Goal: Task Accomplishment & Management: Manage account settings

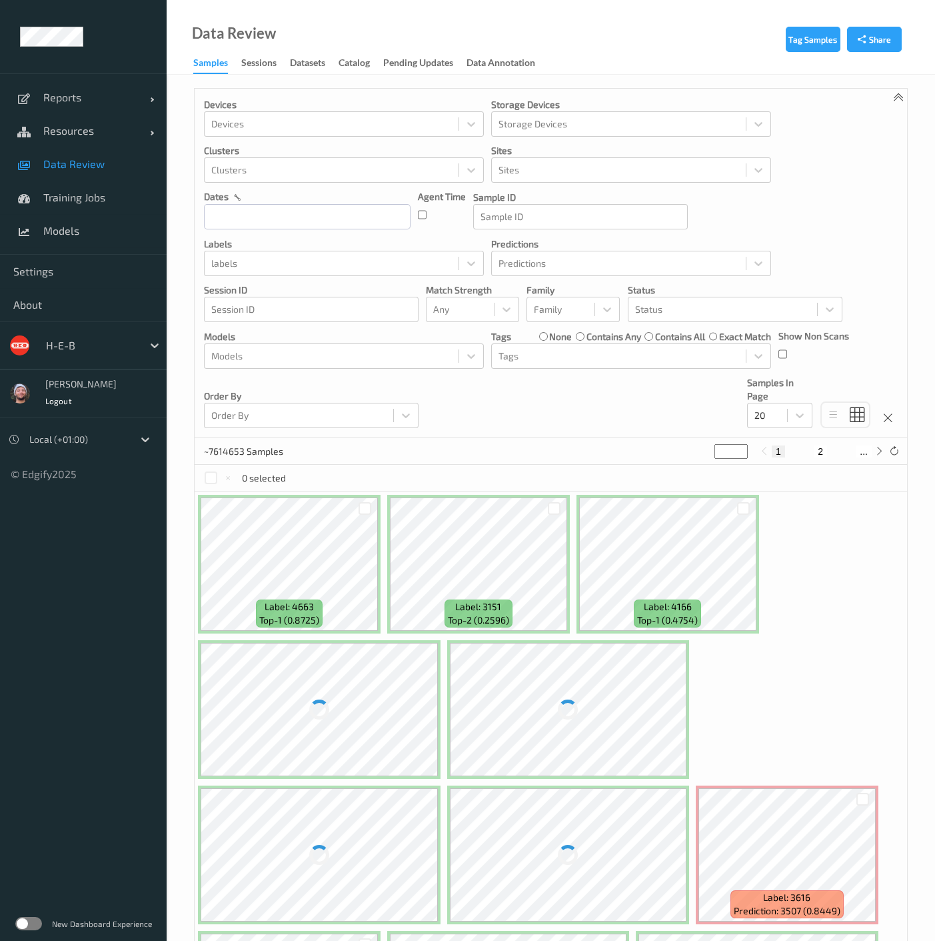
drag, startPoint x: 529, startPoint y: 418, endPoint x: 505, endPoint y: 419, distance: 24.7
click at [529, 418] on div "Devices Devices Storage Devices Storage Devices Clusters Clusters Sites Sites d…" at bounding box center [551, 263] width 713 height 349
click at [61, 127] on span "Resources" at bounding box center [96, 130] width 107 height 13
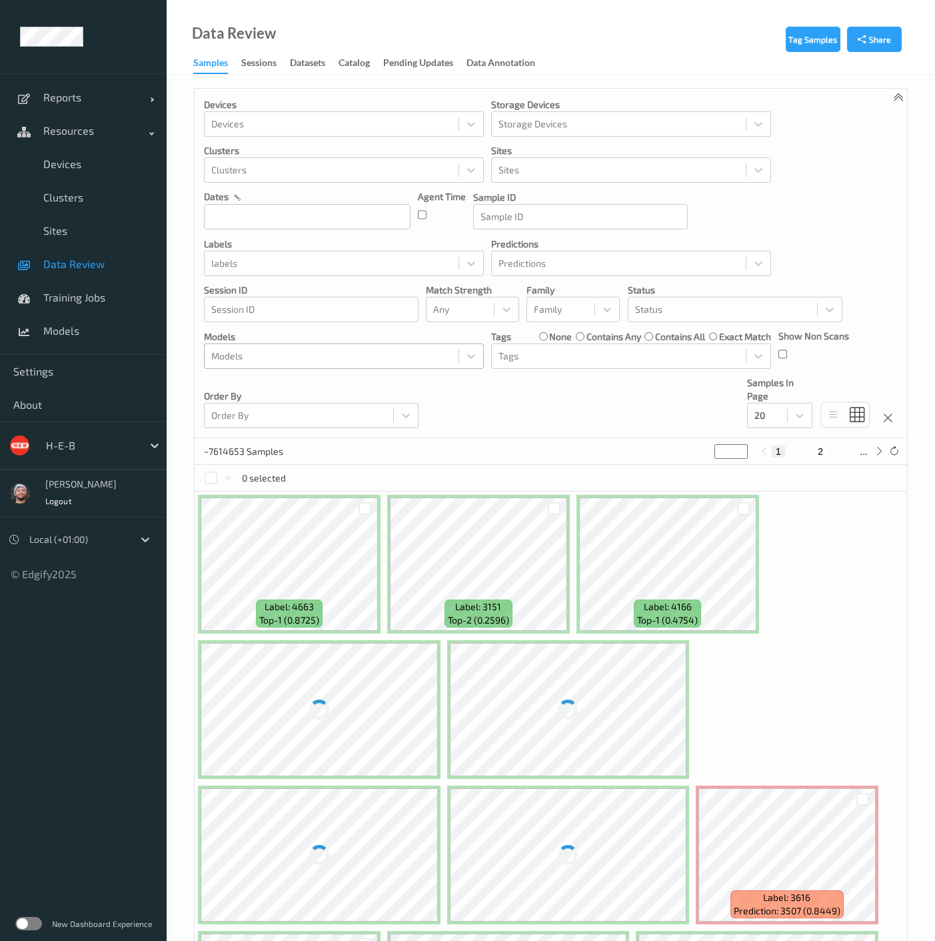
click at [383, 353] on div at bounding box center [331, 356] width 241 height 16
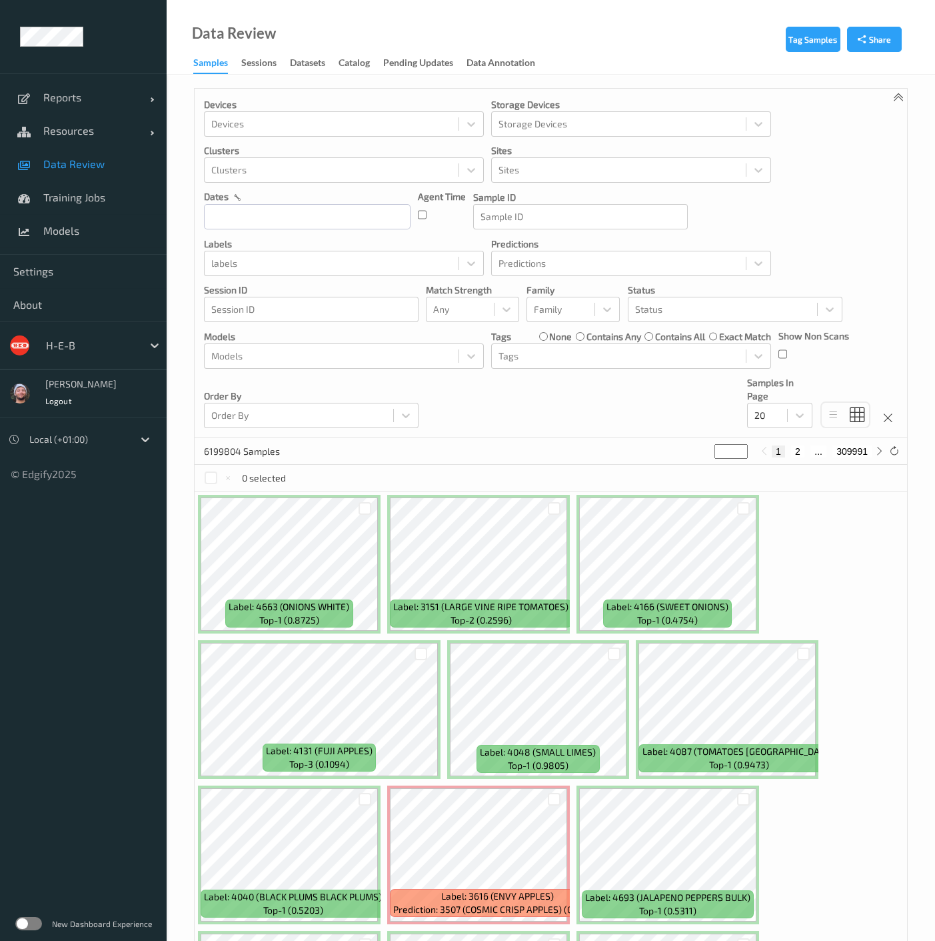
click at [541, 410] on div "Devices Devices Storage Devices Storage Devices Clusters Clusters Sites Sites d…" at bounding box center [551, 263] width 713 height 349
click at [243, 364] on div "Models" at bounding box center [332, 355] width 254 height 21
click at [310, 355] on div at bounding box center [331, 356] width 241 height 16
click at [101, 325] on div "H-E-B" at bounding box center [83, 345] width 167 height 48
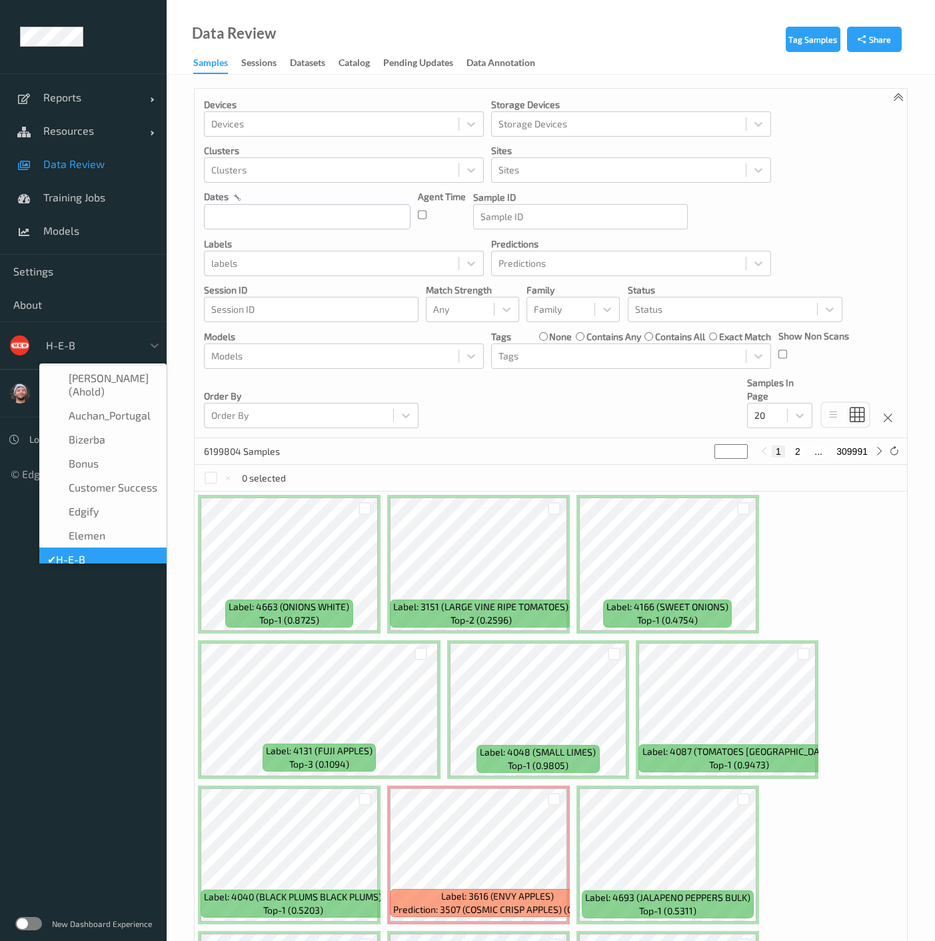
click at [91, 337] on div at bounding box center [91, 345] width 90 height 16
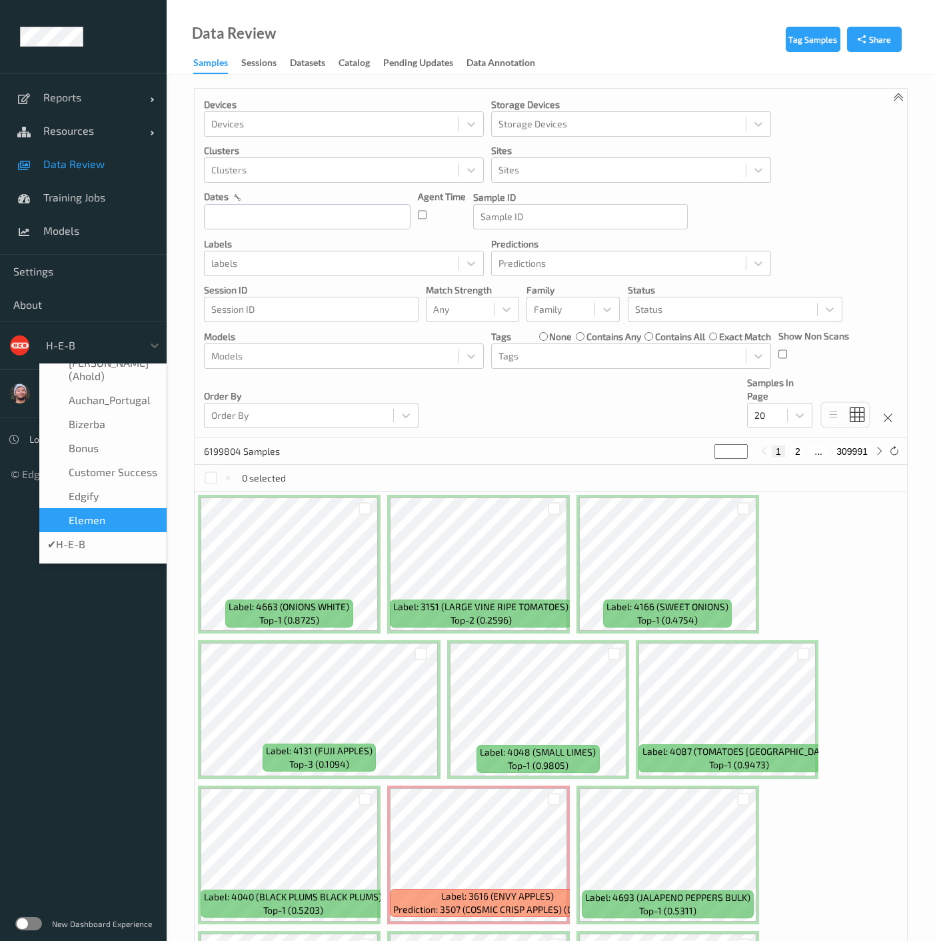
click at [106, 547] on div "✔  H-E-B" at bounding box center [102, 543] width 111 height 13
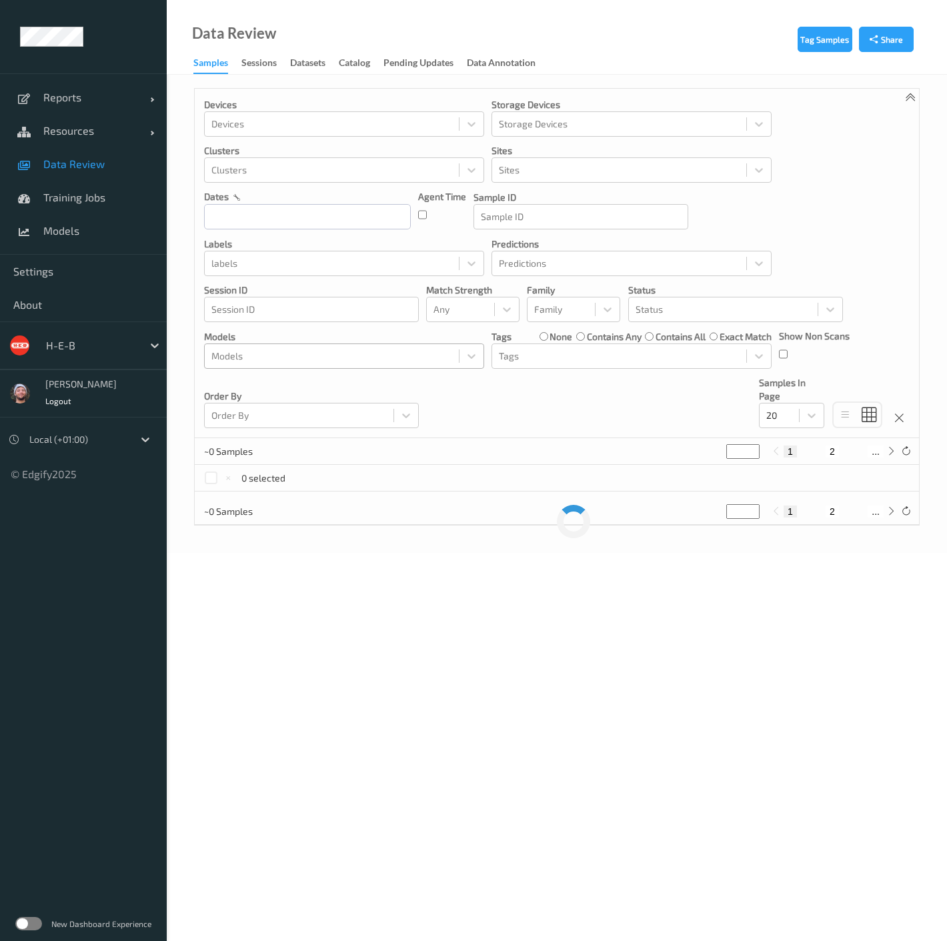
click at [373, 349] on div at bounding box center [331, 356] width 241 height 16
click at [507, 403] on div "Devices Devices Storage Devices Storage Devices Clusters Clusters Sites Sites d…" at bounding box center [557, 263] width 724 height 349
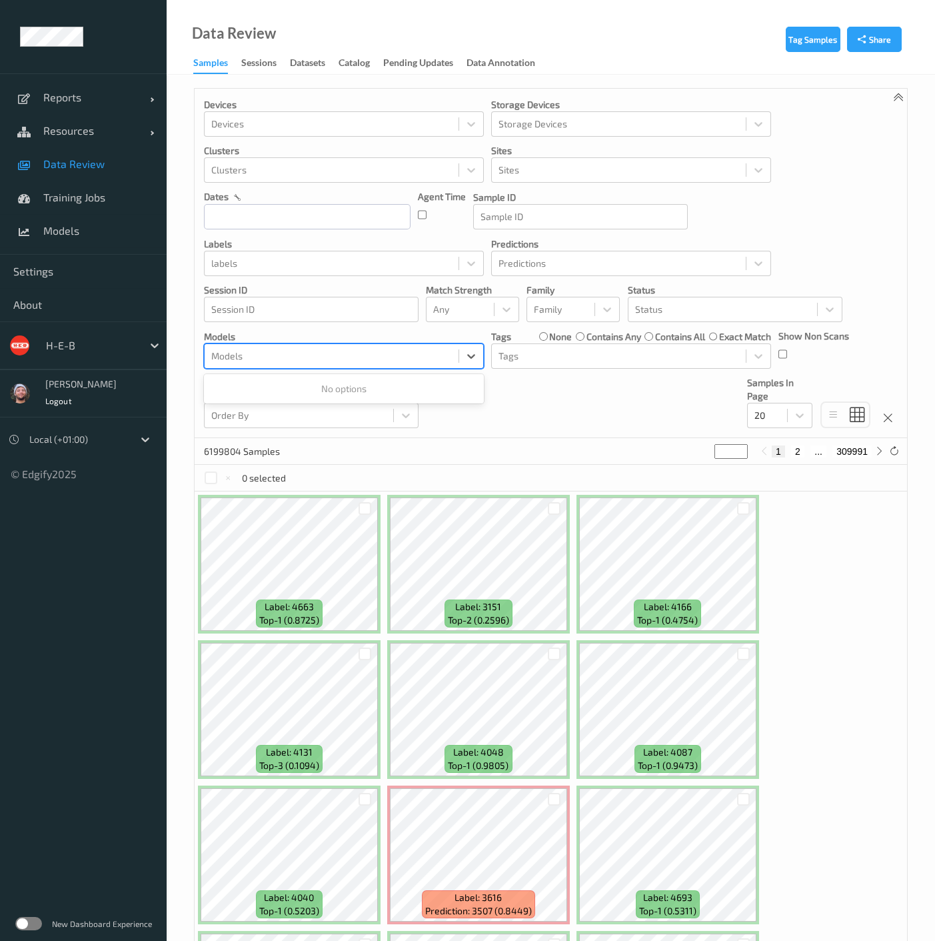
click at [391, 352] on div at bounding box center [331, 356] width 241 height 16
click at [383, 359] on div at bounding box center [331, 356] width 241 height 16
click at [567, 377] on div "Devices Devices Storage Devices Storage Devices Clusters Clusters Sites Sites d…" at bounding box center [551, 263] width 713 height 349
click at [423, 357] on div at bounding box center [331, 356] width 241 height 16
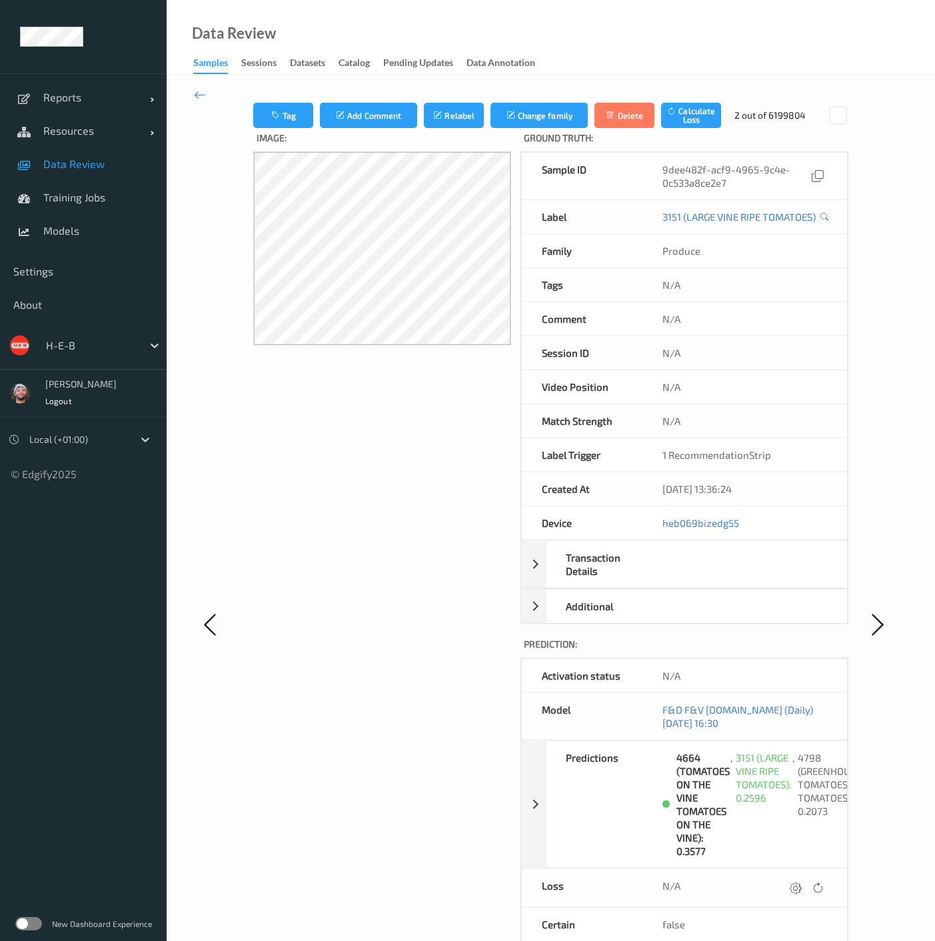
click at [414, 475] on div "Image:" at bounding box center [382, 637] width 258 height 1018
click at [206, 90] on div "Tag Add Comment Relabel Change family Delete Calculate Loss 2 out of 6199804 Im…" at bounding box center [551, 624] width 769 height 1099
click at [203, 93] on icon at bounding box center [200, 94] width 12 height 15
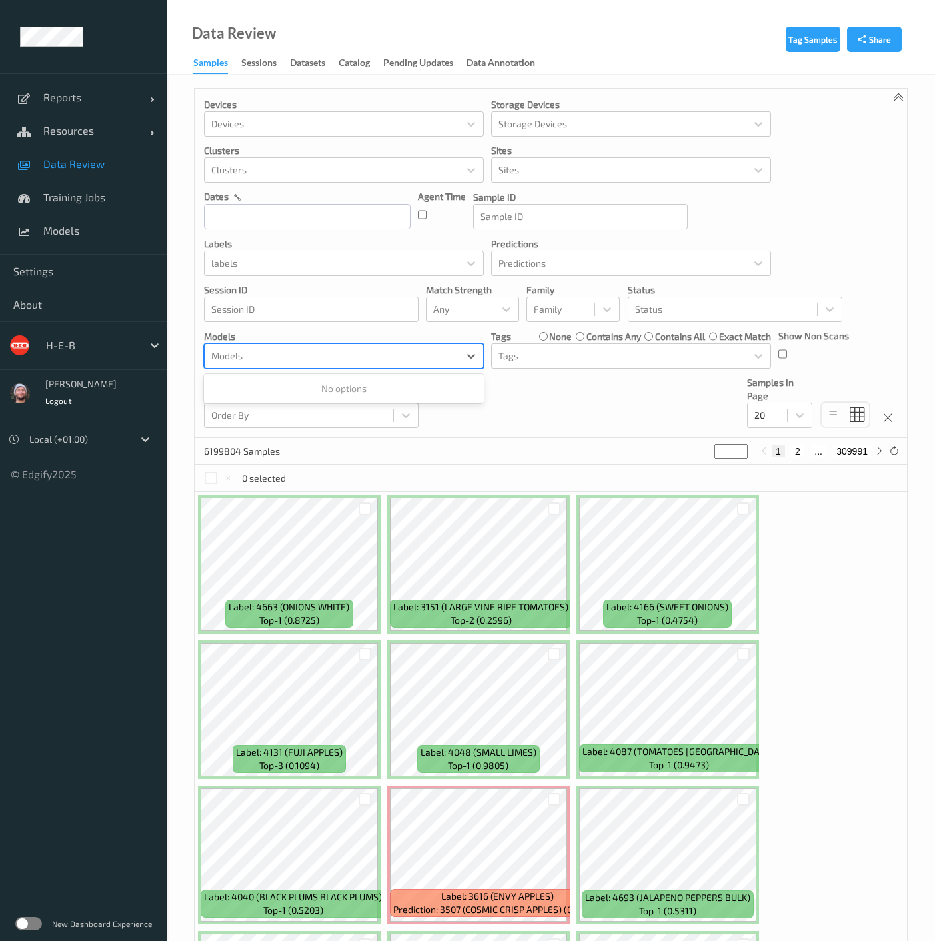
click at [335, 363] on div at bounding box center [331, 356] width 241 height 16
click at [583, 413] on div "Devices Devices Storage Devices Storage Devices Clusters Clusters Sites Sites d…" at bounding box center [551, 263] width 713 height 349
click at [447, 167] on div at bounding box center [331, 170] width 241 height 16
click at [295, 357] on div at bounding box center [331, 356] width 241 height 16
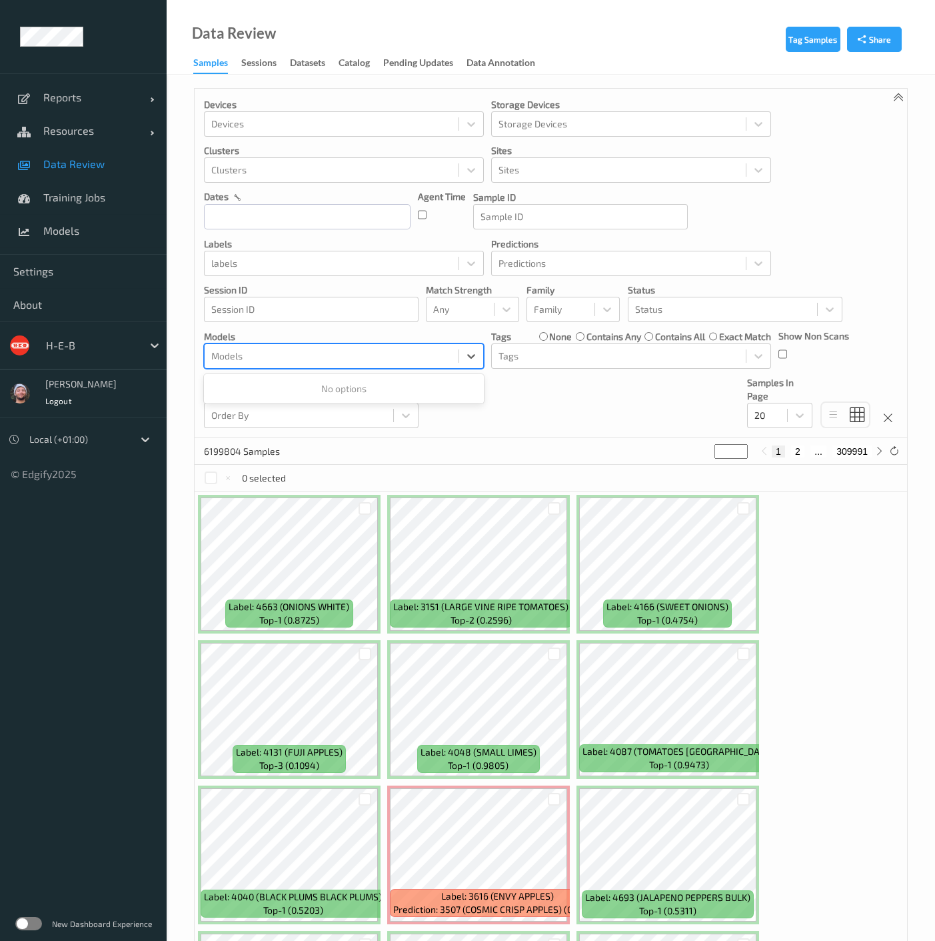
click at [295, 357] on div at bounding box center [331, 356] width 241 height 16
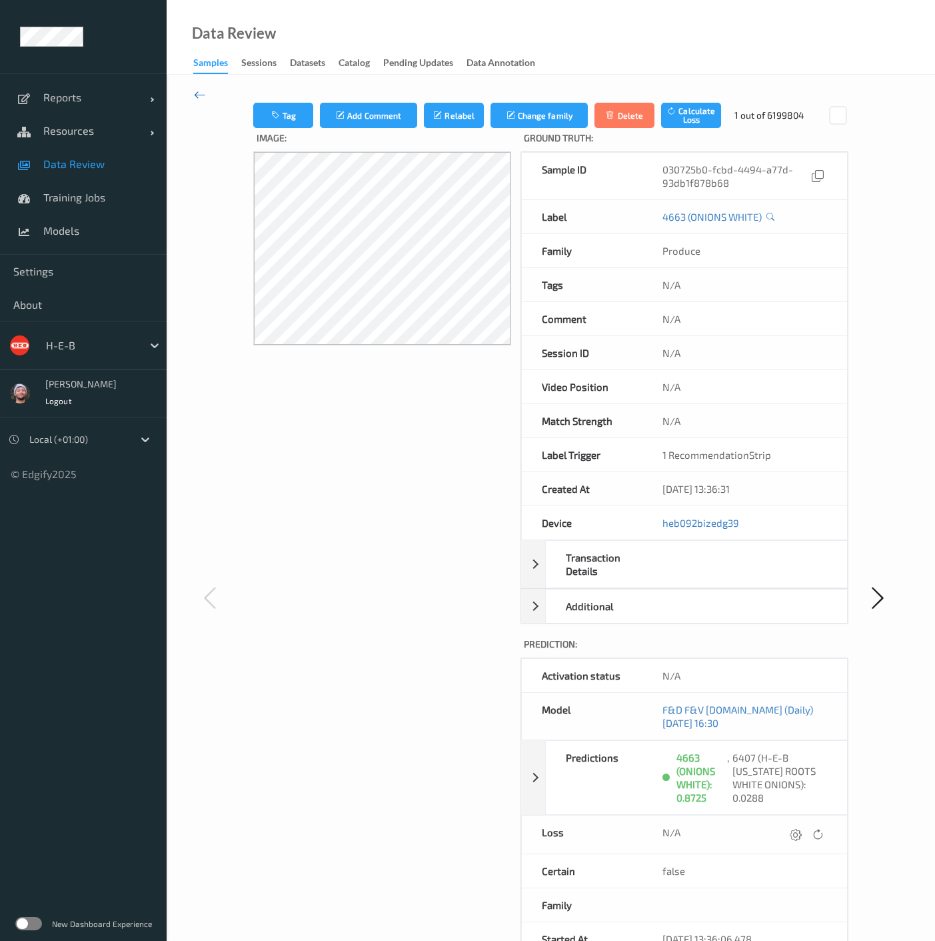
click at [198, 94] on icon at bounding box center [200, 94] width 12 height 15
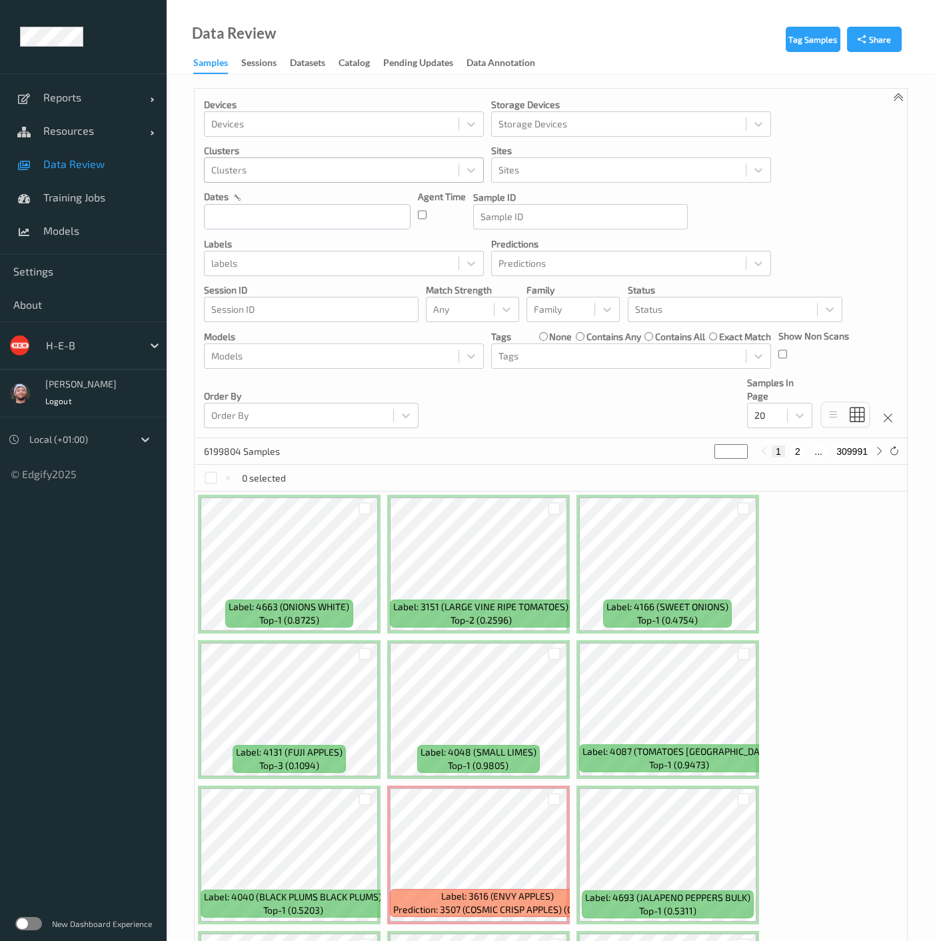
click at [283, 175] on div at bounding box center [331, 170] width 241 height 16
click at [365, 353] on div at bounding box center [331, 356] width 241 height 16
click at [31, 928] on label at bounding box center [28, 923] width 27 height 13
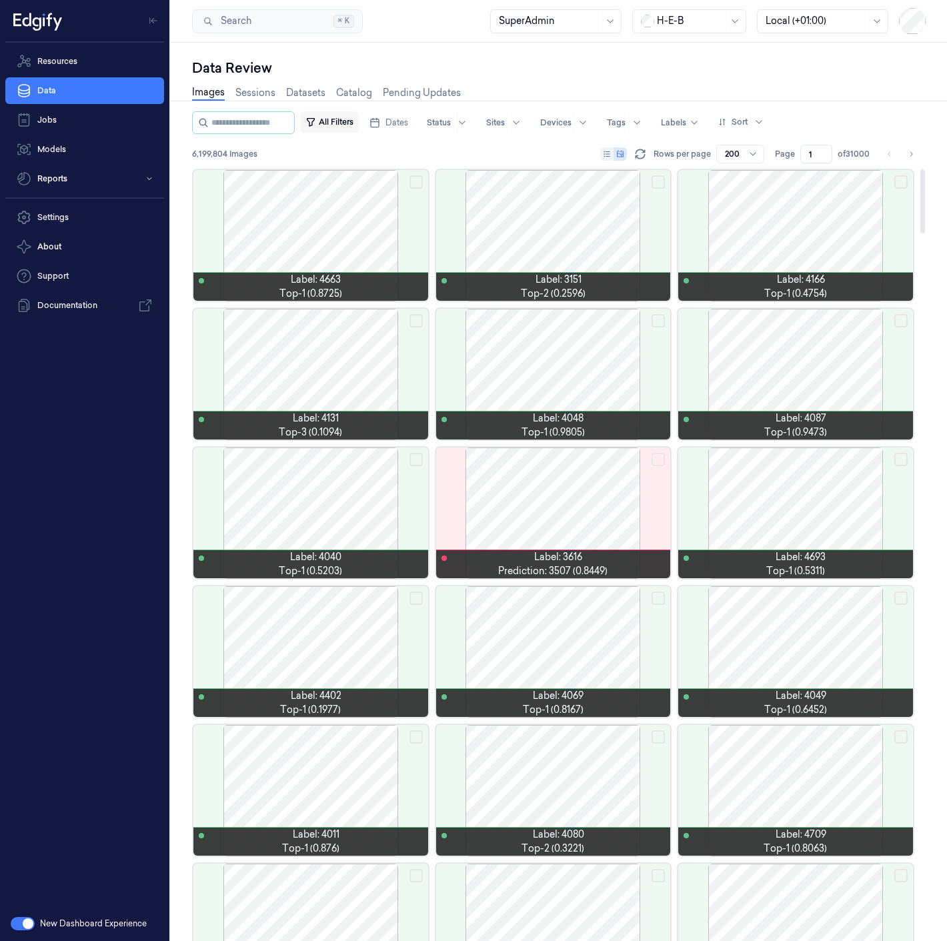
click at [353, 115] on button "All Filters" at bounding box center [329, 121] width 59 height 21
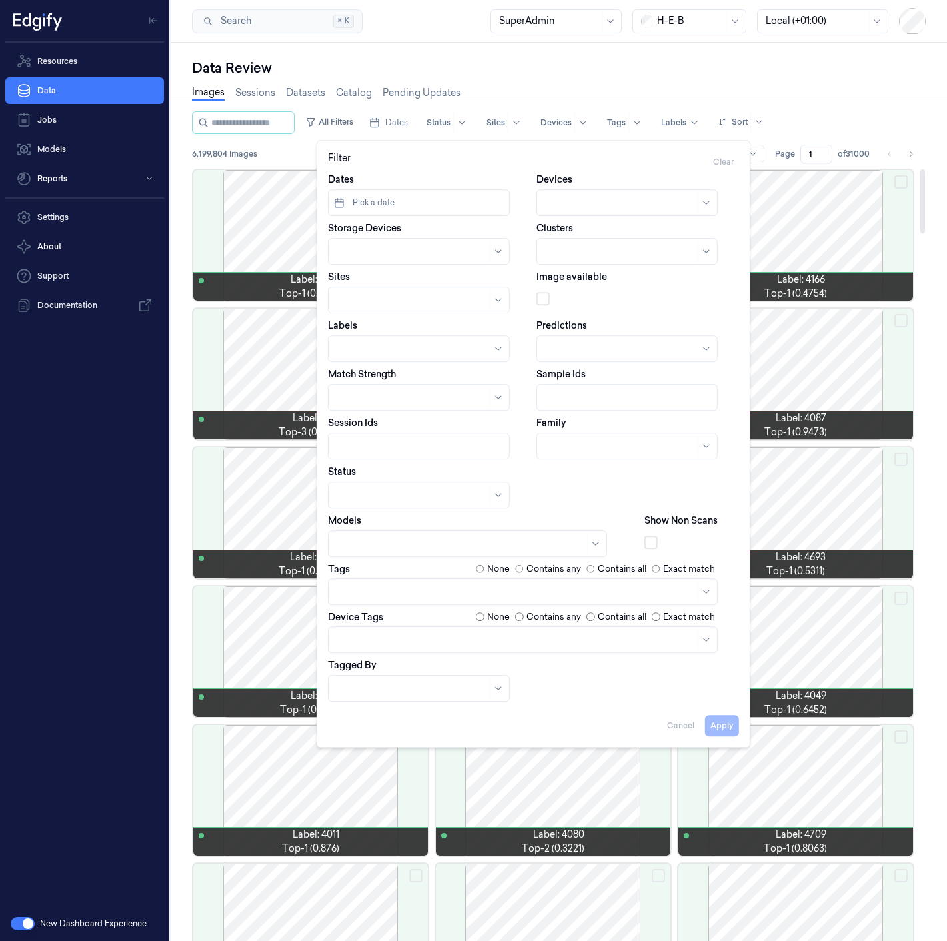
click at [398, 545] on div at bounding box center [460, 544] width 247 height 14
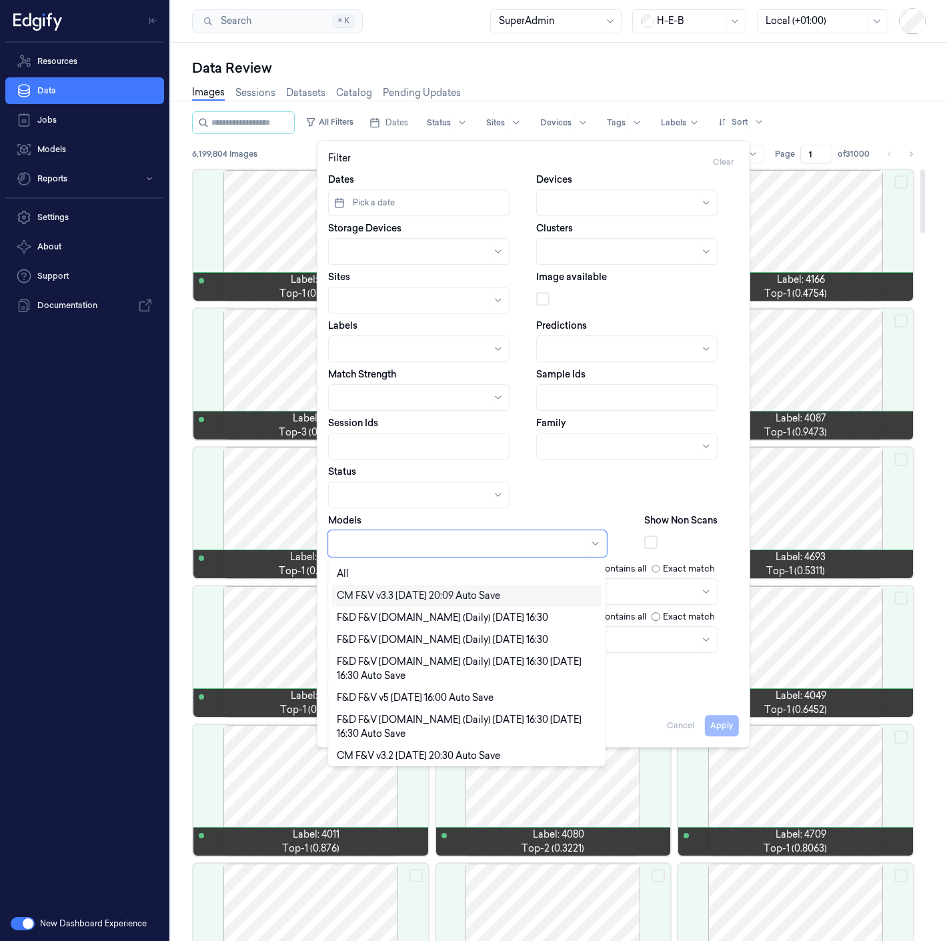
click at [384, 595] on div "CM F&V v3.3 [DATE] 20:09 Auto Save" at bounding box center [418, 596] width 163 height 14
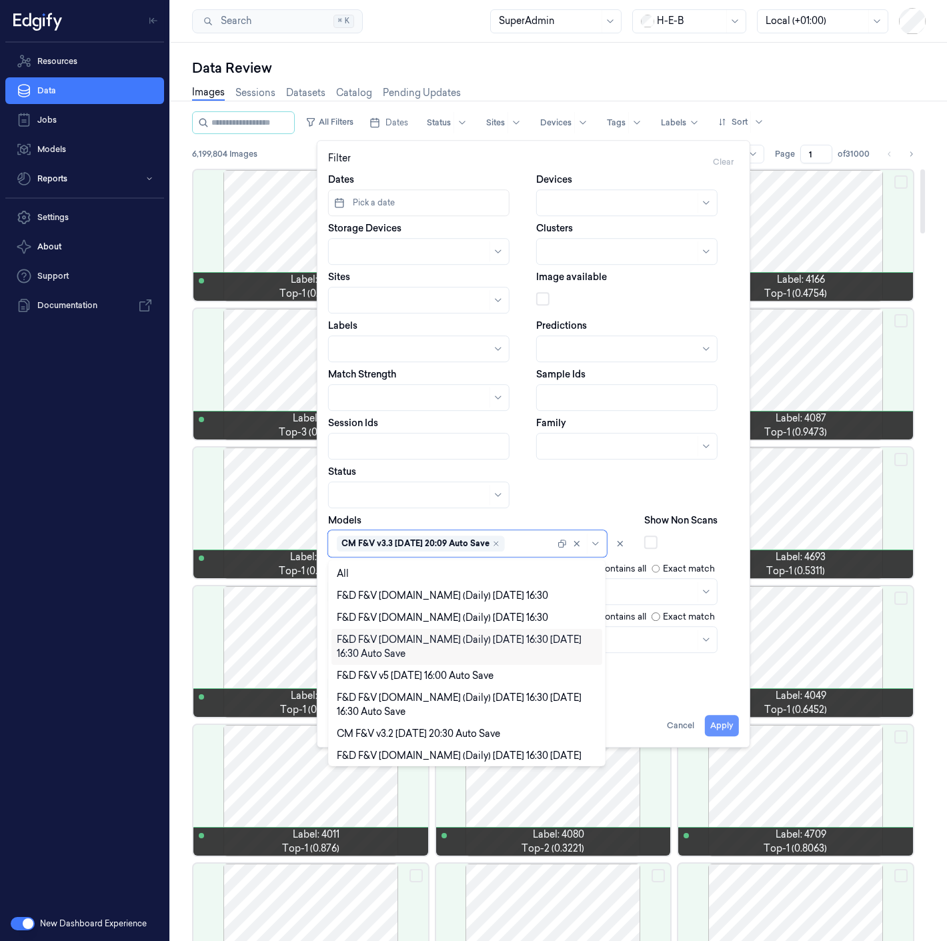
click at [736, 727] on button "Apply" at bounding box center [722, 725] width 34 height 21
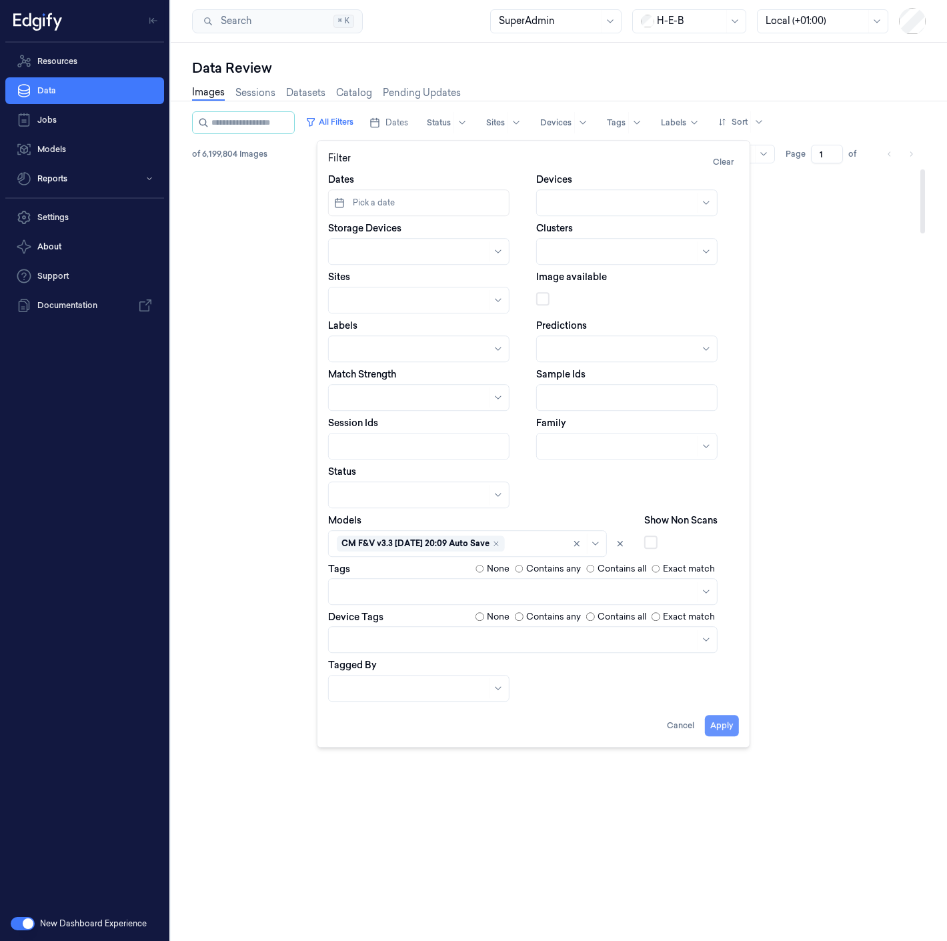
click at [725, 727] on button "Apply" at bounding box center [722, 725] width 34 height 21
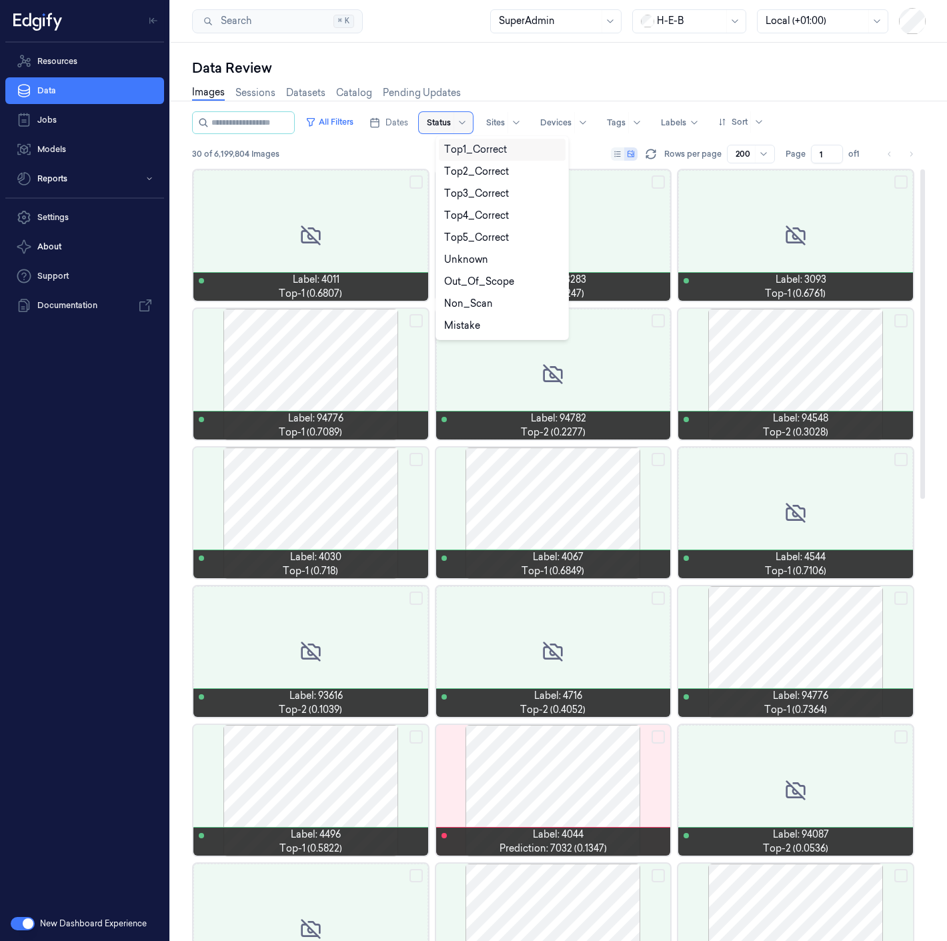
click at [451, 124] on div at bounding box center [439, 123] width 24 height 12
click at [469, 252] on div "Unknown" at bounding box center [502, 260] width 127 height 22
click at [451, 125] on div at bounding box center [439, 123] width 24 height 12
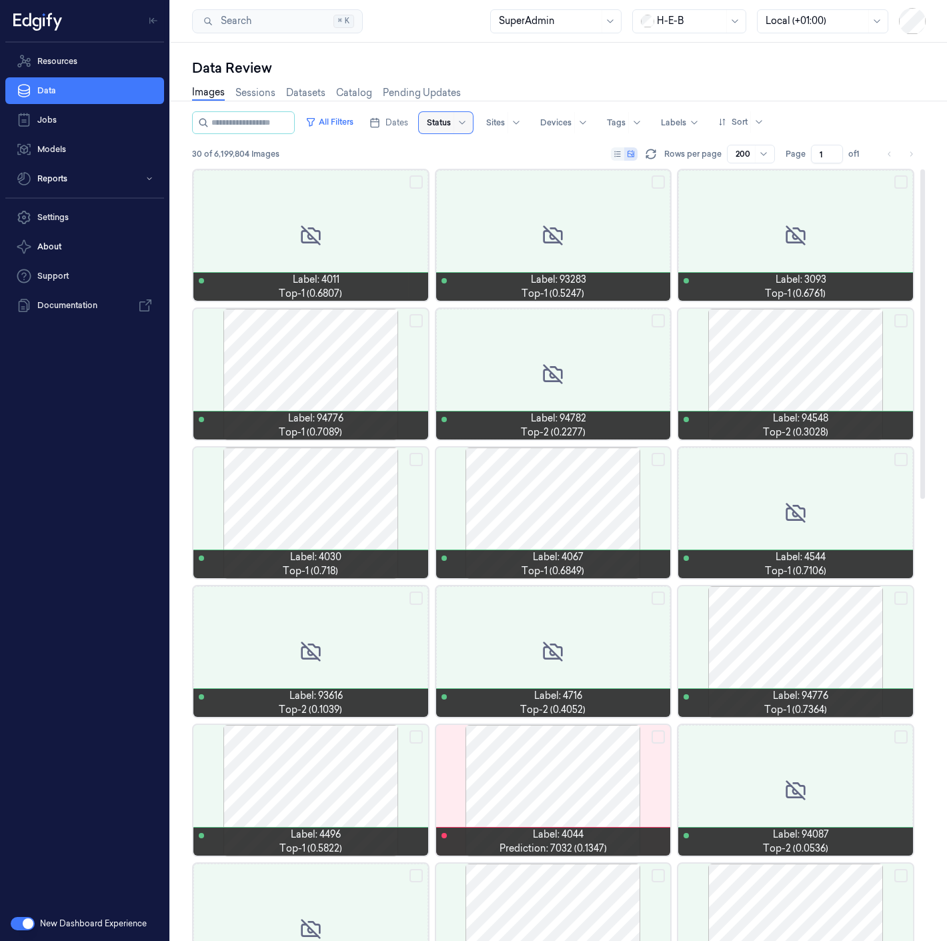
click at [449, 123] on div at bounding box center [439, 123] width 24 height 12
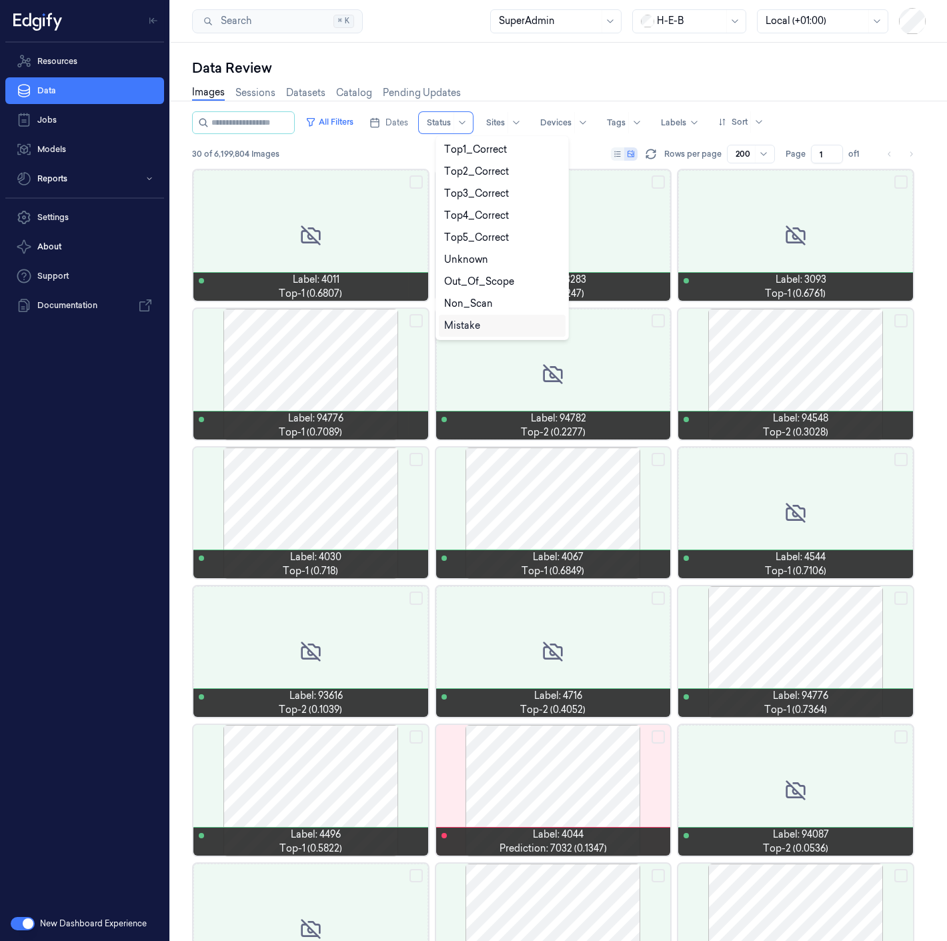
click at [478, 327] on div "Mistake" at bounding box center [462, 326] width 36 height 14
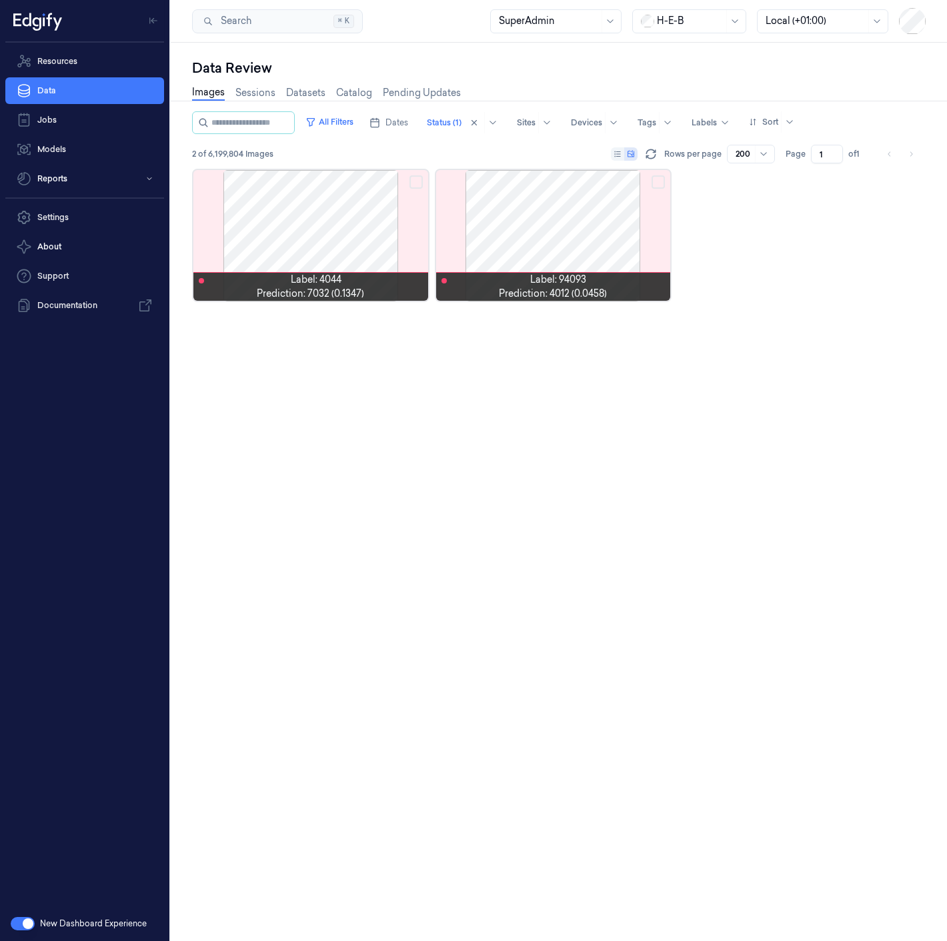
click at [27, 926] on button "button" at bounding box center [23, 923] width 24 height 13
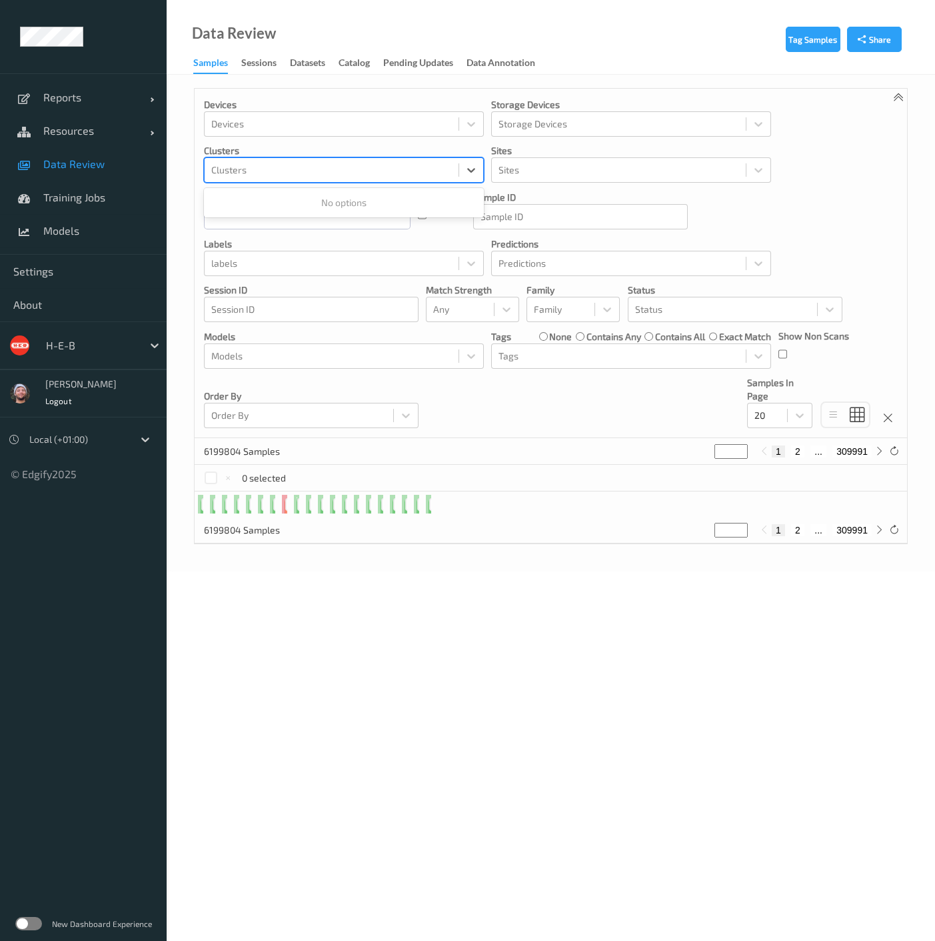
click at [262, 171] on div at bounding box center [331, 170] width 241 height 16
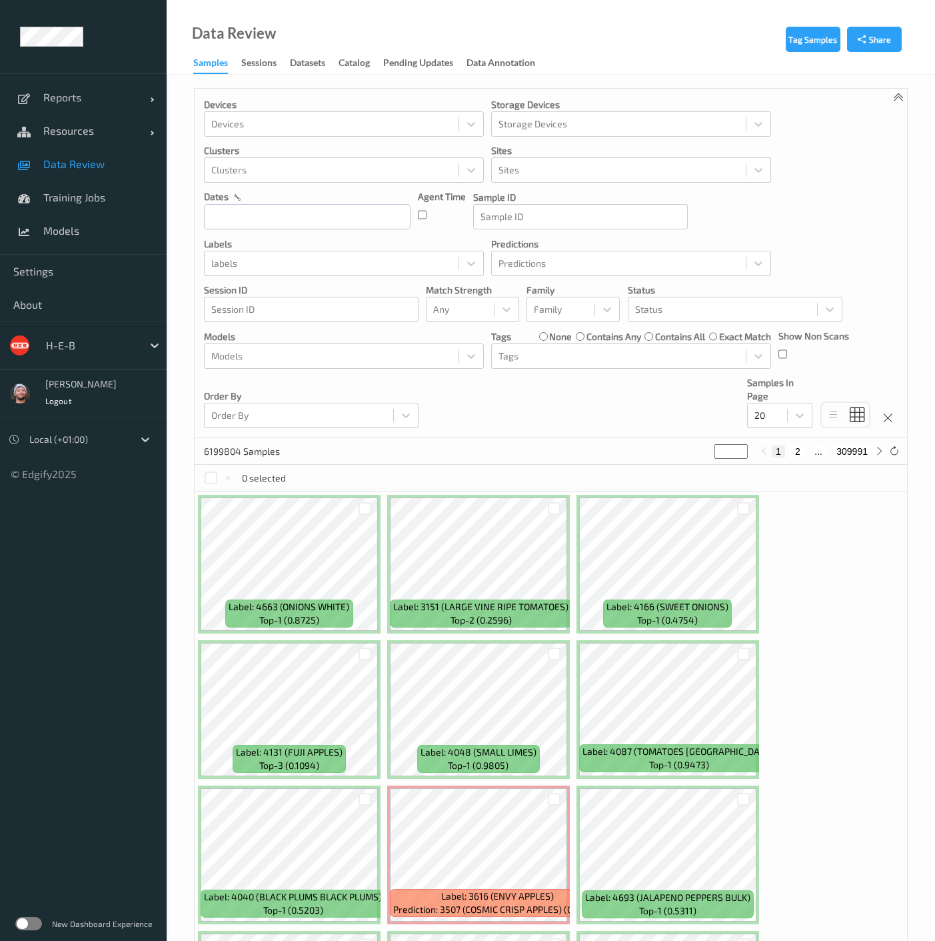
click at [459, 105] on p "Devices" at bounding box center [344, 104] width 280 height 13
click at [333, 165] on div at bounding box center [331, 170] width 241 height 16
click at [508, 404] on div "Devices Devices Storage Devices Storage Devices Clusters Clusters Sites Sites d…" at bounding box center [551, 263] width 713 height 349
click at [29, 921] on label at bounding box center [28, 923] width 27 height 13
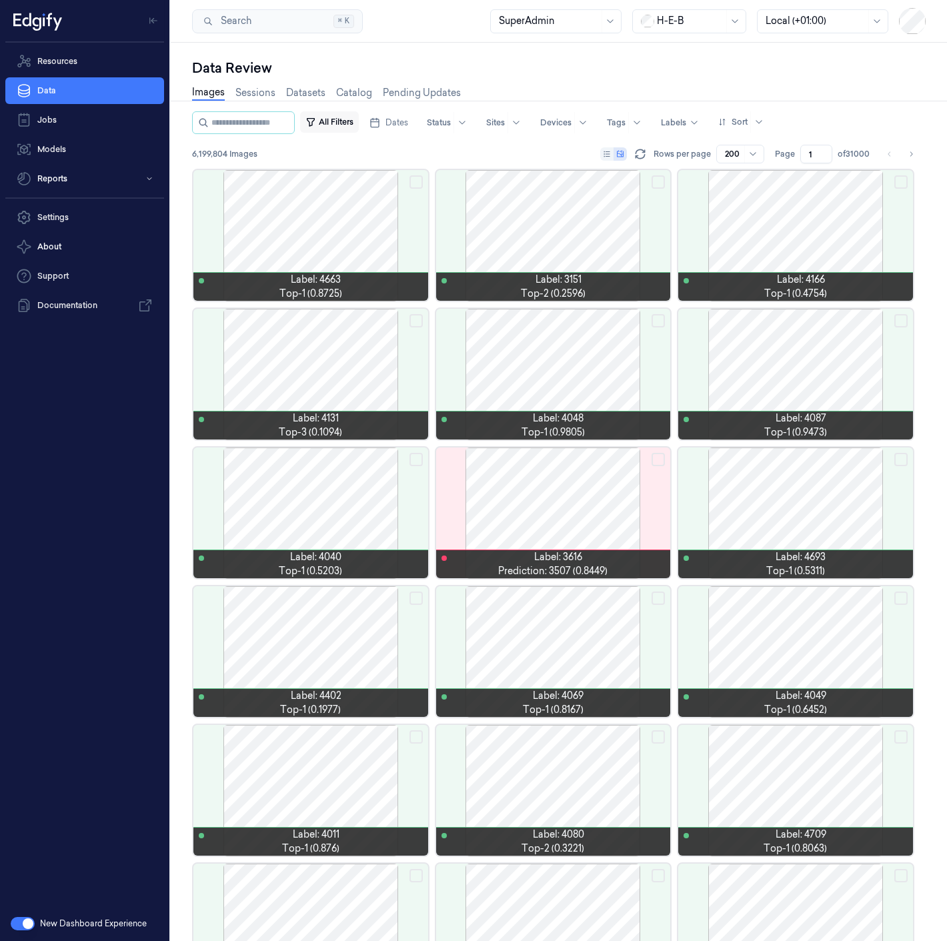
click at [342, 121] on button "All Filters" at bounding box center [329, 121] width 59 height 21
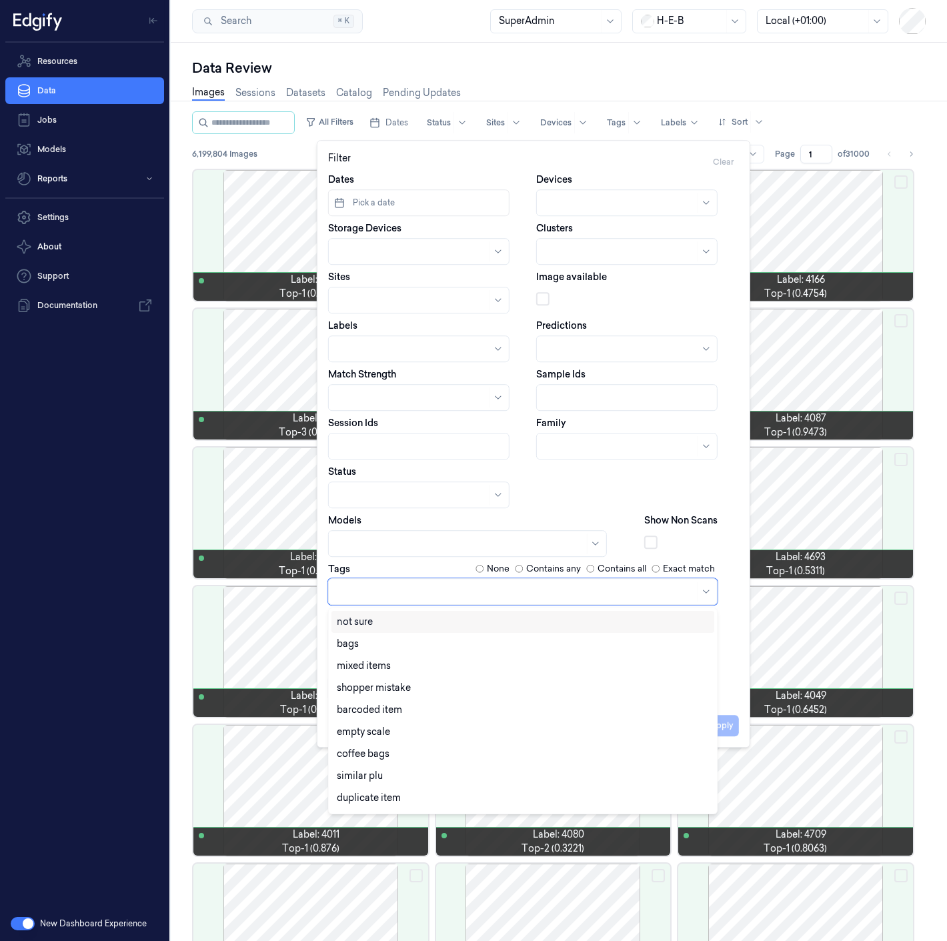
click at [379, 591] on div at bounding box center [516, 592] width 358 height 14
click at [377, 532] on div at bounding box center [467, 543] width 279 height 27
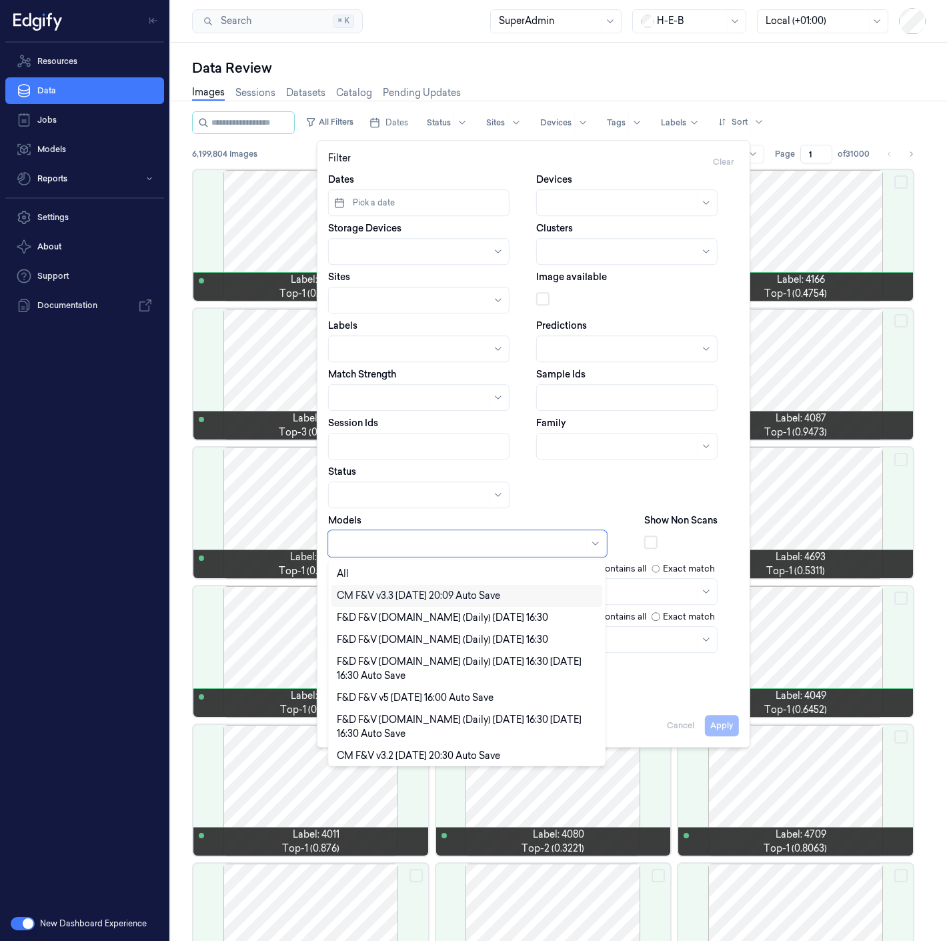
click at [444, 598] on div "CM F&V v3.3 2025-09-28 20:09 Auto Save" at bounding box center [418, 596] width 163 height 14
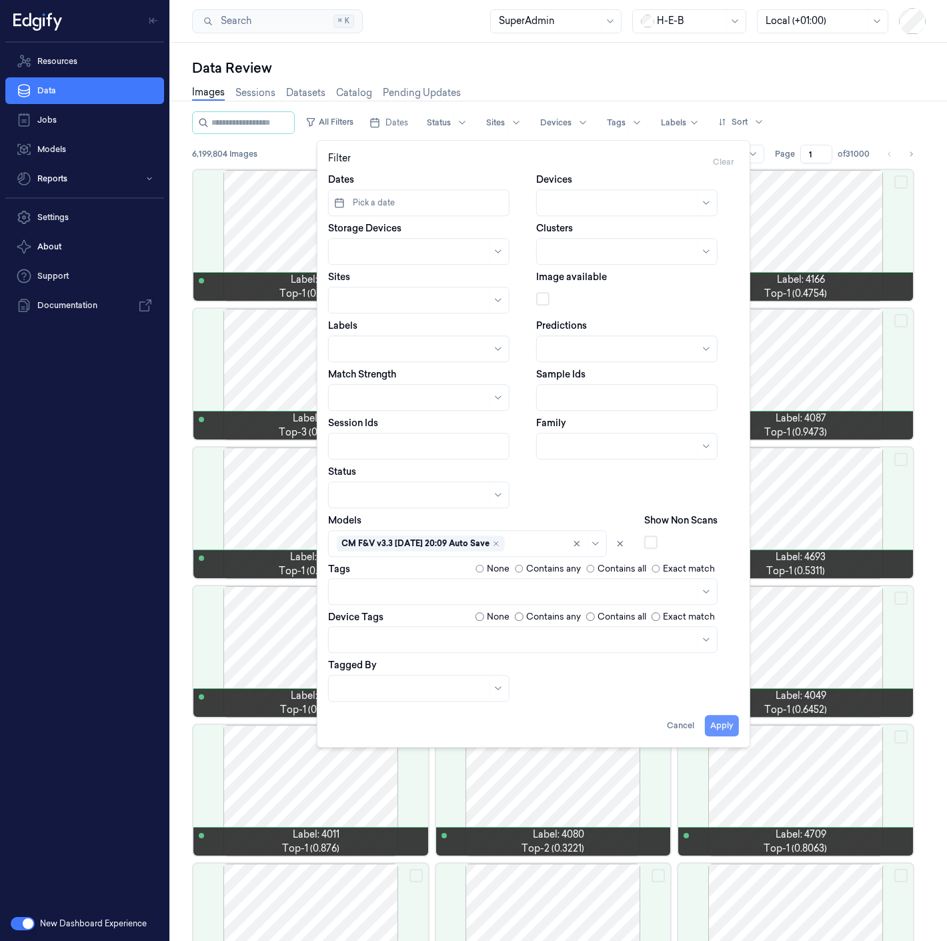
click at [718, 727] on button "Apply" at bounding box center [722, 725] width 34 height 21
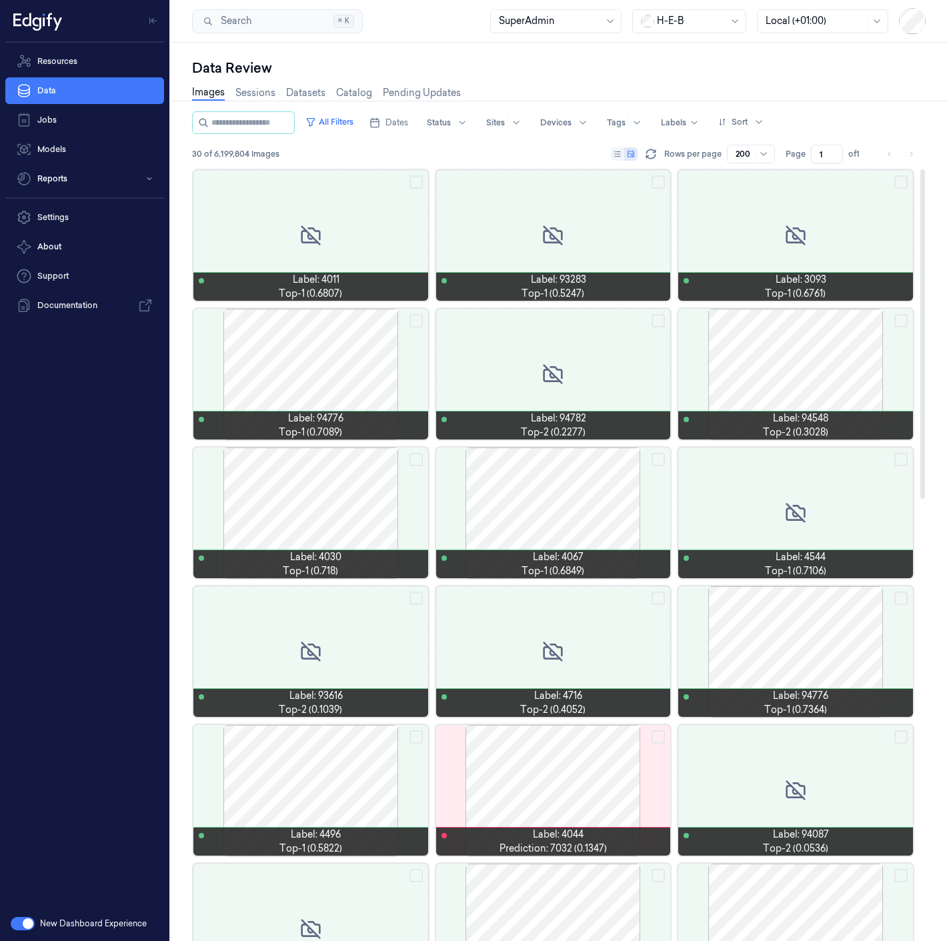
click at [229, 225] on div at bounding box center [310, 235] width 235 height 131
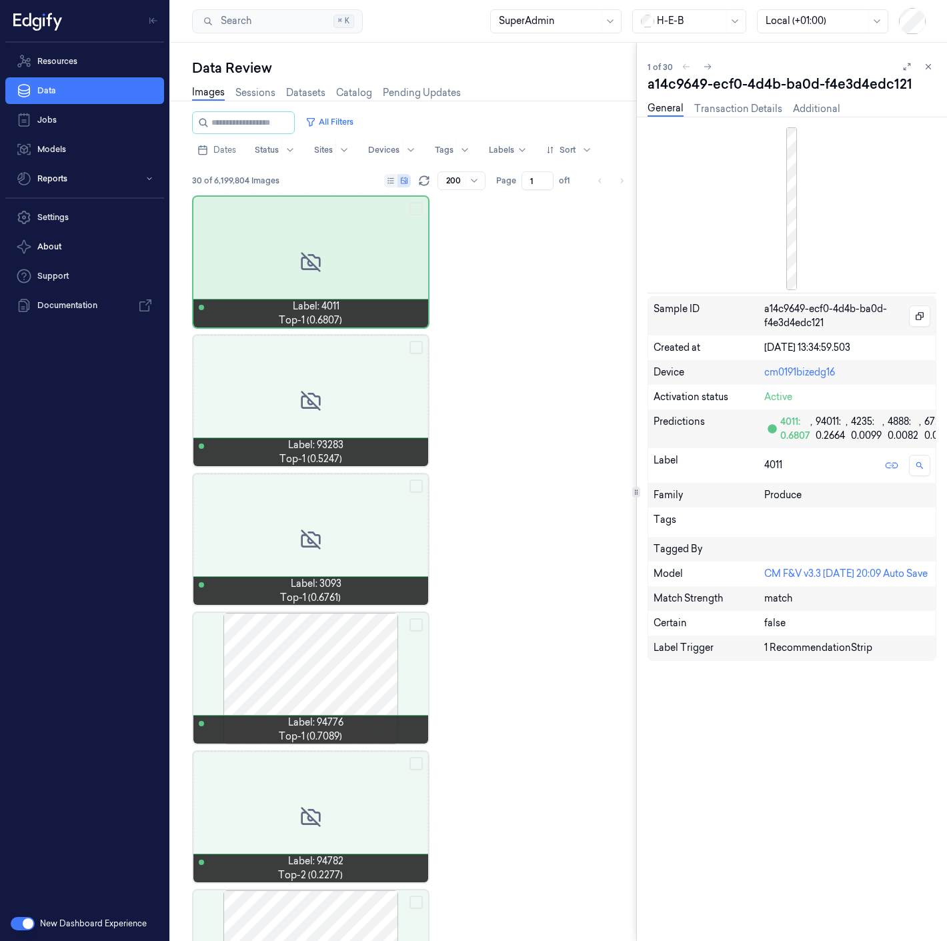
click at [17, 919] on button "button" at bounding box center [23, 923] width 24 height 13
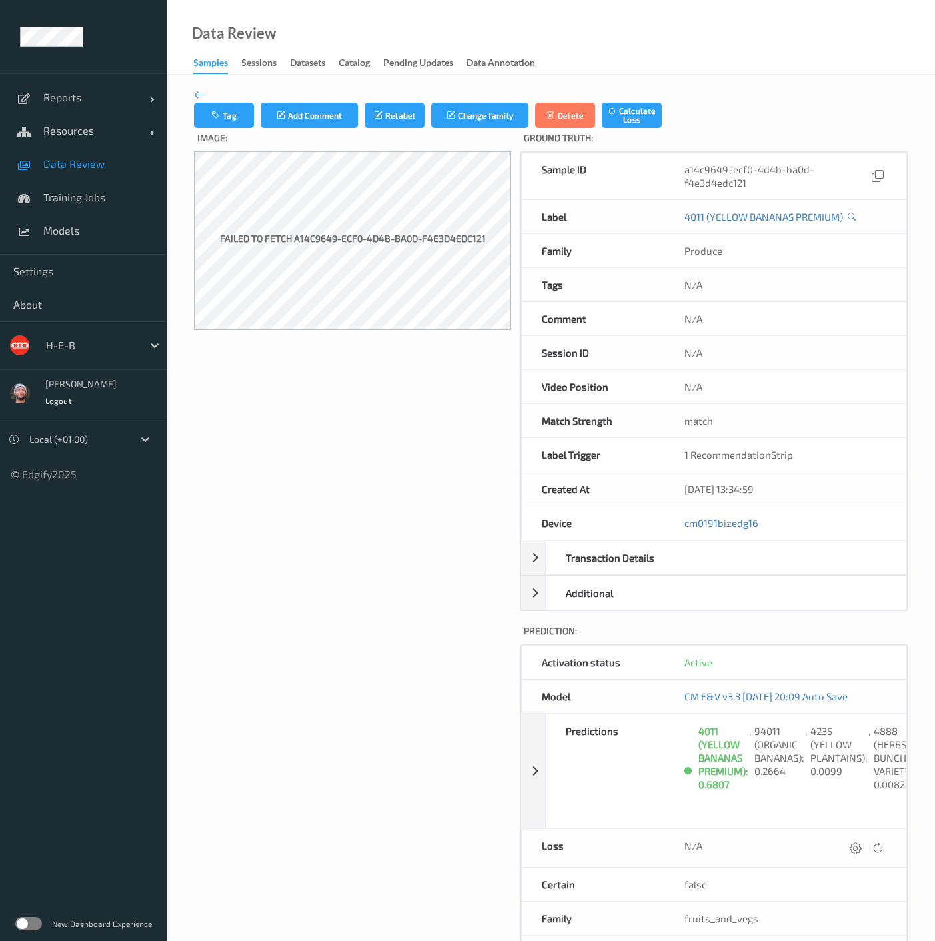
click at [80, 159] on span "Data Review" at bounding box center [98, 163] width 110 height 13
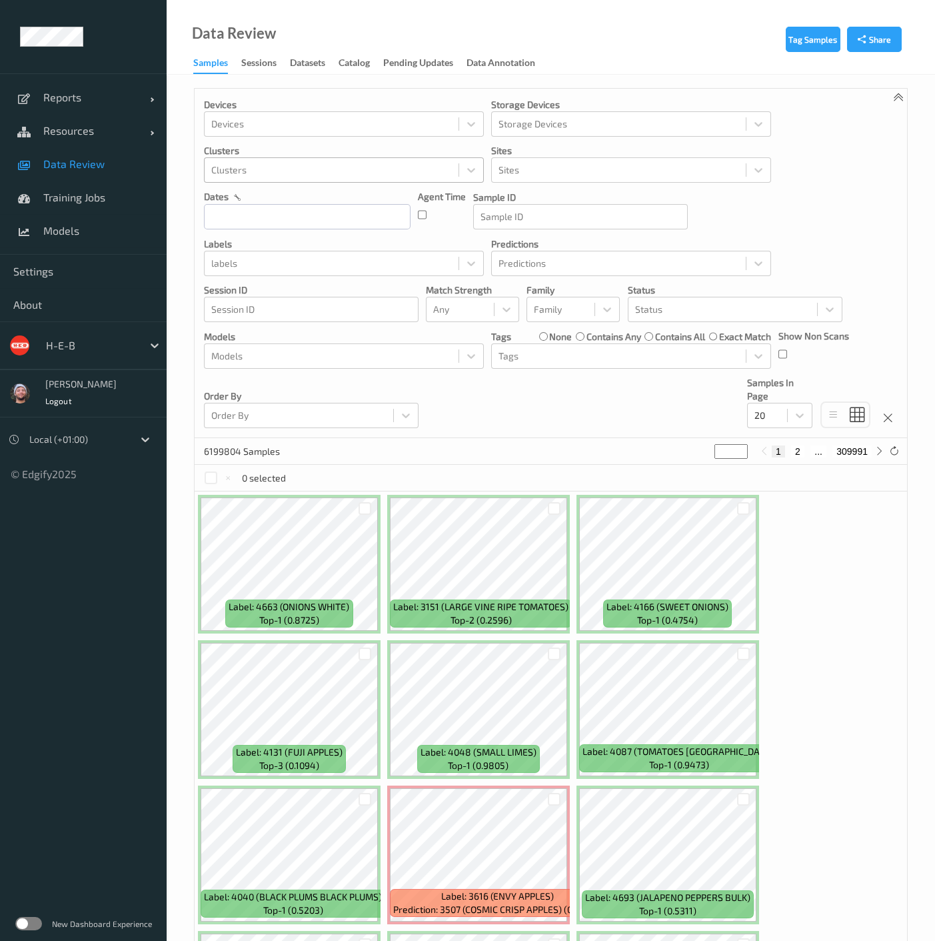
click at [346, 161] on div "Clusters" at bounding box center [332, 169] width 254 height 21
click at [526, 163] on div at bounding box center [619, 170] width 241 height 16
click at [490, 423] on div "Devices Devices Storage Devices Storage Devices Clusters Clusters Sites Use Up …" at bounding box center [551, 263] width 713 height 349
click at [316, 137] on div "Devices Devices Storage Devices Storage Devices Clusters Clusters Sites Sites d…" at bounding box center [551, 263] width 713 height 349
click at [313, 128] on div at bounding box center [331, 124] width 241 height 16
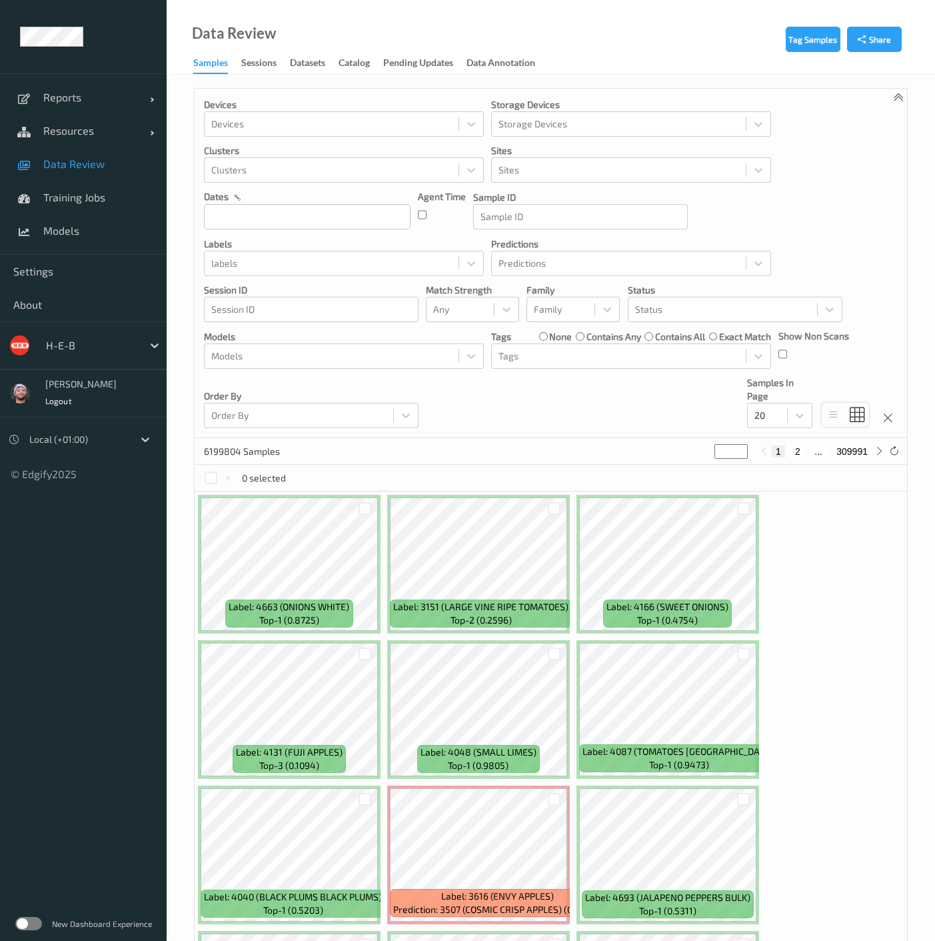
click at [289, 387] on div "Order By Order By" at bounding box center [311, 402] width 215 height 52
click at [786, 412] on div "20" at bounding box center [767, 415] width 39 height 21
click at [787, 543] on span "200" at bounding box center [782, 543] width 16 height 13
click at [619, 367] on div "Tags" at bounding box center [631, 355] width 280 height 25
click at [337, 223] on input "text" at bounding box center [307, 216] width 207 height 25
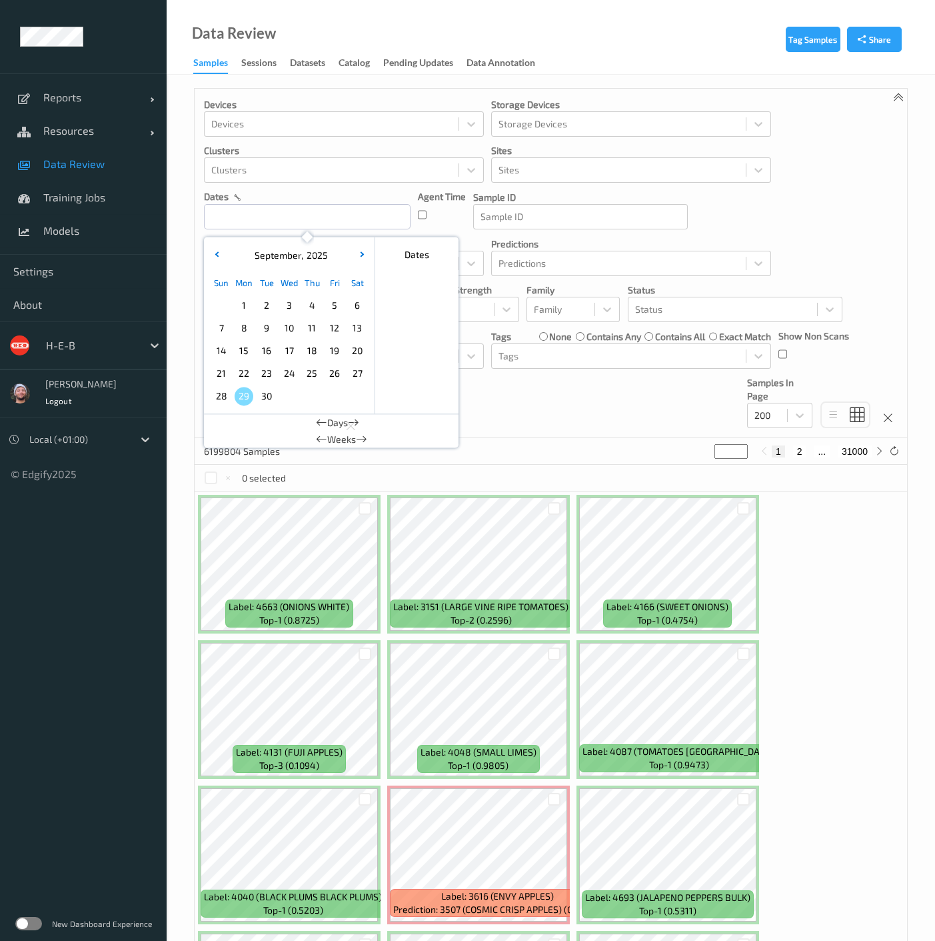
click at [613, 96] on div "Devices Devices Storage Devices Storage Devices Clusters Clusters Sites Sites d…" at bounding box center [551, 263] width 713 height 349
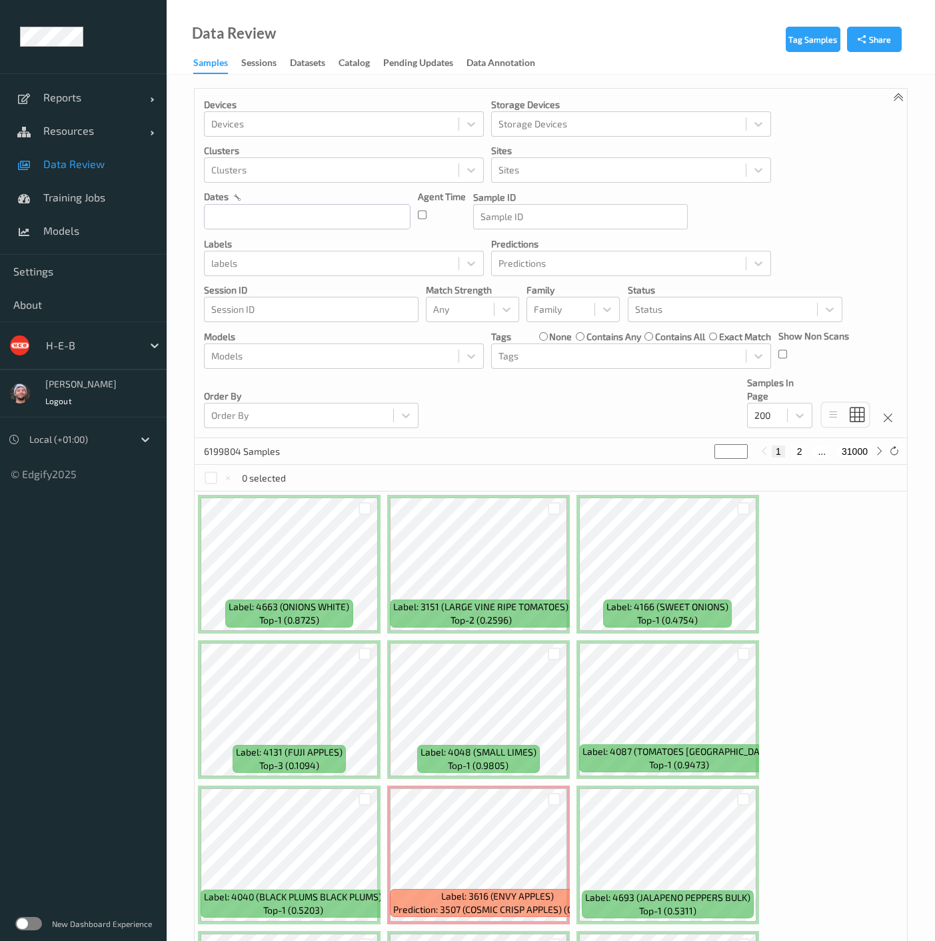
drag, startPoint x: 354, startPoint y: 34, endPoint x: 345, endPoint y: 49, distance: 17.4
click at [355, 34] on div "Data Review Samples Sessions Datasets Catalog Pending Updates Data Annotation" at bounding box center [551, 37] width 769 height 75
click at [41, 925] on div "New Dashboard Experience" at bounding box center [83, 923] width 167 height 35
click at [33, 918] on label at bounding box center [28, 923] width 27 height 13
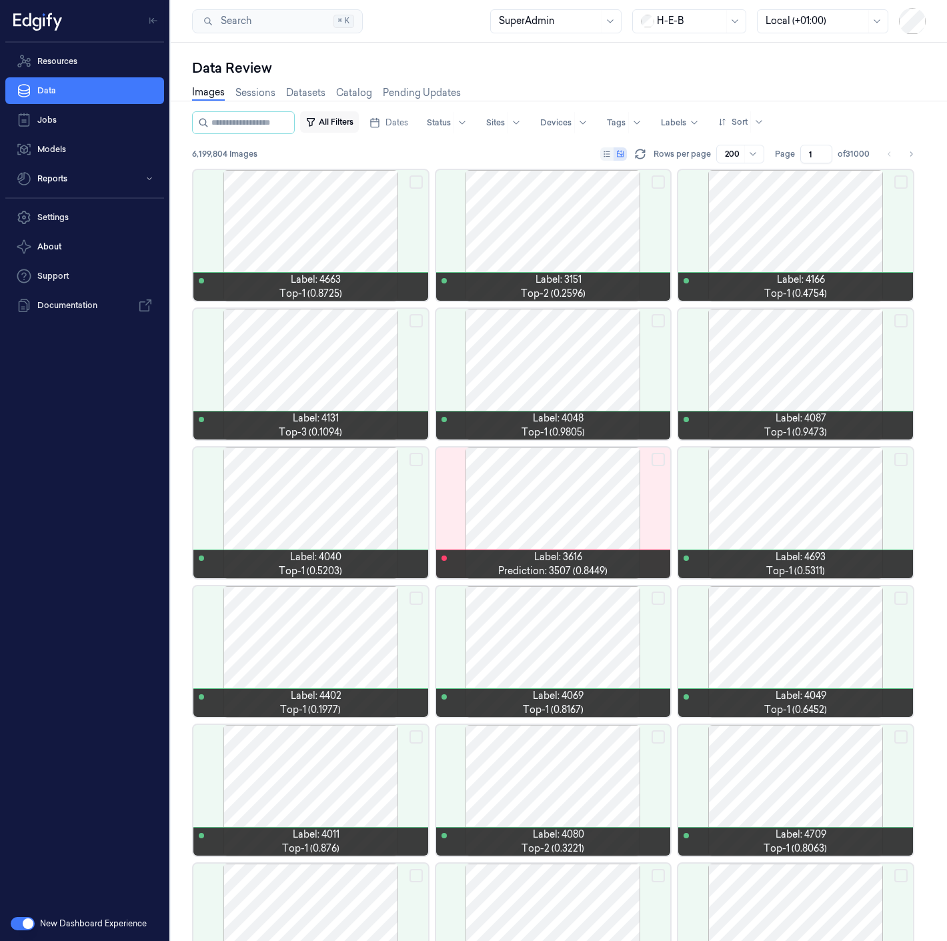
click at [359, 127] on button "All Filters" at bounding box center [329, 121] width 59 height 21
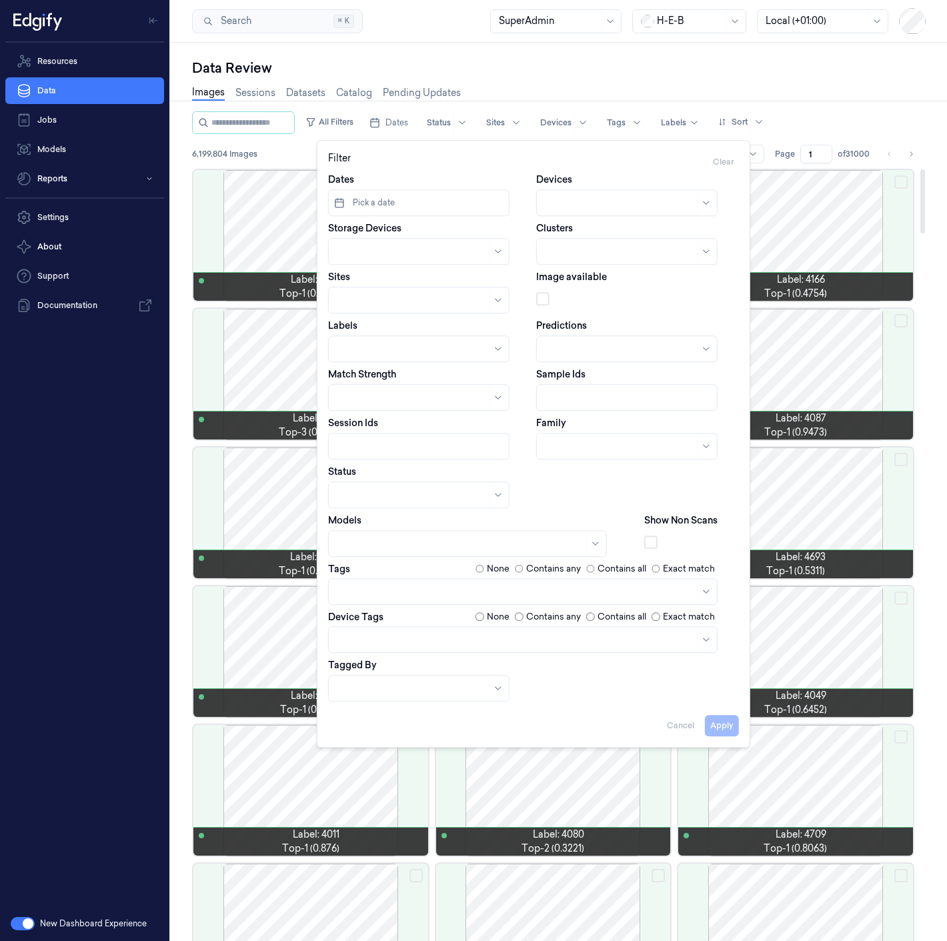
click at [697, 18] on div at bounding box center [690, 21] width 67 height 14
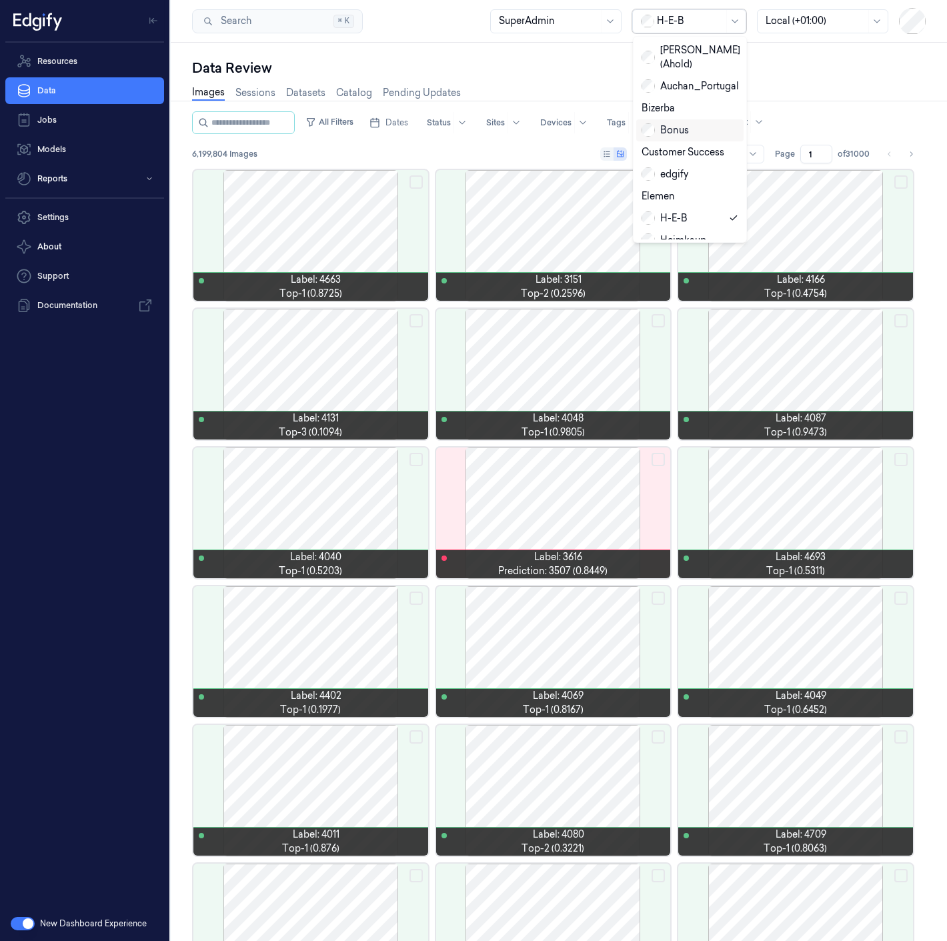
click at [669, 123] on div "Bonus" at bounding box center [664, 130] width 47 height 14
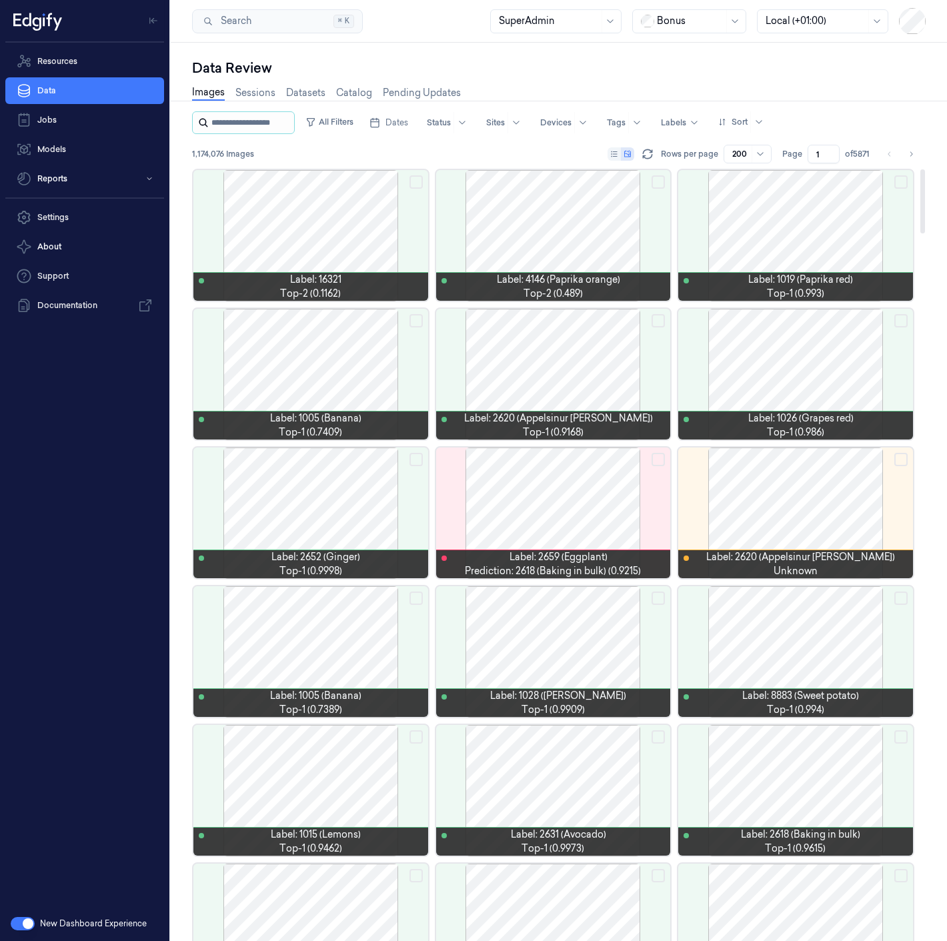
click at [257, 129] on input "string" at bounding box center [251, 122] width 80 height 21
click at [352, 126] on button "All Filters" at bounding box center [329, 121] width 59 height 21
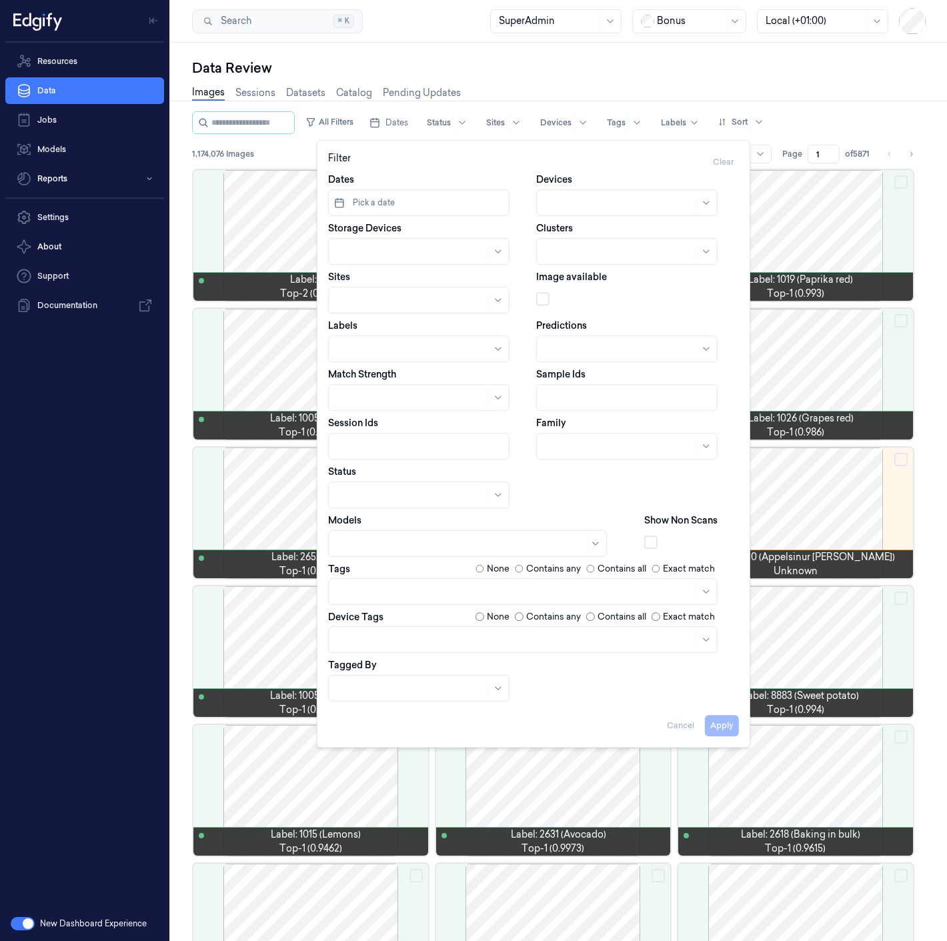
click at [405, 537] on div at bounding box center [460, 544] width 247 height 14
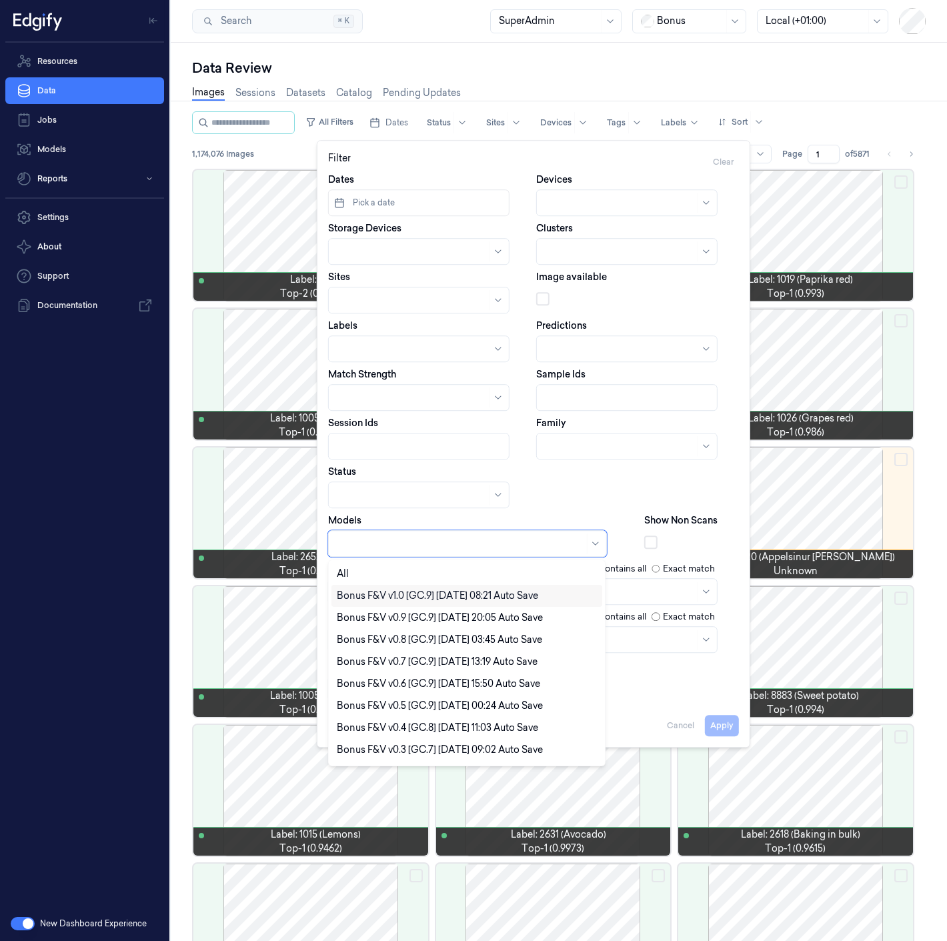
click at [399, 600] on div "Bonus F&V v1.0 [GC.9] [DATE] 08:21 Auto Save" at bounding box center [437, 596] width 201 height 14
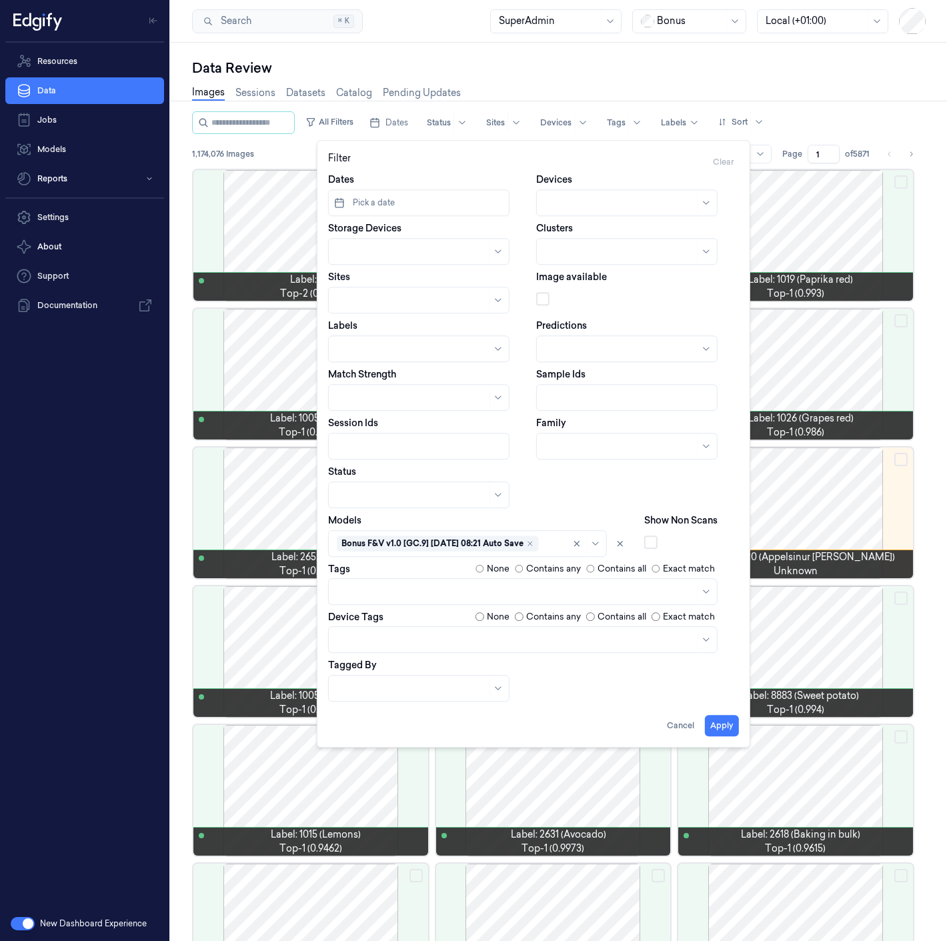
click at [550, 487] on div "Dates Pick a date Devices Storage Devices Clusters Sites Image available Labels…" at bounding box center [533, 437] width 411 height 529
click at [717, 727] on button "Apply" at bounding box center [722, 725] width 34 height 21
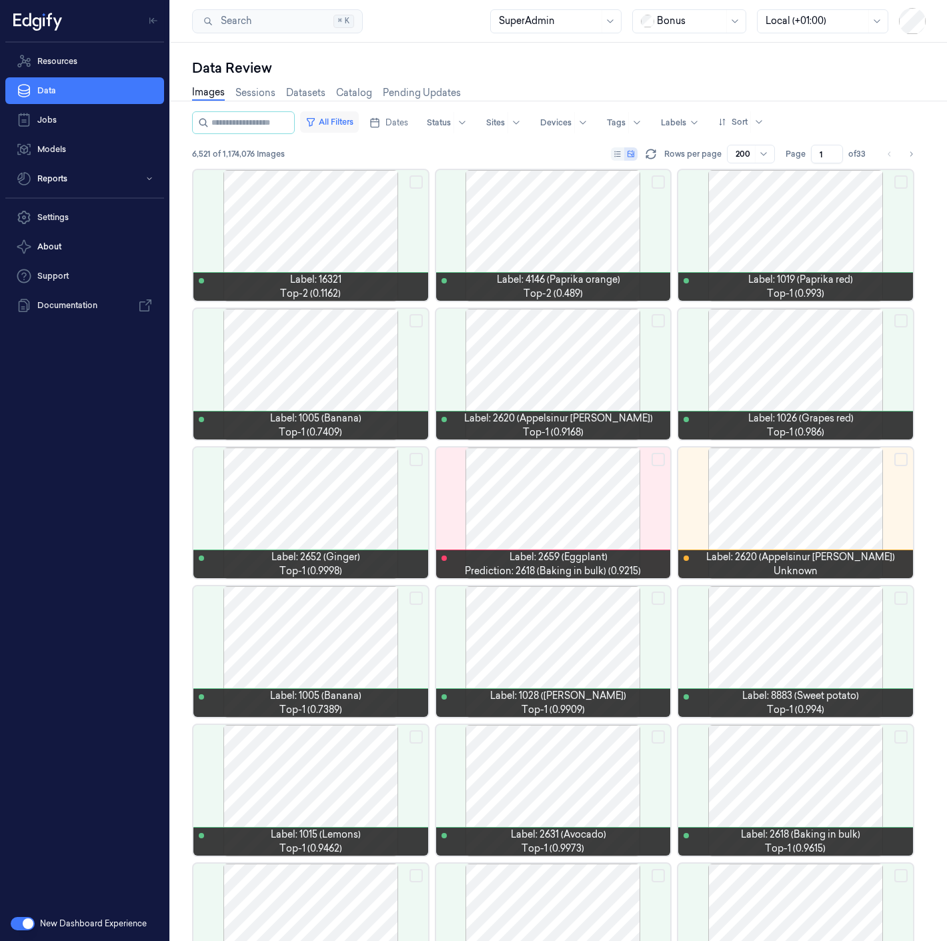
click at [359, 124] on button "All Filters" at bounding box center [329, 121] width 59 height 21
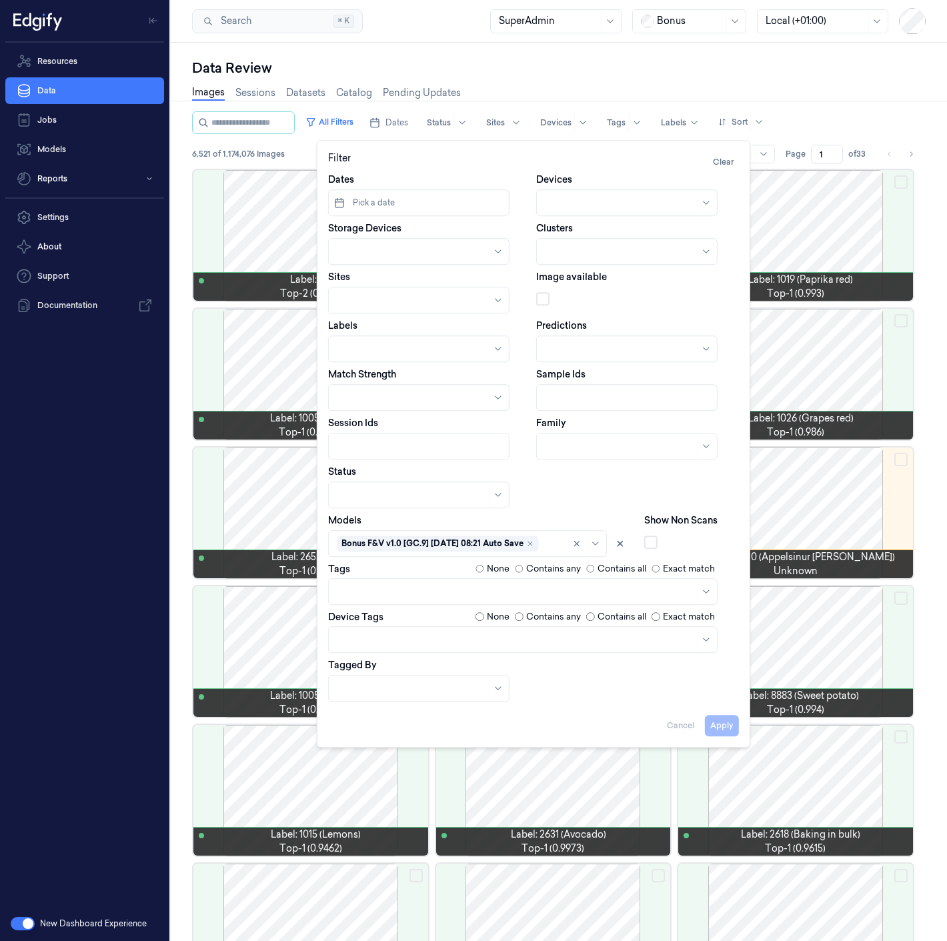
click at [385, 353] on div at bounding box center [413, 349] width 153 height 14
type input "27831"
click at [401, 378] on div "27831" at bounding box center [419, 379] width 164 height 14
click at [735, 726] on button "Apply" at bounding box center [722, 725] width 34 height 21
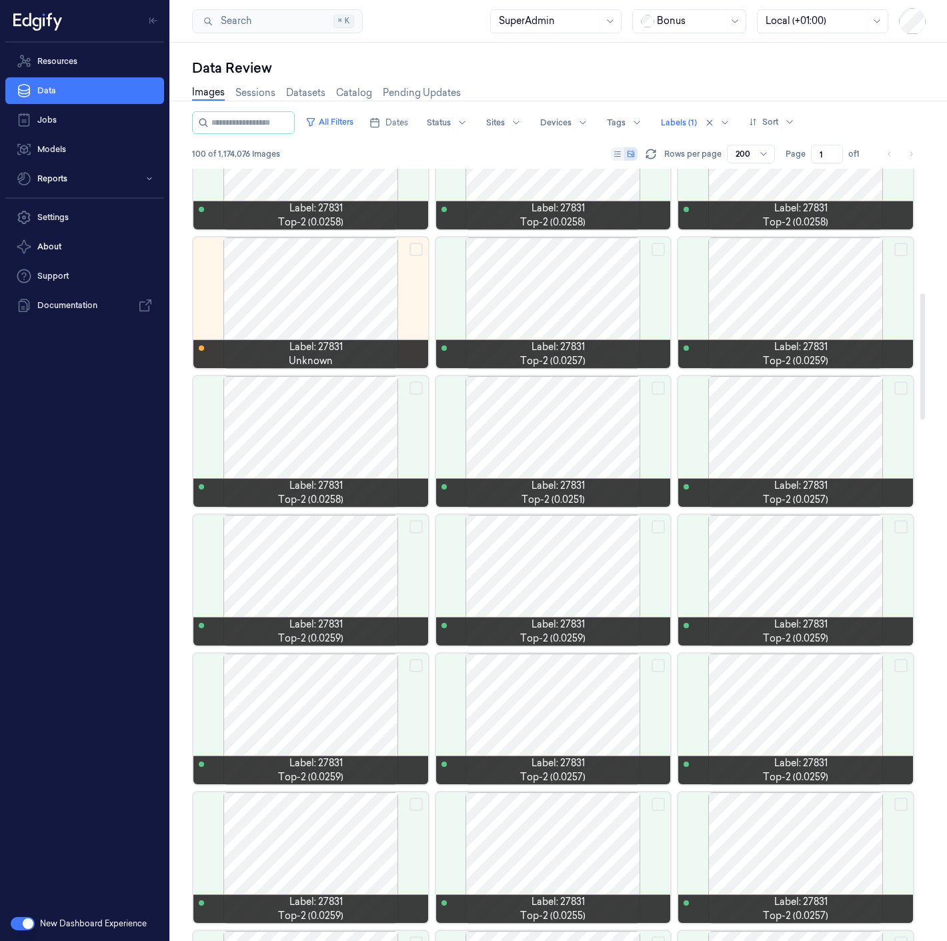
scroll to position [1111, 0]
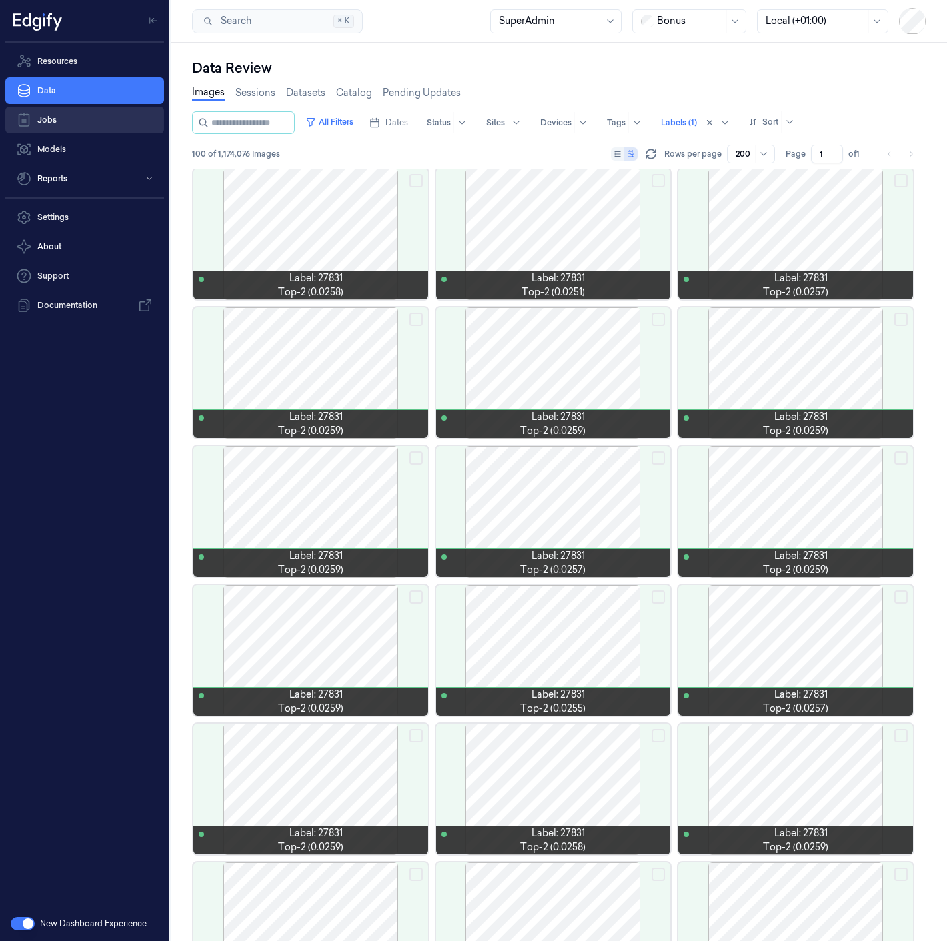
click at [61, 123] on link "Jobs" at bounding box center [84, 120] width 159 height 27
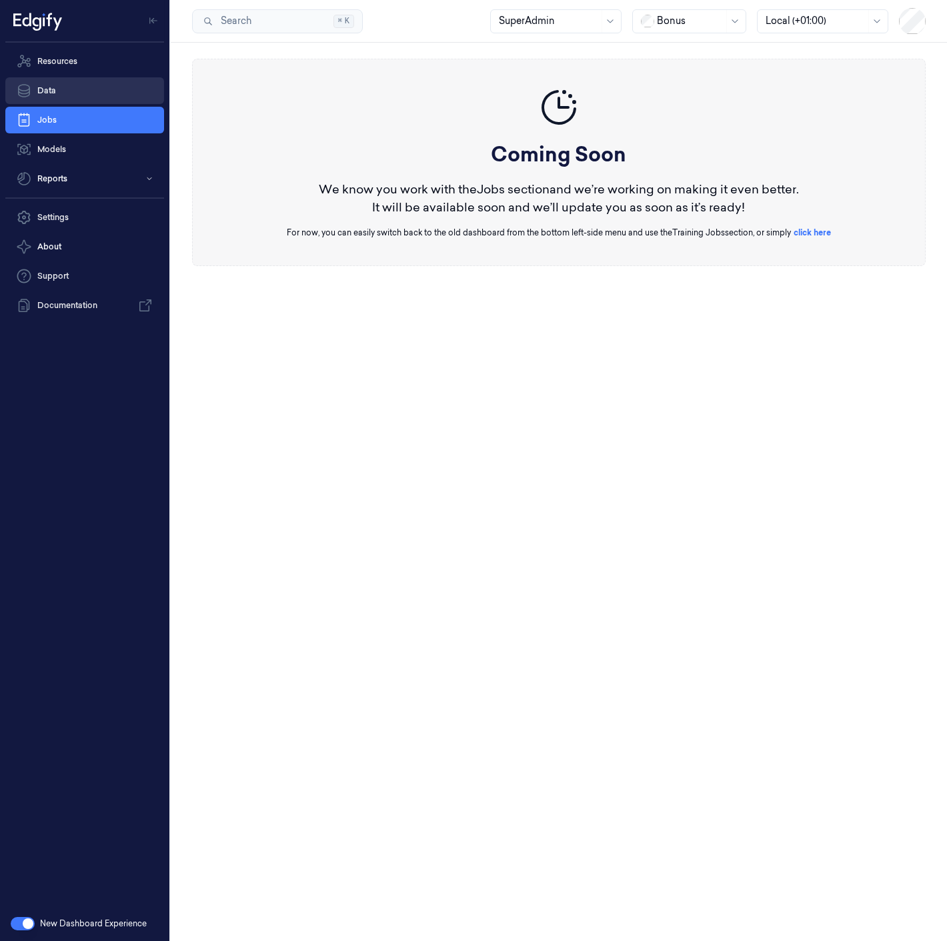
click at [69, 94] on link "Data" at bounding box center [84, 90] width 159 height 27
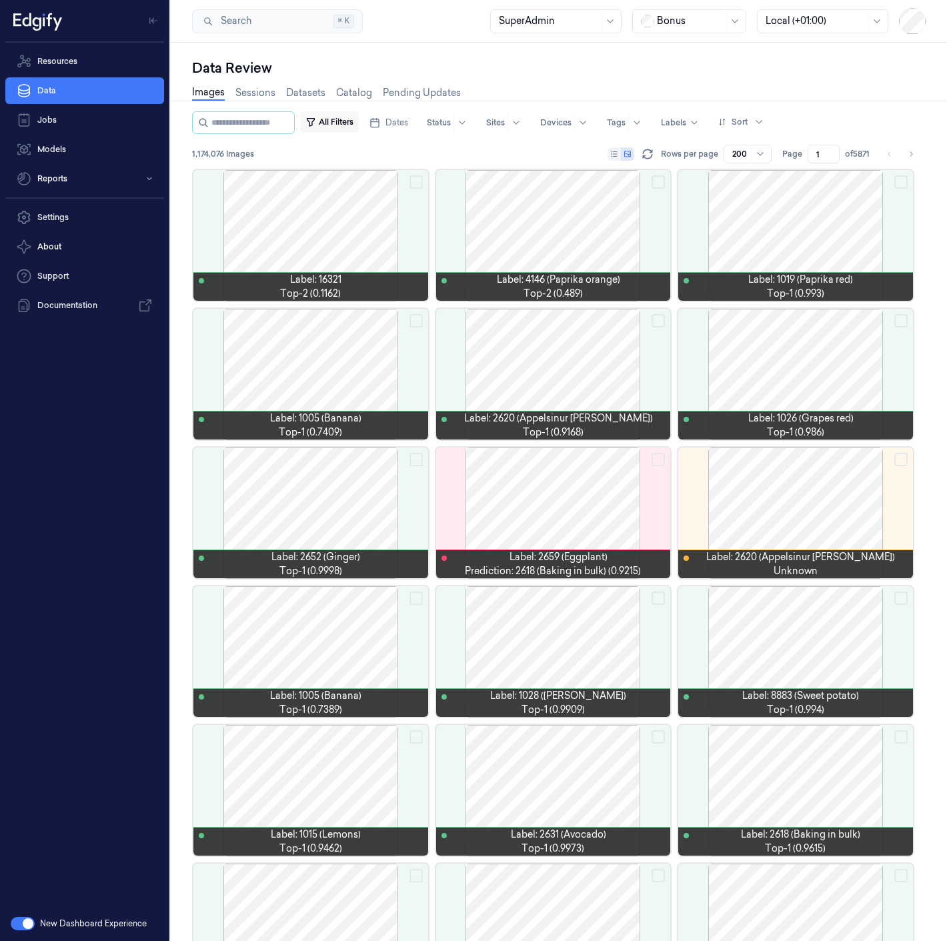
click at [359, 123] on button "All Filters" at bounding box center [329, 121] width 59 height 21
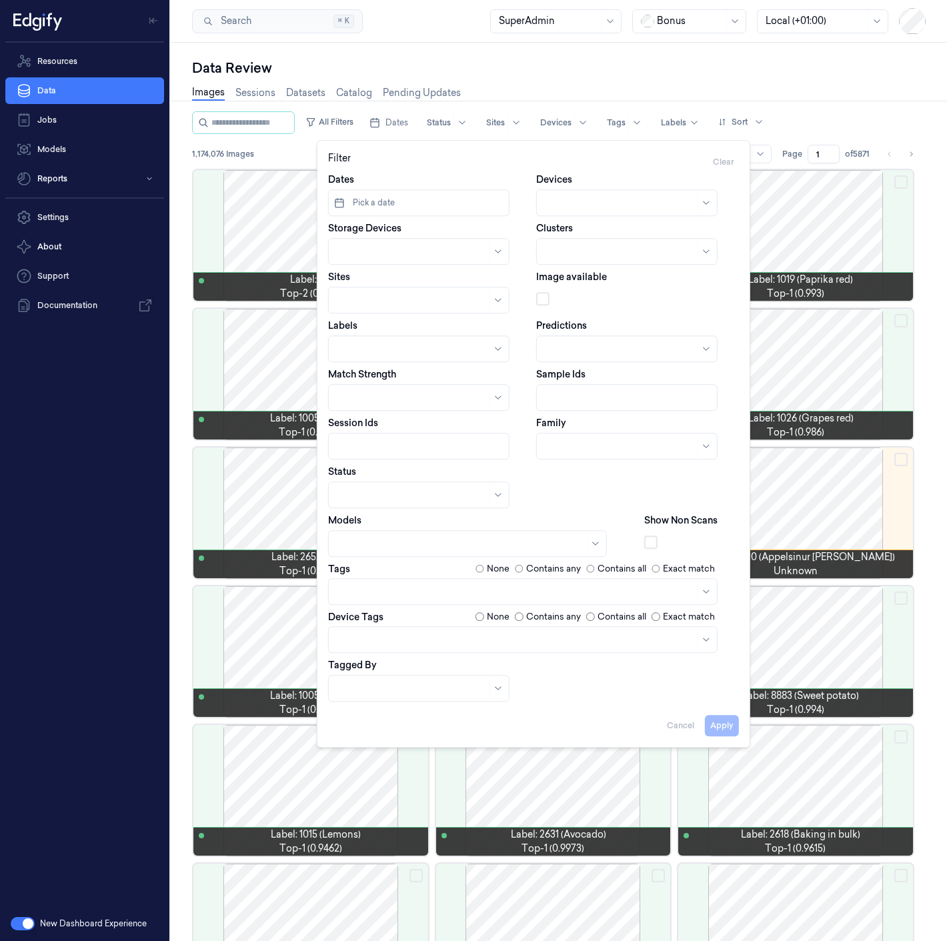
click at [407, 352] on div at bounding box center [413, 349] width 153 height 14
type input "27831"
click at [447, 380] on div "27831" at bounding box center [419, 379] width 164 height 14
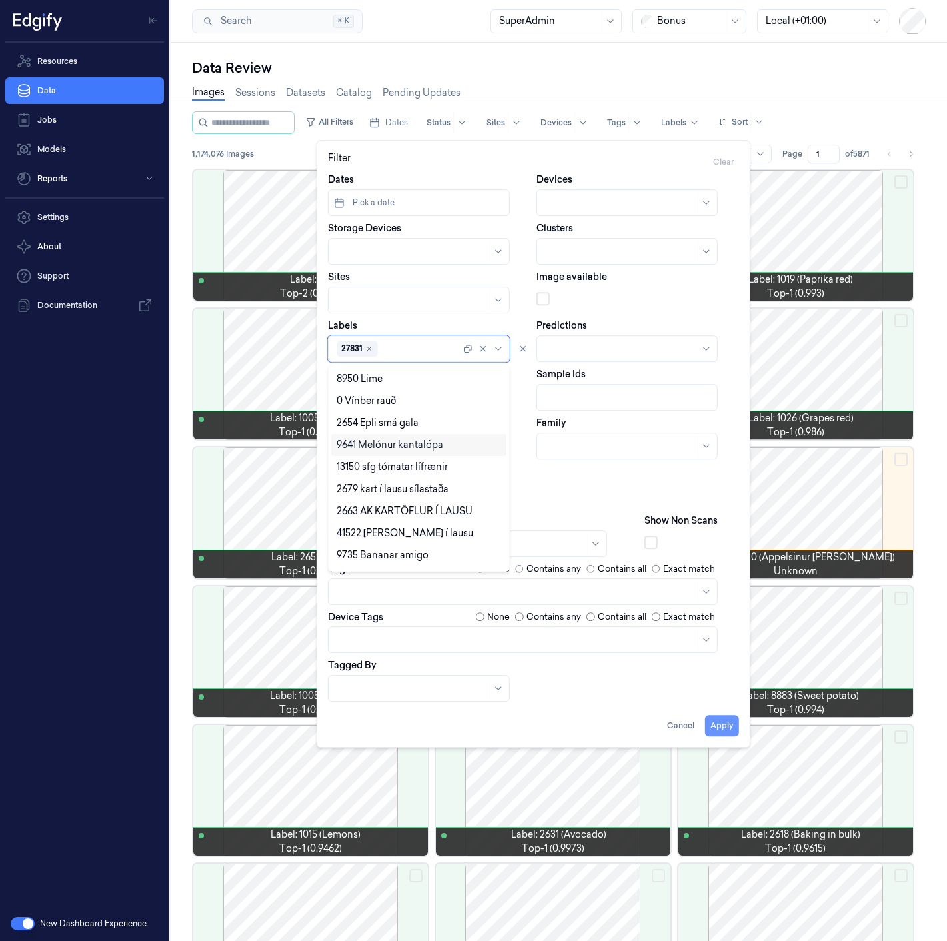
click at [722, 723] on button "Apply" at bounding box center [722, 725] width 34 height 21
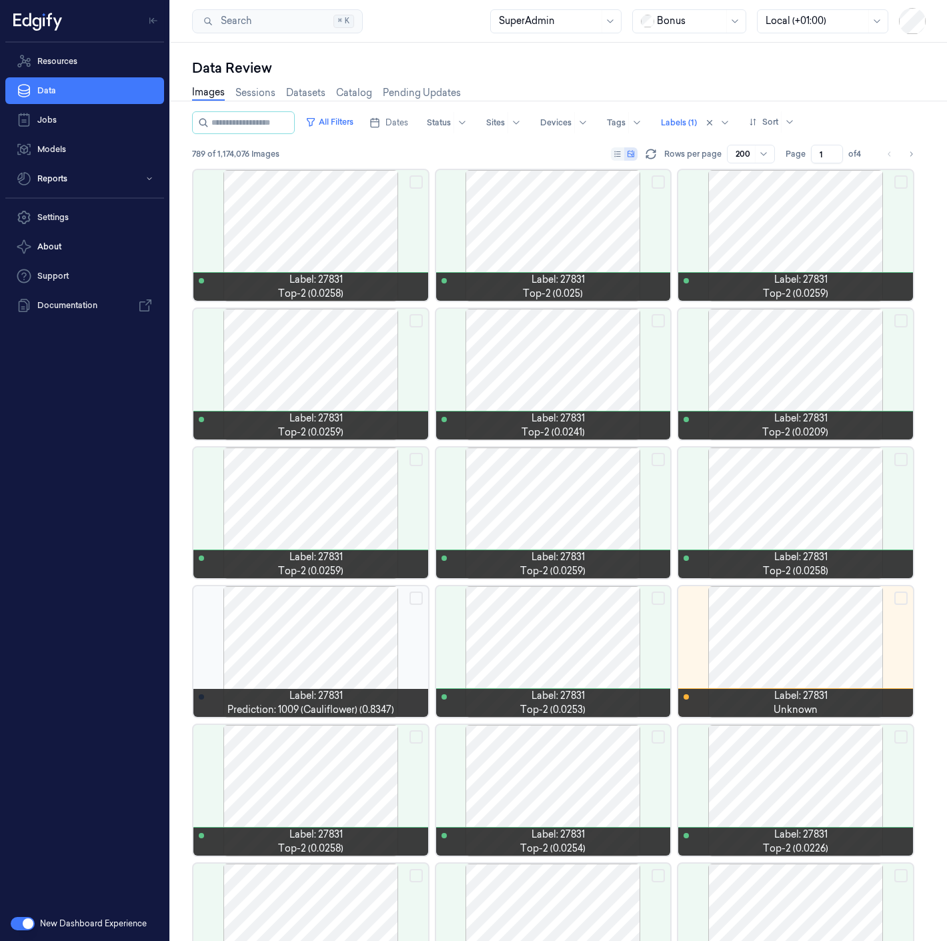
drag, startPoint x: 907, startPoint y: 149, endPoint x: 27, endPoint y: 456, distance: 932.3
click at [907, 149] on icon "Go to next page" at bounding box center [911, 154] width 8 height 11
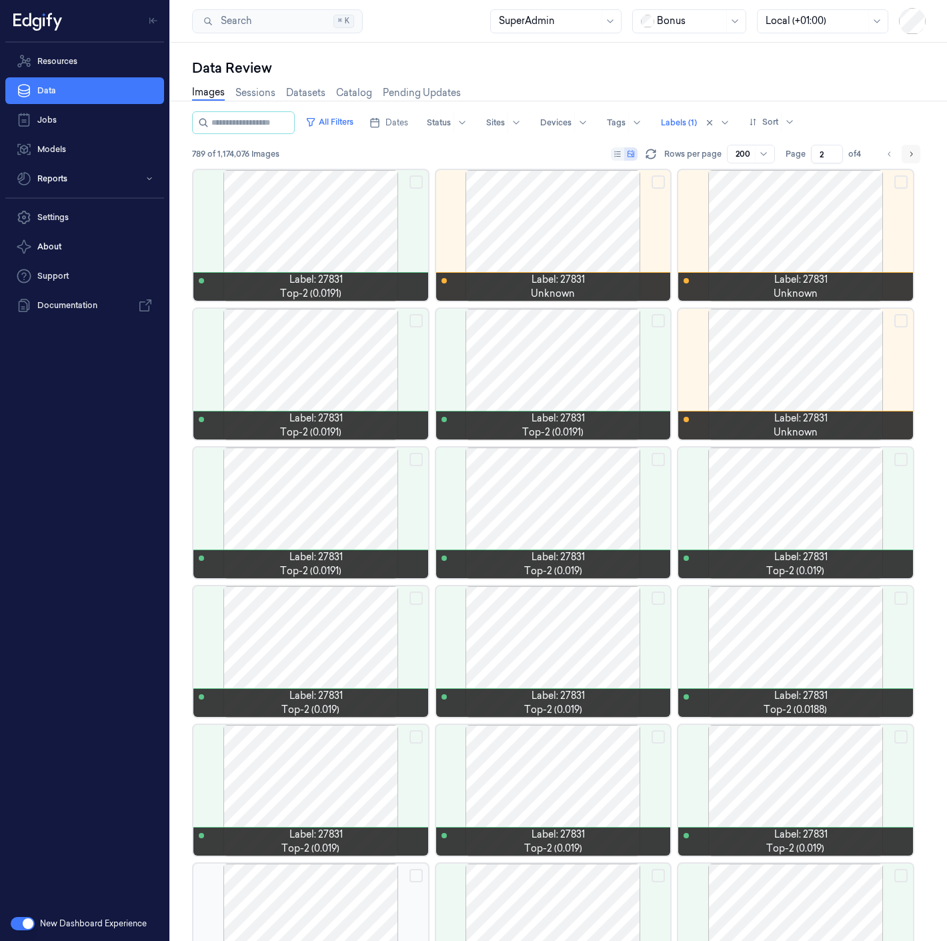
click at [910, 154] on icon "Go to next page" at bounding box center [911, 154] width 8 height 11
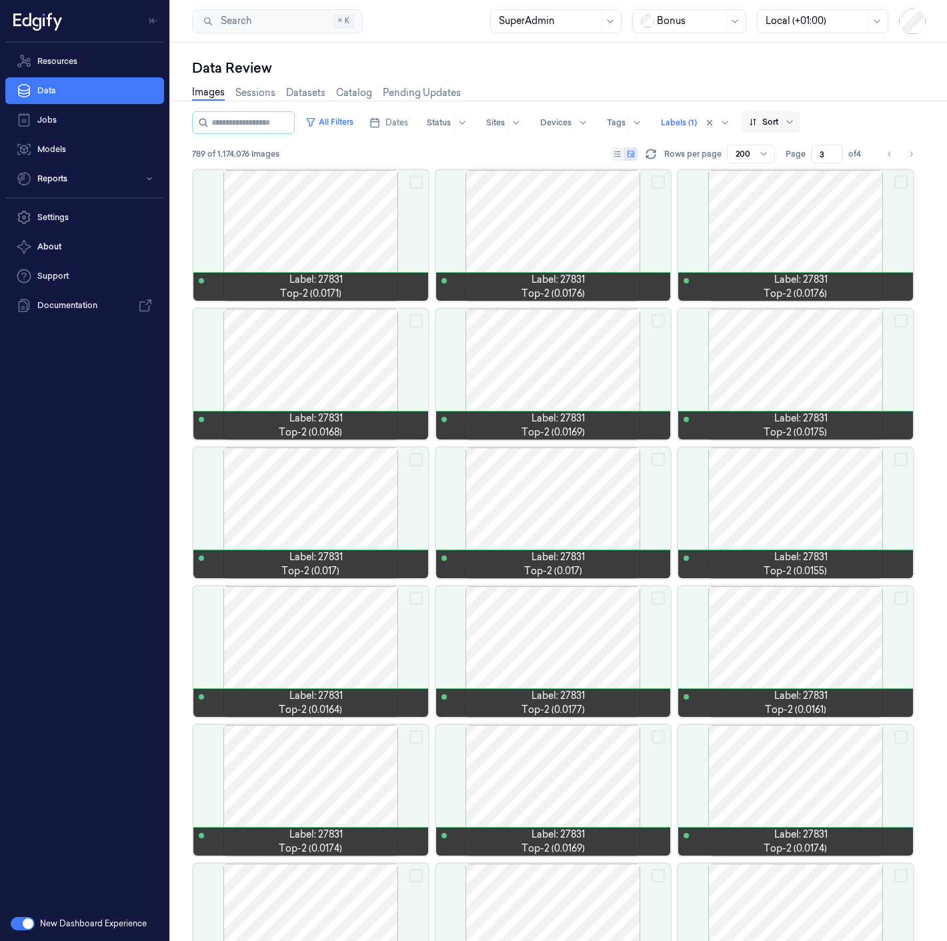
drag, startPoint x: 912, startPoint y: 154, endPoint x: 762, endPoint y: 119, distance: 154.0
click at [913, 154] on icon "Go to next page" at bounding box center [911, 154] width 8 height 11
type input "4"
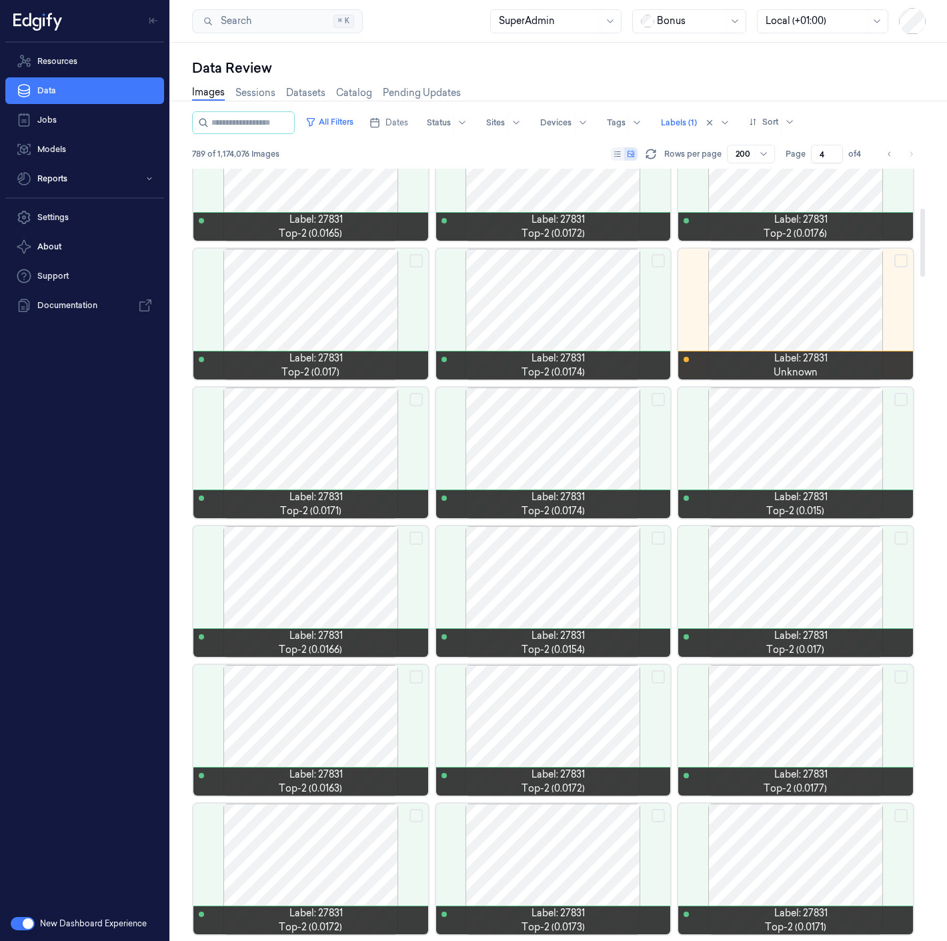
scroll to position [444, 0]
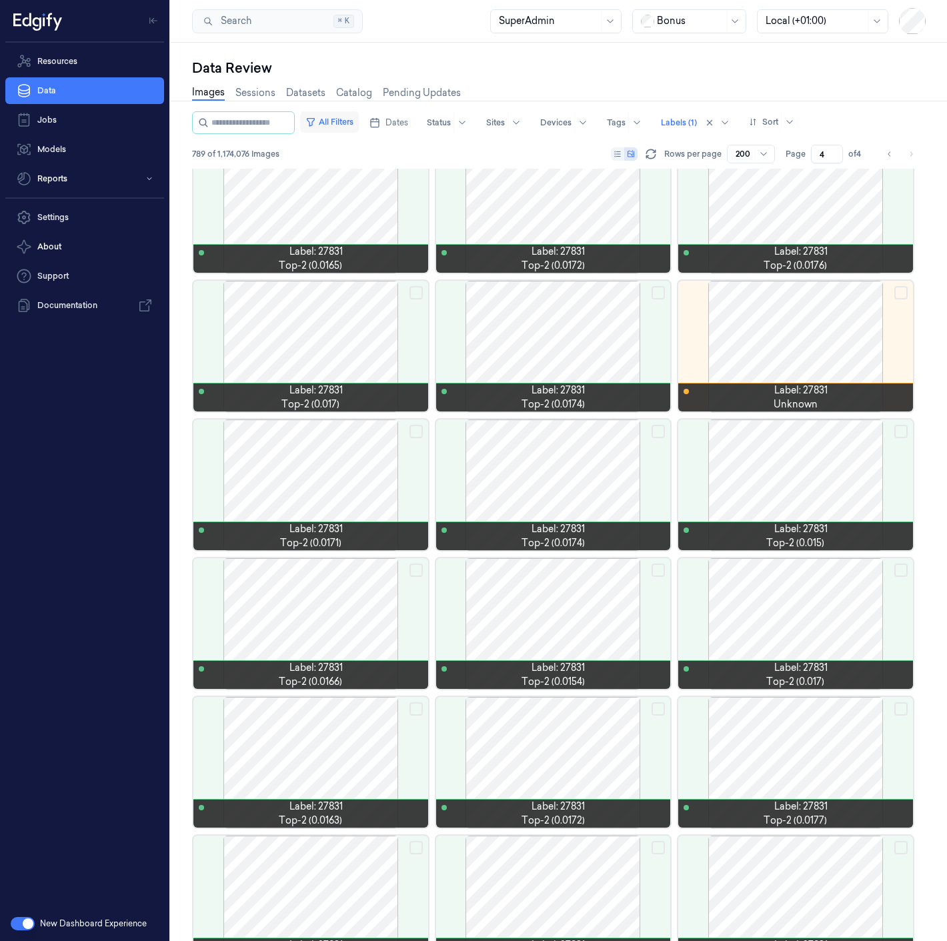
click at [339, 121] on button "All Filters" at bounding box center [329, 121] width 59 height 21
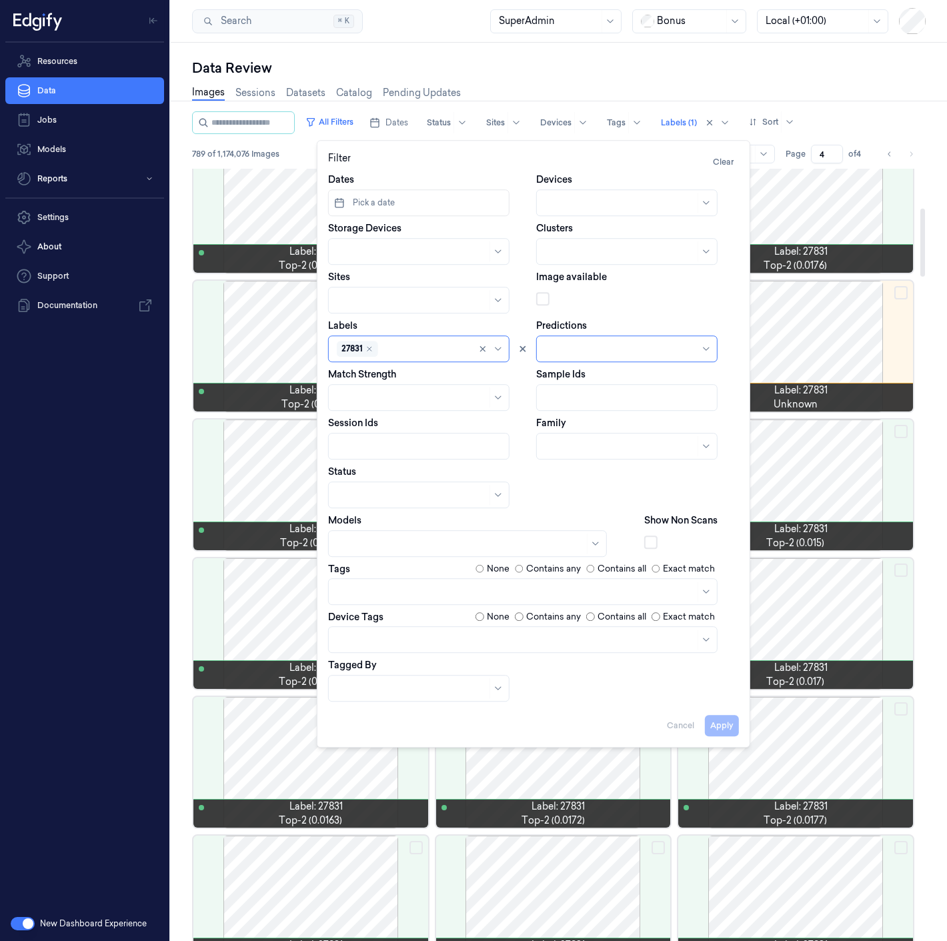
click at [361, 341] on div "27831" at bounding box center [357, 349] width 41 height 16
type input "celer"
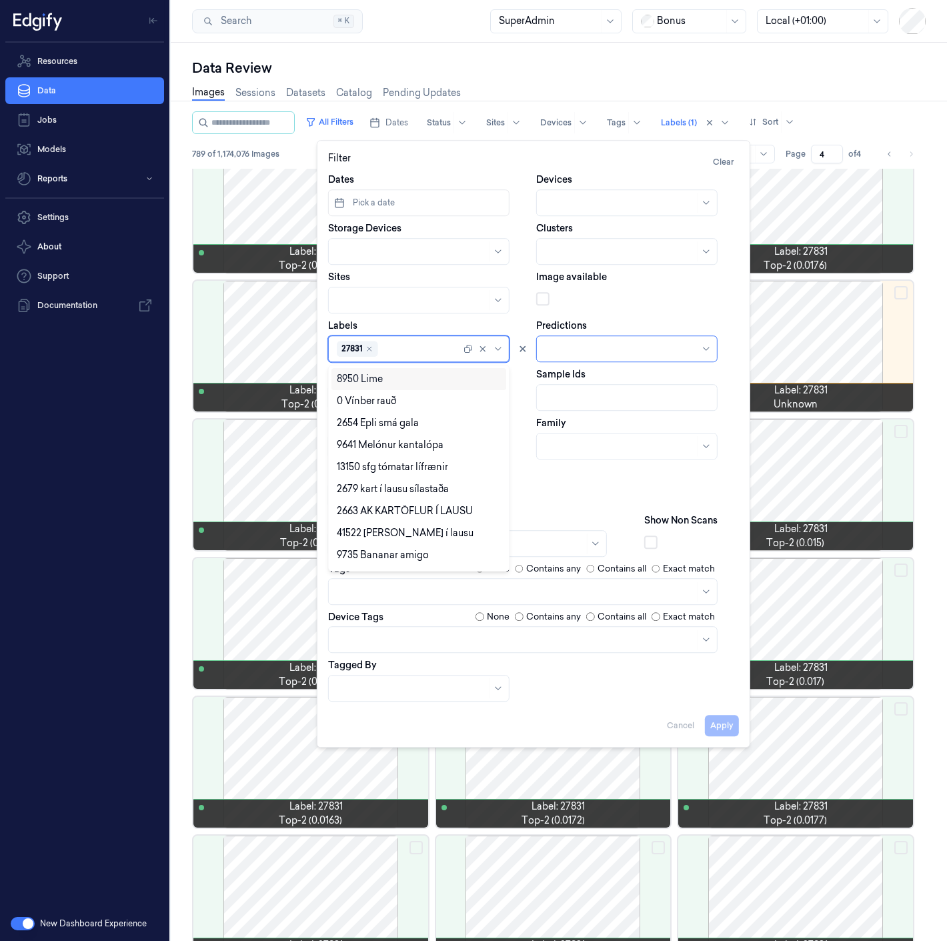
type input "6"
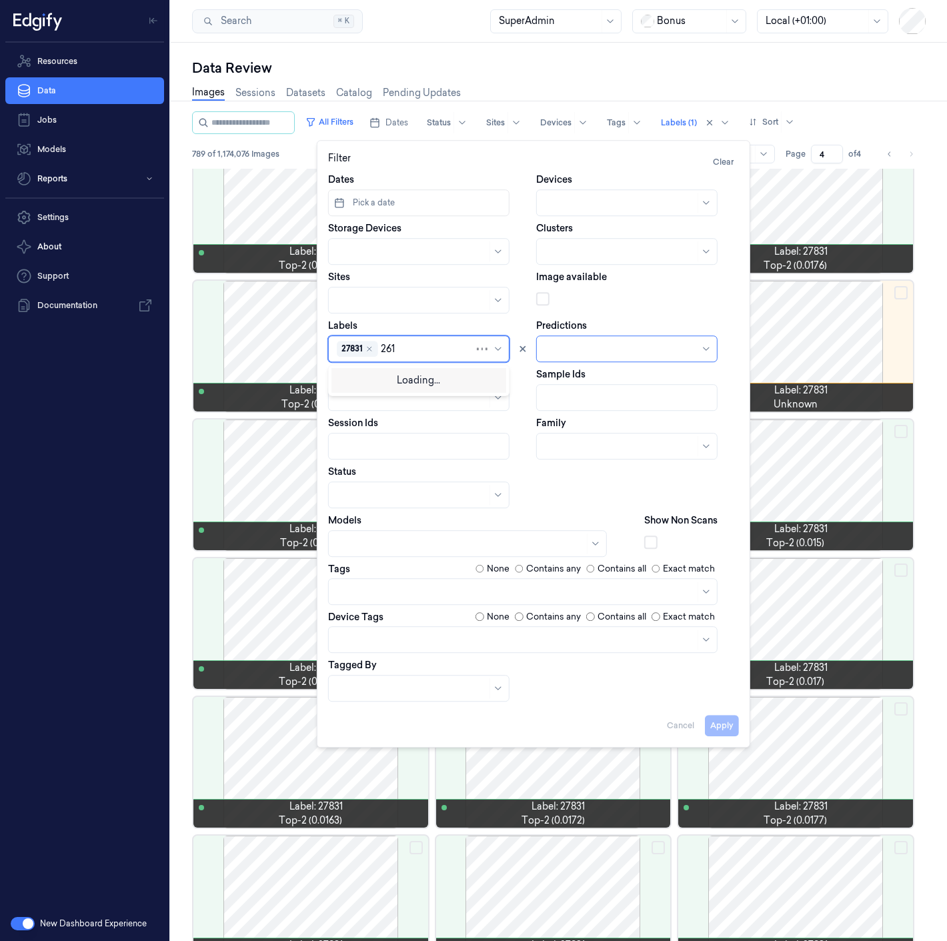
type input "2611"
click at [358, 399] on div "2611" at bounding box center [419, 401] width 164 height 14
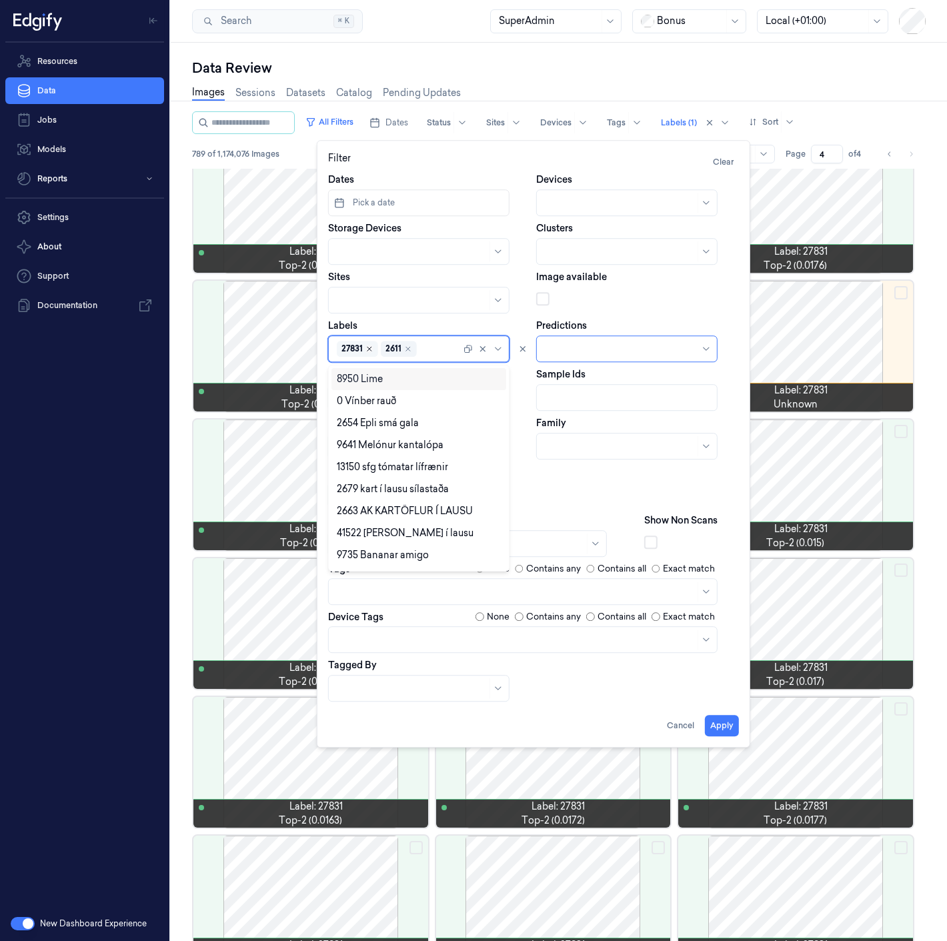
click at [367, 351] on icon "Remove ,27831" at bounding box center [369, 349] width 8 height 8
click at [720, 722] on button "Apply" at bounding box center [722, 725] width 34 height 21
type input "1"
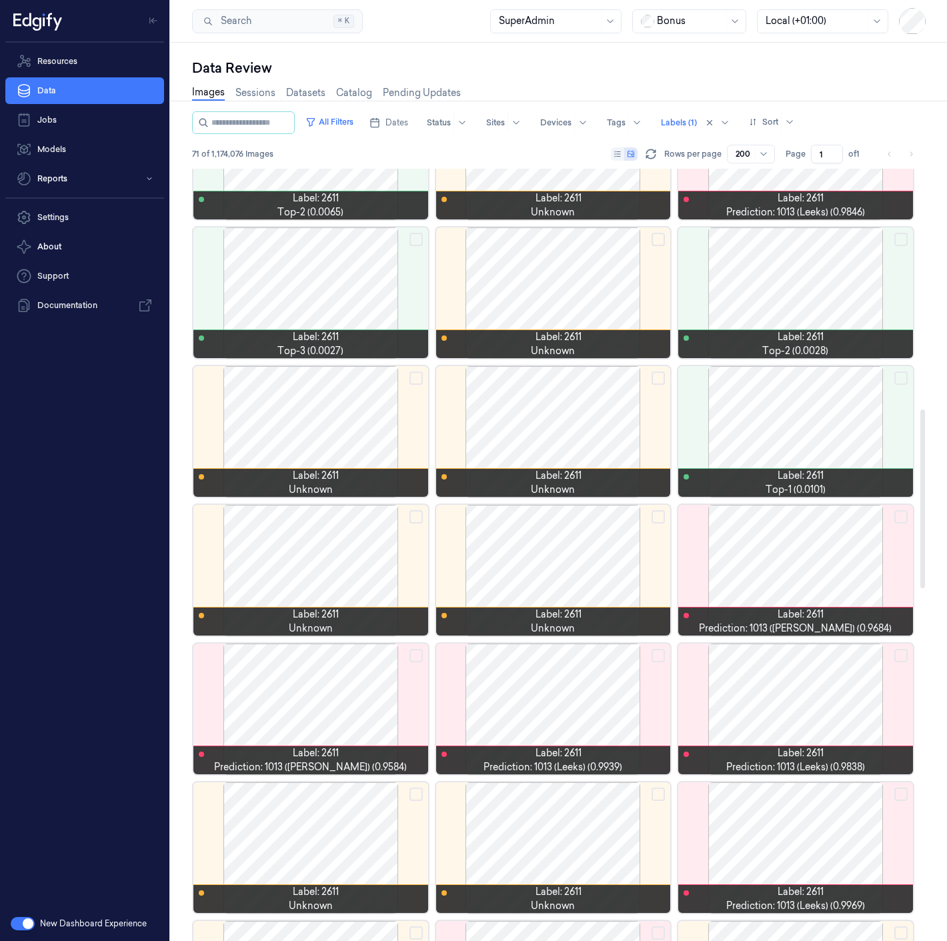
scroll to position [1037, 0]
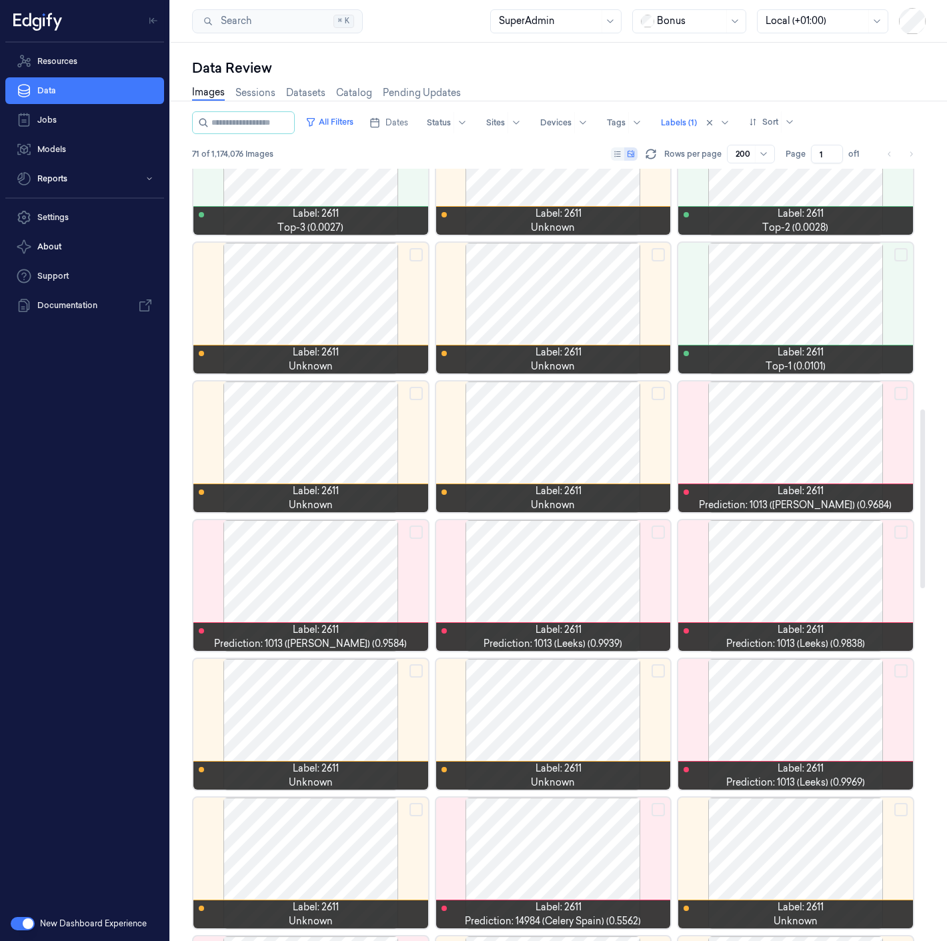
click at [439, 59] on div "Data Review" at bounding box center [558, 68] width 733 height 19
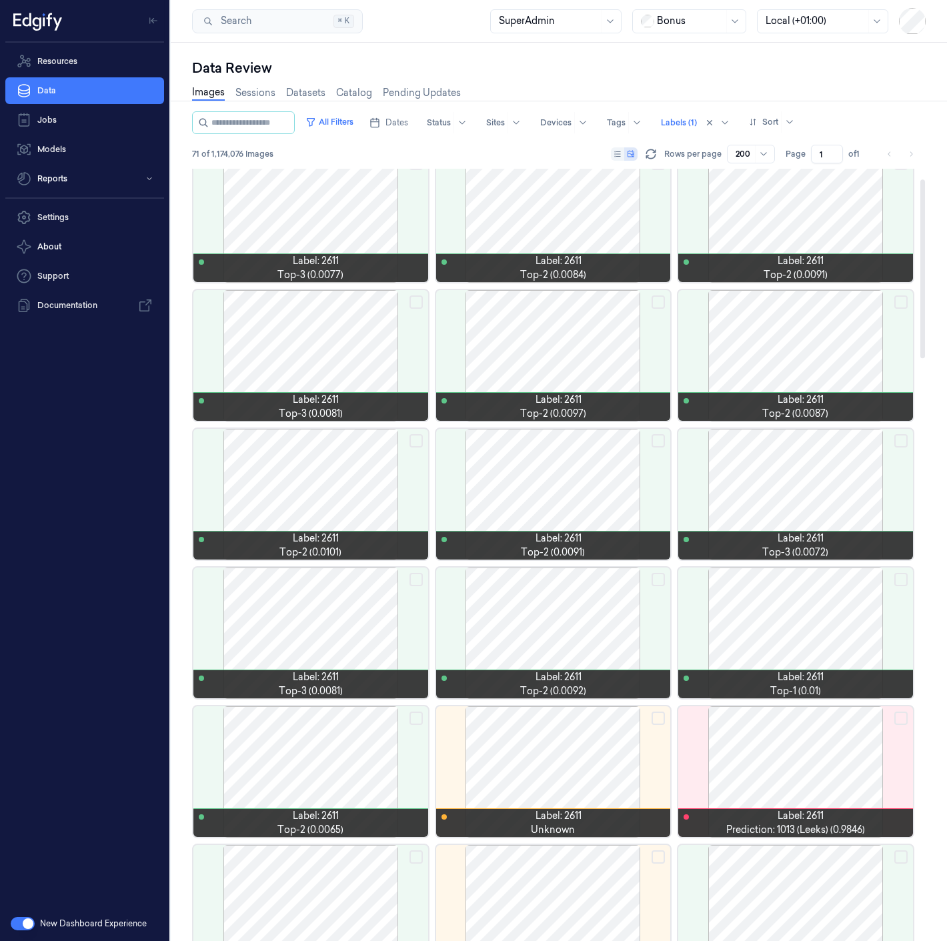
scroll to position [0, 0]
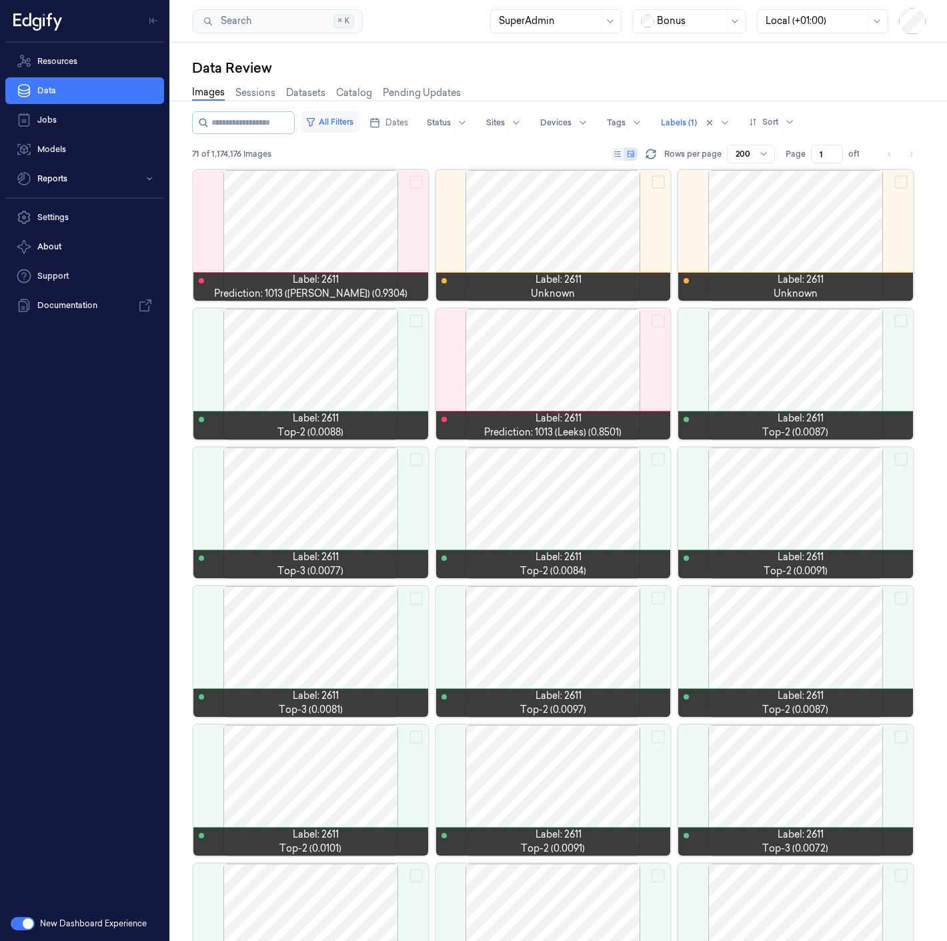
click at [356, 118] on button "All Filters" at bounding box center [329, 121] width 59 height 21
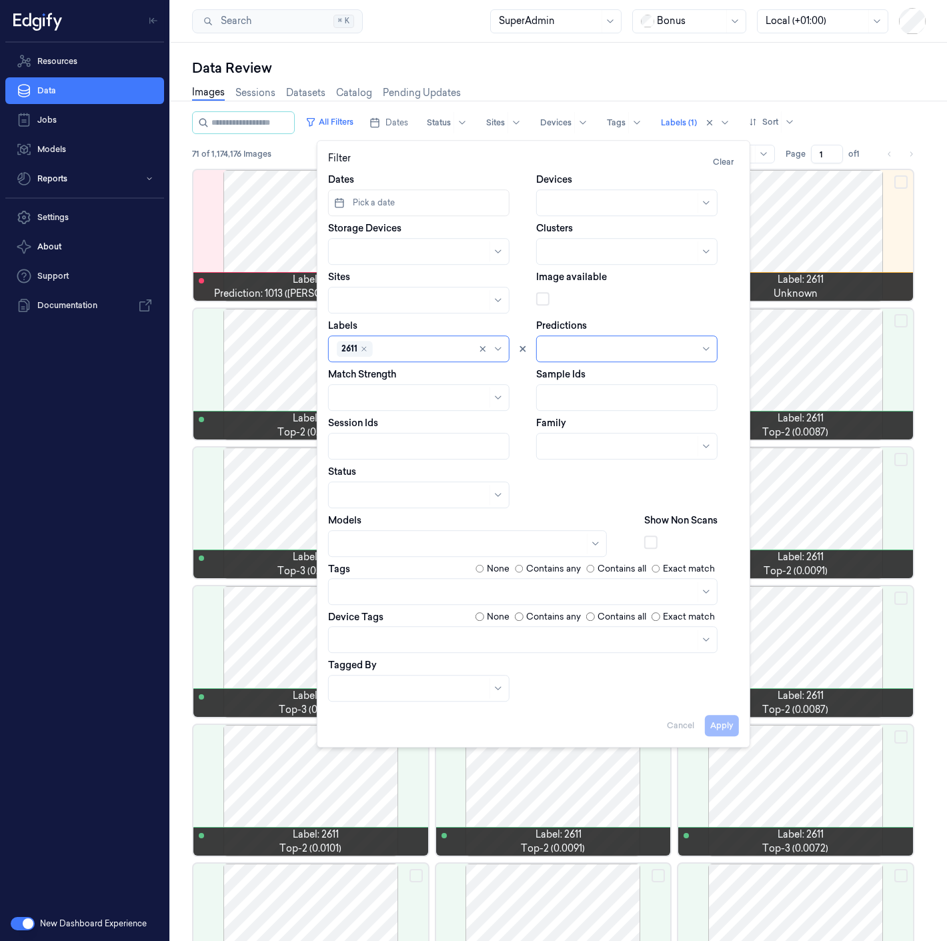
click at [391, 347] on div at bounding box center [422, 349] width 95 height 14
type input "10355"
click at [362, 393] on div "10355" at bounding box center [418, 401] width 175 height 22
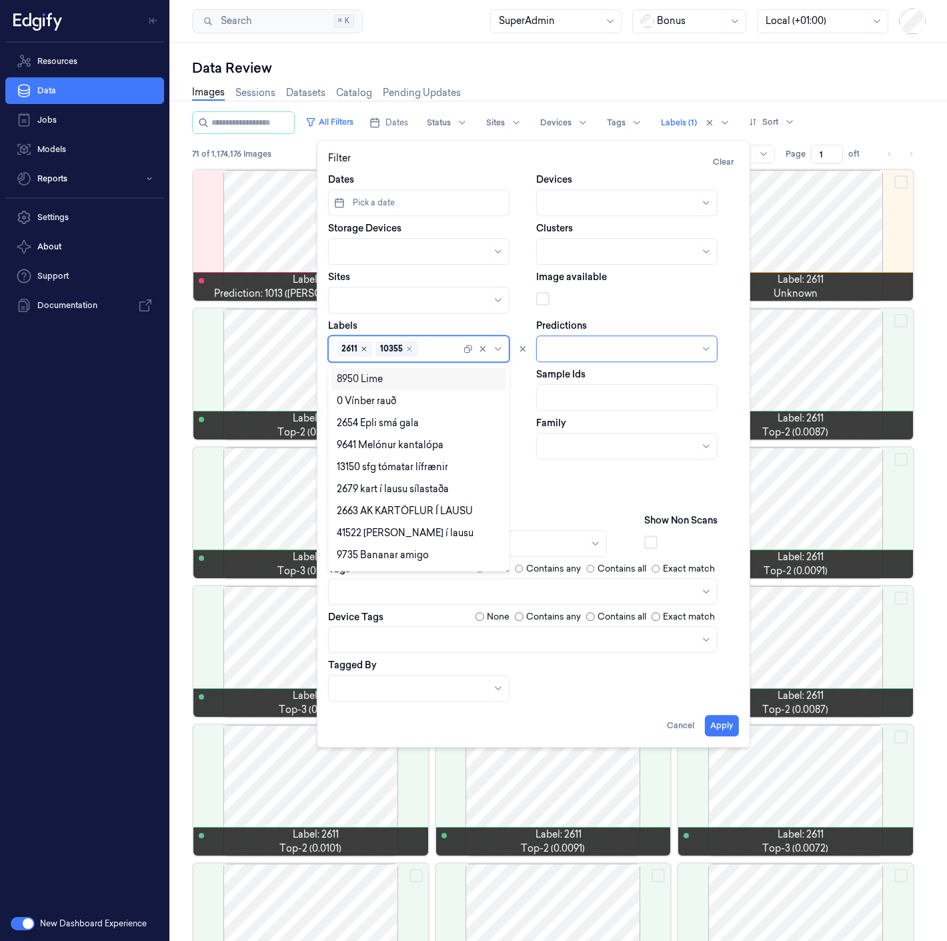
click at [365, 349] on icon "Remove ,2611" at bounding box center [364, 349] width 8 height 8
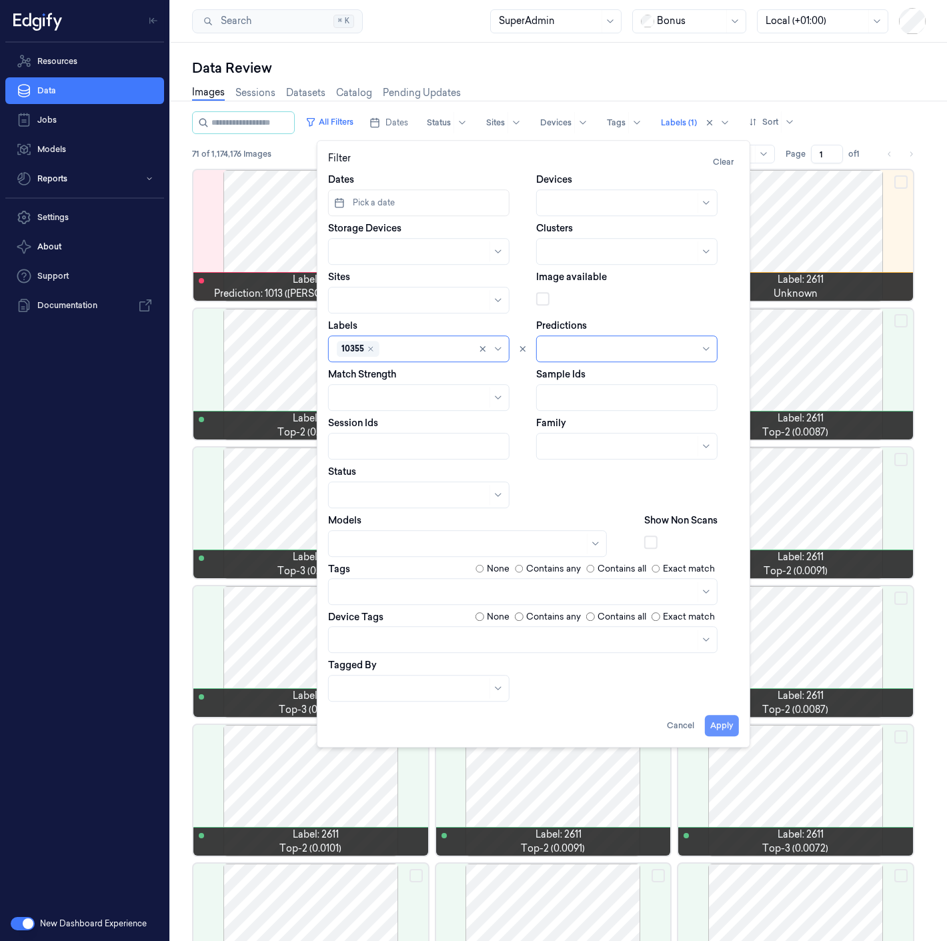
click at [720, 721] on button "Apply" at bounding box center [722, 725] width 34 height 21
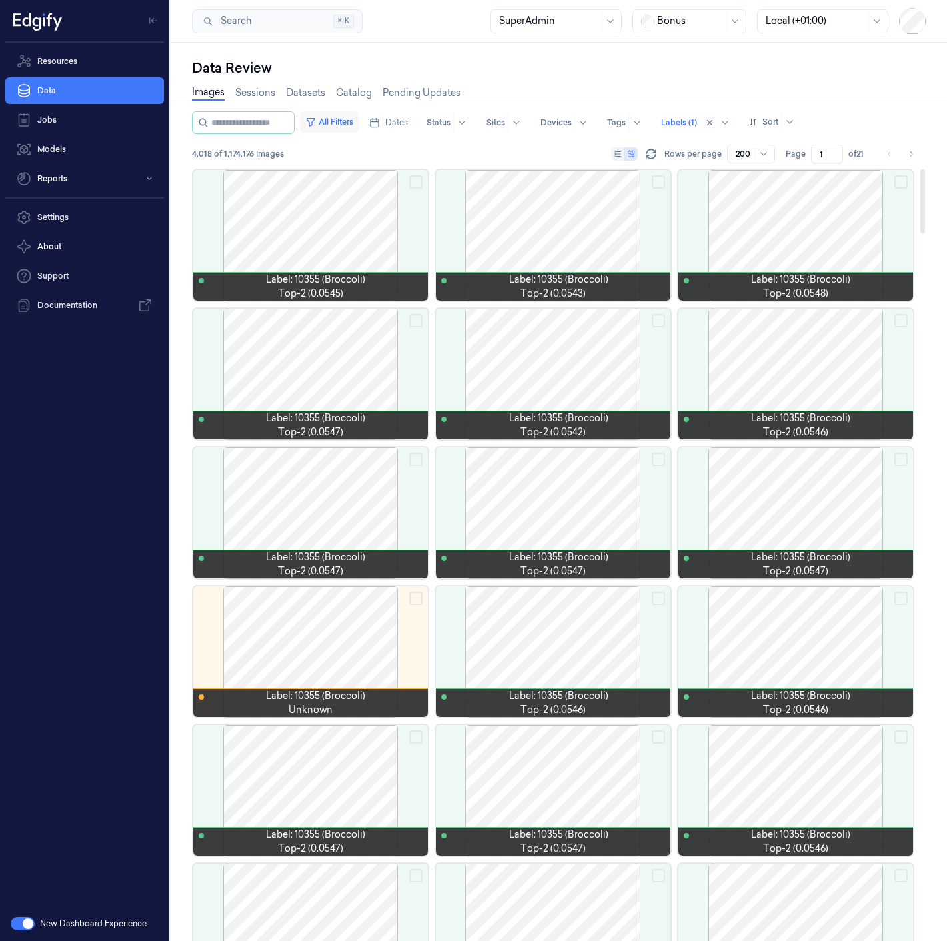
click at [338, 119] on button "All Filters" at bounding box center [329, 121] width 59 height 21
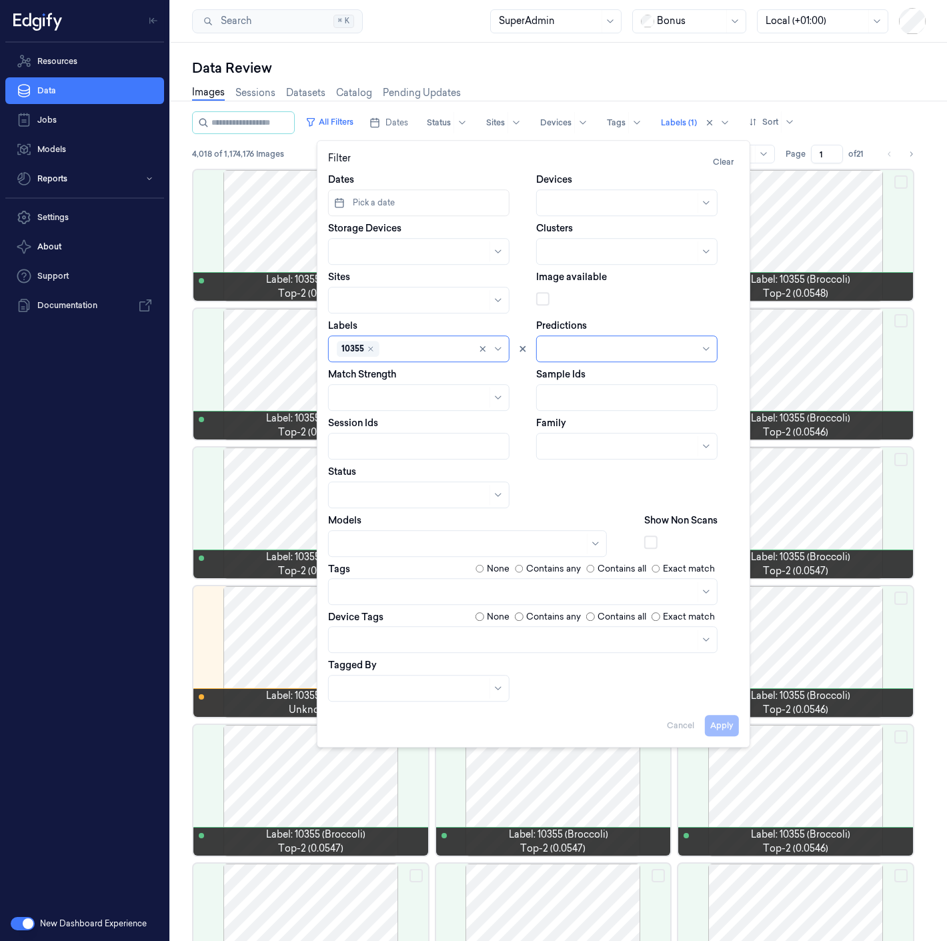
click at [418, 545] on div at bounding box center [460, 544] width 247 height 14
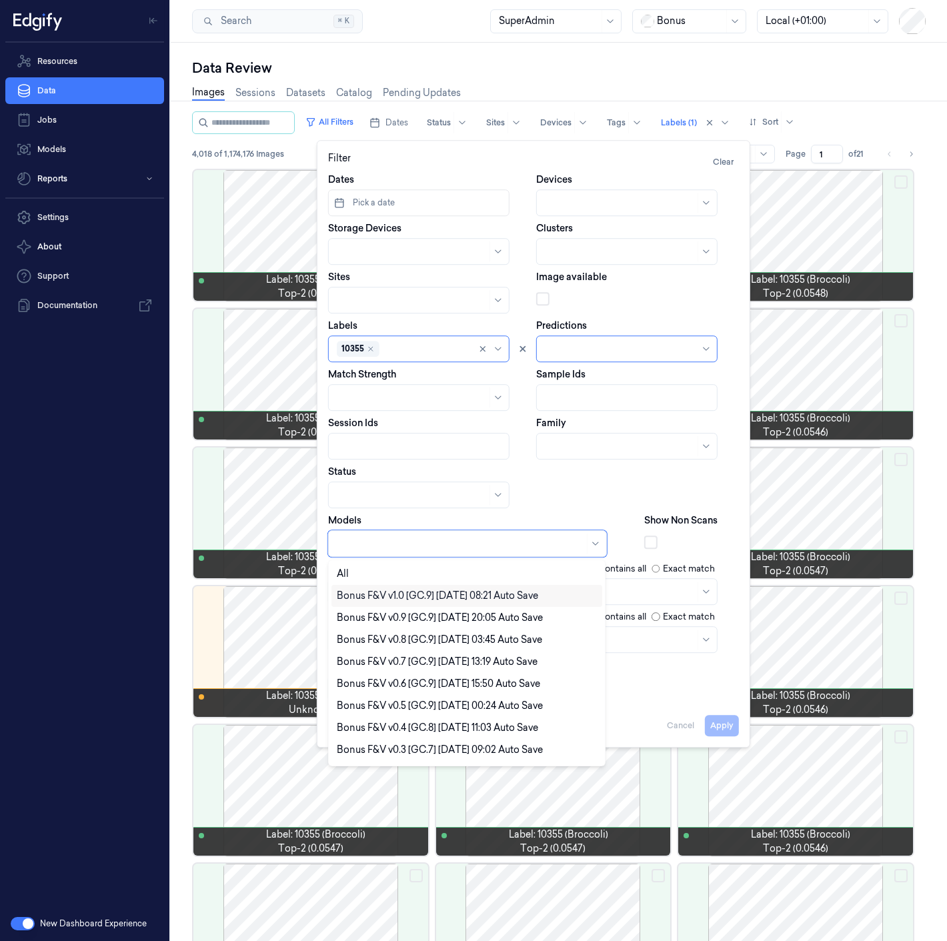
click at [412, 593] on div "Bonus F&V v1.0 [GC.9] 2025-09-25 08:21 Auto Save" at bounding box center [437, 596] width 201 height 14
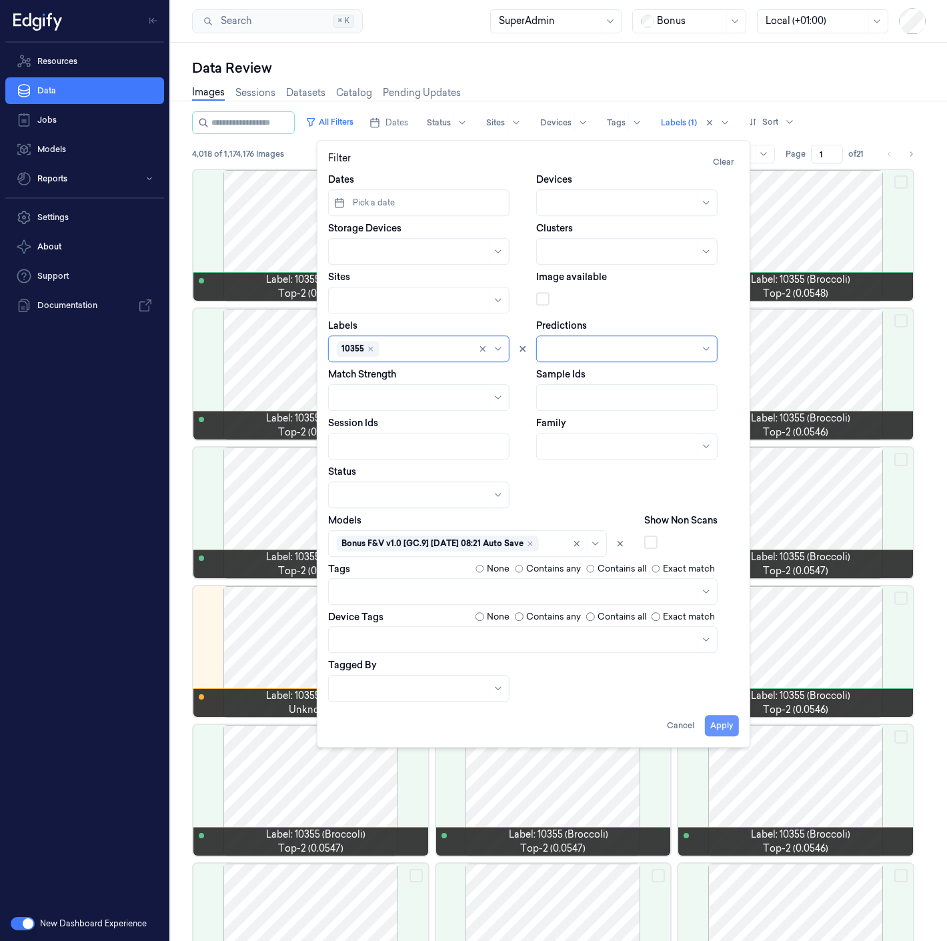
click at [722, 738] on div "Filter Clear Dates Pick a date Devices Storage Devices Clusters Sites Image ava…" at bounding box center [533, 443] width 433 height 607
click at [718, 717] on button "Apply" at bounding box center [722, 725] width 34 height 21
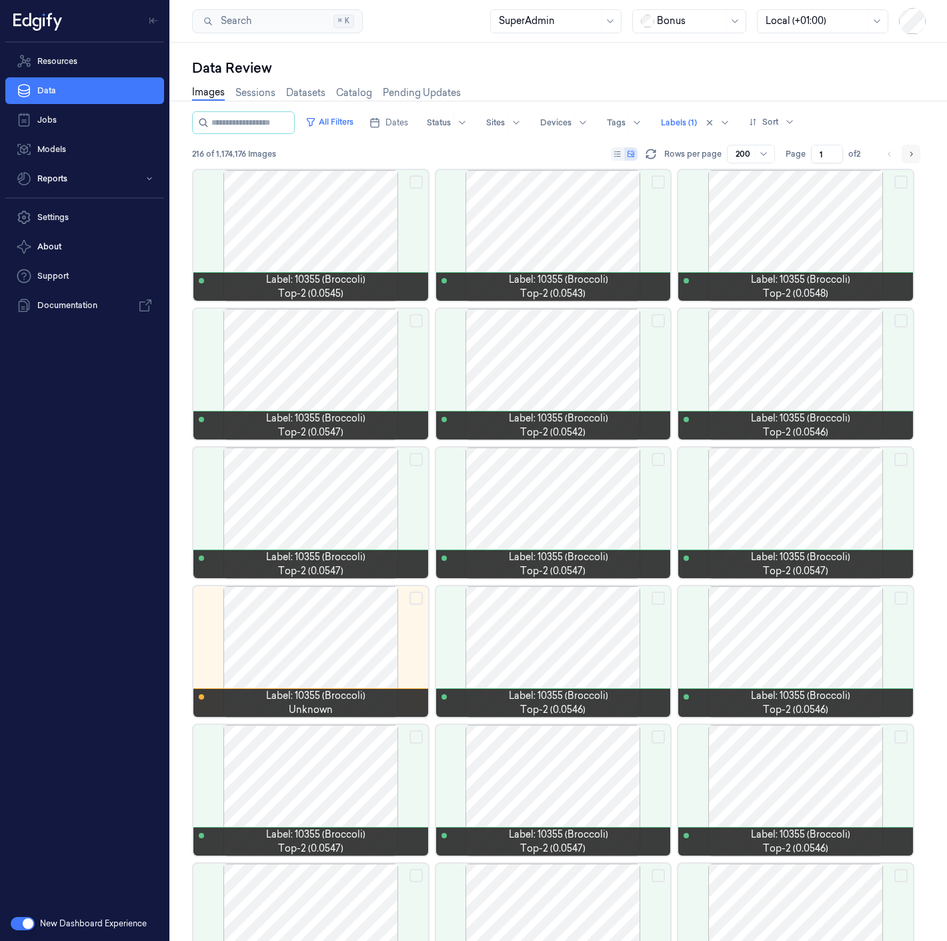
click at [905, 159] on button "Go to next page" at bounding box center [910, 154] width 19 height 19
type input "2"
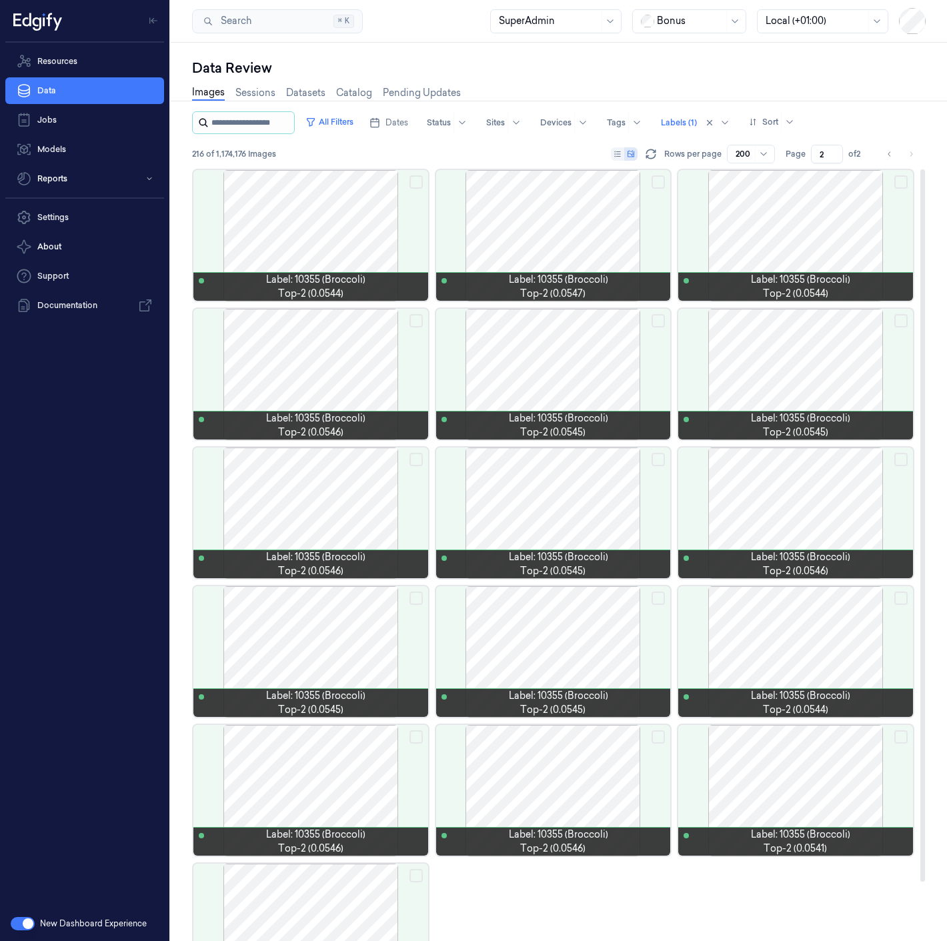
drag, startPoint x: 474, startPoint y: 161, endPoint x: 273, endPoint y: 129, distance: 203.2
click at [474, 161] on div "216 of 1,174,176 Images Rows per page 200 Page 2 of 2" at bounding box center [558, 154] width 733 height 19
click at [345, 127] on button "All Filters" at bounding box center [329, 121] width 59 height 21
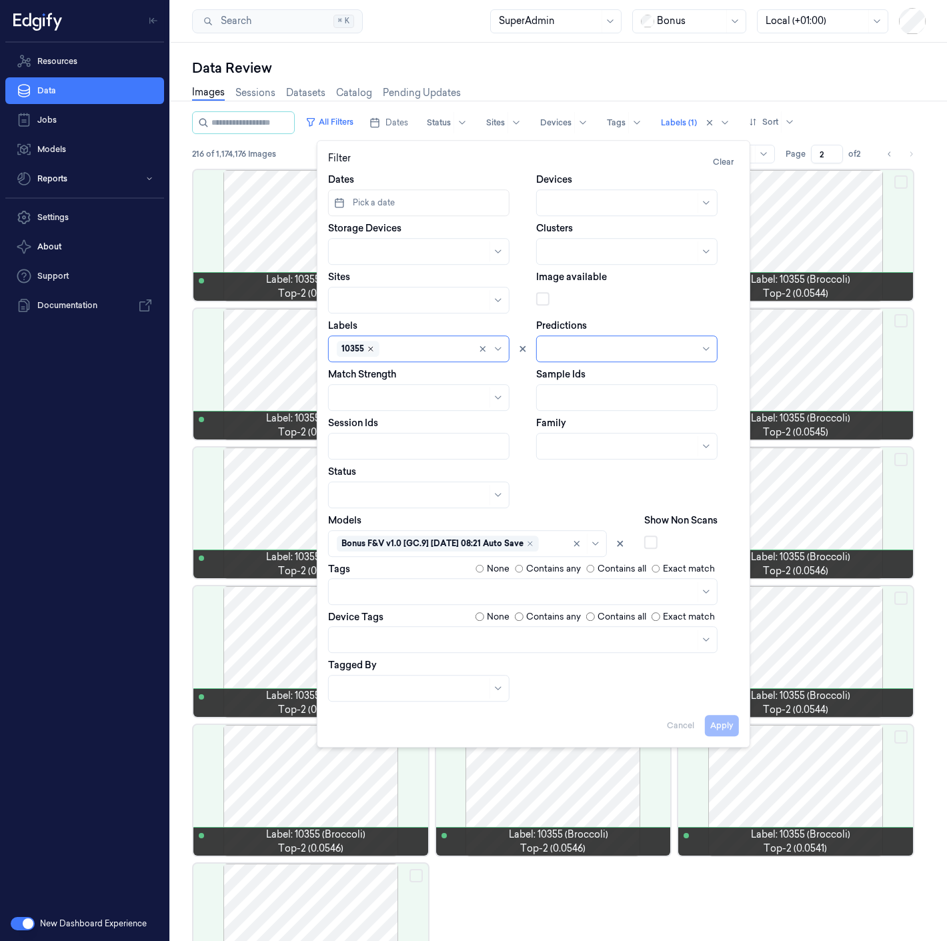
click at [369, 347] on icon "Remove ,10355" at bounding box center [371, 349] width 8 height 8
type input "42700"
click at [372, 381] on div "42700" at bounding box center [419, 379] width 164 height 14
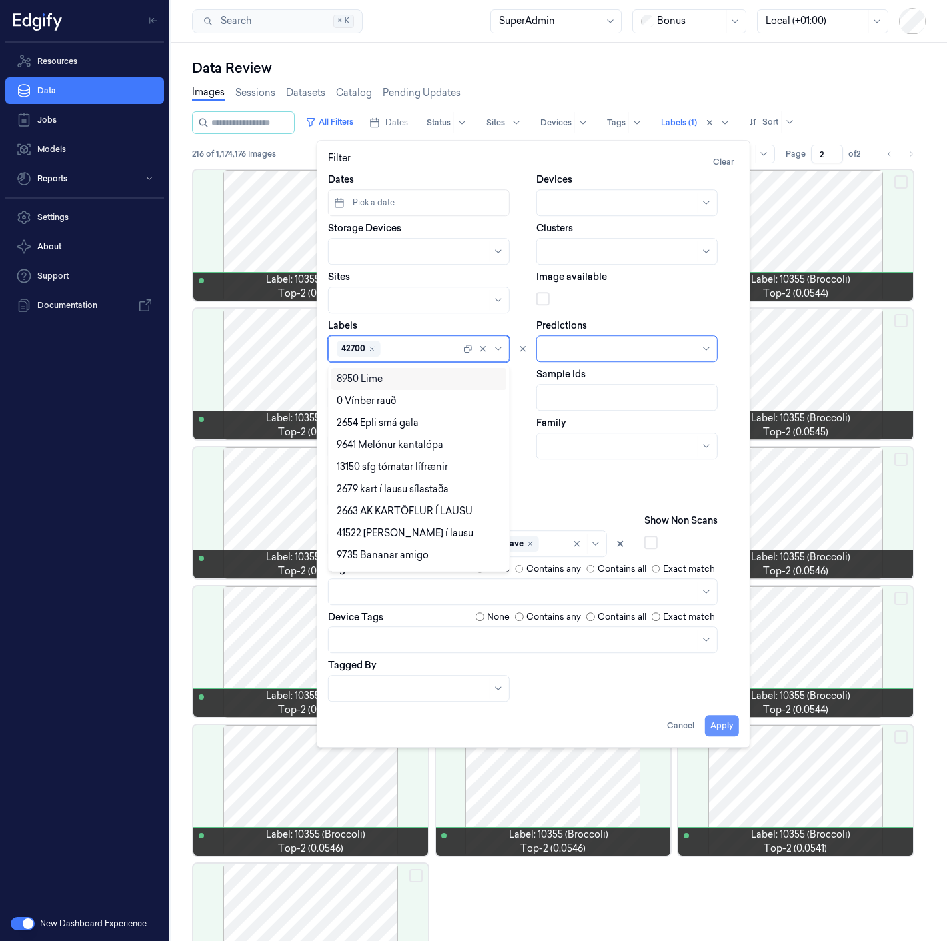
click at [717, 725] on button "Apply" at bounding box center [722, 725] width 34 height 21
type input "1"
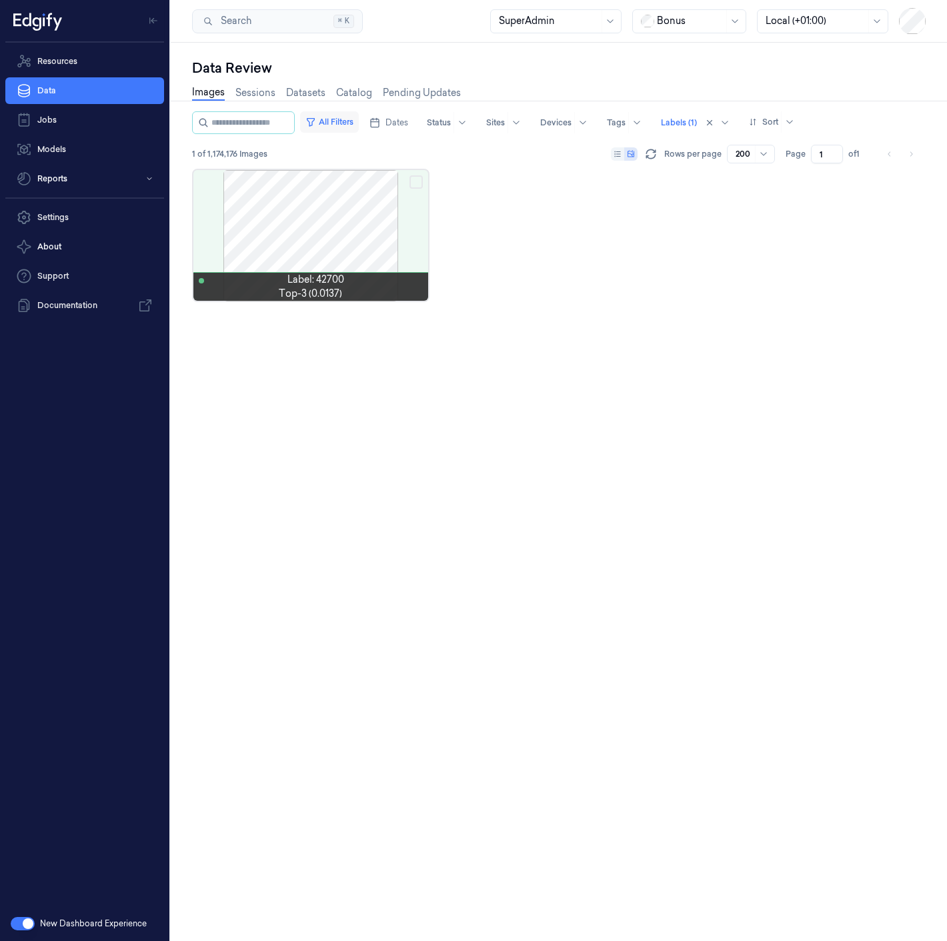
click at [351, 124] on button "All Filters" at bounding box center [329, 121] width 59 height 21
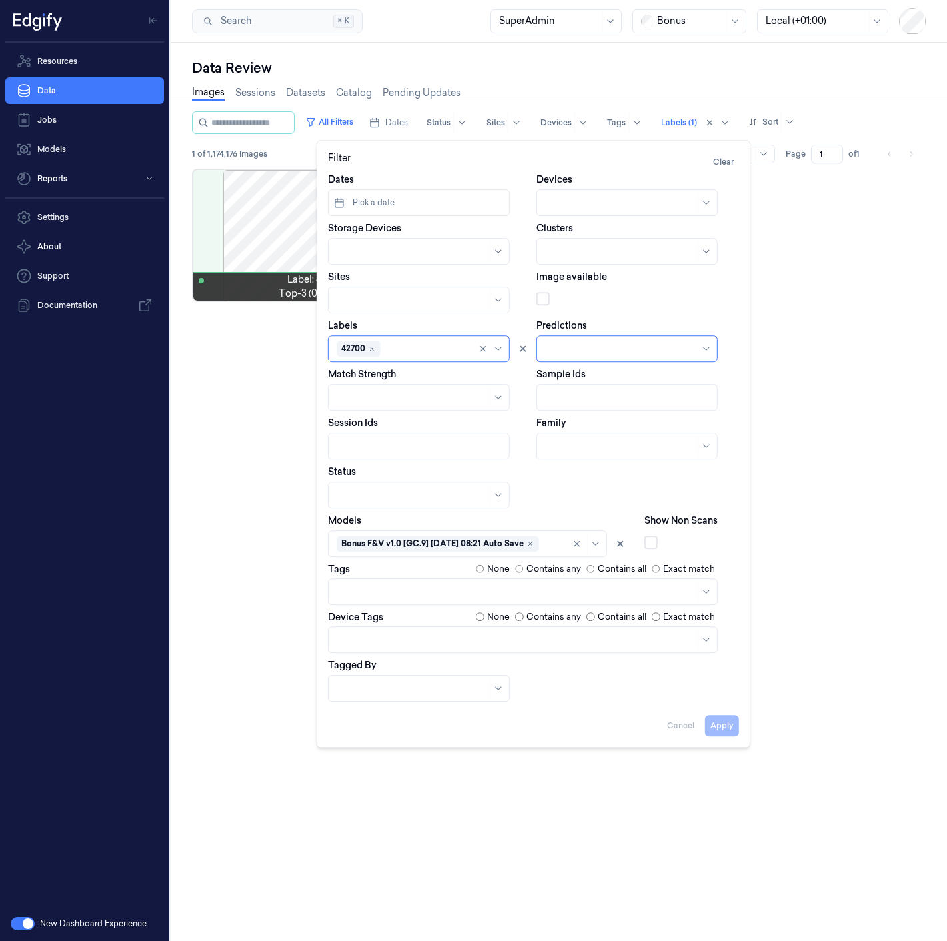
click at [237, 443] on div "Label: 42700 top-3 (0.0137)" at bounding box center [558, 550] width 733 height 762
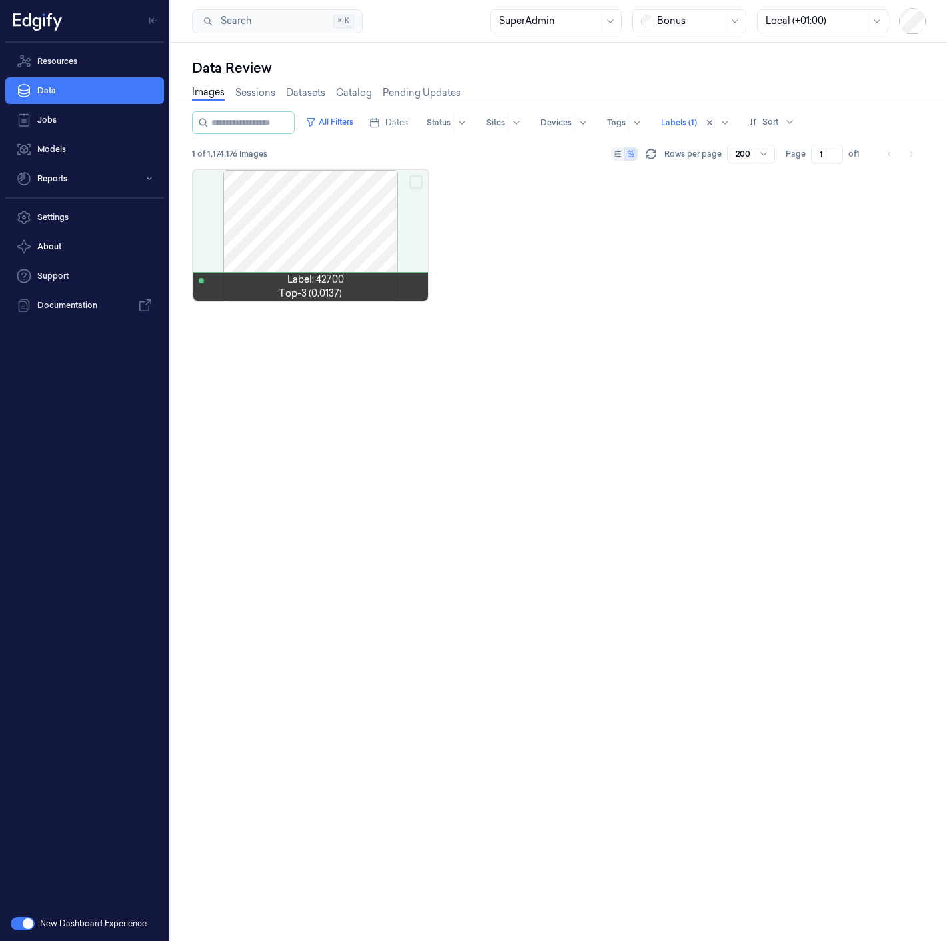
click at [434, 591] on div "Label: 42700 top-3 (0.0137)" at bounding box center [558, 550] width 733 height 762
click at [692, 125] on div at bounding box center [679, 123] width 36 height 12
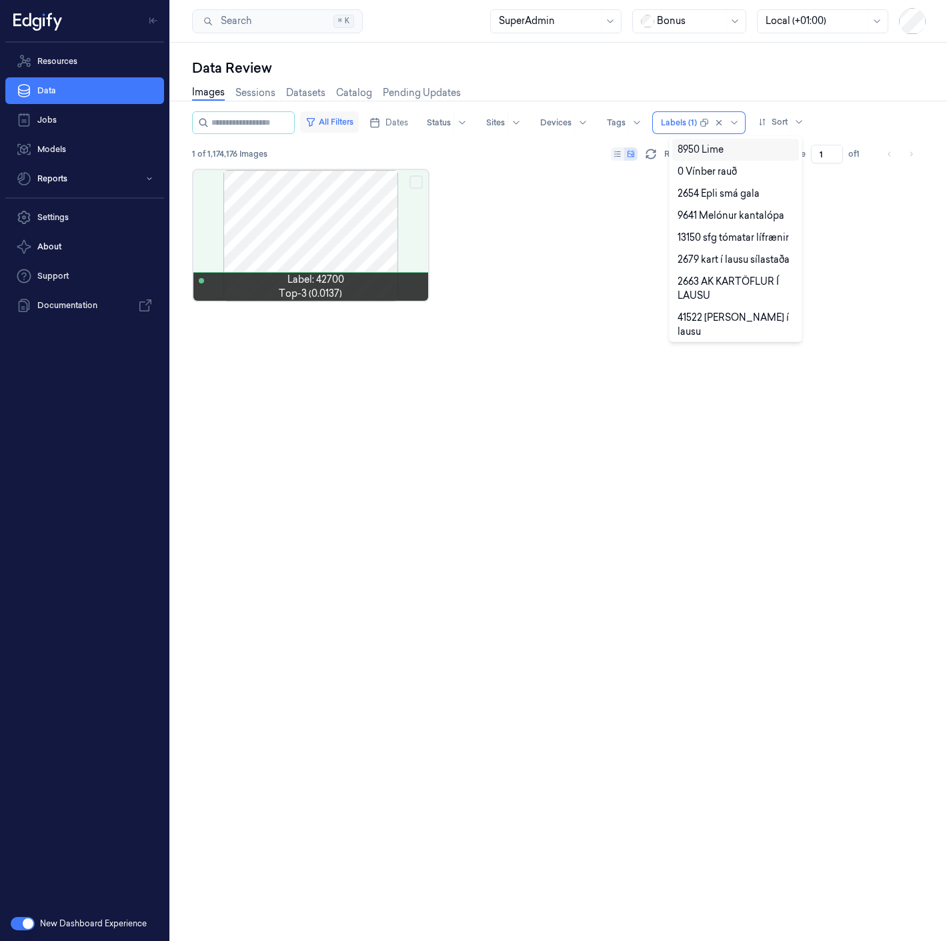
click at [355, 116] on button "All Filters" at bounding box center [329, 121] width 59 height 21
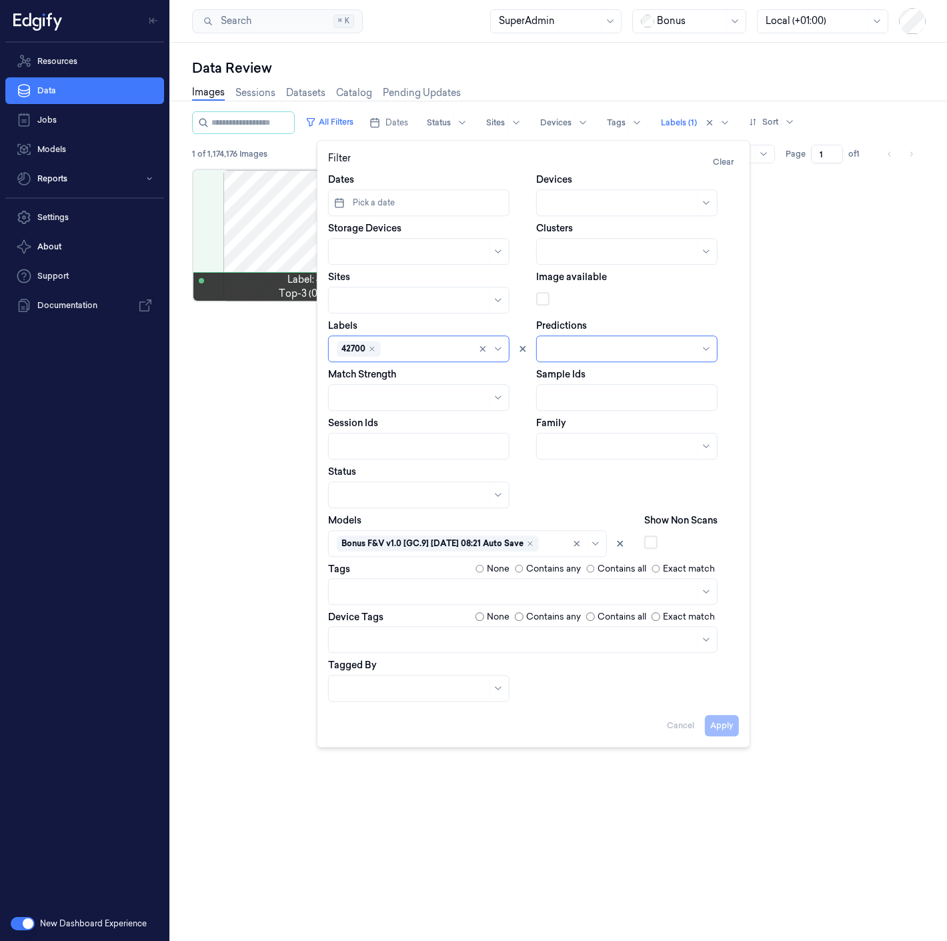
click at [403, 348] on div at bounding box center [426, 349] width 87 height 14
type input "42109"
click at [367, 397] on div "42109" at bounding box center [419, 401] width 164 height 14
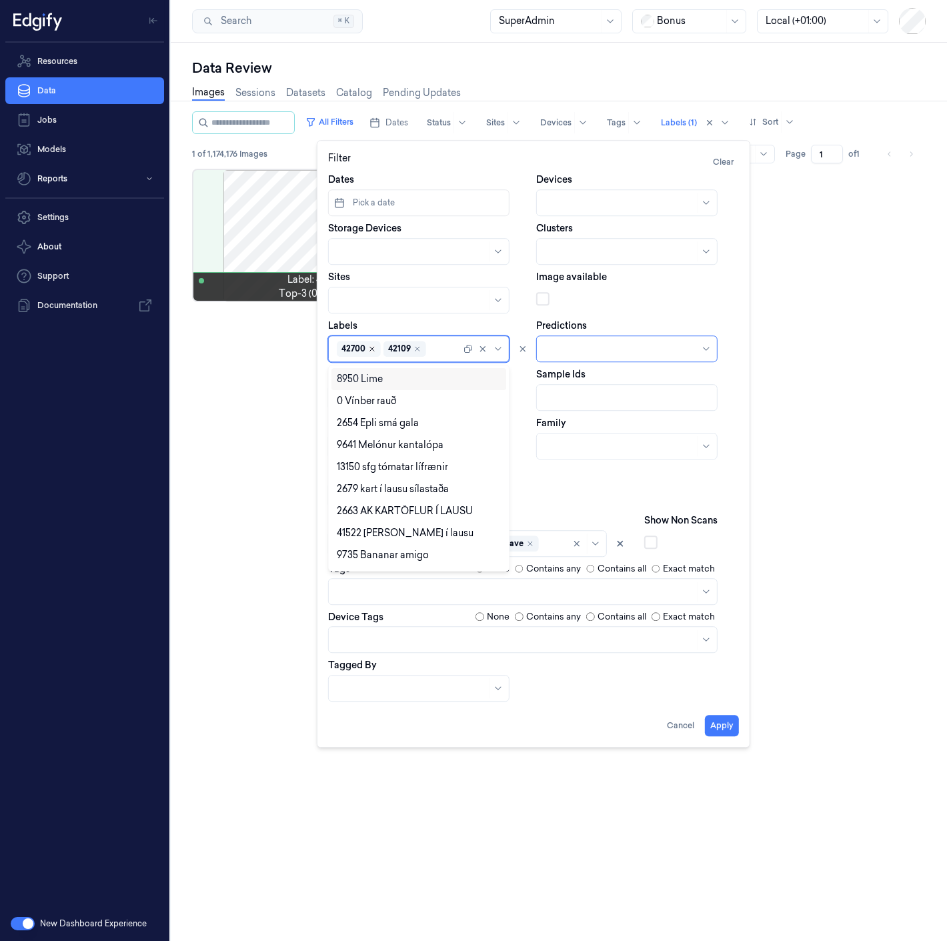
click at [371, 348] on icon "Remove ,42700" at bounding box center [372, 349] width 4 height 4
click at [724, 724] on button "Apply" at bounding box center [722, 725] width 34 height 21
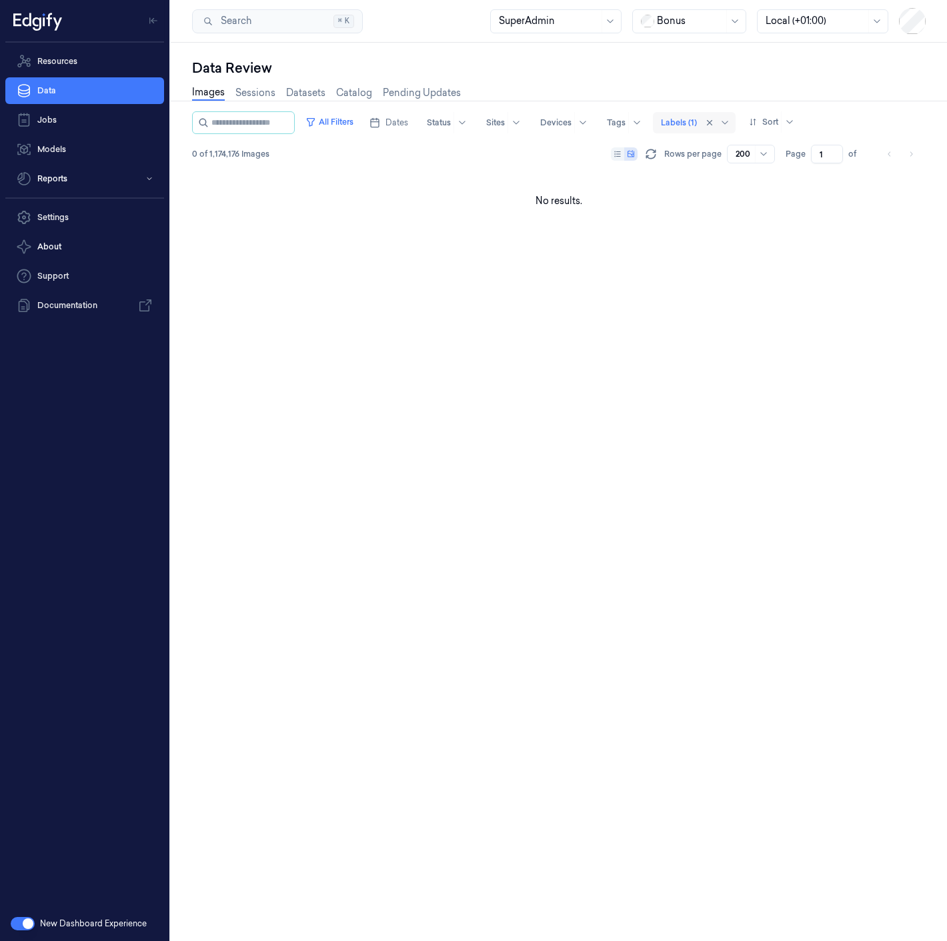
click at [697, 121] on div at bounding box center [679, 123] width 36 height 12
click at [347, 125] on button "All Filters" at bounding box center [329, 121] width 59 height 21
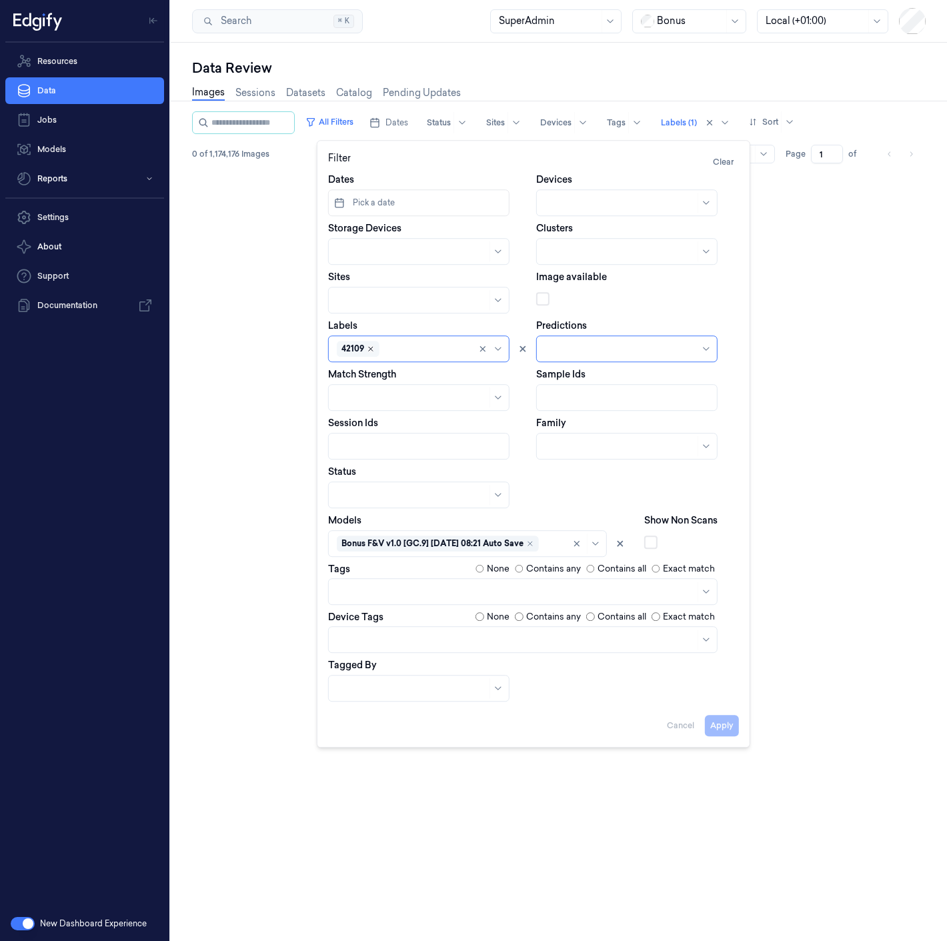
click at [367, 350] on icon "Remove ,42109" at bounding box center [371, 349] width 8 height 8
type input "2620"
click at [377, 397] on div "2620" at bounding box center [419, 401] width 164 height 14
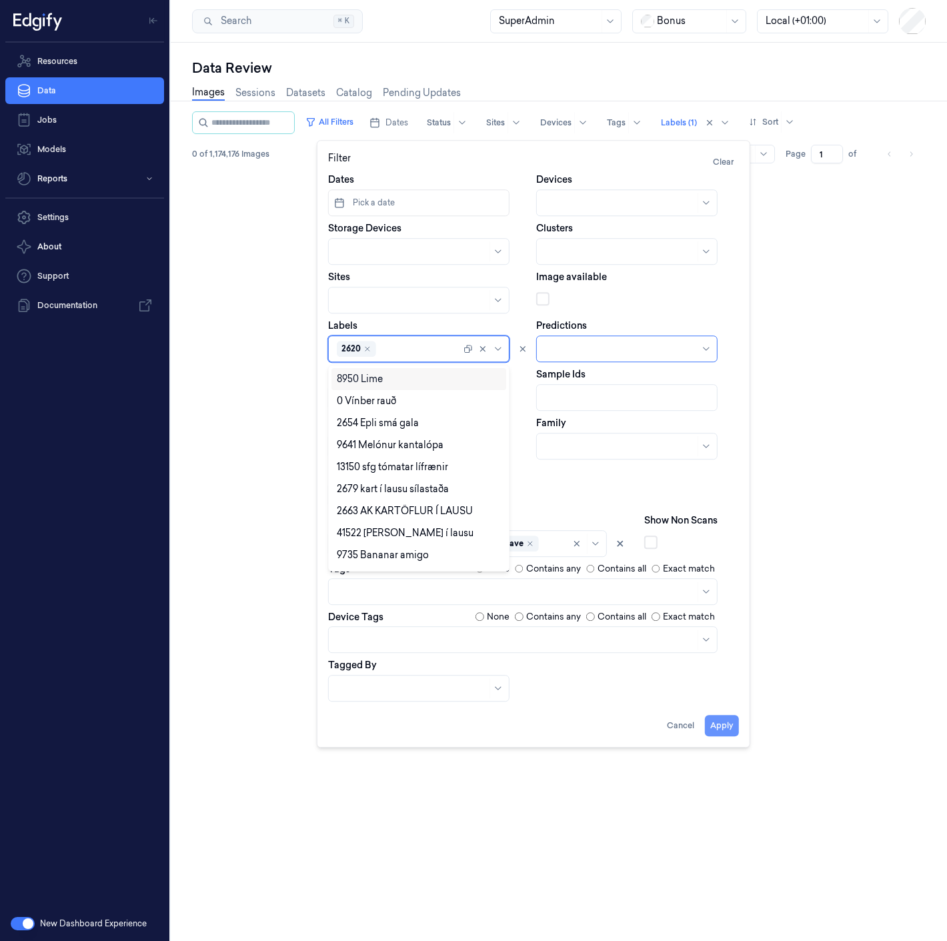
click at [725, 723] on button "Apply" at bounding box center [722, 725] width 34 height 21
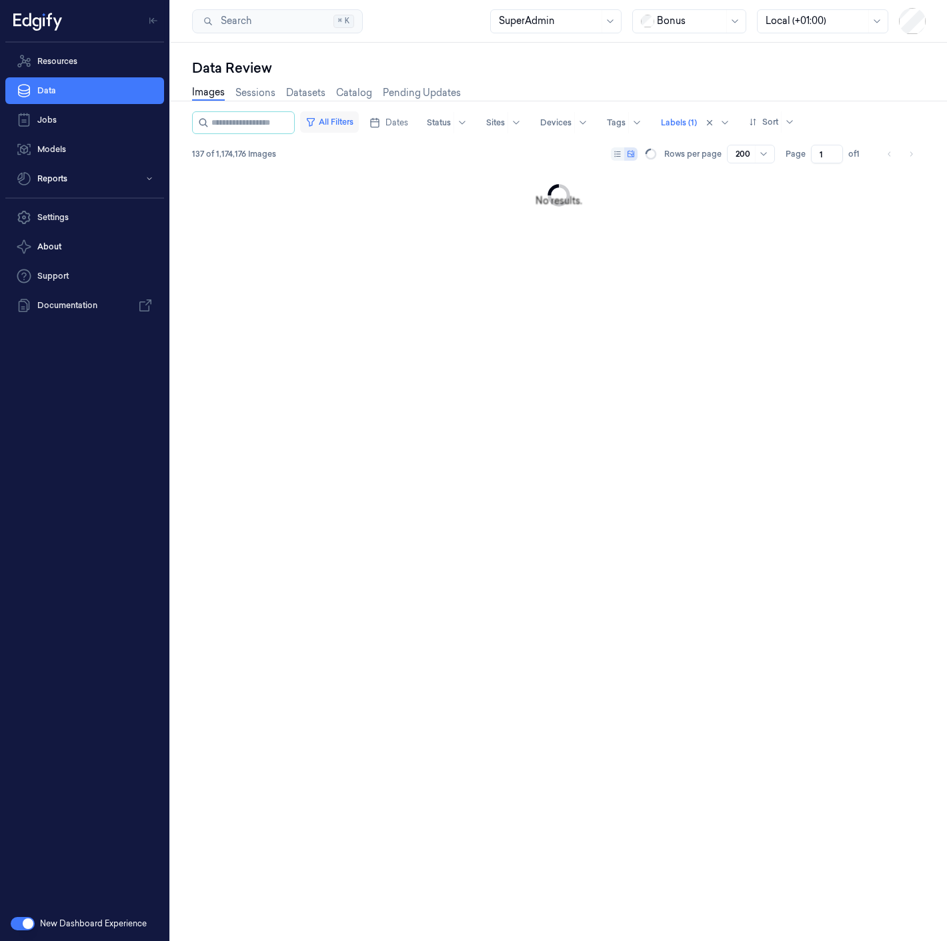
click at [348, 123] on button "All Filters" at bounding box center [329, 121] width 59 height 21
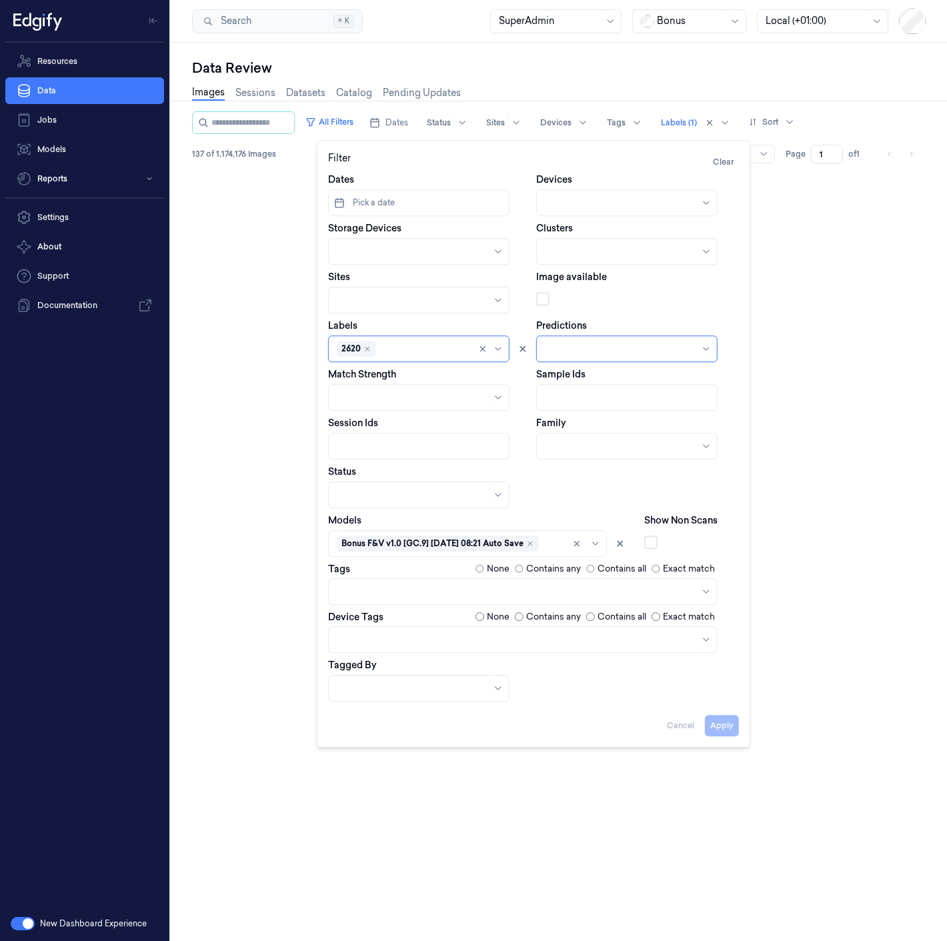
click at [398, 503] on div at bounding box center [412, 494] width 150 height 19
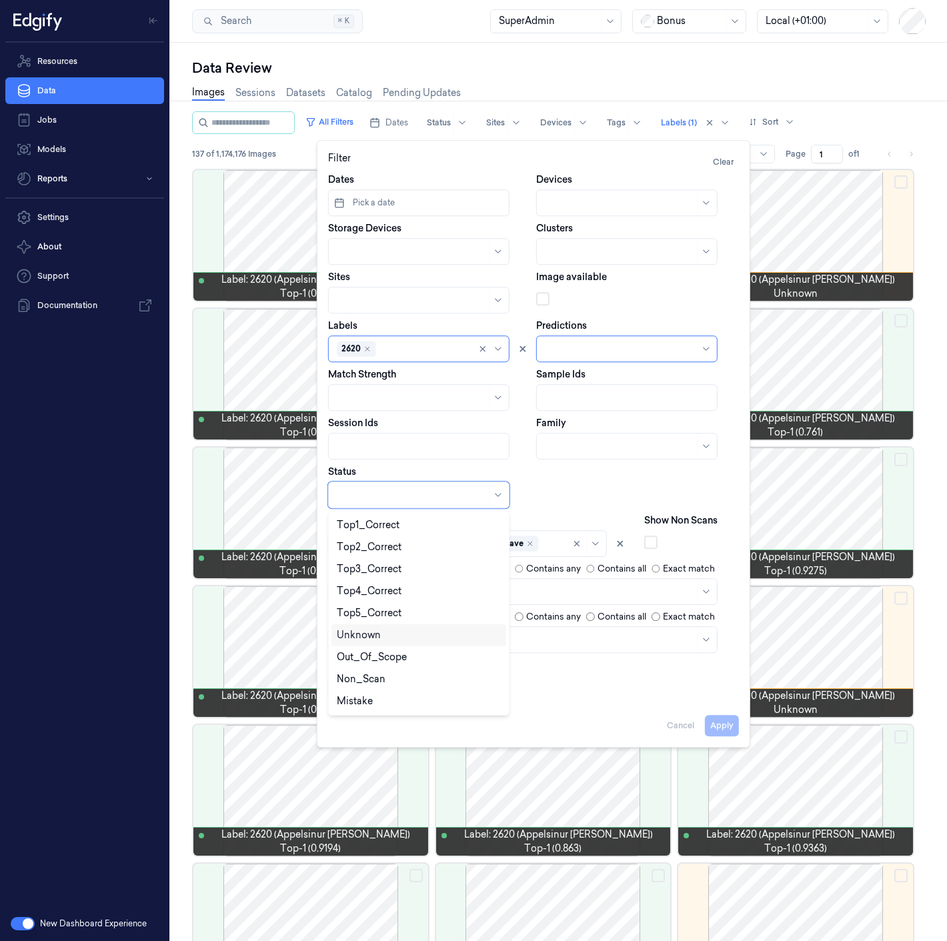
click at [371, 635] on div "Unknown" at bounding box center [359, 635] width 44 height 14
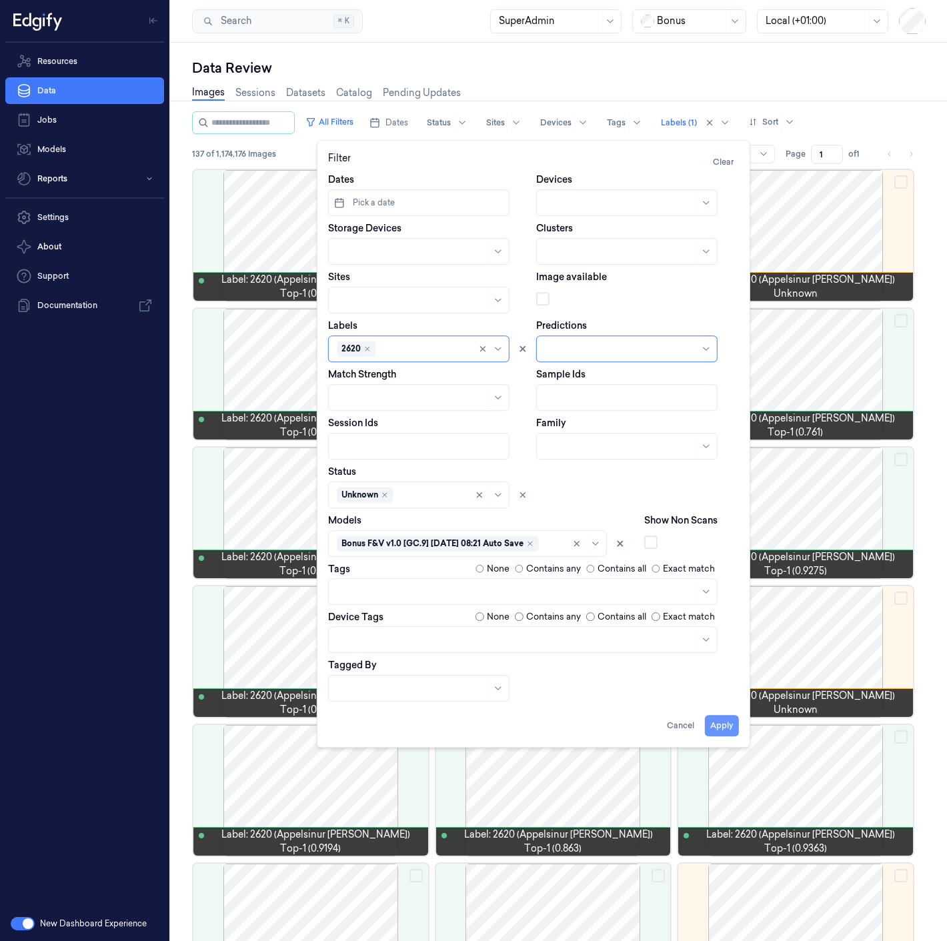
click at [716, 721] on button "Apply" at bounding box center [722, 725] width 34 height 21
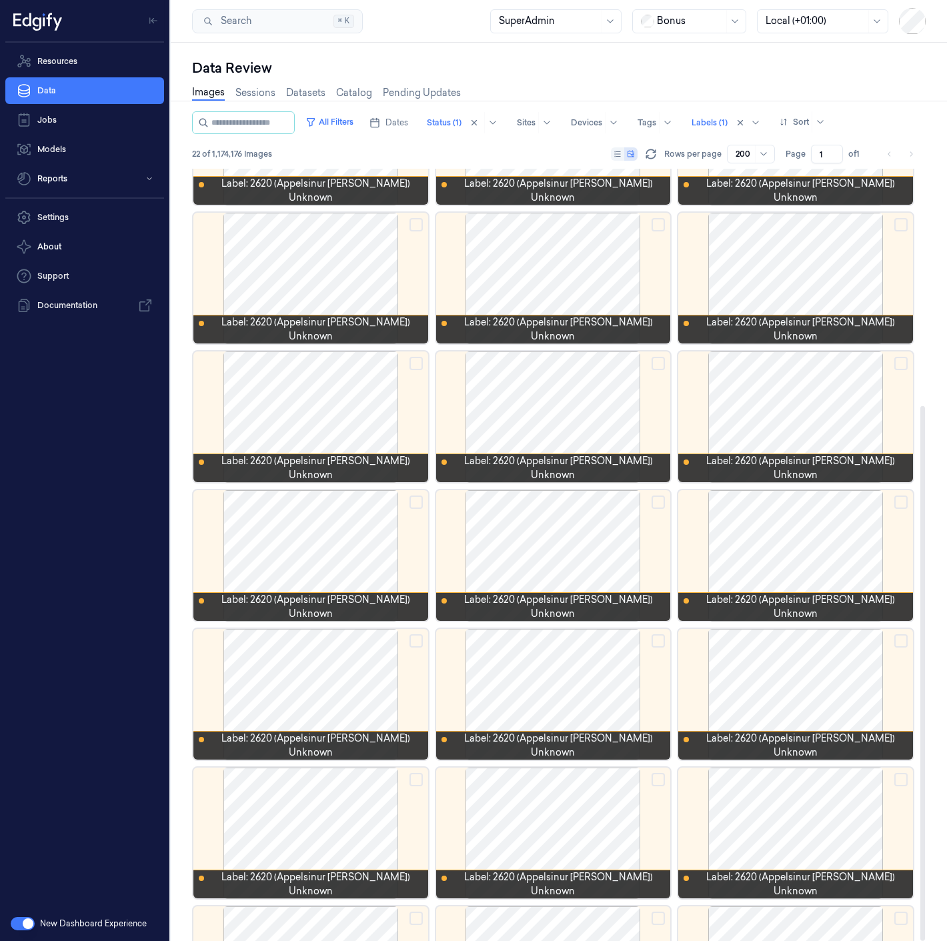
scroll to position [341, 0]
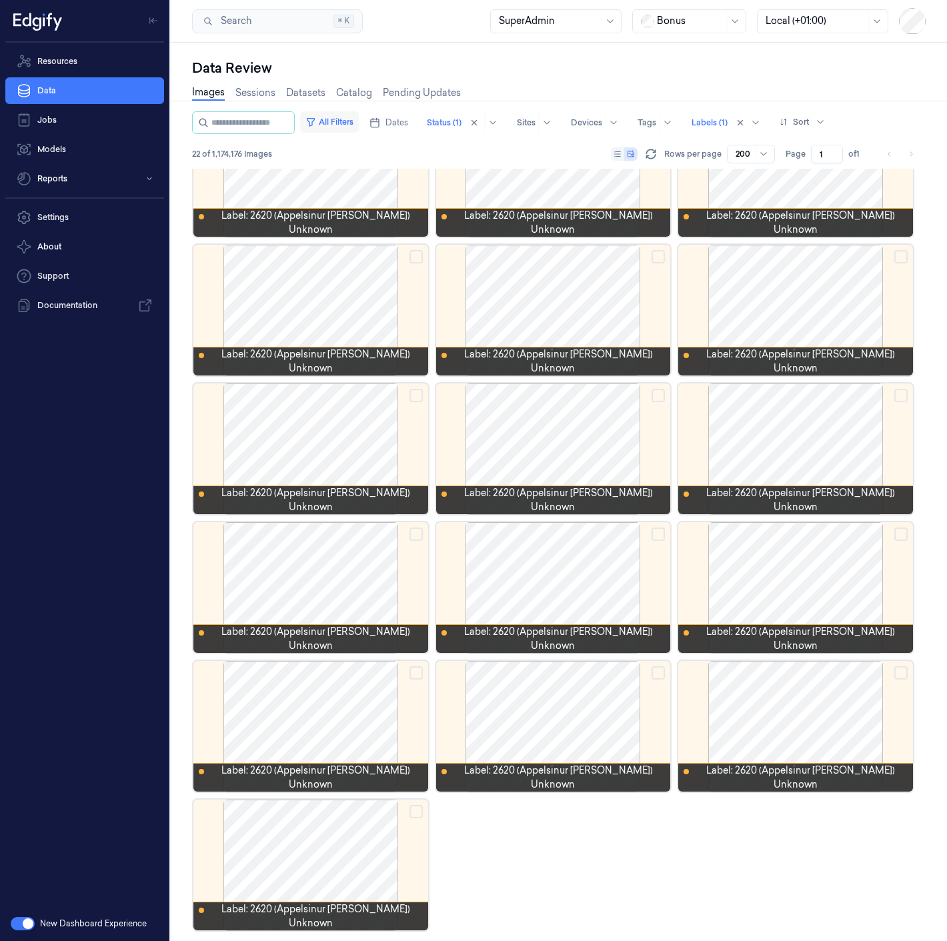
click at [359, 121] on button "All Filters" at bounding box center [329, 121] width 59 height 21
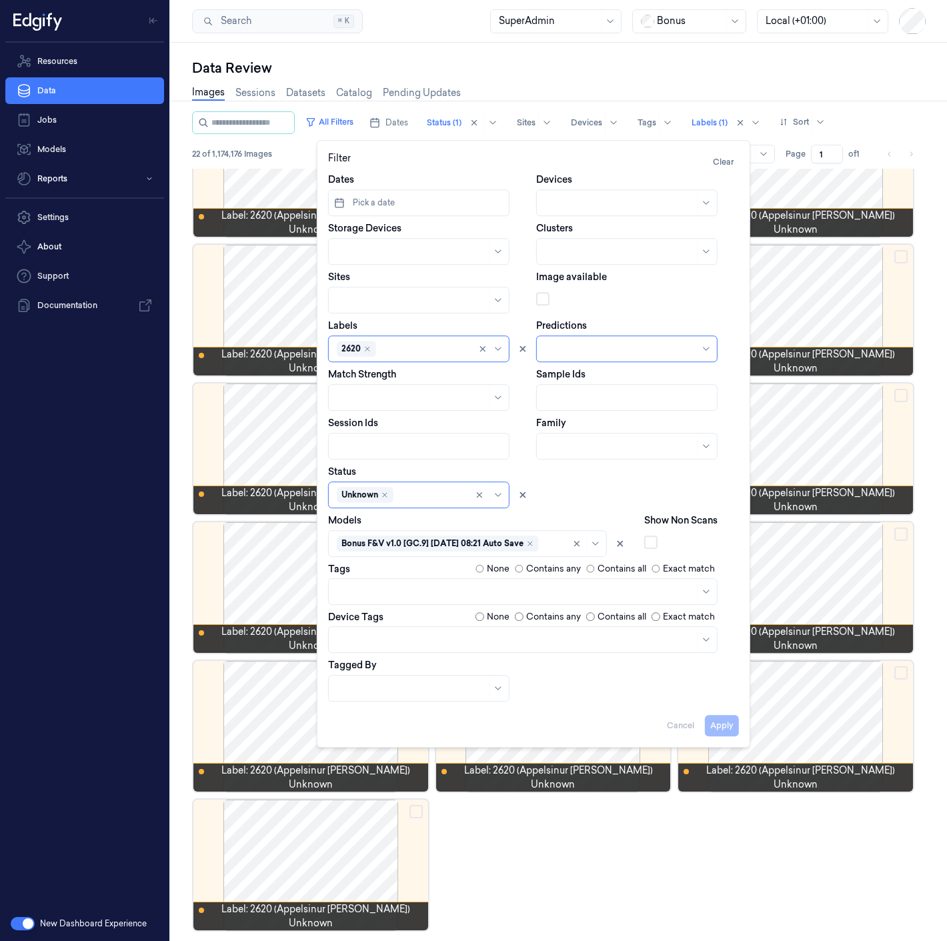
click at [384, 353] on div at bounding box center [424, 349] width 91 height 14
type input "onion"
type input "2603"
click at [369, 398] on div "2603" at bounding box center [419, 401] width 164 height 14
click at [721, 722] on button "Apply" at bounding box center [722, 725] width 34 height 21
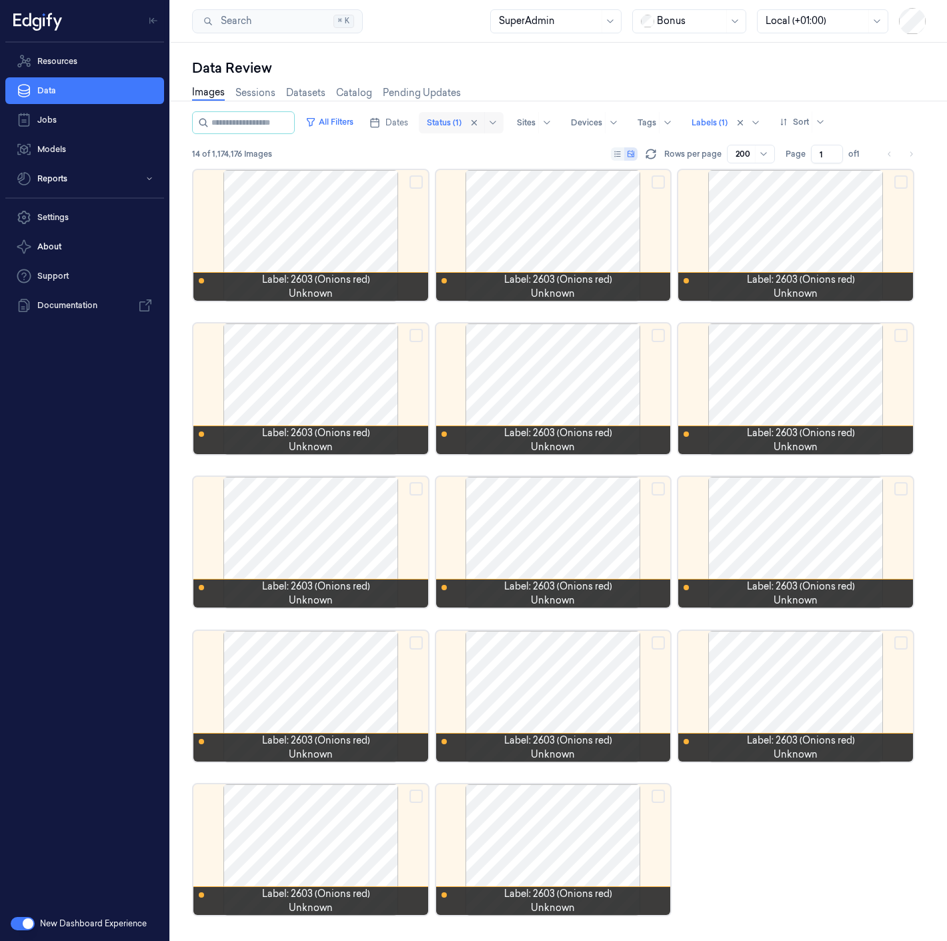
click at [461, 125] on div at bounding box center [444, 123] width 35 height 12
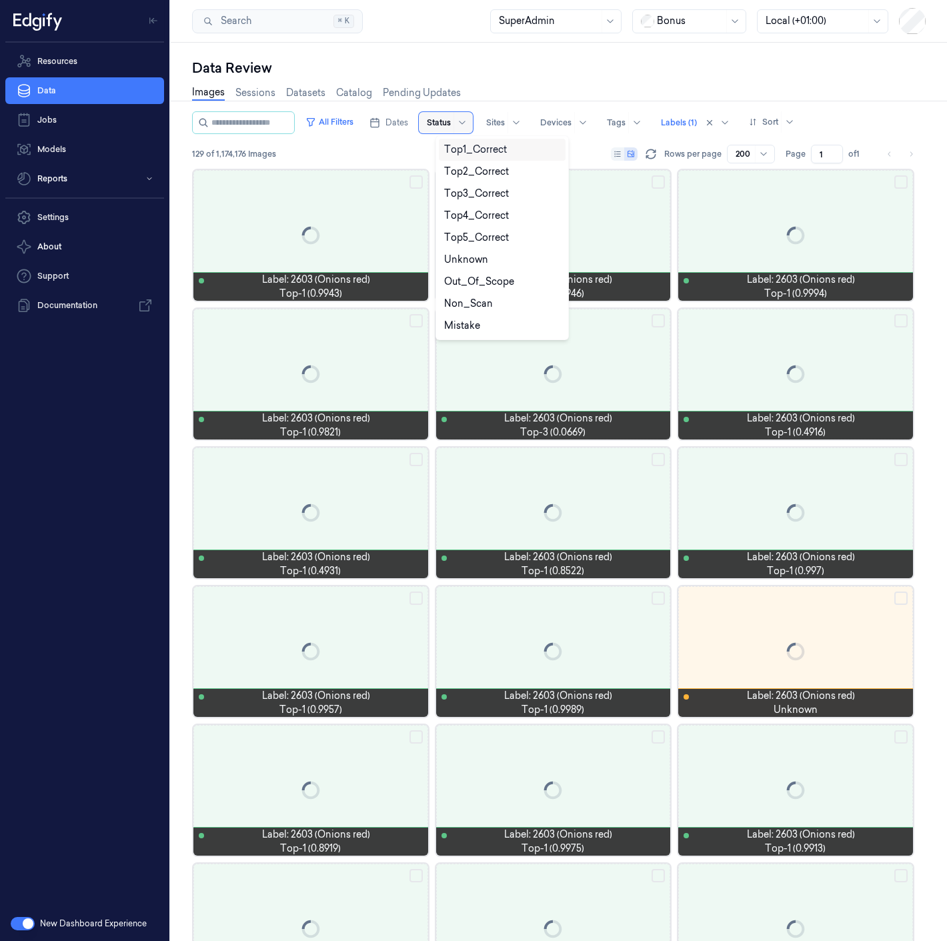
click at [536, 85] on div "Images Sessions Datasets Catalog Pending Updates" at bounding box center [558, 94] width 733 height 34
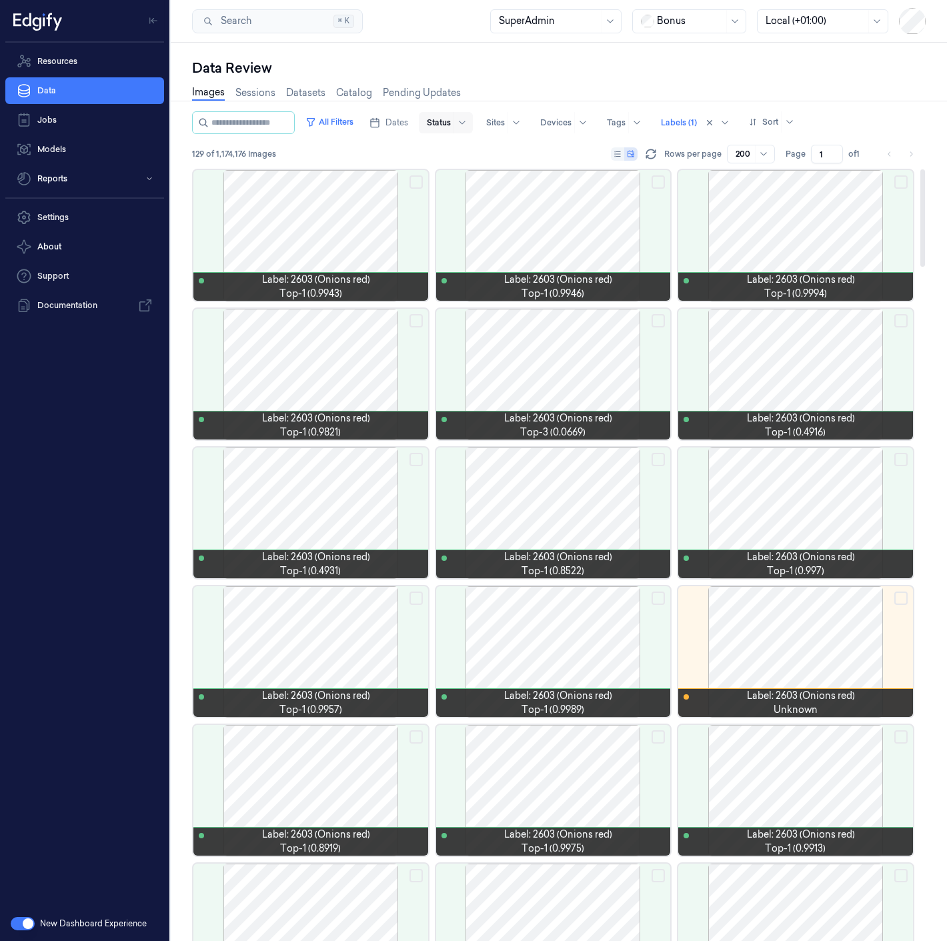
drag, startPoint x: 349, startPoint y: 118, endPoint x: 347, endPoint y: 132, distance: 14.1
click at [349, 118] on button "All Filters" at bounding box center [329, 121] width 59 height 21
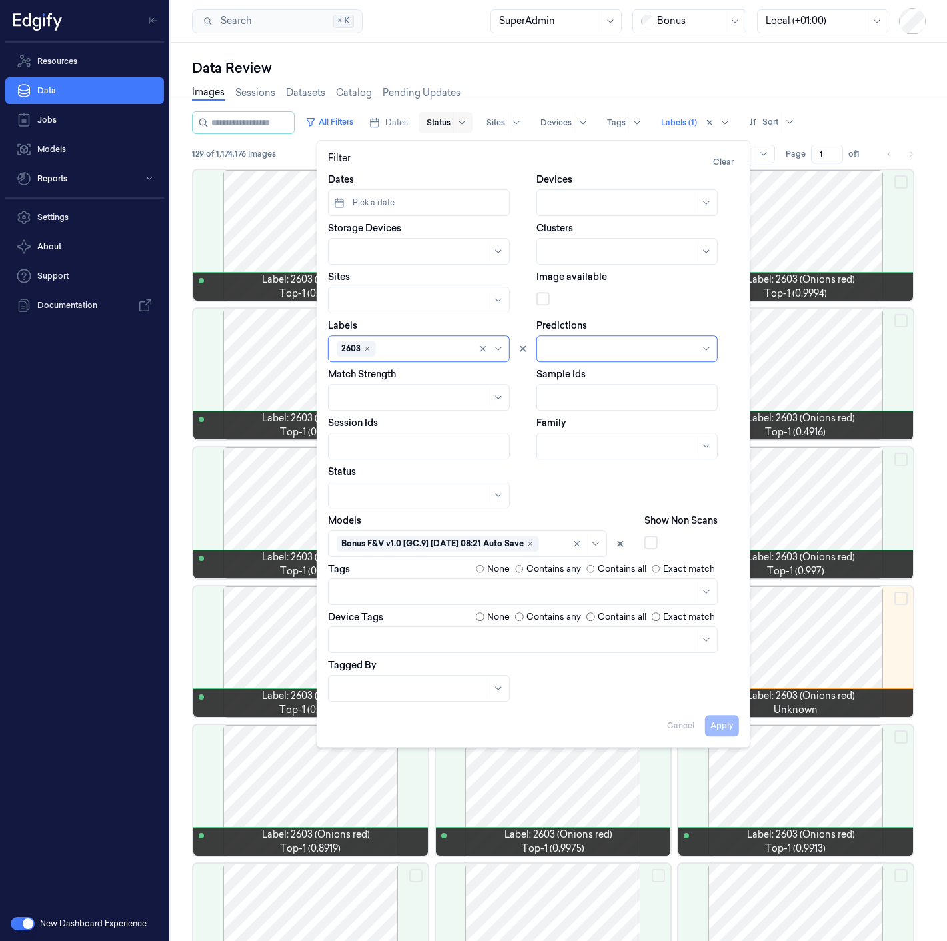
click at [399, 352] on div at bounding box center [424, 349] width 91 height 14
type input "tomato"
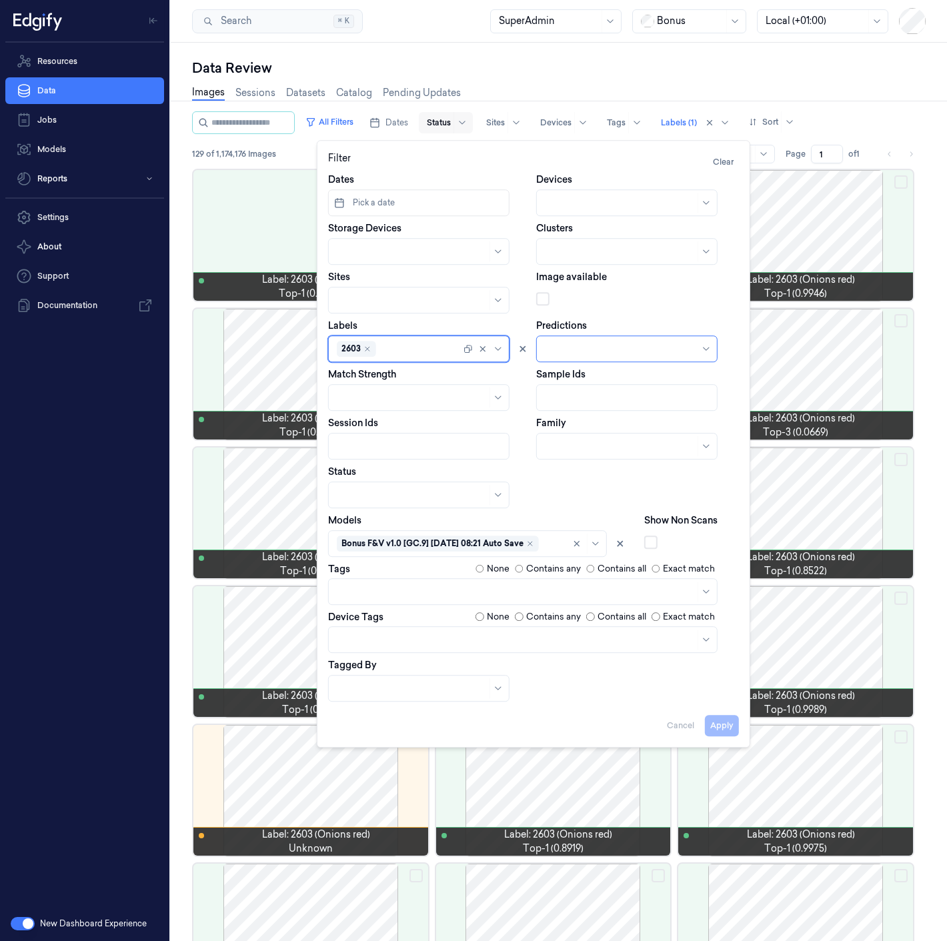
click at [427, 355] on div at bounding box center [420, 349] width 82 height 14
type input "tomato"
click at [369, 353] on div "2603" at bounding box center [356, 349] width 39 height 16
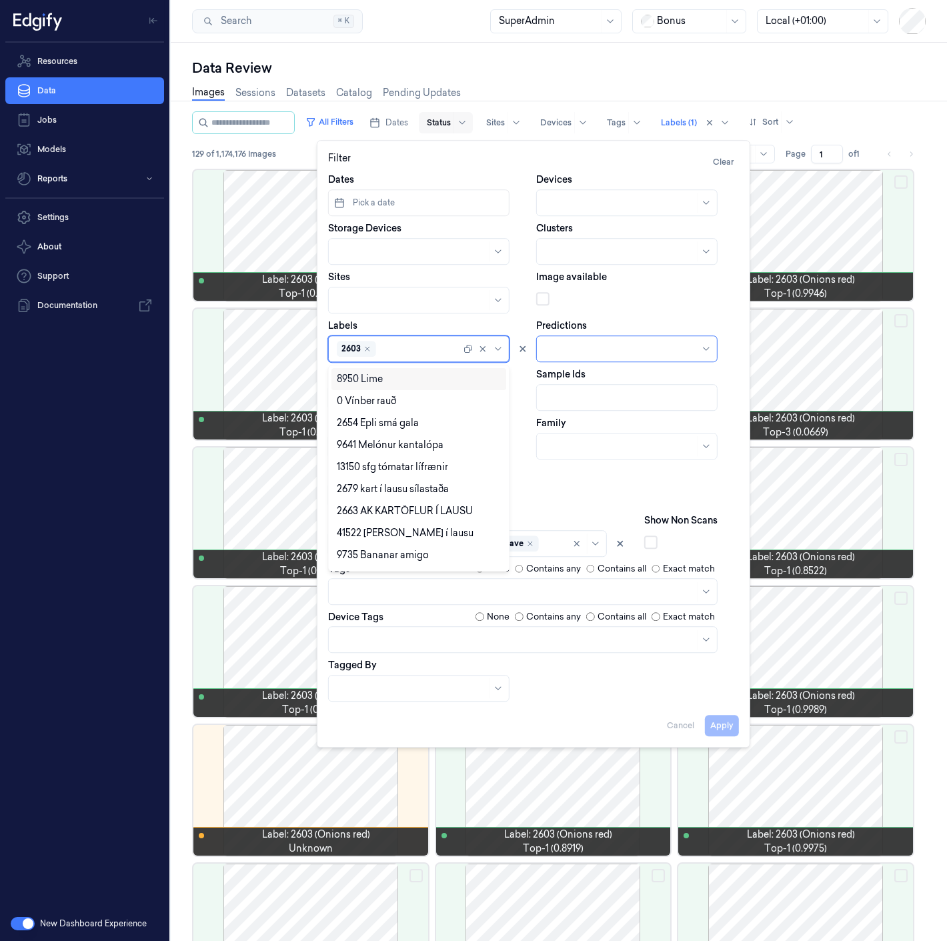
click at [367, 351] on icon "Remove ,2603" at bounding box center [367, 349] width 8 height 8
click at [385, 351] on div at bounding box center [413, 349] width 153 height 14
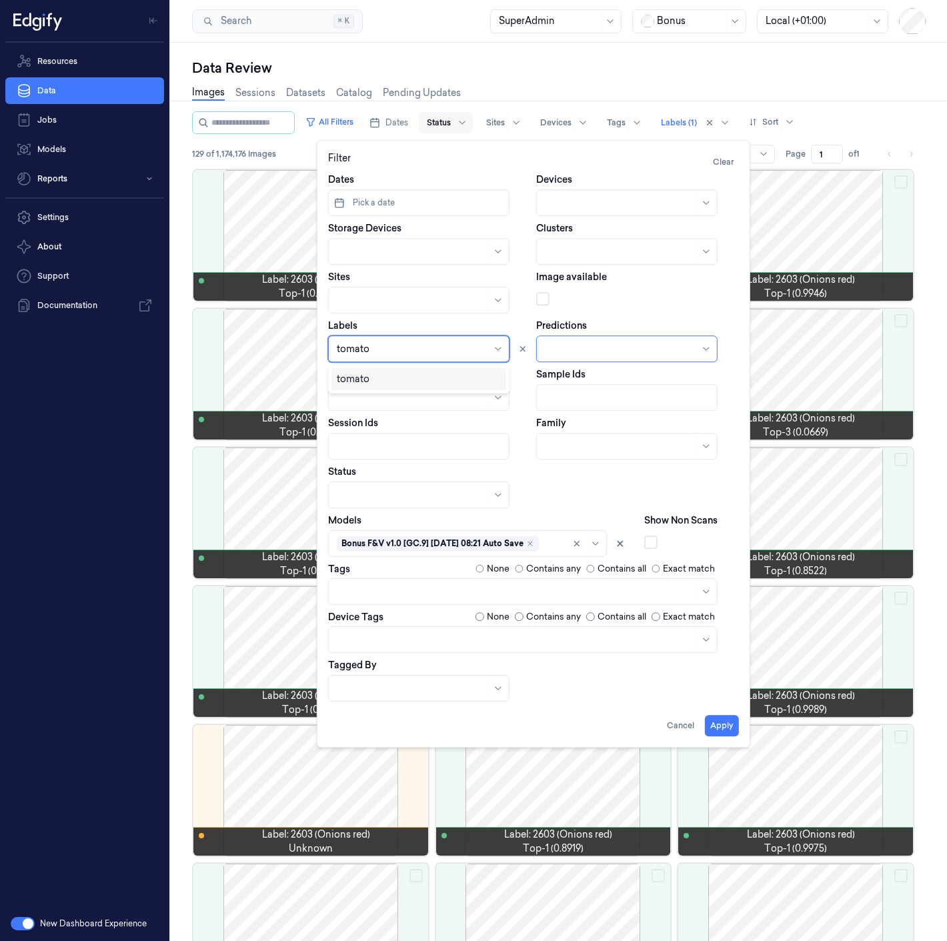
type input "tomato"
click at [375, 345] on div at bounding box center [413, 349] width 153 height 14
click at [387, 355] on div at bounding box center [413, 349] width 153 height 14
type input "1004"
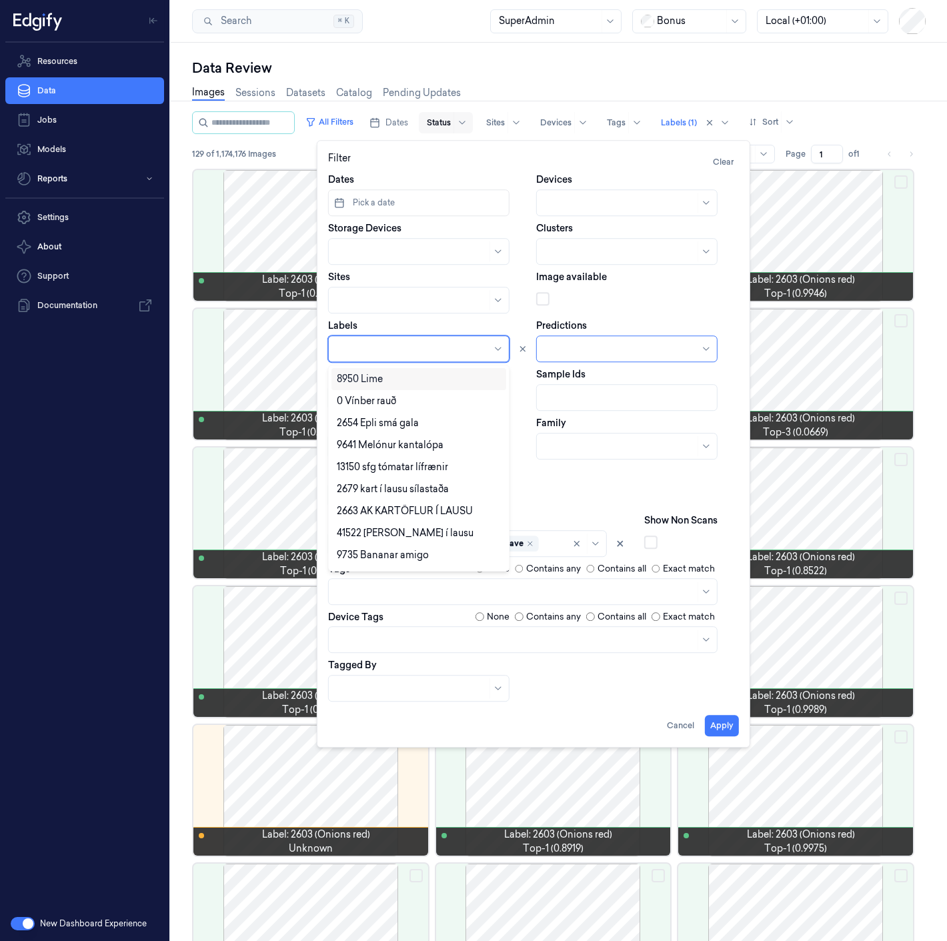
click at [358, 347] on div at bounding box center [413, 349] width 153 height 14
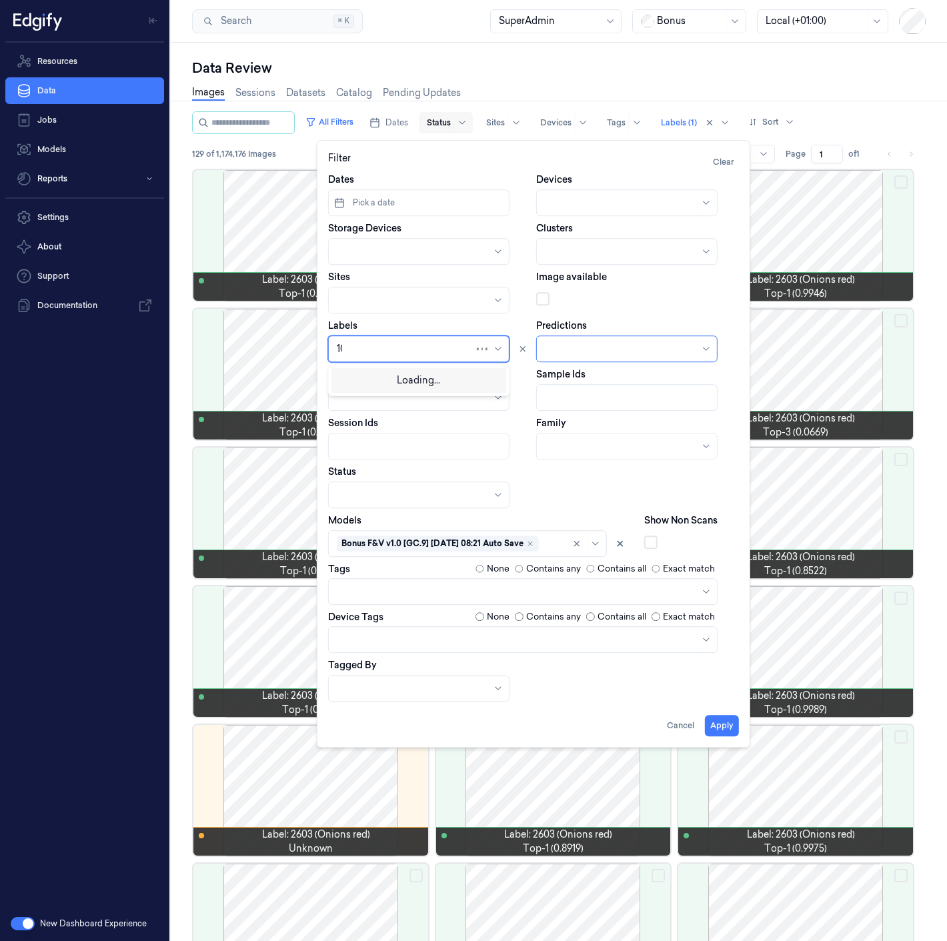
type input "1004"
click at [382, 407] on div "1004" at bounding box center [419, 401] width 164 height 14
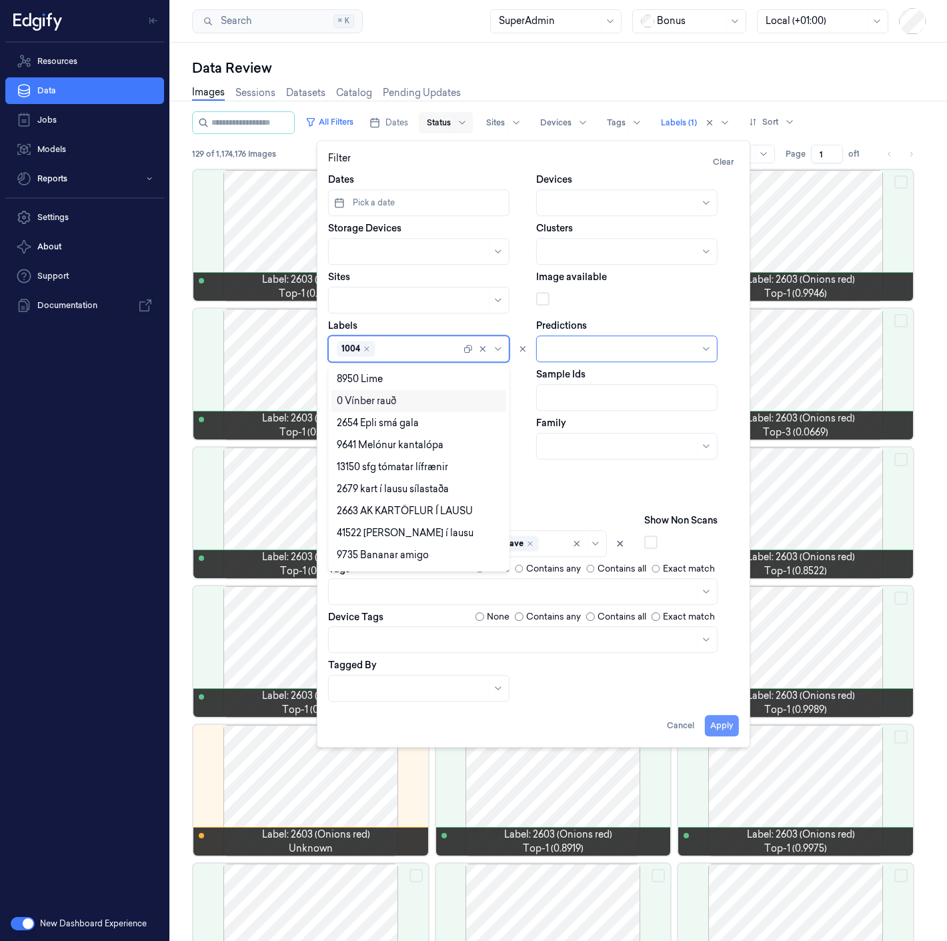
click at [713, 725] on button "Apply" at bounding box center [722, 725] width 34 height 21
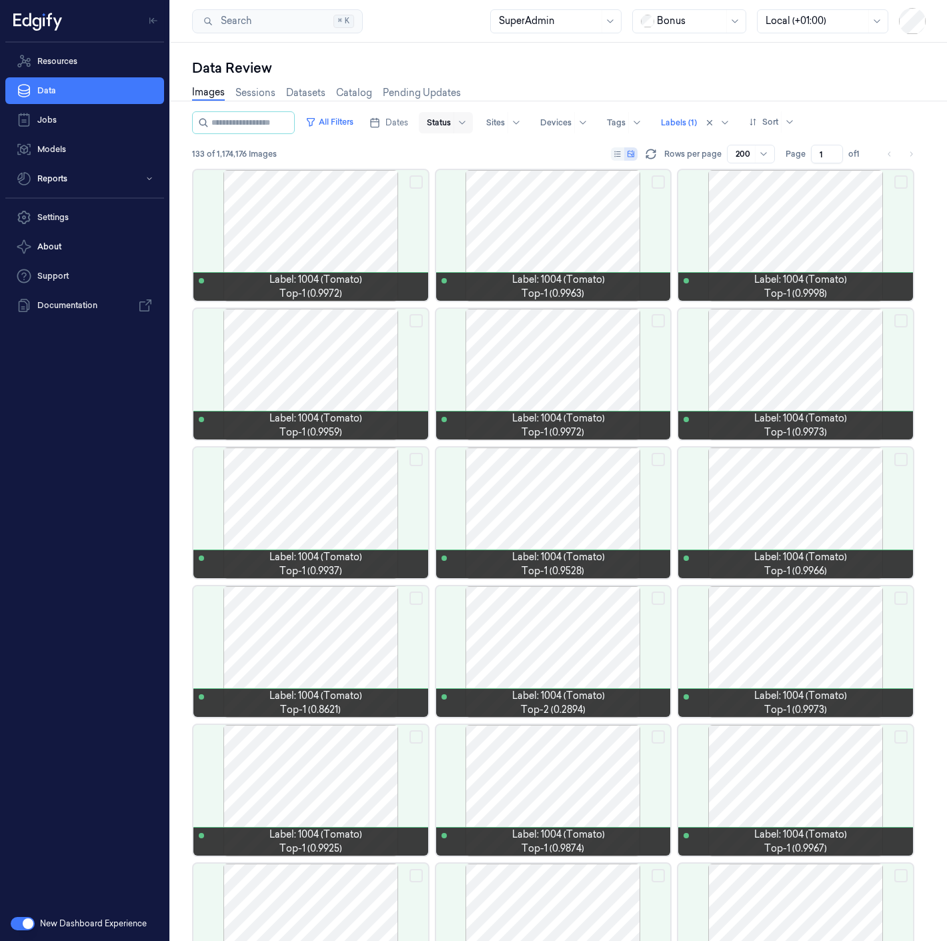
drag, startPoint x: 507, startPoint y: 79, endPoint x: 449, endPoint y: 43, distance: 67.7
click at [507, 79] on div "Images Sessions Datasets Catalog Pending Updates" at bounding box center [558, 94] width 733 height 34
click at [333, 119] on button "All Filters" at bounding box center [329, 121] width 59 height 21
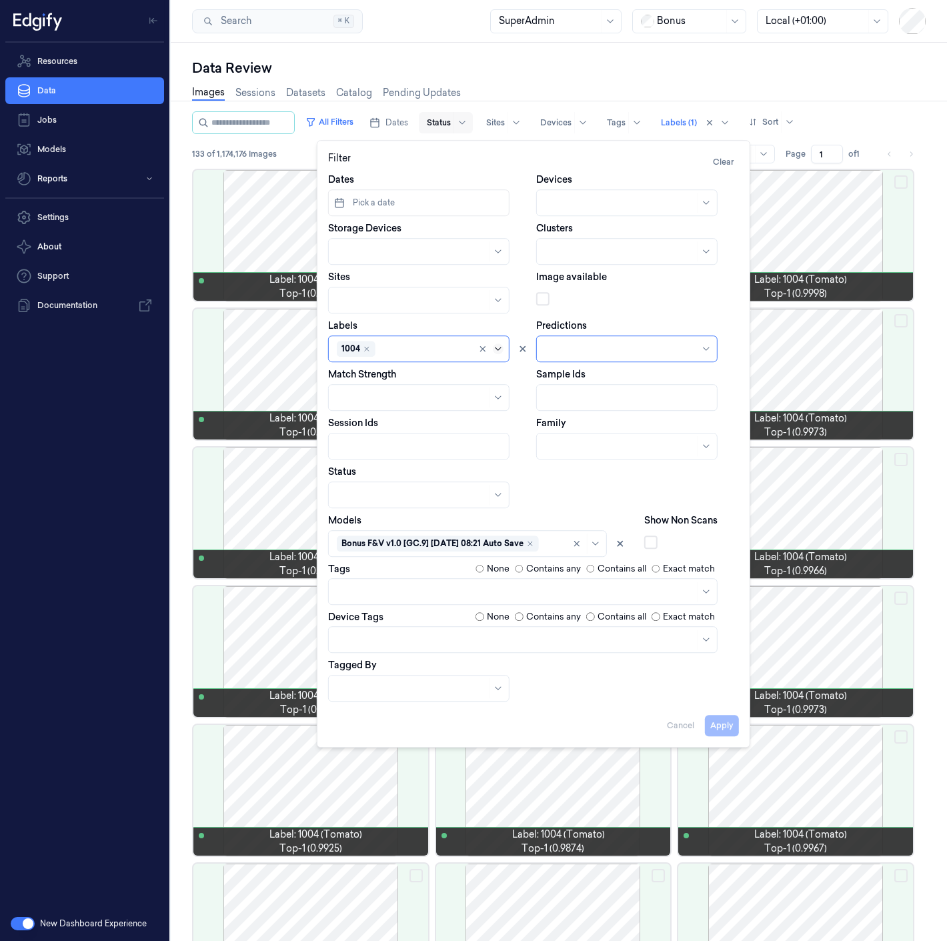
click at [497, 351] on icon at bounding box center [498, 348] width 11 height 11
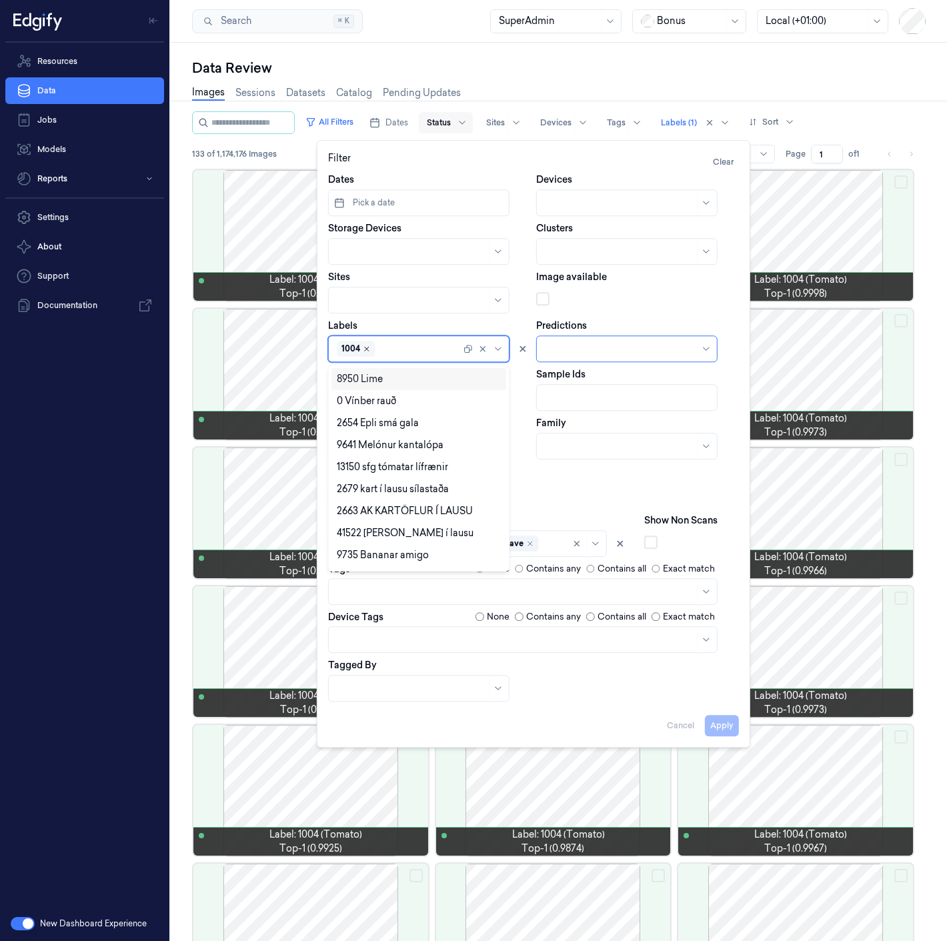
click at [367, 351] on icon "Remove ,1004" at bounding box center [367, 349] width 8 height 8
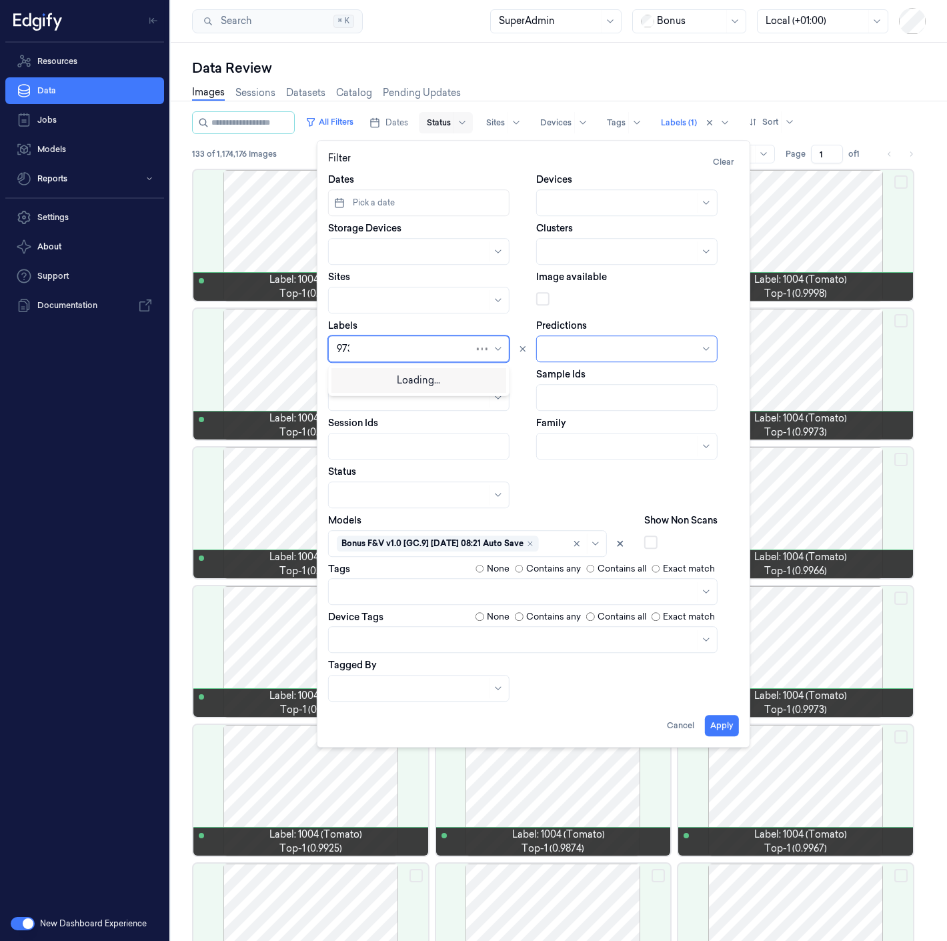
type input "9735"
click at [388, 402] on div "9735" at bounding box center [419, 401] width 164 height 14
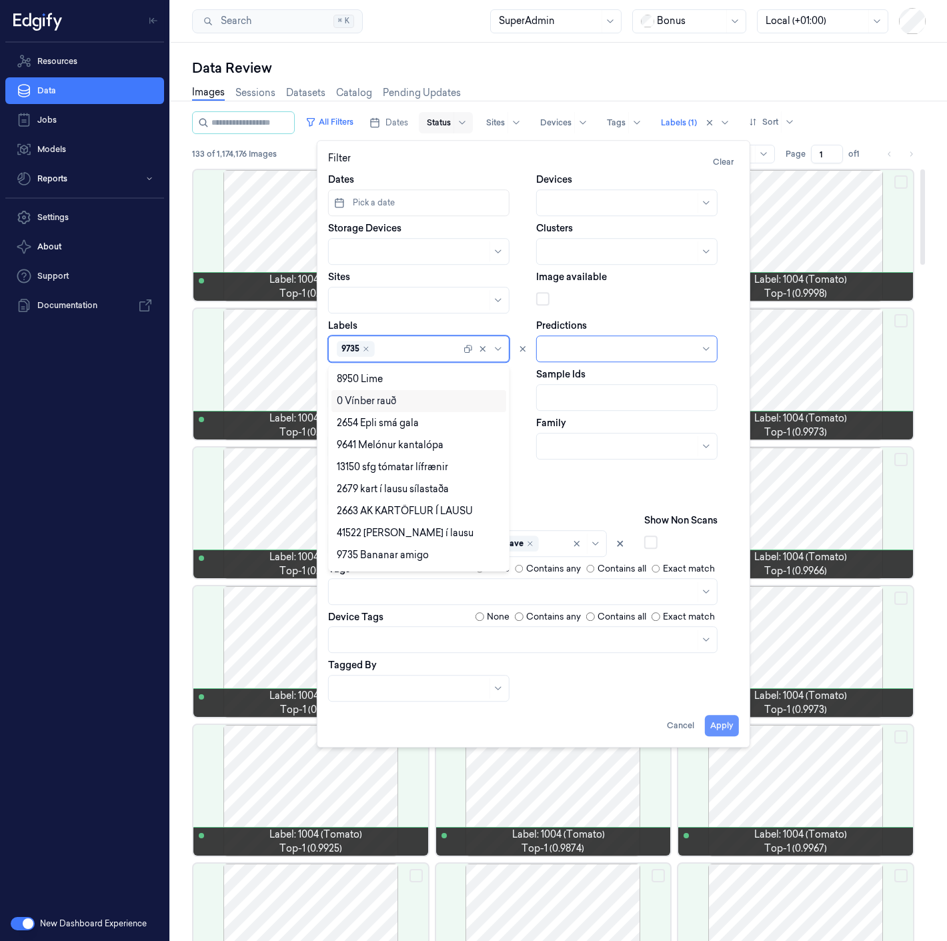
click at [729, 728] on button "Apply" at bounding box center [722, 725] width 34 height 21
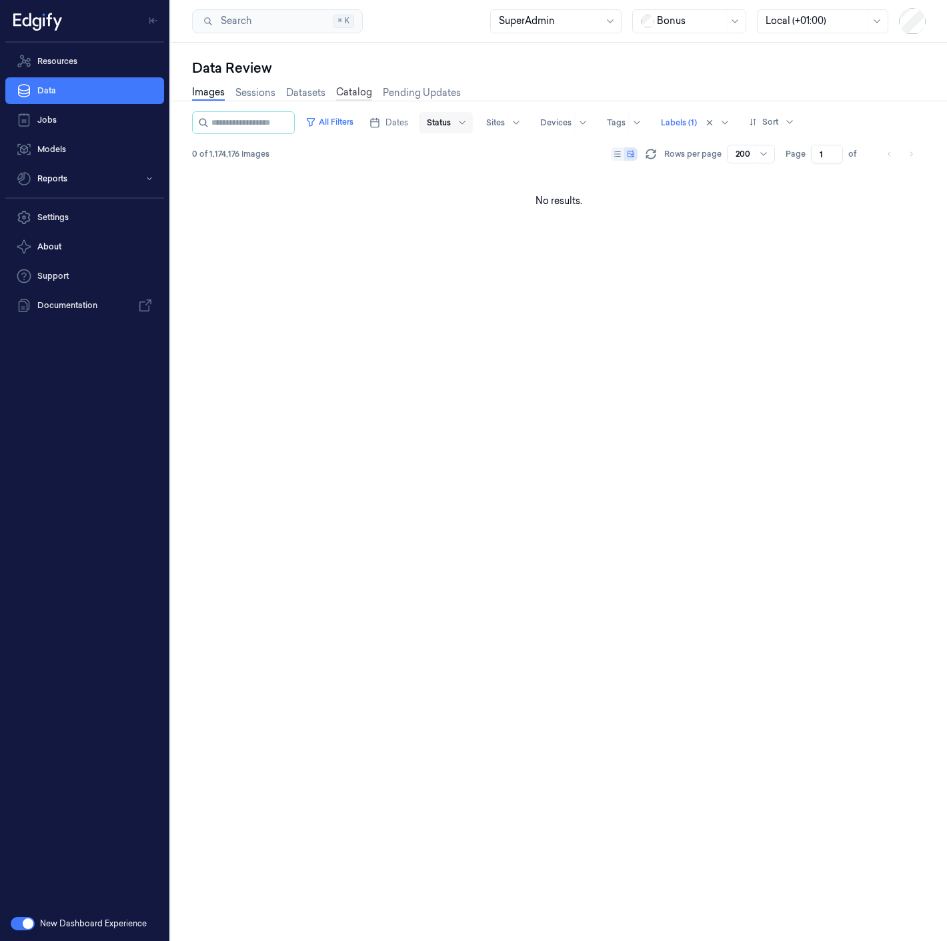
click at [360, 94] on link "Catalog" at bounding box center [354, 92] width 36 height 15
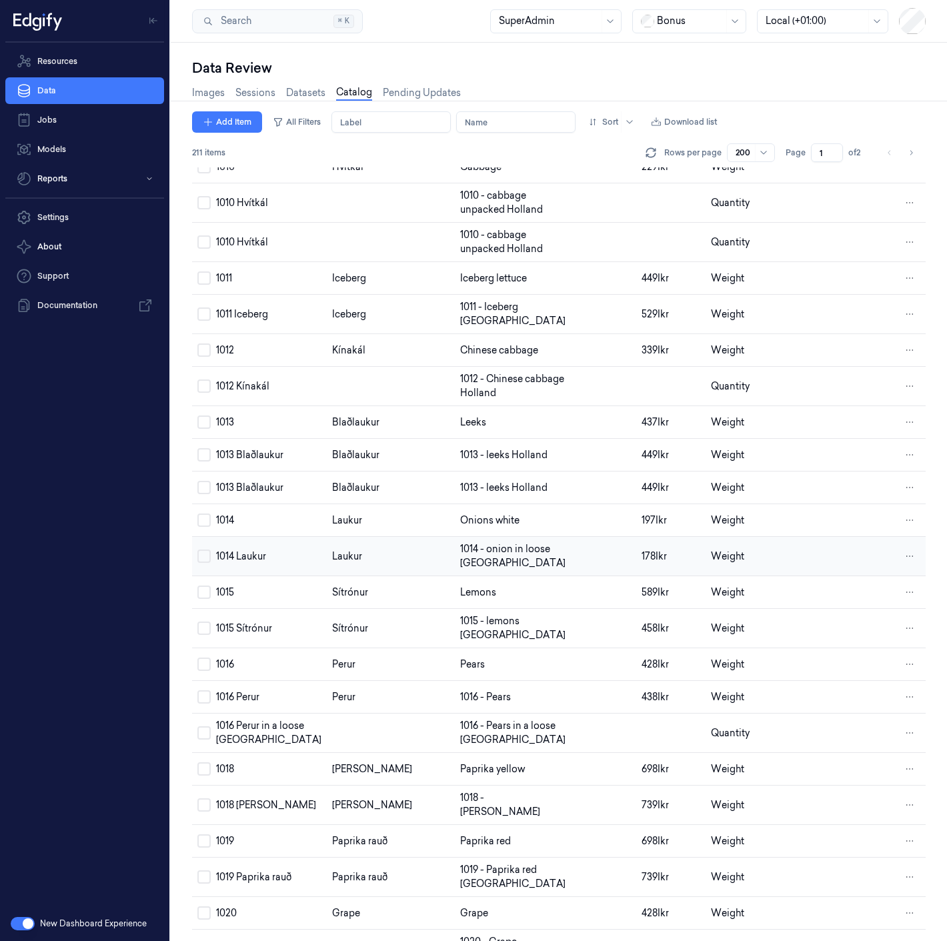
scroll to position [963, 0]
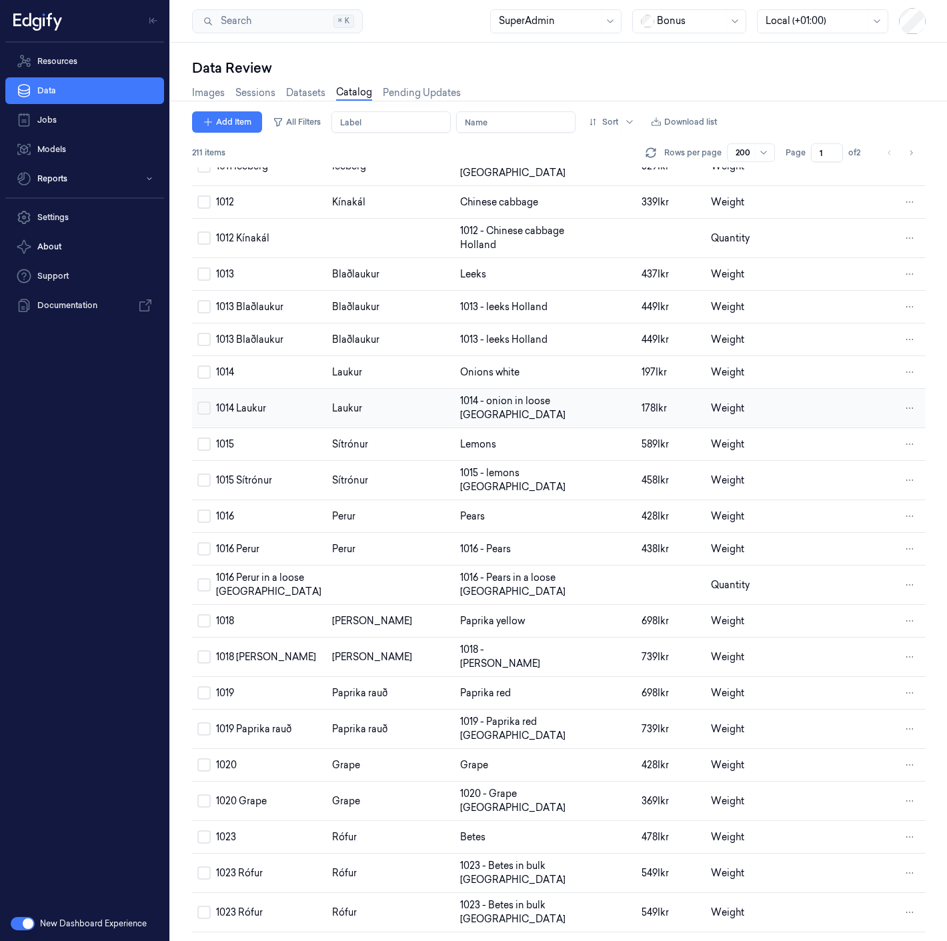
click at [205, 409] on td at bounding box center [201, 408] width 19 height 39
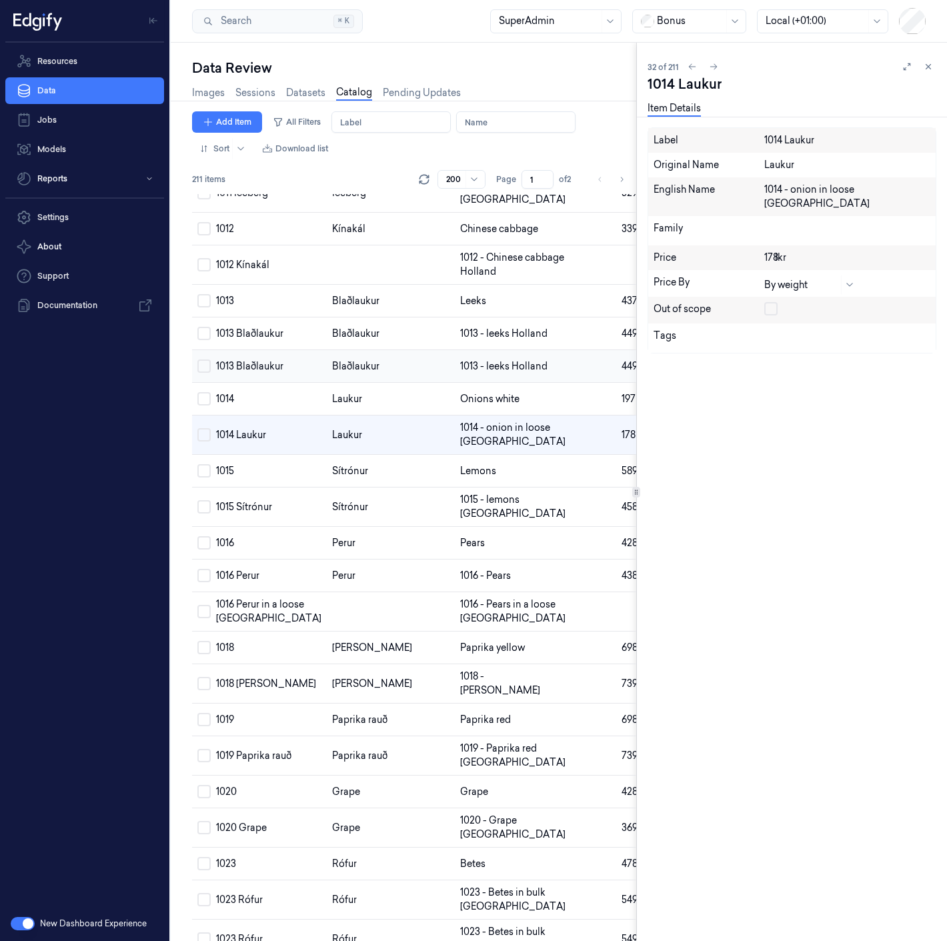
scroll to position [797, 0]
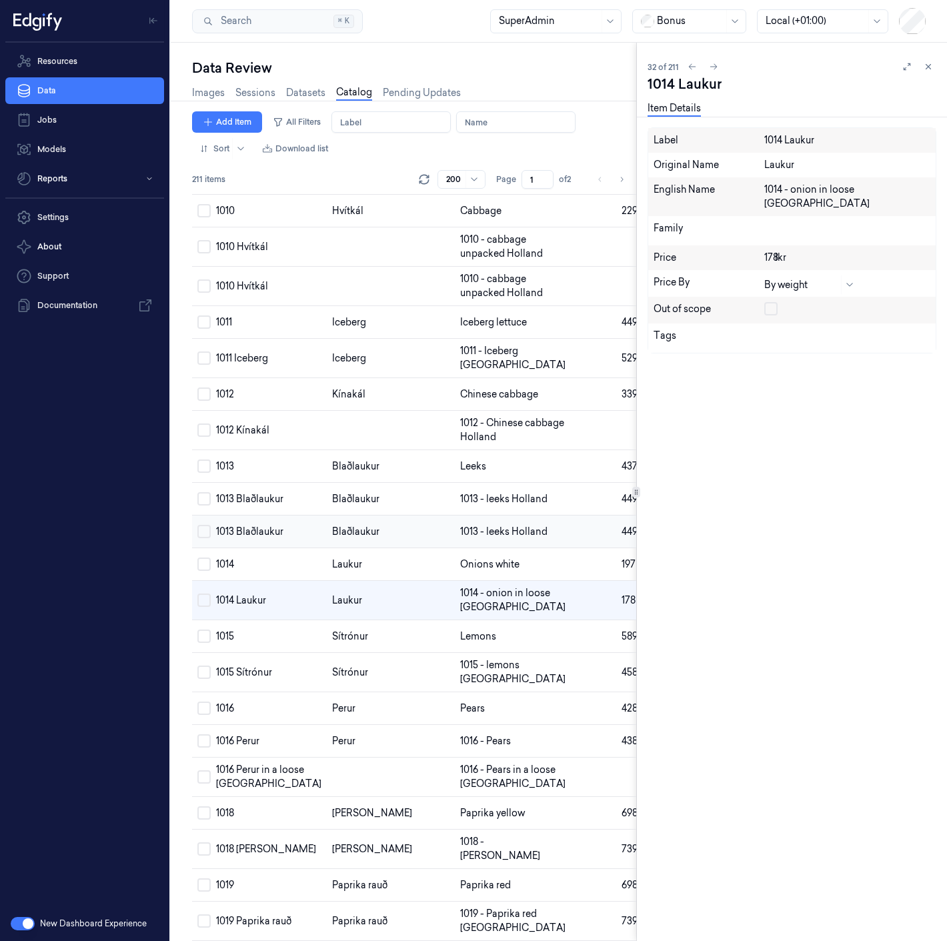
click at [205, 306] on td at bounding box center [201, 286] width 19 height 39
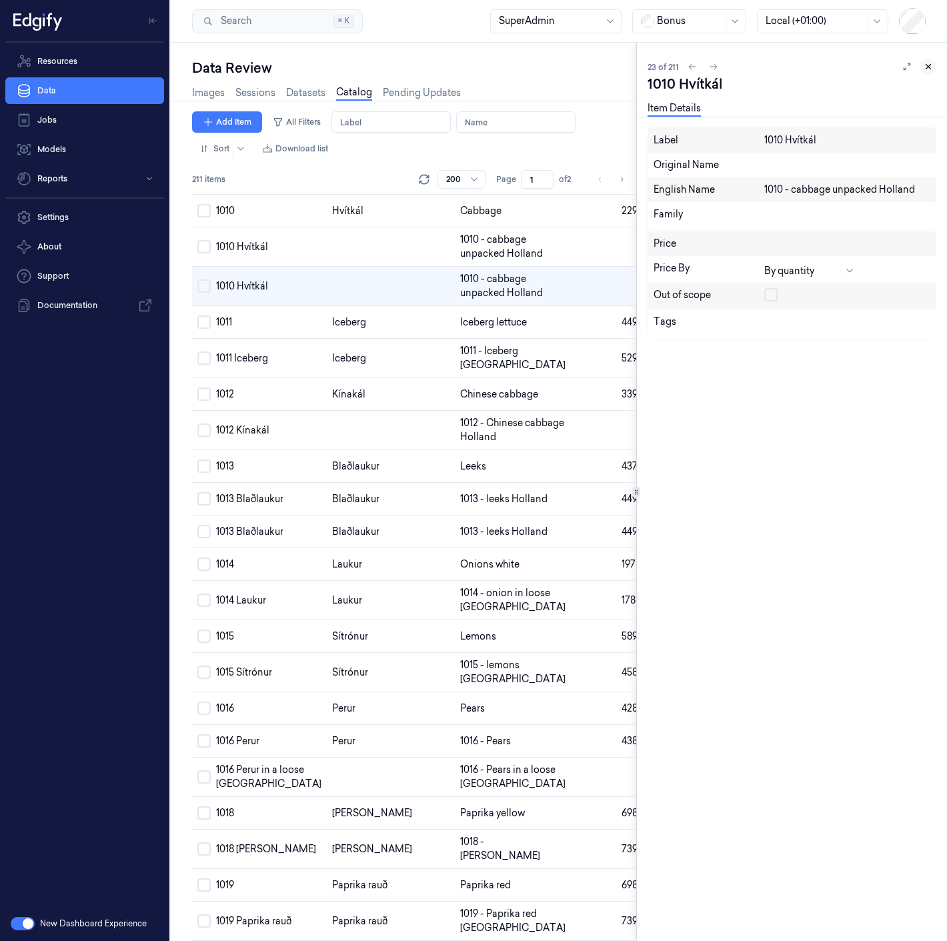
scroll to position [603, 0]
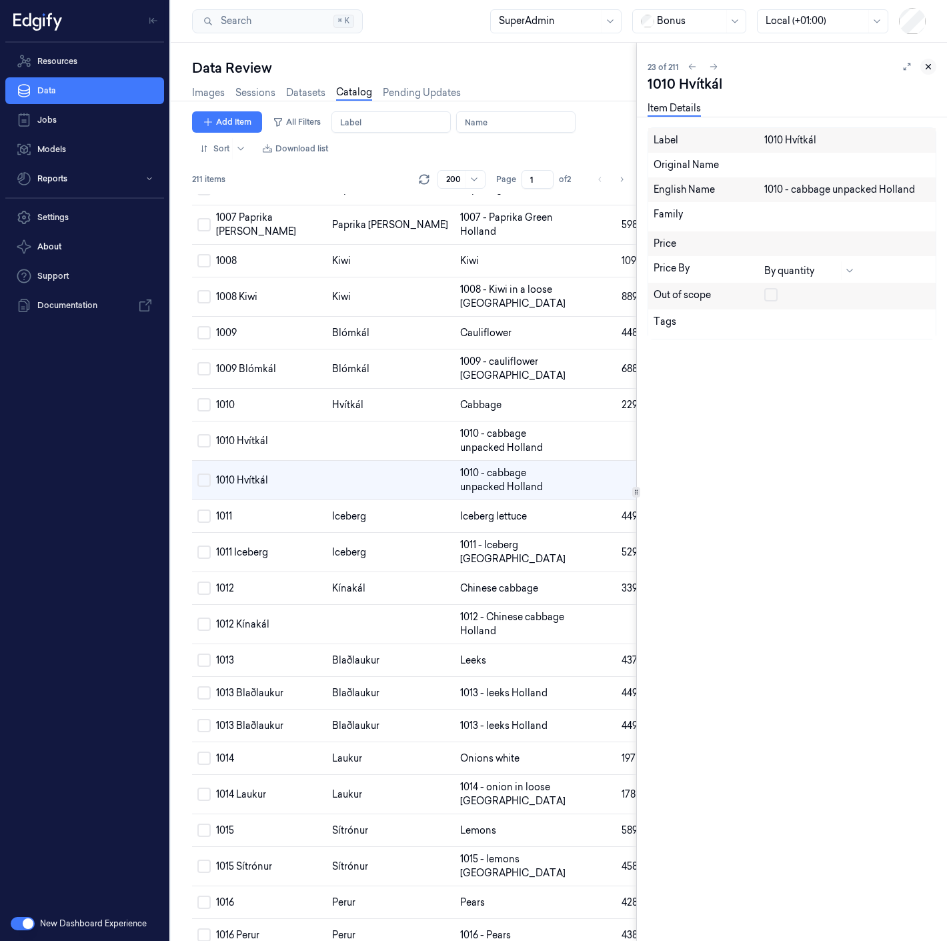
click at [927, 64] on icon at bounding box center [927, 66] width 9 height 9
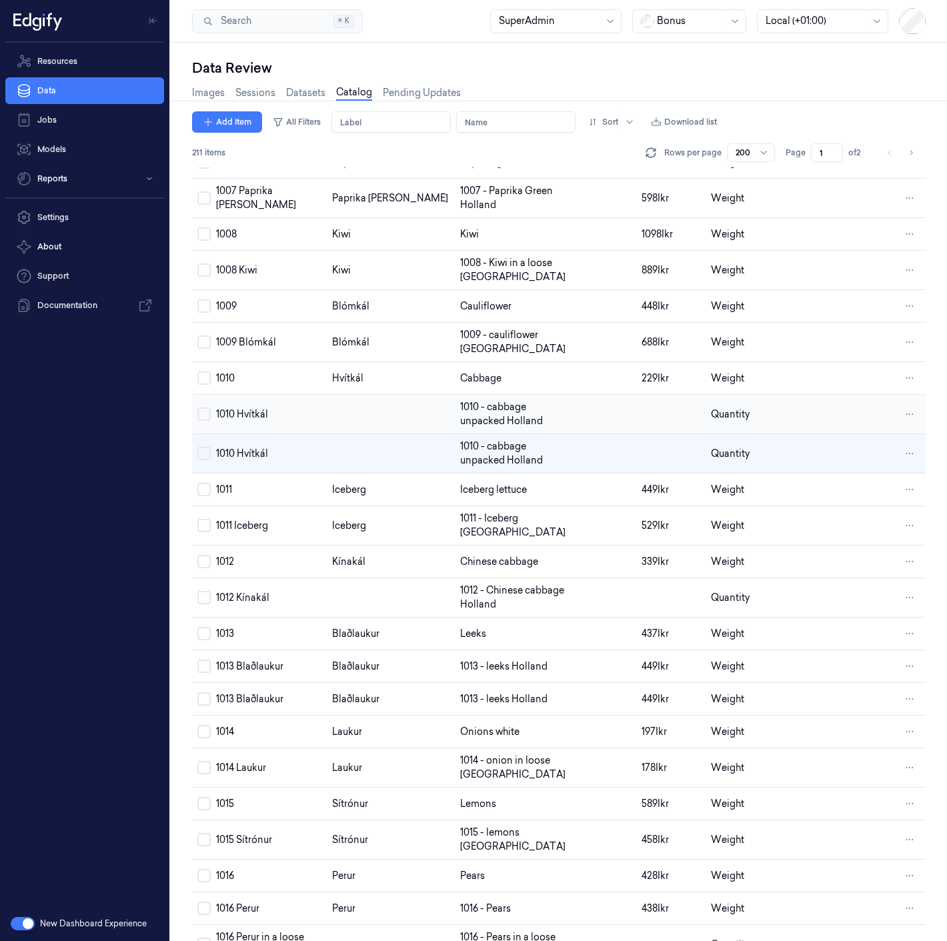
scroll to position [523, 0]
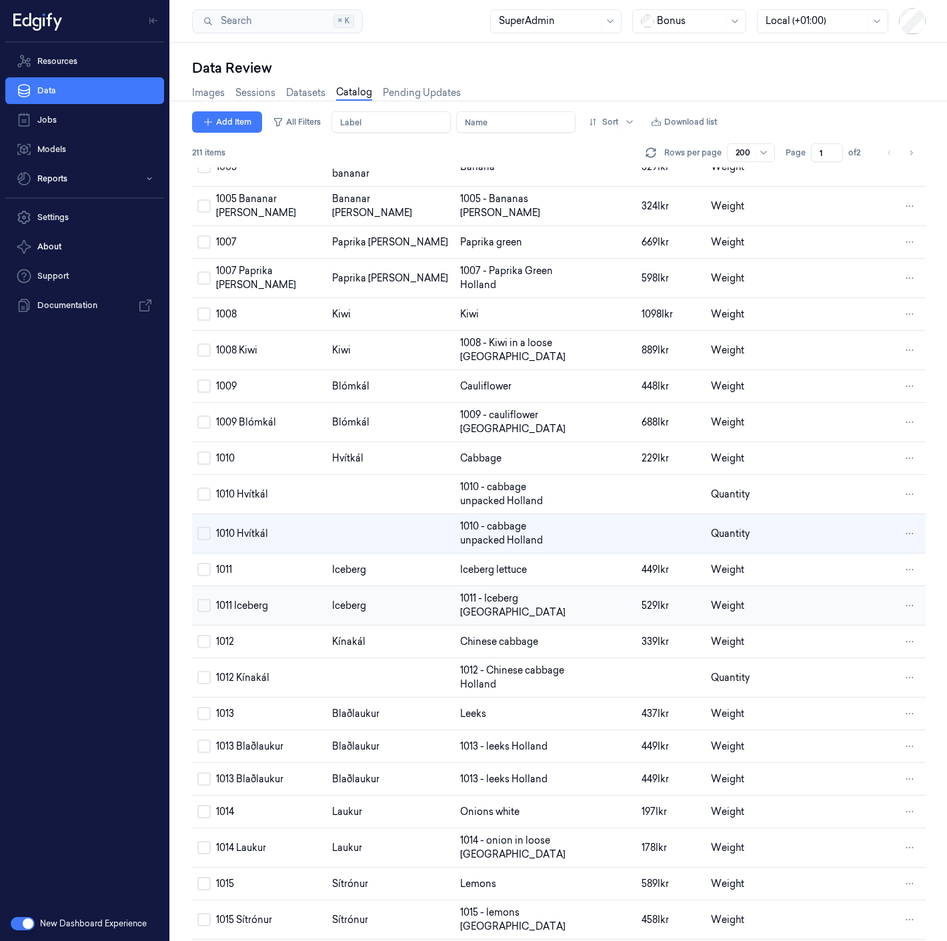
click at [209, 599] on button "Select row" at bounding box center [203, 605] width 13 height 13
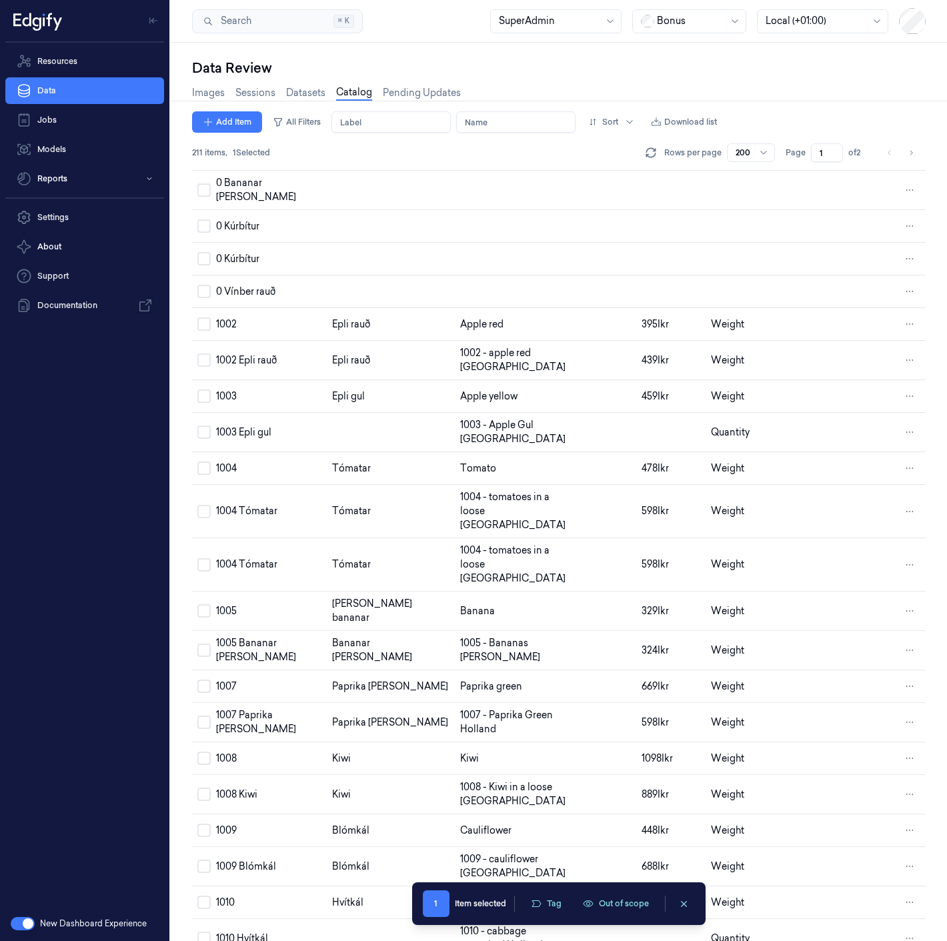
scroll to position [0, 0]
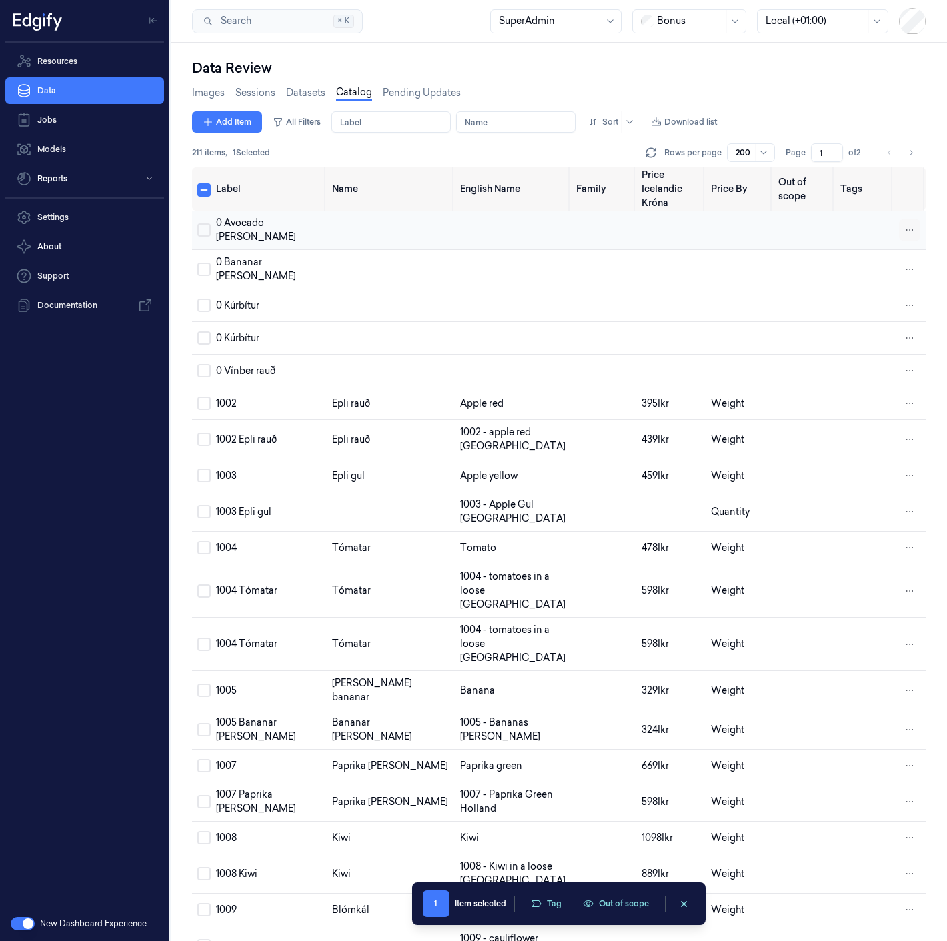
click at [905, 212] on html "Resources Data Jobs Models Reports Settings About Support Documentation New Das…" at bounding box center [473, 470] width 947 height 941
click at [867, 211] on div "Remove" at bounding box center [849, 212] width 79 height 22
click at [845, 212] on span "Remove" at bounding box center [839, 212] width 37 height 12
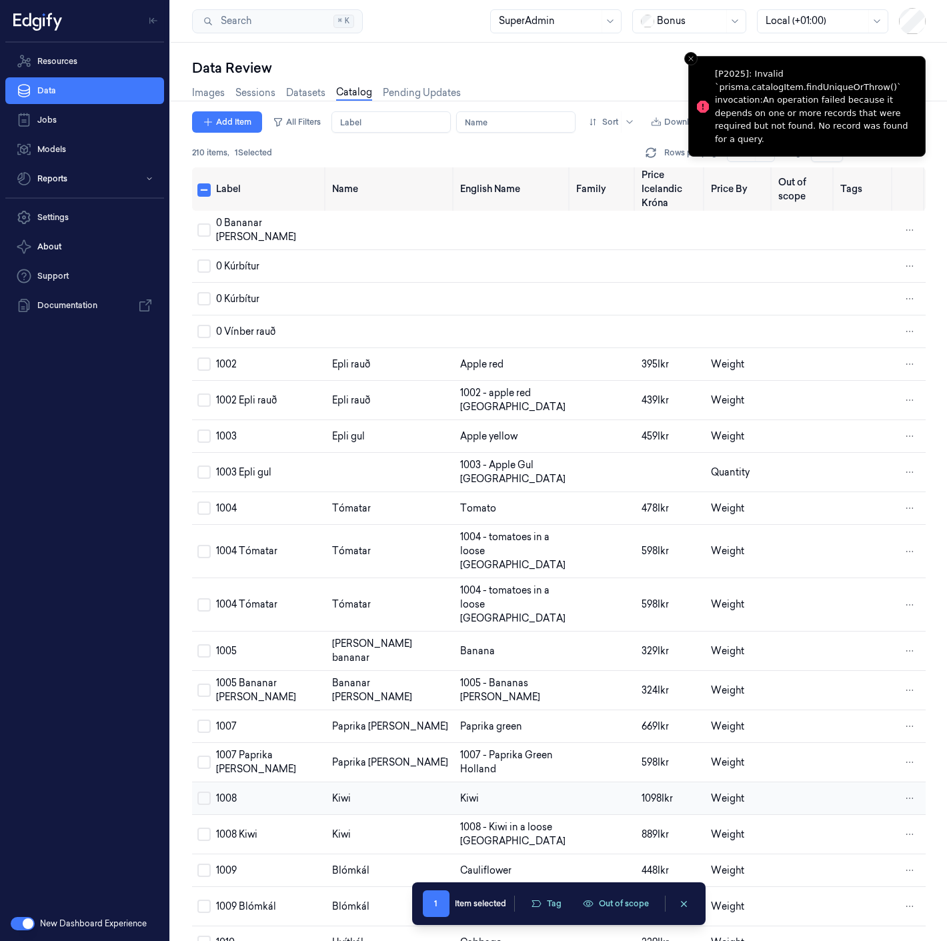
click at [200, 743] on td at bounding box center [201, 762] width 19 height 39
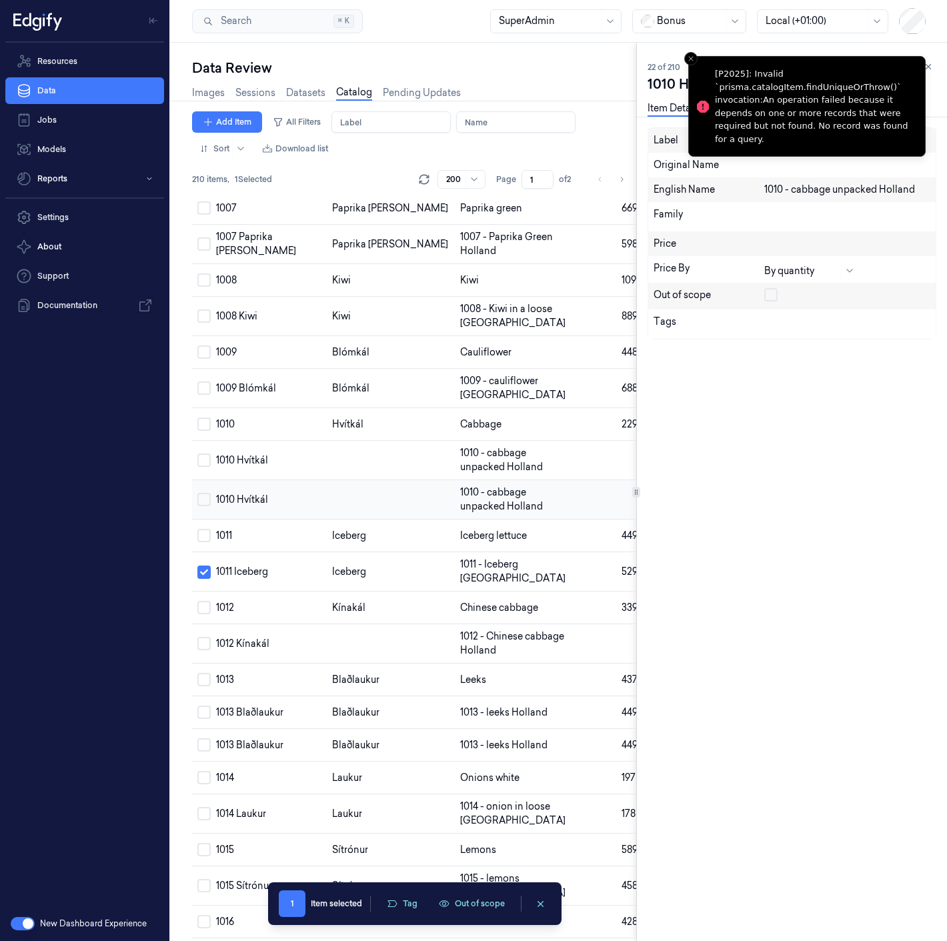
scroll to position [545, 0]
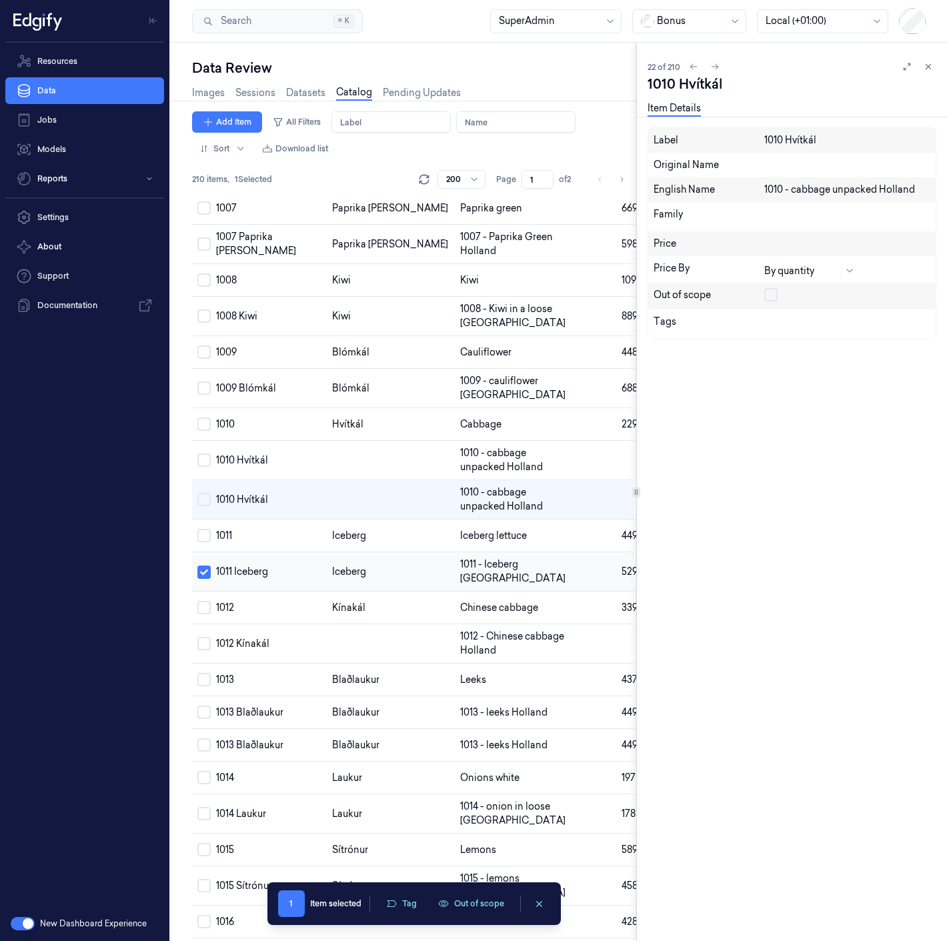
click at [204, 579] on button "Select row" at bounding box center [203, 571] width 13 height 13
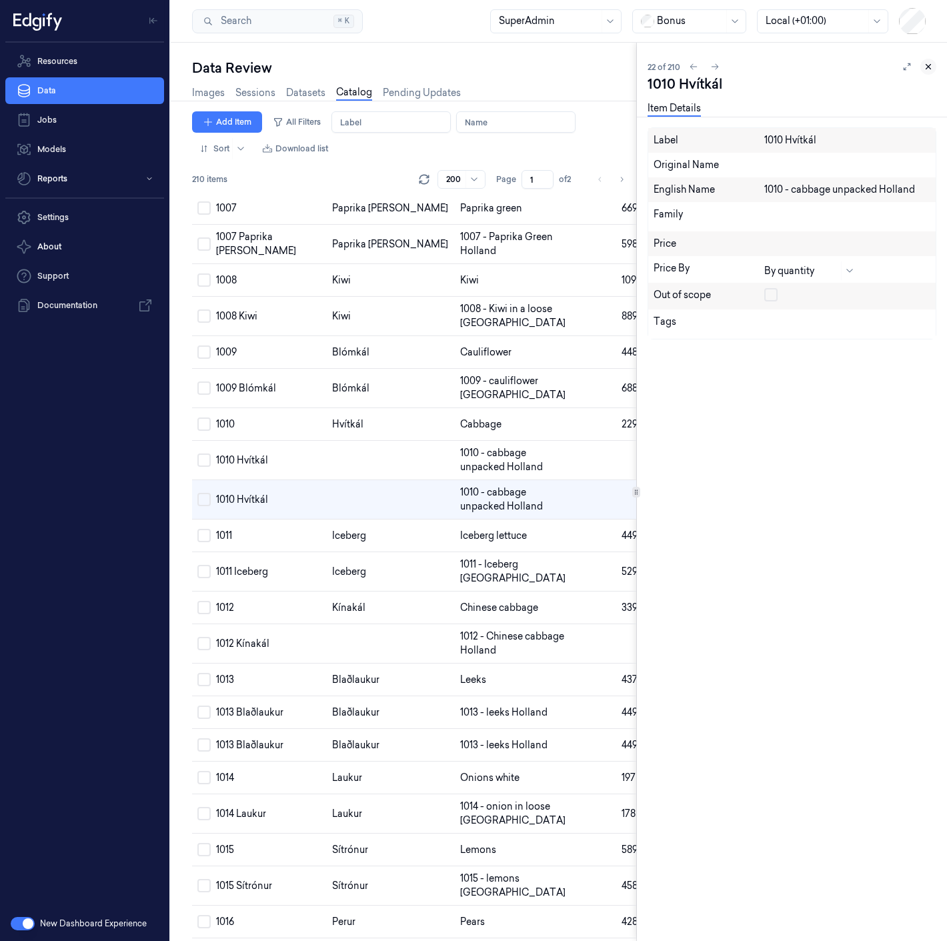
click at [933, 69] on button at bounding box center [928, 67] width 16 height 16
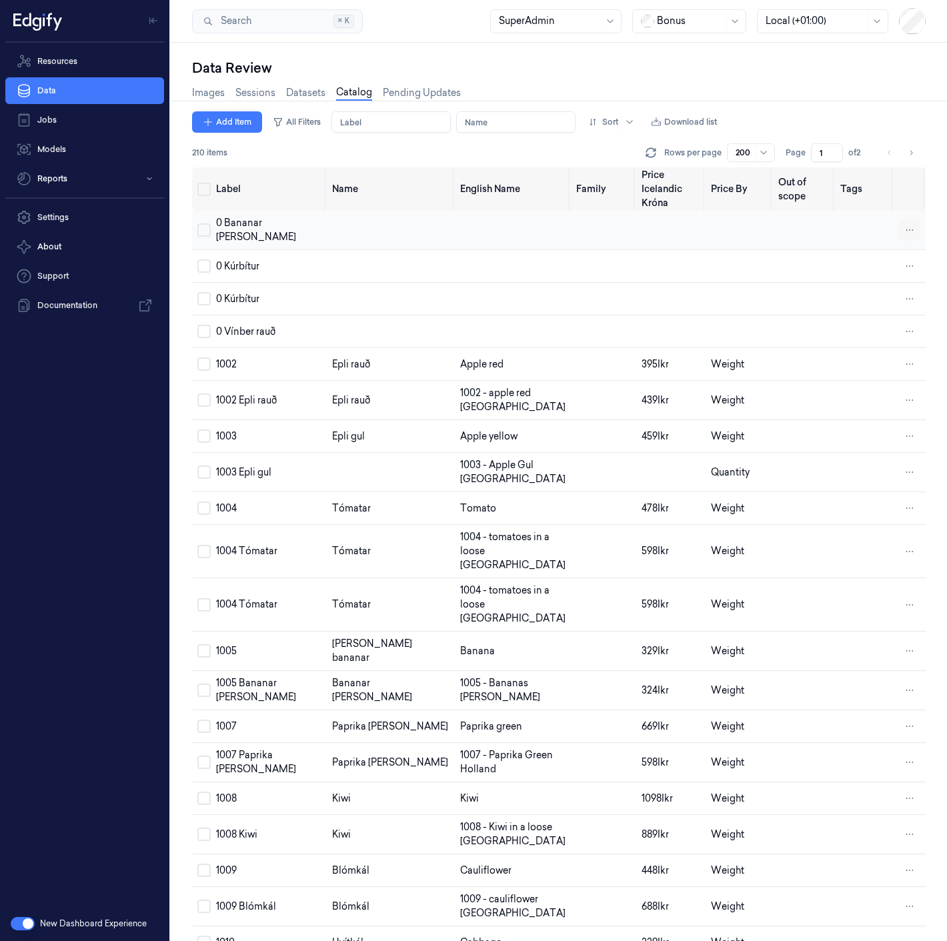
click at [907, 217] on html "Resources Data Jobs Models Reports Settings About Support Documentation New Das…" at bounding box center [473, 470] width 947 height 941
click at [870, 213] on div "Remove" at bounding box center [849, 212] width 79 height 22
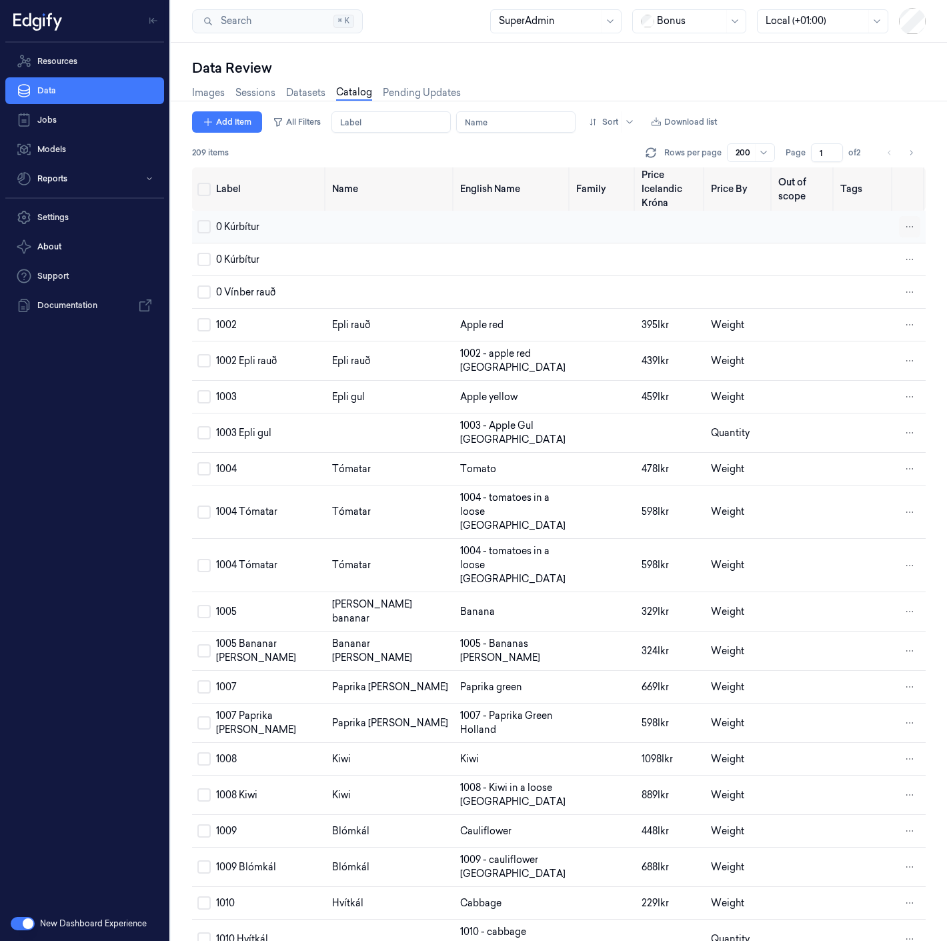
click at [907, 211] on html "Resources Data Jobs Models Reports Settings About Support Documentation New Das…" at bounding box center [473, 470] width 947 height 941
click at [874, 212] on div "Remove" at bounding box center [849, 212] width 79 height 22
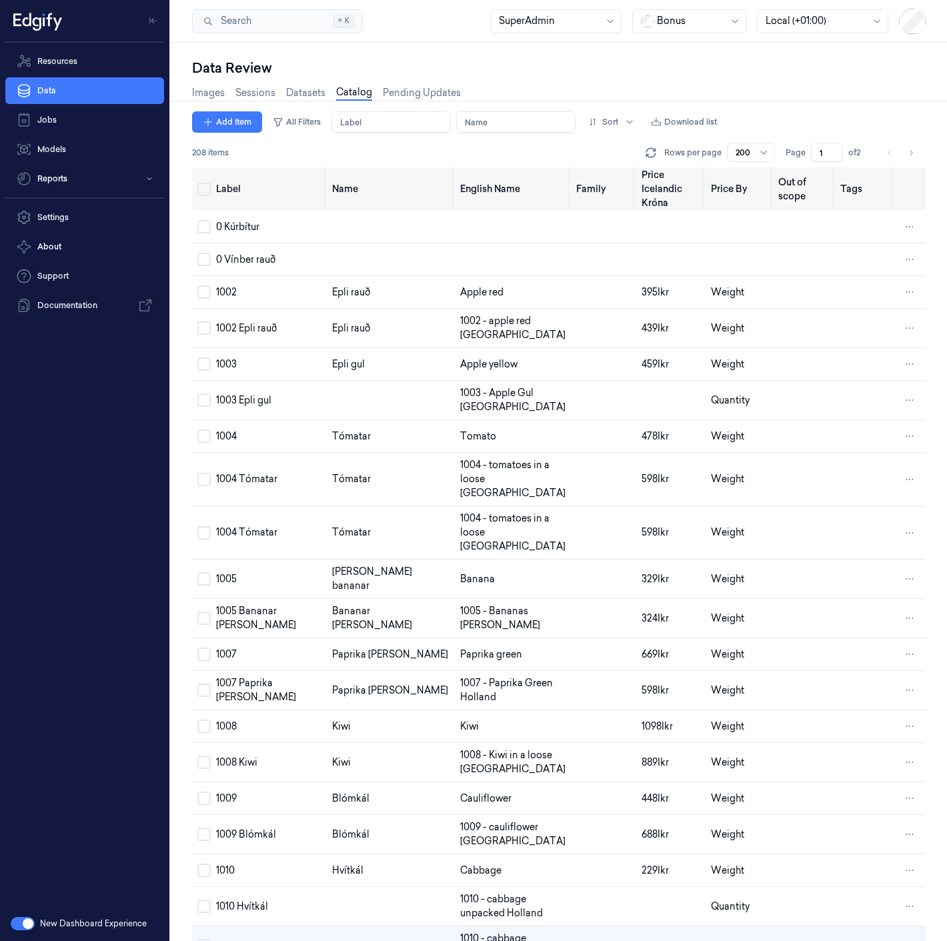
click at [903, 212] on html "Resources Data Jobs Models Reports Settings About Support Documentation New Das…" at bounding box center [473, 470] width 947 height 941
click at [868, 211] on div "Remove" at bounding box center [849, 212] width 79 height 22
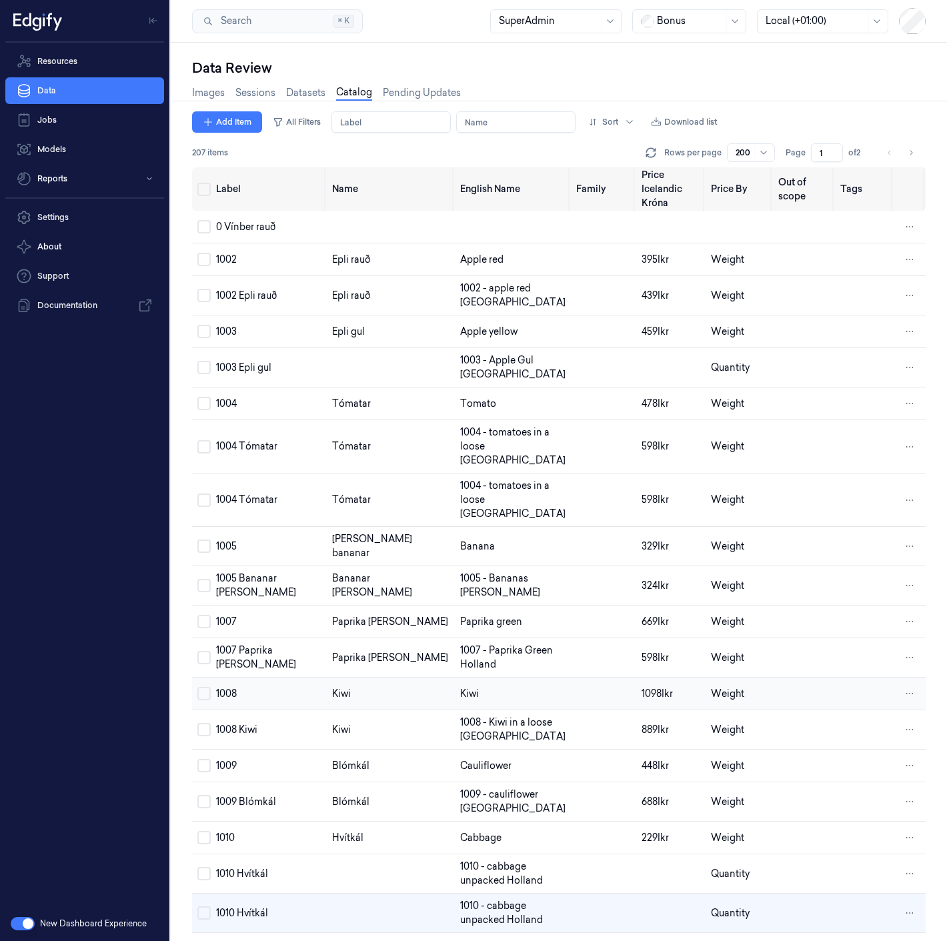
scroll to position [459, 0]
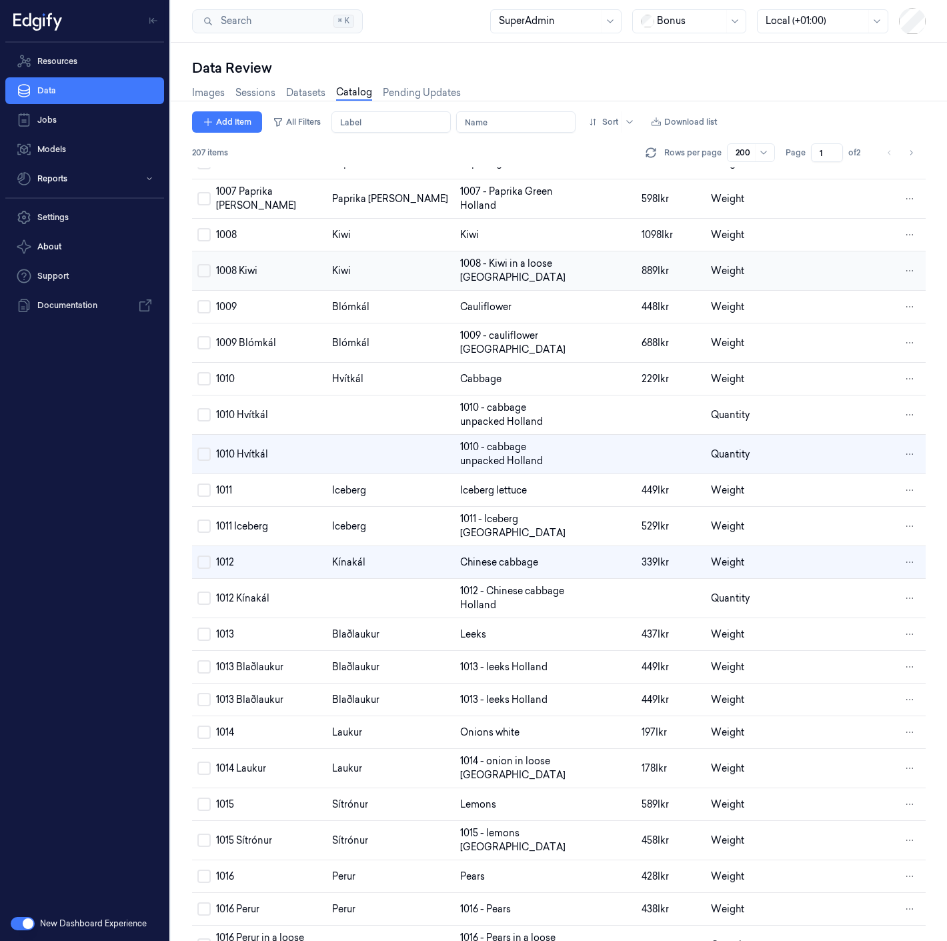
click at [205, 264] on button "Select row" at bounding box center [203, 270] width 13 height 13
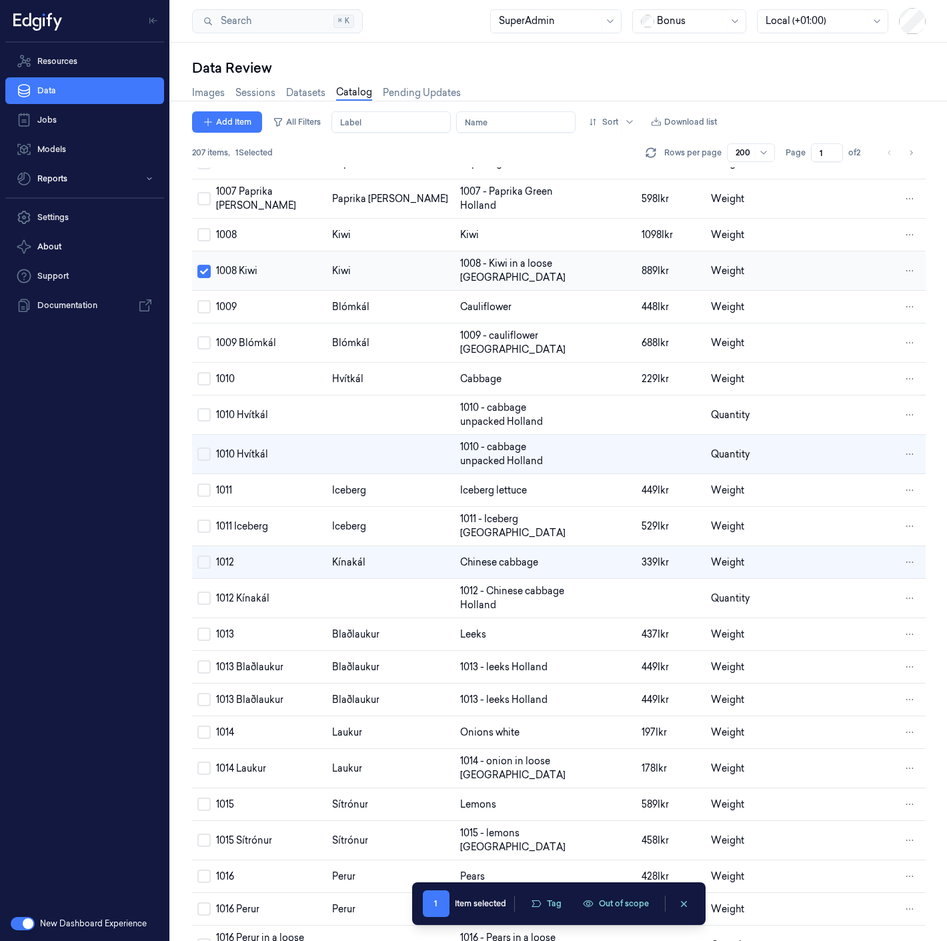
click at [205, 265] on button "Select row" at bounding box center [203, 271] width 13 height 13
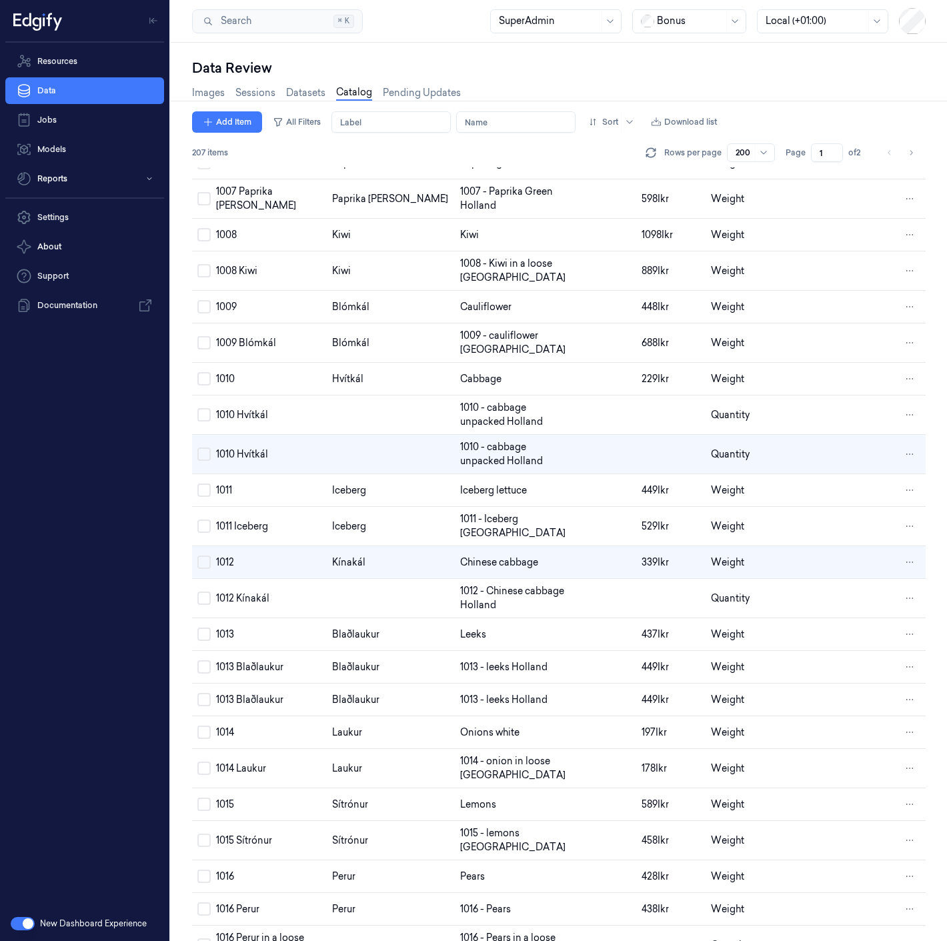
scroll to position [0, 0]
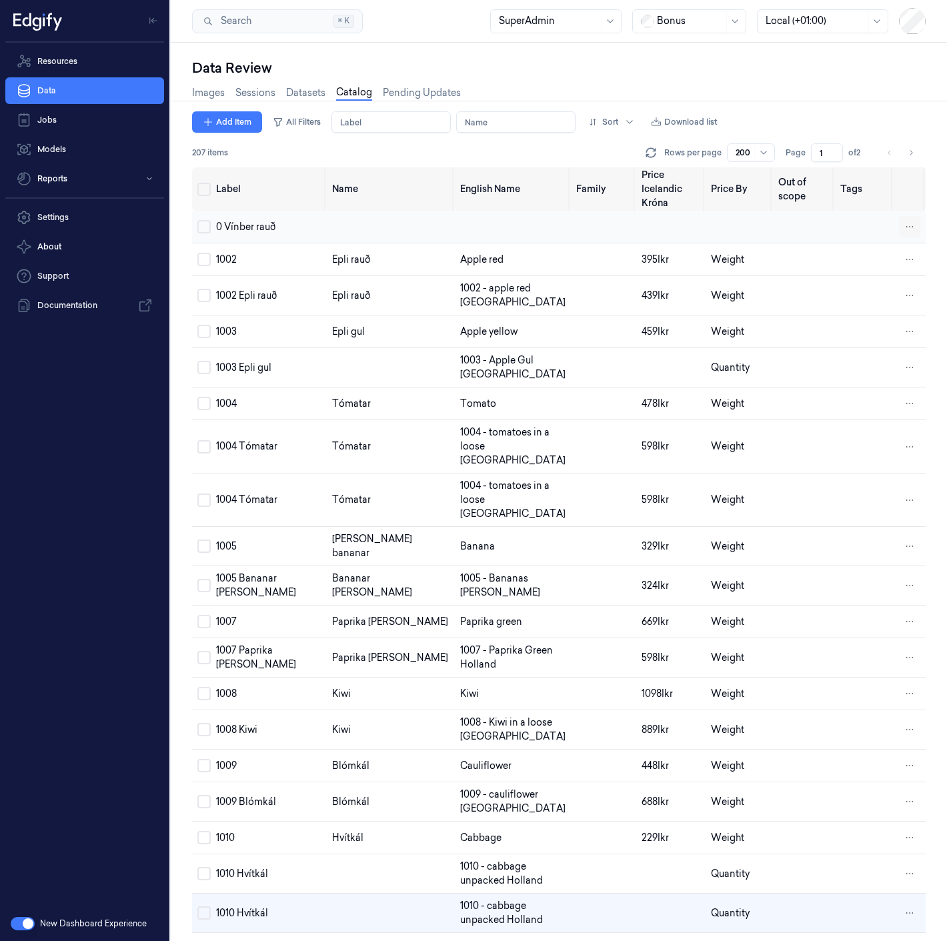
click at [907, 208] on html "Resources Data Jobs Models Reports Settings About Support Documentation New Das…" at bounding box center [473, 470] width 947 height 941
click at [843, 215] on span "Remove" at bounding box center [839, 212] width 37 height 12
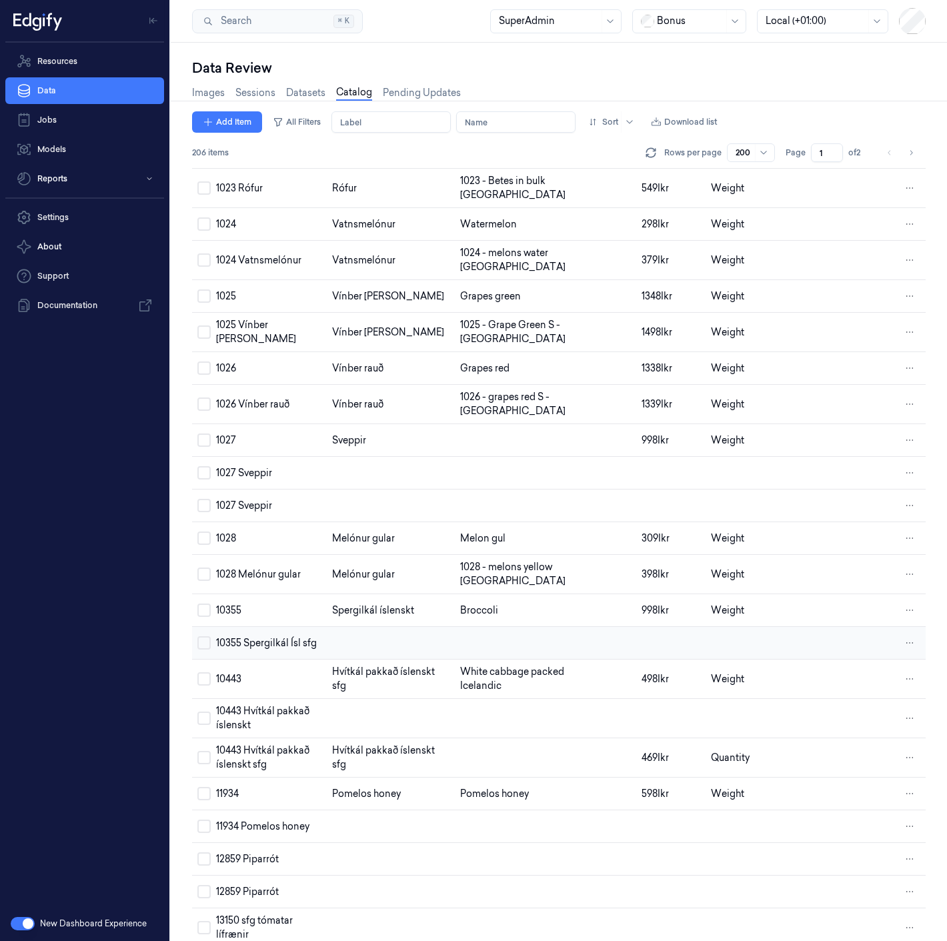
scroll to position [1806, 0]
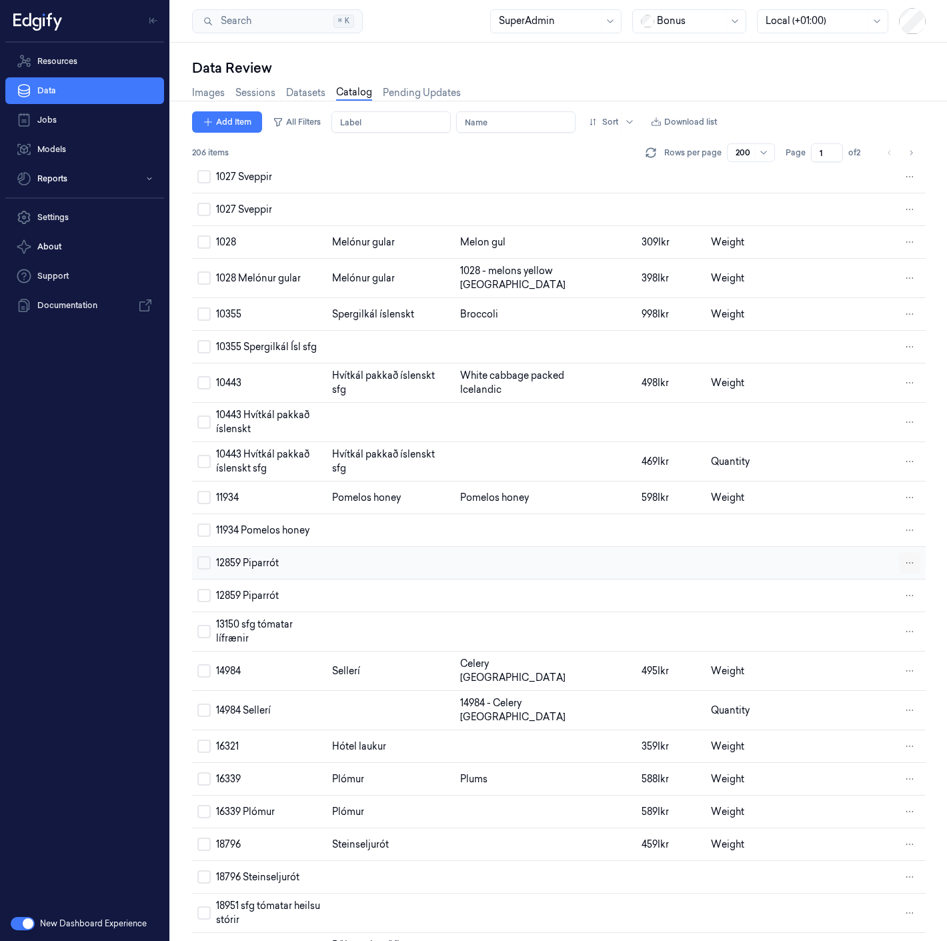
click at [905, 643] on html "Resources Data Jobs Models Reports Settings About Support Documentation New Das…" at bounding box center [473, 470] width 947 height 941
click at [863, 643] on div "Remove" at bounding box center [849, 641] width 79 height 22
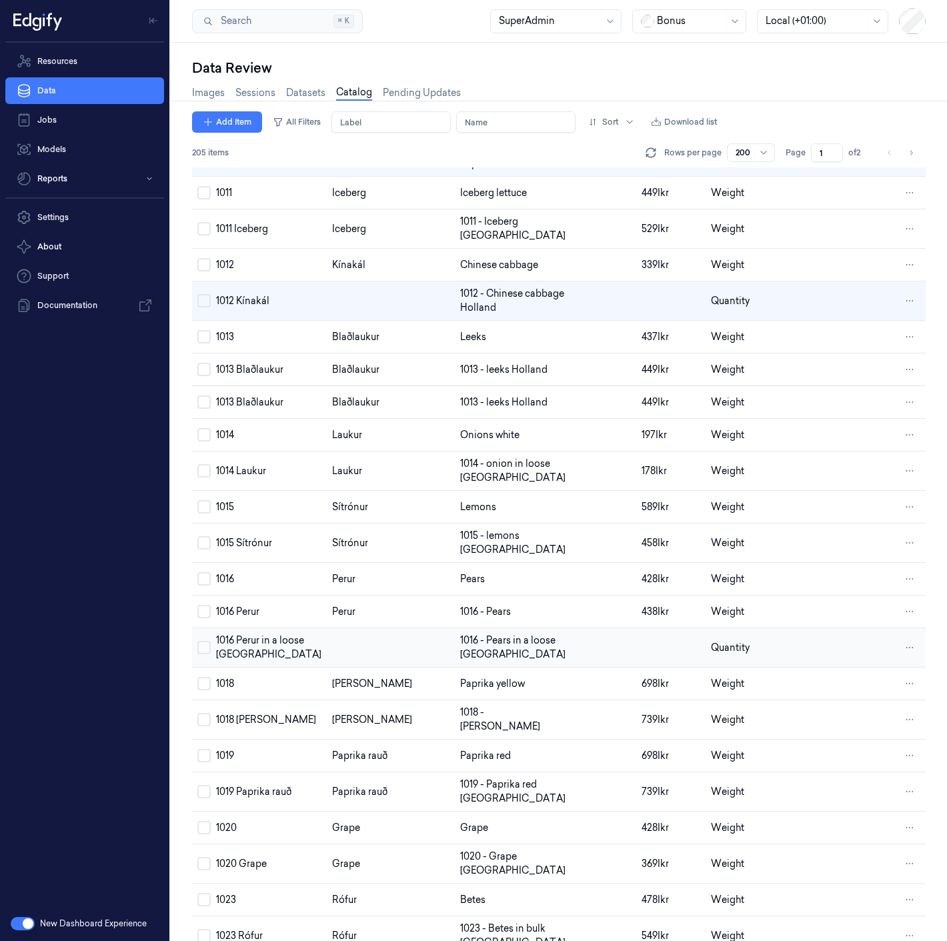
scroll to position [769, 0]
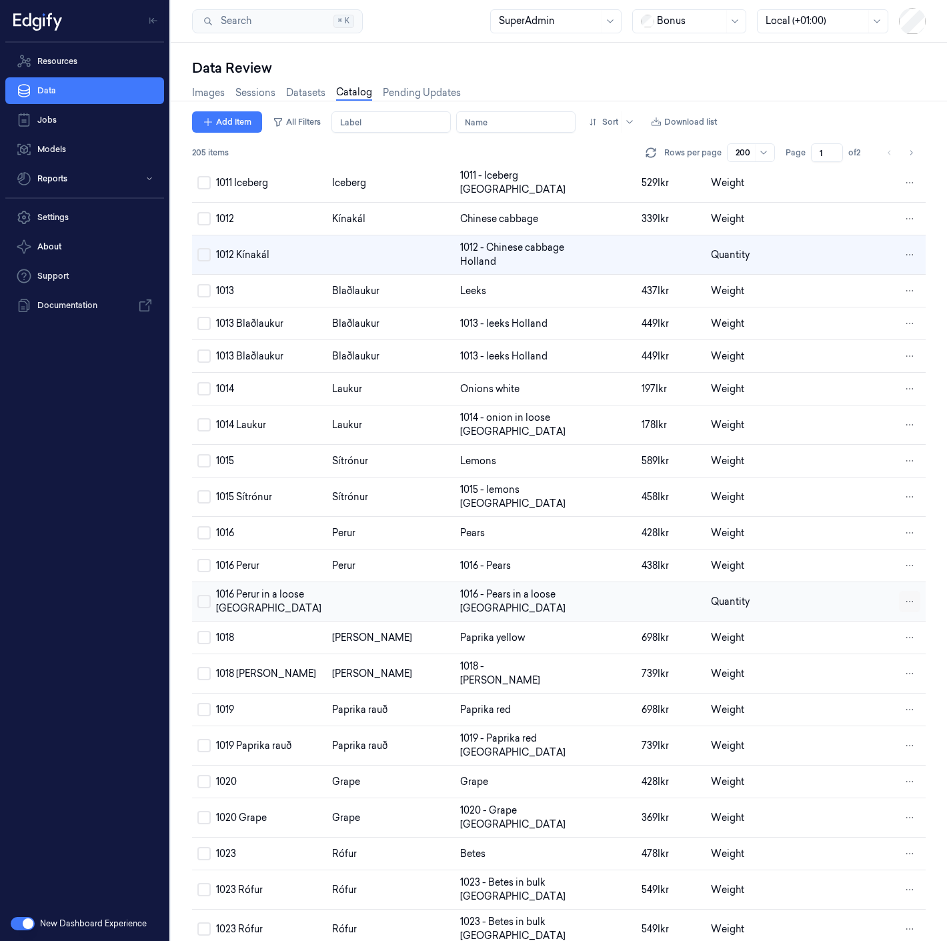
click at [907, 643] on html "Resources Data Jobs Models Reports Settings About Support Documentation New Das…" at bounding box center [473, 470] width 947 height 941
click at [869, 646] on div "Remove" at bounding box center [849, 644] width 79 height 22
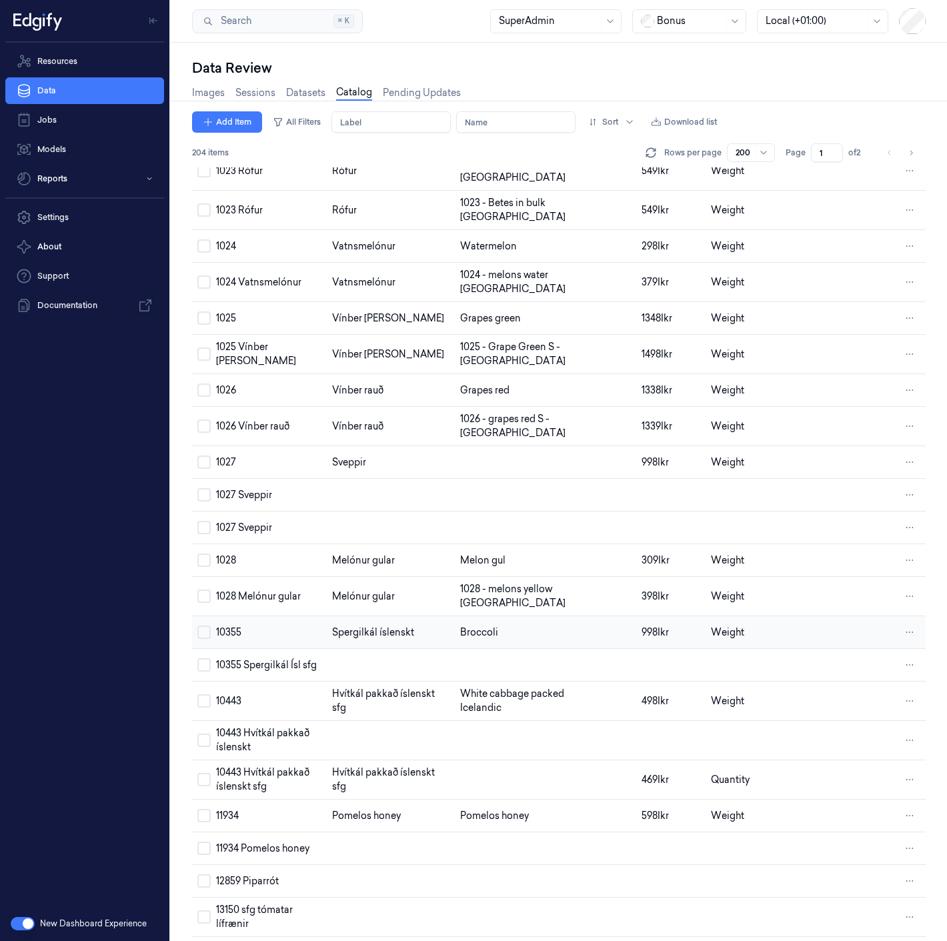
scroll to position [1658, 0]
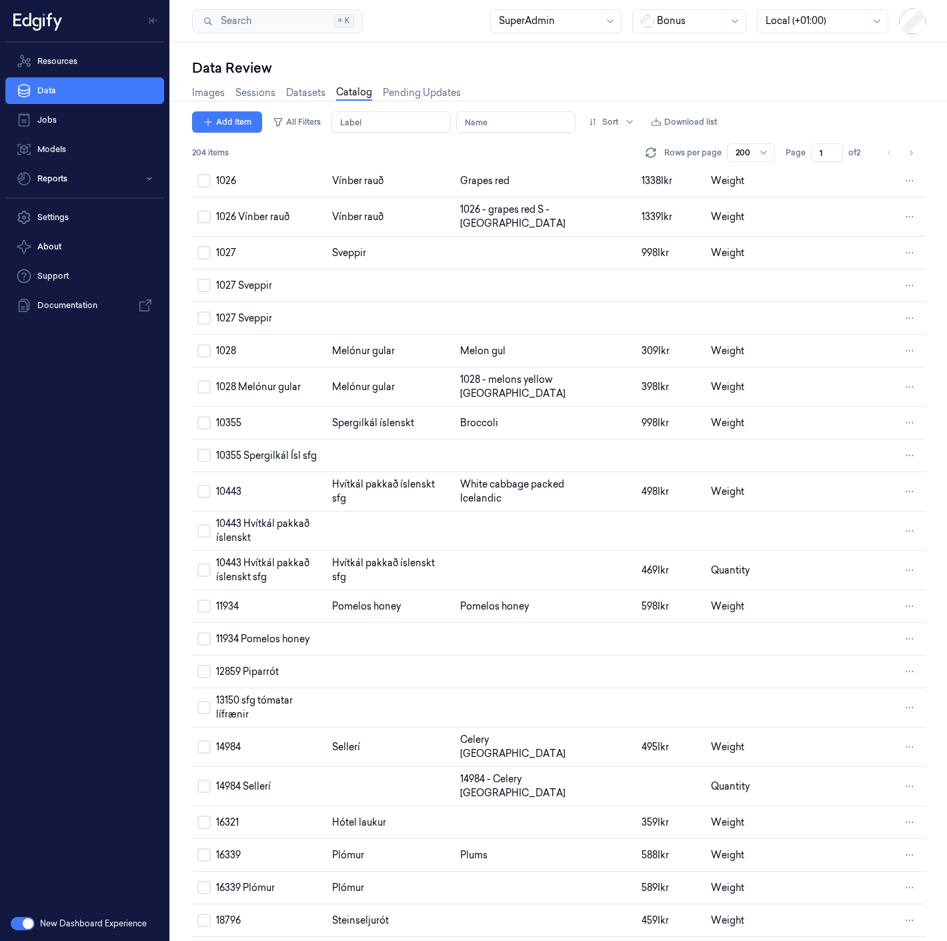
click at [906, 499] on html "Resources Data Jobs Models Reports Settings About Support Documentation New Das…" at bounding box center [473, 470] width 947 height 941
click at [855, 500] on span "Remove" at bounding box center [839, 497] width 37 height 12
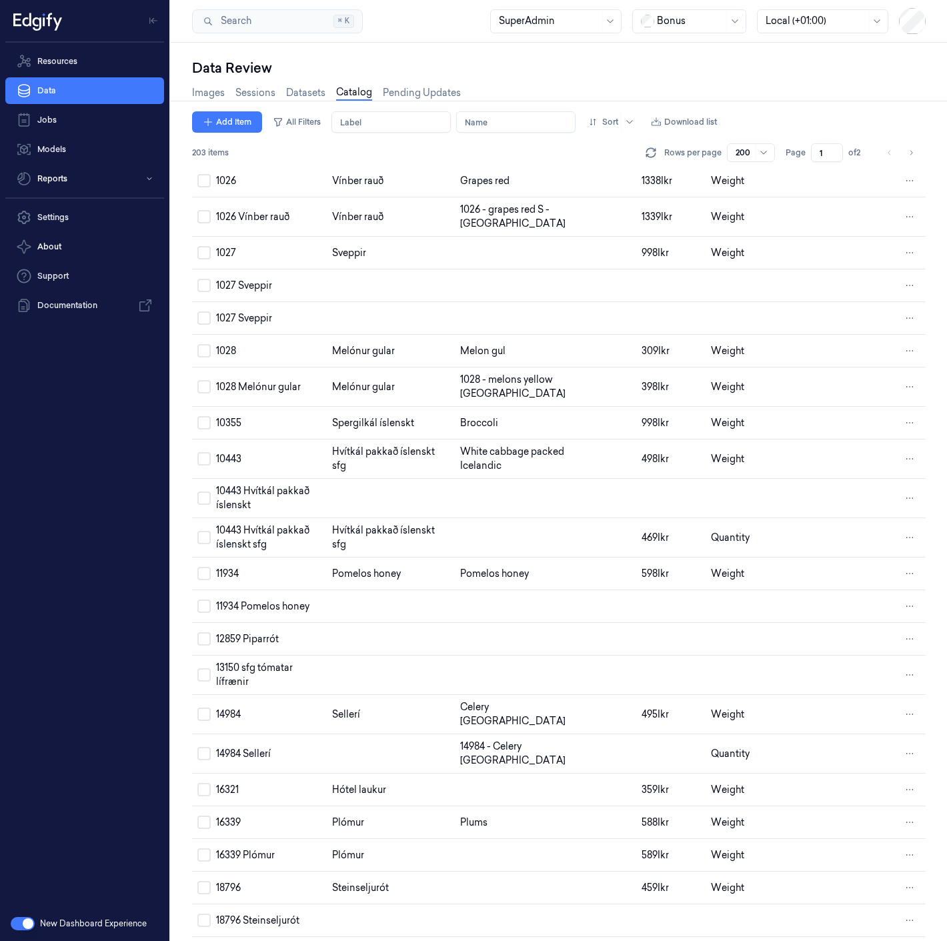
scroll to position [473, 0]
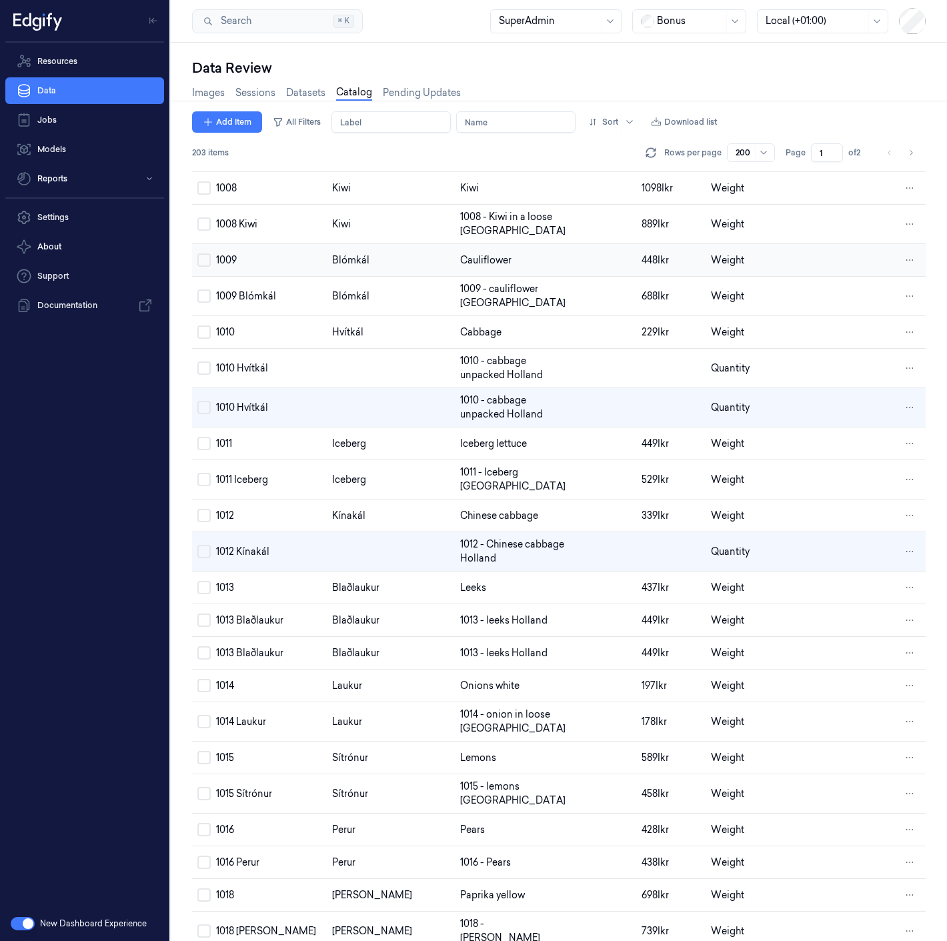
click at [205, 253] on button "Select row" at bounding box center [203, 259] width 13 height 13
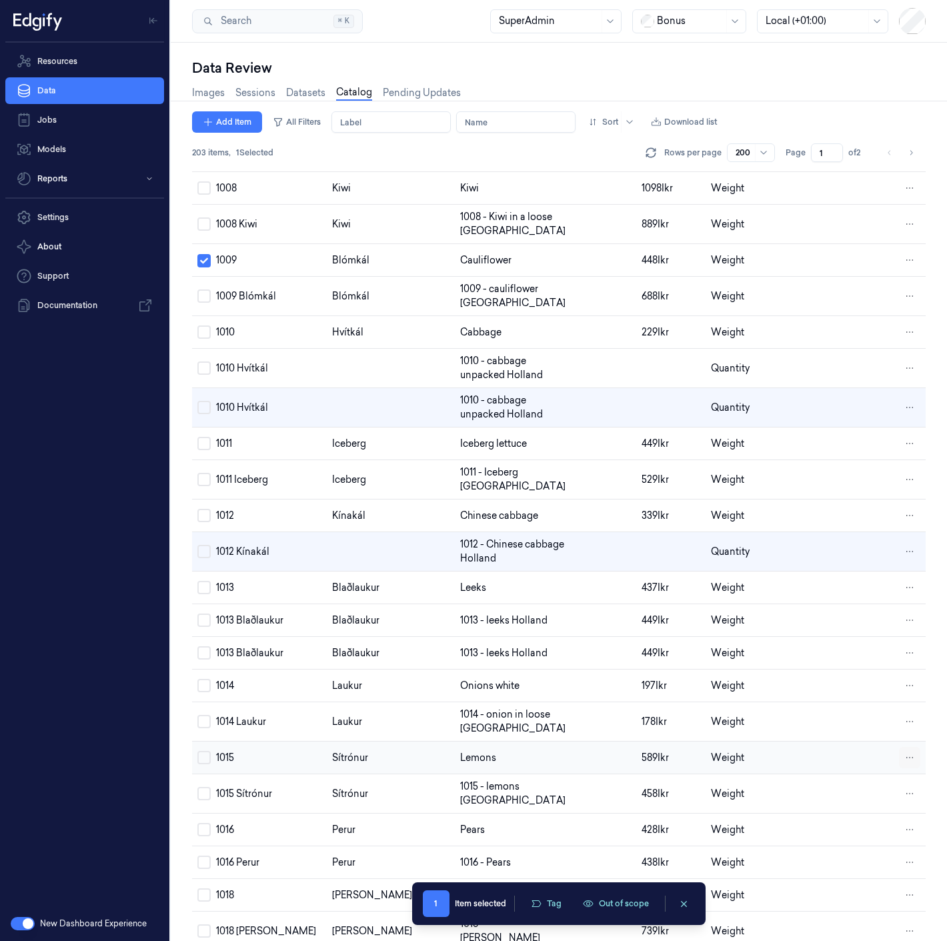
click at [904, 791] on html "Resources Data Jobs Models Reports Settings About Support Documentation New Das…" at bounding box center [473, 470] width 947 height 941
click at [807, 119] on html "Resources Data Jobs Models Reports Settings About Support Documentation New Das…" at bounding box center [473, 470] width 947 height 941
click at [211, 94] on link "Images" at bounding box center [208, 92] width 33 height 15
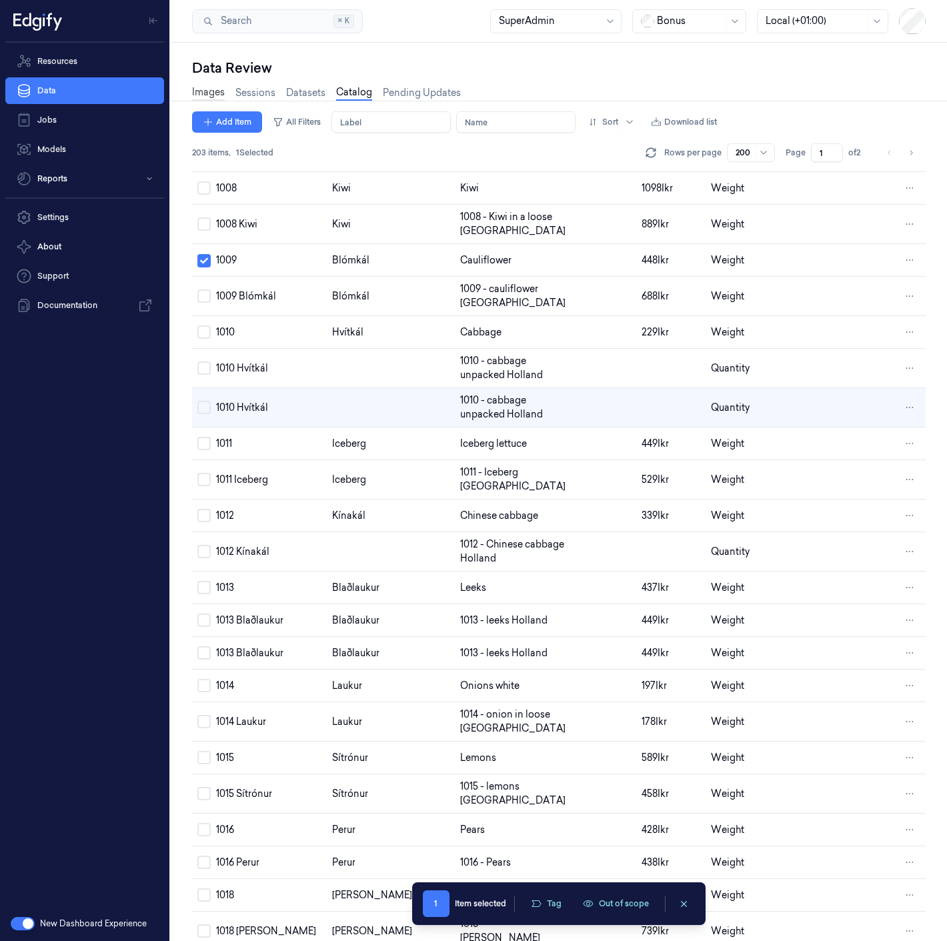
click at [211, 90] on link "Images" at bounding box center [208, 92] width 33 height 15
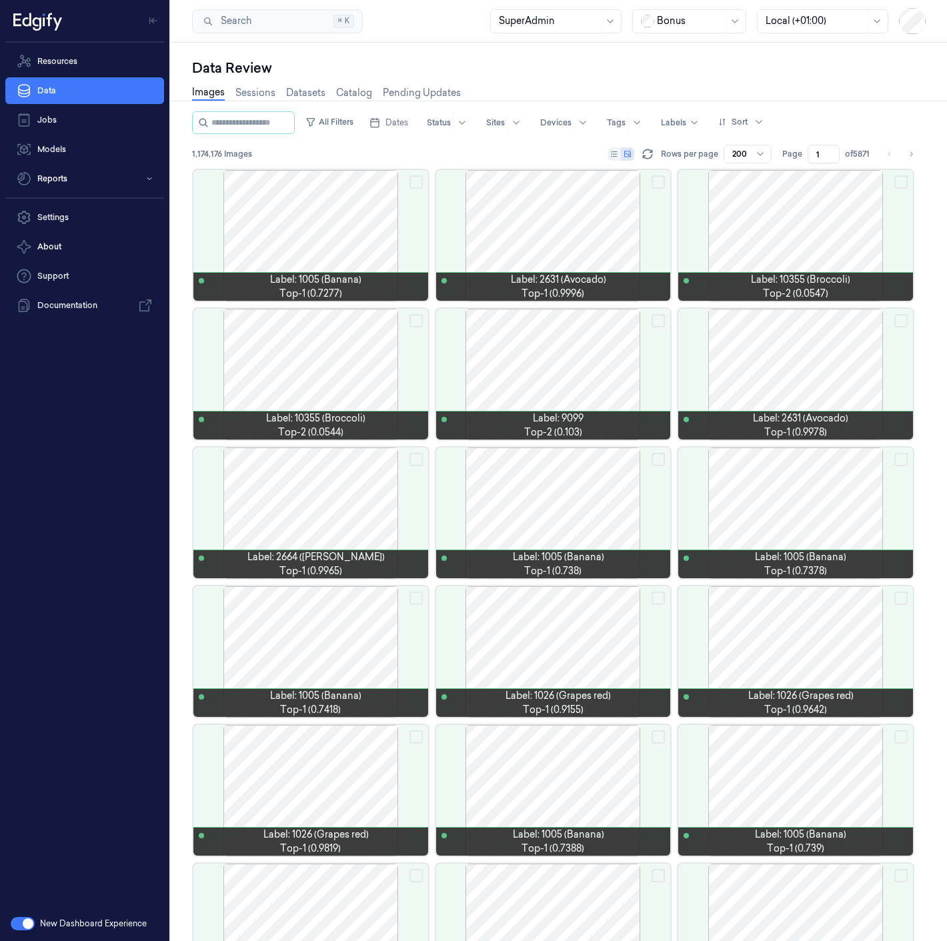
click at [552, 77] on div "Images Sessions Datasets Catalog Pending Updates" at bounding box center [558, 94] width 733 height 34
click at [492, 51] on div "Data Review Images Sessions Datasets Catalog Pending Updates All Filters Dates …" at bounding box center [559, 492] width 776 height 898
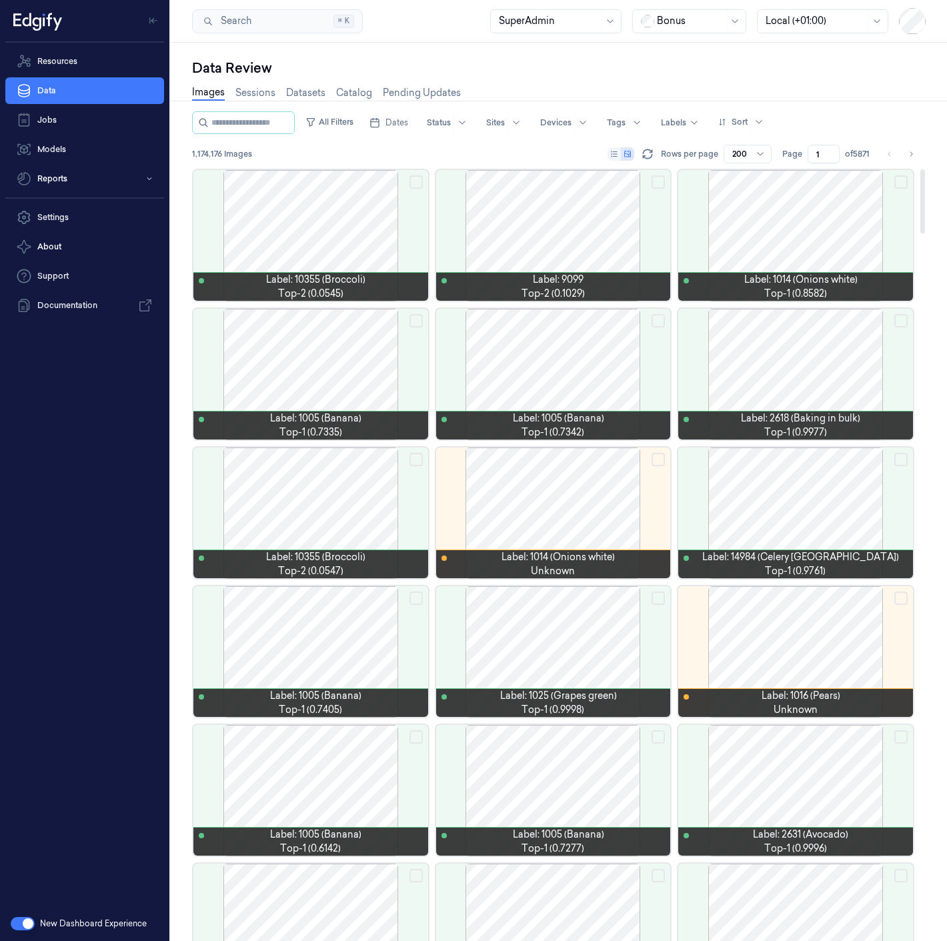
click at [499, 79] on div "Images Sessions Datasets Catalog Pending Updates" at bounding box center [558, 94] width 733 height 34
click at [344, 123] on button "All Filters" at bounding box center [329, 121] width 59 height 21
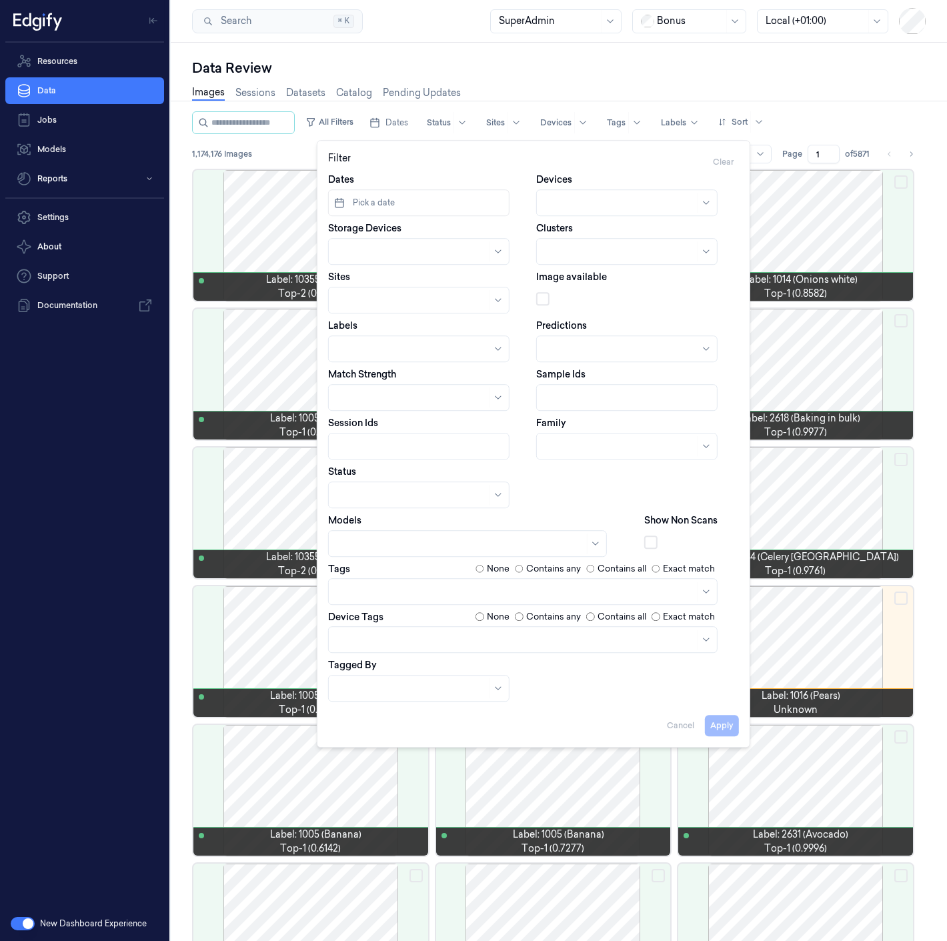
click at [387, 544] on div at bounding box center [460, 544] width 247 height 14
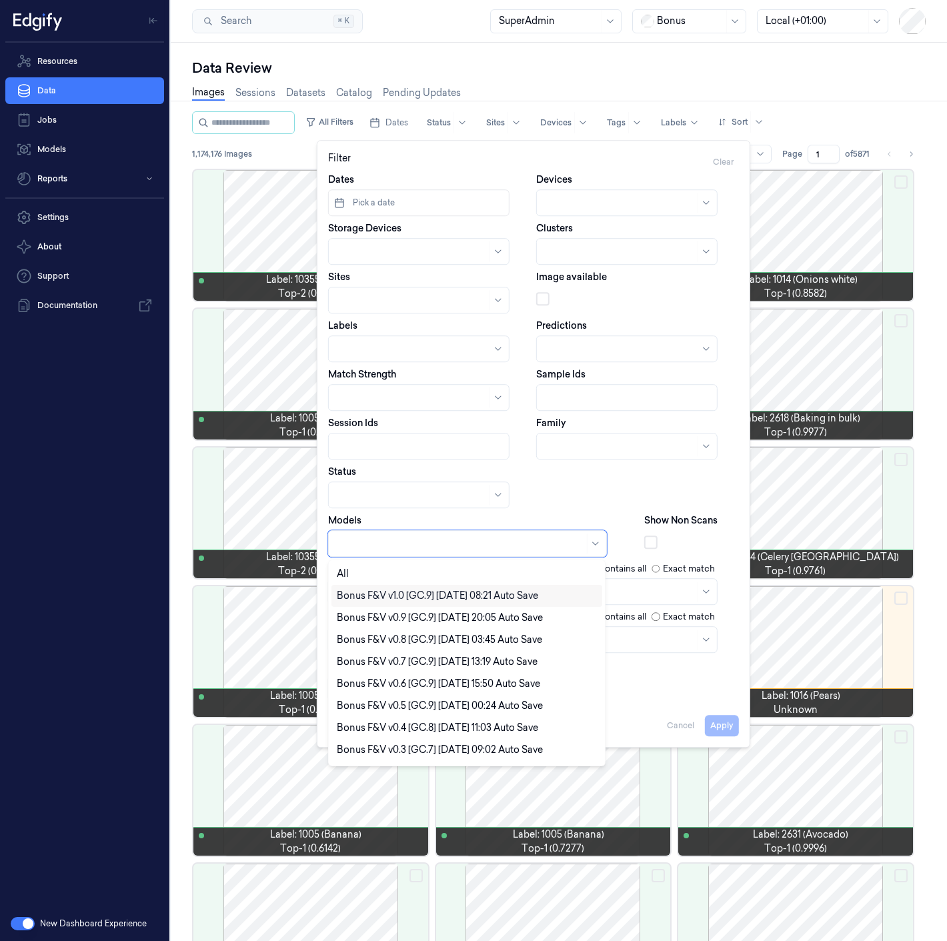
click at [400, 594] on div "Bonus F&V v1.0 [GC.9] 2025-09-25 08:21 Auto Save" at bounding box center [437, 596] width 201 height 14
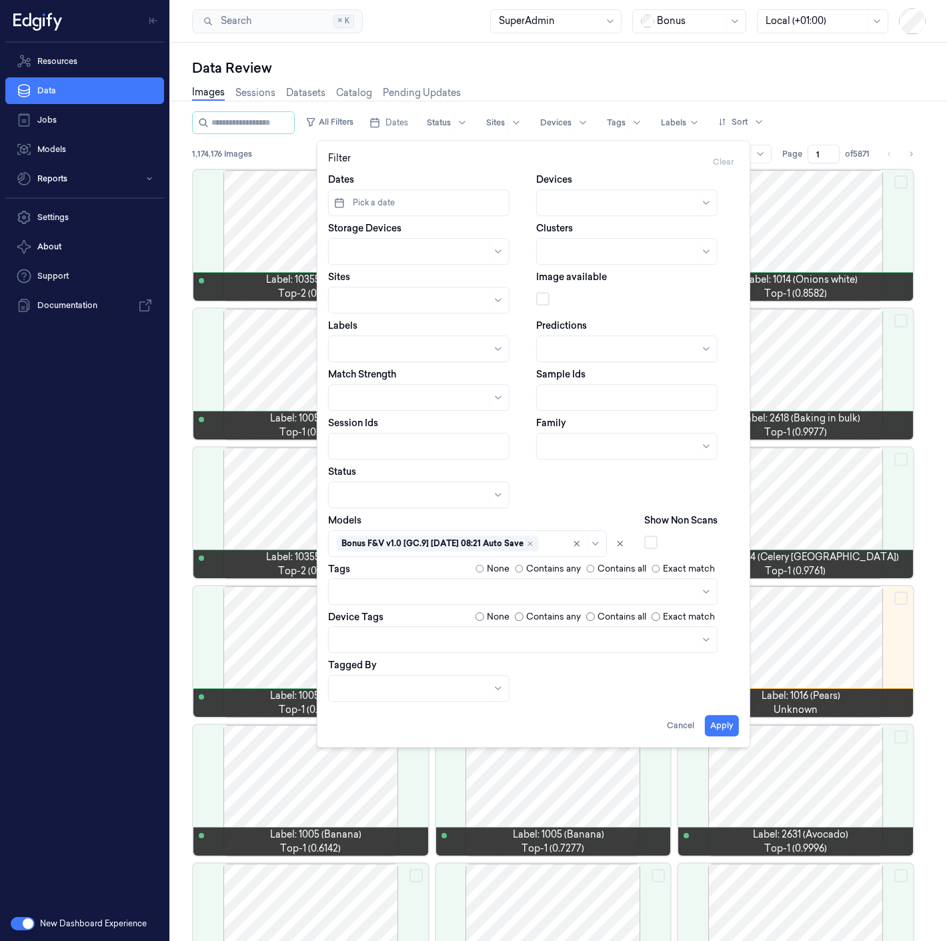
drag, startPoint x: 561, startPoint y: 516, endPoint x: 567, endPoint y: 529, distance: 14.3
click at [561, 516] on div "Models Bonus F&V v1.0 [GC.9] 2025-09-25 08:21 Auto Save" at bounding box center [480, 534] width 305 height 43
click at [394, 201] on button "Pick a date" at bounding box center [418, 202] width 181 height 27
click at [562, 481] on div "Dates Devices Storage Devices Clusters Sites Image available Labels Predictions…" at bounding box center [533, 437] width 411 height 529
click at [364, 342] on div at bounding box center [413, 349] width 153 height 14
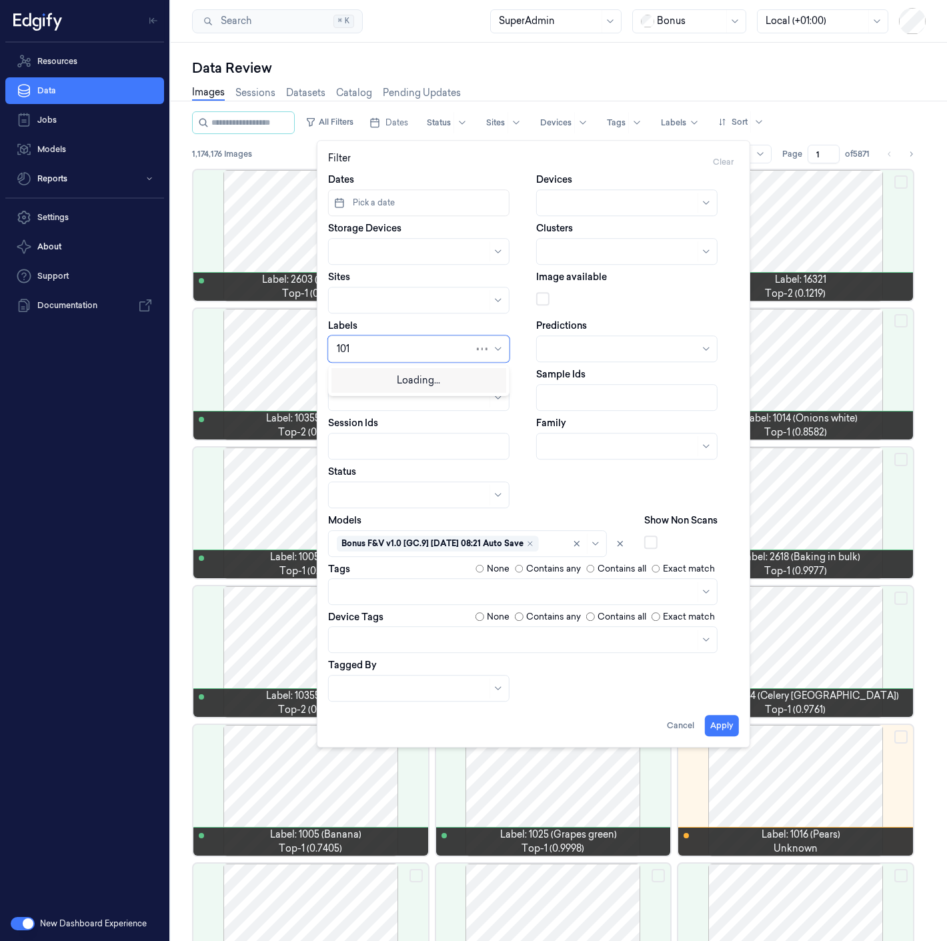
type input "1011"
click at [367, 397] on div "1011" at bounding box center [419, 401] width 164 height 14
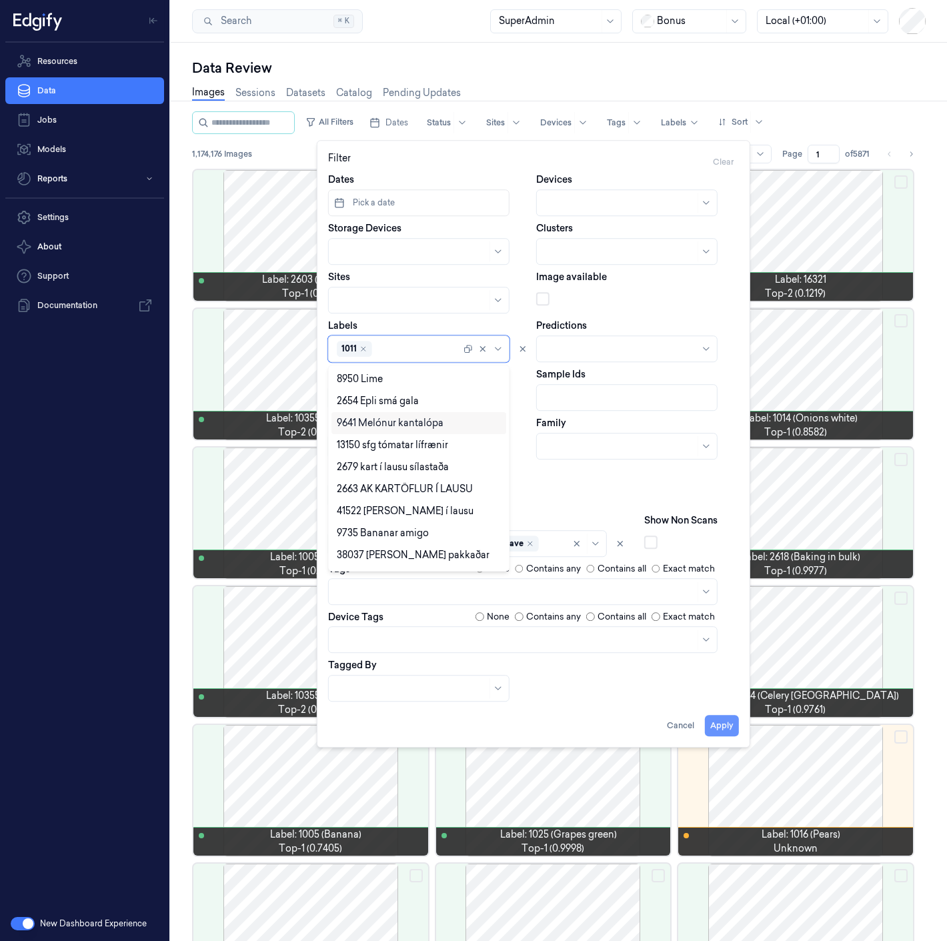
click at [715, 727] on button "Apply" at bounding box center [722, 725] width 34 height 21
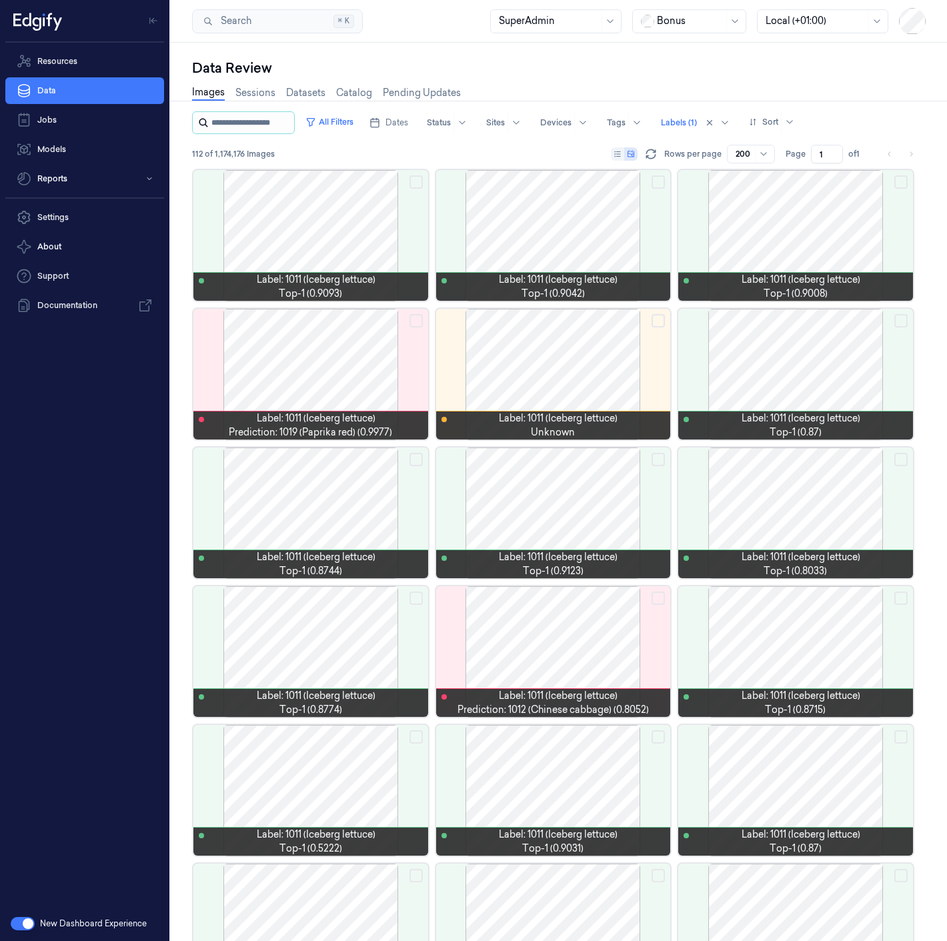
drag, startPoint x: 251, startPoint y: 119, endPoint x: 307, endPoint y: 119, distance: 56.0
click at [251, 119] on input "string" at bounding box center [251, 122] width 80 height 21
click at [386, 119] on button "Dates" at bounding box center [388, 122] width 49 height 21
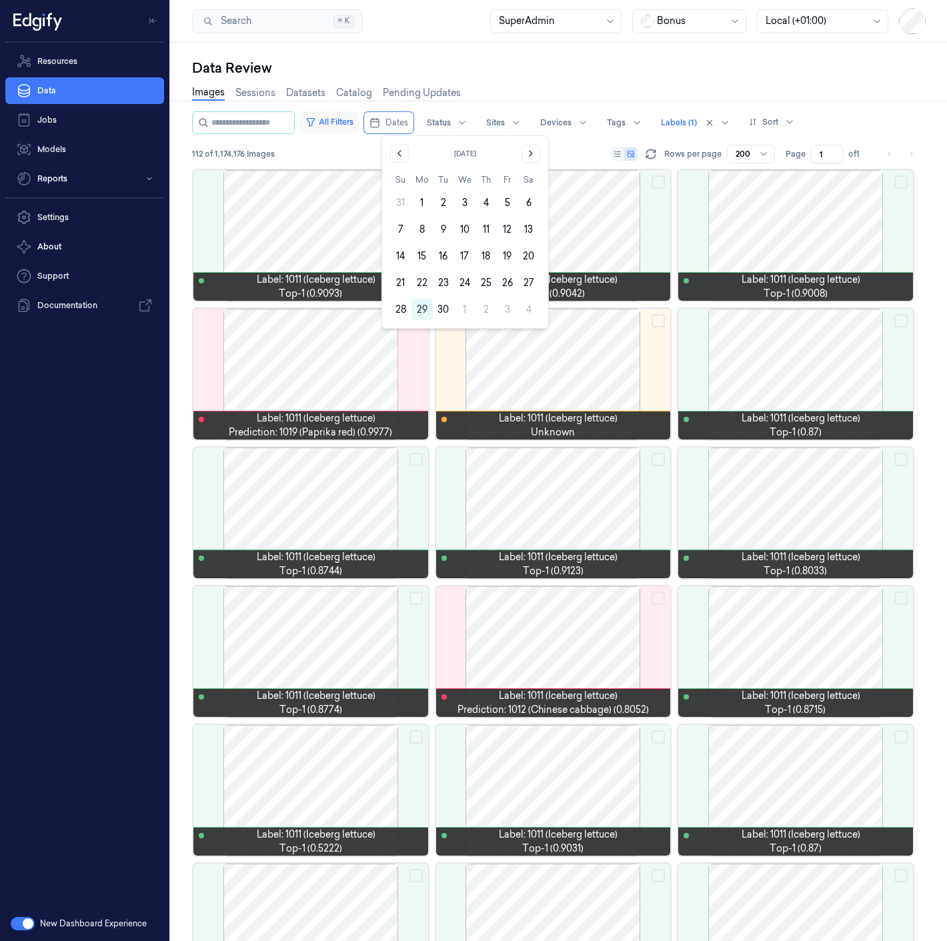
click at [359, 125] on button "All Filters" at bounding box center [329, 121] width 59 height 21
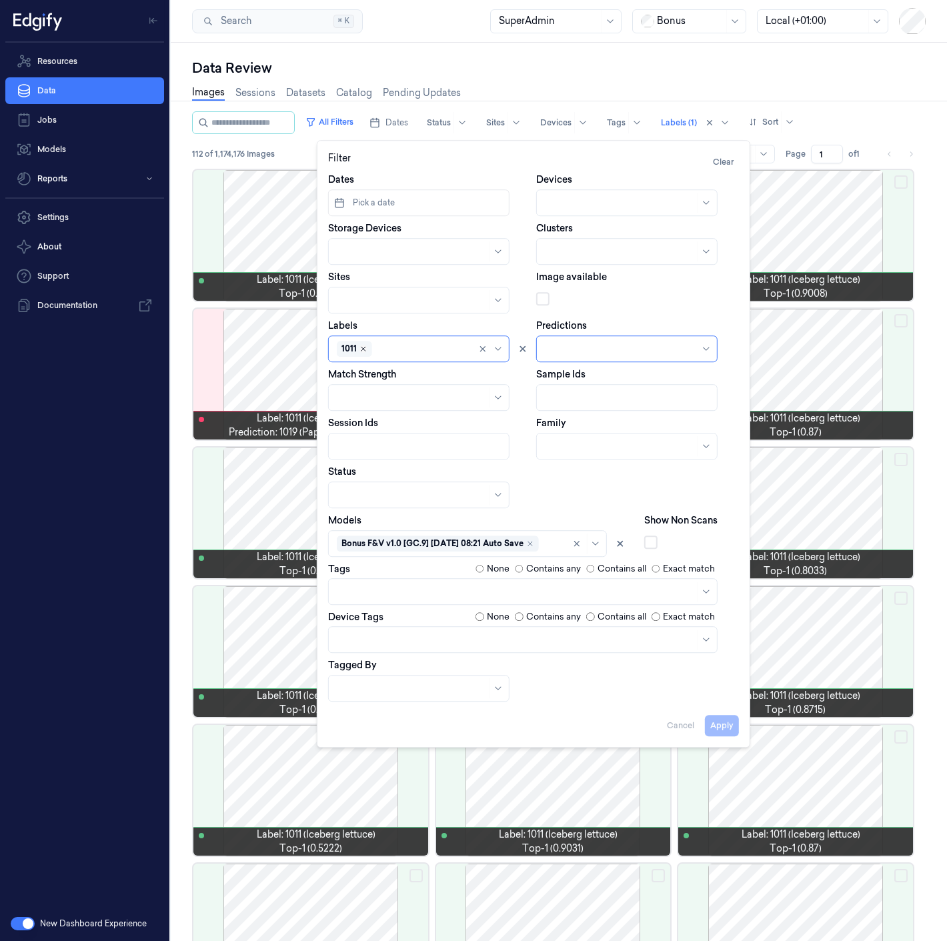
click at [360, 347] on icon "Remove ,1011" at bounding box center [363, 349] width 8 height 8
type input "1008"
click at [409, 403] on div "1008" at bounding box center [419, 401] width 164 height 14
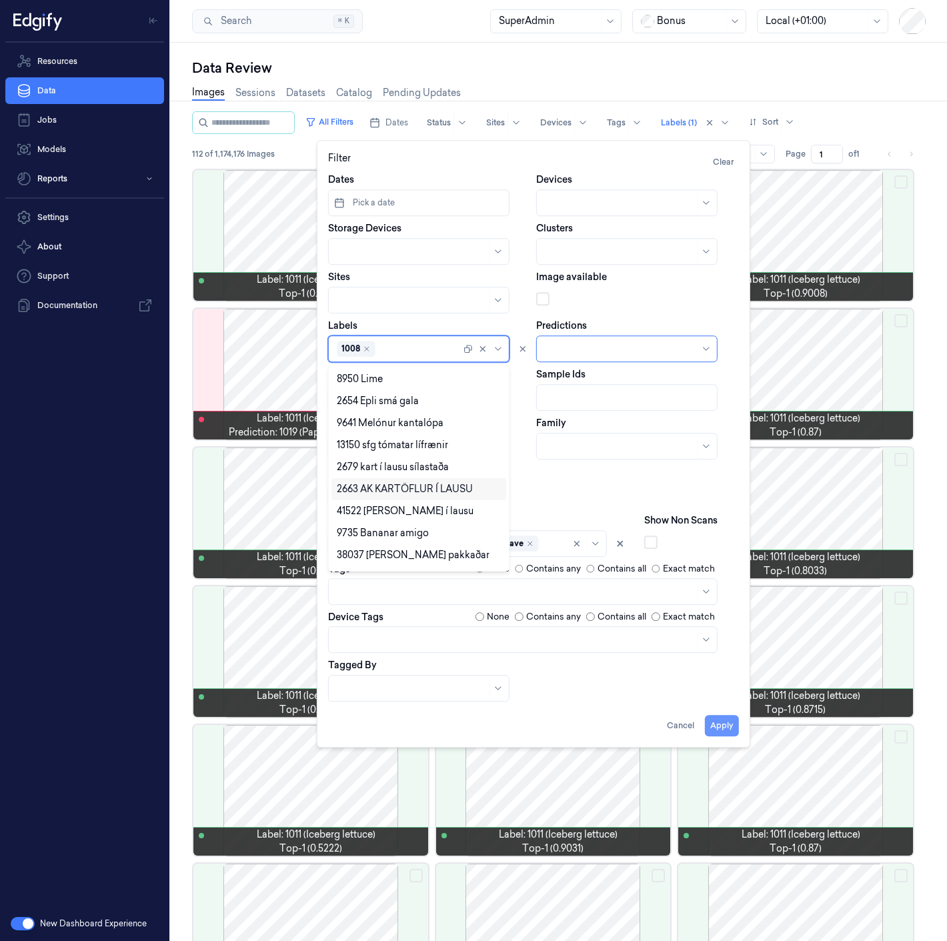
click at [719, 721] on button "Apply" at bounding box center [722, 725] width 34 height 21
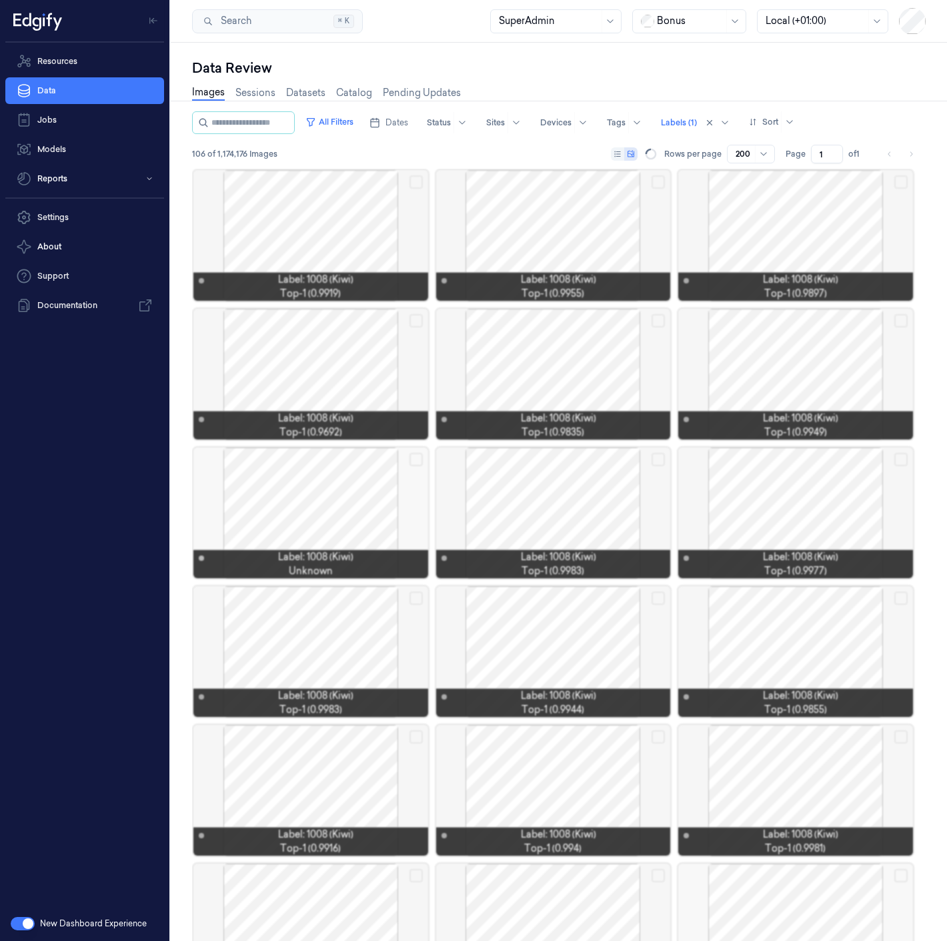
drag, startPoint x: 215, startPoint y: 247, endPoint x: 119, endPoint y: 635, distance: 399.6
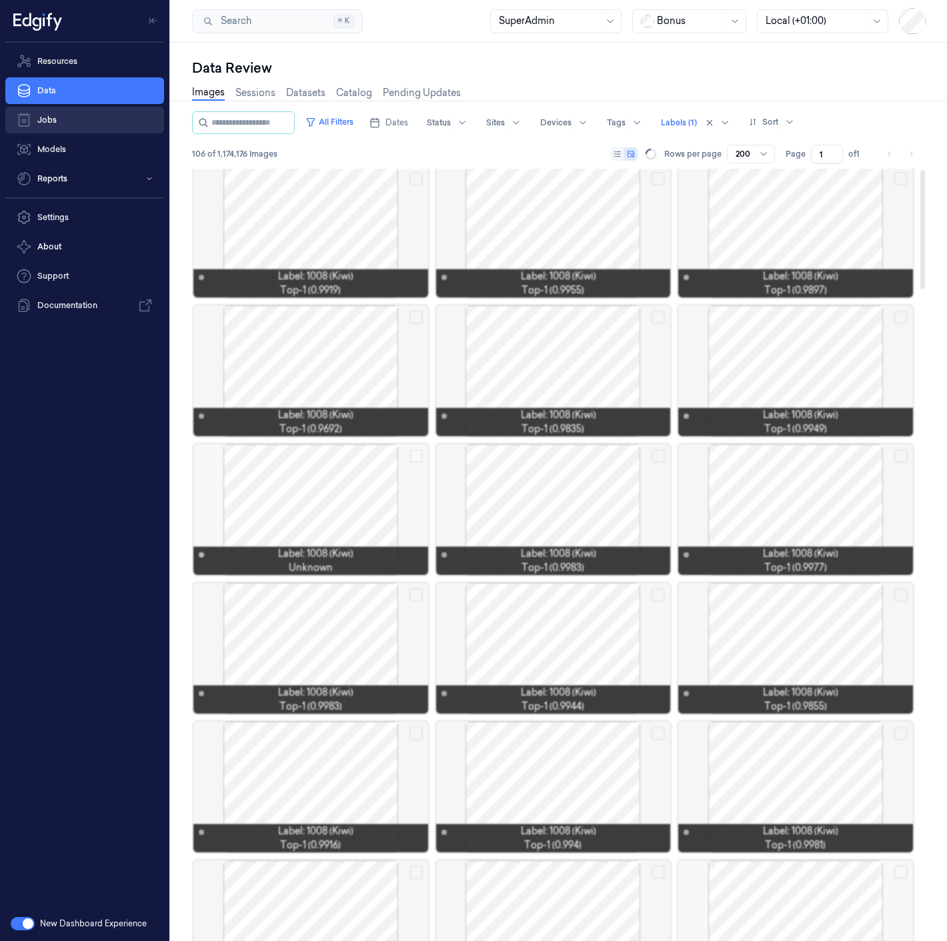
click at [69, 114] on link "Jobs" at bounding box center [84, 120] width 159 height 27
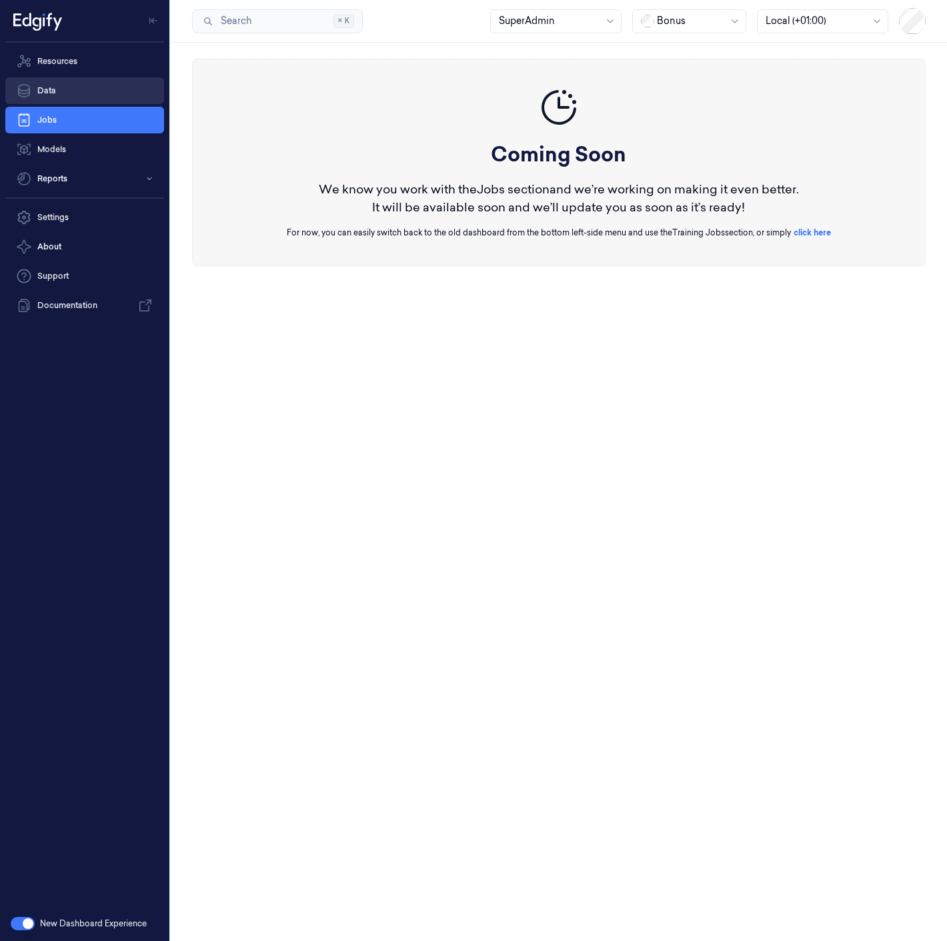
click at [76, 89] on link "Data" at bounding box center [84, 90] width 159 height 27
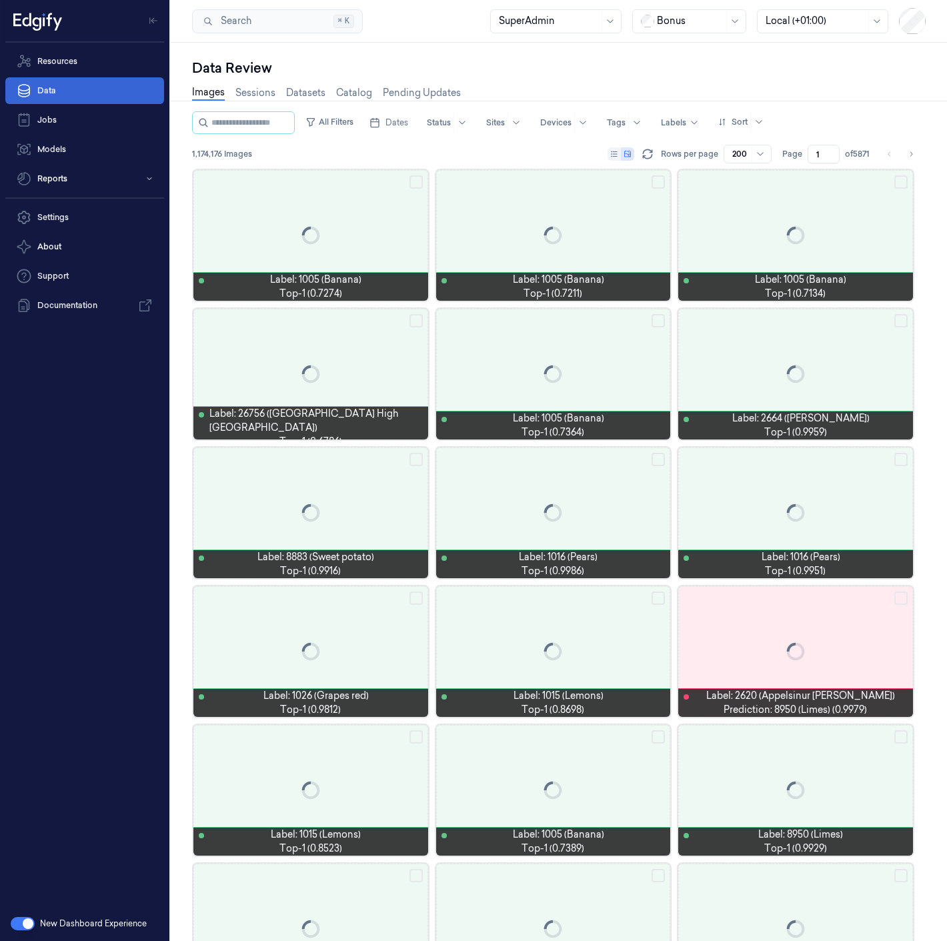
click at [91, 92] on link "Data" at bounding box center [84, 90] width 159 height 27
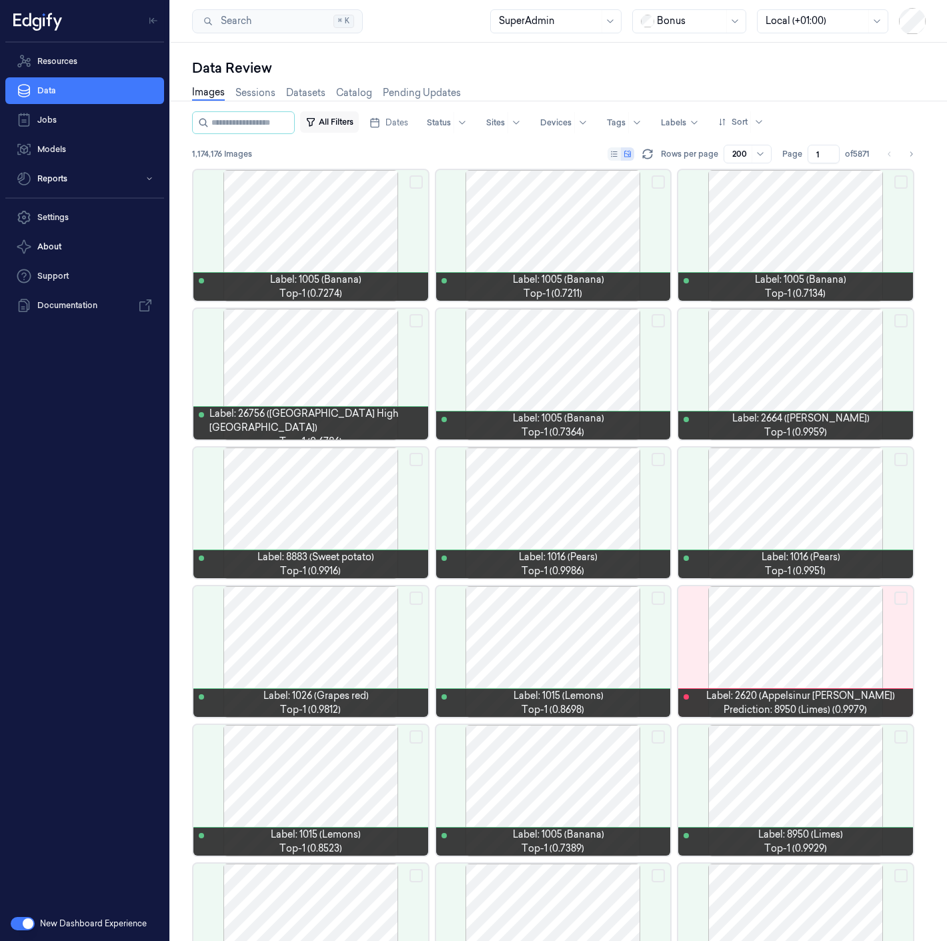
click at [333, 123] on button "All Filters" at bounding box center [329, 121] width 59 height 21
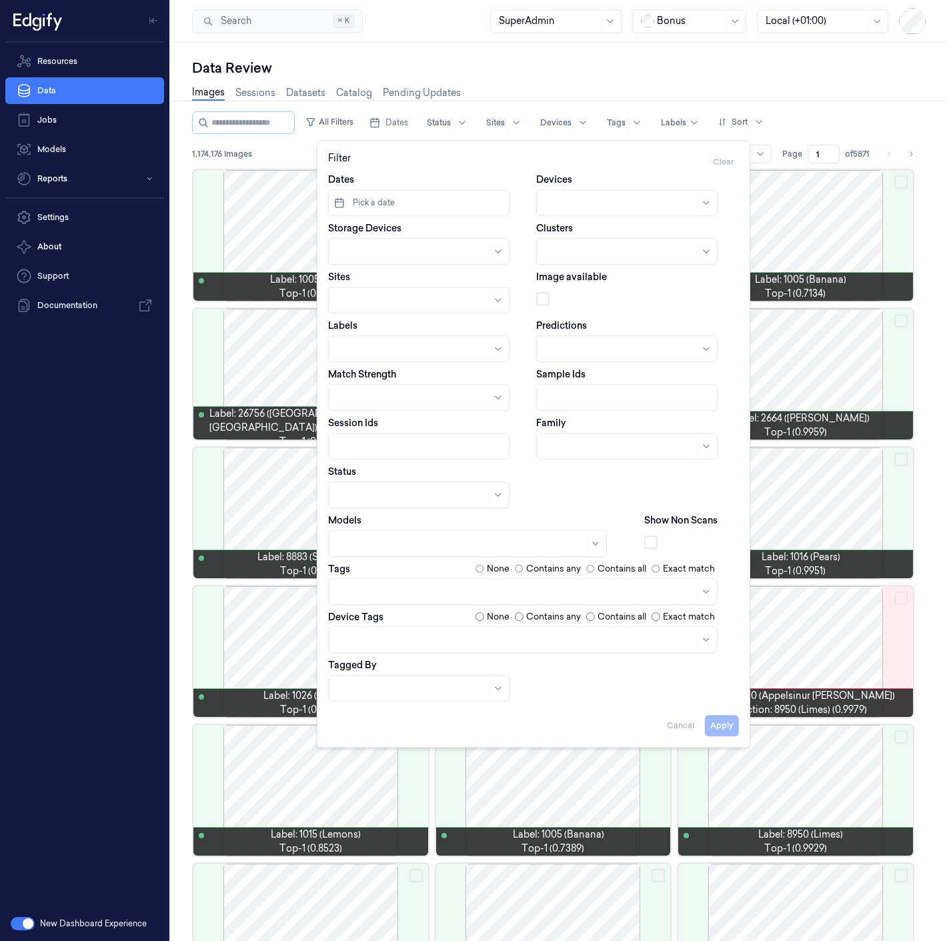
click at [369, 541] on div at bounding box center [460, 544] width 247 height 14
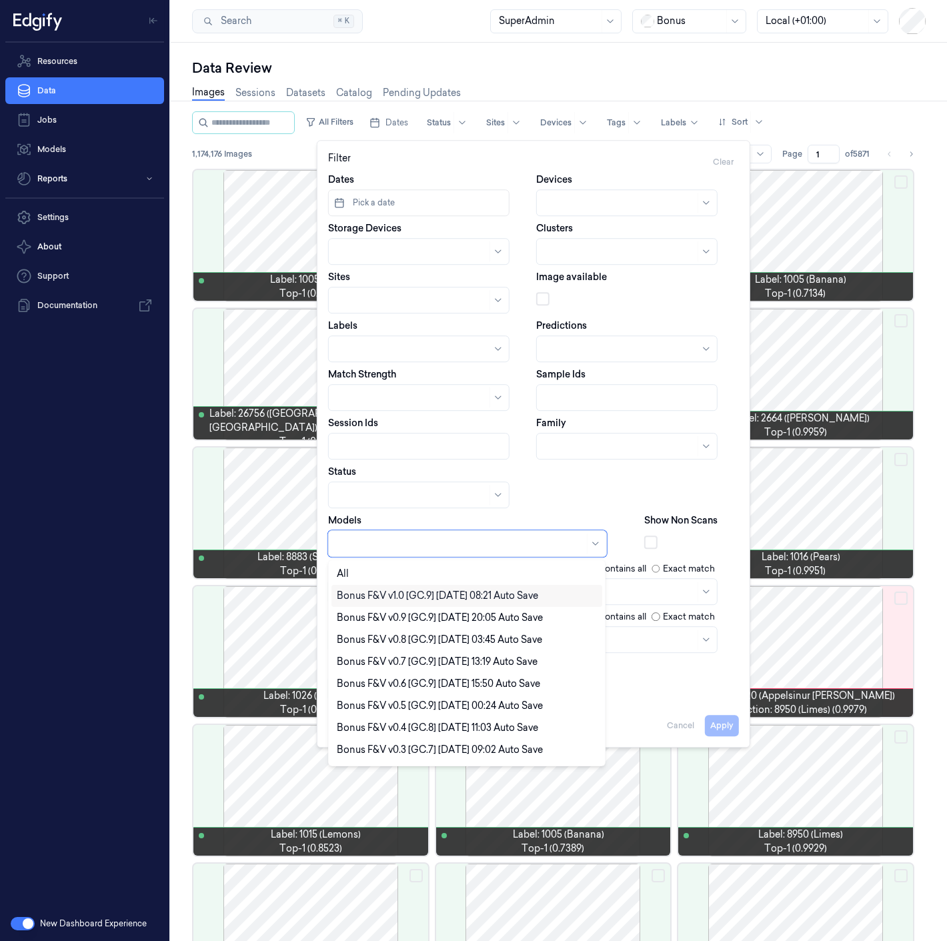
click at [387, 599] on div "Bonus F&V v1.0 [GC.9] 2025-09-25 08:21 Auto Save" at bounding box center [437, 596] width 201 height 14
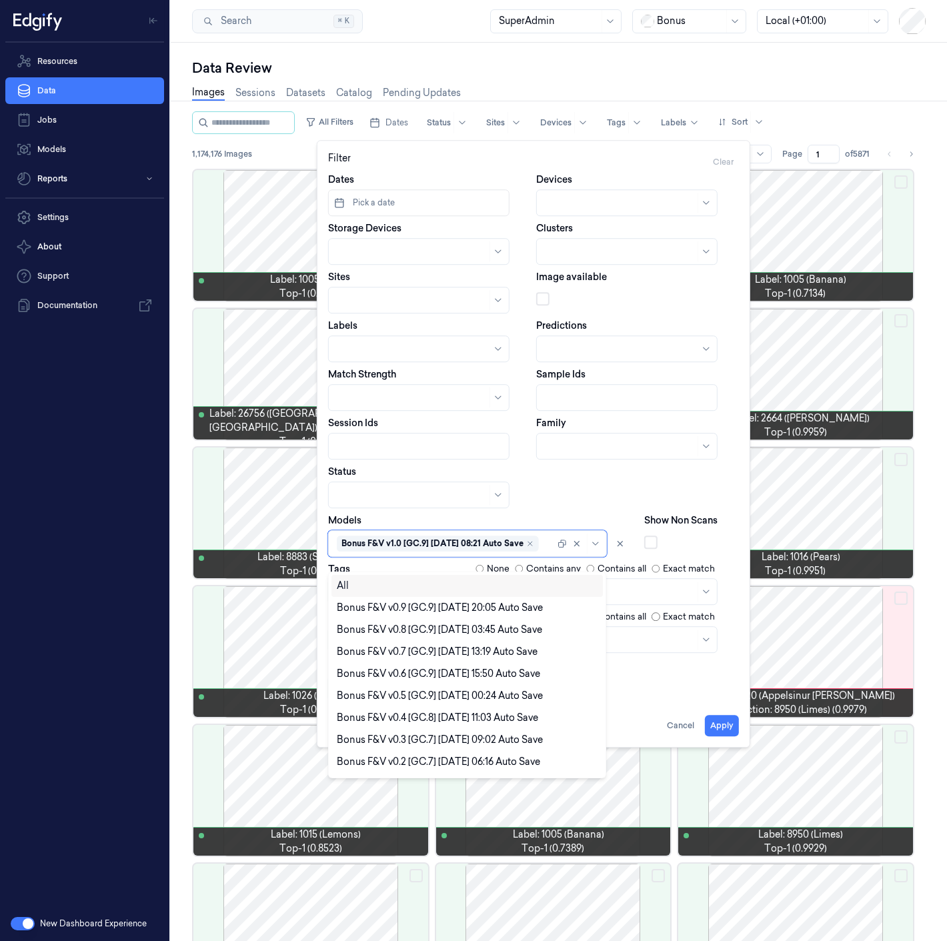
click at [365, 345] on div at bounding box center [413, 349] width 153 height 14
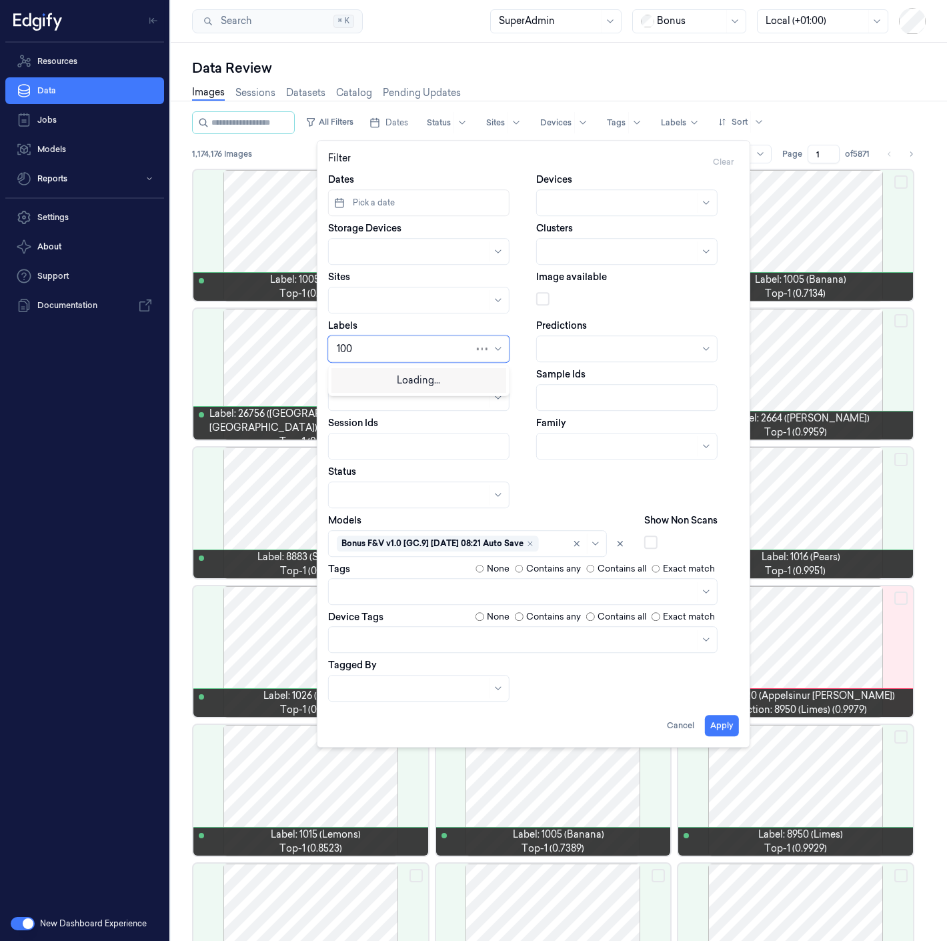
type input "1008"
click at [375, 394] on div "1008" at bounding box center [419, 401] width 164 height 14
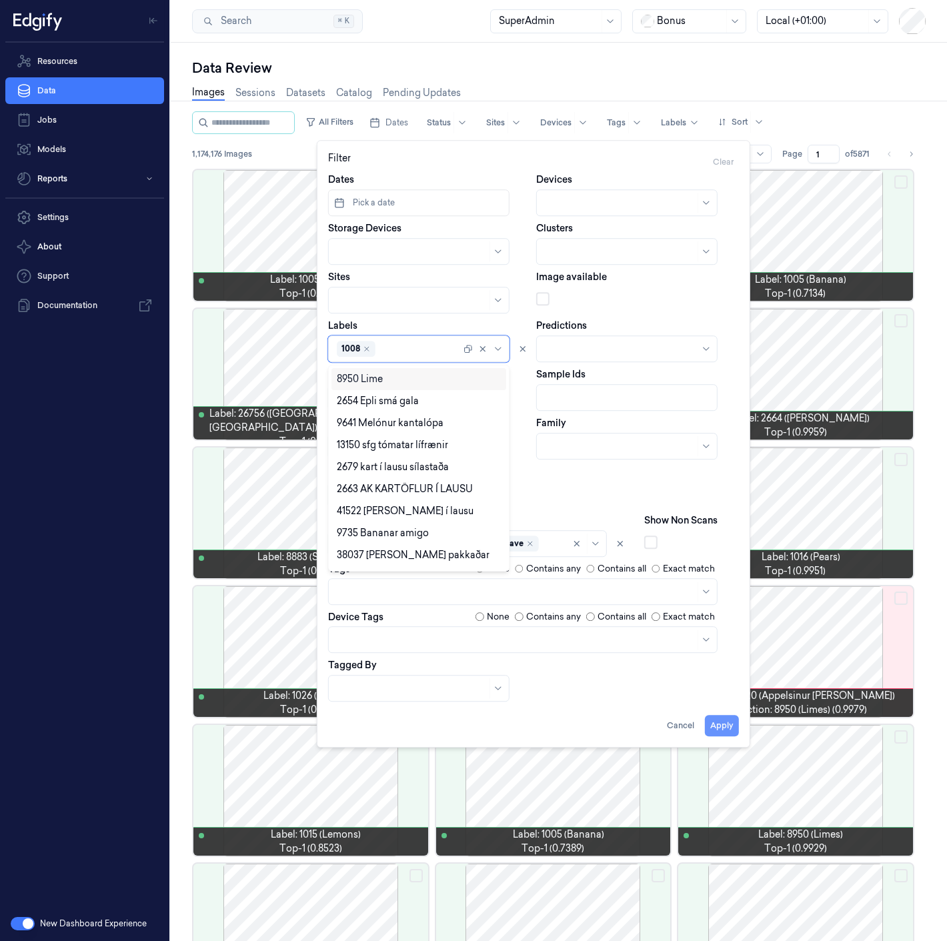
click at [713, 723] on button "Apply" at bounding box center [722, 725] width 34 height 21
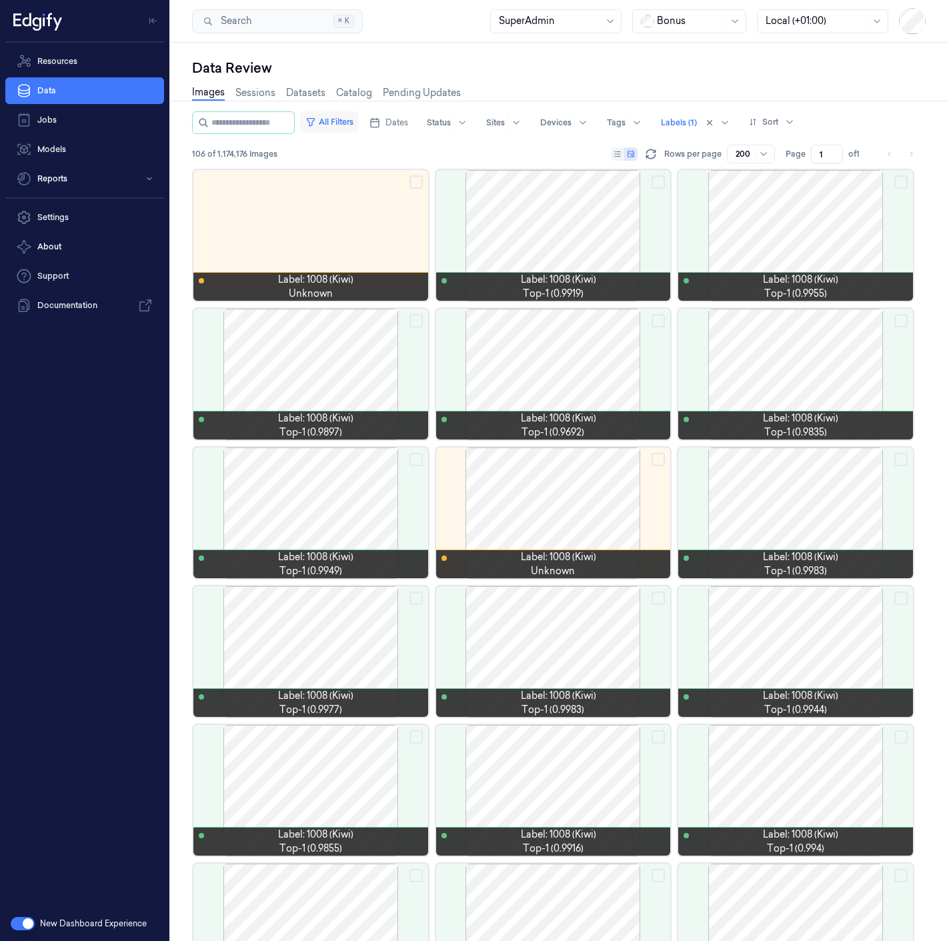
click at [319, 122] on button "All Filters" at bounding box center [329, 121] width 59 height 21
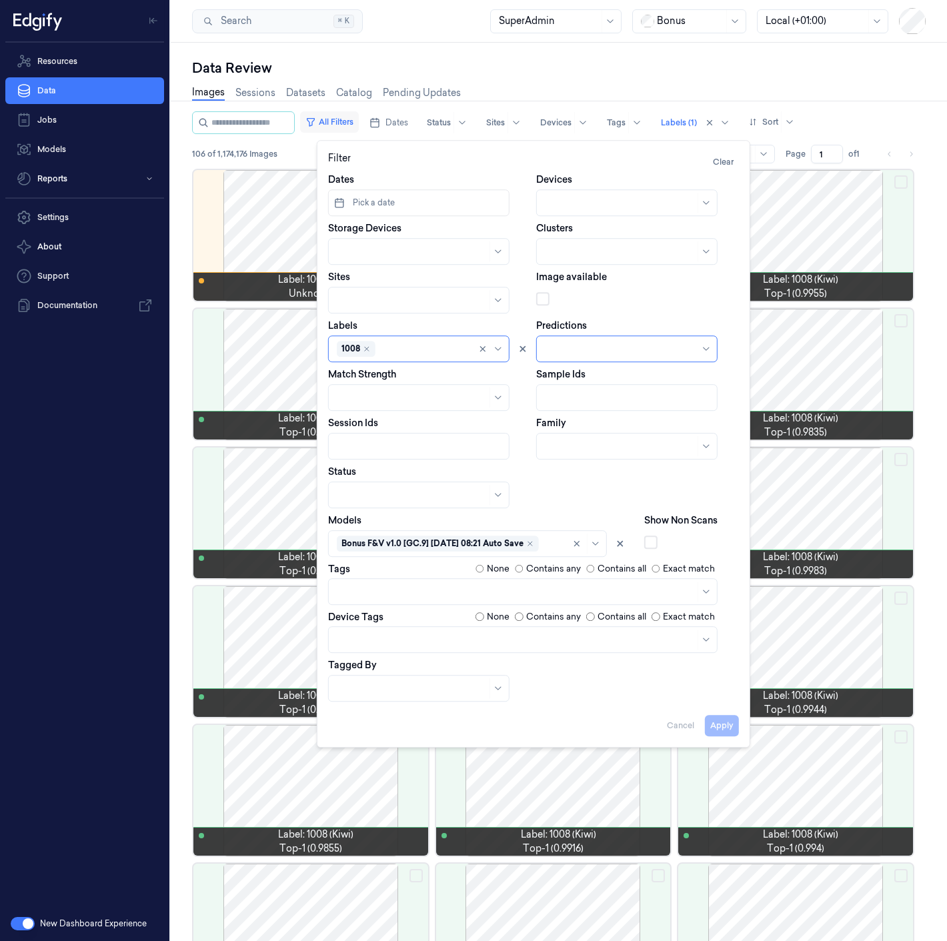
click at [343, 121] on button "All Filters" at bounding box center [329, 121] width 59 height 21
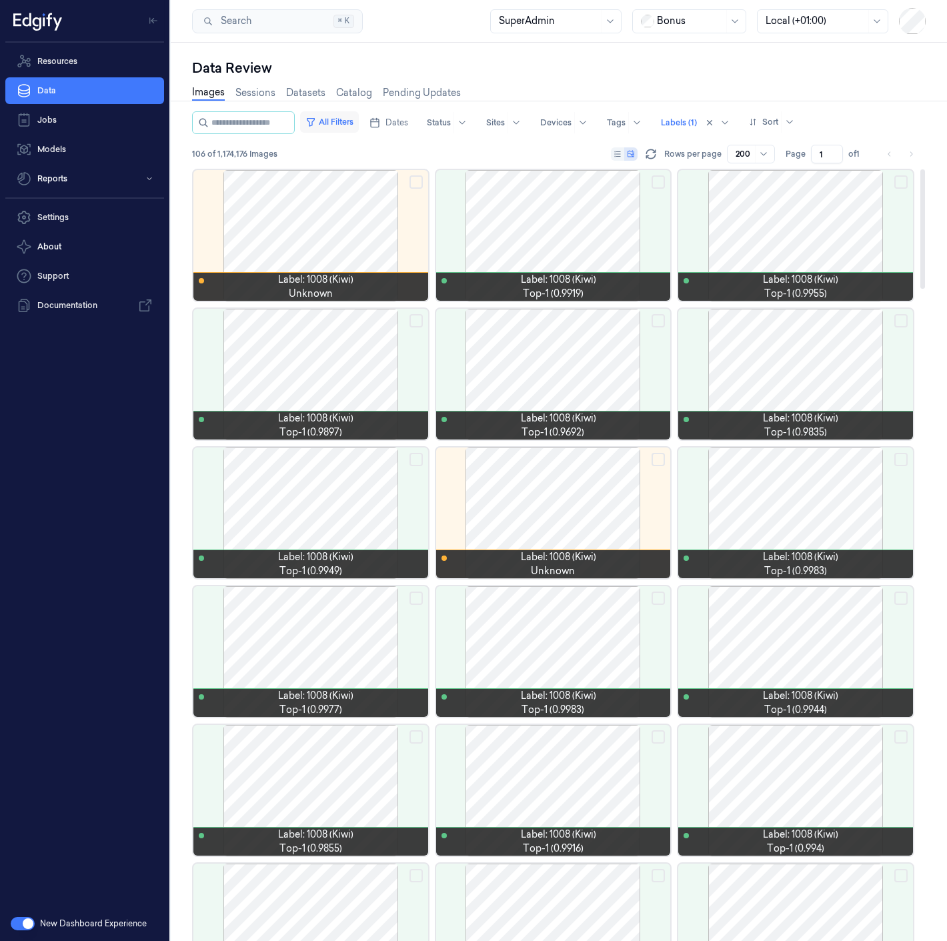
click at [347, 116] on button "All Filters" at bounding box center [329, 121] width 59 height 21
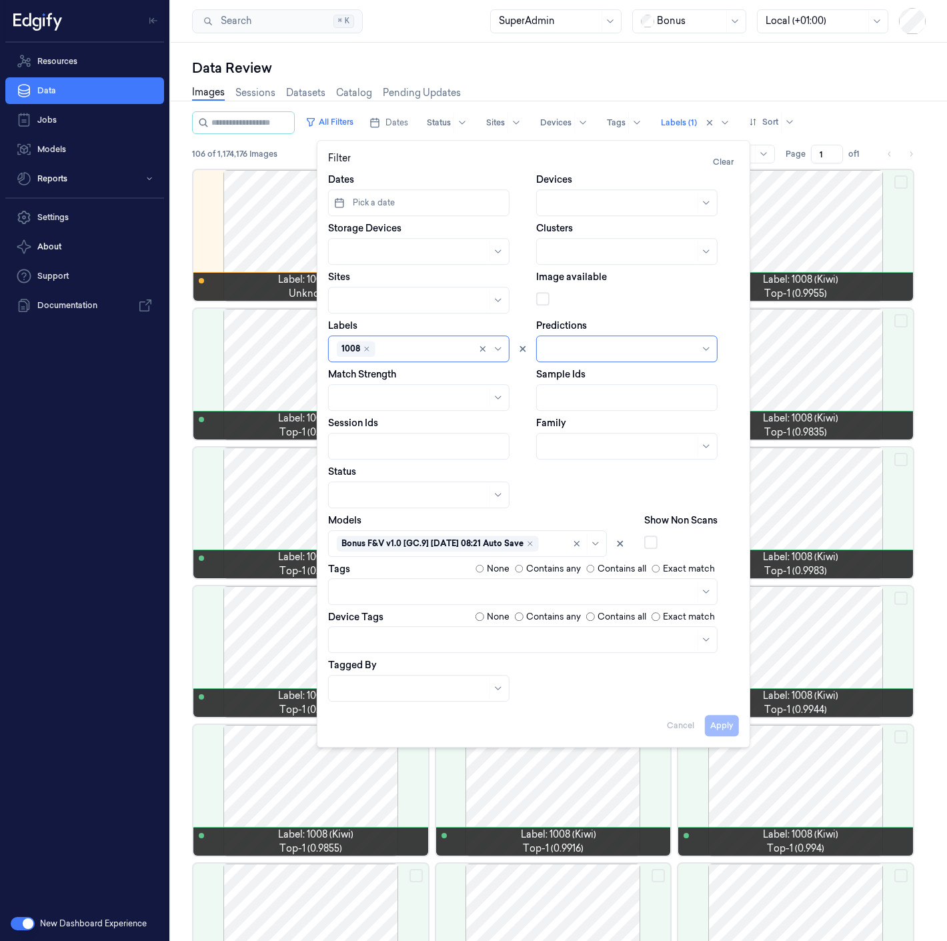
click at [407, 349] on div at bounding box center [424, 349] width 92 height 14
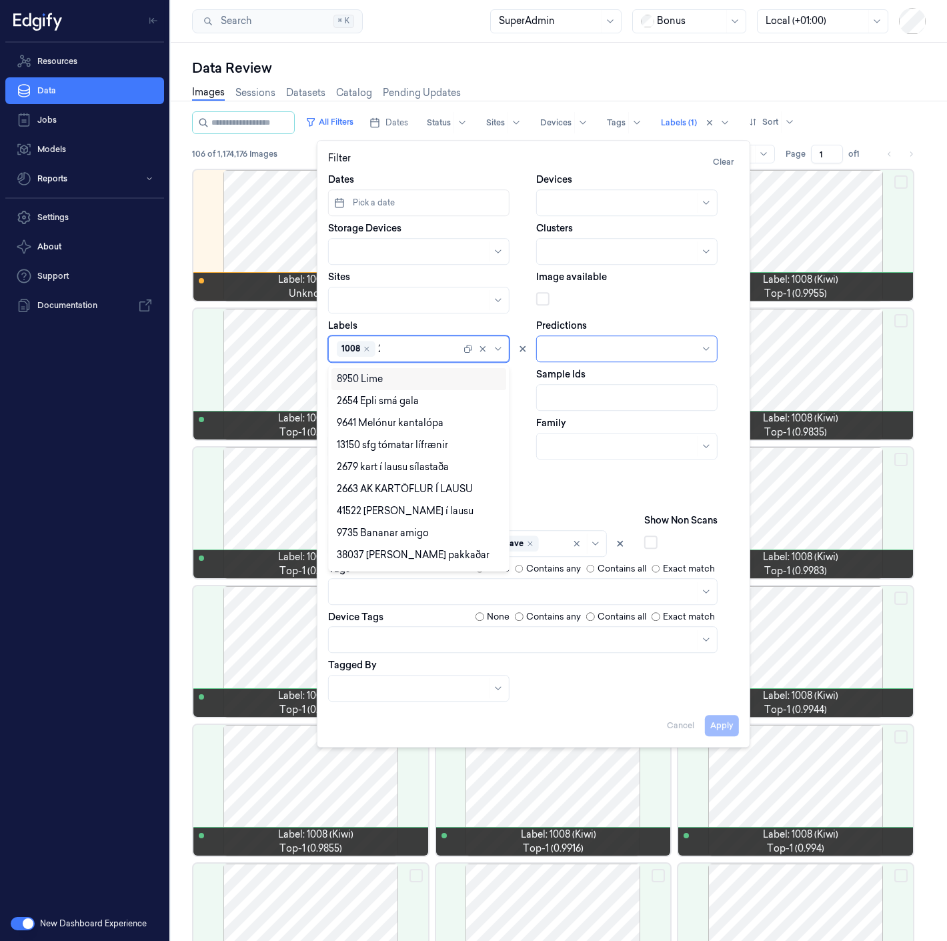
type input "2617"
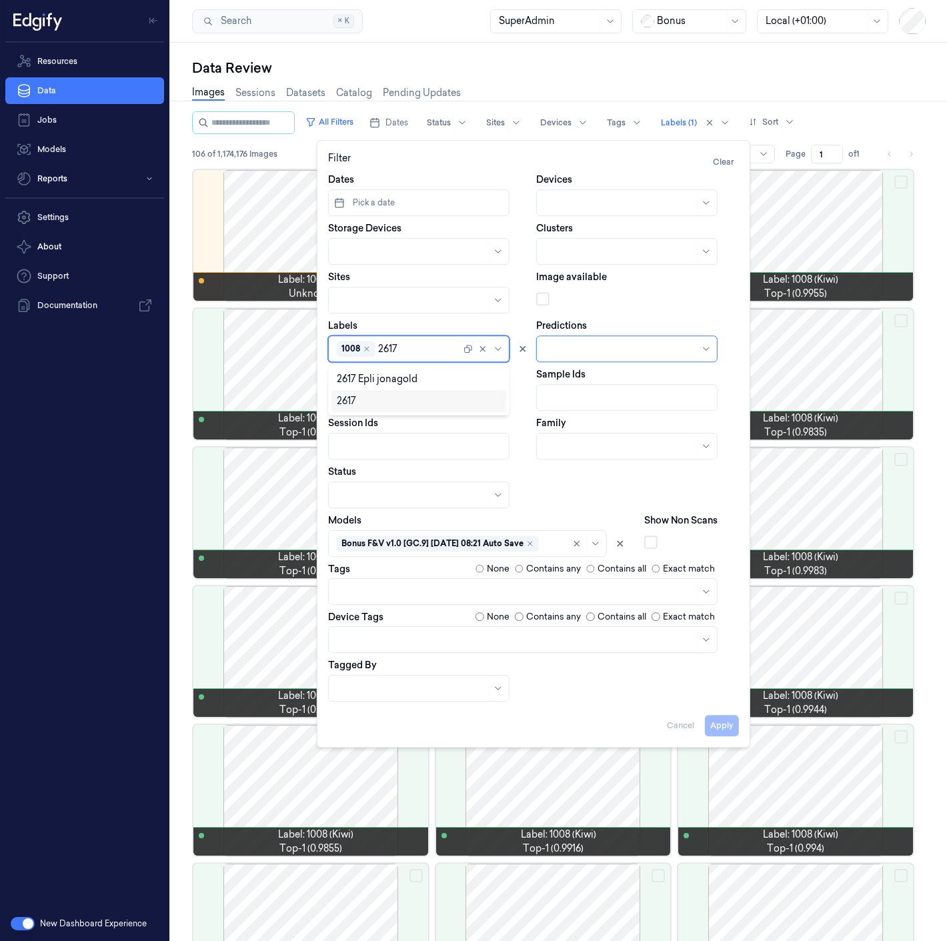
click at [369, 397] on div "2617" at bounding box center [419, 401] width 164 height 14
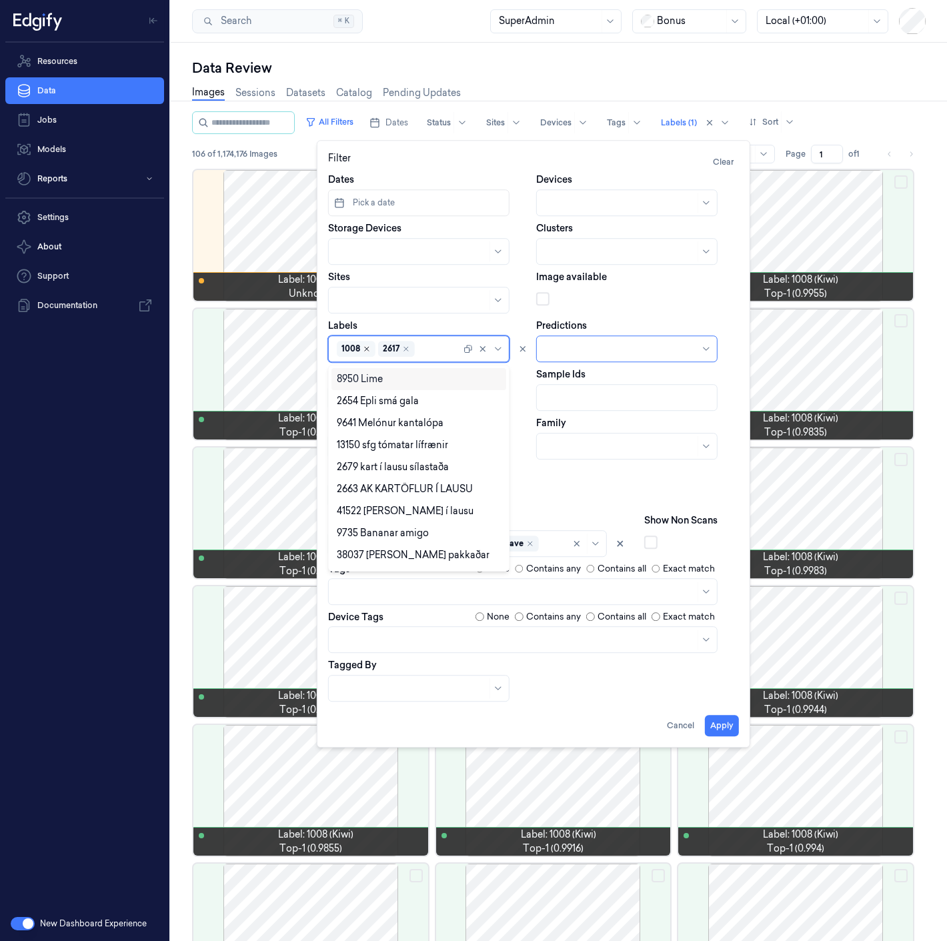
click at [367, 347] on icon "Remove ,1008" at bounding box center [367, 349] width 8 height 8
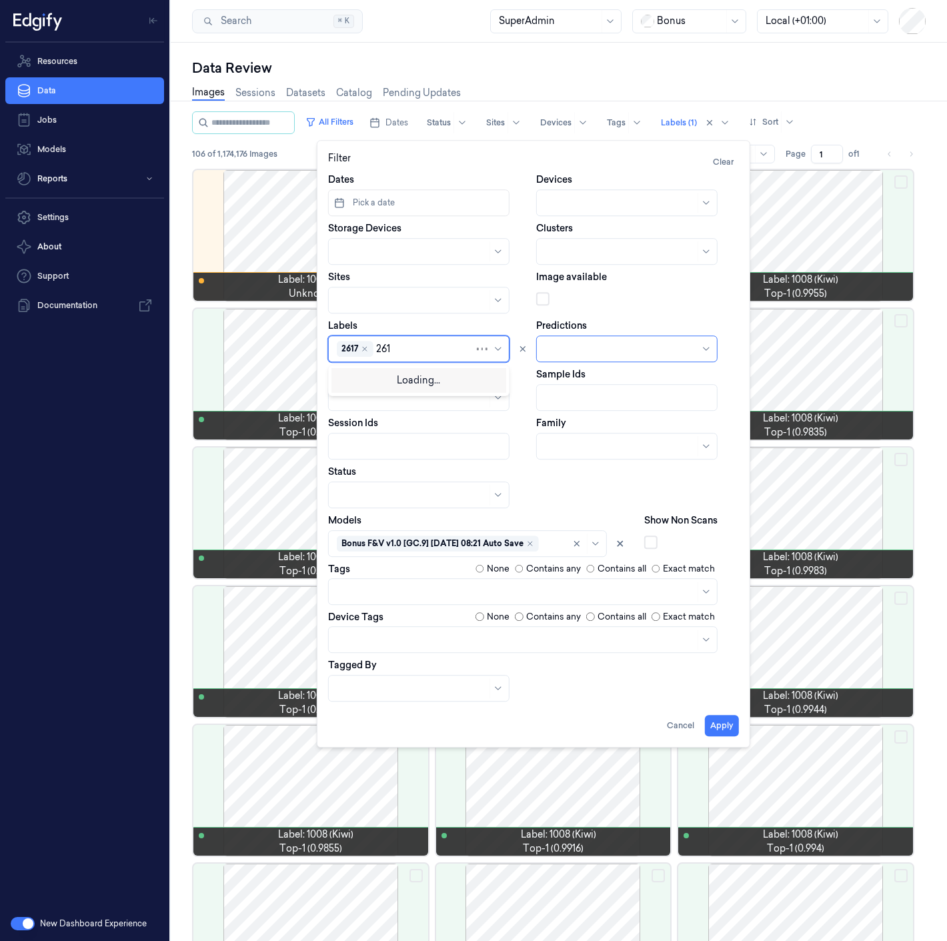
type input "2617"
click at [732, 725] on button "Apply" at bounding box center [722, 725] width 34 height 21
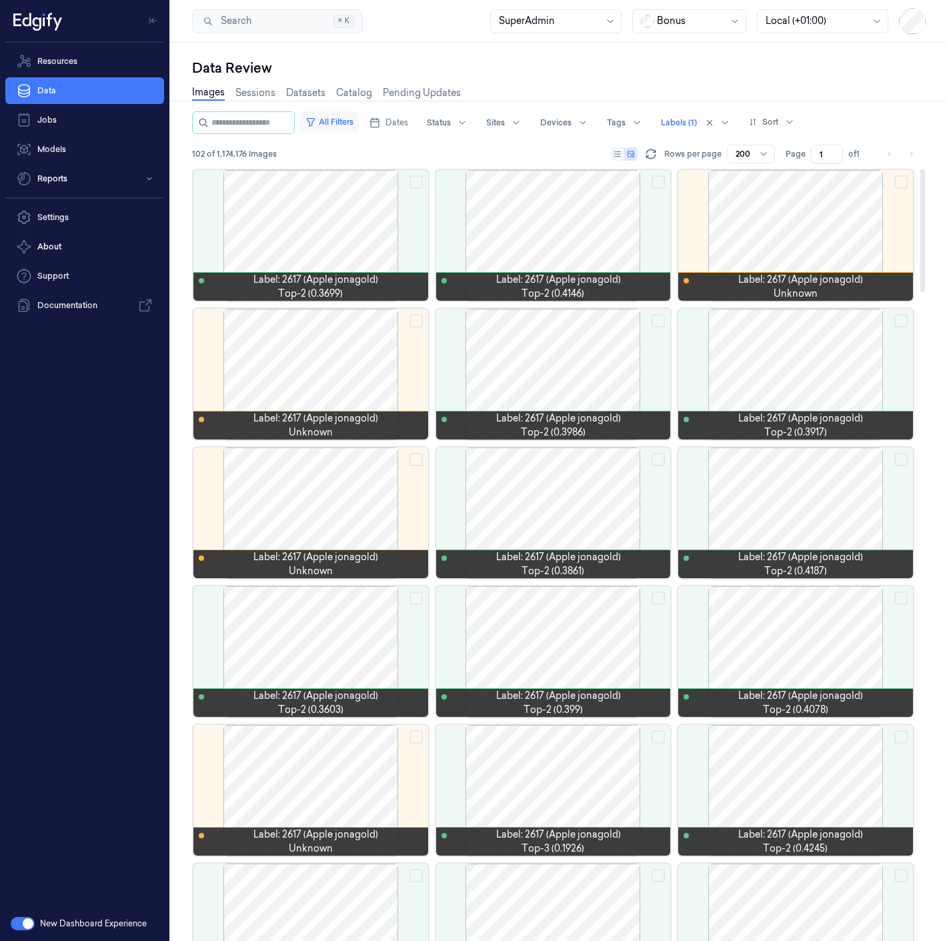
click at [348, 115] on button "All Filters" at bounding box center [329, 121] width 59 height 21
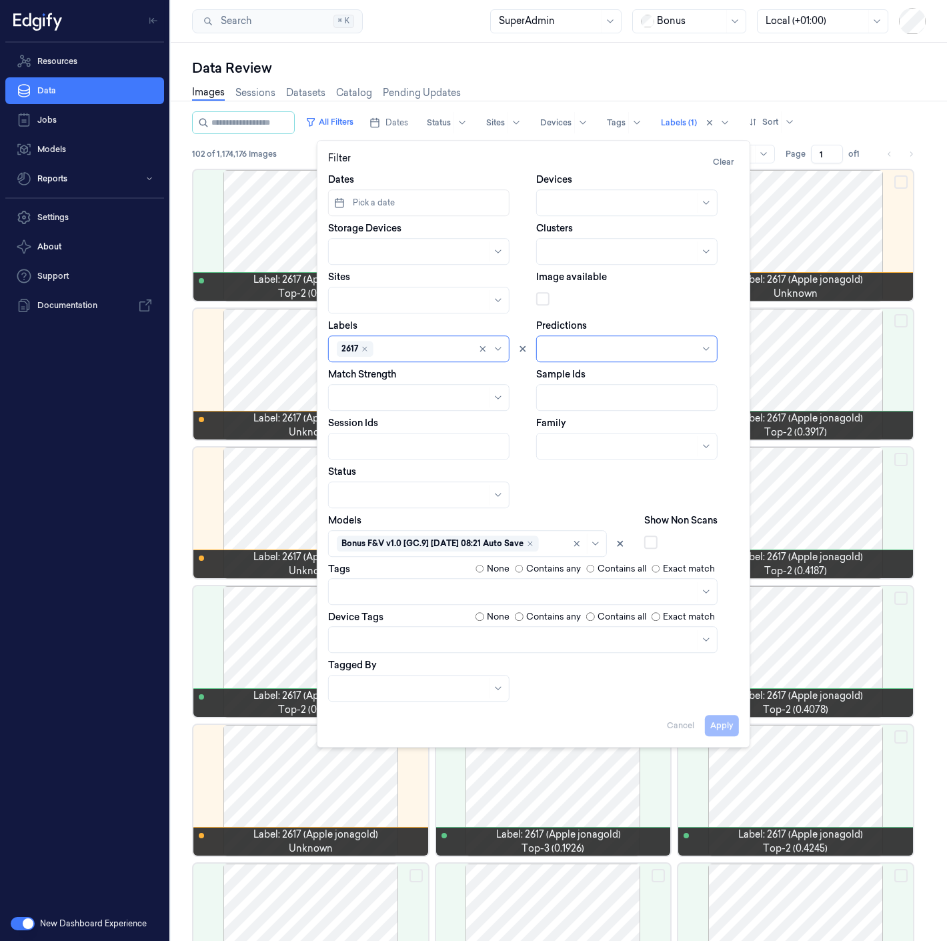
click at [561, 207] on div at bounding box center [620, 203] width 150 height 14
click at [437, 683] on div at bounding box center [412, 688] width 150 height 14
click at [381, 739] on div "steinar Kristjánsson" at bounding box center [377, 740] width 80 height 14
click at [395, 736] on div "steinar Kristjánsson" at bounding box center [377, 740] width 80 height 14
click at [707, 723] on button "Apply" at bounding box center [722, 725] width 34 height 21
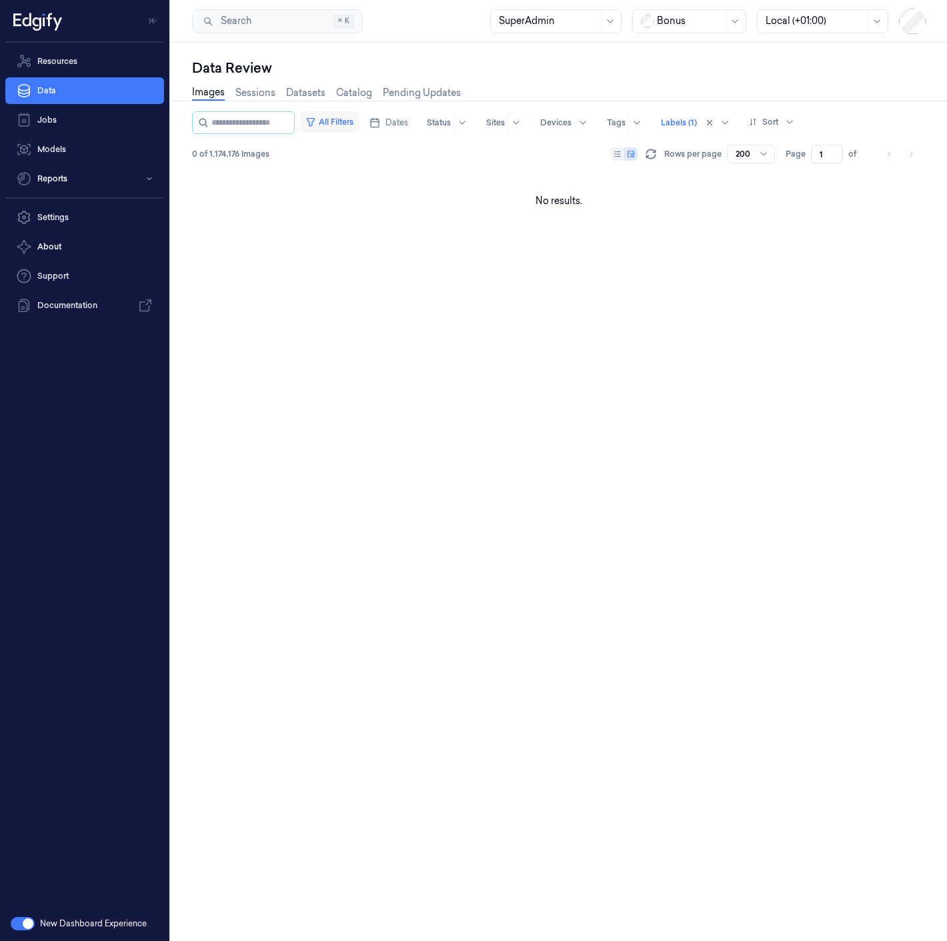
click at [357, 115] on button "All Filters" at bounding box center [329, 121] width 59 height 21
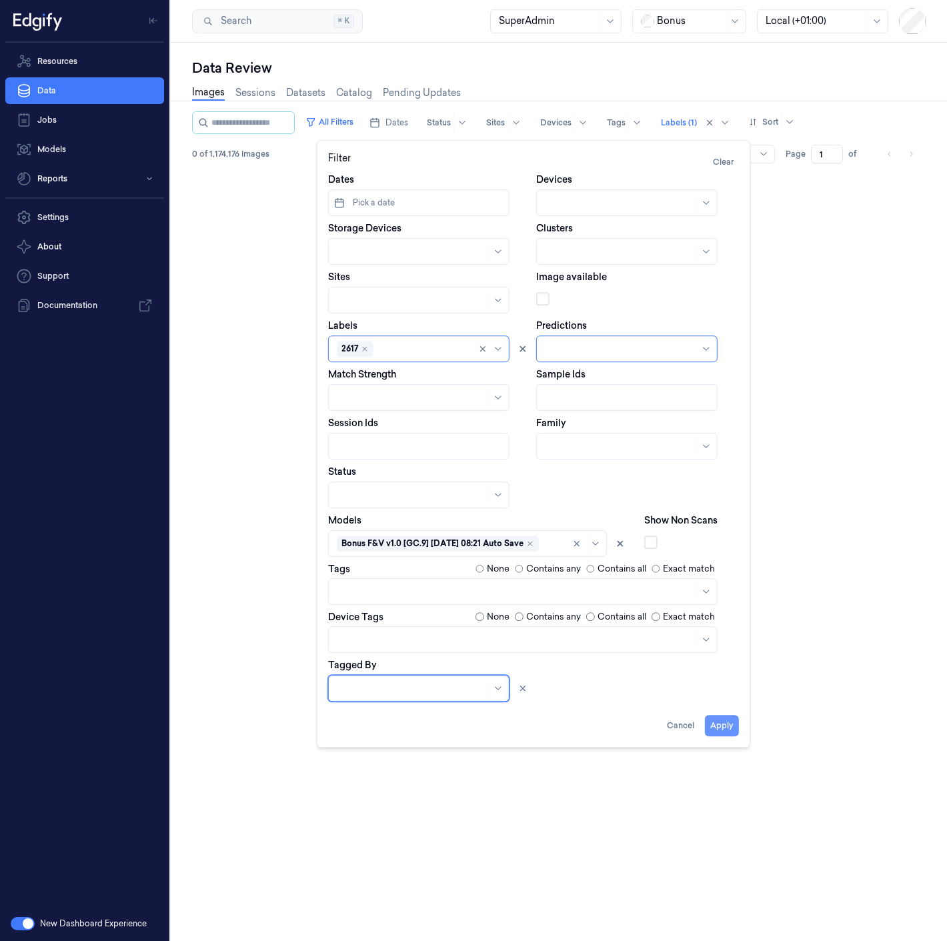
click at [725, 725] on button "Apply" at bounding box center [722, 725] width 34 height 21
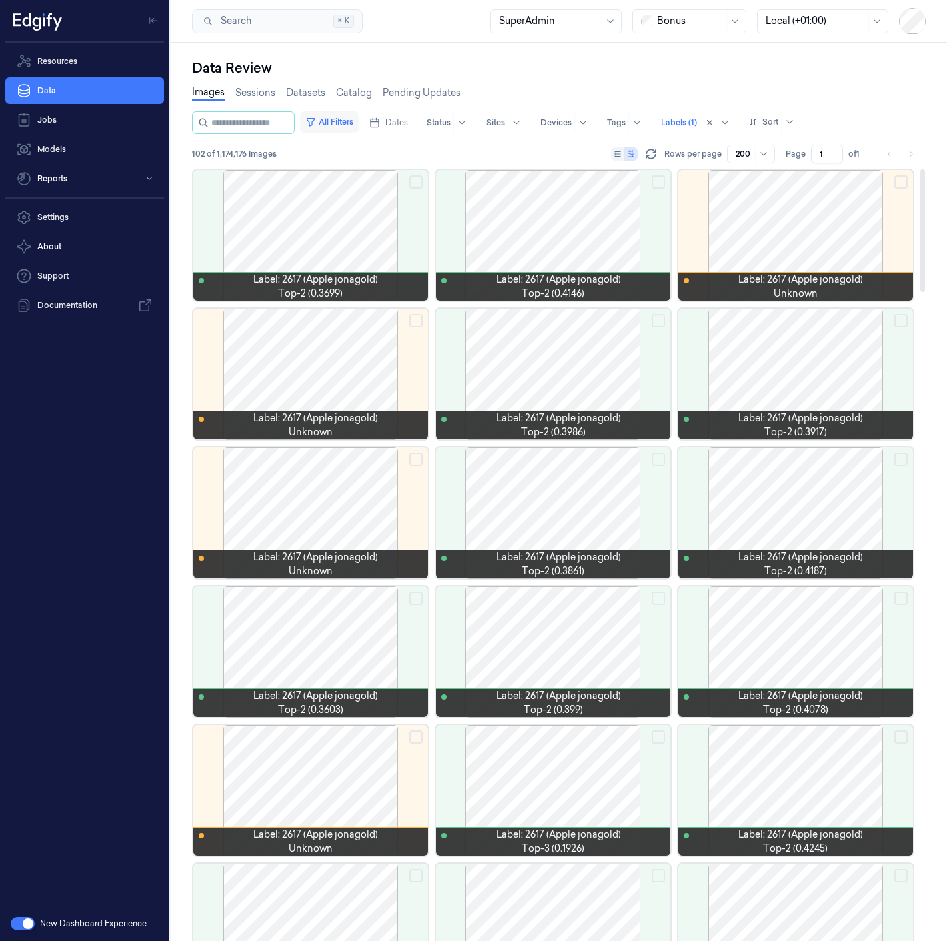
click at [355, 121] on button "All Filters" at bounding box center [329, 121] width 59 height 21
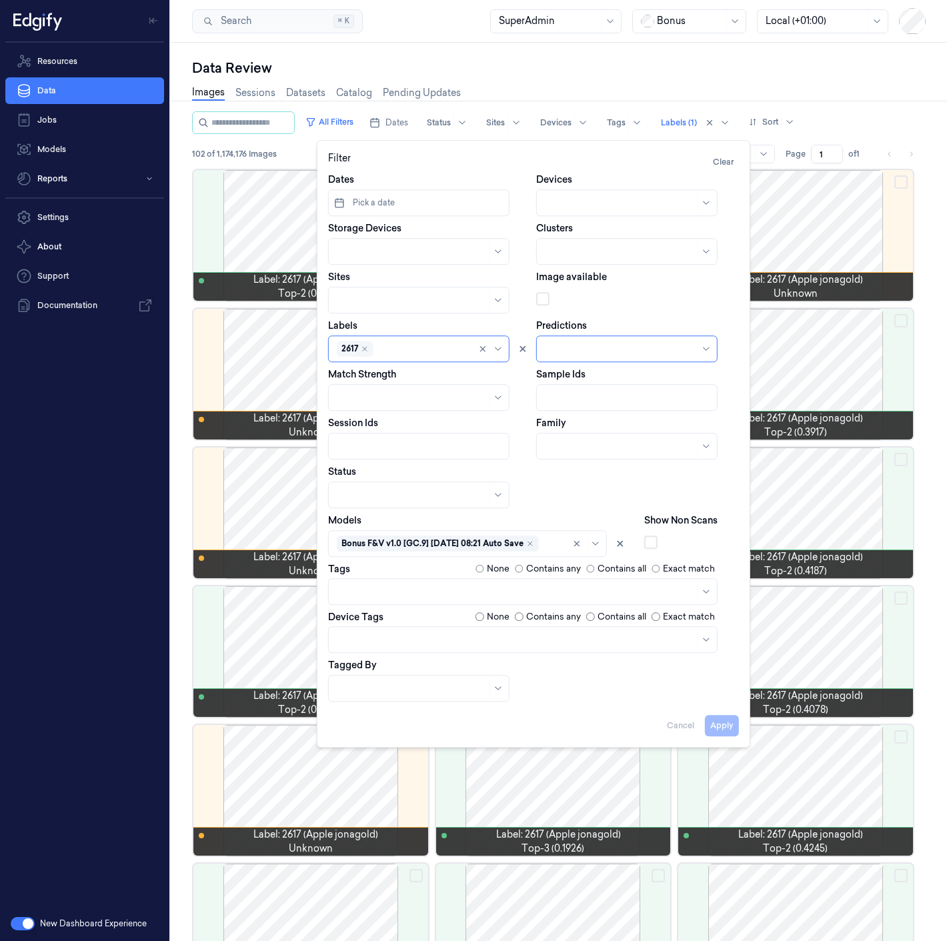
click at [367, 347] on div "Remove ,2617" at bounding box center [365, 349] width 8 height 8
type input "2612"
click at [384, 400] on div "2612" at bounding box center [419, 401] width 164 height 14
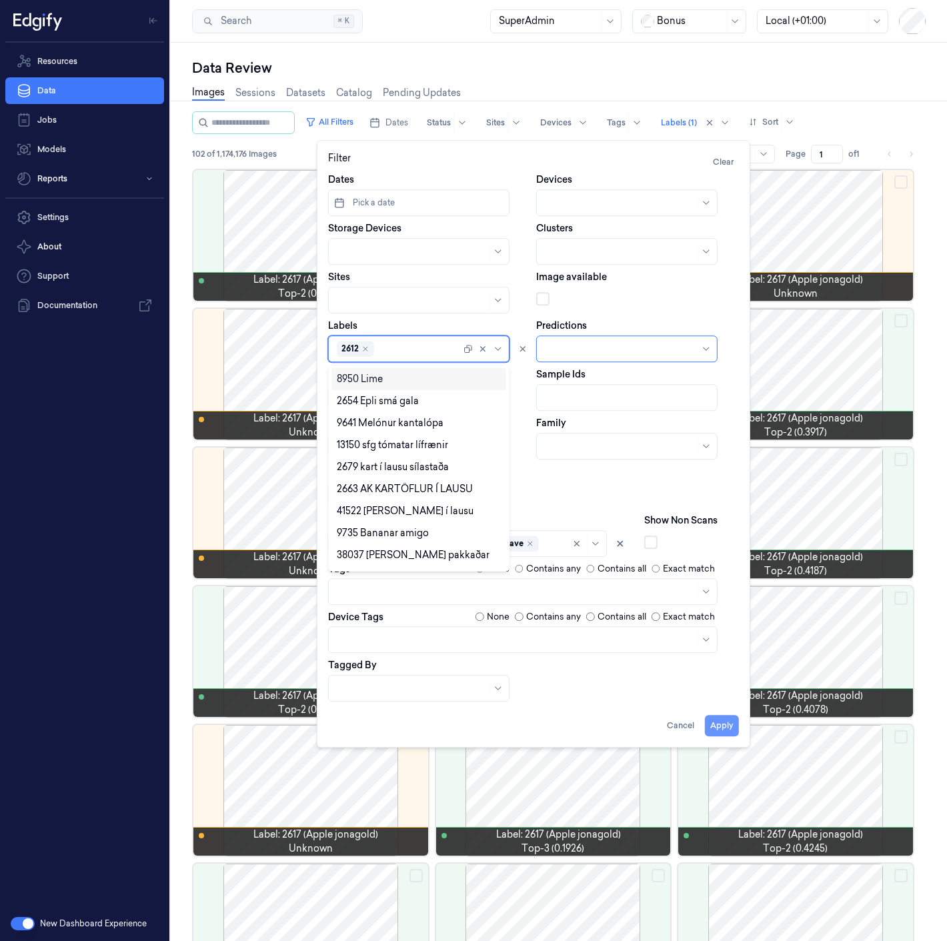
click at [720, 717] on button "Apply" at bounding box center [722, 725] width 34 height 21
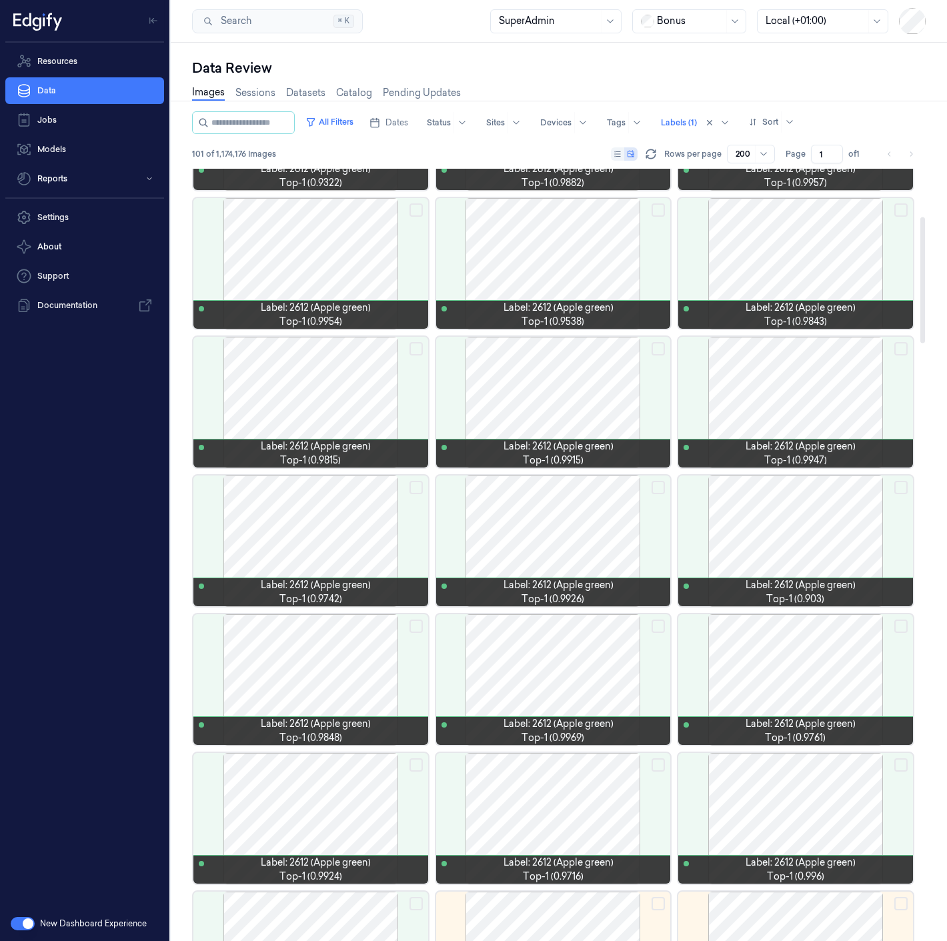
scroll to position [148, 0]
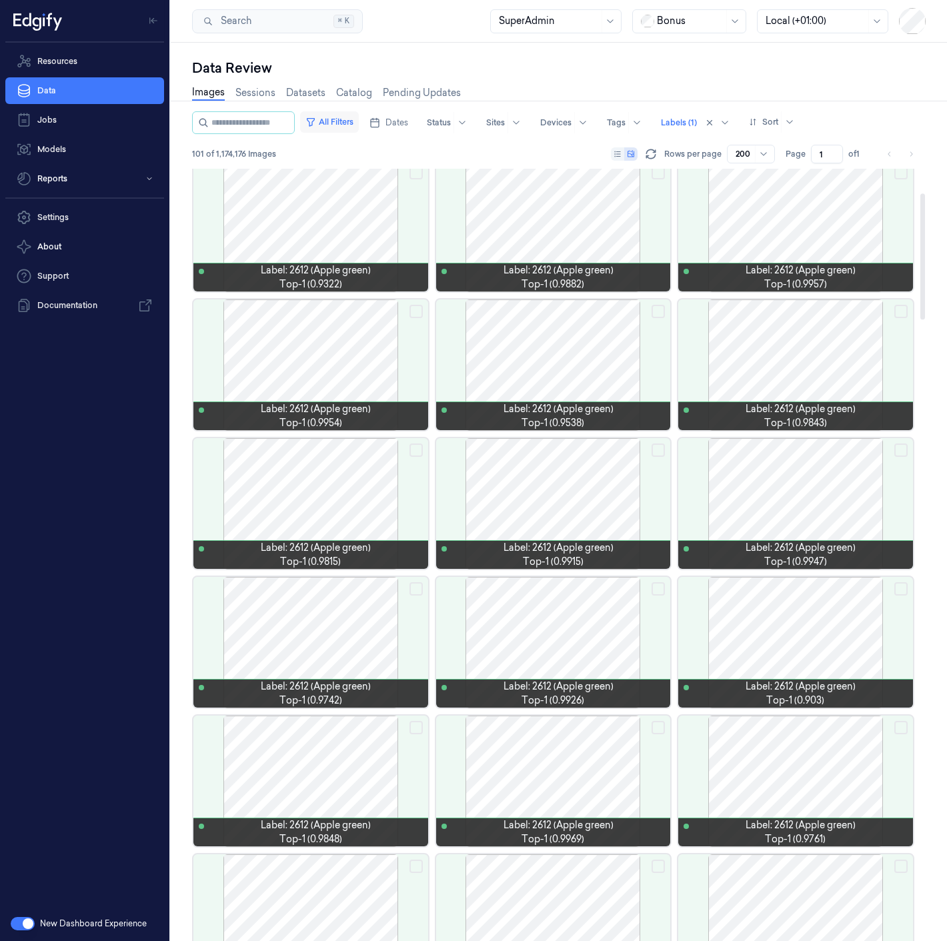
click at [359, 125] on button "All Filters" at bounding box center [329, 121] width 59 height 21
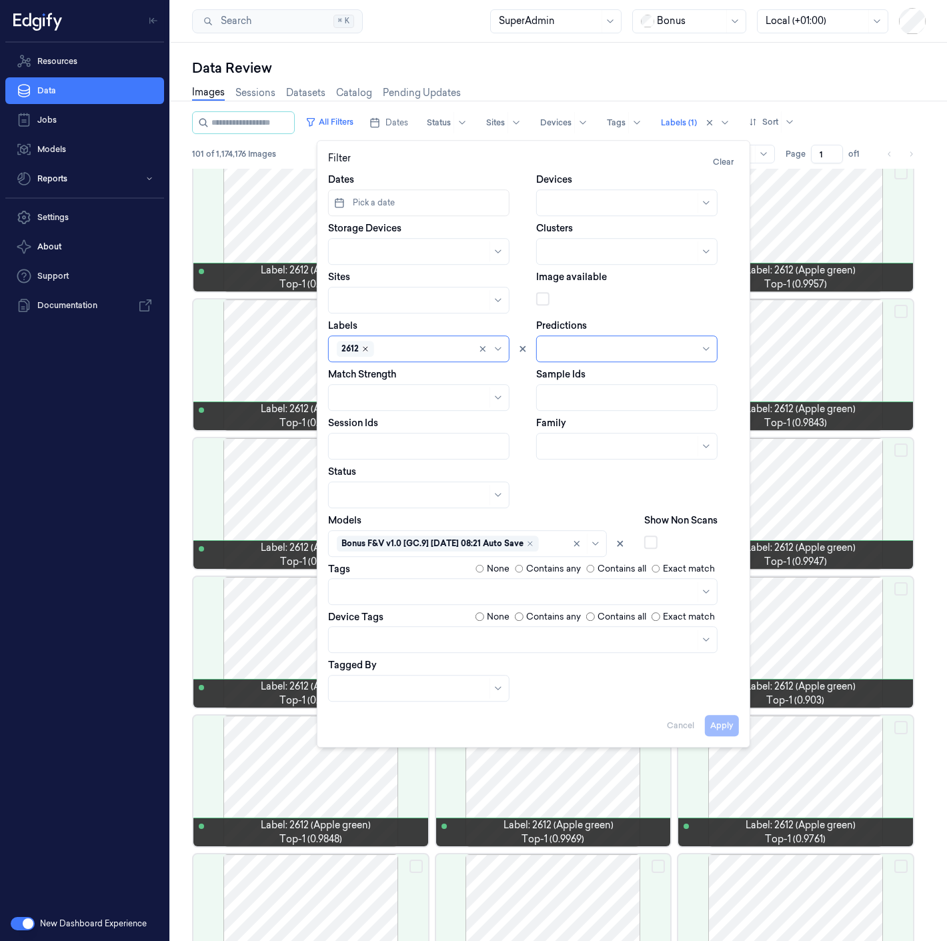
click at [365, 347] on icon "Remove ,2612" at bounding box center [365, 349] width 8 height 8
type input "2658"
click at [385, 390] on div "2658" at bounding box center [418, 401] width 175 height 22
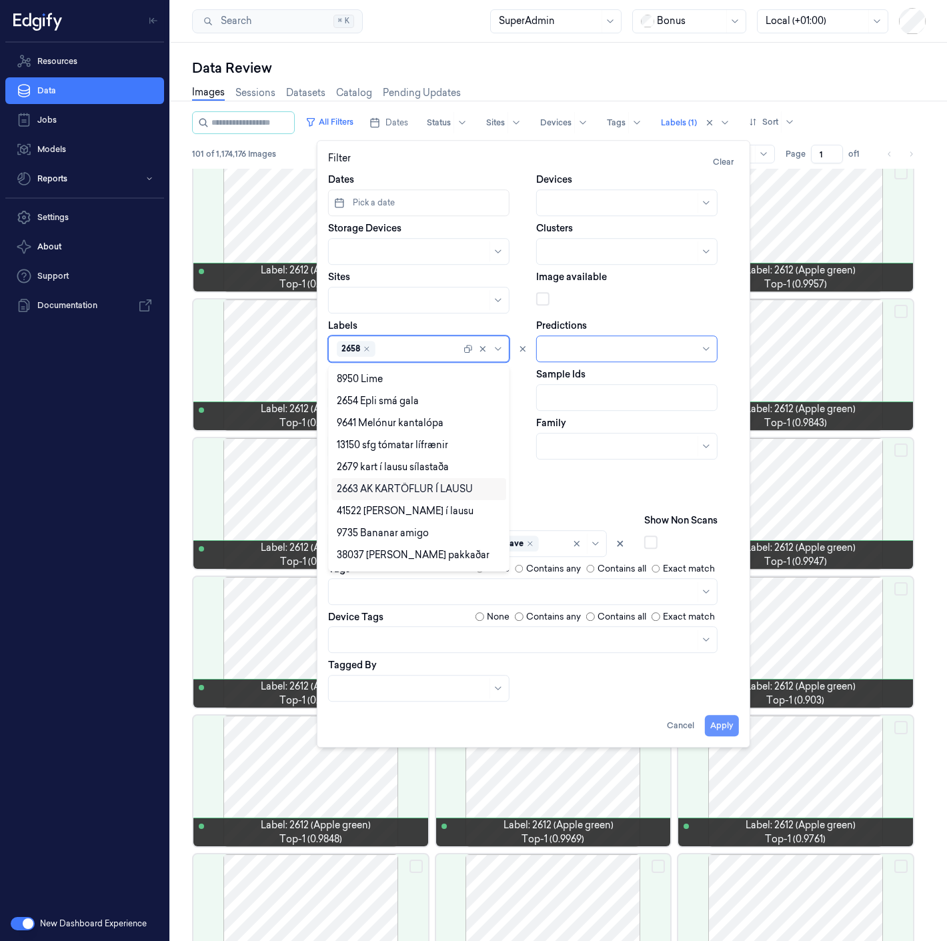
click at [721, 720] on button "Apply" at bounding box center [722, 725] width 34 height 21
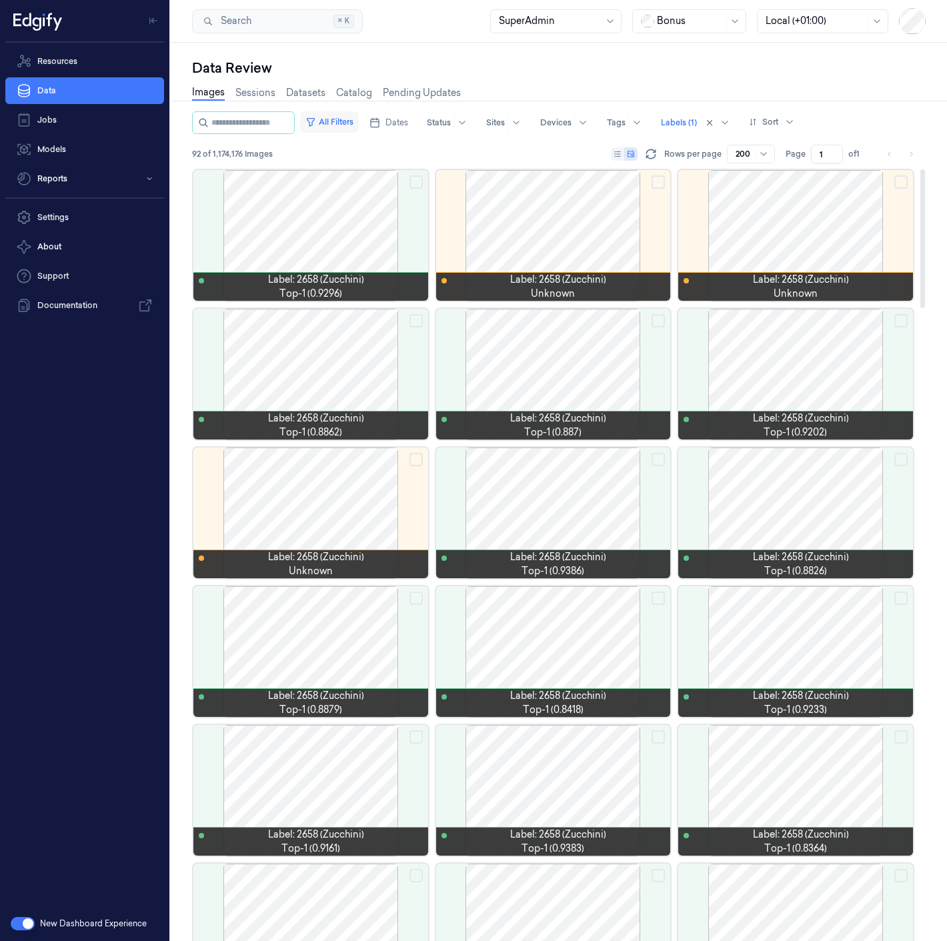
click at [316, 120] on icon "button" at bounding box center [310, 122] width 11 height 11
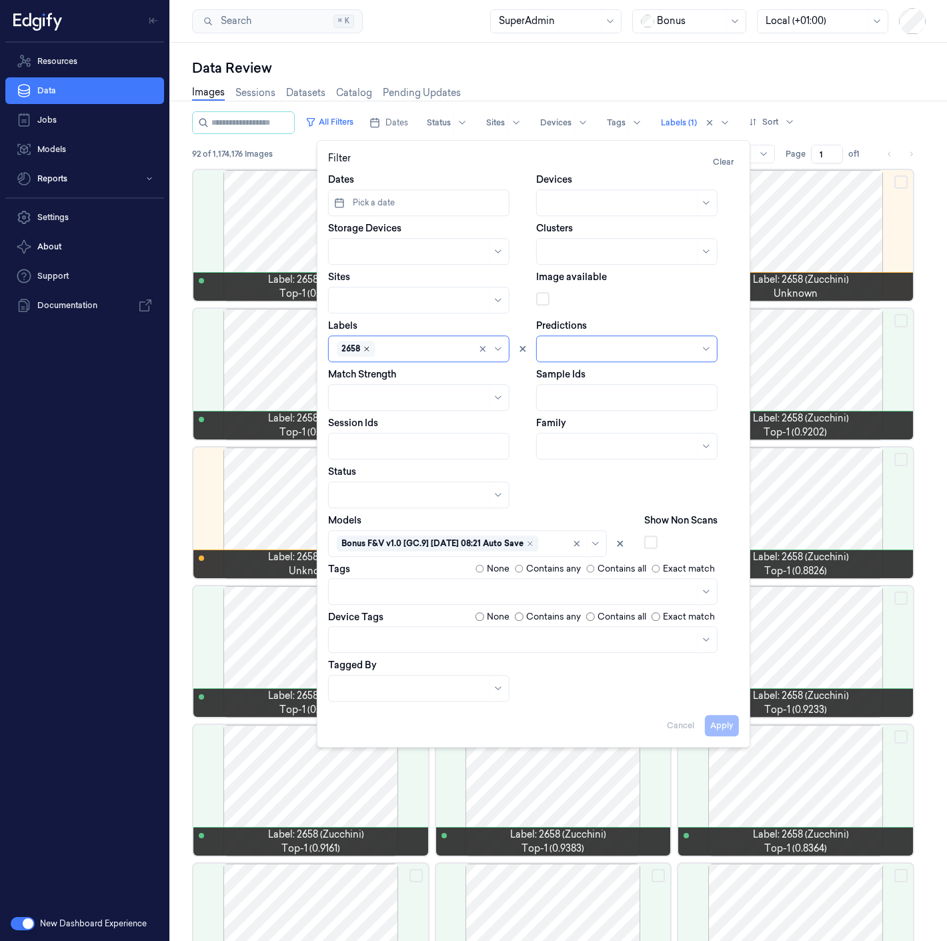
click at [367, 349] on icon "Remove ,2658" at bounding box center [367, 349] width 8 height 8
click at [734, 727] on button "Apply" at bounding box center [722, 725] width 34 height 21
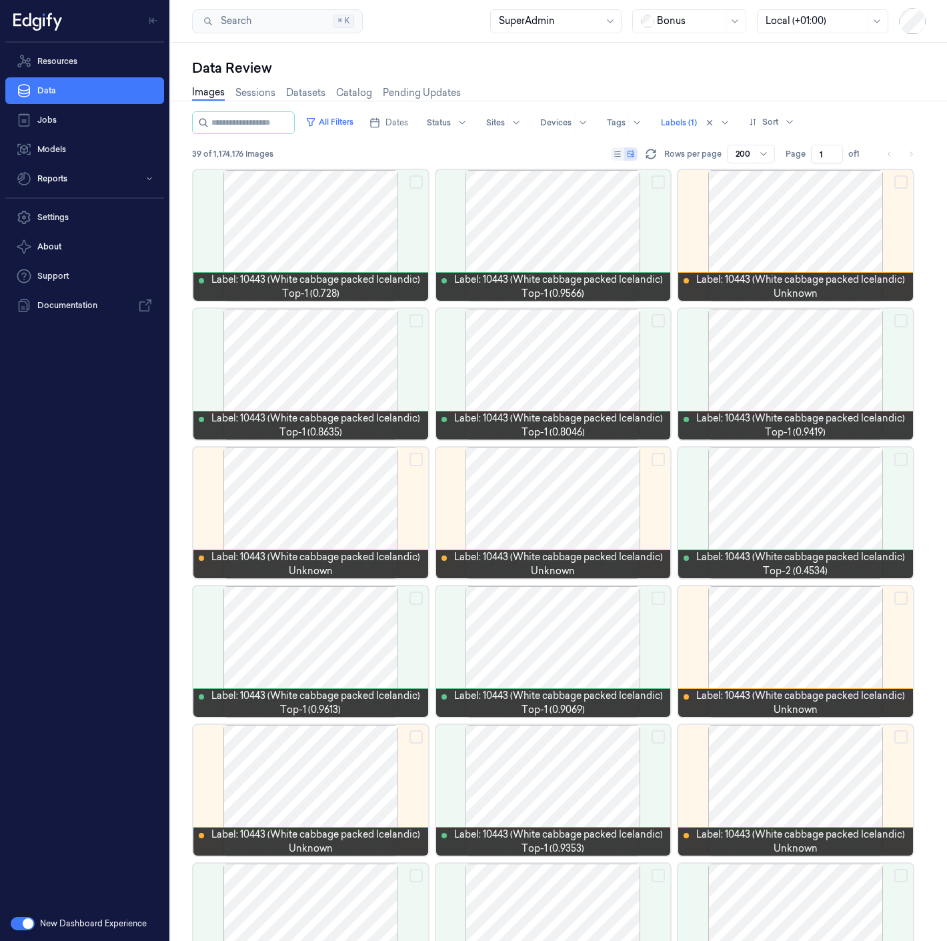
drag, startPoint x: 345, startPoint y: 119, endPoint x: 361, endPoint y: 133, distance: 21.3
click at [345, 119] on button "All Filters" at bounding box center [329, 121] width 59 height 21
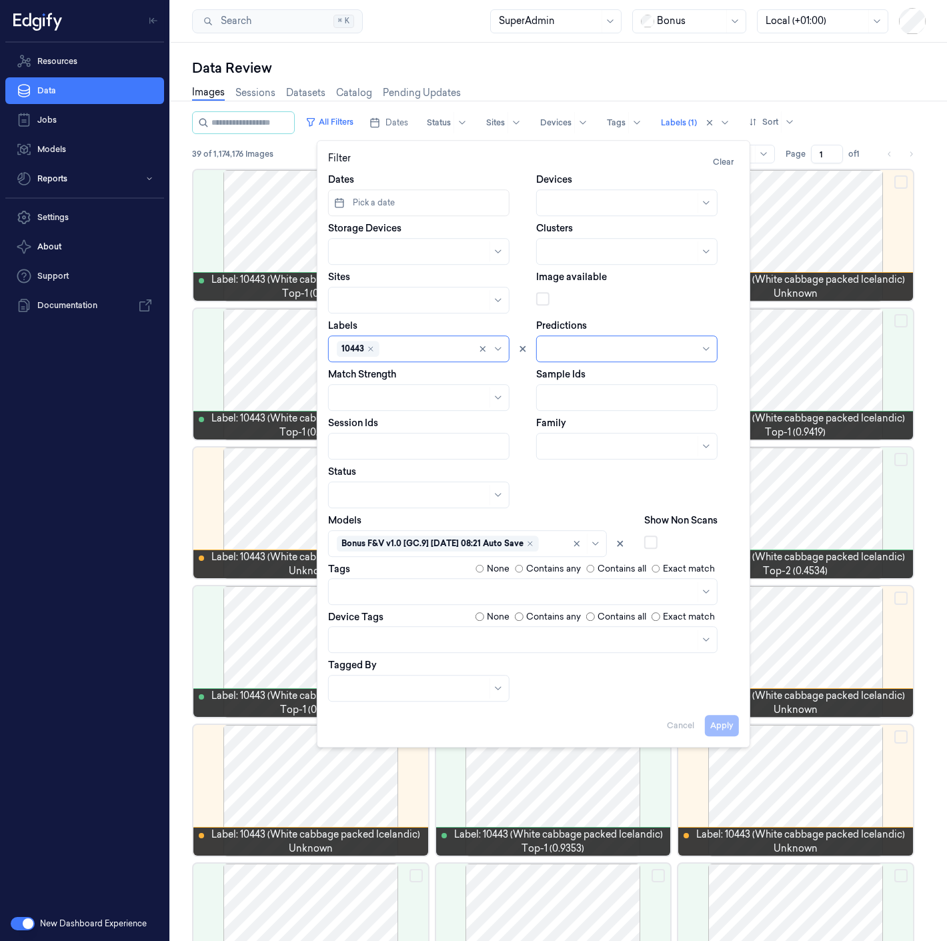
click at [401, 348] on div at bounding box center [426, 349] width 88 height 14
type input "1002"
click at [399, 400] on div "1002" at bounding box center [419, 401] width 164 height 14
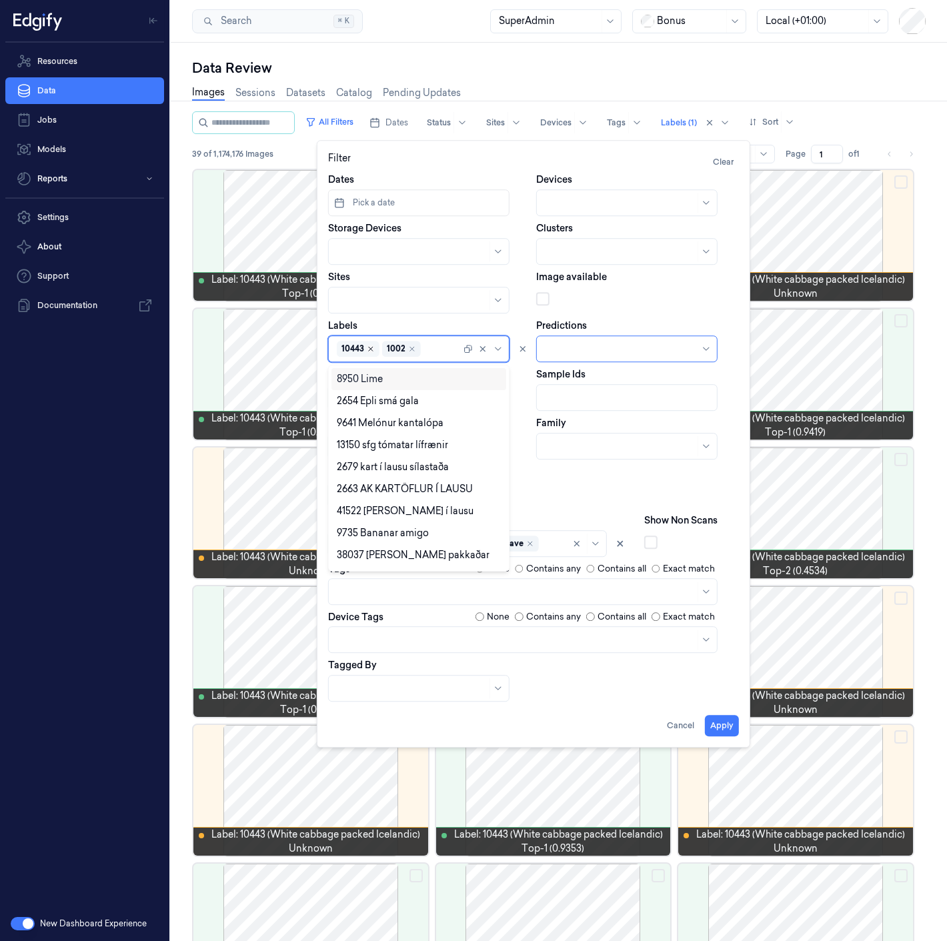
click at [370, 349] on icon "Remove ,10443" at bounding box center [371, 349] width 4 height 4
click at [714, 722] on button "Apply" at bounding box center [722, 725] width 34 height 21
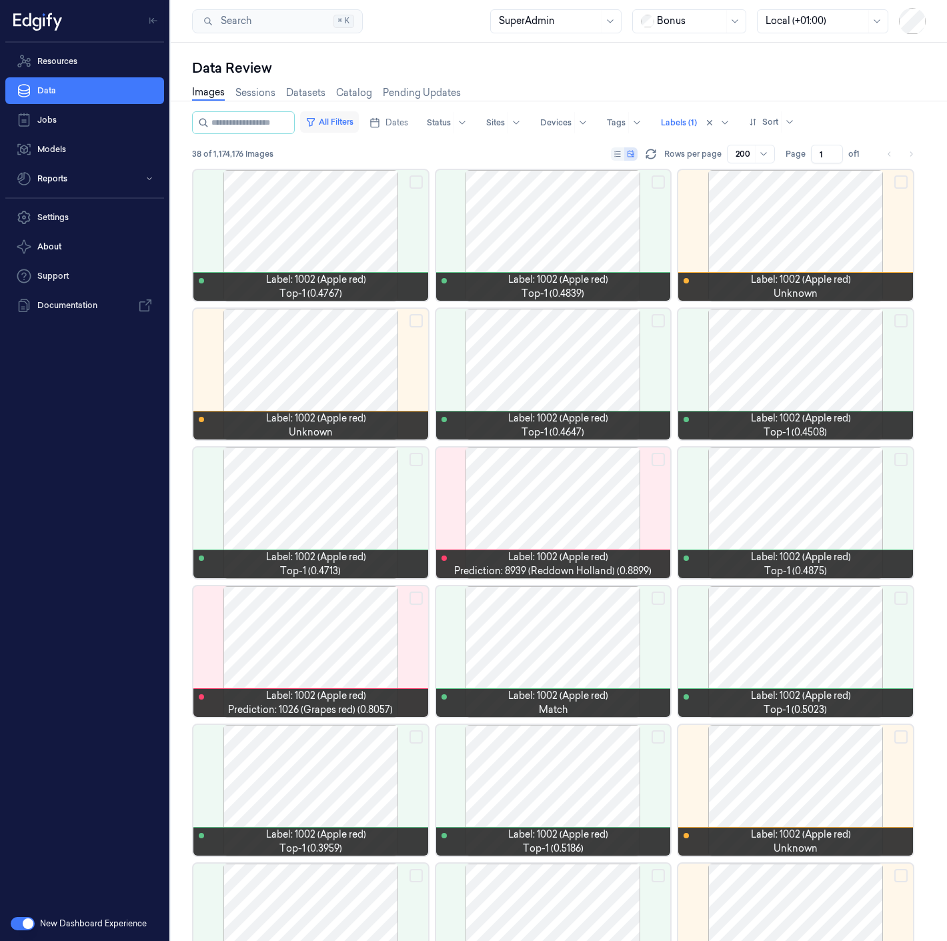
click at [343, 119] on button "All Filters" at bounding box center [329, 121] width 59 height 21
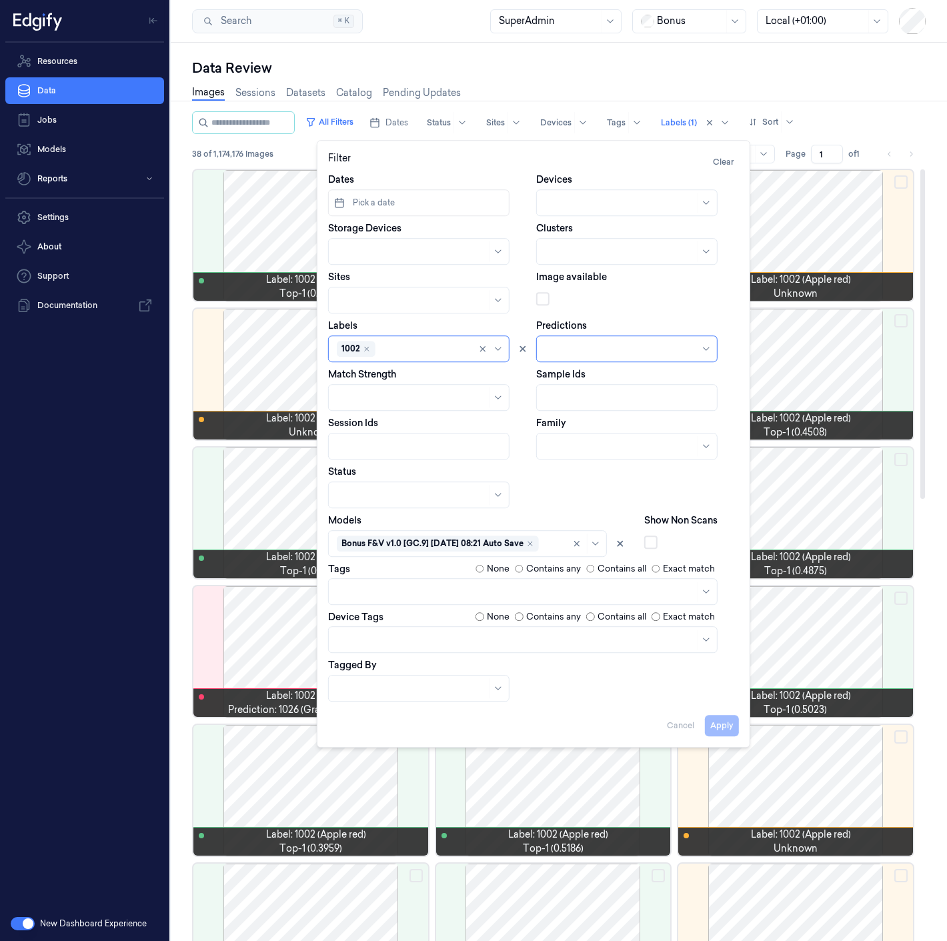
click at [171, 601] on div "Data Review Images Sessions Datasets Catalog Pending Updates All Filters Dates …" at bounding box center [559, 492] width 776 height 898
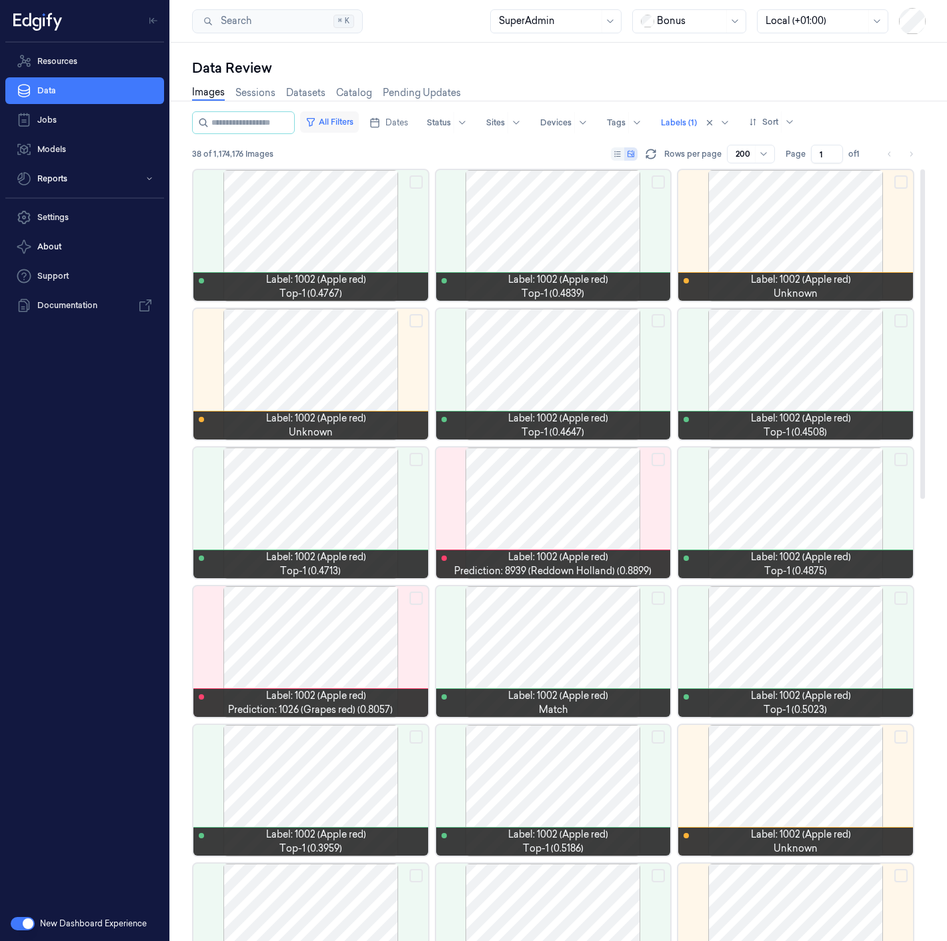
click at [350, 127] on button "All Filters" at bounding box center [329, 121] width 59 height 21
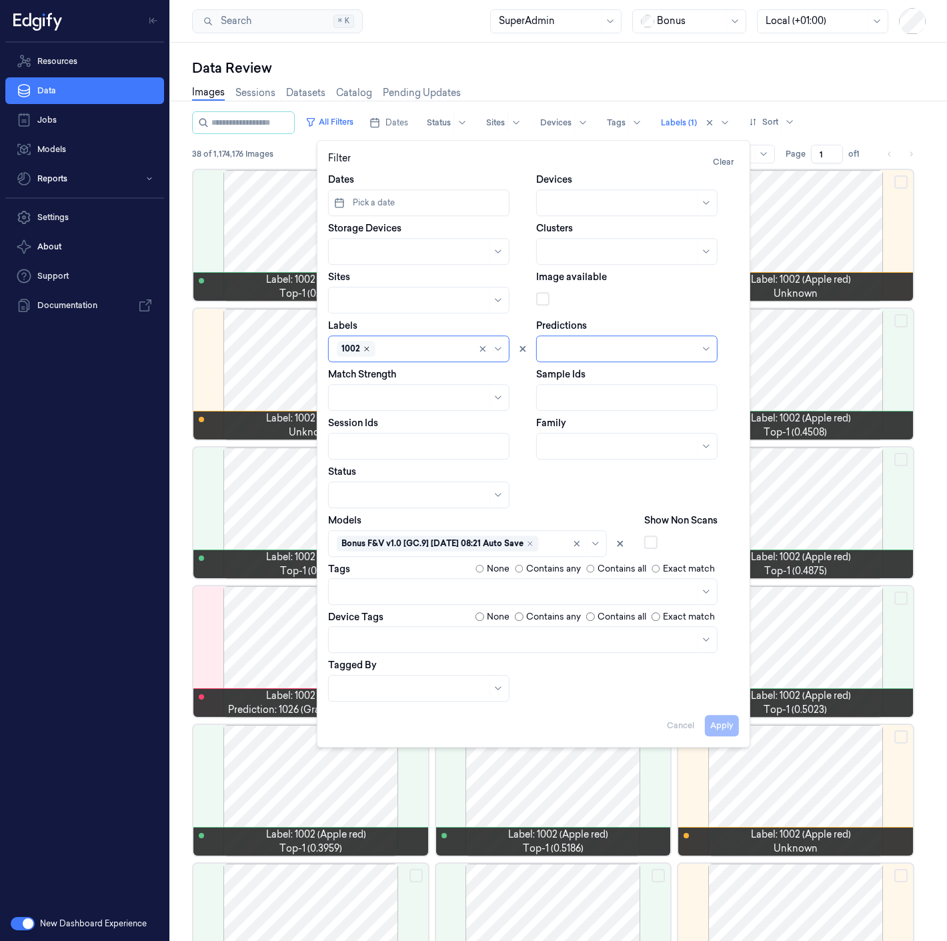
click at [363, 349] on icon "Remove ,1002" at bounding box center [367, 349] width 8 height 8
type input "2473"
click at [400, 397] on div "2473" at bounding box center [419, 401] width 164 height 14
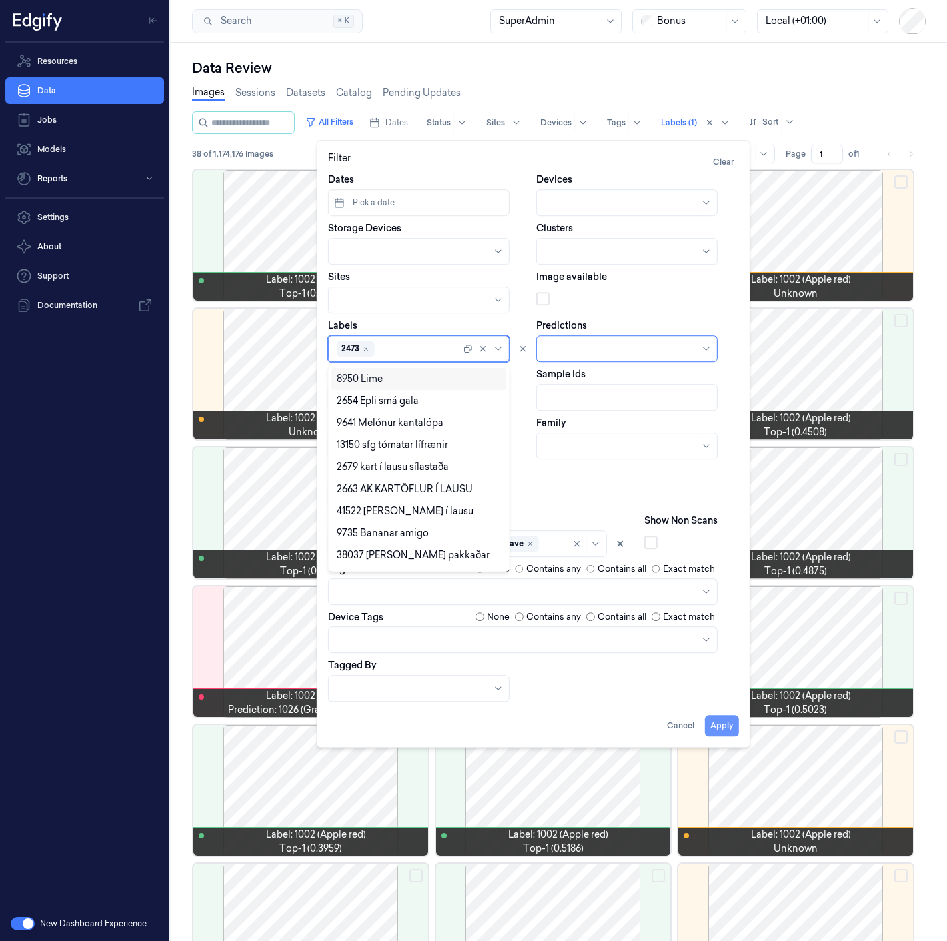
click at [728, 727] on button "Apply" at bounding box center [722, 725] width 34 height 21
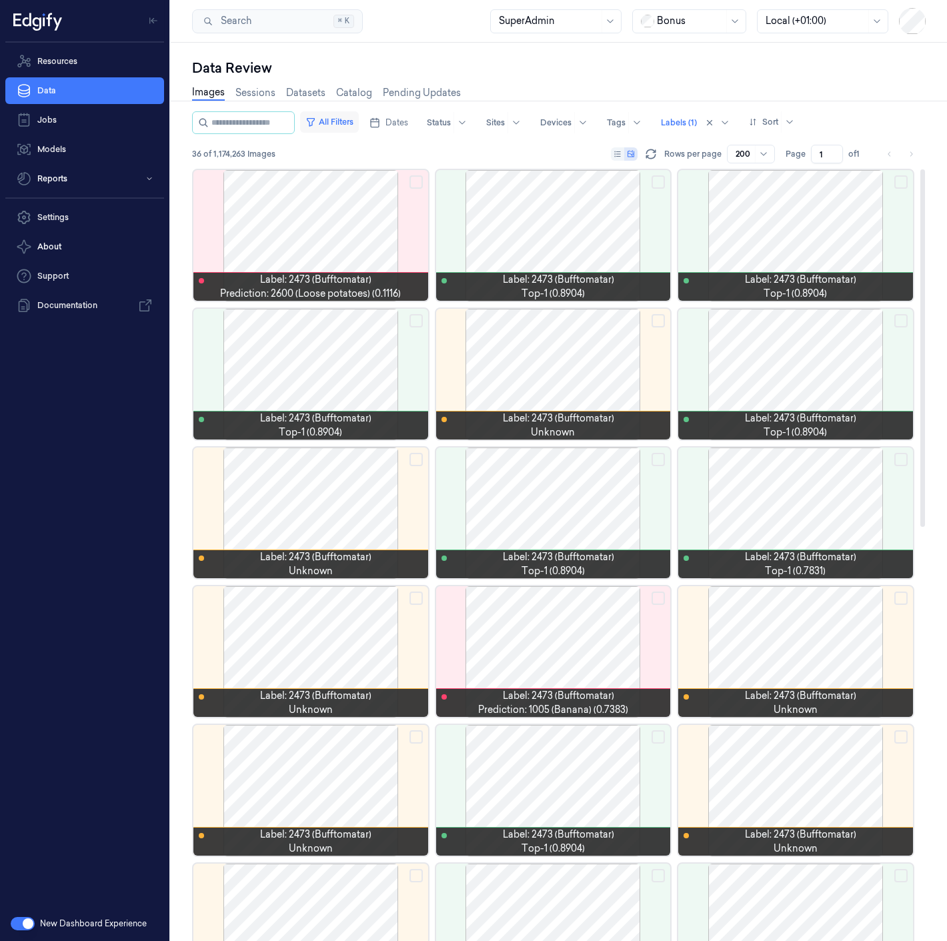
drag, startPoint x: 331, startPoint y: 122, endPoint x: 341, endPoint y: 129, distance: 12.4
click at [316, 122] on icon "button" at bounding box center [310, 122] width 11 height 11
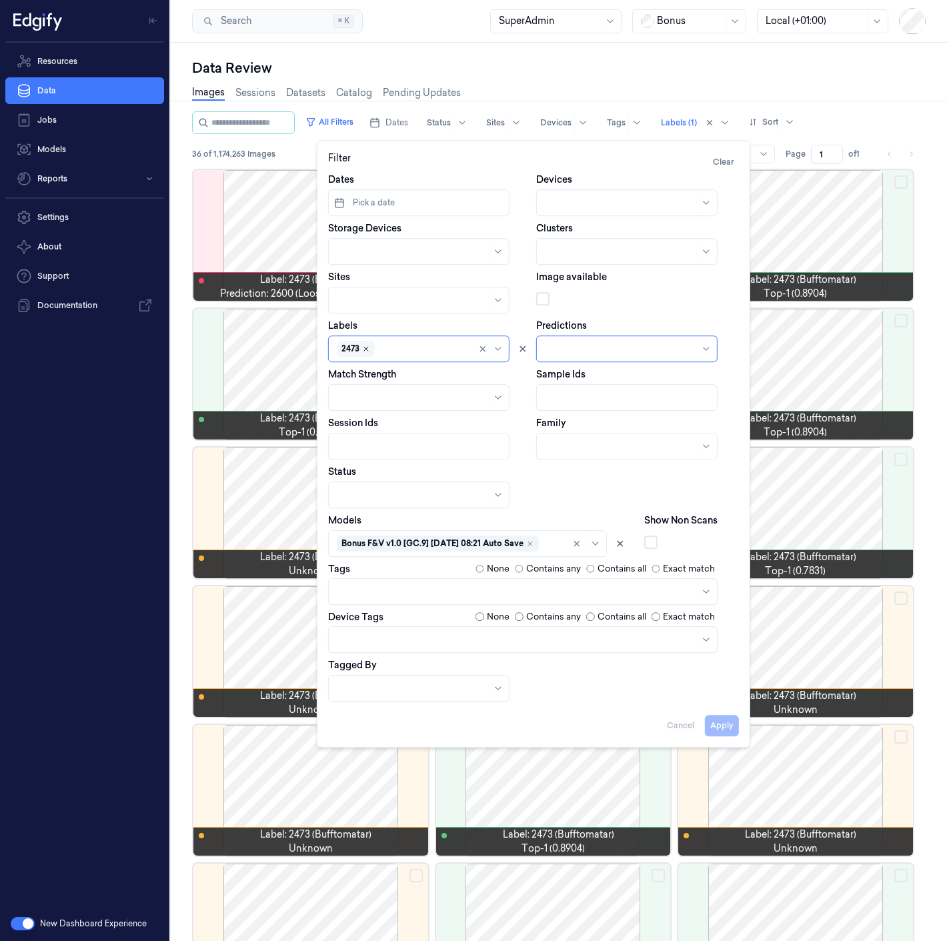
click at [369, 349] on icon "Remove ,2473" at bounding box center [366, 349] width 8 height 8
type input "8939"
click at [430, 402] on div "8939" at bounding box center [419, 401] width 164 height 14
click at [725, 713] on div "Apply Cancel" at bounding box center [533, 720] width 411 height 32
click at [725, 721] on button "Apply" at bounding box center [722, 725] width 34 height 21
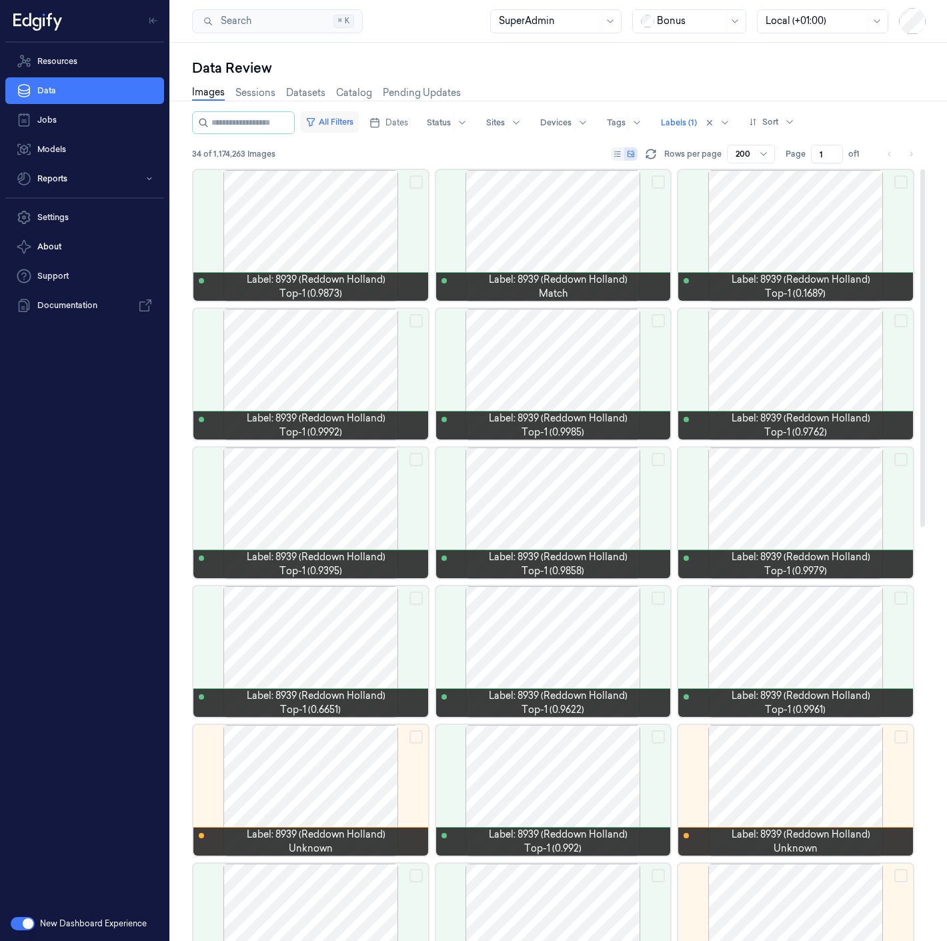
click at [345, 117] on button "All Filters" at bounding box center [329, 121] width 59 height 21
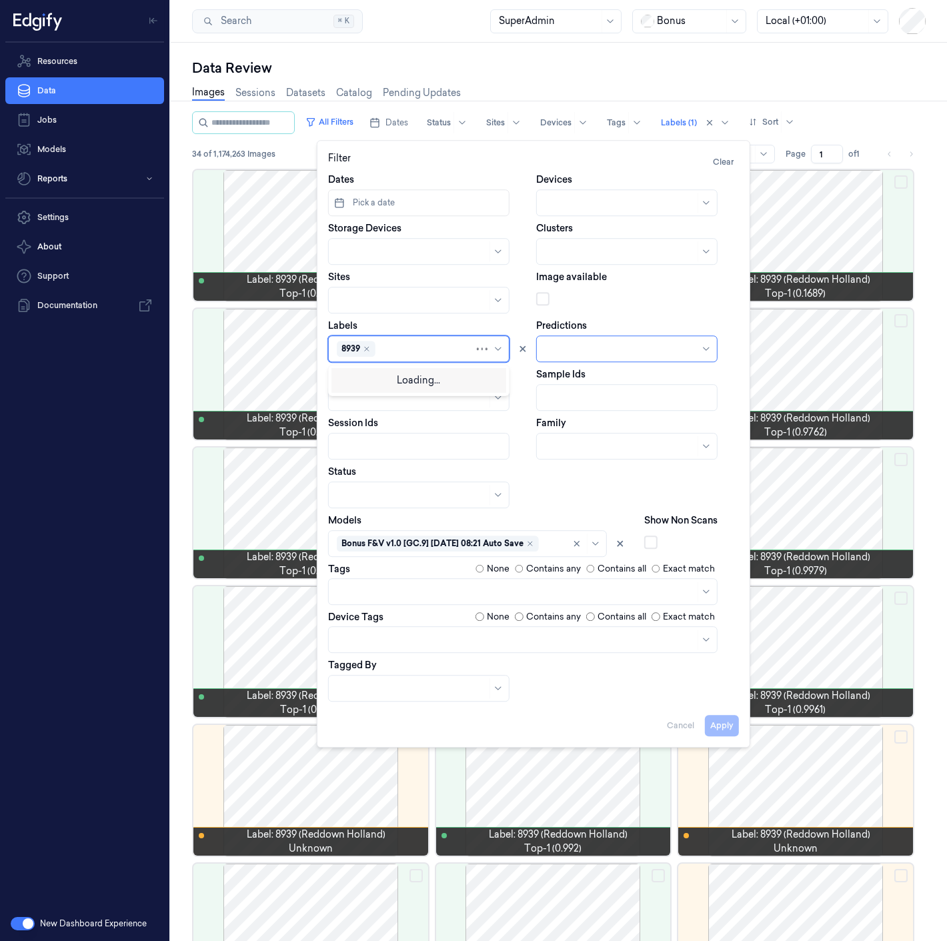
click at [385, 345] on div at bounding box center [426, 349] width 96 height 14
type input "2659"
click at [369, 399] on div "2659" at bounding box center [419, 401] width 164 height 14
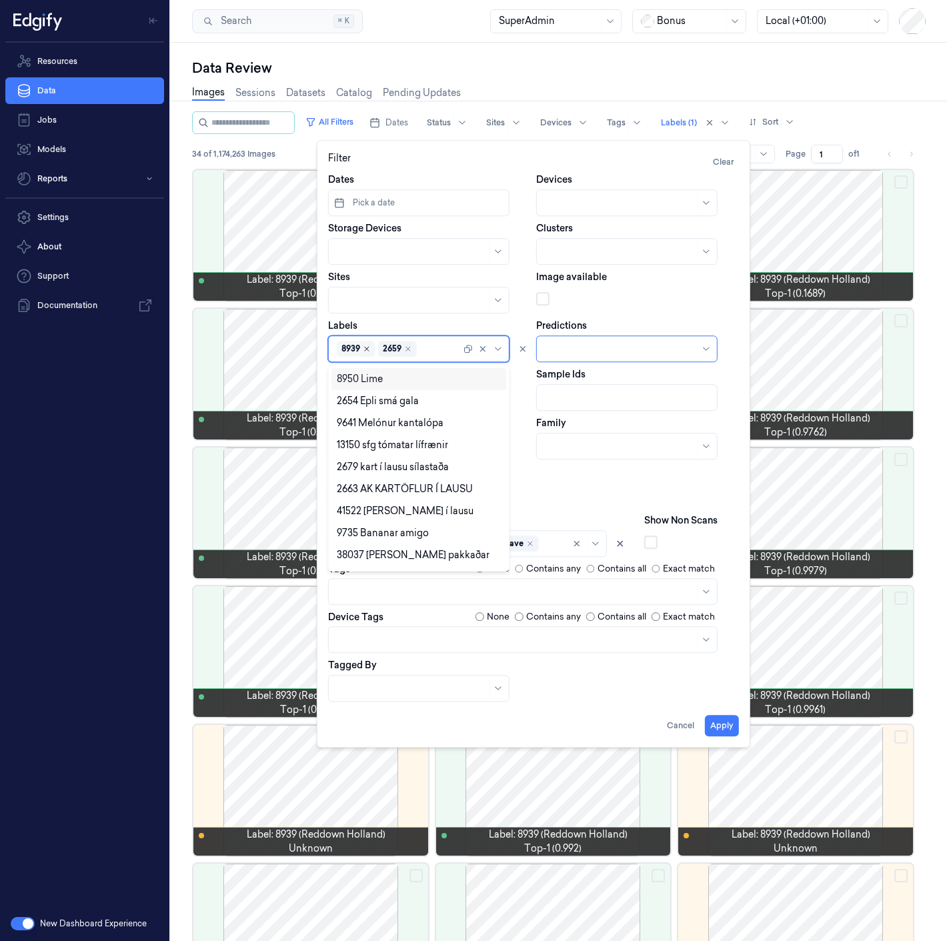
click at [368, 350] on icon "Remove ,8939" at bounding box center [367, 349] width 4 height 4
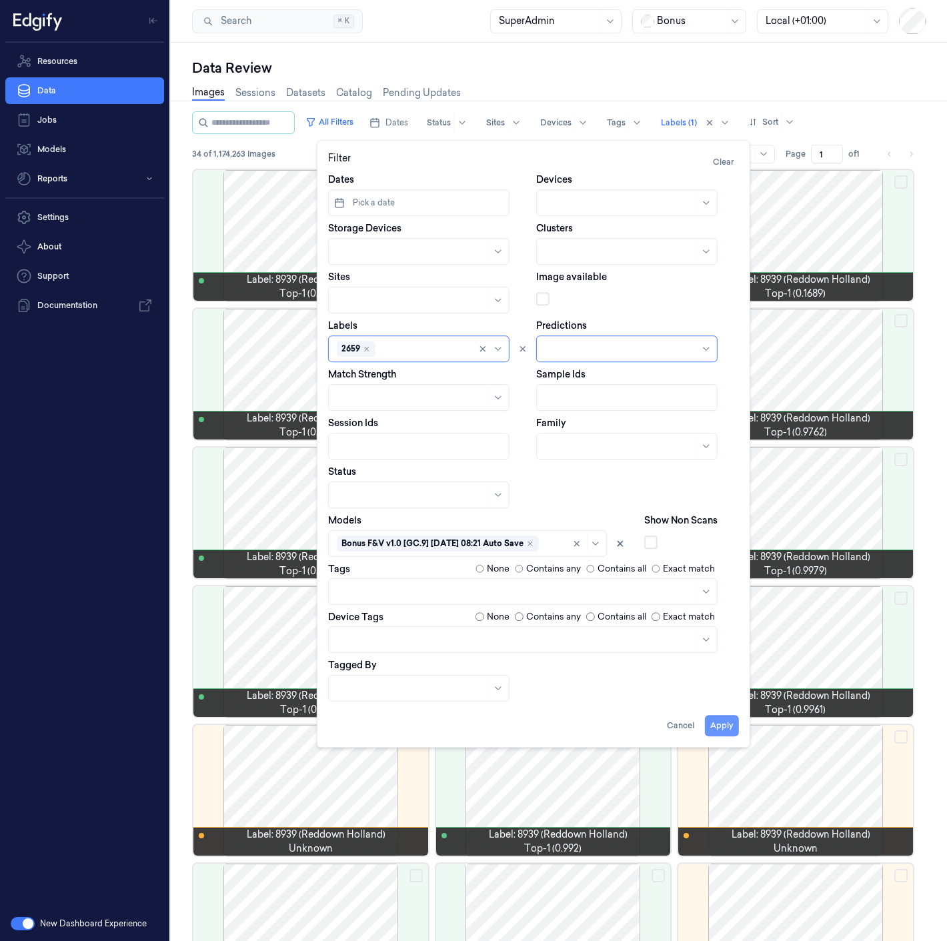
click at [719, 719] on button "Apply" at bounding box center [722, 725] width 34 height 21
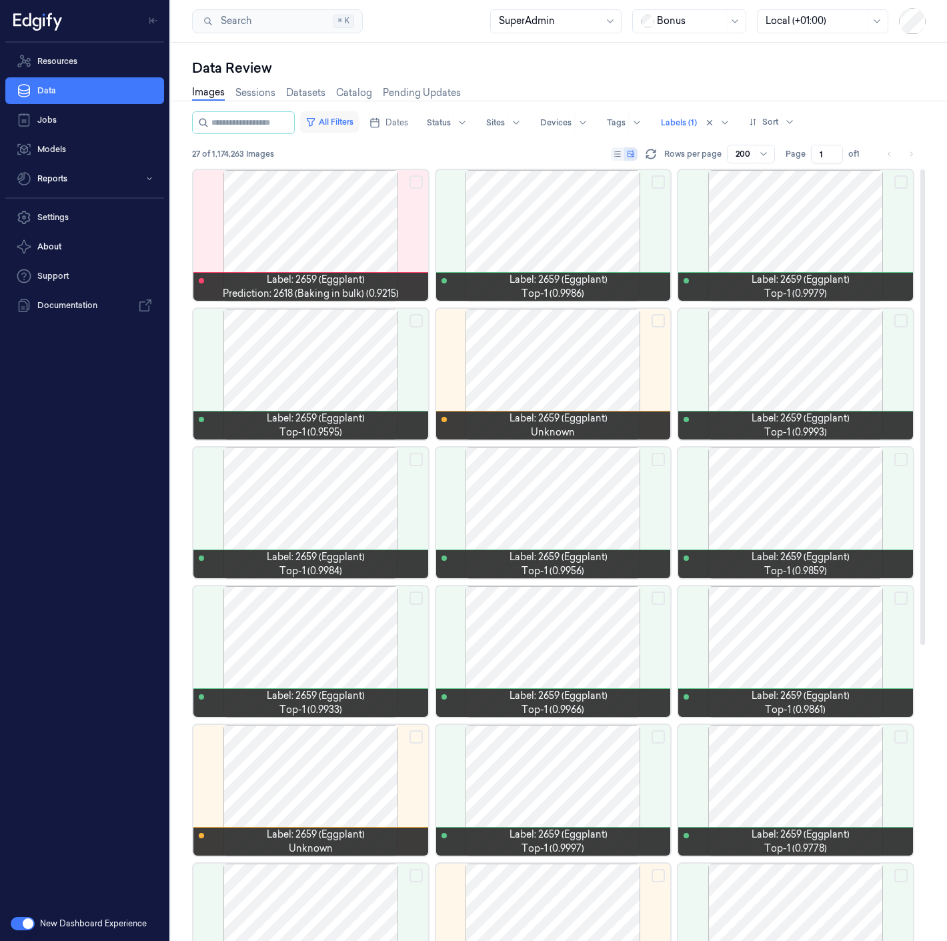
click at [347, 124] on button "All Filters" at bounding box center [329, 121] width 59 height 21
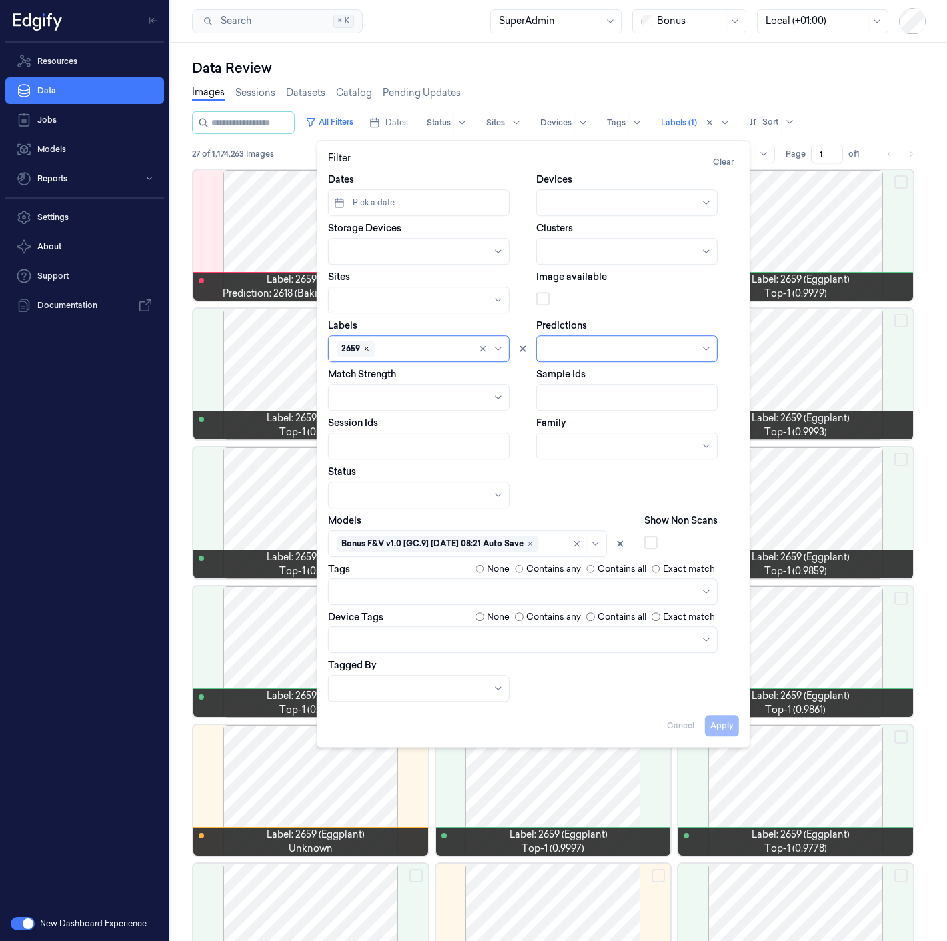
click at [364, 346] on icon "Remove ,2659" at bounding box center [367, 349] width 8 height 8
type input "1009"
click at [401, 399] on div "1009" at bounding box center [419, 401] width 164 height 14
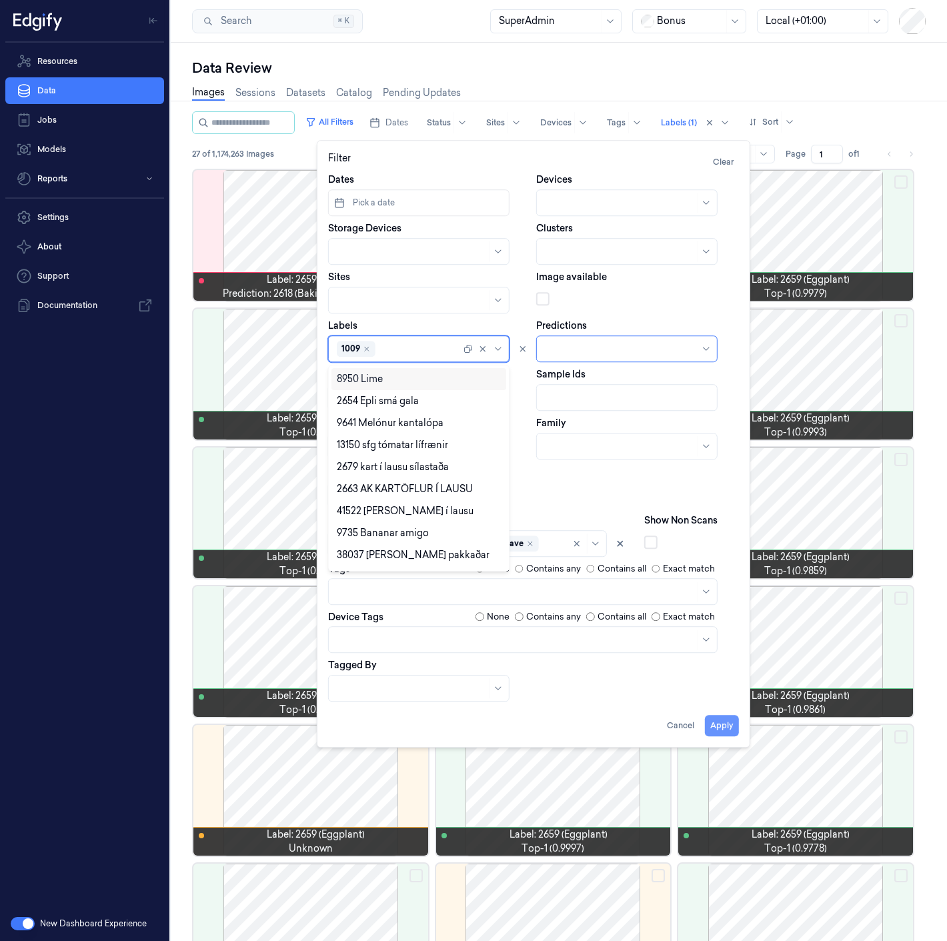
click at [712, 721] on button "Apply" at bounding box center [722, 725] width 34 height 21
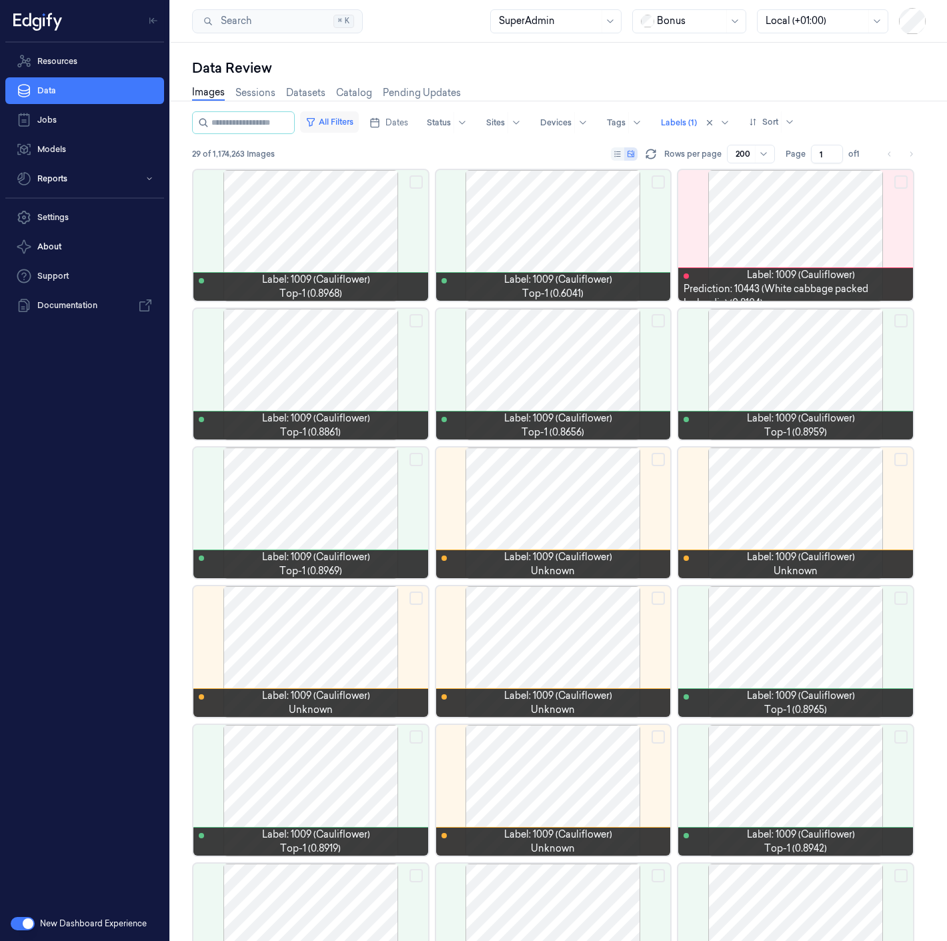
click at [359, 130] on button "All Filters" at bounding box center [329, 121] width 59 height 21
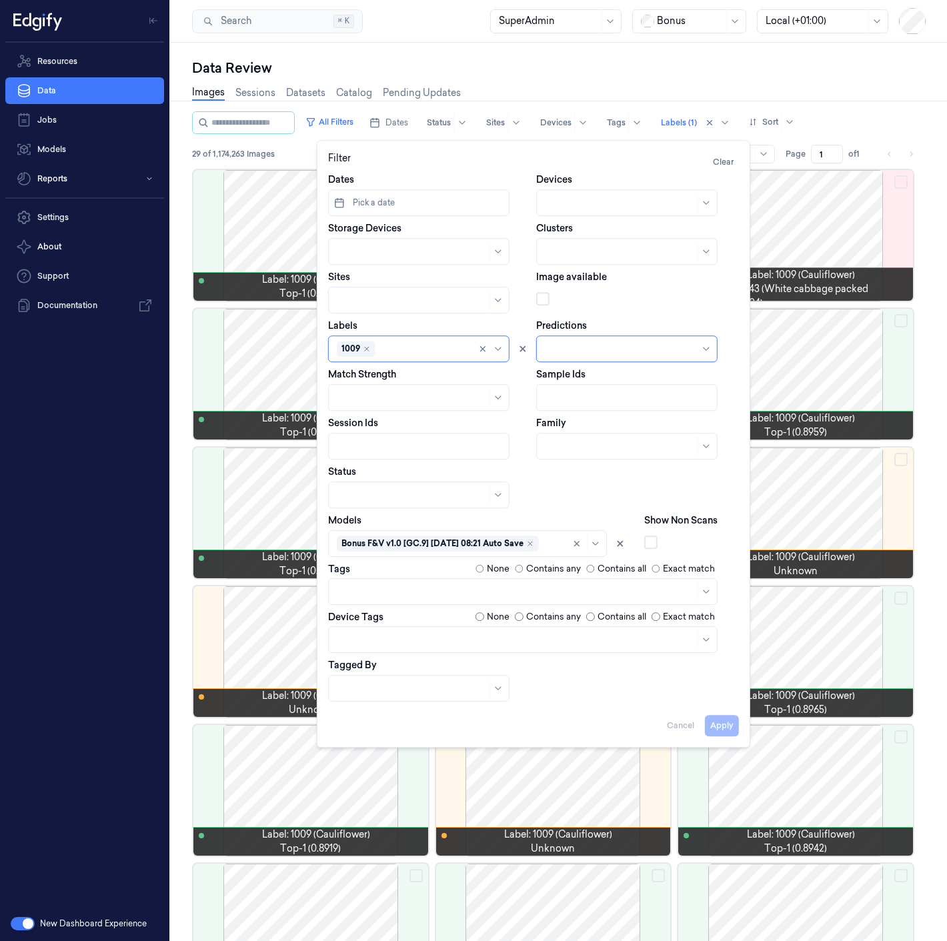
click at [397, 351] on div at bounding box center [424, 349] width 92 height 14
type input "1003"
click at [367, 397] on div "1003" at bounding box center [419, 401] width 164 height 14
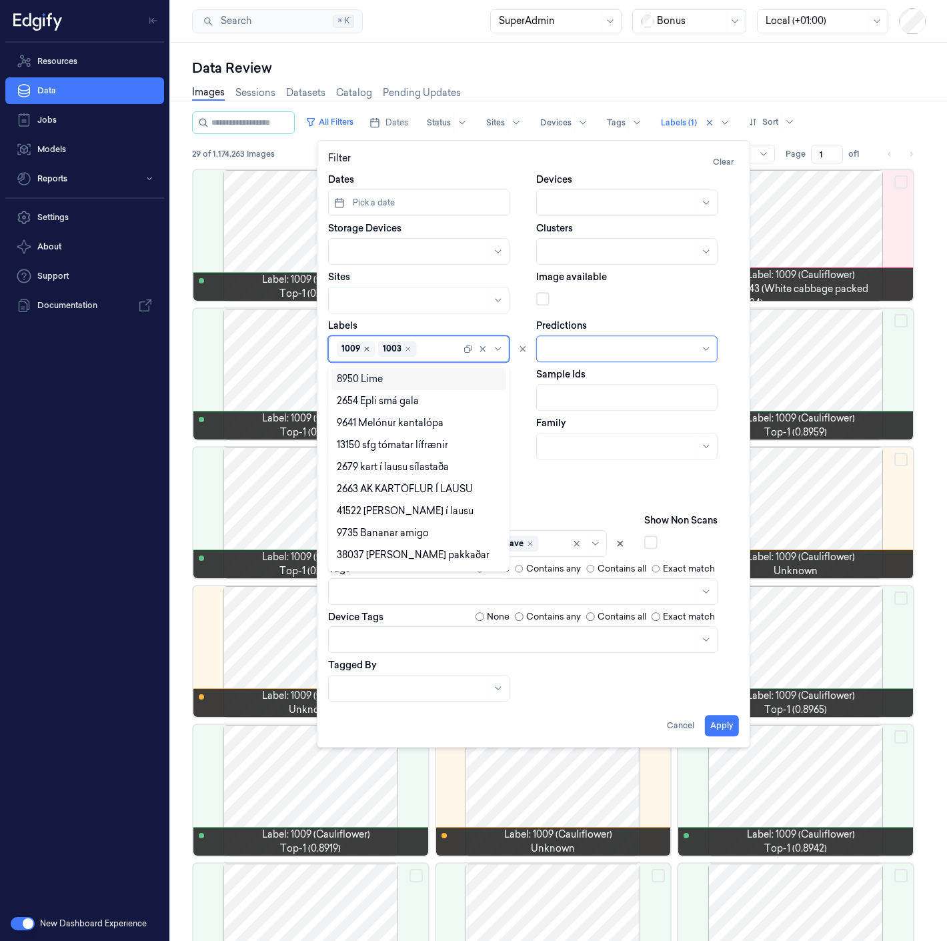
click at [363, 348] on icon "Remove ,1009" at bounding box center [367, 349] width 8 height 8
click at [722, 719] on button "Apply" at bounding box center [722, 725] width 34 height 21
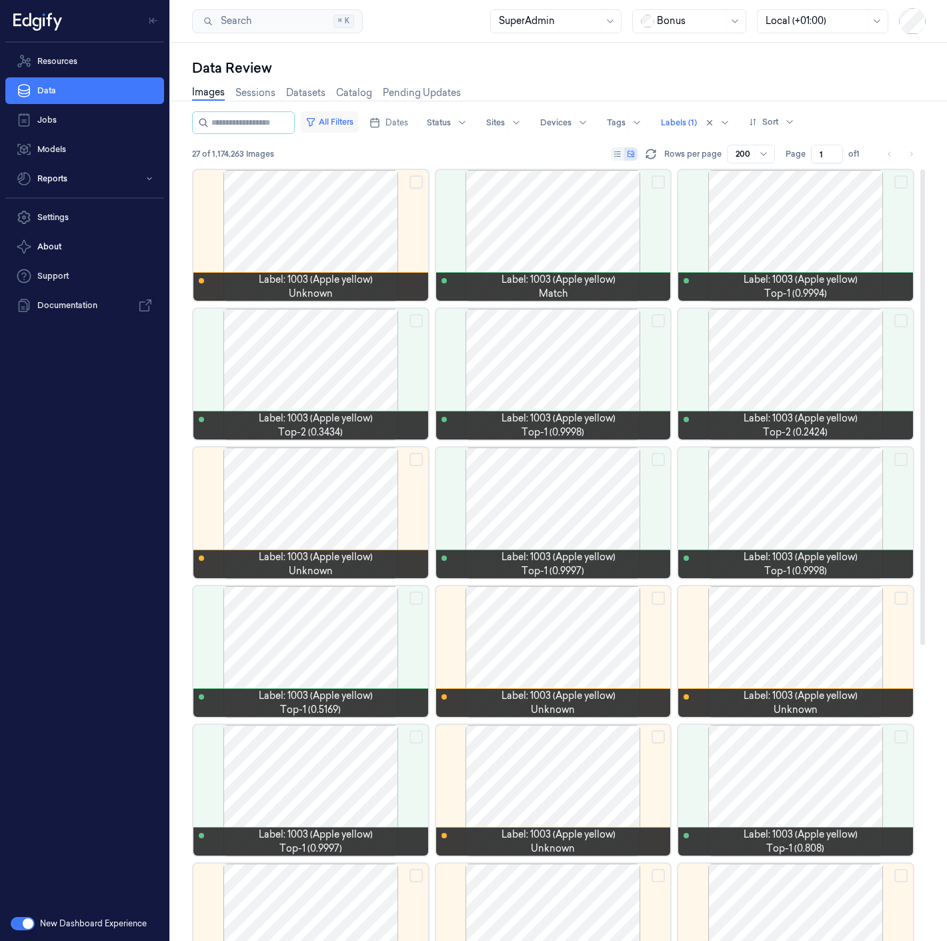
click at [345, 125] on button "All Filters" at bounding box center [329, 121] width 59 height 21
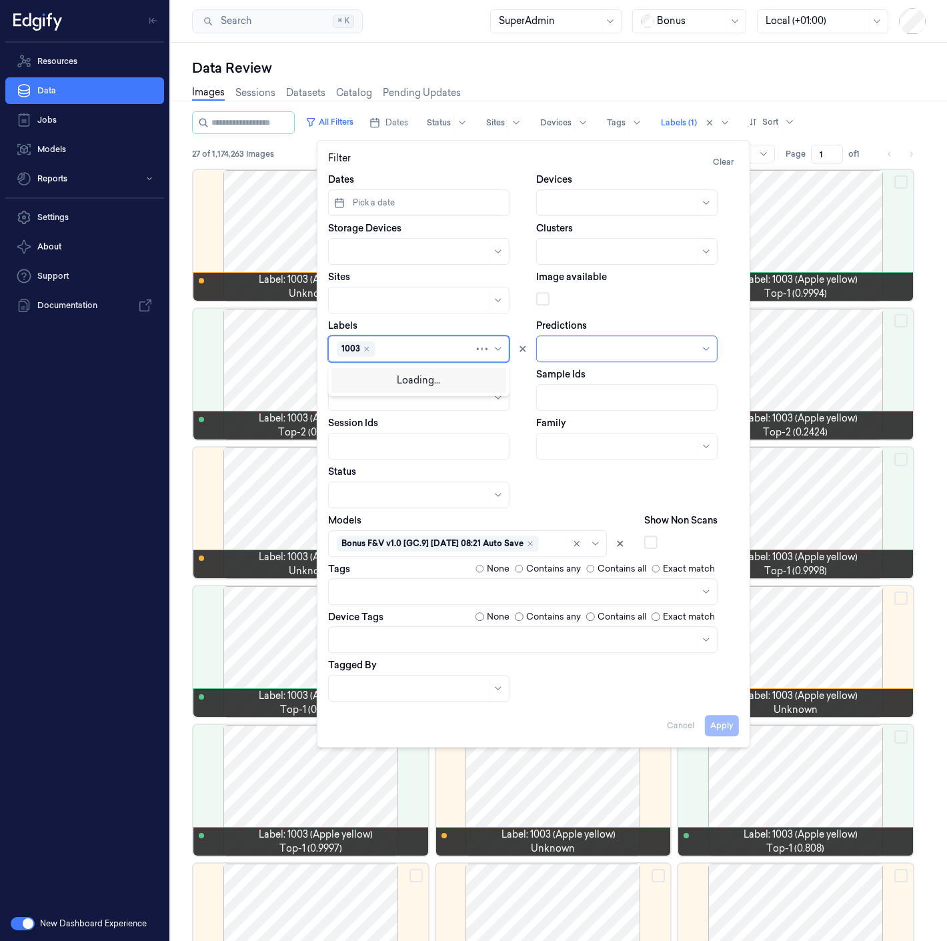
click at [398, 355] on div at bounding box center [426, 349] width 96 height 14
type input "25201"
click at [405, 400] on div "25201" at bounding box center [419, 401] width 164 height 14
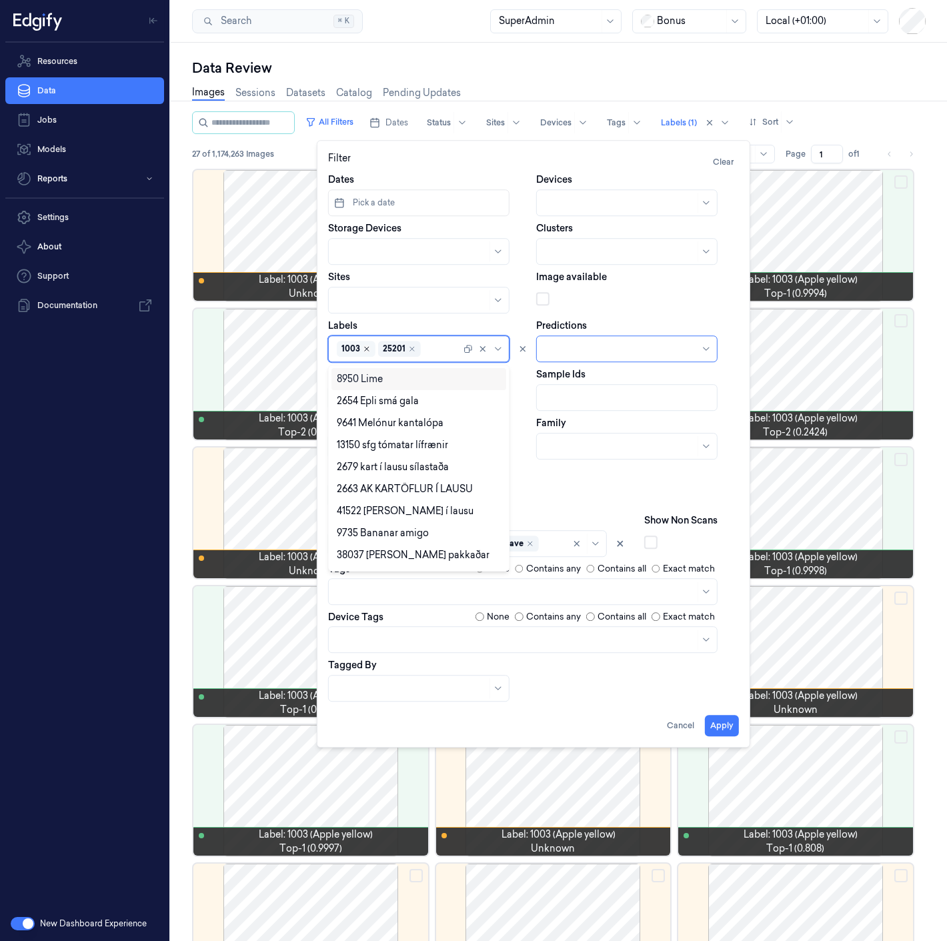
click at [366, 349] on icon "Remove ,1003" at bounding box center [367, 349] width 4 height 4
click at [712, 717] on button "Apply" at bounding box center [722, 725] width 34 height 21
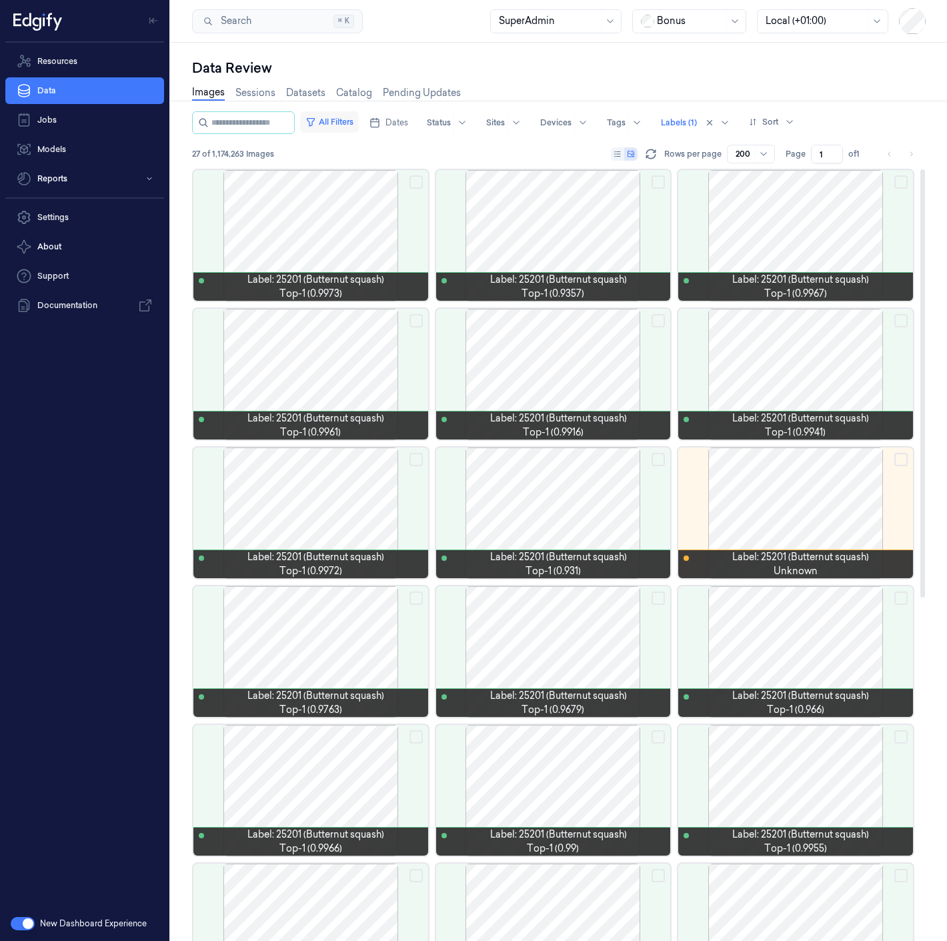
drag, startPoint x: 363, startPoint y: 121, endPoint x: 369, endPoint y: 132, distance: 12.2
click at [359, 121] on button "All Filters" at bounding box center [329, 121] width 59 height 21
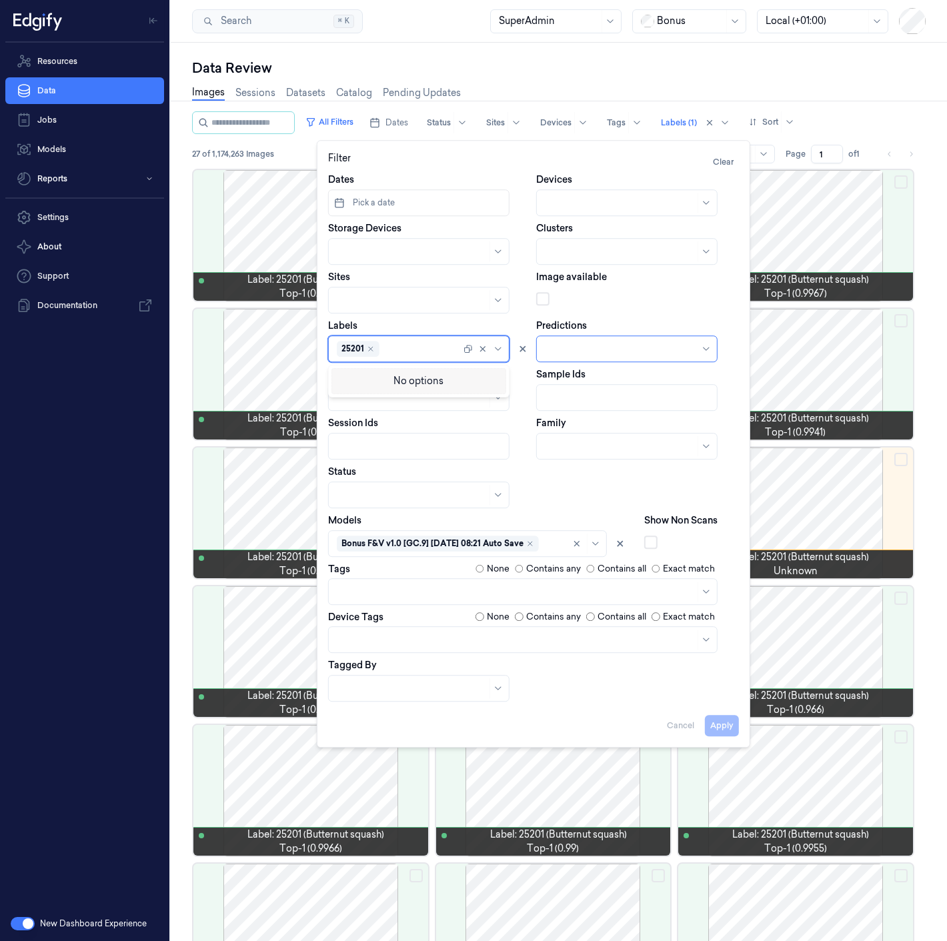
click at [389, 345] on div at bounding box center [421, 349] width 79 height 14
click at [371, 351] on icon "Remove ,25201" at bounding box center [371, 349] width 8 height 8
type input "1018"
click at [375, 399] on div "1018" at bounding box center [419, 401] width 164 height 14
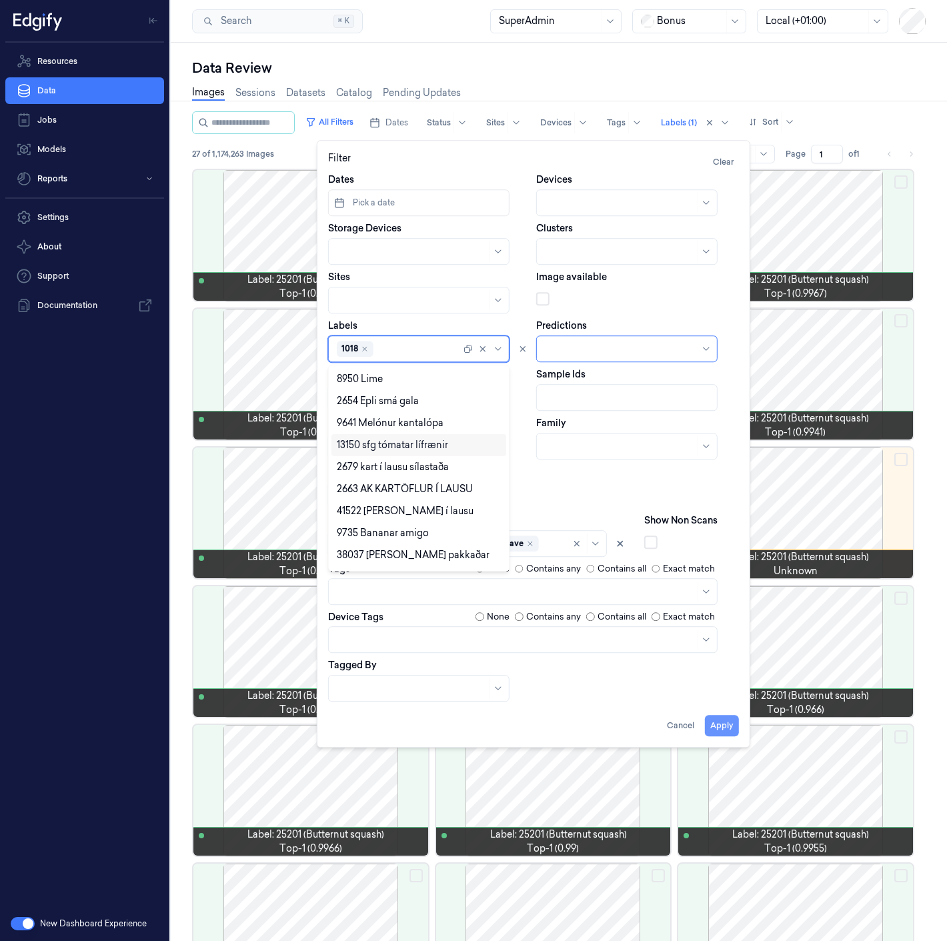
click at [717, 725] on button "Apply" at bounding box center [722, 725] width 34 height 21
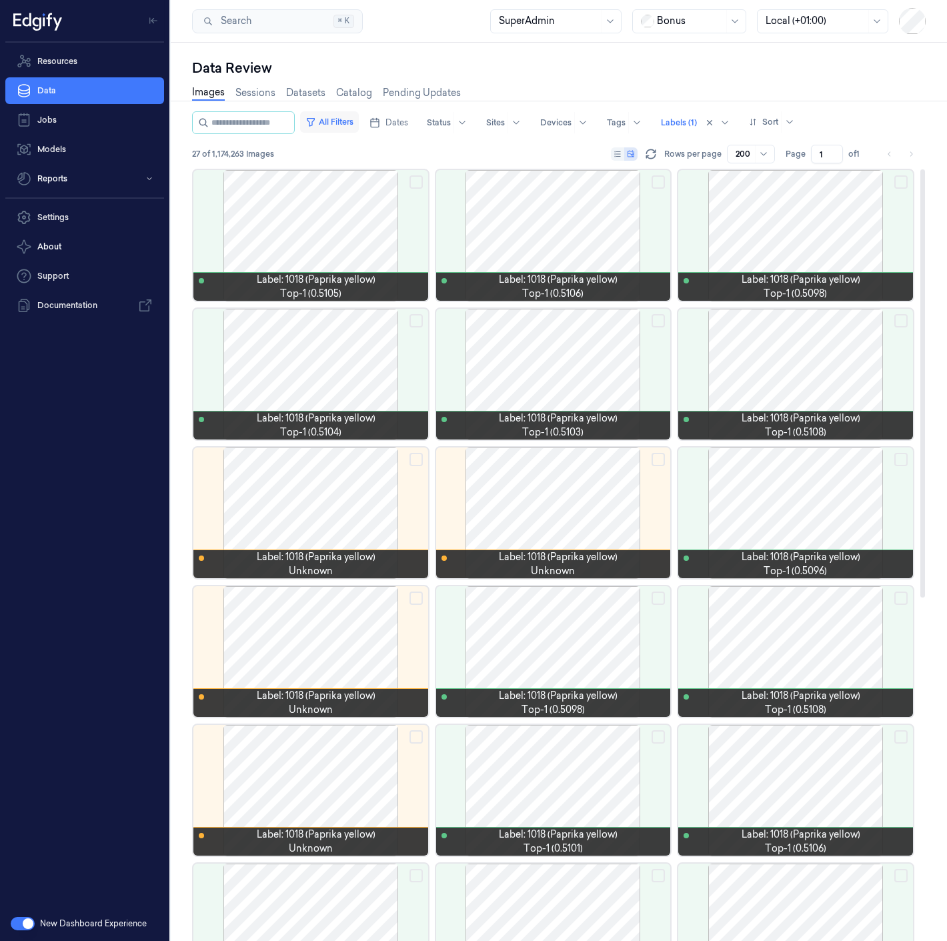
click at [350, 127] on button "All Filters" at bounding box center [329, 121] width 59 height 21
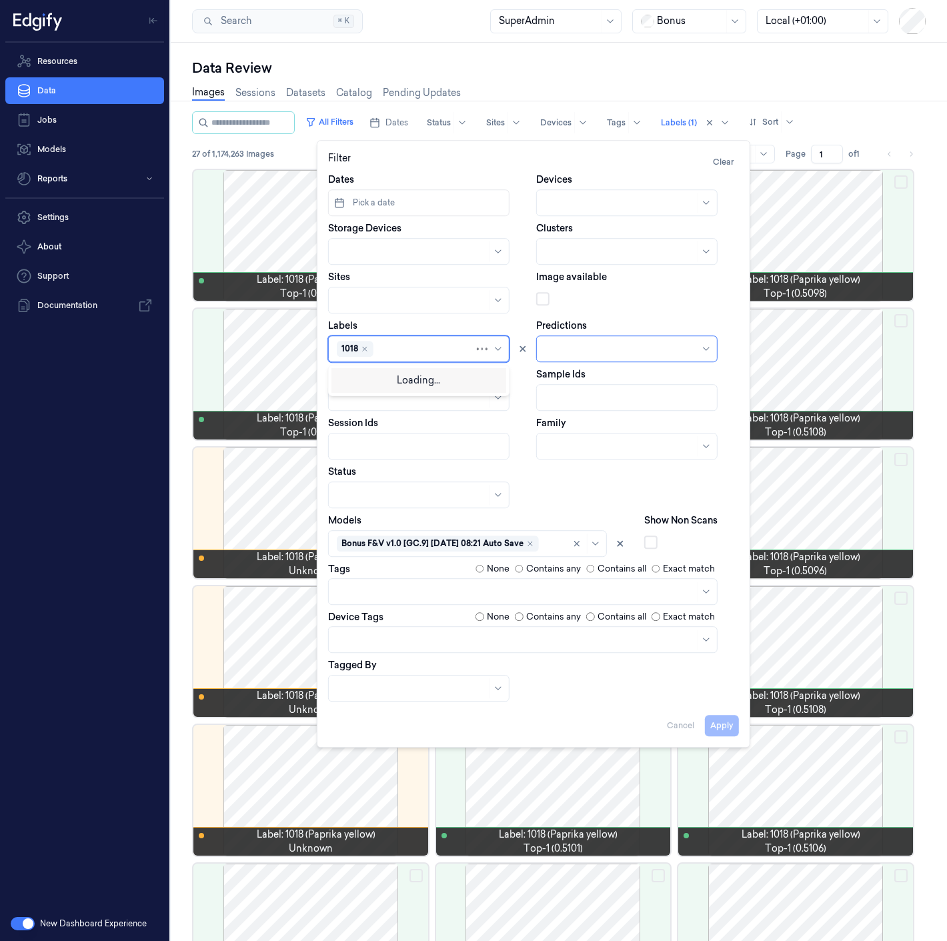
click at [401, 357] on div "1018" at bounding box center [405, 348] width 137 height 19
type input "2665"
click at [355, 421] on div "2665" at bounding box center [347, 423] width 21 height 14
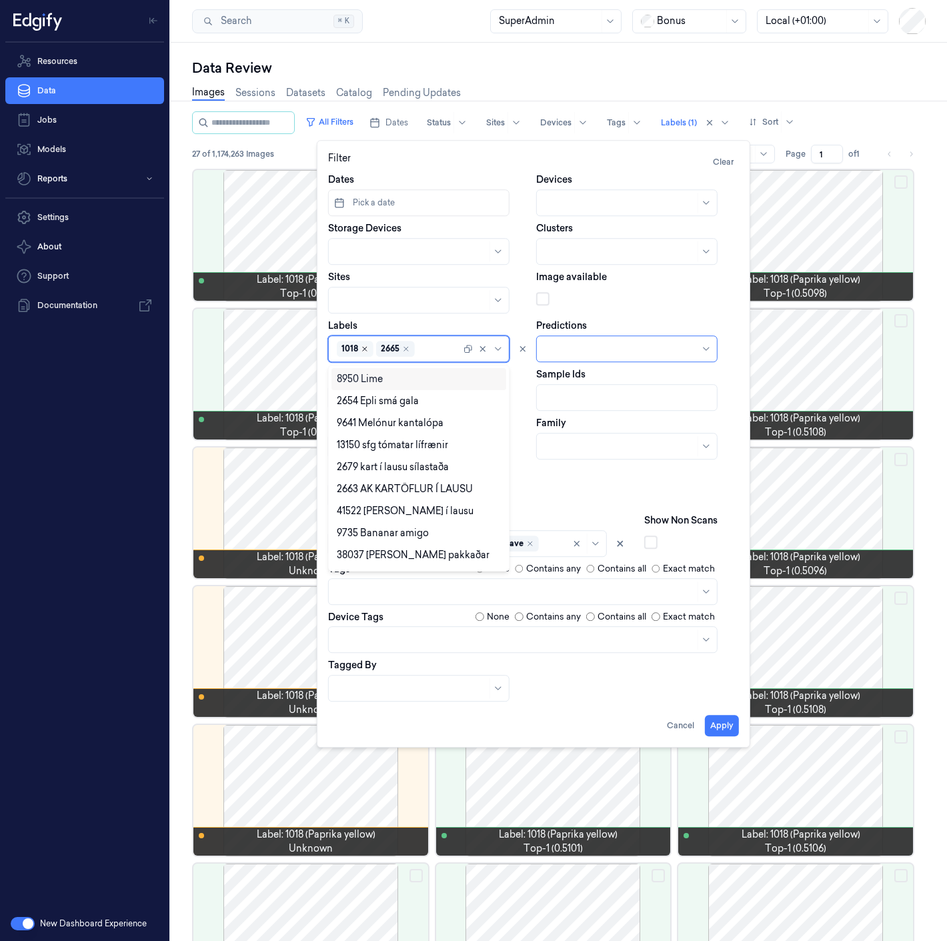
click at [362, 351] on icon "Remove ,1018" at bounding box center [365, 349] width 8 height 8
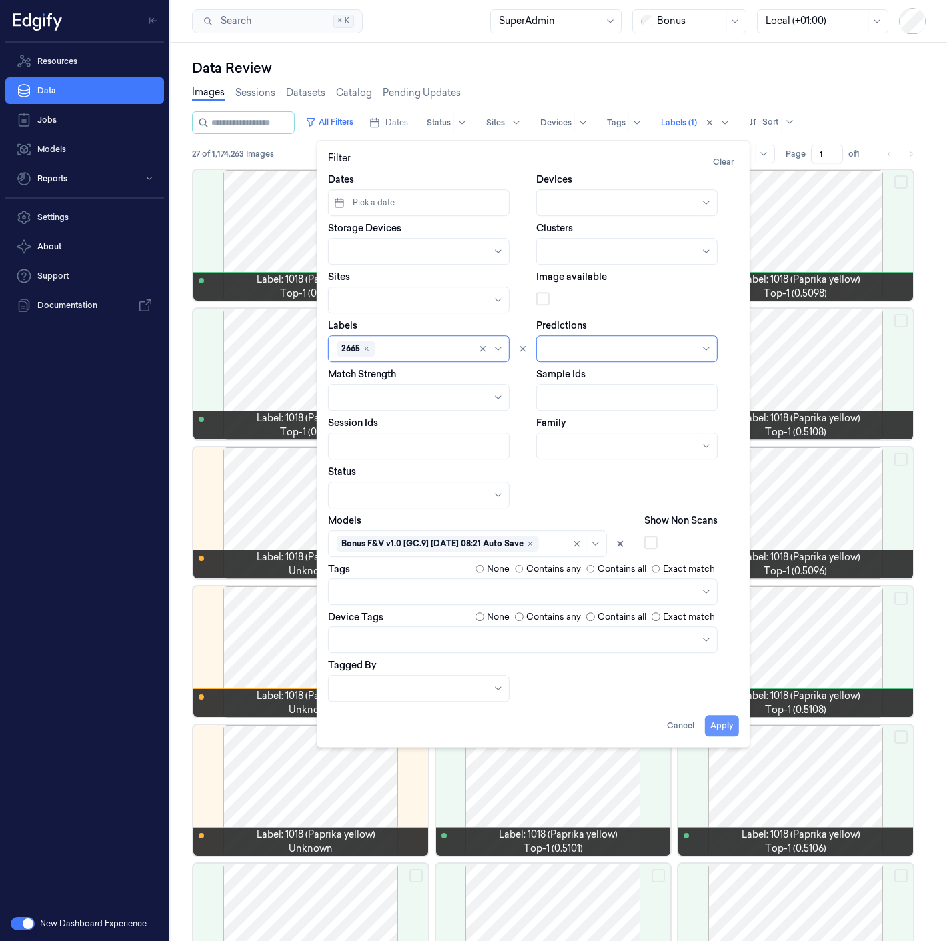
click at [725, 727] on button "Apply" at bounding box center [722, 725] width 34 height 21
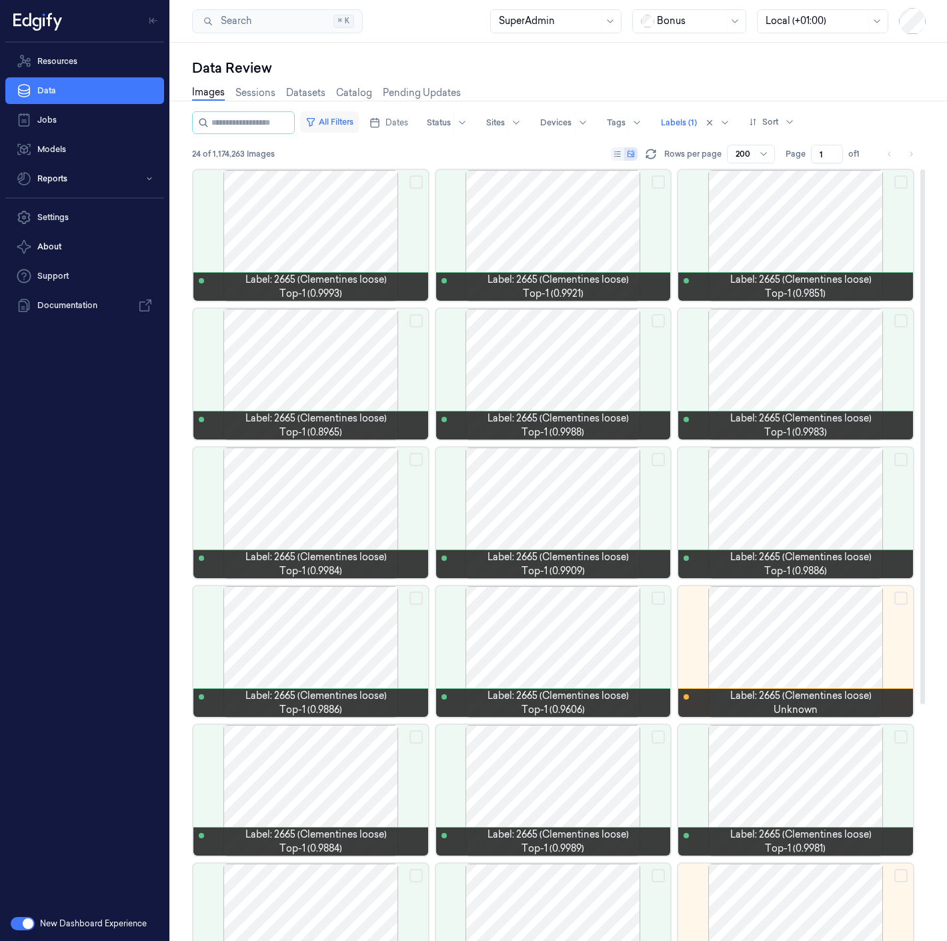
click at [347, 119] on button "All Filters" at bounding box center [329, 121] width 59 height 21
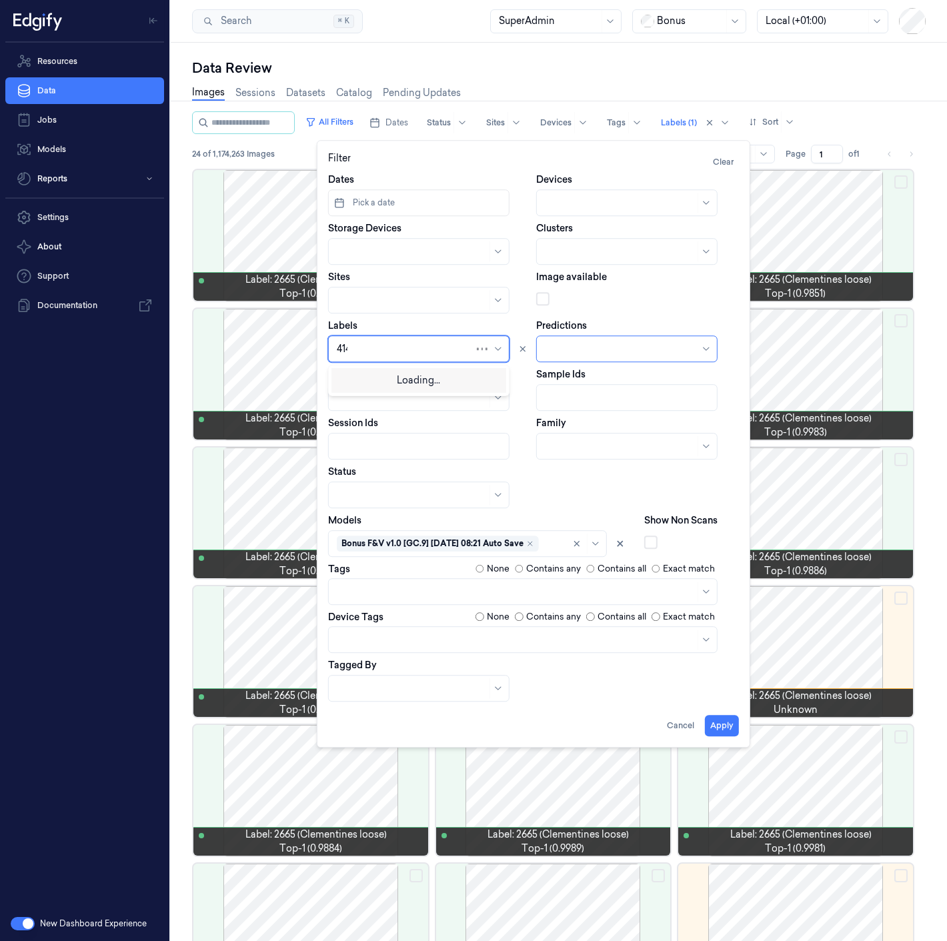
type input "4146"
click at [409, 397] on div "4146" at bounding box center [419, 401] width 164 height 14
click at [721, 727] on button "Apply" at bounding box center [722, 725] width 34 height 21
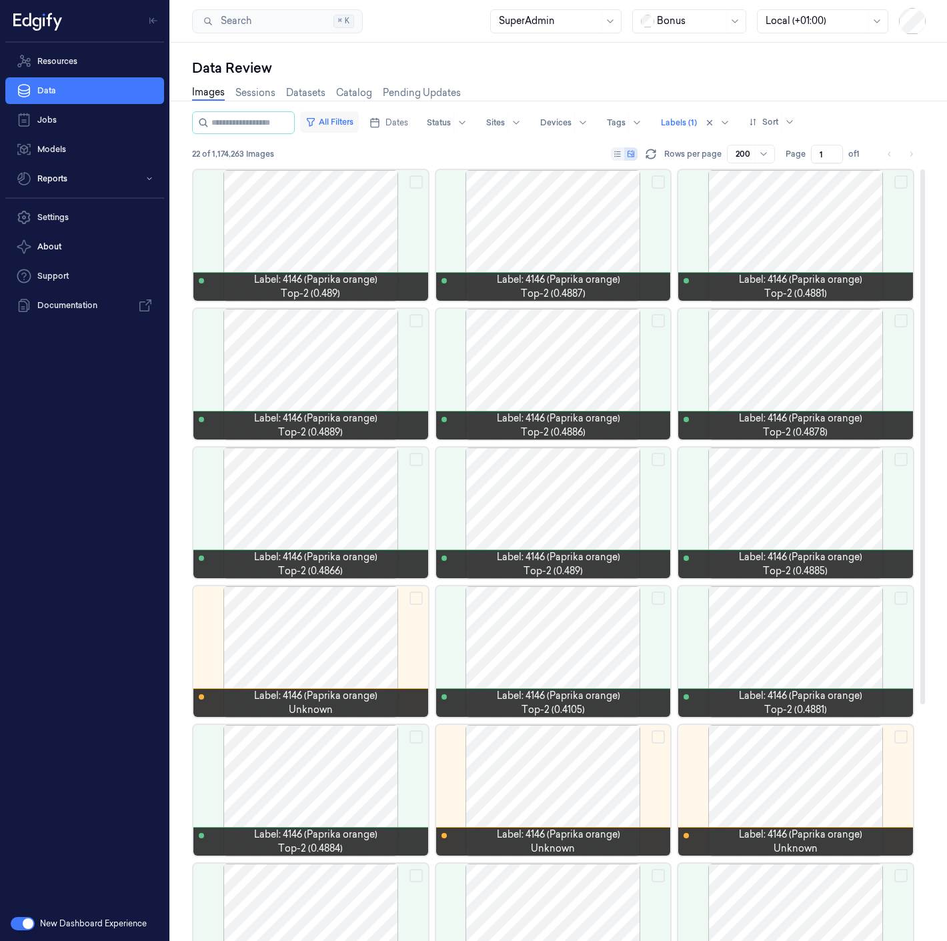
click at [354, 128] on button "All Filters" at bounding box center [329, 121] width 59 height 21
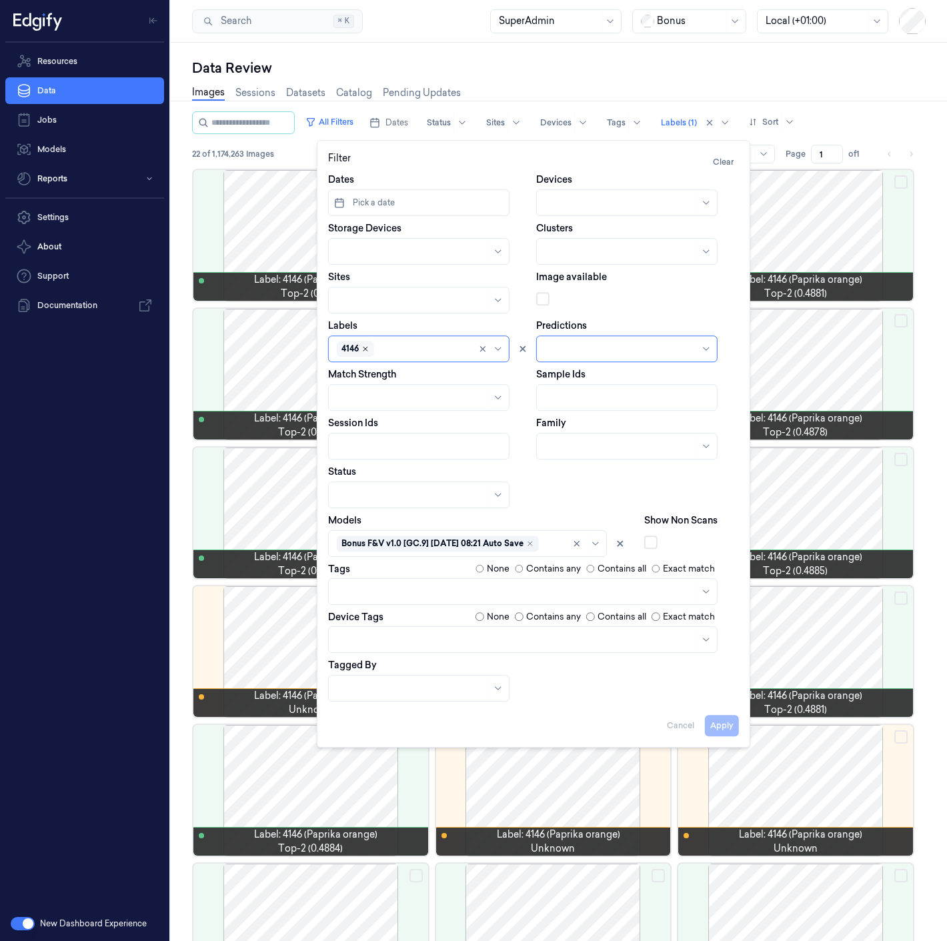
click at [367, 346] on icon "Remove ,4146" at bounding box center [365, 349] width 8 height 8
type input "1010"
click at [388, 401] on div "1010" at bounding box center [419, 401] width 164 height 14
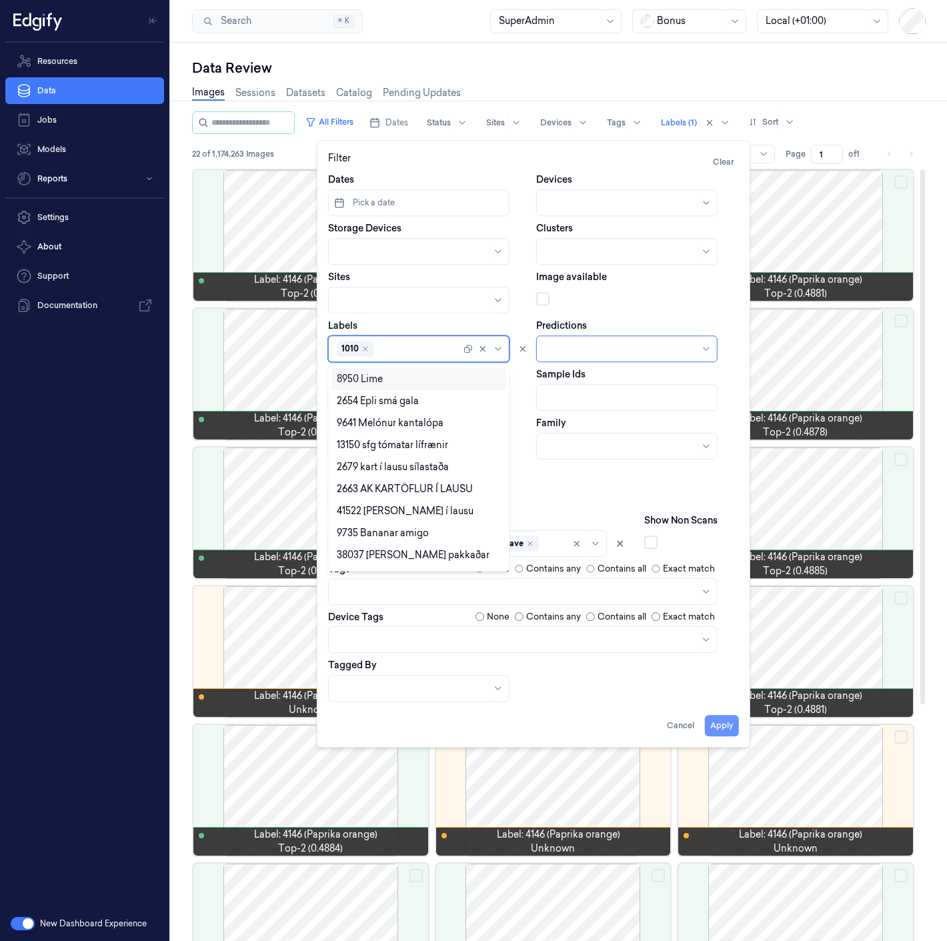
click at [725, 719] on button "Apply" at bounding box center [722, 725] width 34 height 21
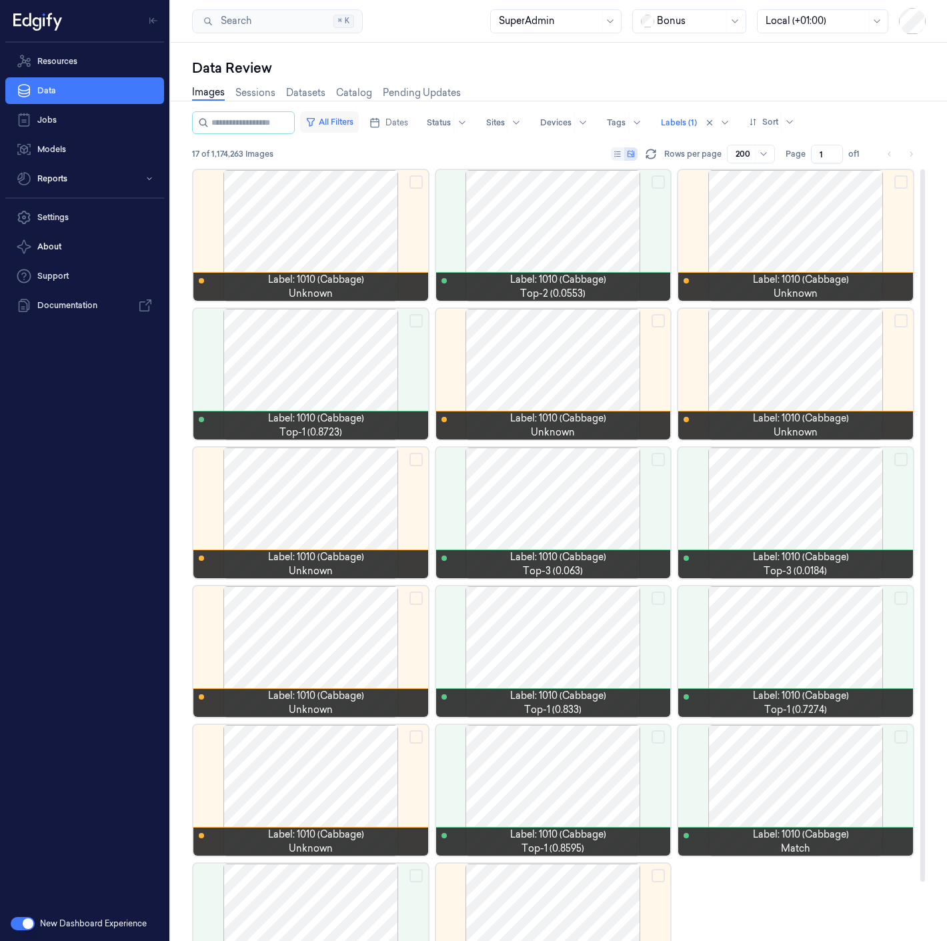
drag, startPoint x: 360, startPoint y: 114, endPoint x: 366, endPoint y: 130, distance: 17.1
click at [359, 114] on button "All Filters" at bounding box center [329, 121] width 59 height 21
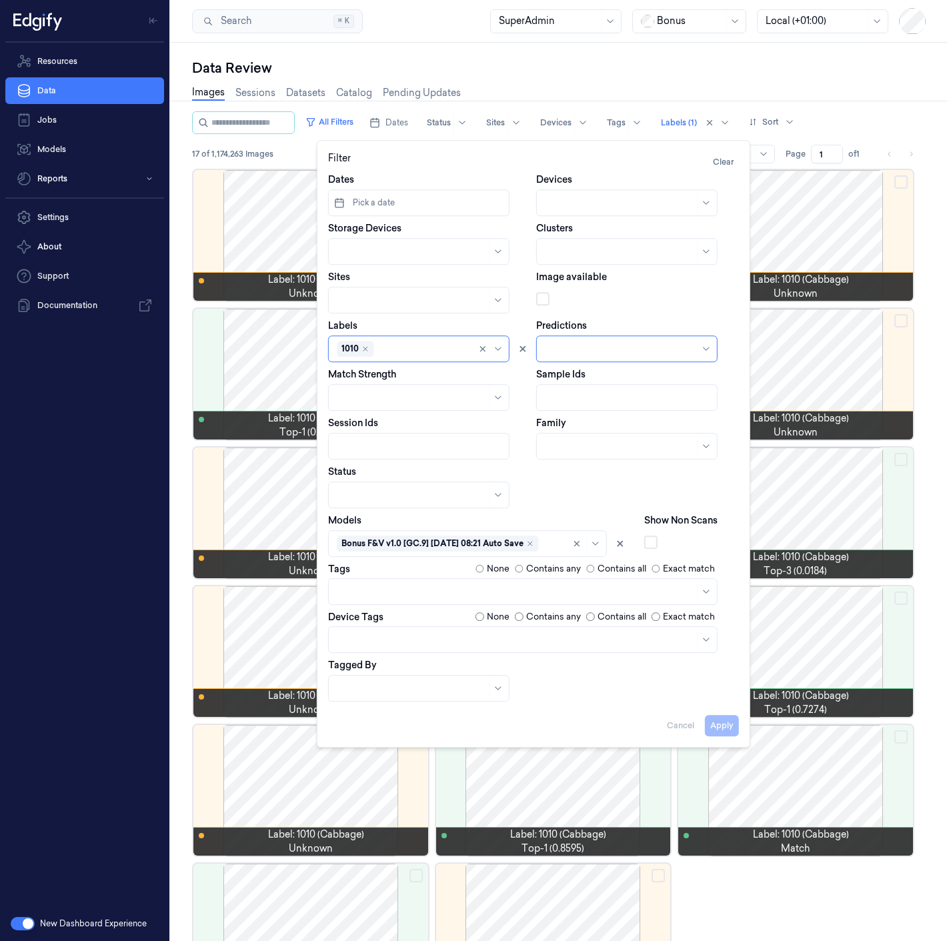
click at [415, 346] on div at bounding box center [423, 349] width 93 height 14
type input "11934"
click at [393, 398] on div "11934" at bounding box center [419, 401] width 164 height 14
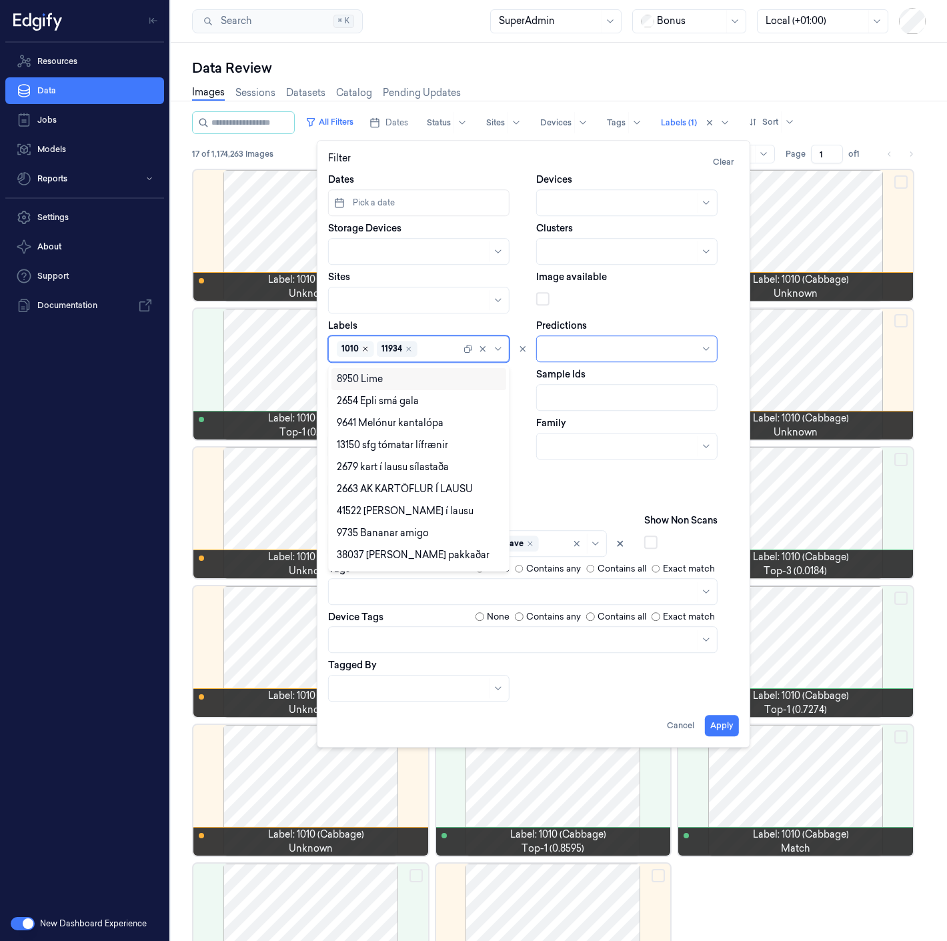
click at [363, 349] on icon "Remove ,1010" at bounding box center [365, 349] width 4 height 4
click at [723, 726] on button "Apply" at bounding box center [722, 725] width 34 height 21
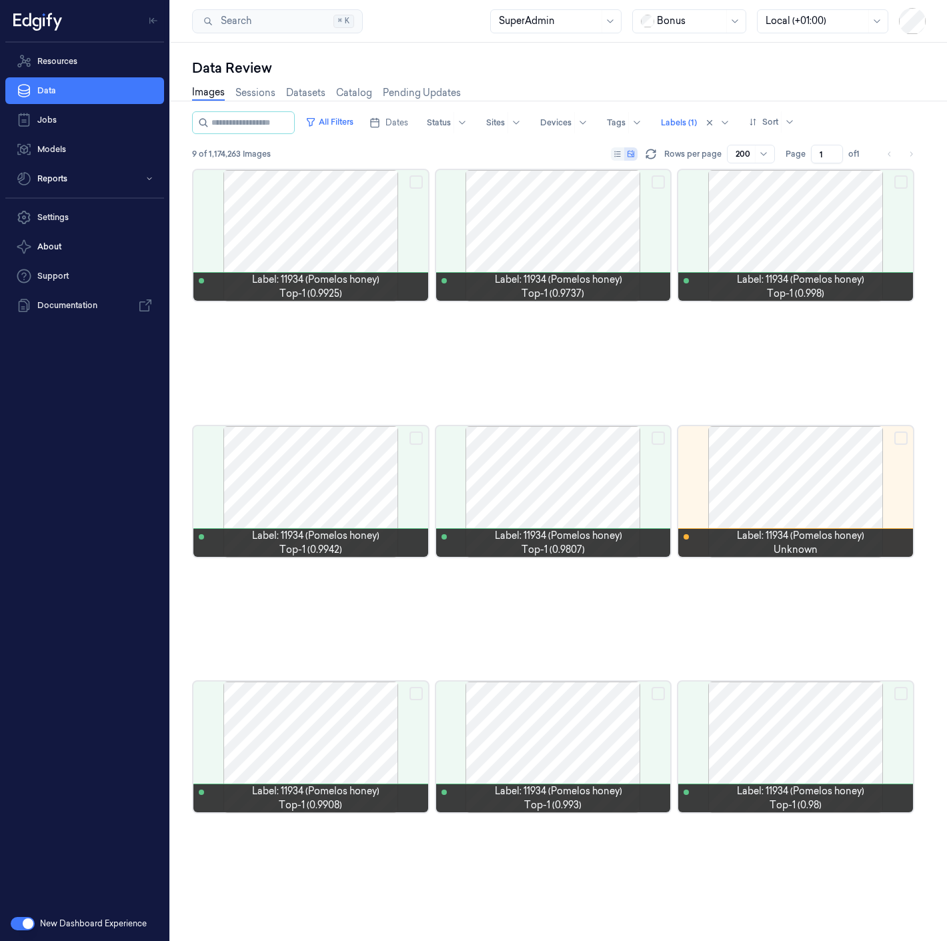
click at [342, 129] on button "All Filters" at bounding box center [329, 121] width 59 height 21
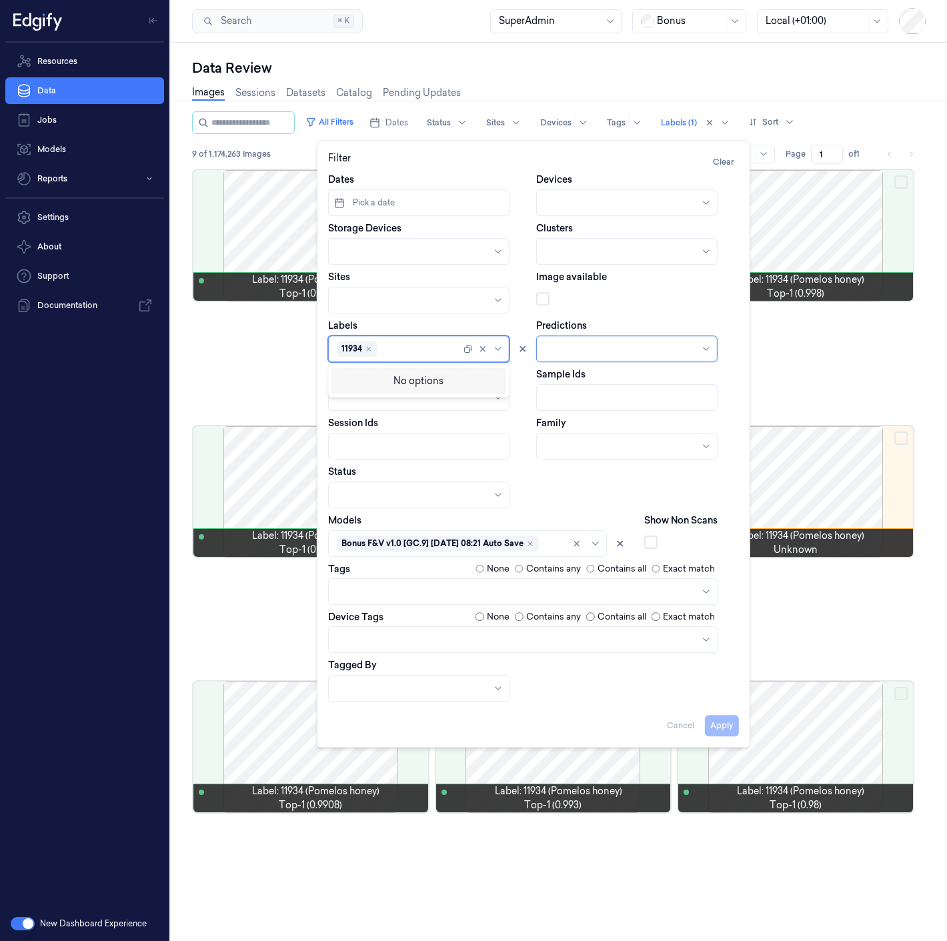
click at [417, 351] on div at bounding box center [420, 349] width 81 height 14
type input "red ca"
type input "2672"
click at [386, 400] on div "2672" at bounding box center [419, 401] width 164 height 14
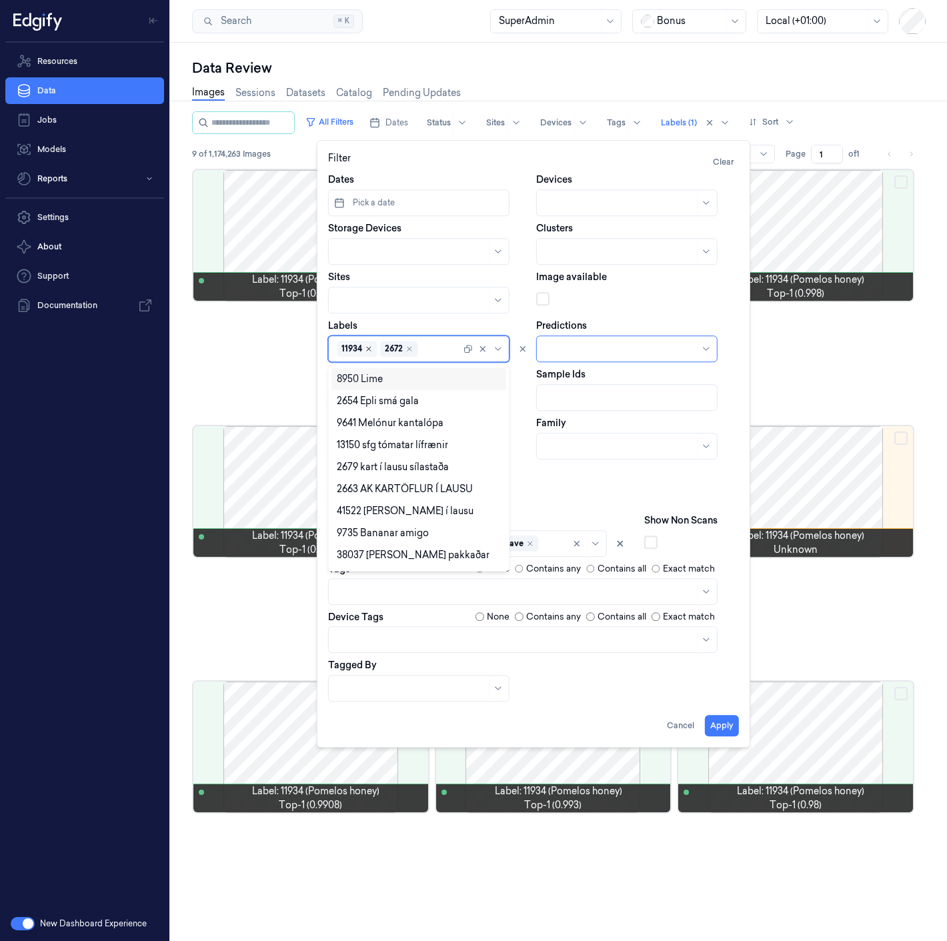
click at [369, 349] on icon "Remove ,11934" at bounding box center [369, 349] width 8 height 8
click at [721, 723] on button "Apply" at bounding box center [722, 725] width 34 height 21
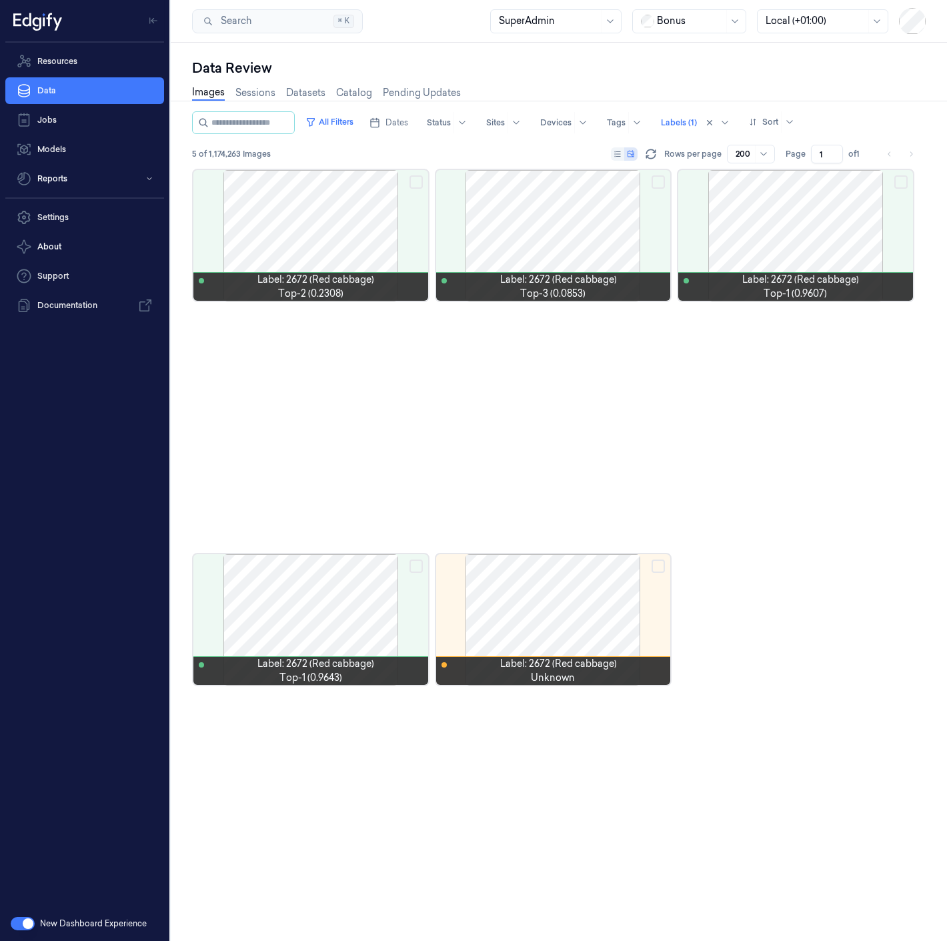
click at [349, 133] on div "All Filters Dates Status Sites Devices Tags Labels (1) Sort 5 of 1,174,263 Imag…" at bounding box center [558, 139] width 733 height 57
click at [353, 125] on button "All Filters" at bounding box center [329, 121] width 59 height 21
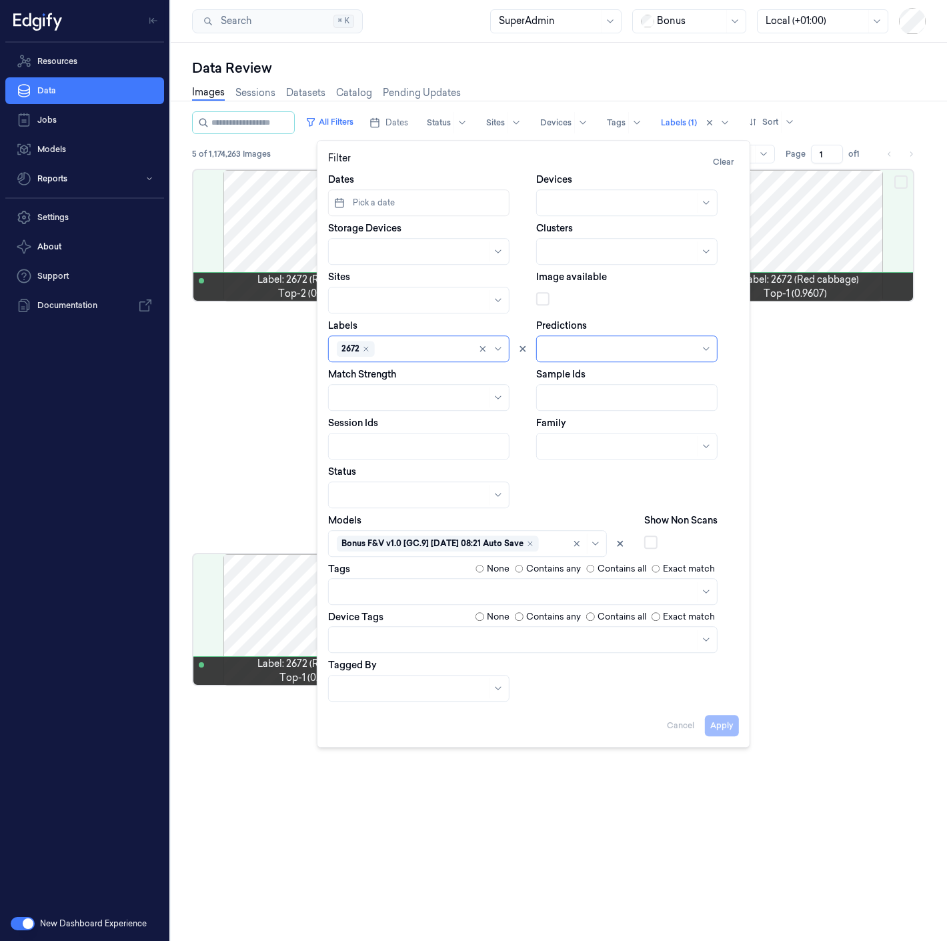
click at [399, 357] on div "2672" at bounding box center [403, 348] width 133 height 19
type input "melon"
type input "2639"
click at [375, 397] on div "2639" at bounding box center [419, 401] width 164 height 14
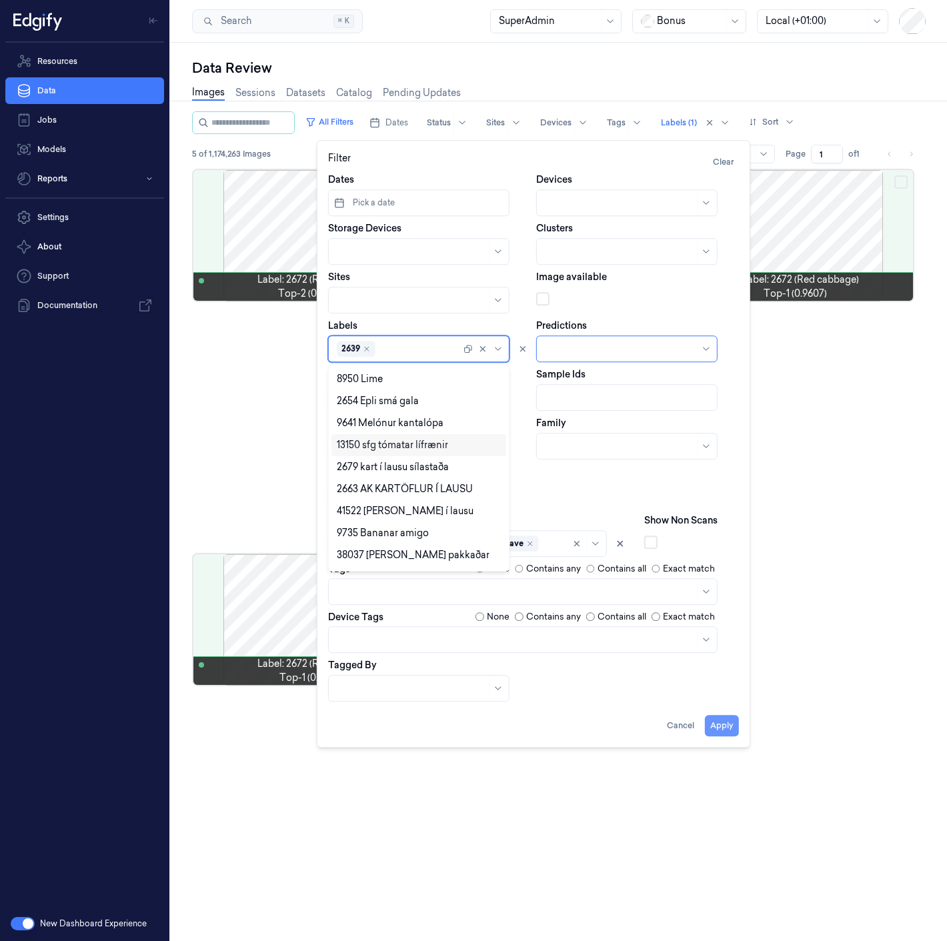
click at [729, 727] on button "Apply" at bounding box center [722, 725] width 34 height 21
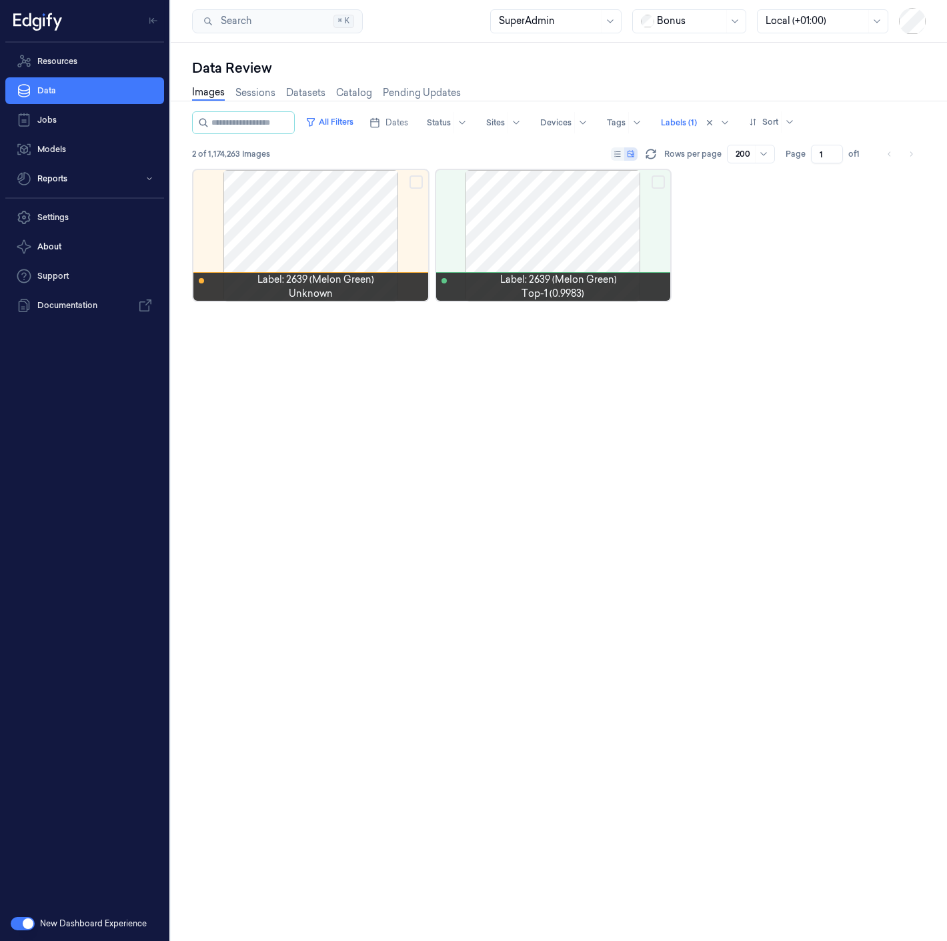
click at [479, 465] on div "Label: 2639 (Melon Green) unknown Label: 2639 (Melon Green) top-1 (0.9983)" at bounding box center [558, 550] width 733 height 762
click at [343, 115] on button "All Filters" at bounding box center [329, 121] width 59 height 21
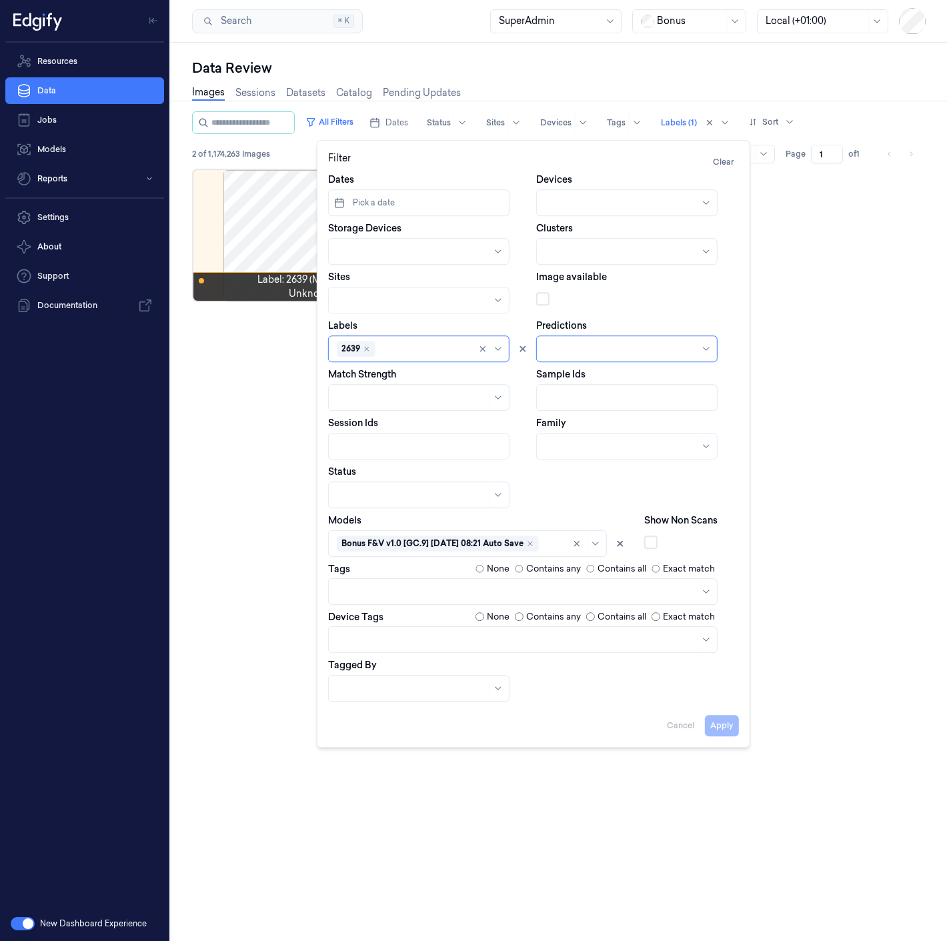
click at [383, 343] on div at bounding box center [424, 349] width 92 height 14
type input "1019"
click at [383, 405] on div "1019" at bounding box center [419, 401] width 164 height 14
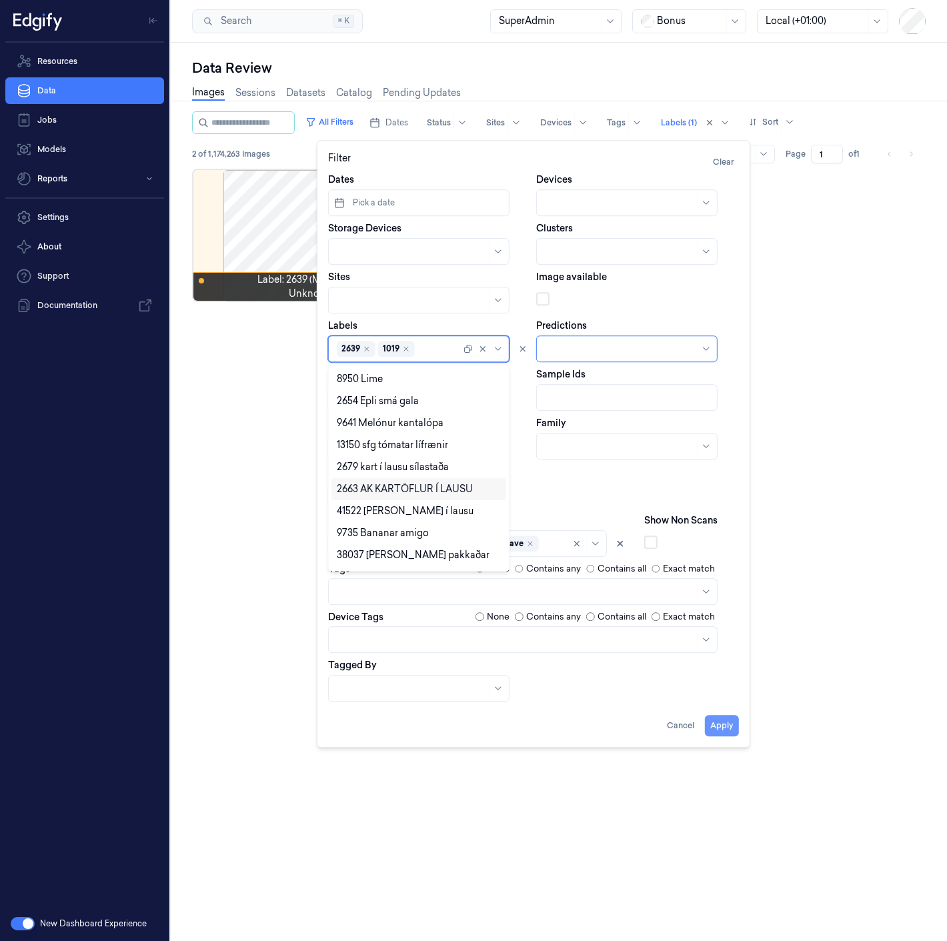
click at [725, 717] on button "Apply" at bounding box center [722, 725] width 34 height 21
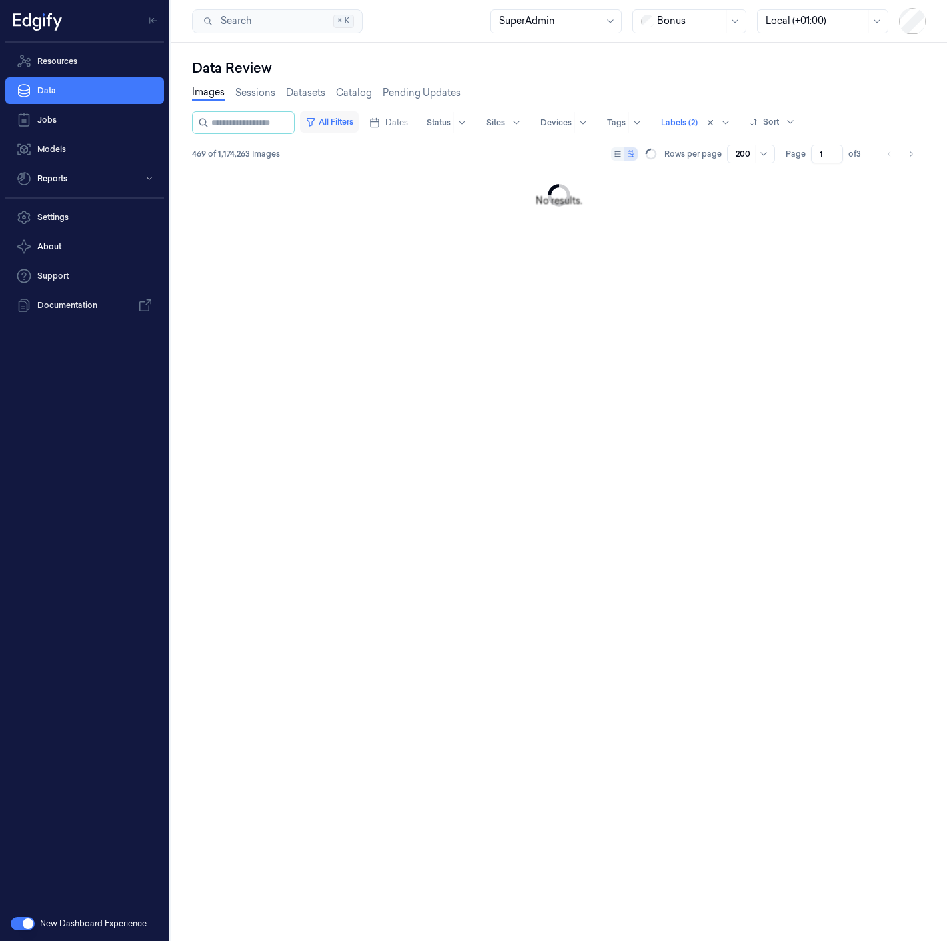
click at [344, 125] on button "All Filters" at bounding box center [329, 121] width 59 height 21
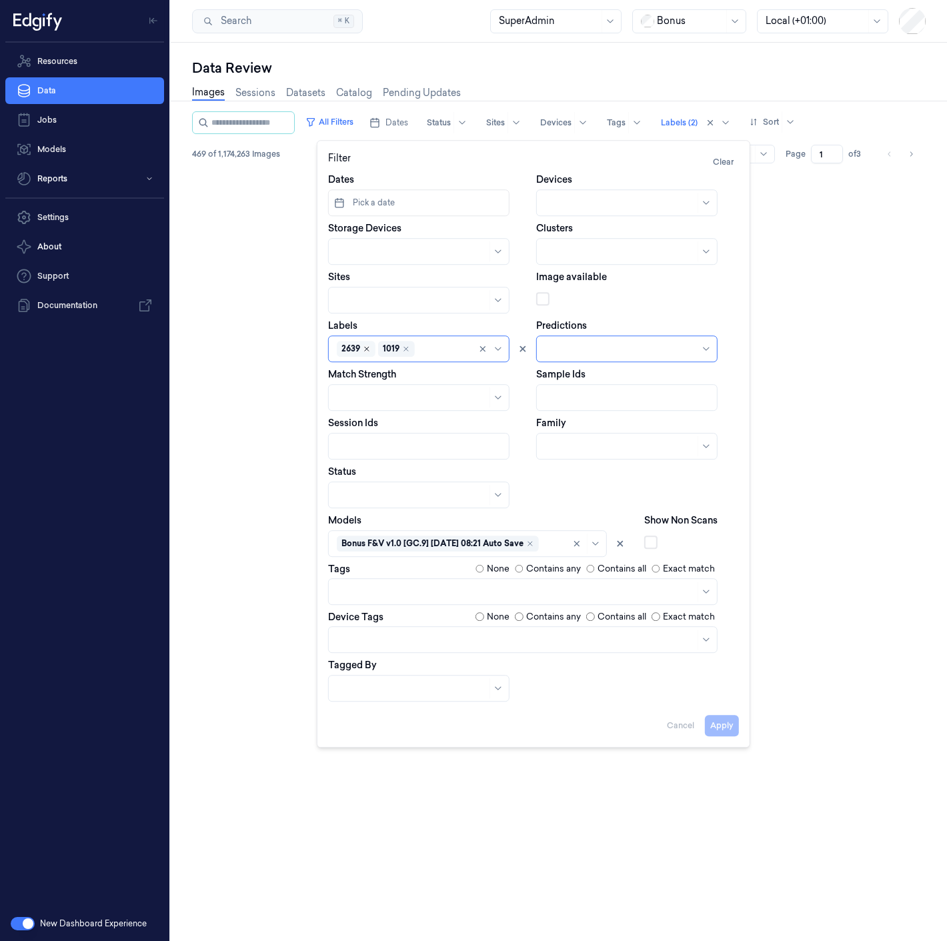
click at [367, 350] on icon "Remove ,2639" at bounding box center [367, 349] width 4 height 4
click at [720, 719] on button "Apply" at bounding box center [722, 725] width 34 height 21
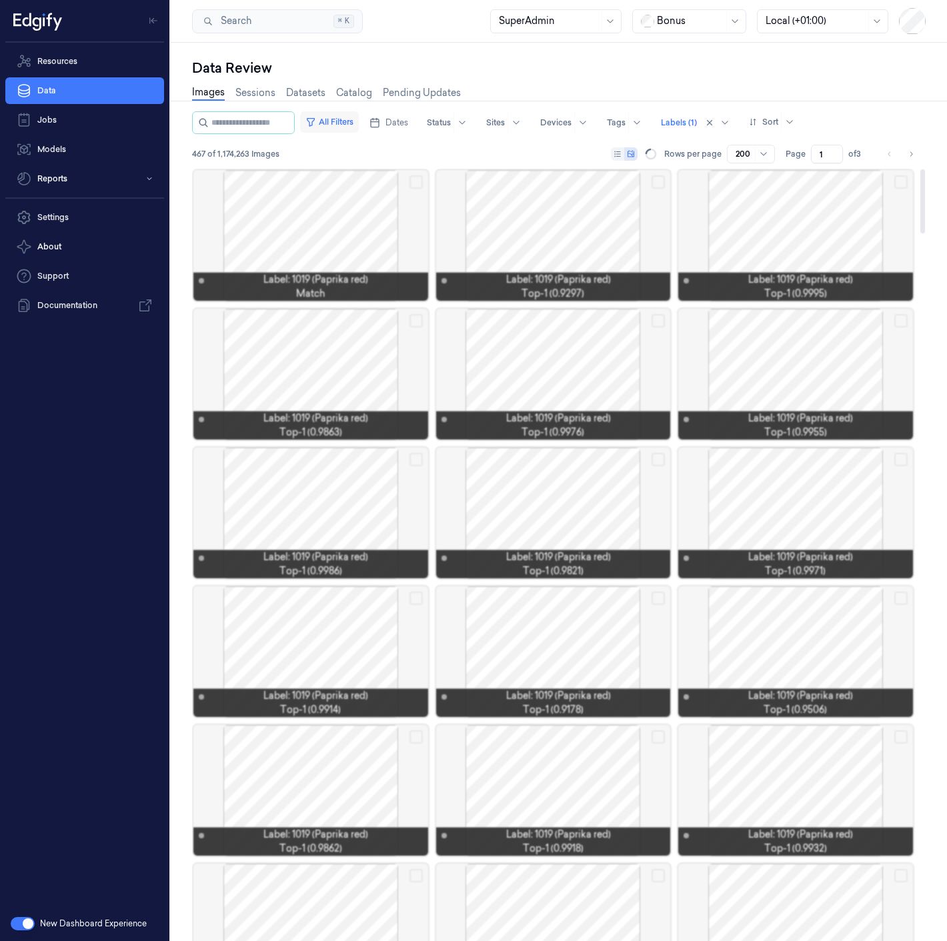
click at [359, 123] on button "All Filters" at bounding box center [329, 121] width 59 height 21
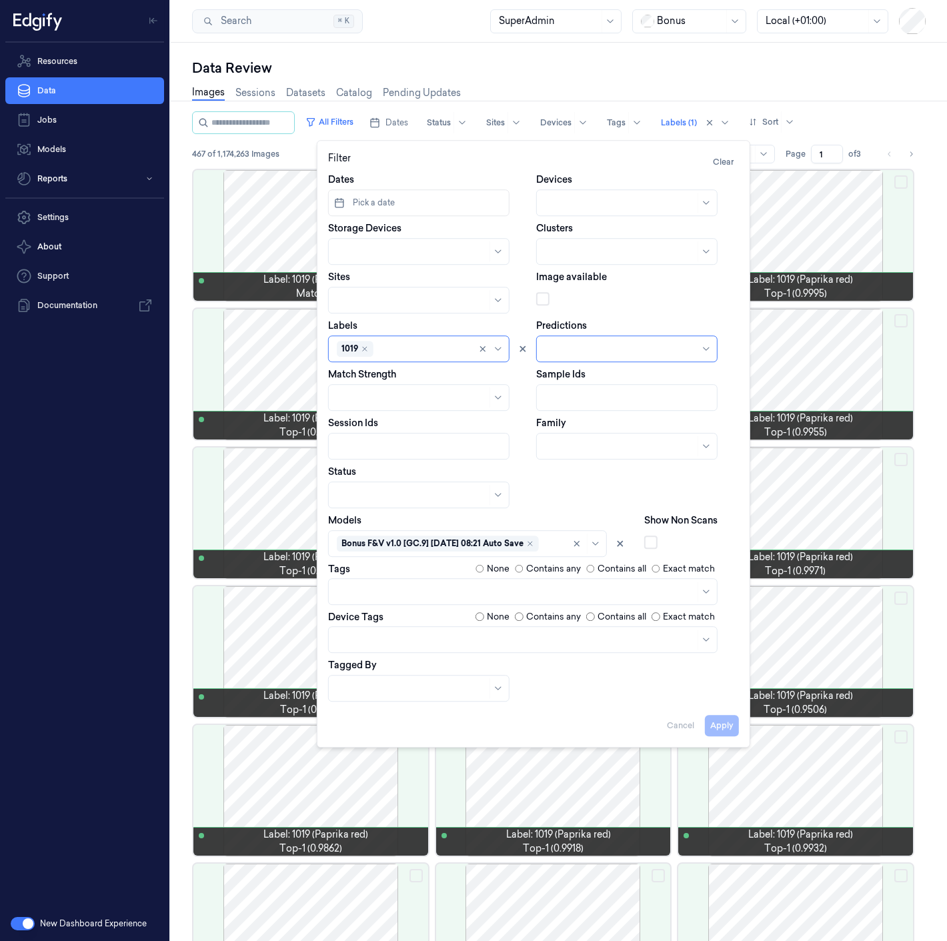
click at [926, 357] on div "Data Review Images Sessions Datasets Catalog Pending Updates All Filters Dates …" at bounding box center [559, 492] width 776 height 898
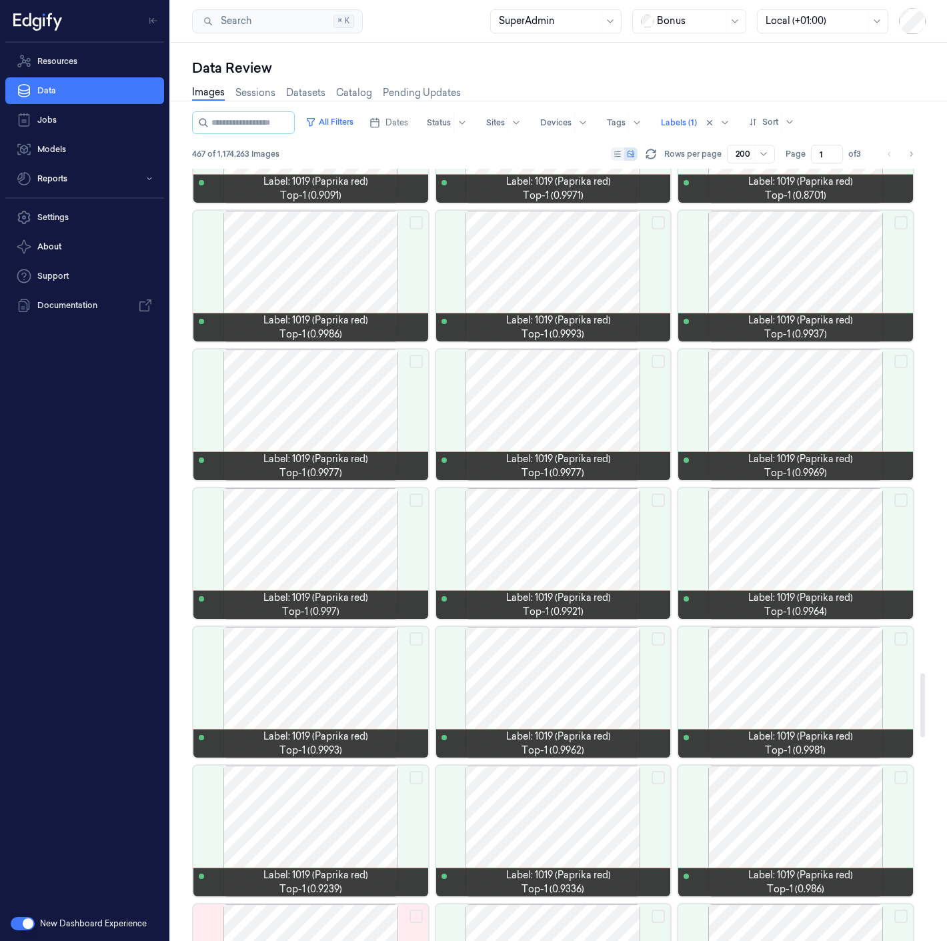
scroll to position [6075, 0]
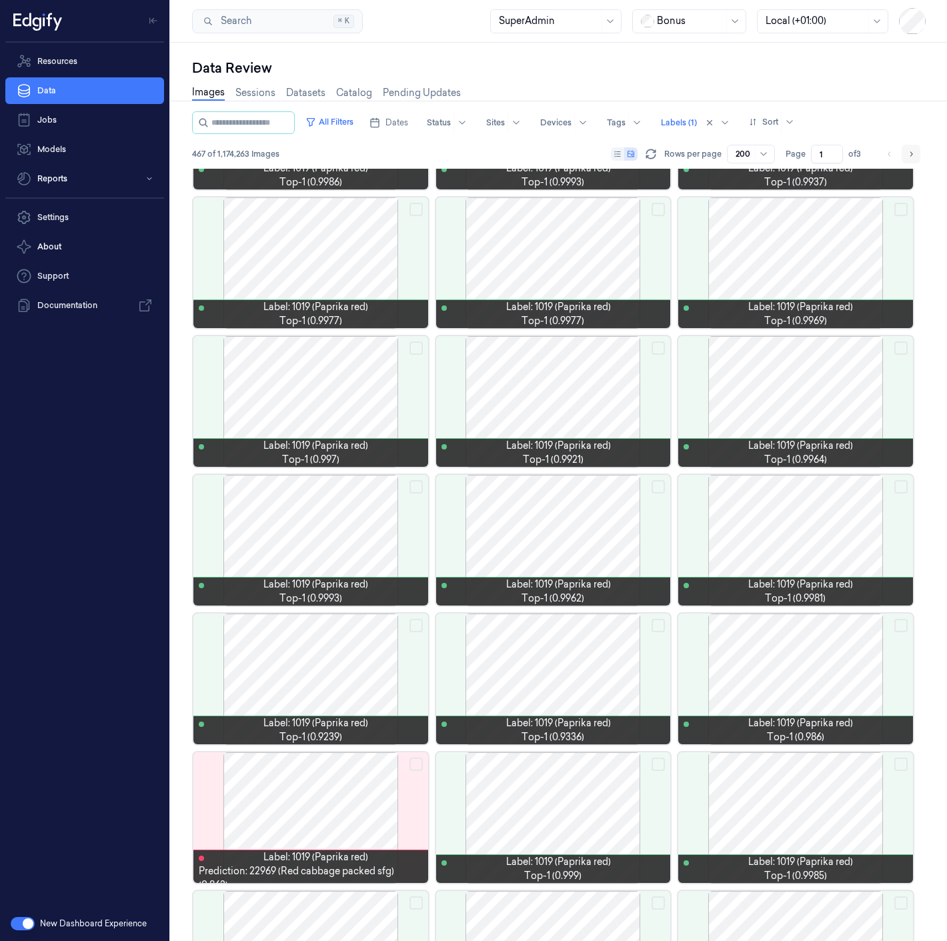
click at [912, 151] on icon "Go to next page" at bounding box center [911, 154] width 8 height 11
type input "2"
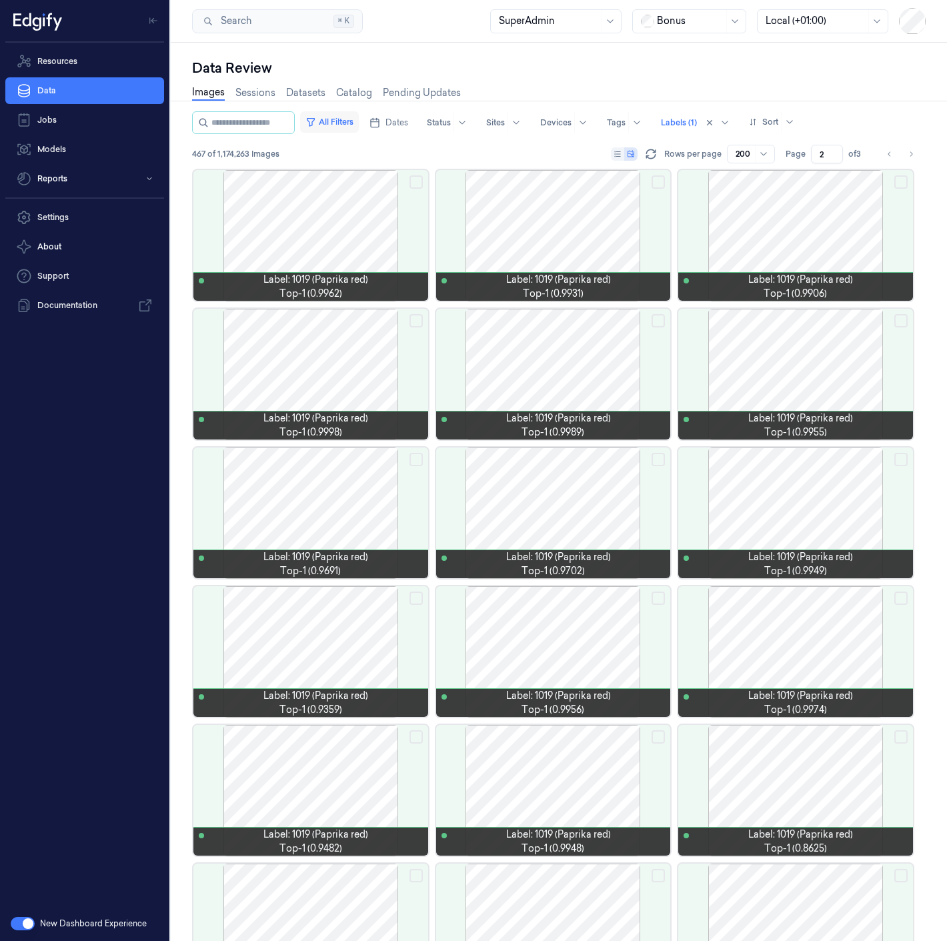
click at [339, 128] on button "All Filters" at bounding box center [329, 121] width 59 height 21
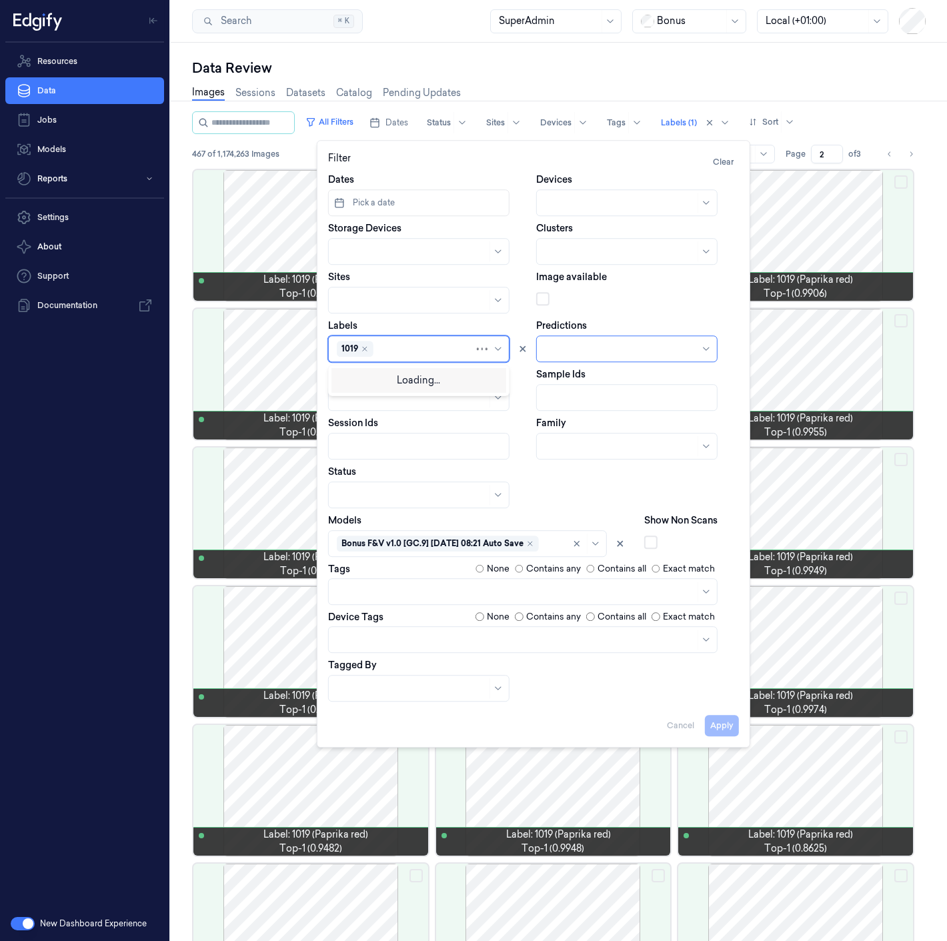
click at [387, 354] on div at bounding box center [425, 349] width 98 height 14
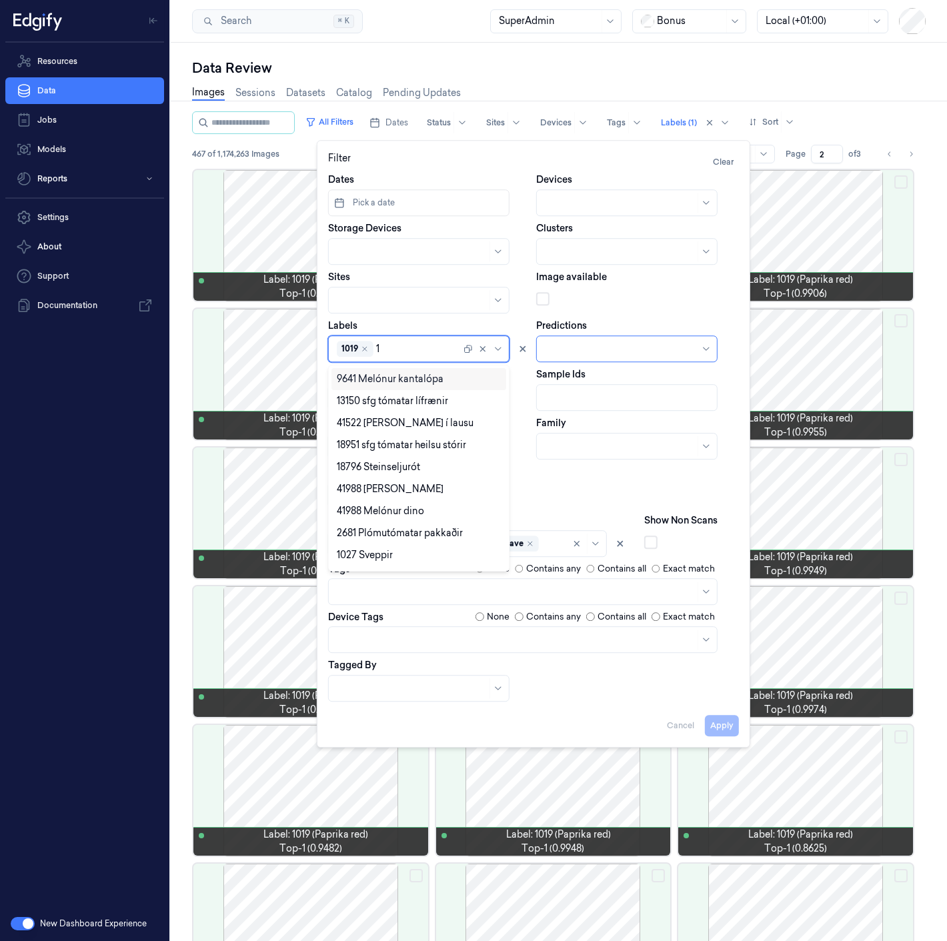
type input "1"
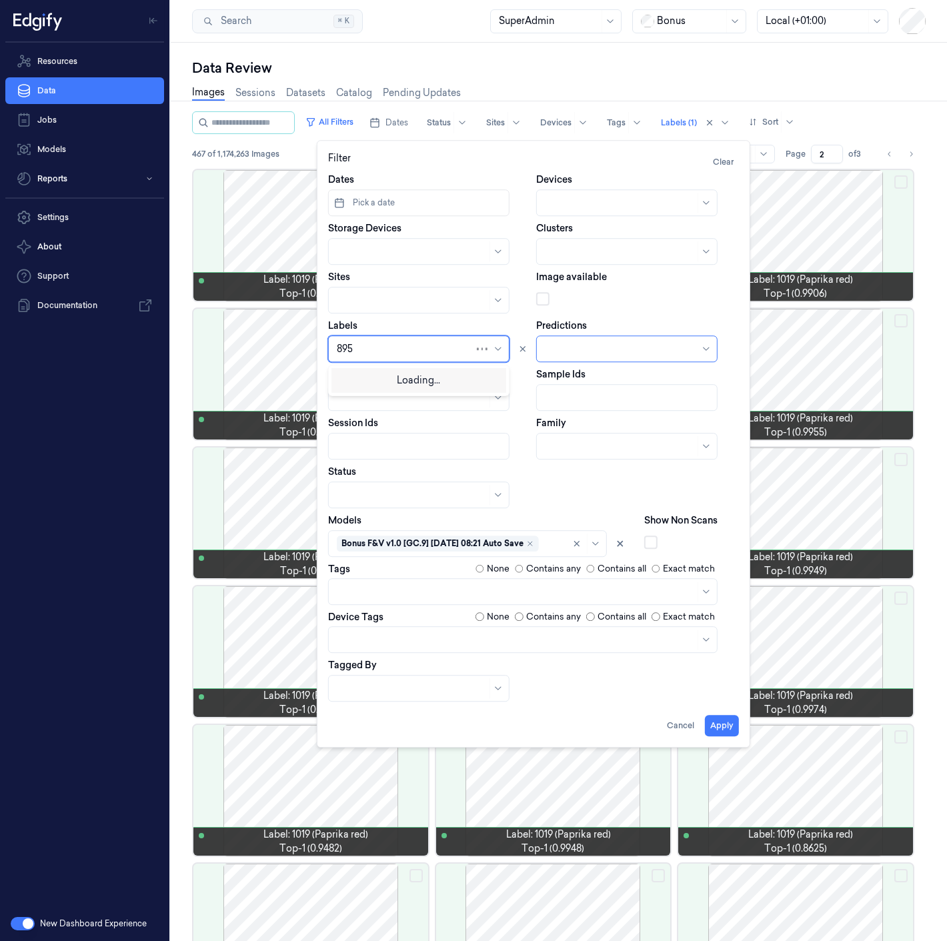
type input "8950"
click at [415, 421] on div "8950" at bounding box center [419, 423] width 164 height 14
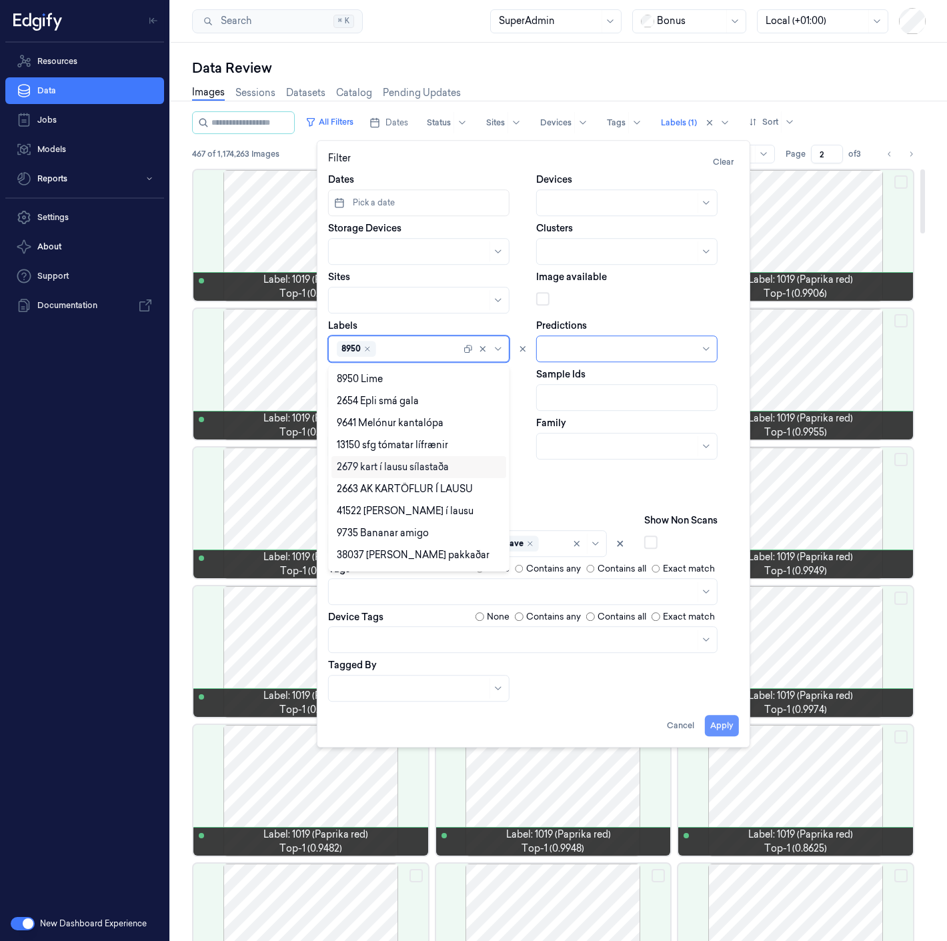
click at [714, 721] on button "Apply" at bounding box center [722, 725] width 34 height 21
type input "1"
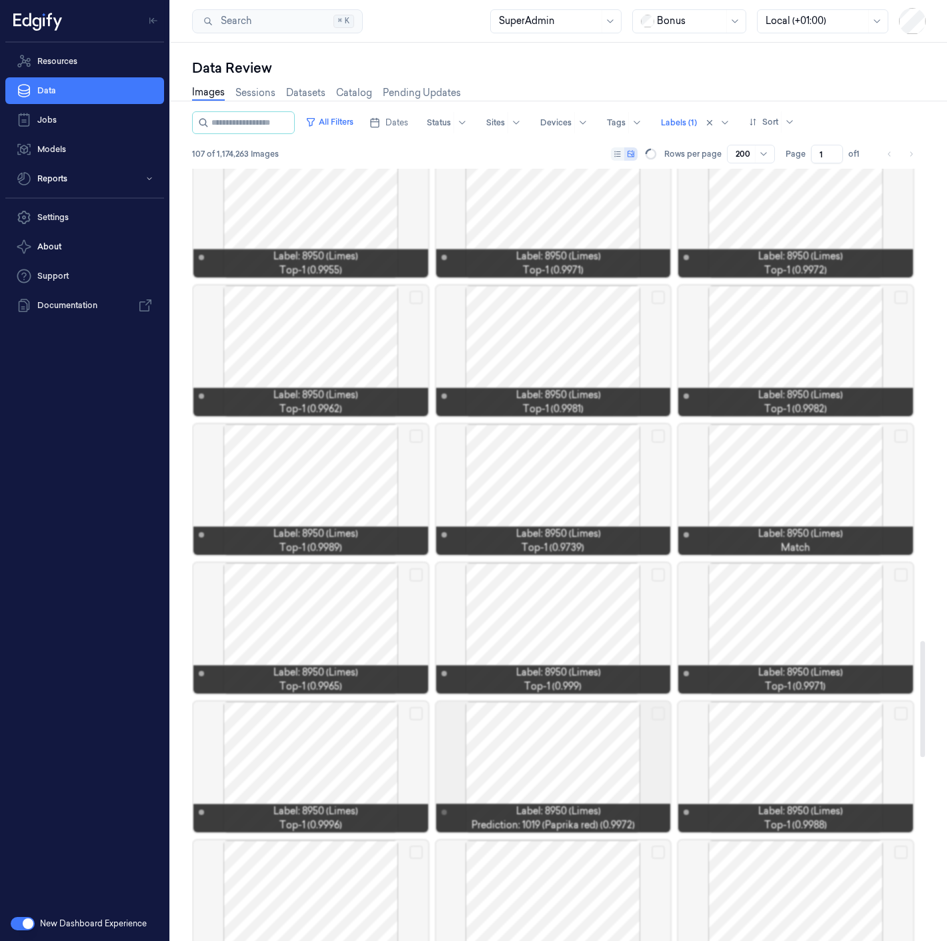
scroll to position [2889, 0]
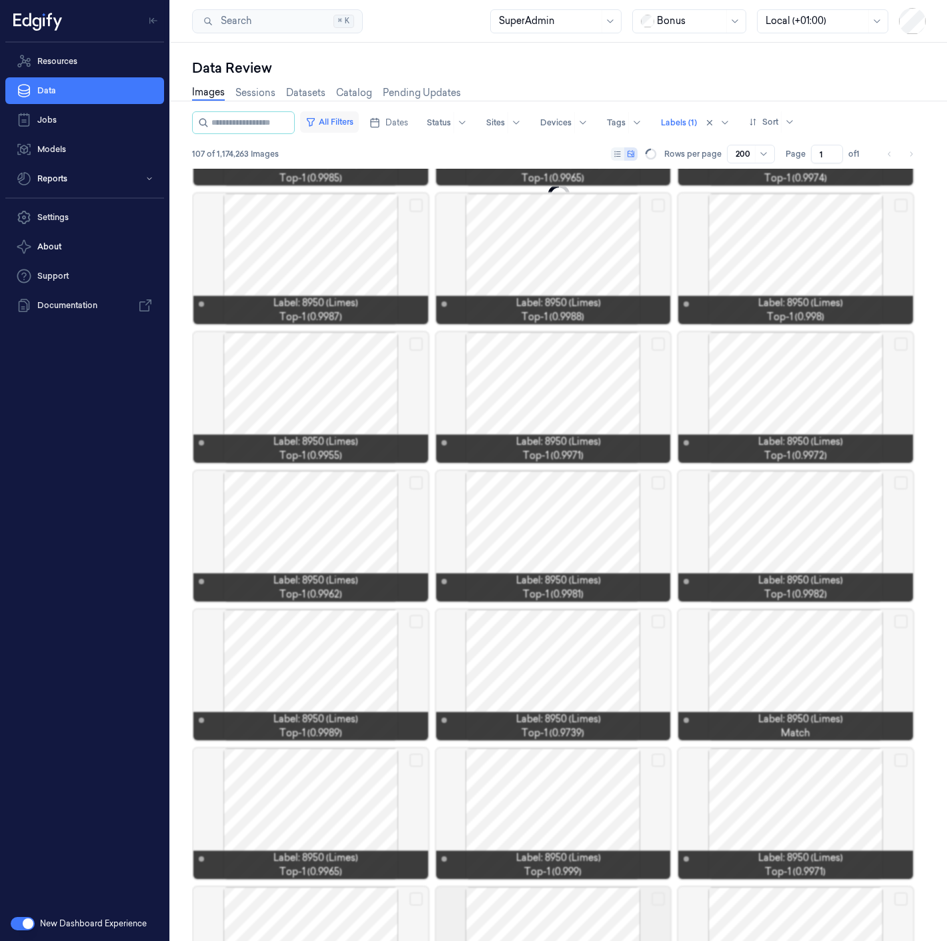
click at [358, 123] on button "All Filters" at bounding box center [329, 121] width 59 height 21
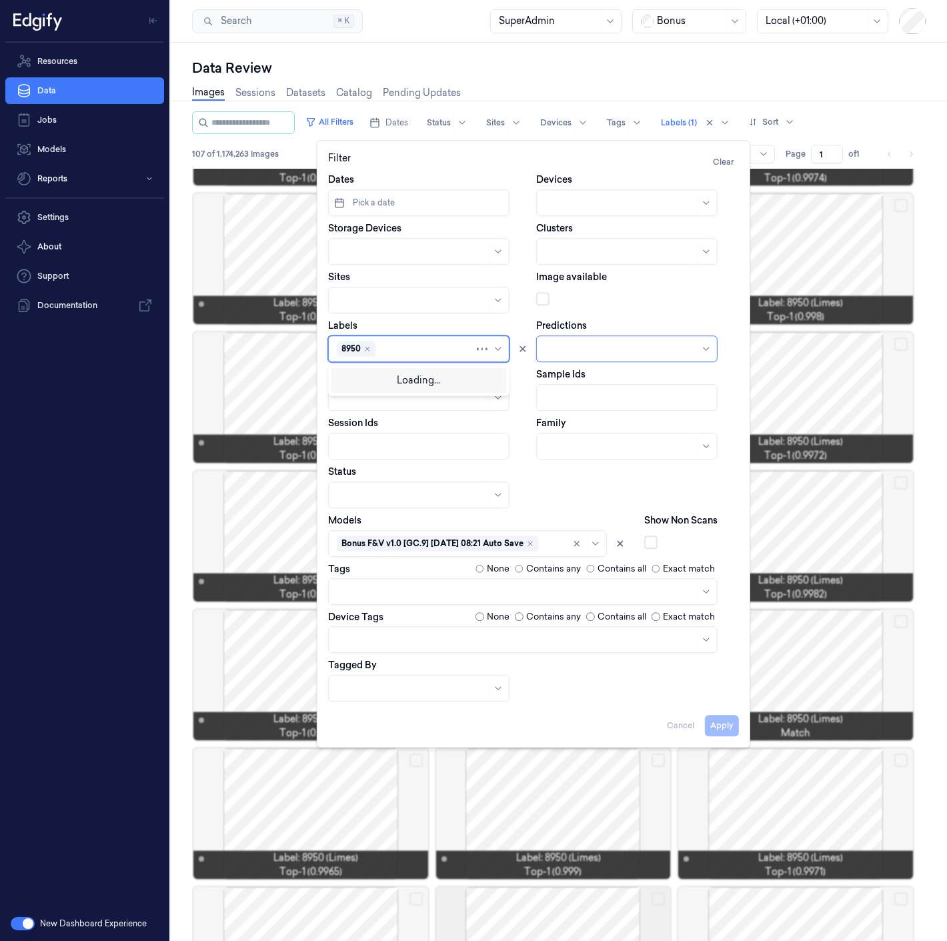
click at [385, 355] on div "8950" at bounding box center [405, 348] width 137 height 19
type input "1014"
click at [380, 397] on div "1014" at bounding box center [419, 401] width 164 height 14
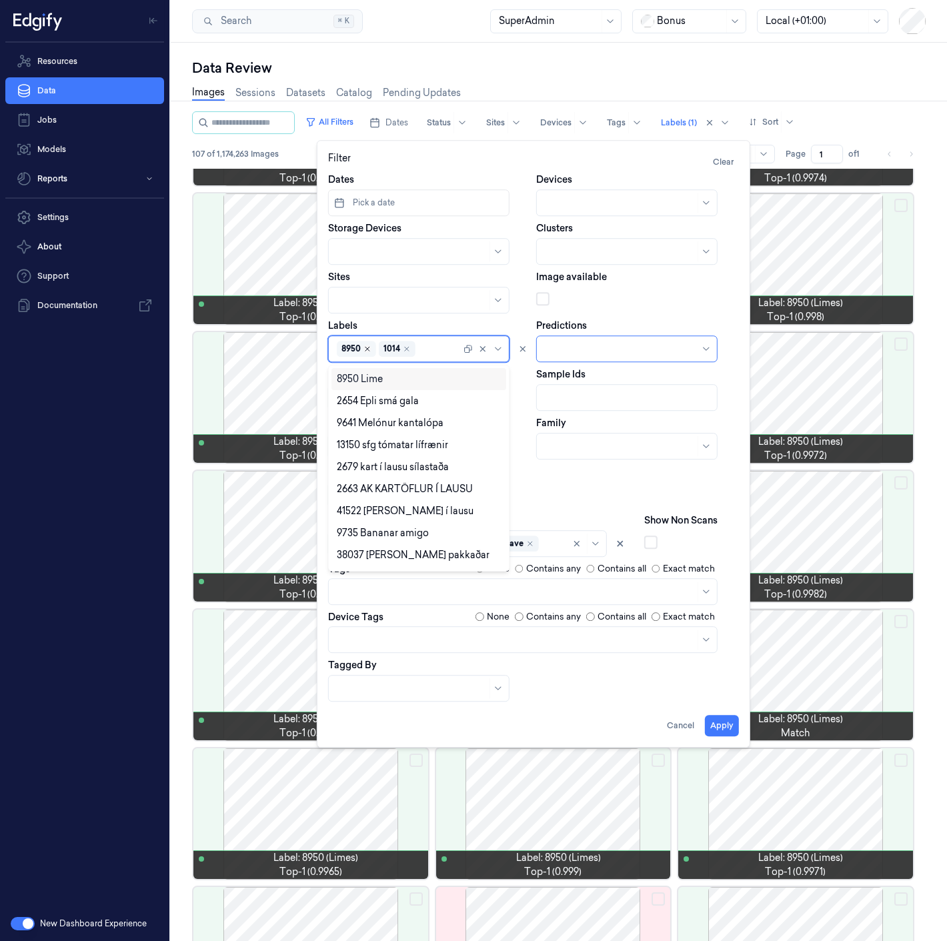
click at [363, 349] on icon "Remove ,8950" at bounding box center [367, 349] width 8 height 8
drag, startPoint x: 723, startPoint y: 721, endPoint x: 715, endPoint y: 711, distance: 12.3
click at [723, 721] on button "Apply" at bounding box center [722, 725] width 34 height 21
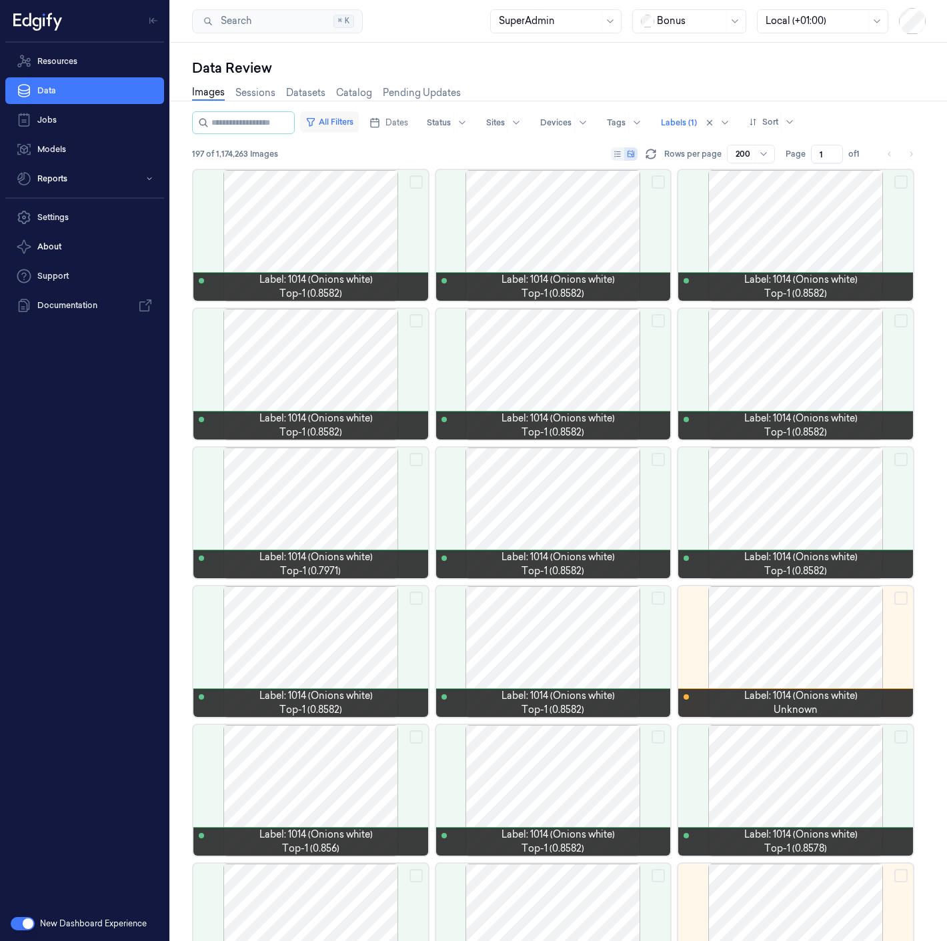
click at [352, 126] on button "All Filters" at bounding box center [329, 121] width 59 height 21
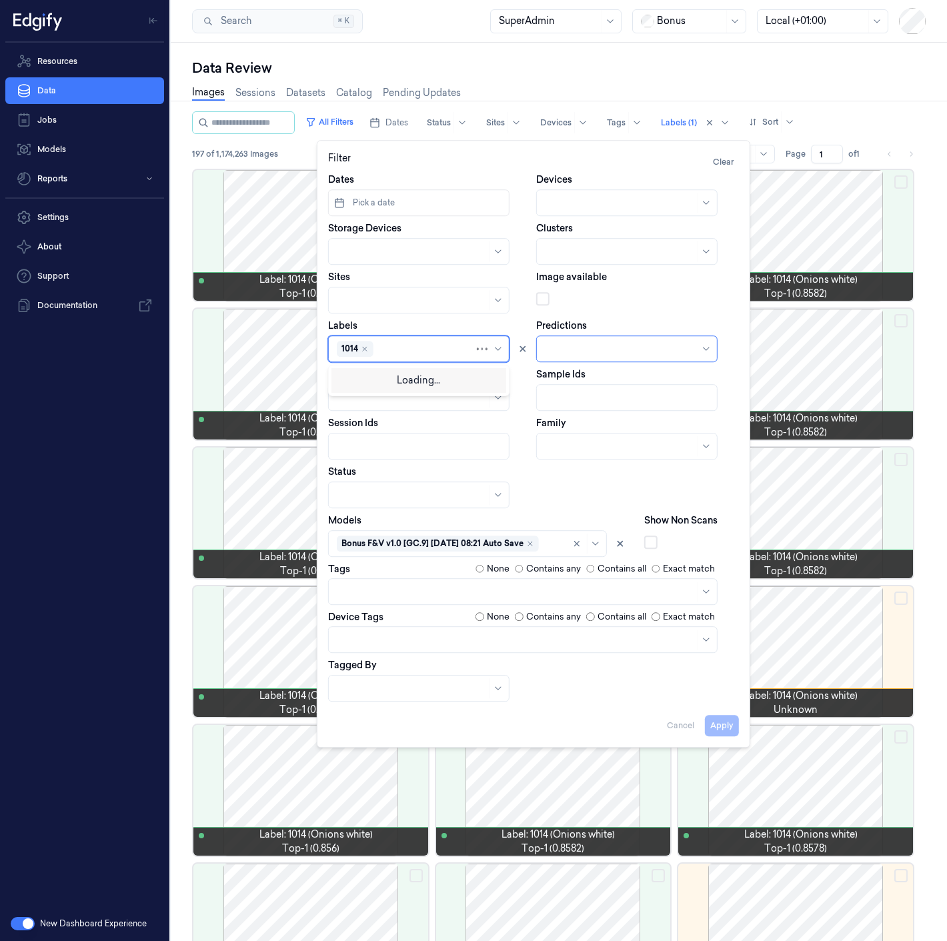
click at [399, 351] on div at bounding box center [425, 349] width 98 height 14
type input "m"
type input "2664"
click at [457, 404] on div "2664" at bounding box center [419, 401] width 164 height 14
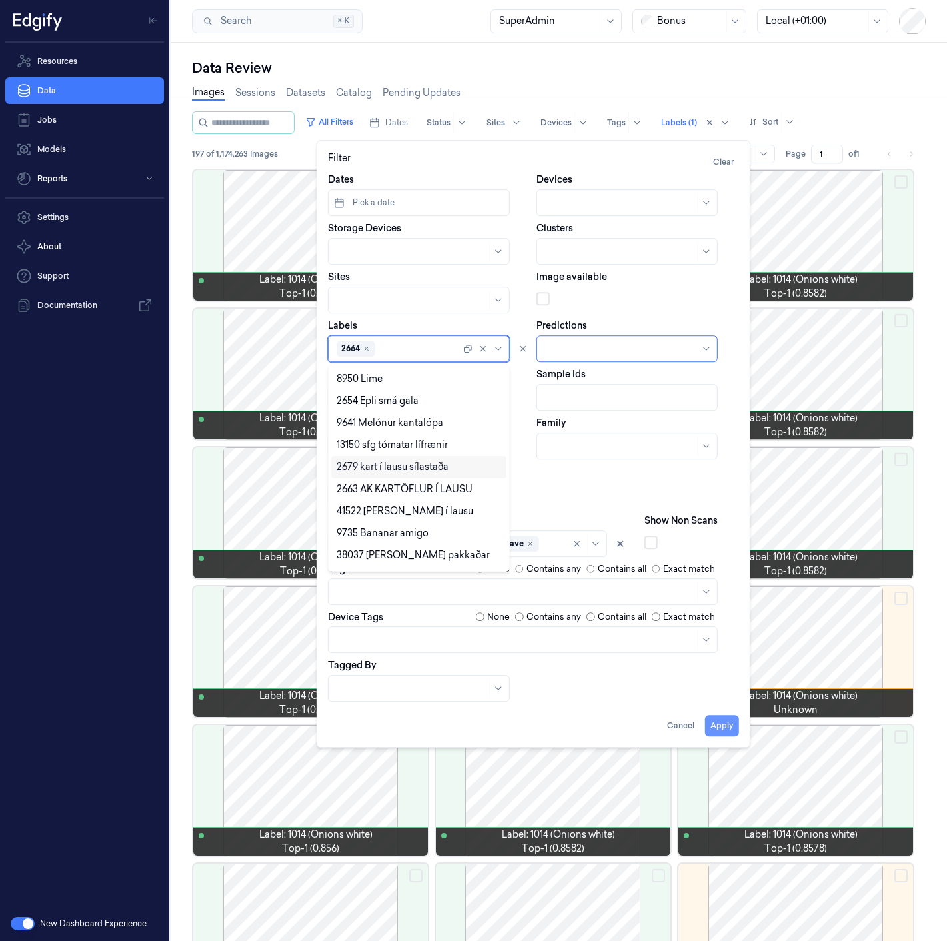
click at [720, 725] on button "Apply" at bounding box center [722, 725] width 34 height 21
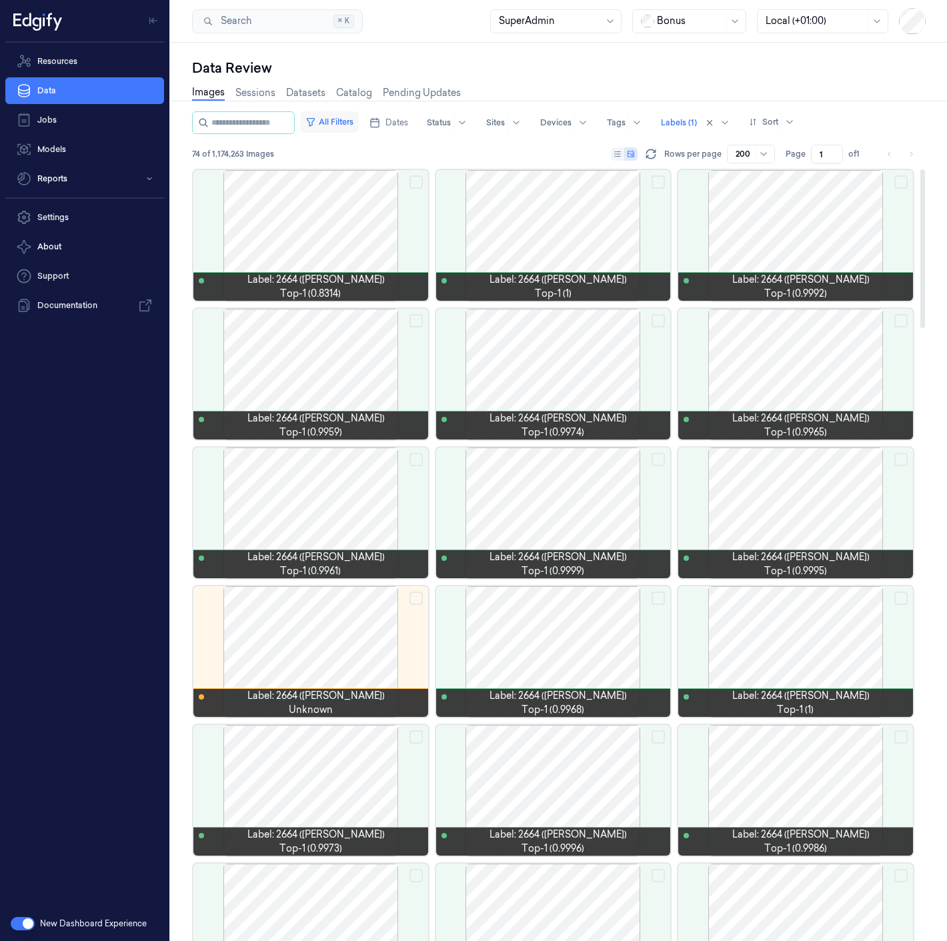
click at [344, 129] on button "All Filters" at bounding box center [329, 121] width 59 height 21
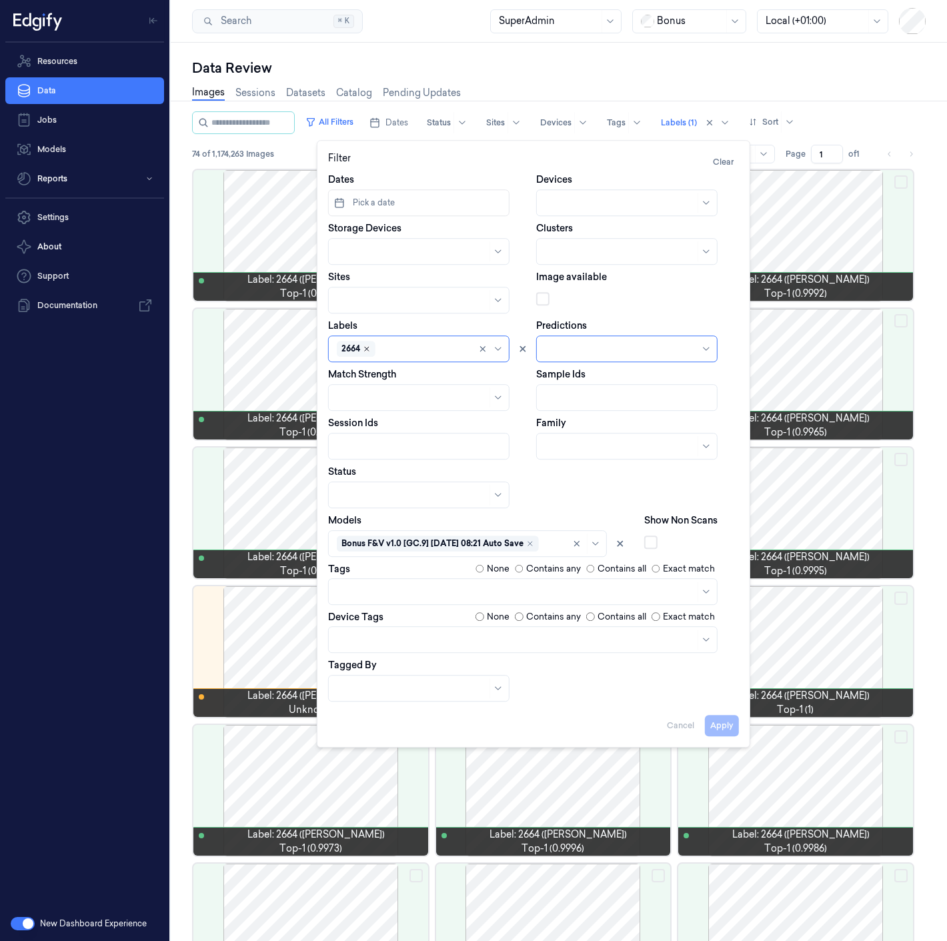
click at [365, 348] on icon "Remove ,2664" at bounding box center [367, 349] width 4 height 4
type input "2608"
click at [378, 383] on div "2608" at bounding box center [419, 379] width 164 height 14
click at [727, 722] on button "Apply" at bounding box center [722, 725] width 34 height 21
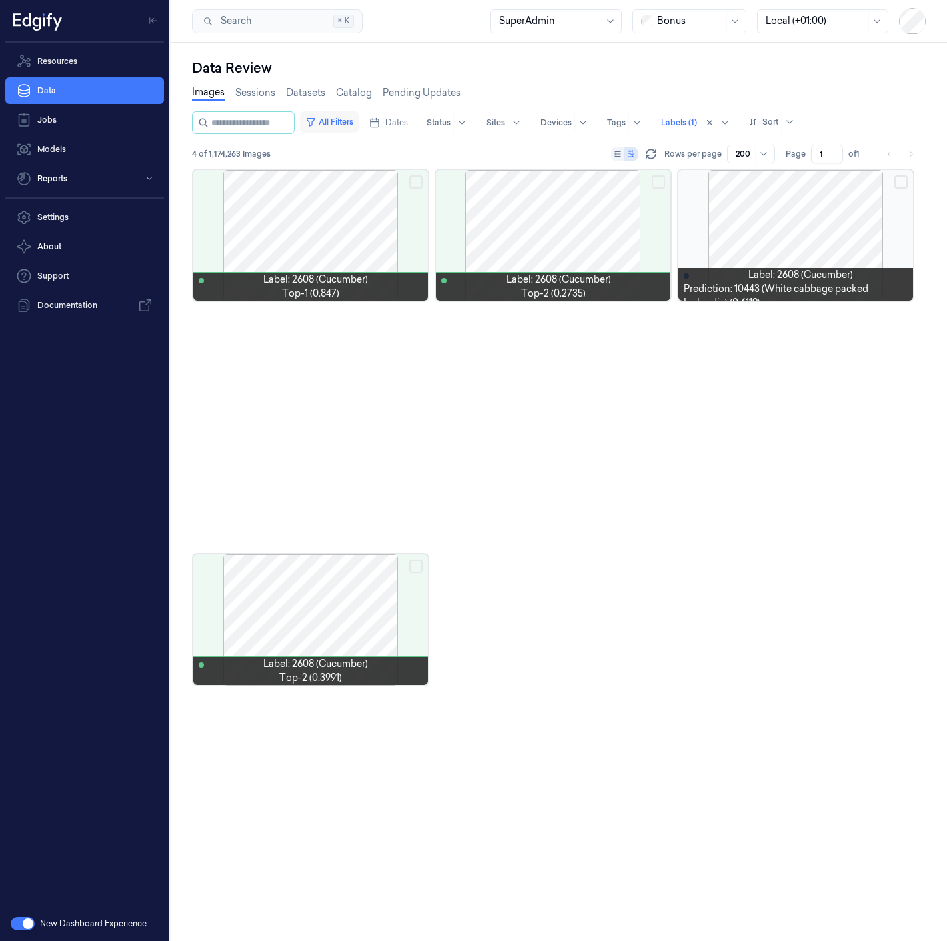
click at [333, 121] on button "All Filters" at bounding box center [329, 121] width 59 height 21
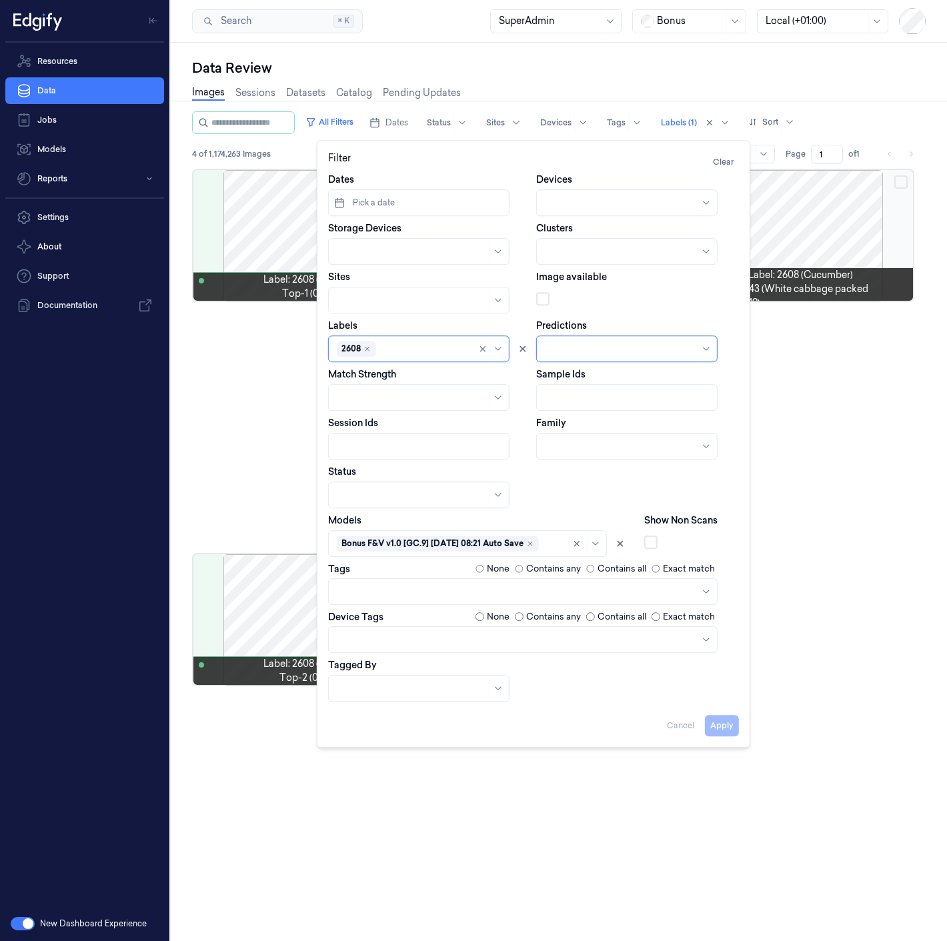
click at [392, 350] on div at bounding box center [424, 349] width 91 height 14
type input "a"
type input "2631"
click at [377, 399] on div "2631" at bounding box center [419, 401] width 164 height 14
click at [724, 717] on button "Apply" at bounding box center [722, 725] width 34 height 21
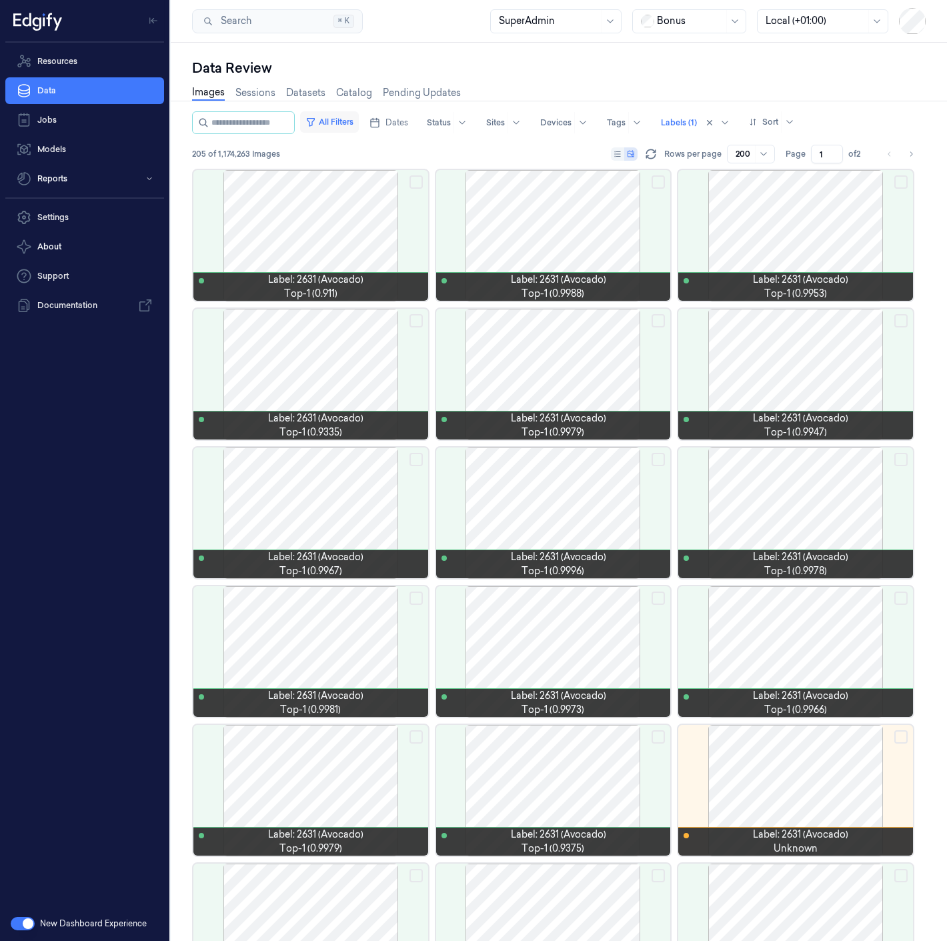
click at [342, 124] on button "All Filters" at bounding box center [329, 121] width 59 height 21
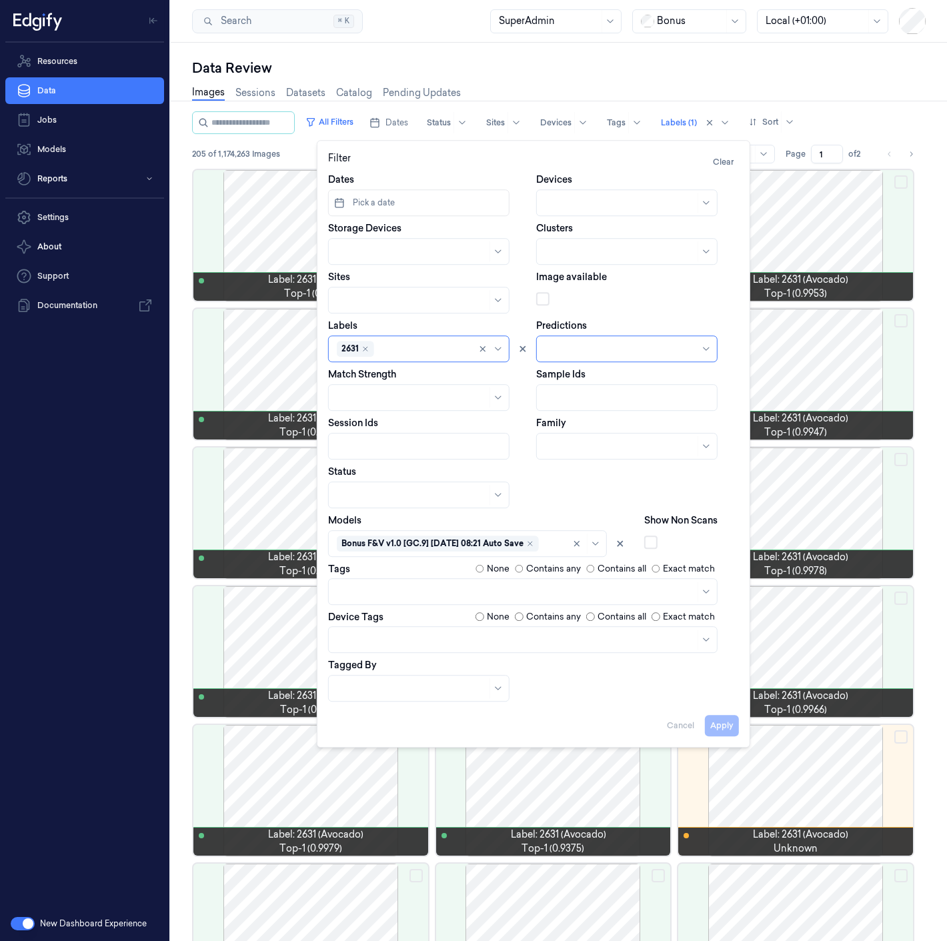
click at [385, 499] on div at bounding box center [412, 495] width 150 height 14
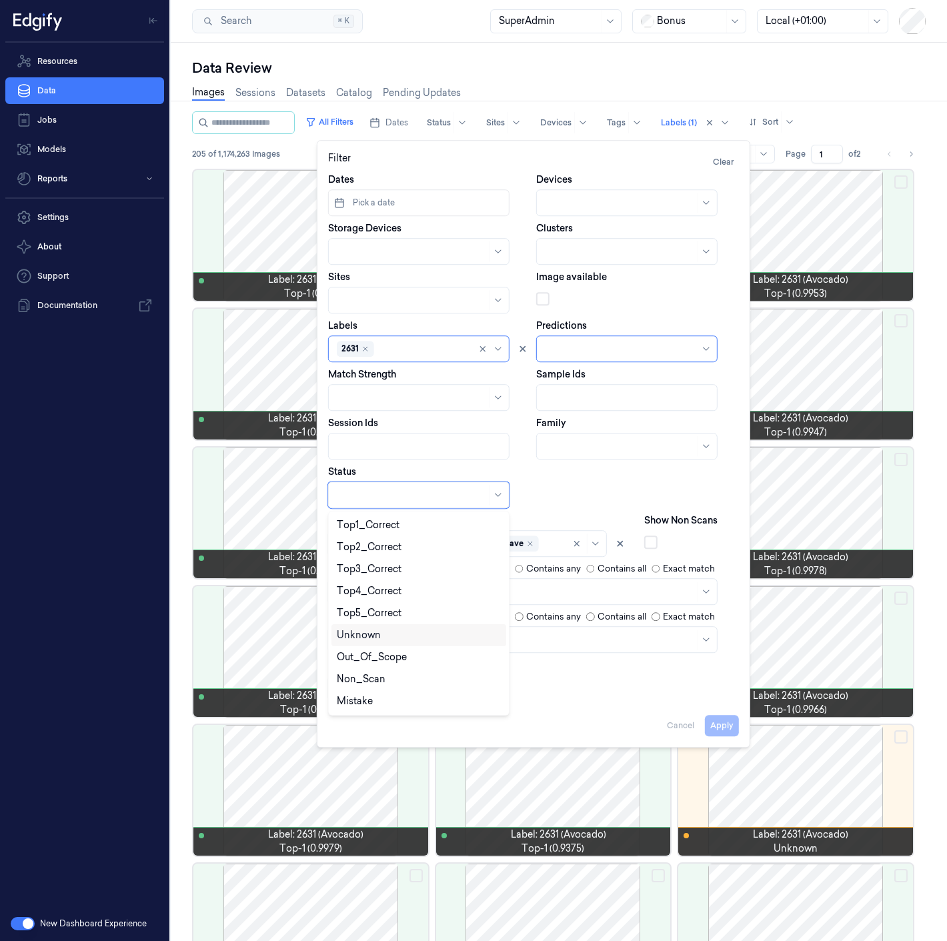
click at [374, 643] on div "Unknown" at bounding box center [418, 635] width 175 height 22
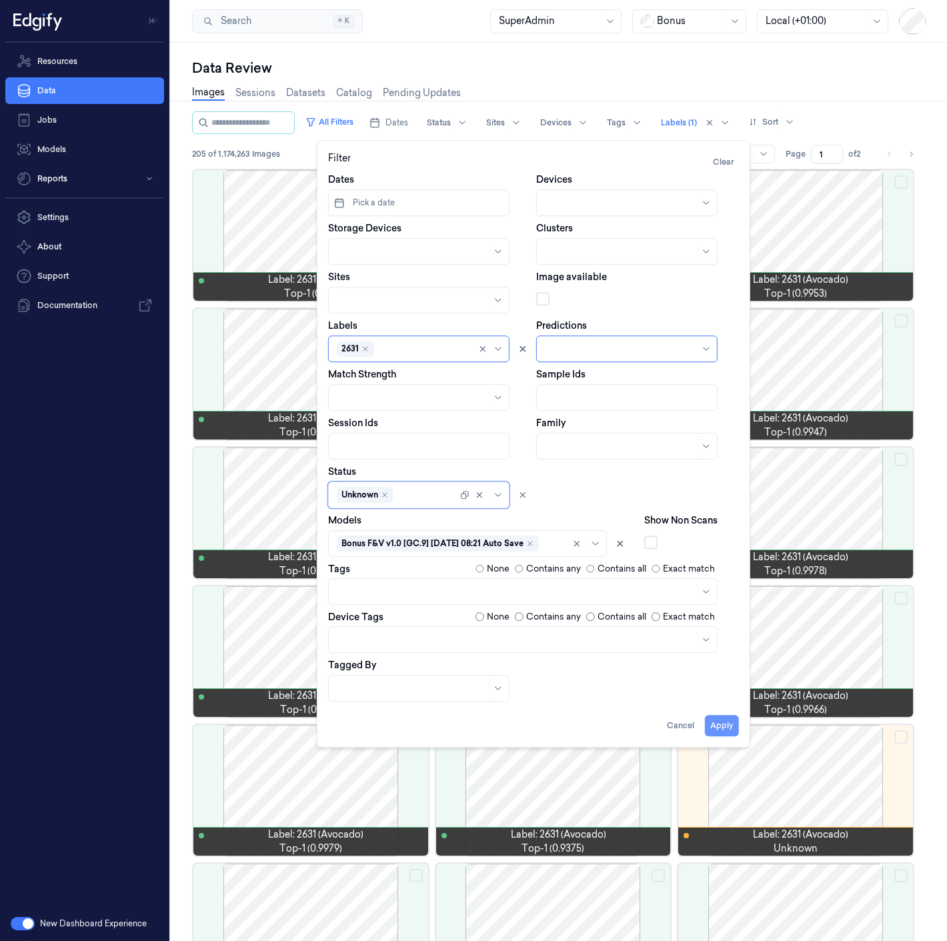
click at [721, 719] on button "Apply" at bounding box center [722, 725] width 34 height 21
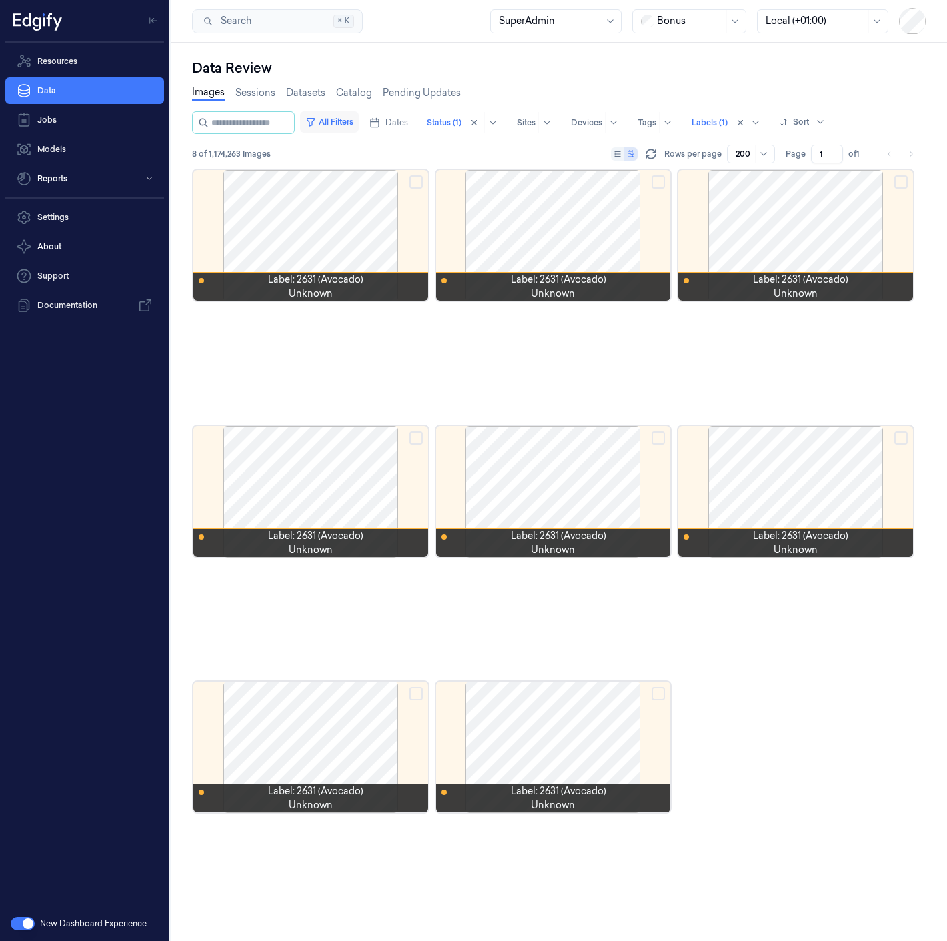
click at [341, 127] on button "All Filters" at bounding box center [329, 121] width 59 height 21
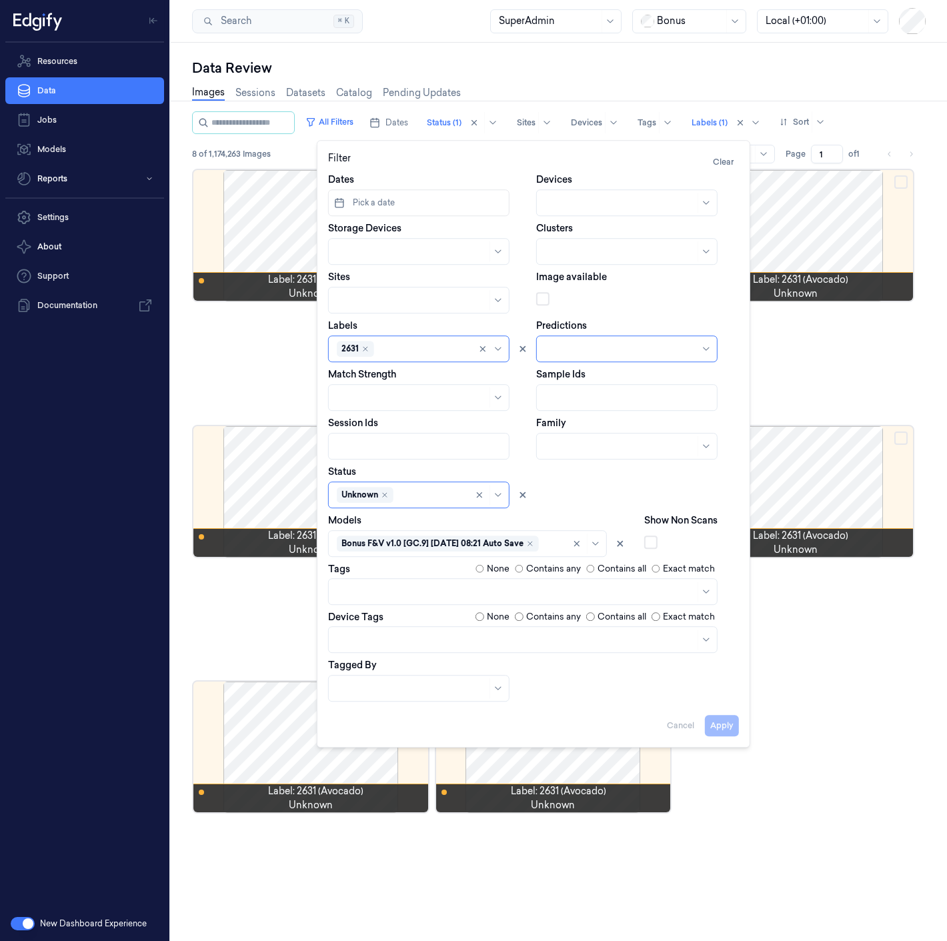
click at [399, 343] on div at bounding box center [423, 349] width 93 height 14
type input "2652"
click at [379, 389] on div "2652 Engiferrót" at bounding box center [418, 379] width 175 height 22
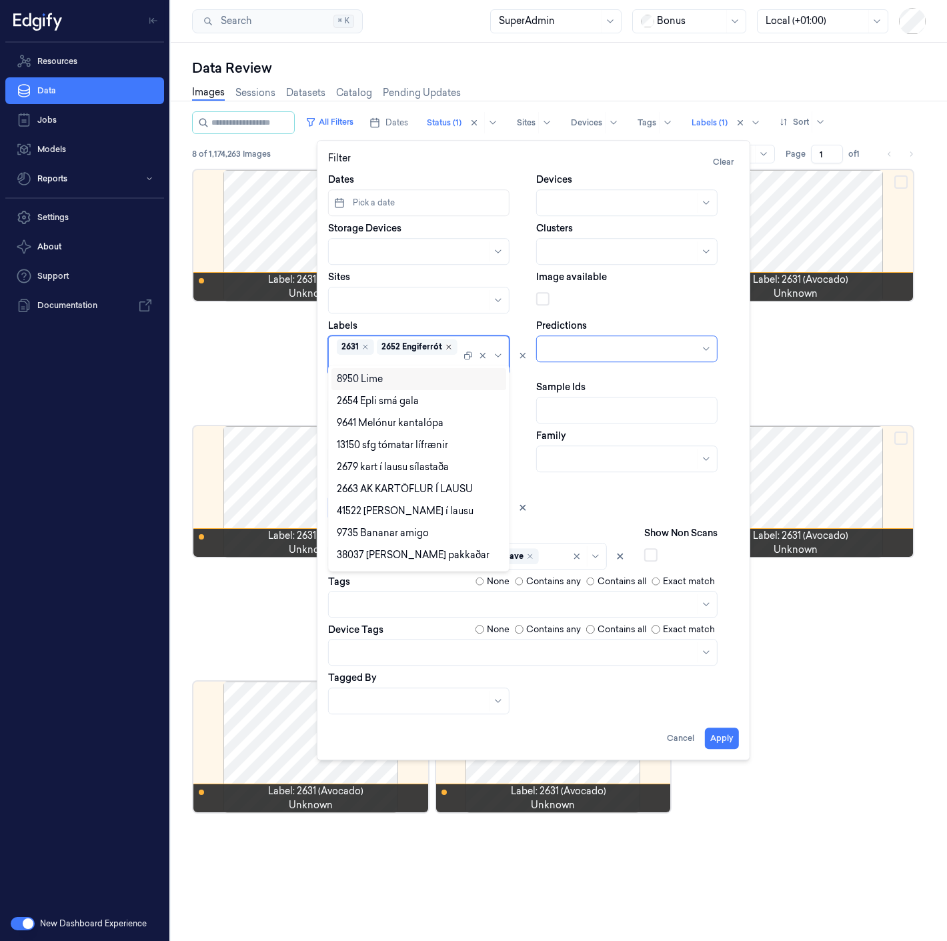
click at [445, 347] on icon "Remove ,2652 Engiferrót" at bounding box center [449, 347] width 8 height 8
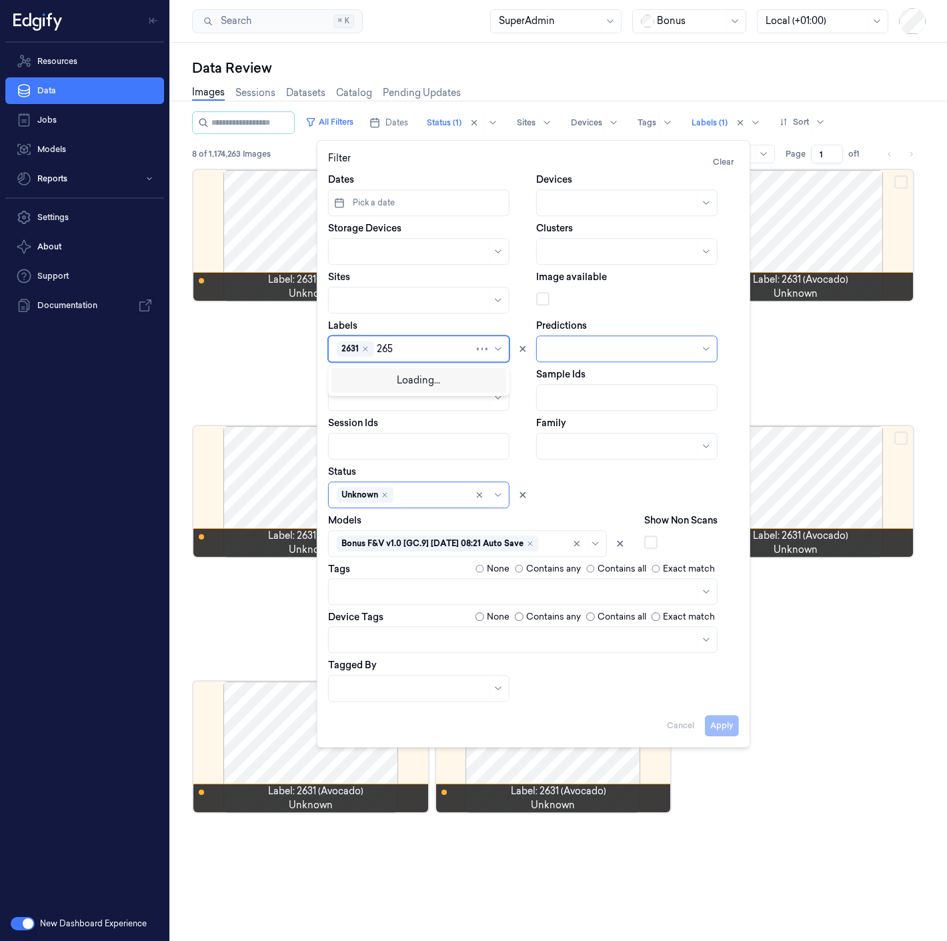
type input "2652"
click at [383, 394] on div "2652" at bounding box center [419, 401] width 164 height 14
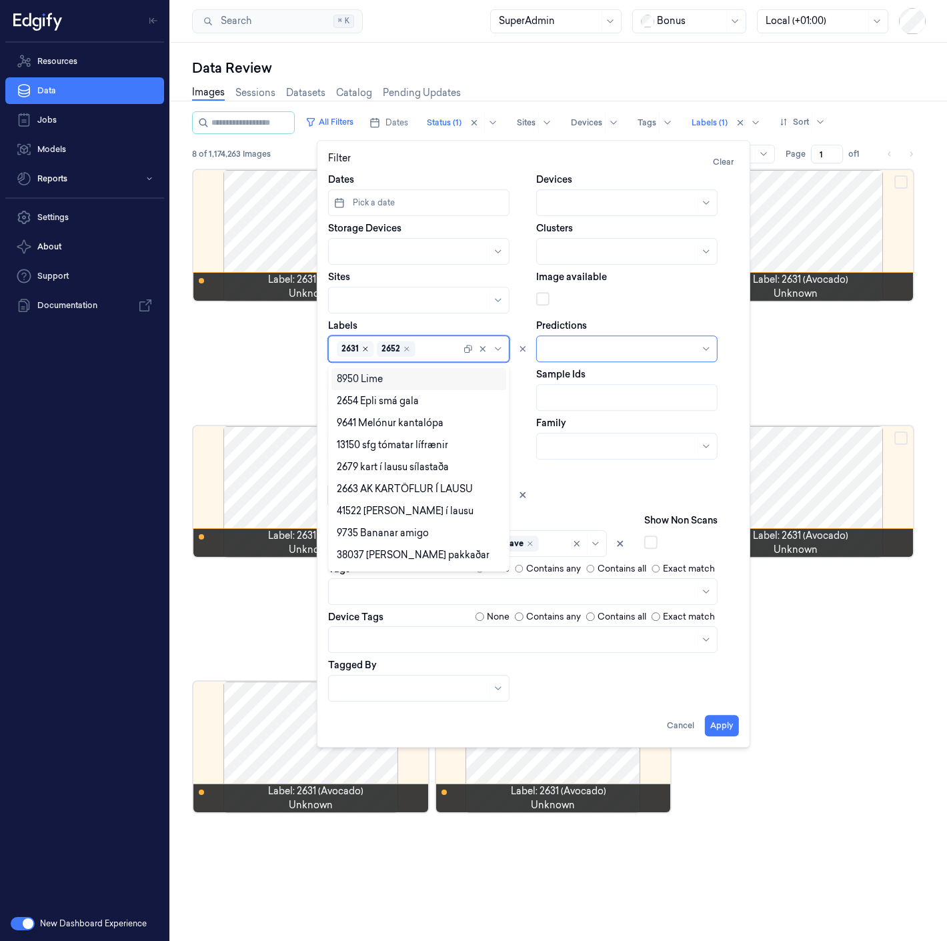
click at [363, 347] on icon "Remove ,2631" at bounding box center [365, 349] width 4 height 4
click at [733, 716] on button "Apply" at bounding box center [722, 725] width 34 height 21
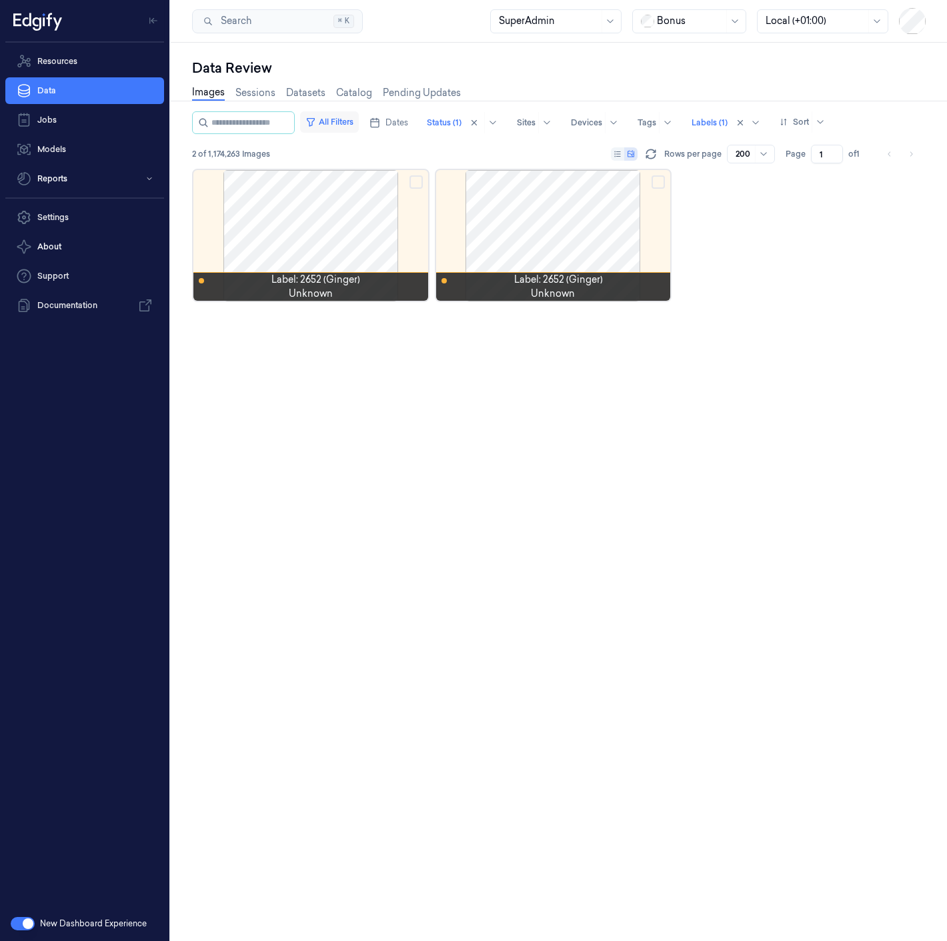
click at [343, 117] on button "All Filters" at bounding box center [329, 121] width 59 height 21
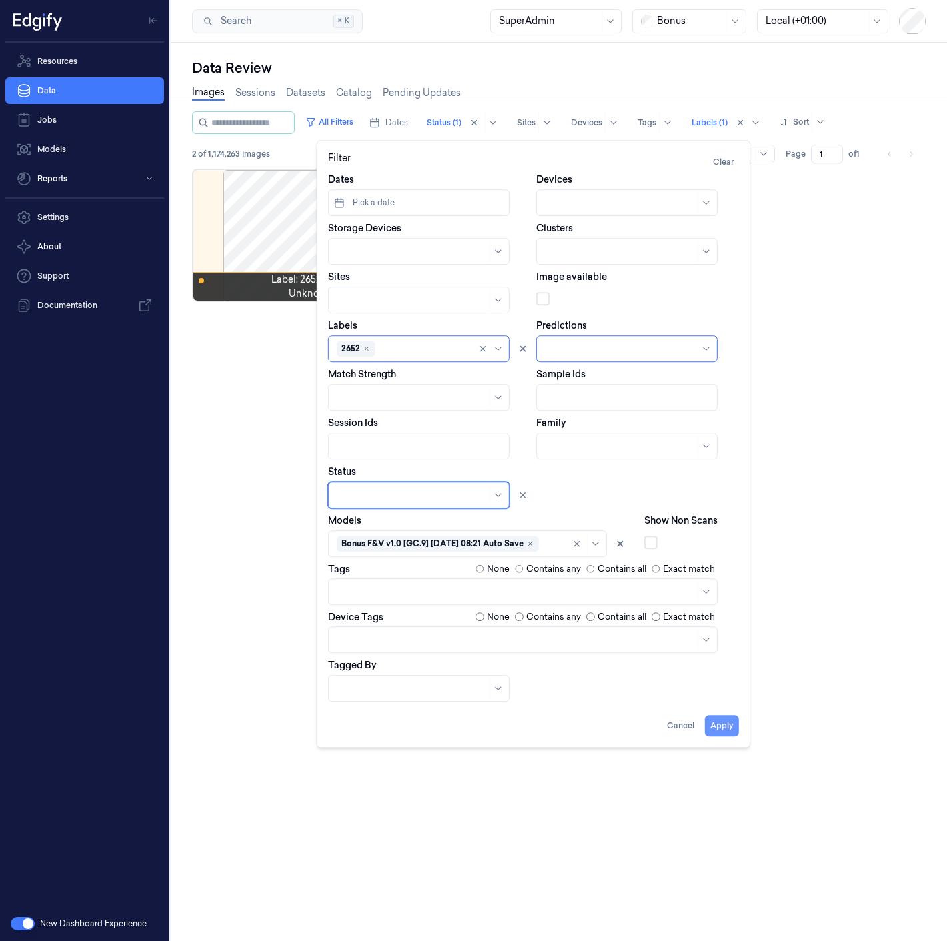
click at [719, 725] on button "Apply" at bounding box center [722, 725] width 34 height 21
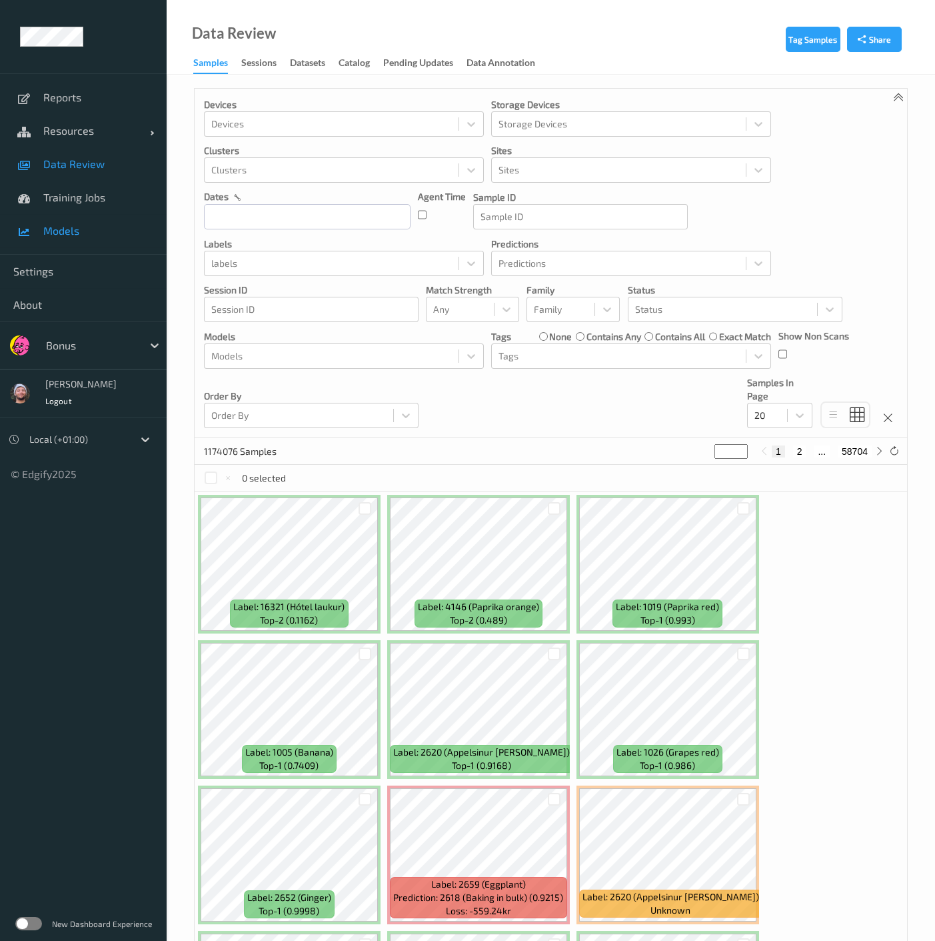
click at [102, 237] on span "Models" at bounding box center [98, 230] width 110 height 13
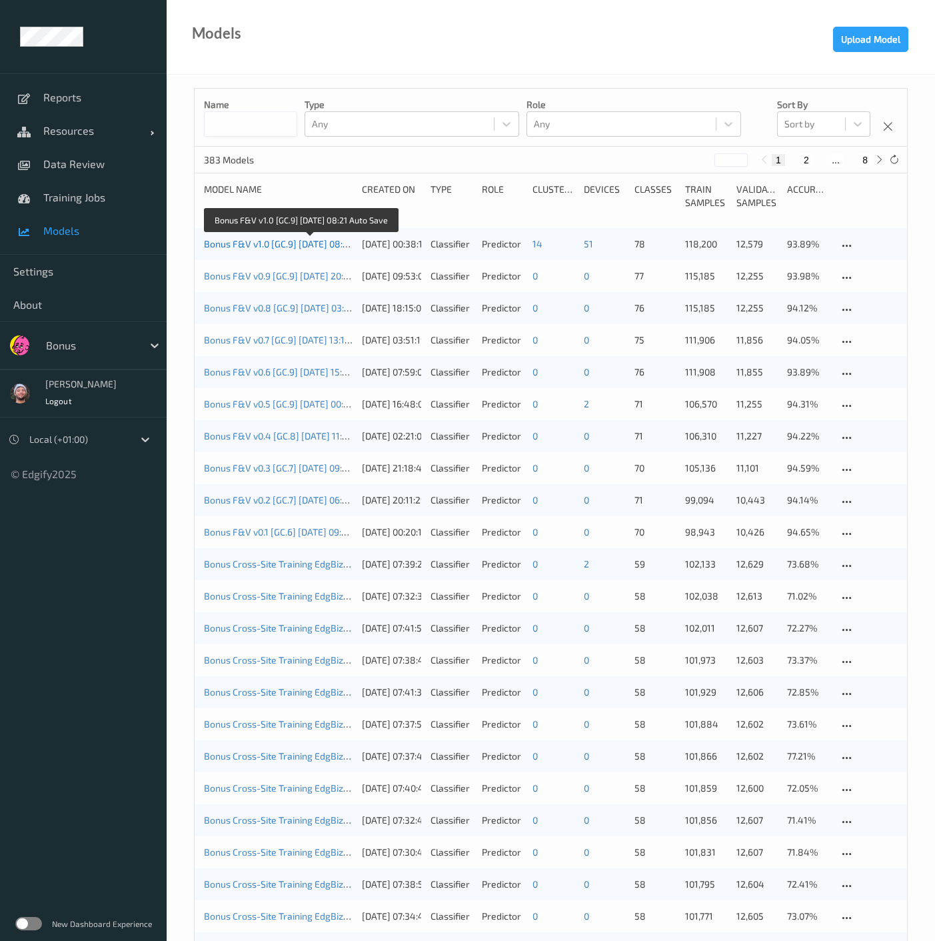
click at [316, 245] on link "Bonus F&V v1.0 [GC.9] [DATE] 08:21 Auto Save" at bounding box center [300, 243] width 193 height 11
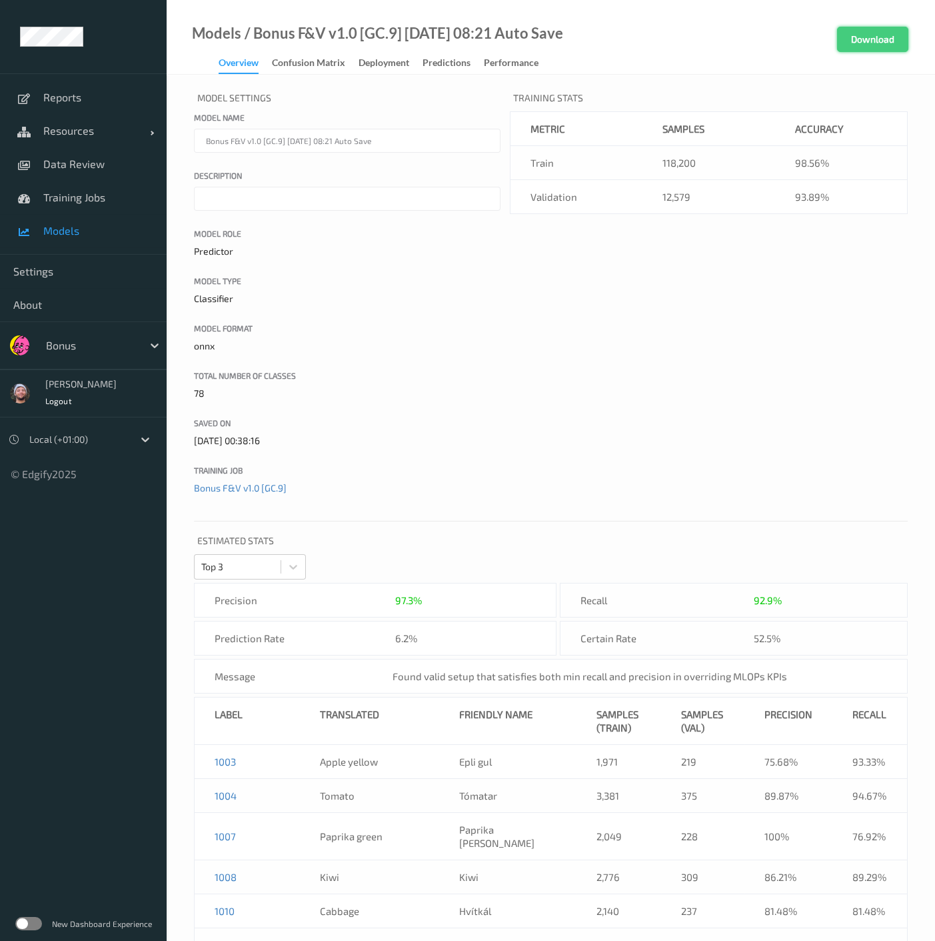
click at [900, 36] on button "Download" at bounding box center [872, 39] width 71 height 25
click at [105, 196] on span "Training Jobs" at bounding box center [98, 197] width 110 height 13
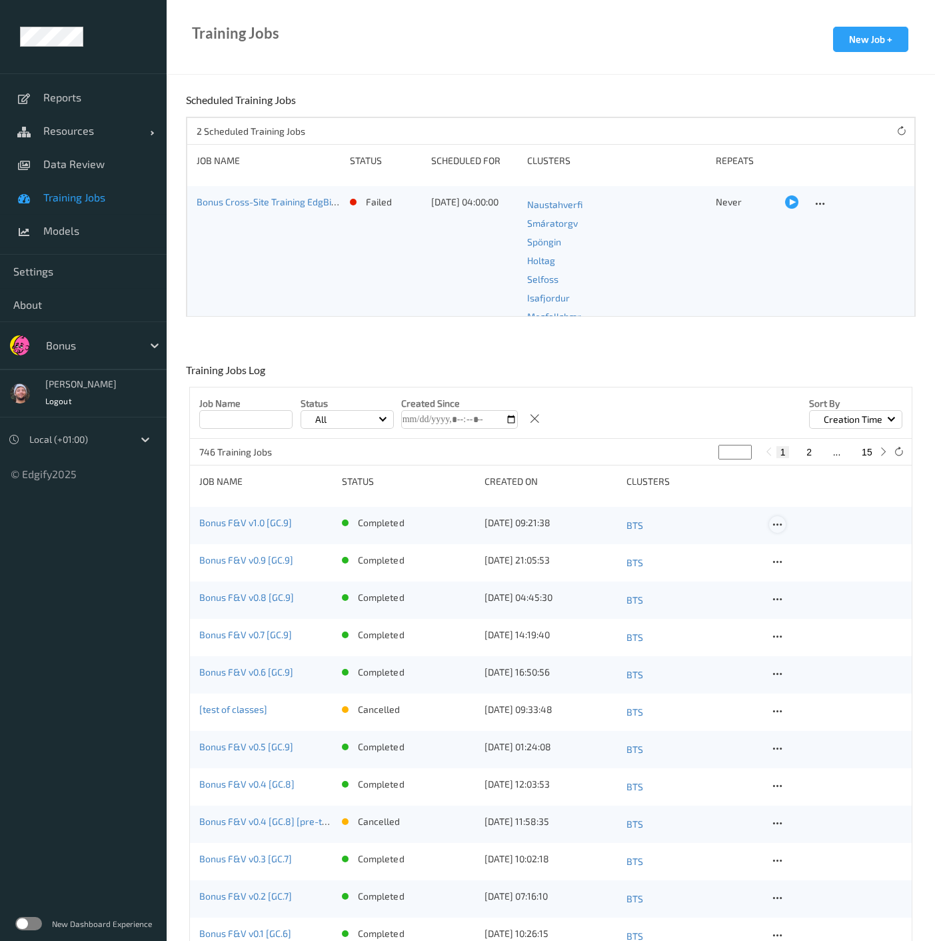
click at [783, 527] on div at bounding box center [777, 524] width 17 height 17
click at [803, 549] on div "View Config" at bounding box center [814, 545] width 43 height 13
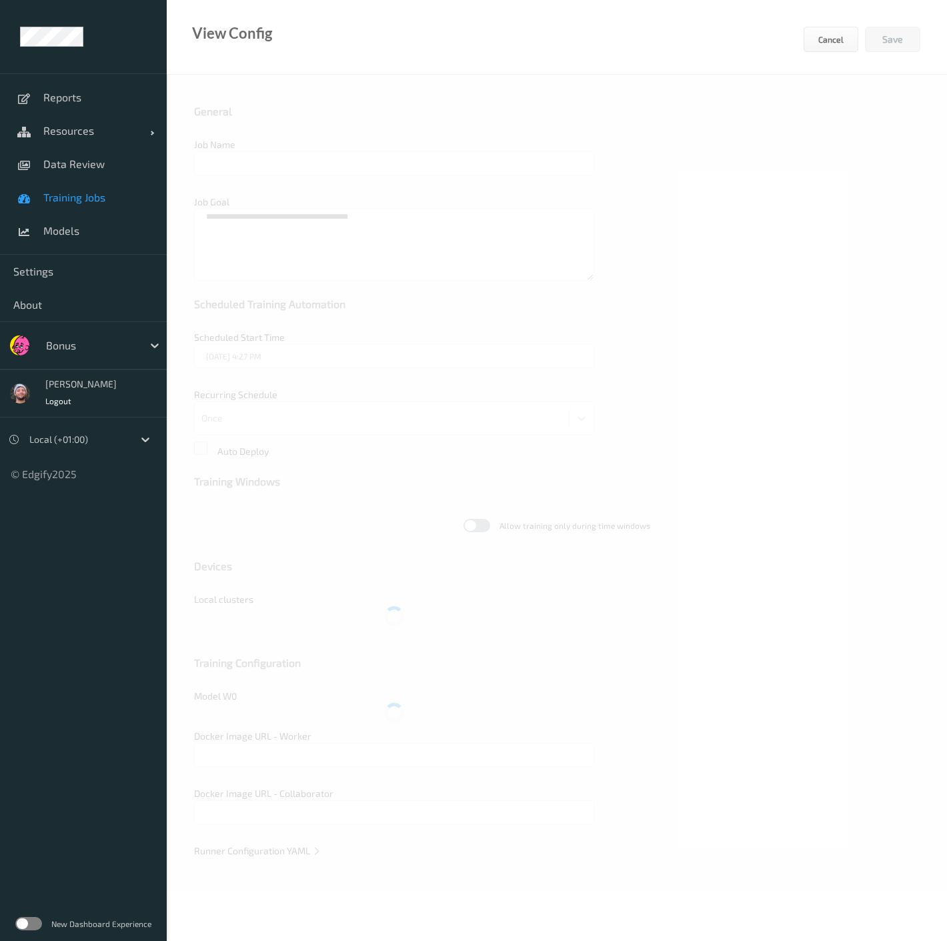
type input "Bonus F&V v1.0 [GC.9]"
type textarea "**********"
type input "edgify/edgify-worker-cuda:2.5.20"
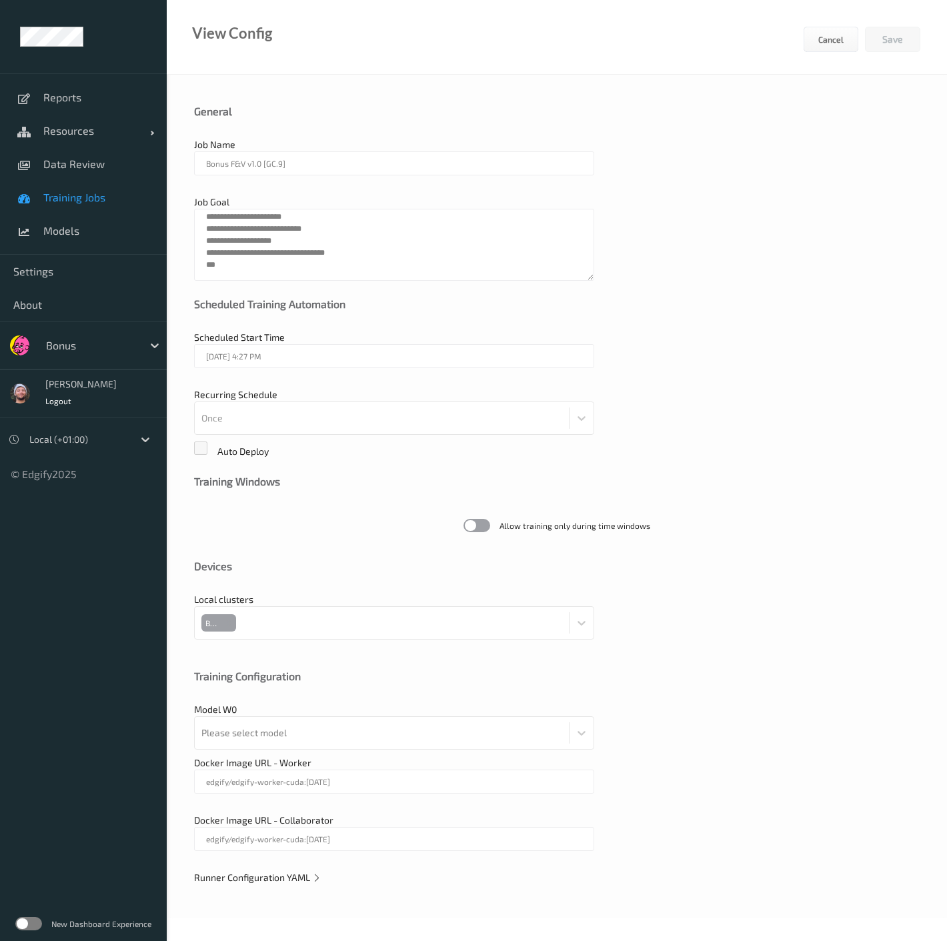
click at [261, 871] on span "Runner Configuration YAML" at bounding box center [257, 876] width 127 height 11
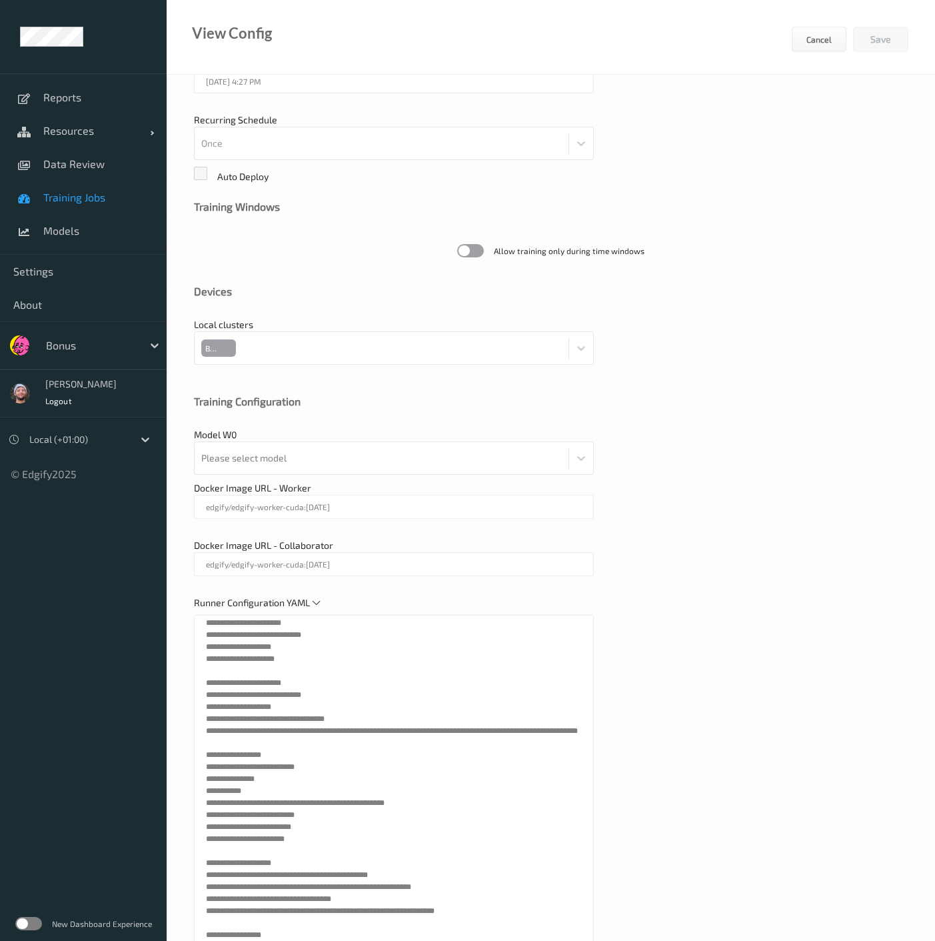
scroll to position [327, 0]
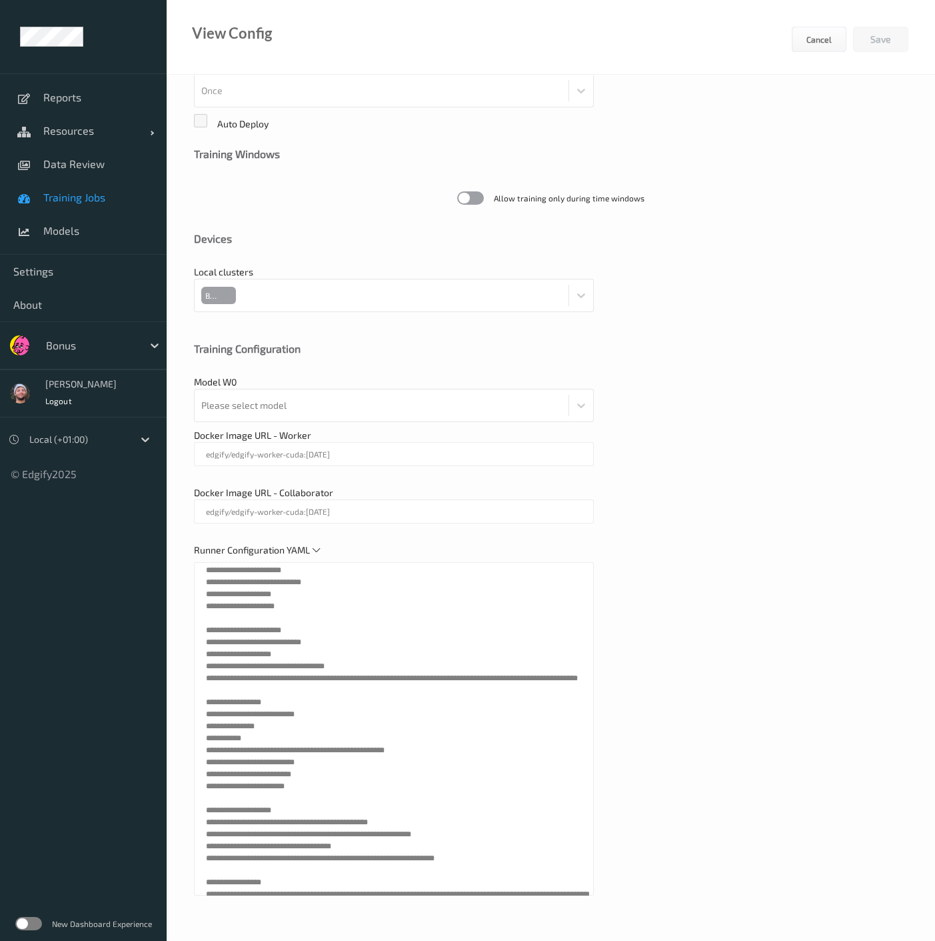
click at [783, 223] on div "**********" at bounding box center [551, 345] width 769 height 1196
click at [803, 557] on div "Runner Configuration YAML" at bounding box center [551, 725] width 714 height 365
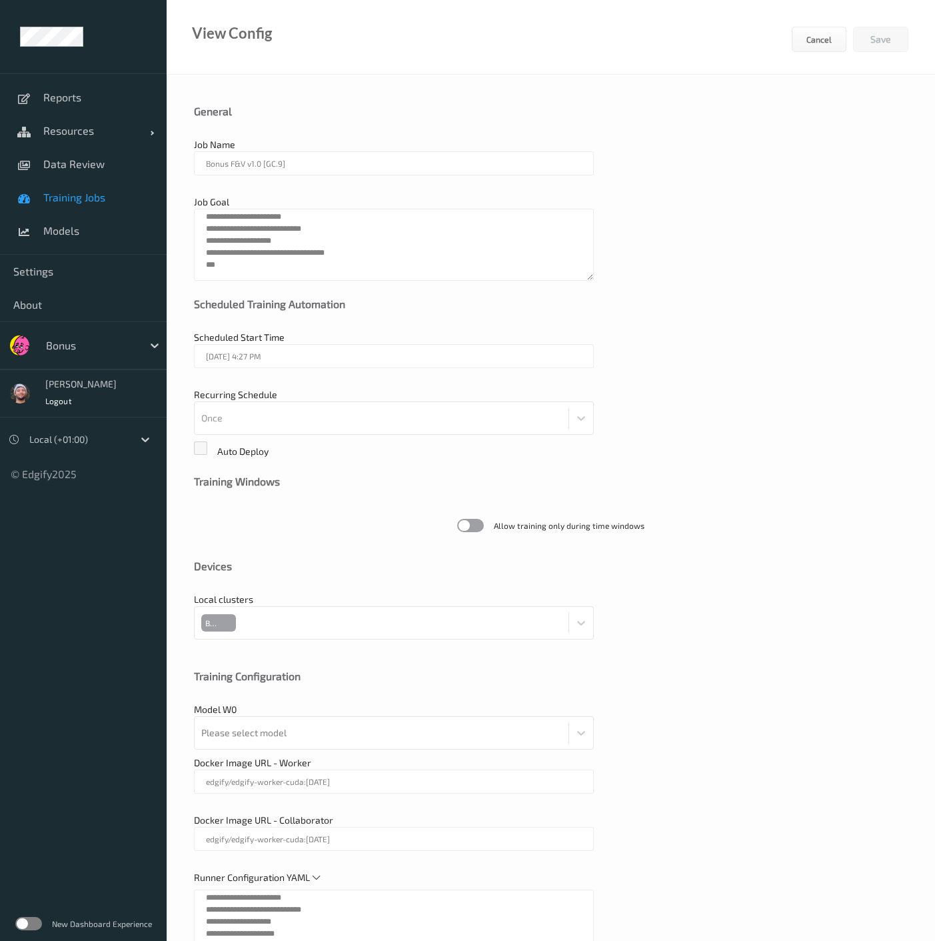
click at [469, 813] on div "Docker Image URL - Collaborator edgify/edgify-worker-cuda:2.5.20" at bounding box center [551, 838] width 714 height 51
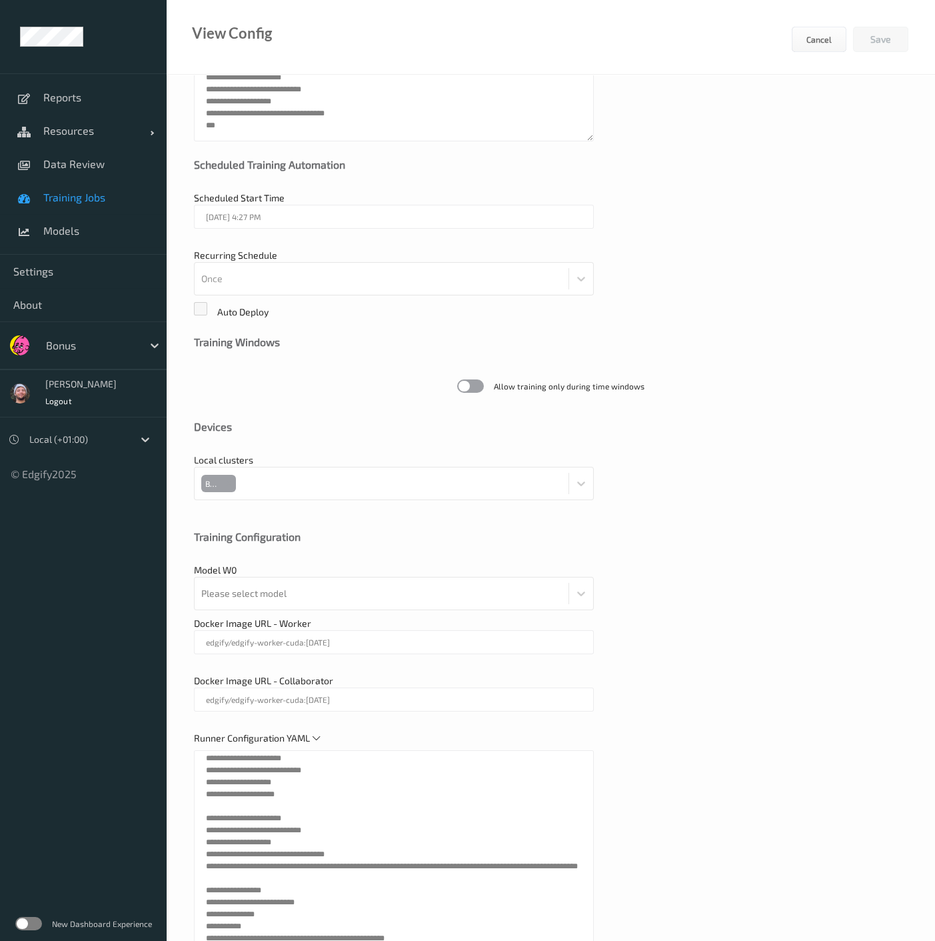
scroll to position [222, 0]
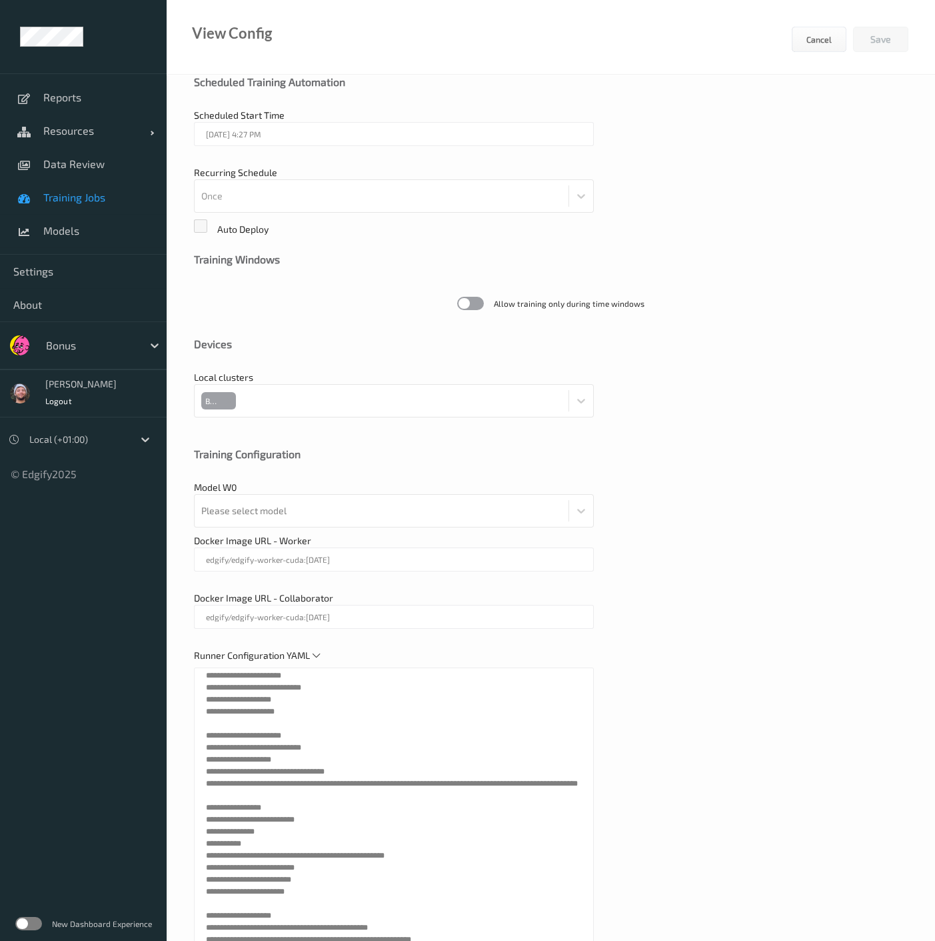
click at [608, 52] on div "View Config Cancel Save" at bounding box center [551, 37] width 769 height 75
click at [64, 163] on span "Data Review" at bounding box center [98, 163] width 110 height 13
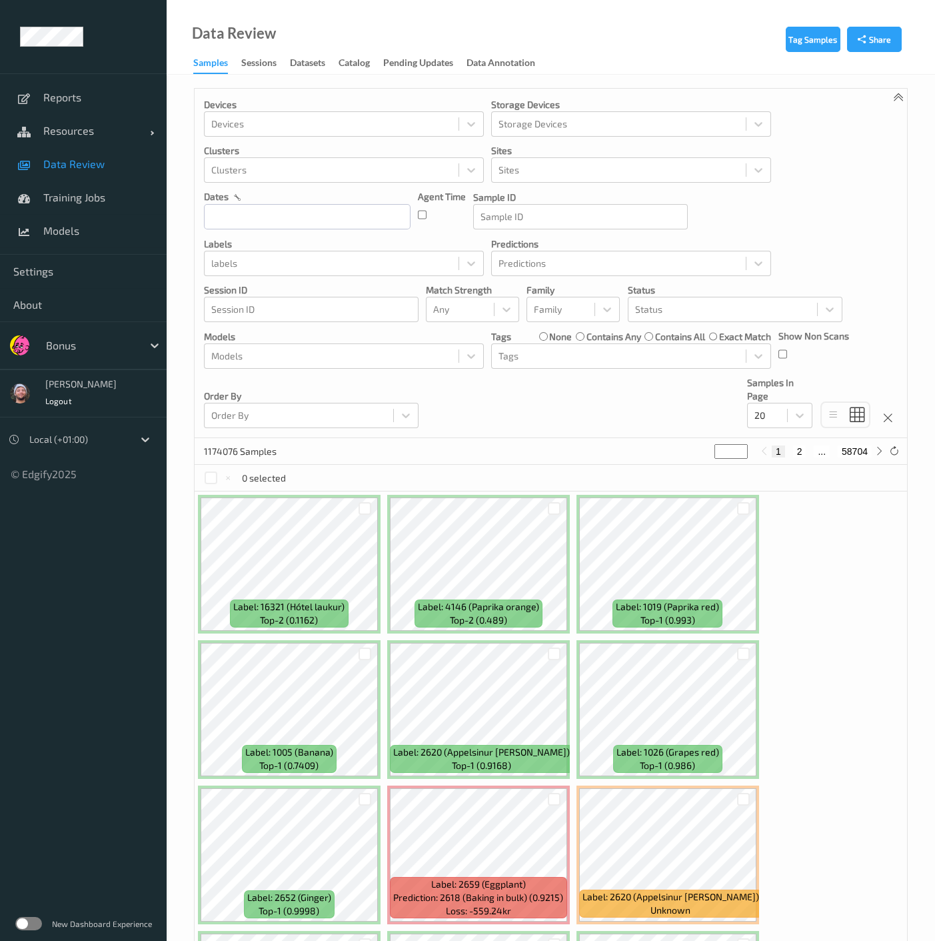
click at [511, 409] on div "Devices Devices Storage Devices Storage Devices Clusters Clusters Sites Sites d…" at bounding box center [551, 263] width 713 height 349
click at [266, 258] on div at bounding box center [331, 263] width 241 height 16
click at [321, 171] on div at bounding box center [331, 170] width 241 height 16
click at [318, 176] on div at bounding box center [331, 170] width 241 height 16
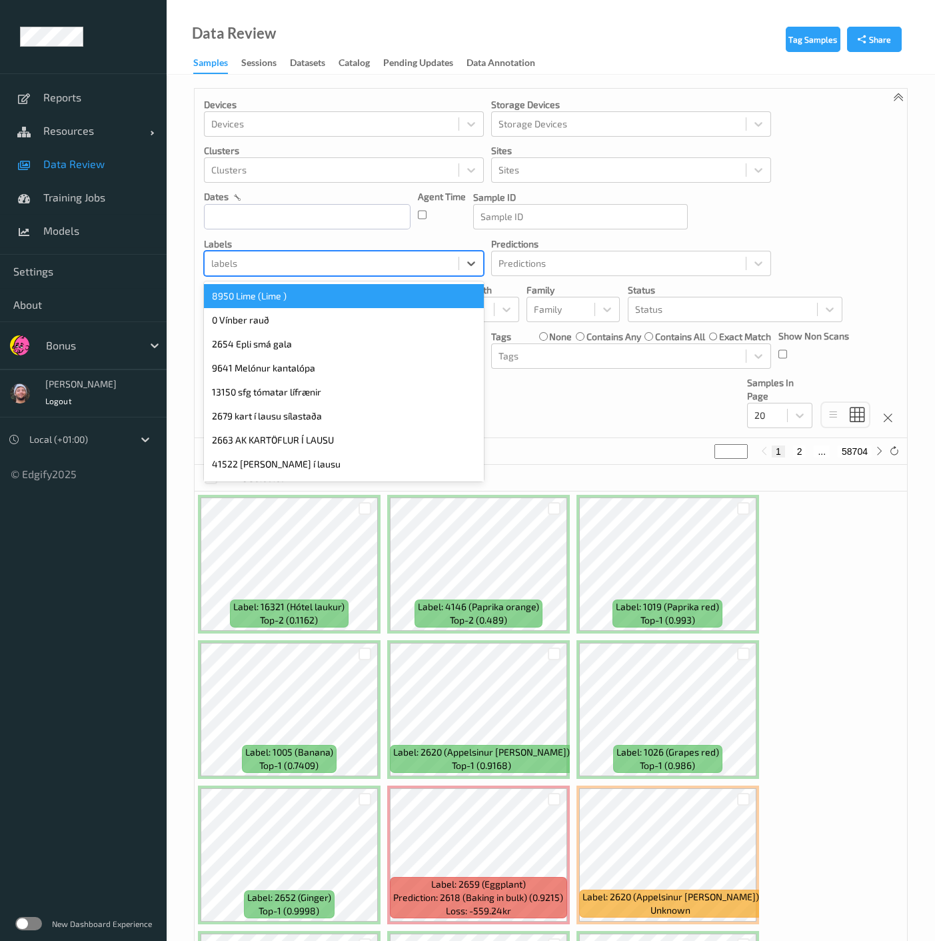
click at [274, 261] on div at bounding box center [331, 263] width 241 height 16
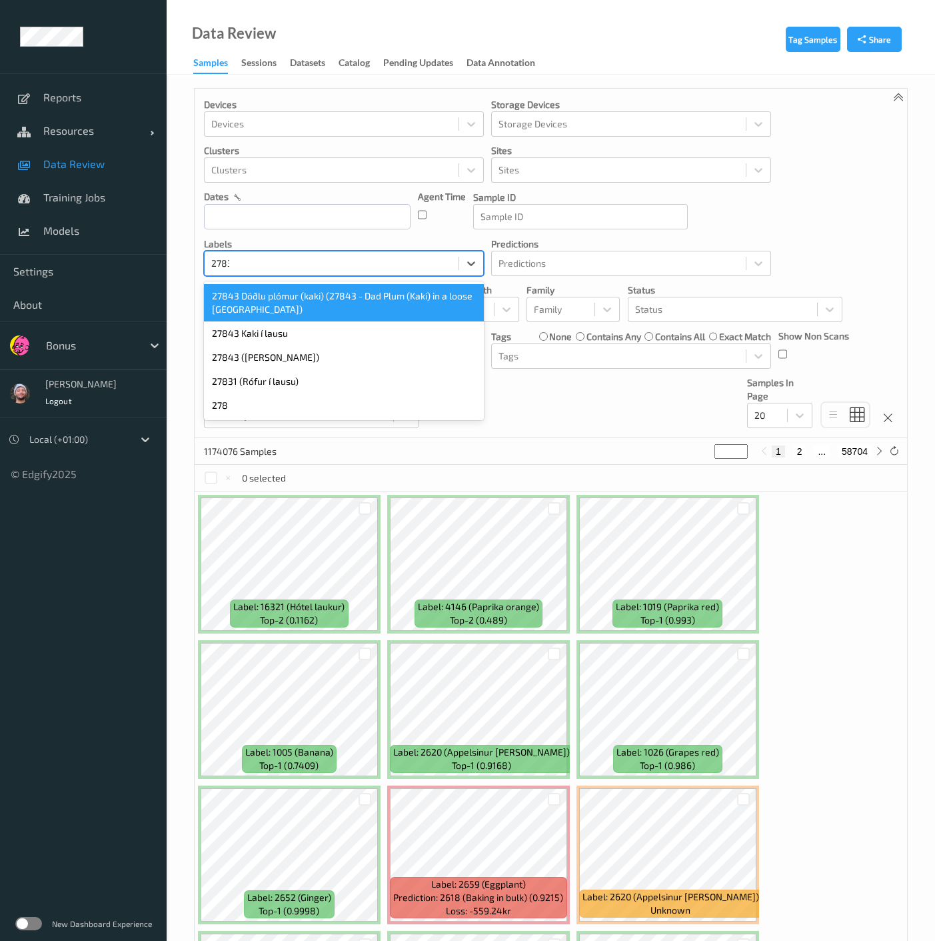
type input "27831"
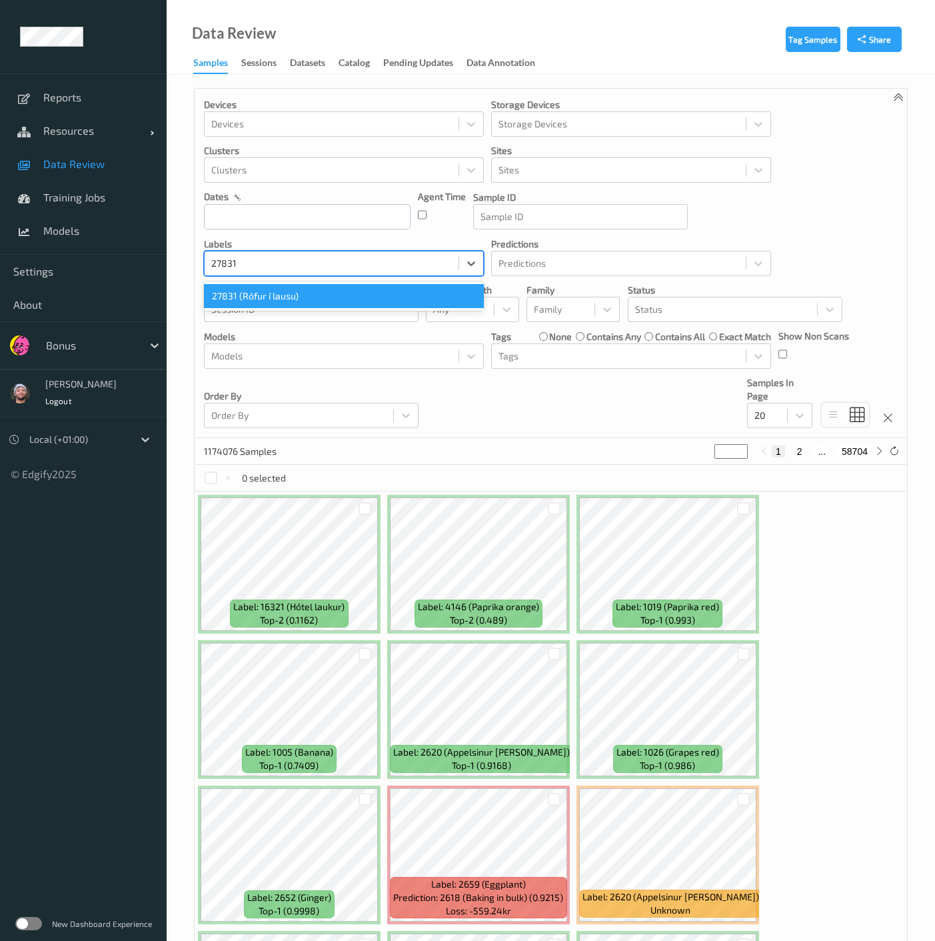
click at [263, 289] on div "27831 (Rófur í lausu)" at bounding box center [344, 296] width 280 height 24
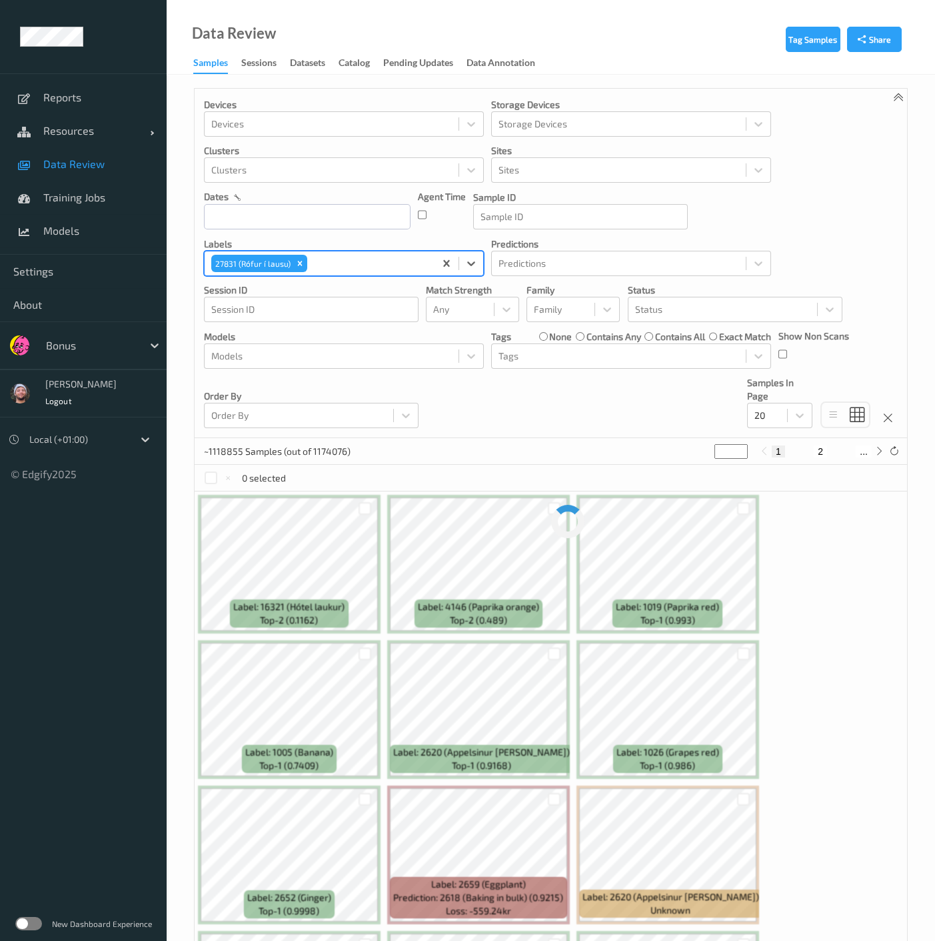
click at [470, 414] on div "Devices Devices Storage Devices Storage Devices Clusters Clusters Sites Sites d…" at bounding box center [551, 263] width 713 height 349
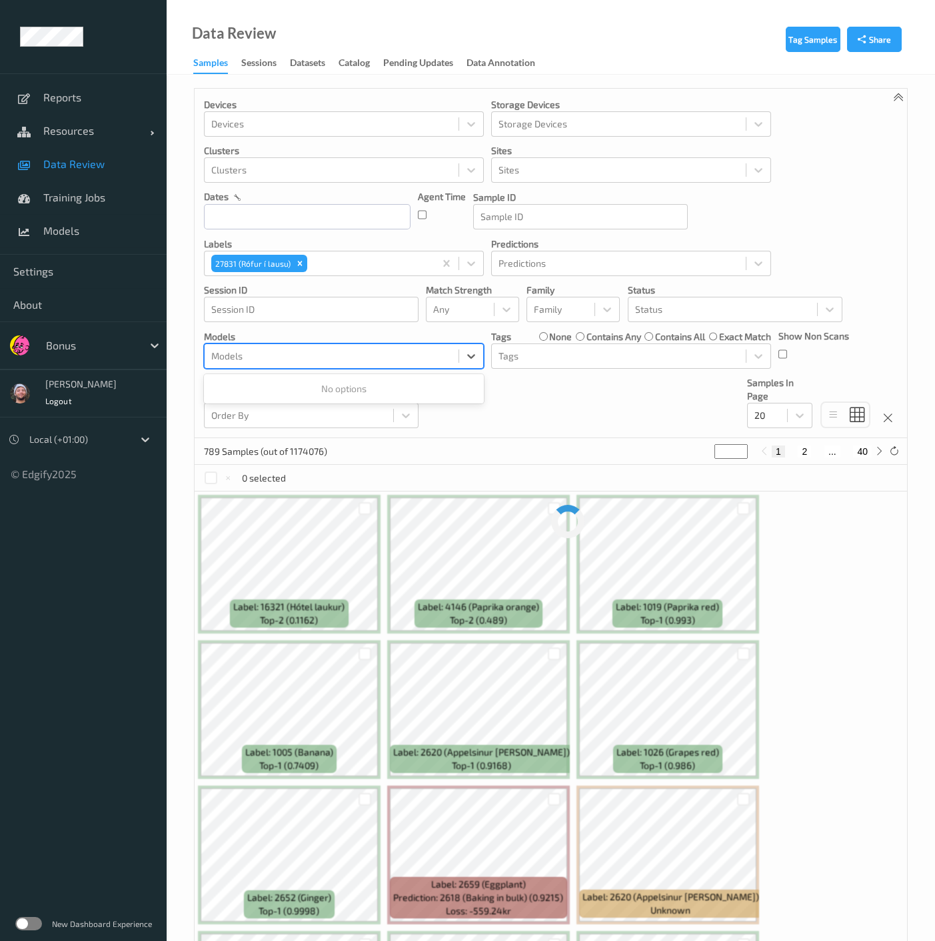
click at [385, 355] on div at bounding box center [331, 356] width 241 height 16
click at [513, 397] on div "Devices Devices Storage Devices Storage Devices Clusters Clusters Sites Sites d…" at bounding box center [551, 263] width 713 height 349
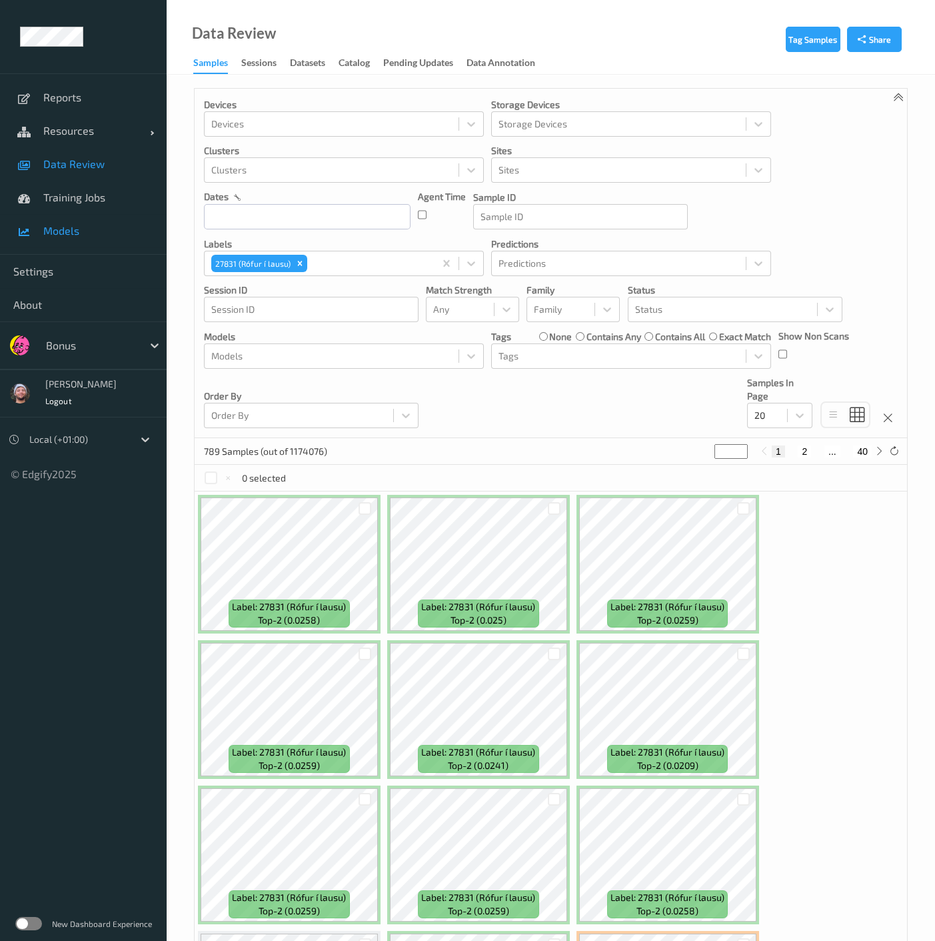
click at [80, 236] on span "Models" at bounding box center [98, 230] width 110 height 13
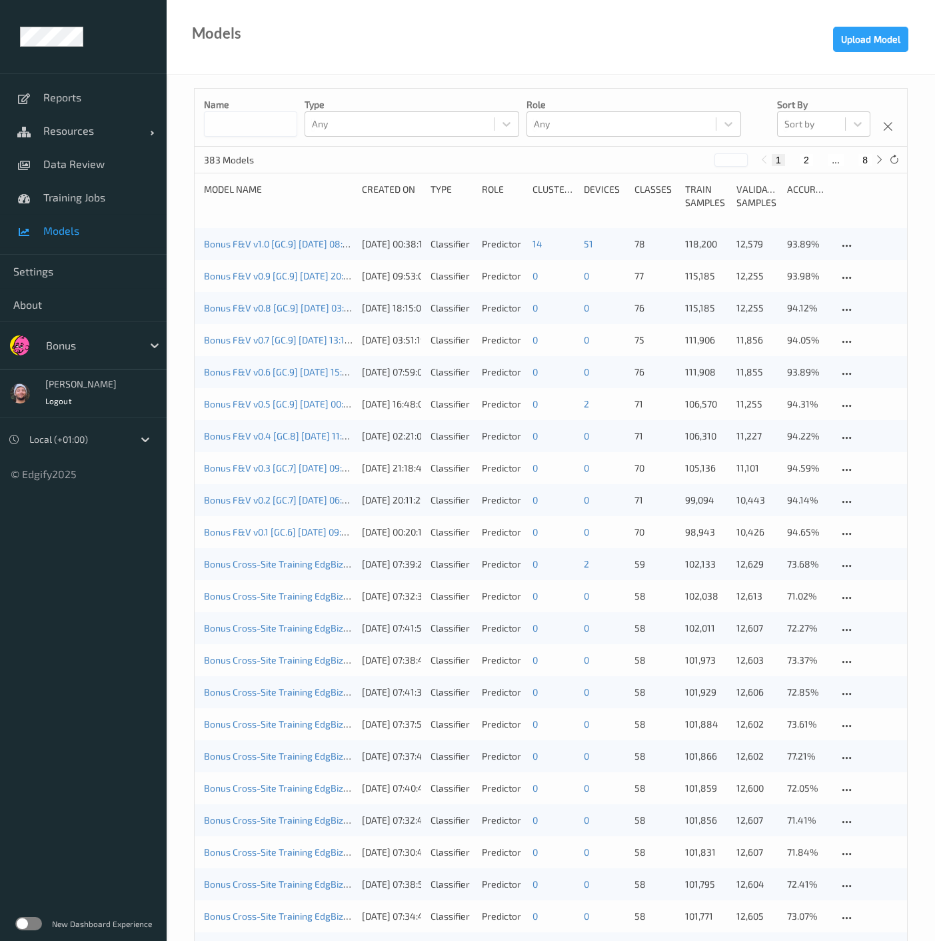
click at [273, 250] on div "Bonus F&V v1.0 [GC.9] [DATE] 08:21 Auto Save" at bounding box center [278, 243] width 149 height 13
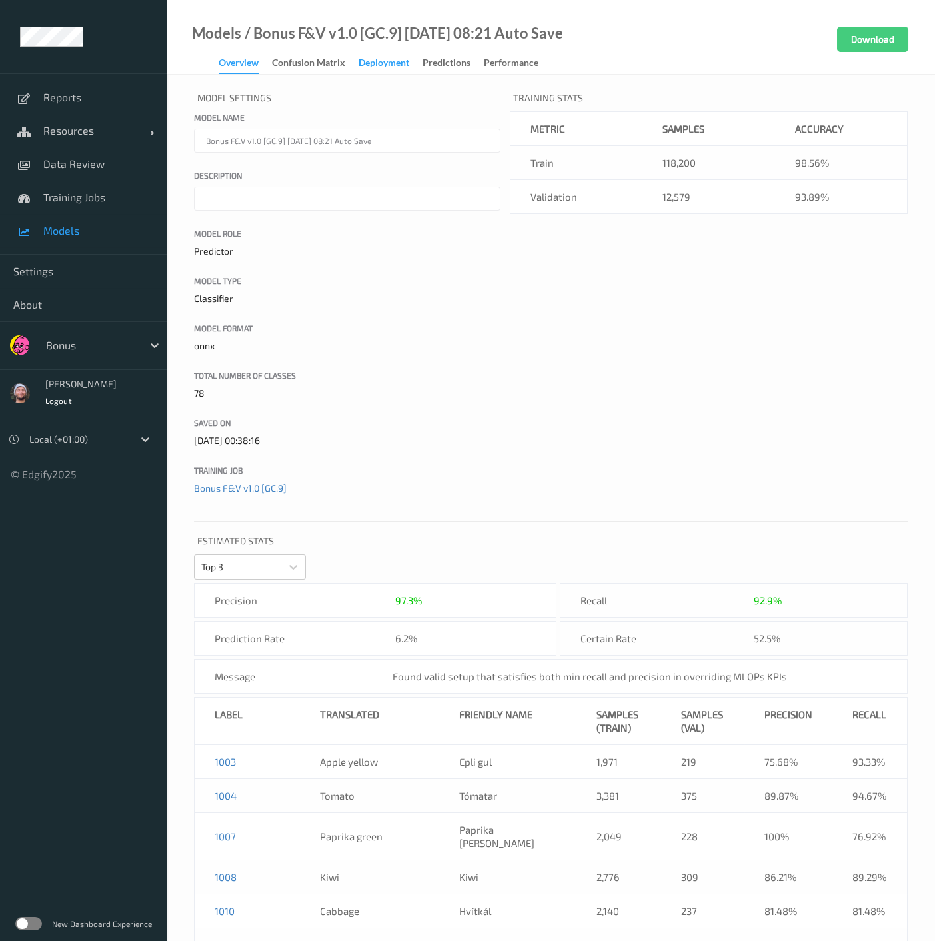
click at [361, 62] on div "Deployment" at bounding box center [384, 64] width 51 height 17
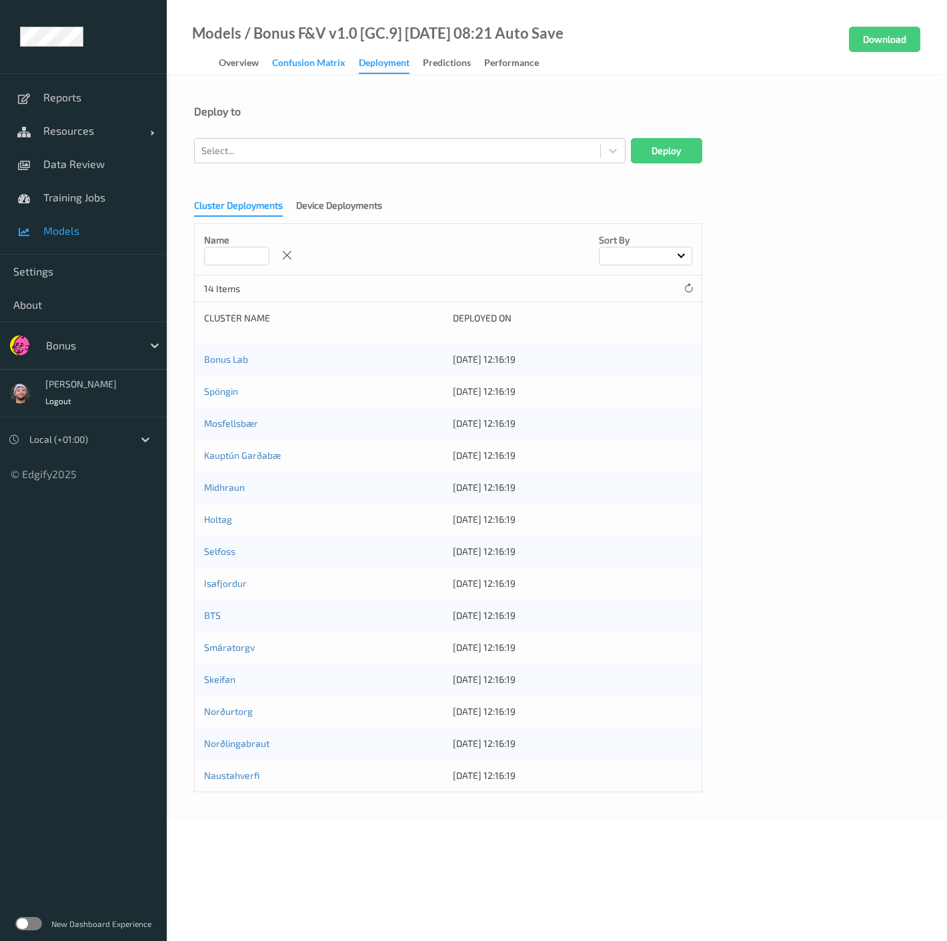
click at [291, 61] on div "Confusion matrix" at bounding box center [308, 64] width 73 height 17
click at [246, 60] on div "Overview" at bounding box center [239, 64] width 40 height 17
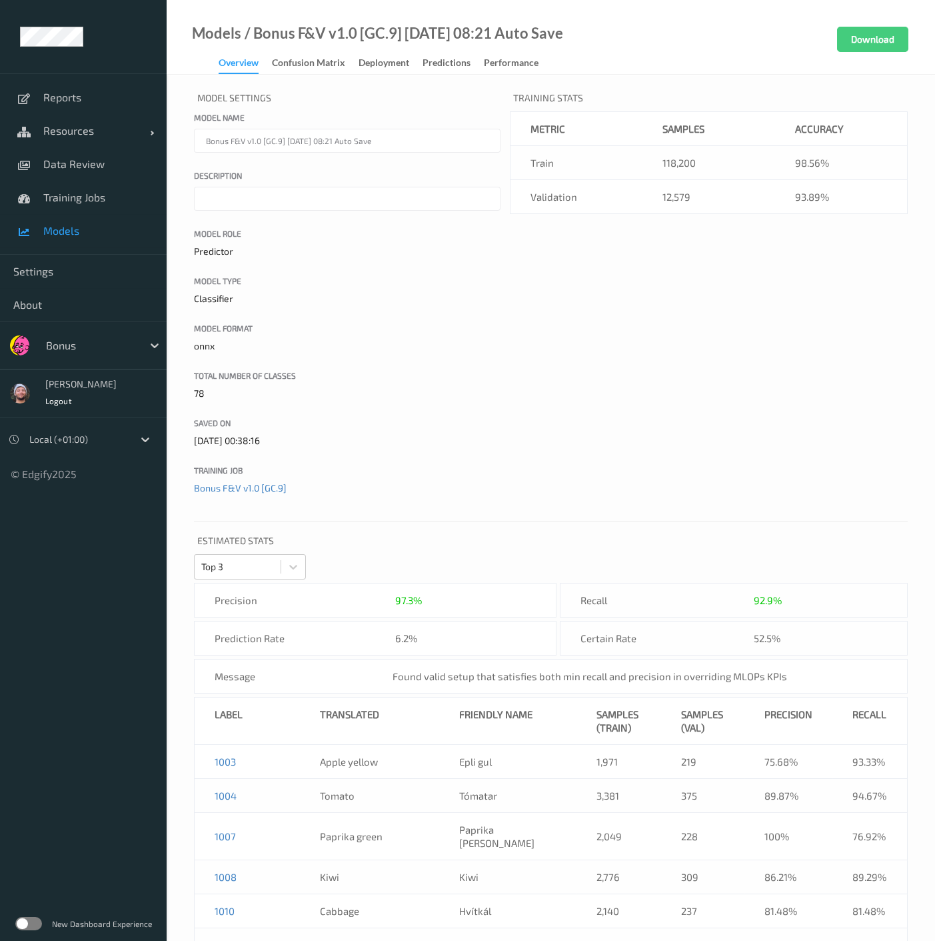
click at [633, 328] on div "Model Settings Model name Bonus F&V v1.0 [GC.9] [DATE] 08:21 Auto Save Descript…" at bounding box center [551, 299] width 714 height 423
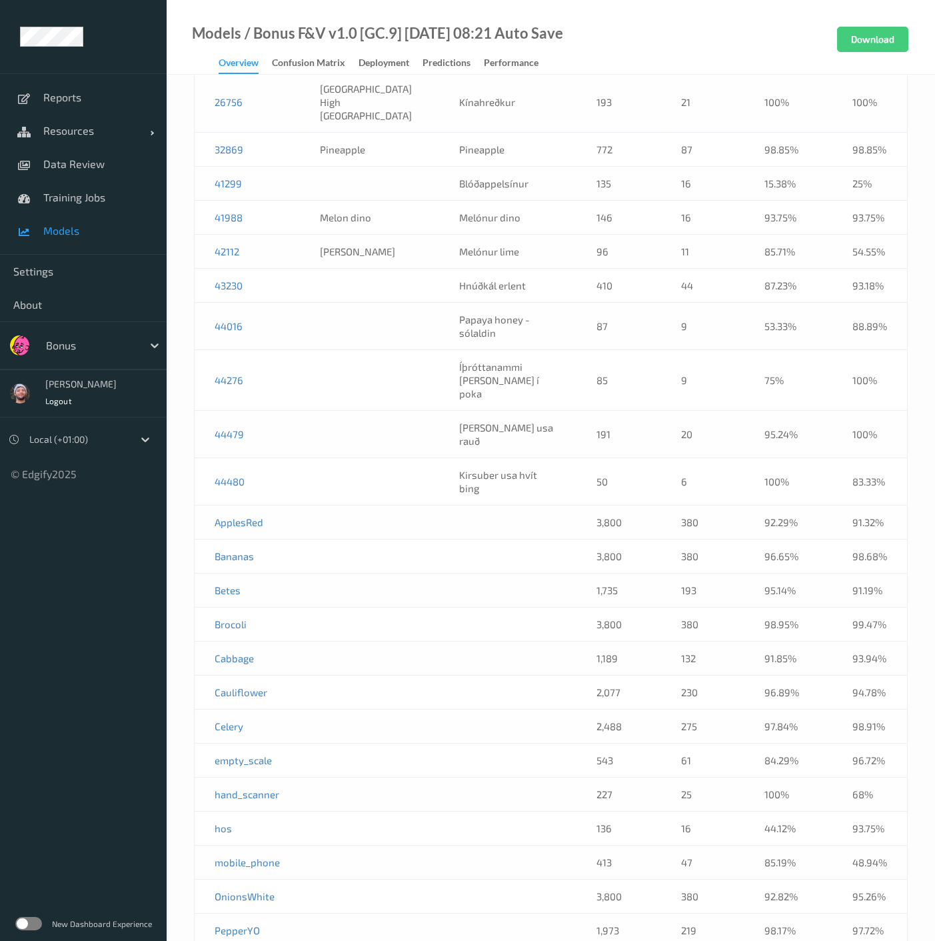
click at [321, 458] on td at bounding box center [369, 481] width 139 height 47
click at [311, 458] on td at bounding box center [369, 481] width 139 height 47
click at [358, 607] on td at bounding box center [369, 624] width 139 height 34
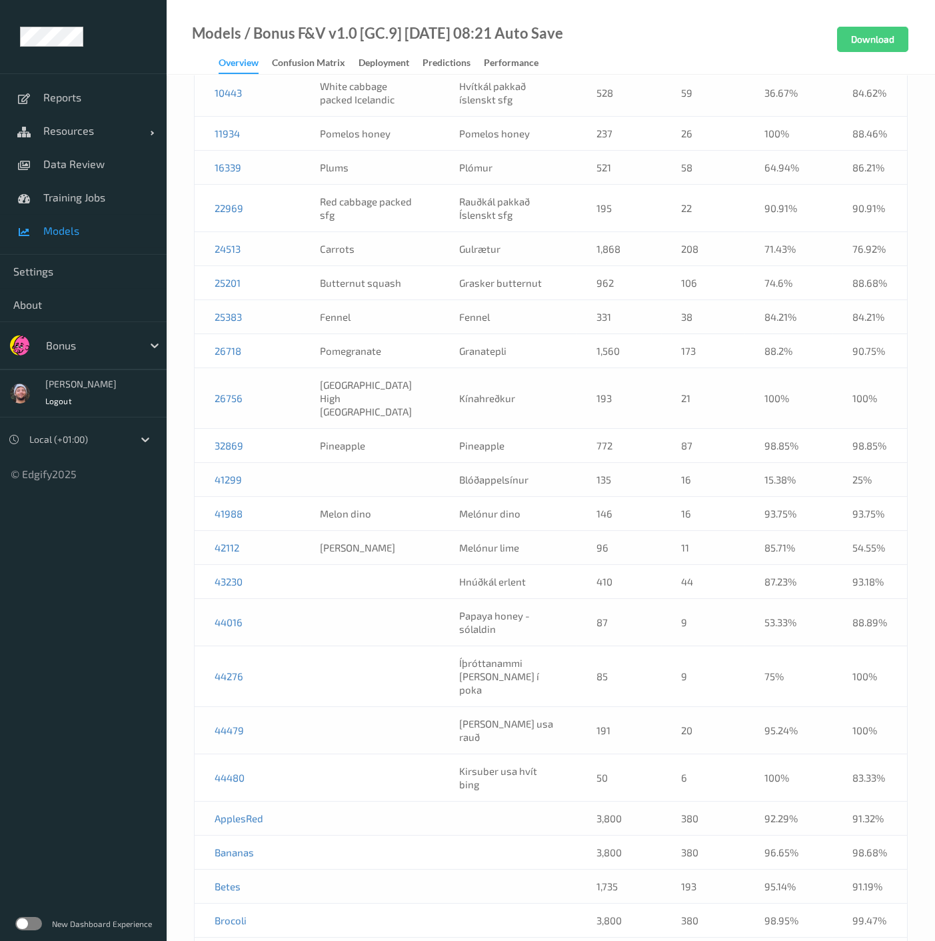
click at [579, 429] on td "772" at bounding box center [619, 446] width 85 height 34
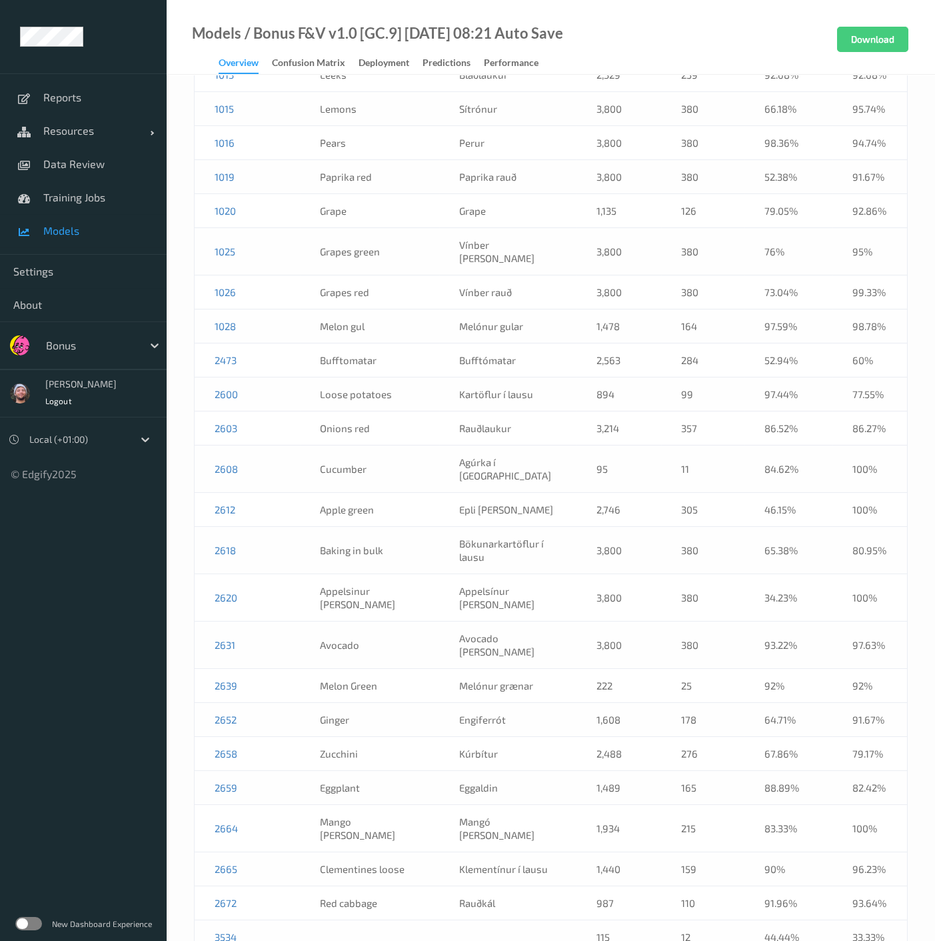
scroll to position [323, 0]
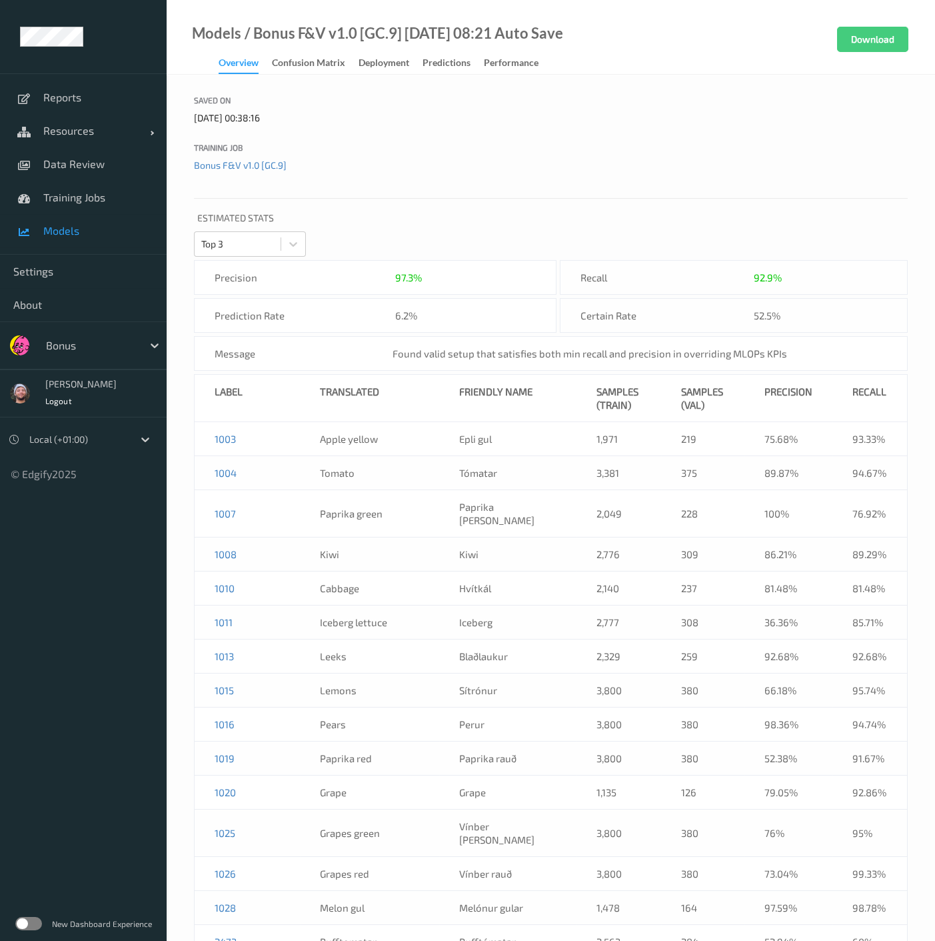
click at [507, 210] on p "Estimated Stats" at bounding box center [551, 219] width 714 height 23
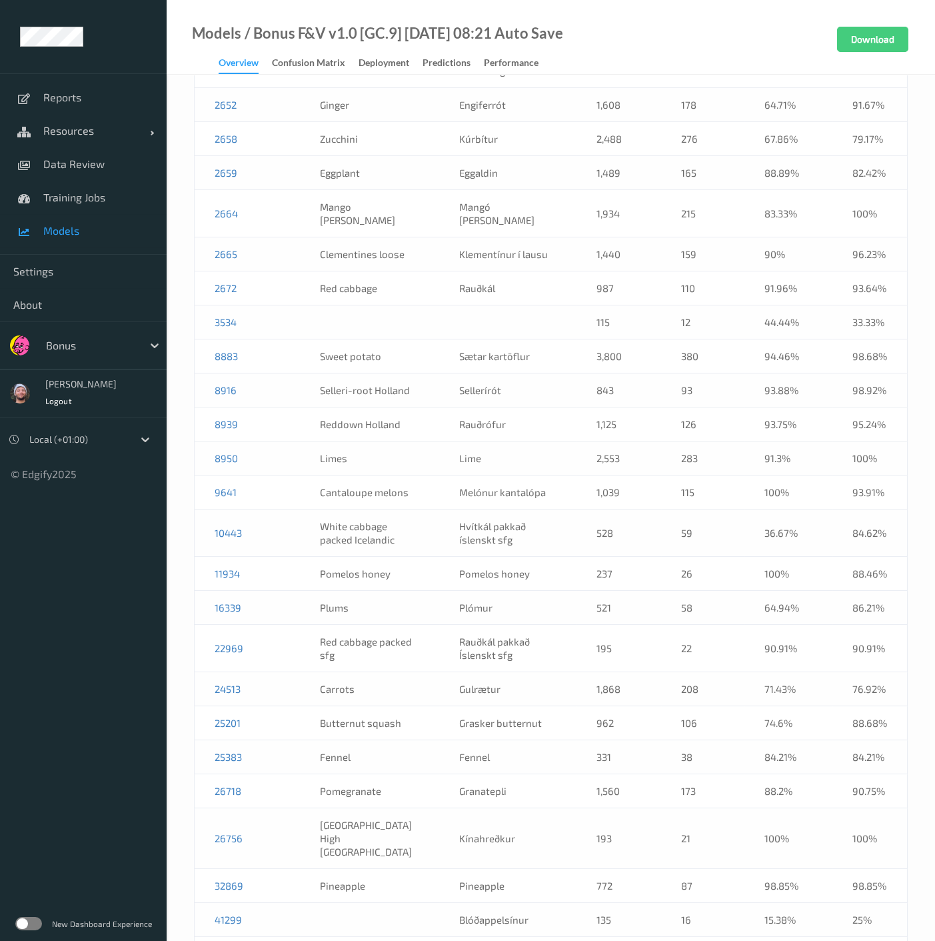
scroll to position [2188, 0]
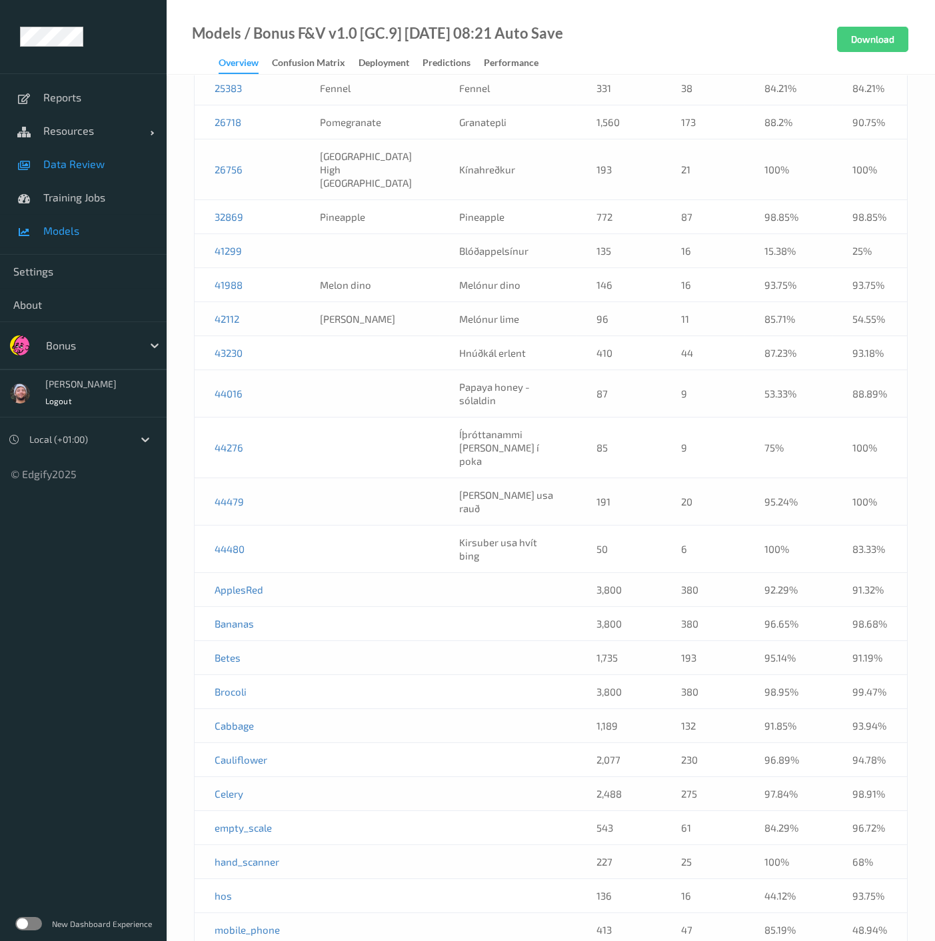
click at [83, 167] on span "Data Review" at bounding box center [98, 163] width 110 height 13
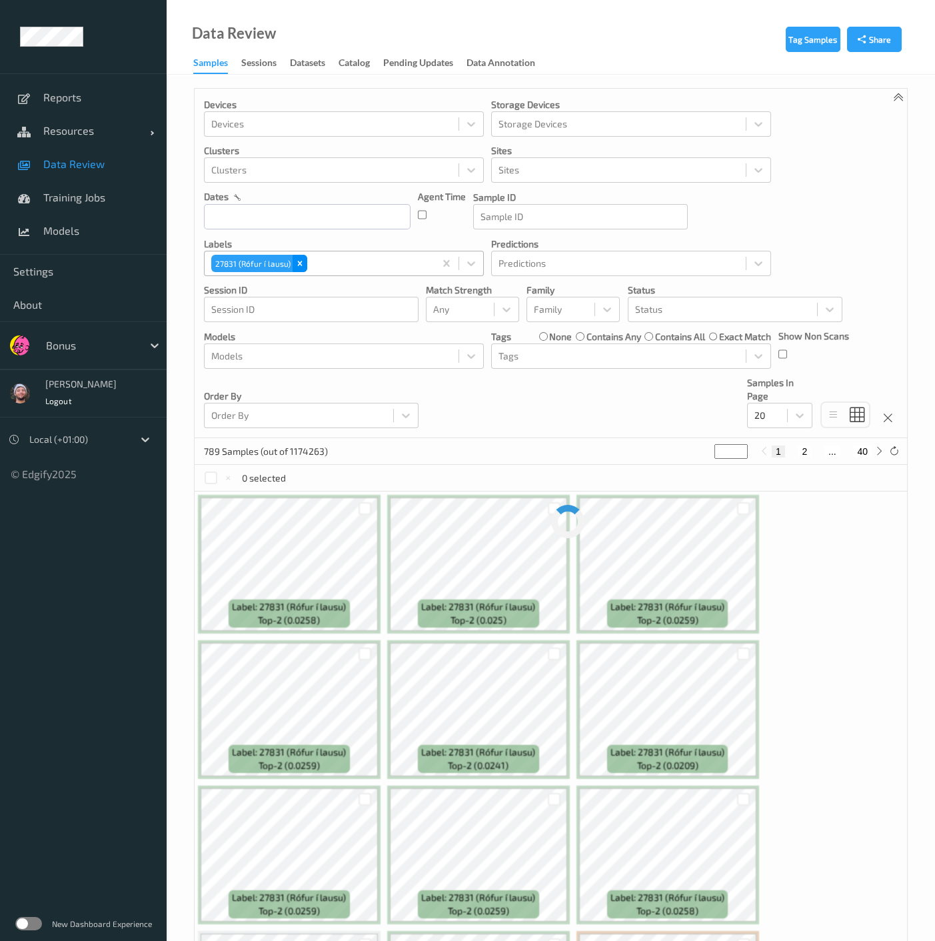
click at [299, 265] on icon "Remove 27831 (Rófur í lausu)" at bounding box center [299, 263] width 9 height 9
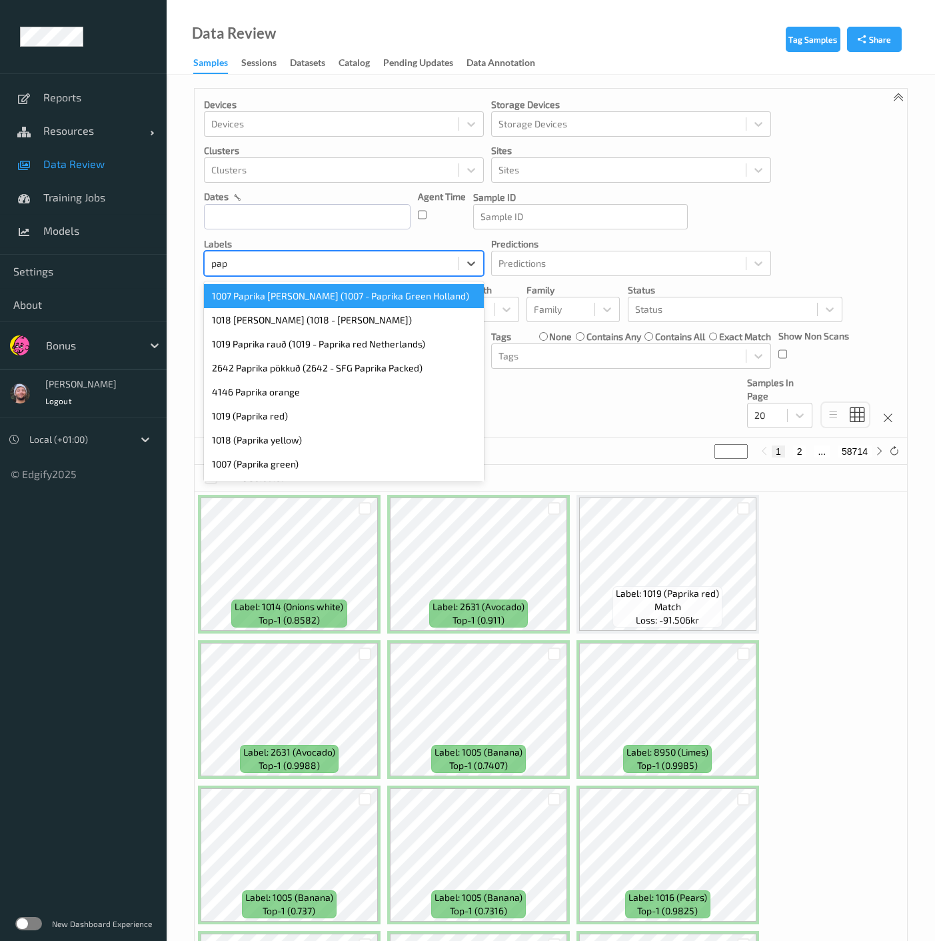
type input "papr"
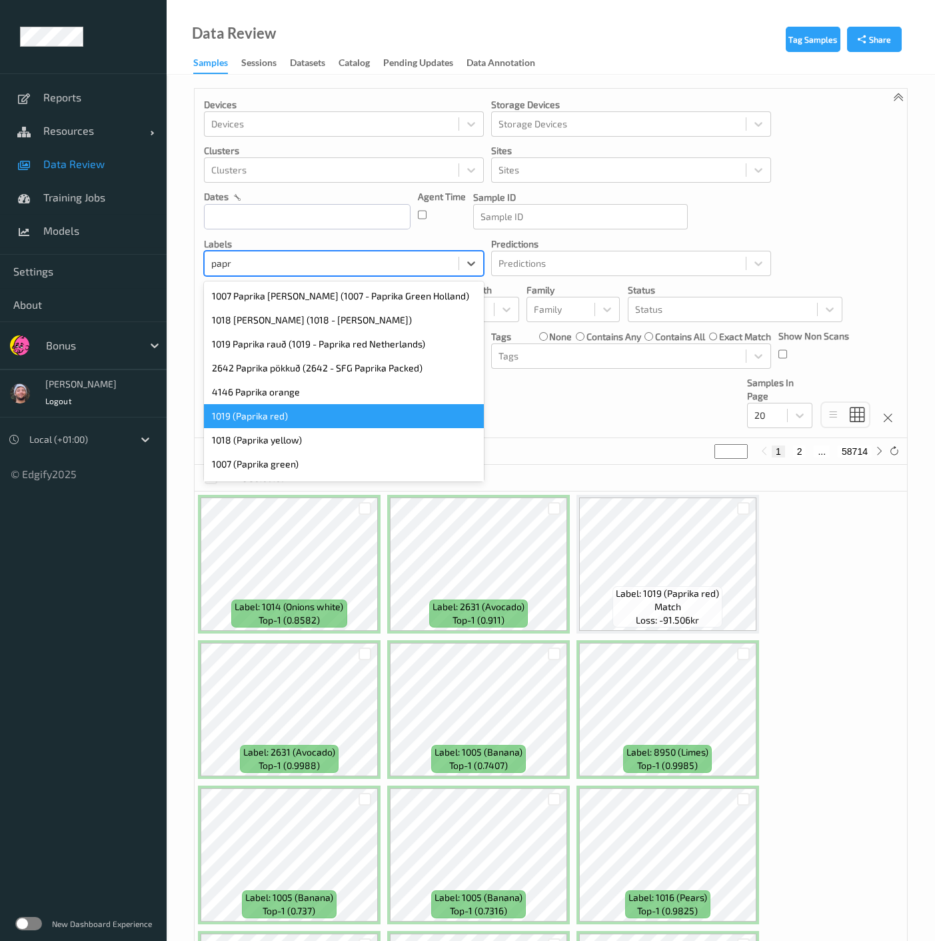
click at [253, 420] on div "1019 (Paprika red)" at bounding box center [344, 416] width 280 height 24
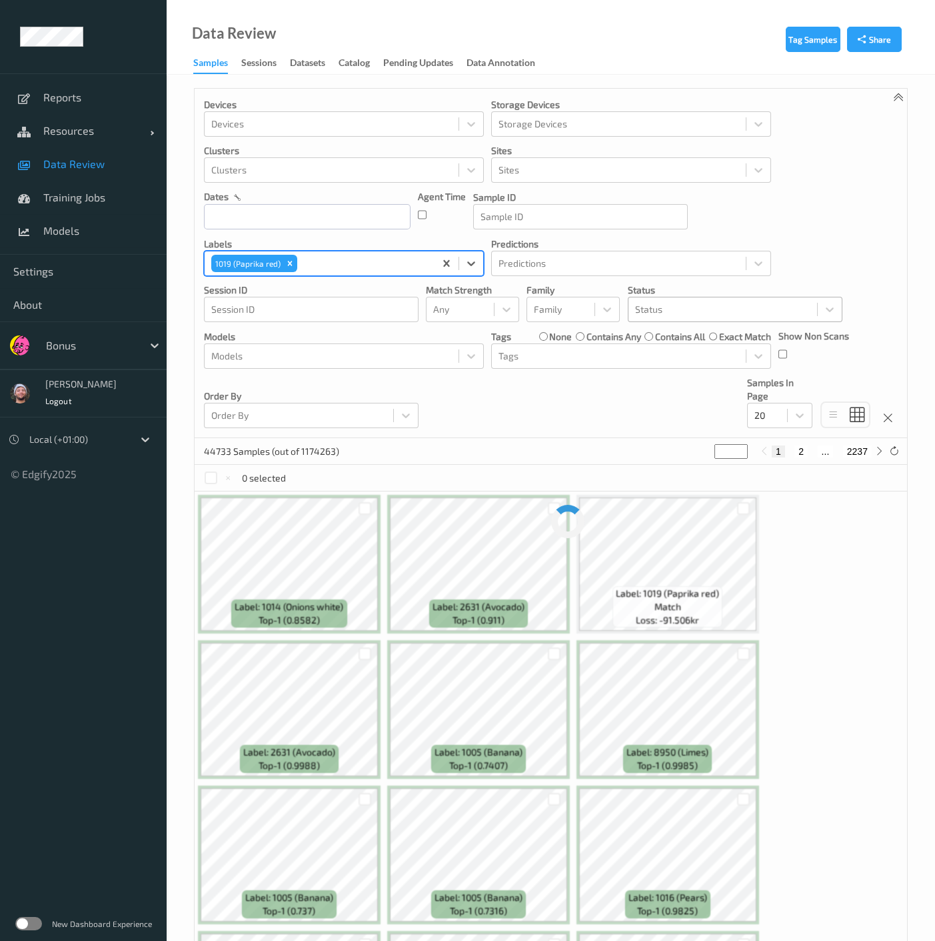
click at [667, 301] on div at bounding box center [722, 309] width 175 height 16
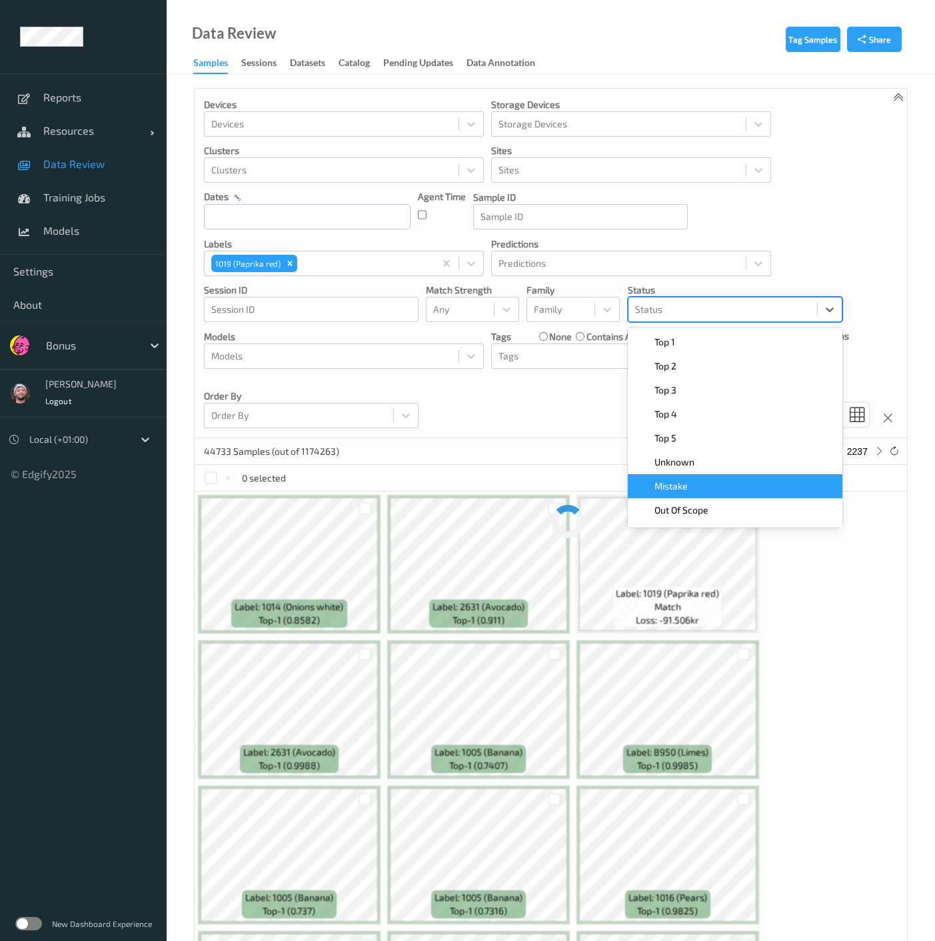
click at [682, 488] on span "Mistake" at bounding box center [671, 485] width 33 height 13
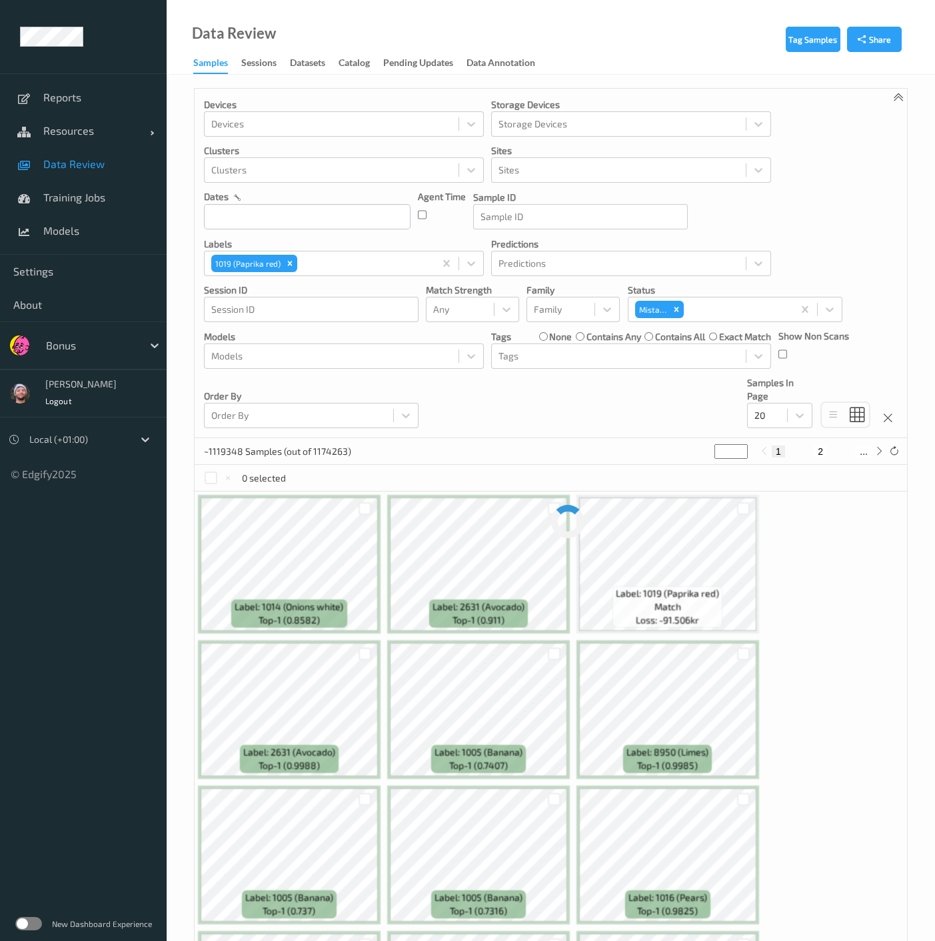
click at [541, 405] on div "Devices Devices Storage Devices Storage Devices Clusters Clusters Sites Sites d…" at bounding box center [551, 263] width 713 height 349
click at [543, 418] on div "Devices Devices Storage Devices Storage Devices Clusters Clusters Sites Sites d…" at bounding box center [551, 263] width 713 height 349
drag, startPoint x: 397, startPoint y: 343, endPoint x: 390, endPoint y: 353, distance: 12.9
click at [397, 343] on div "Models" at bounding box center [344, 355] width 280 height 25
click at [570, 420] on div "Devices Devices Storage Devices Storage Devices Clusters Clusters Sites Sites d…" at bounding box center [551, 263] width 713 height 349
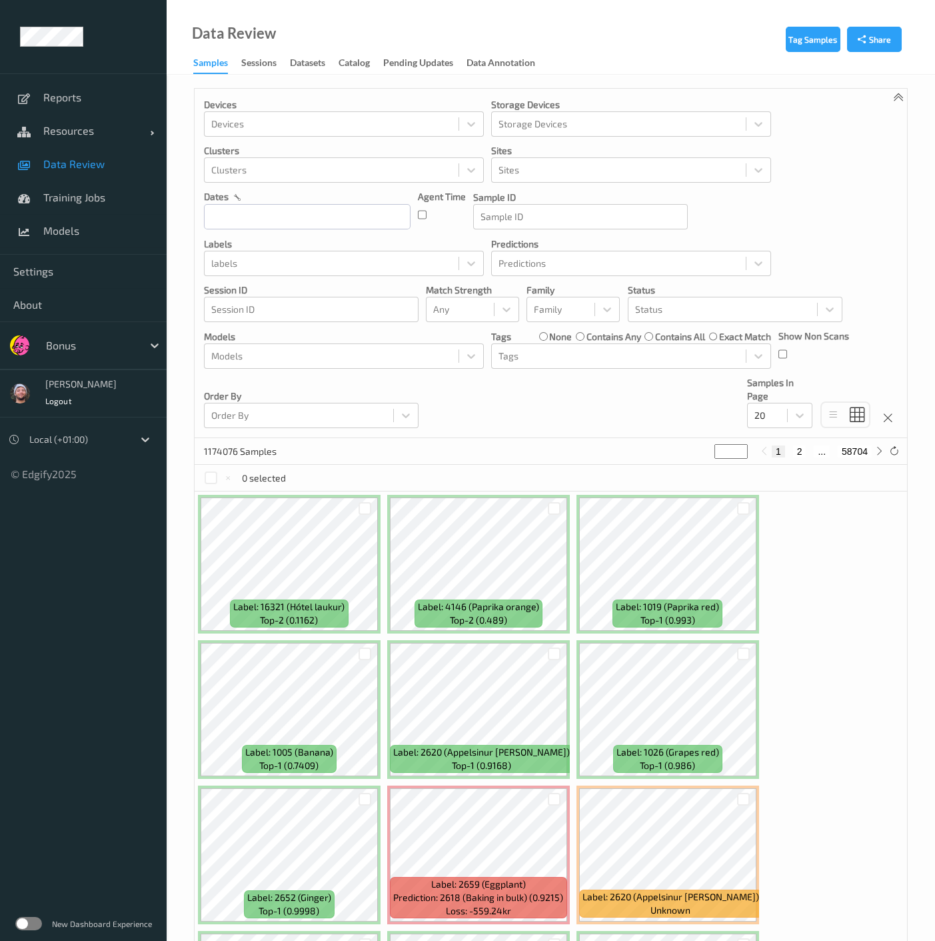
click at [434, 403] on div "Devices Devices Storage Devices Storage Devices Clusters Clusters Sites Sites d…" at bounding box center [551, 263] width 713 height 349
click at [57, 119] on link "Resources" at bounding box center [83, 130] width 167 height 33
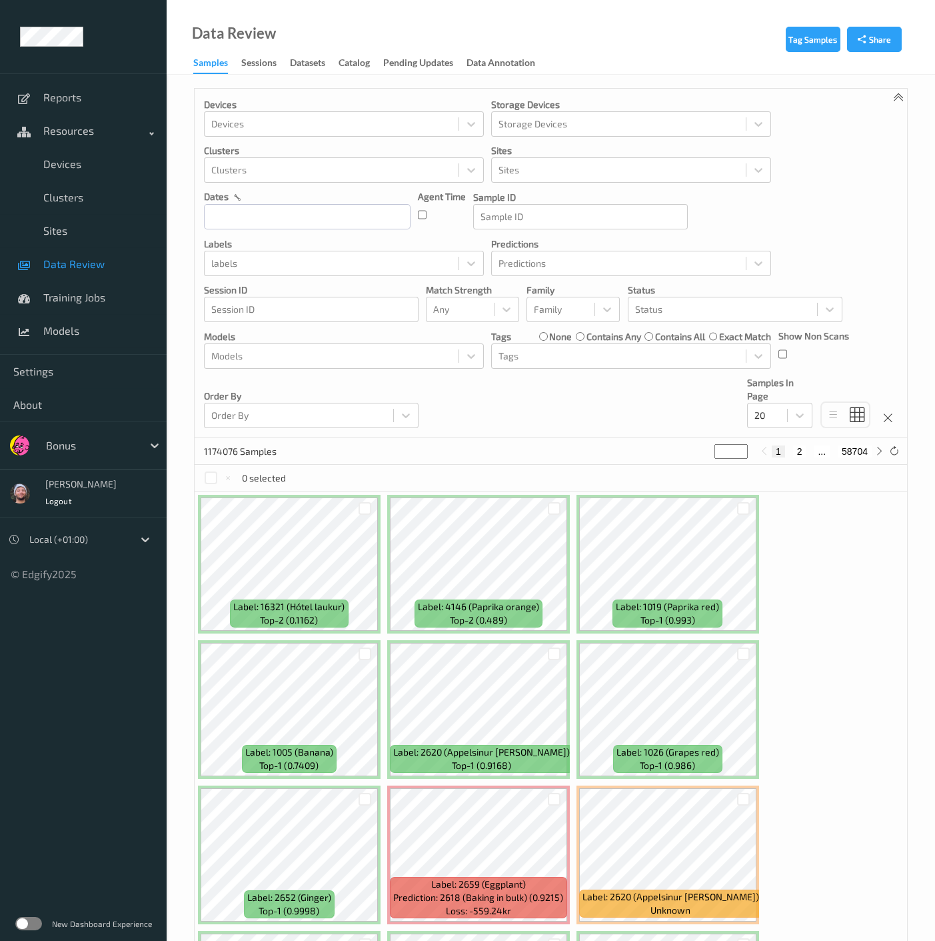
click at [87, 437] on div at bounding box center [91, 445] width 90 height 16
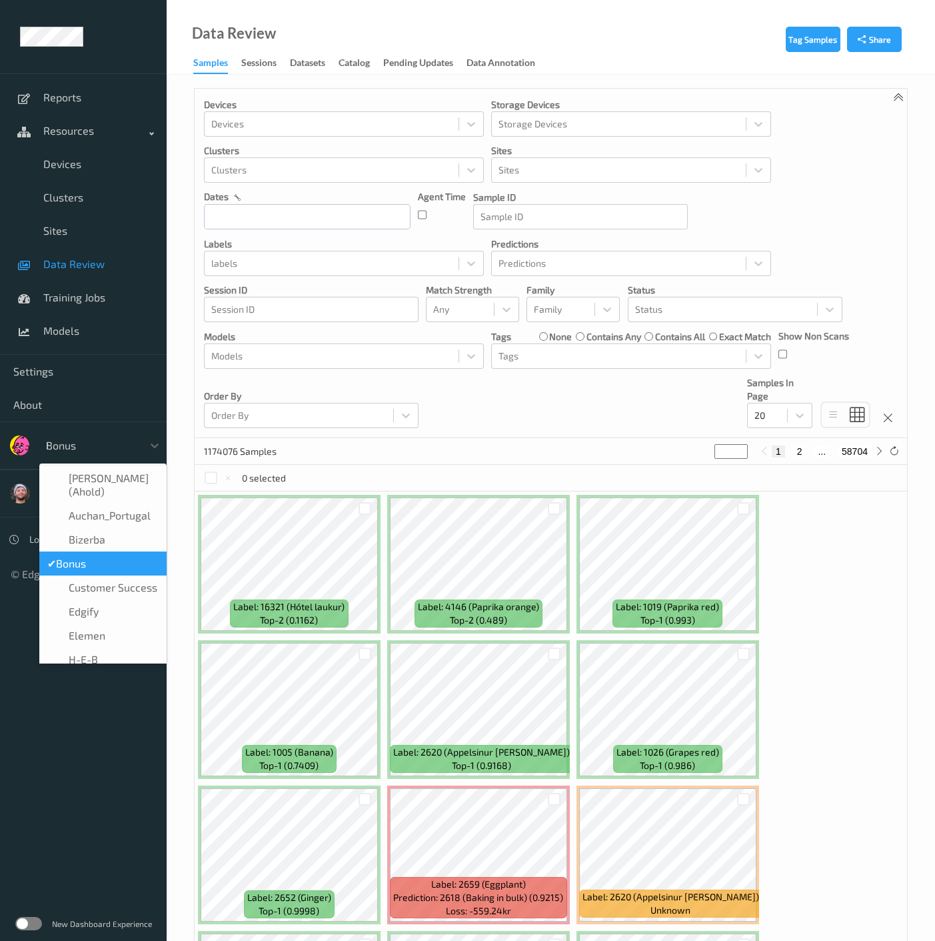
type input "h-"
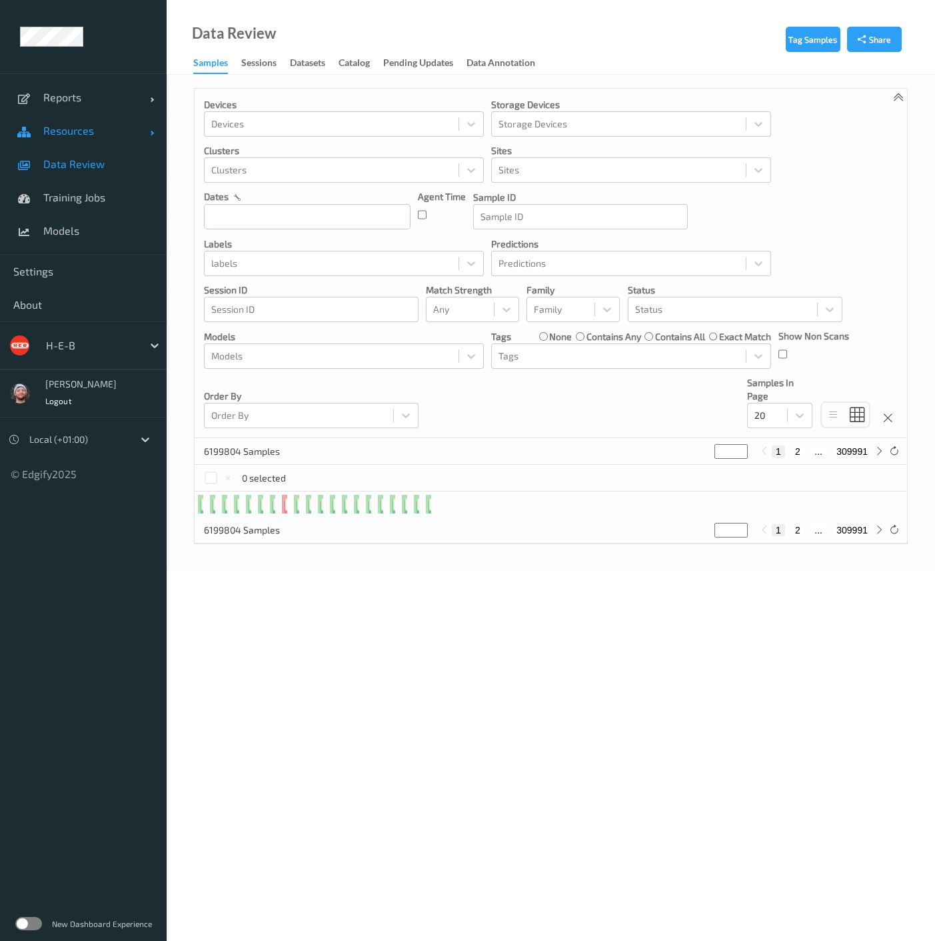
click at [120, 142] on link "Resources" at bounding box center [83, 130] width 167 height 33
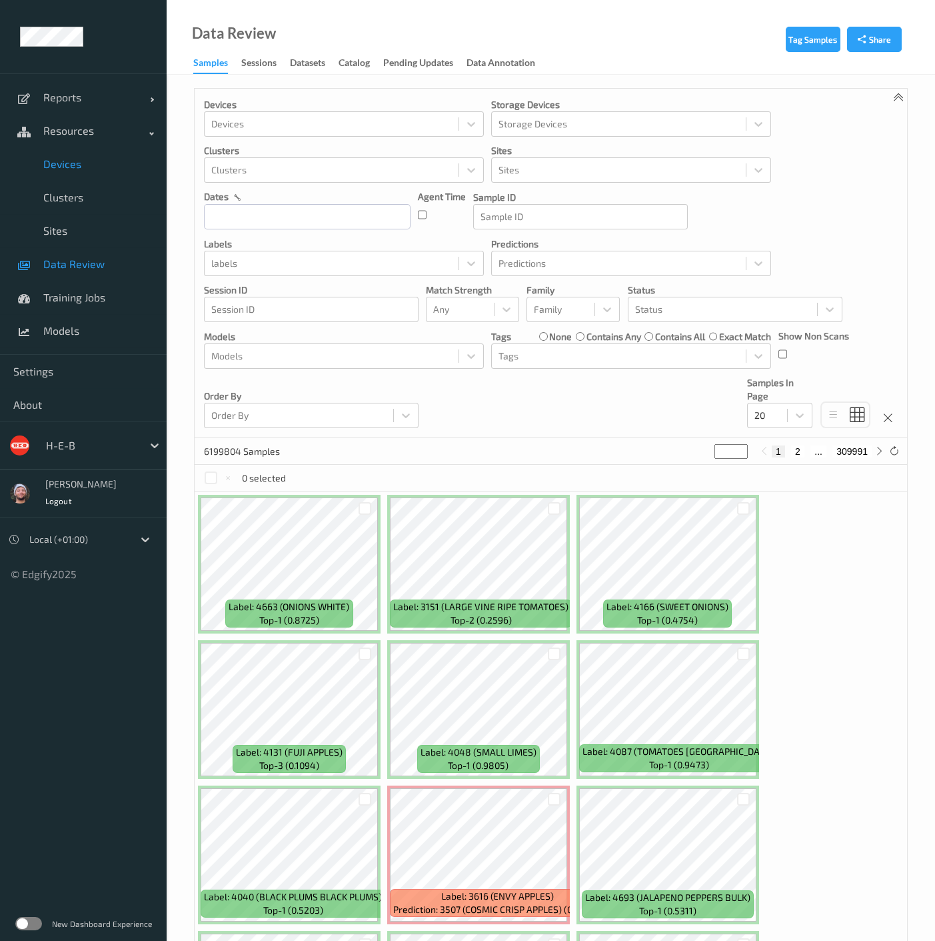
click at [89, 161] on span "Devices" at bounding box center [98, 163] width 110 height 13
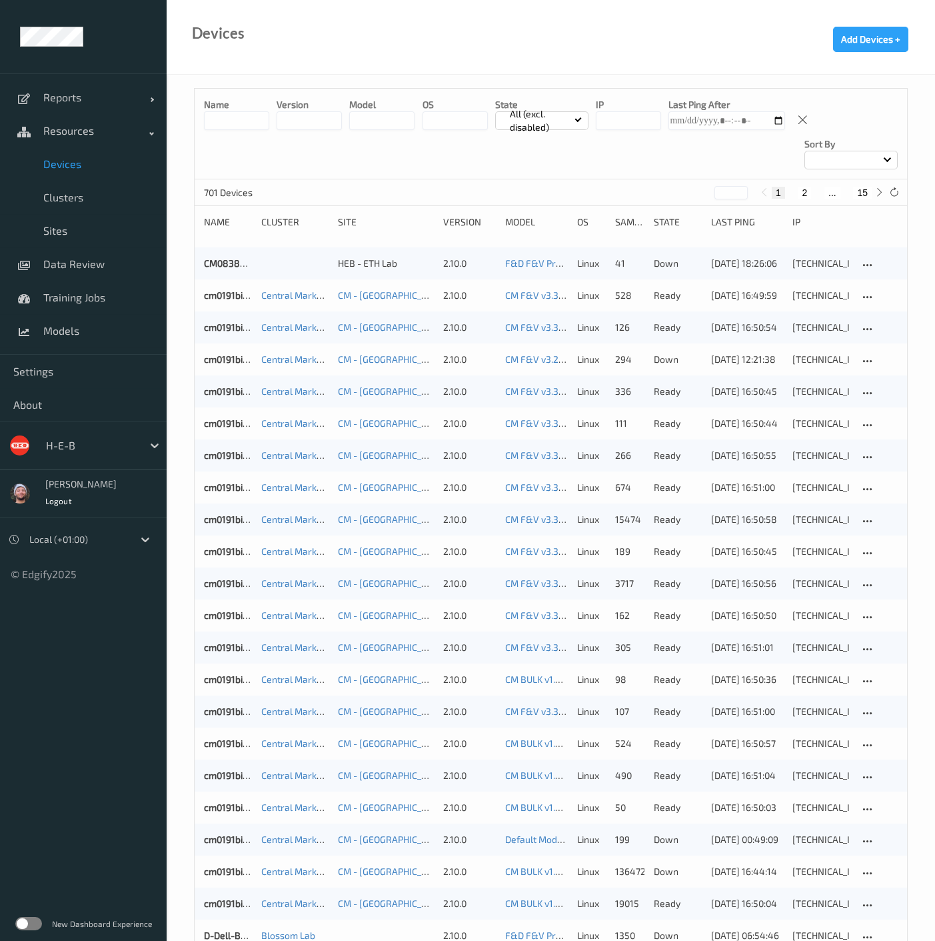
click at [871, 187] on button "15" at bounding box center [862, 193] width 19 height 12
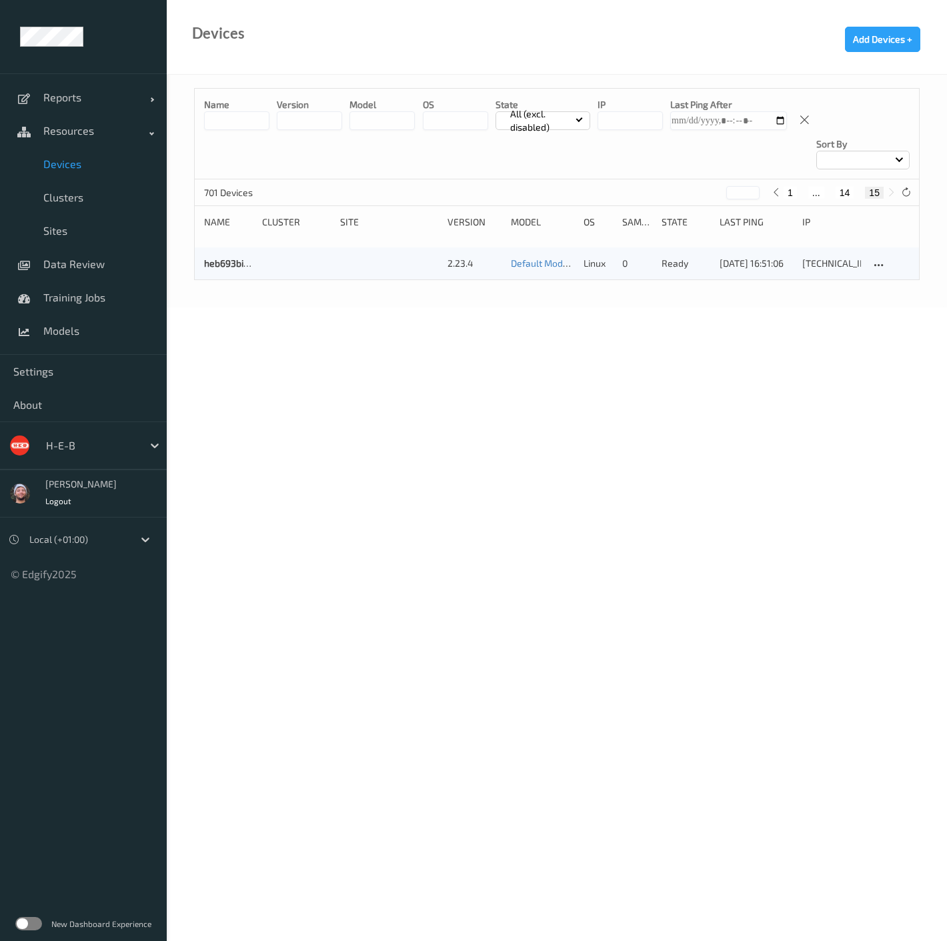
click at [848, 187] on button "14" at bounding box center [844, 193] width 19 height 12
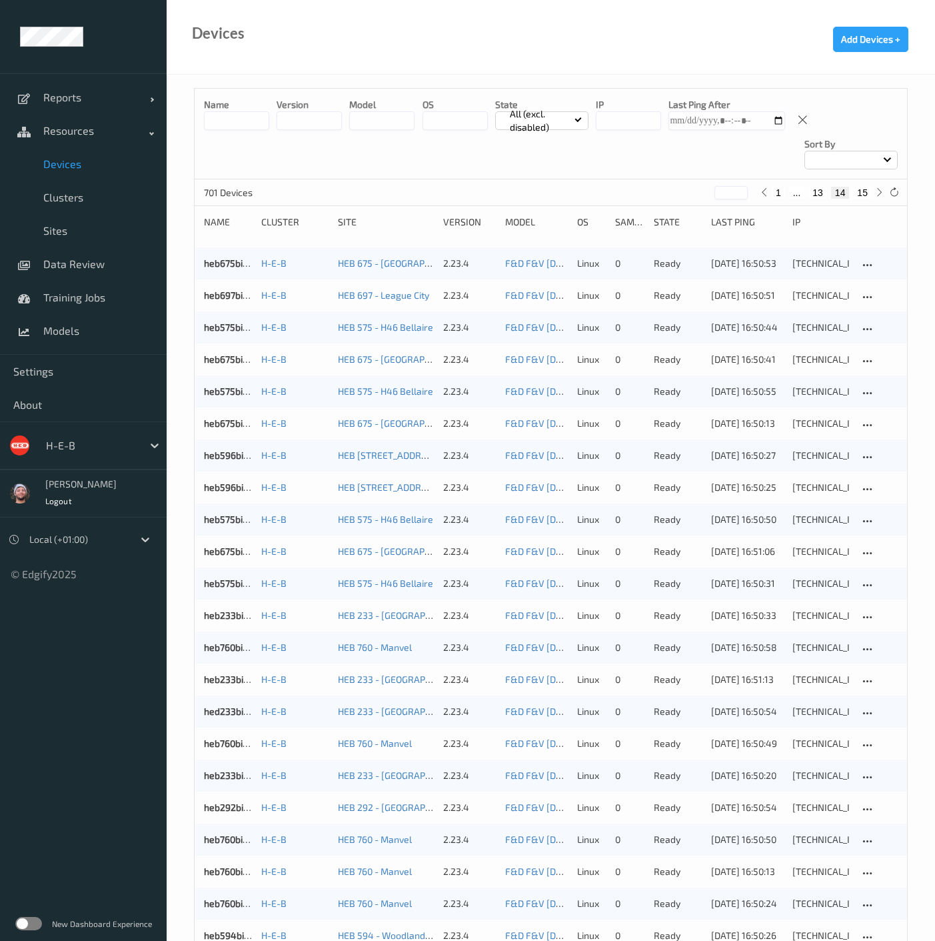
click at [865, 187] on button "15" at bounding box center [862, 193] width 19 height 12
type input "**"
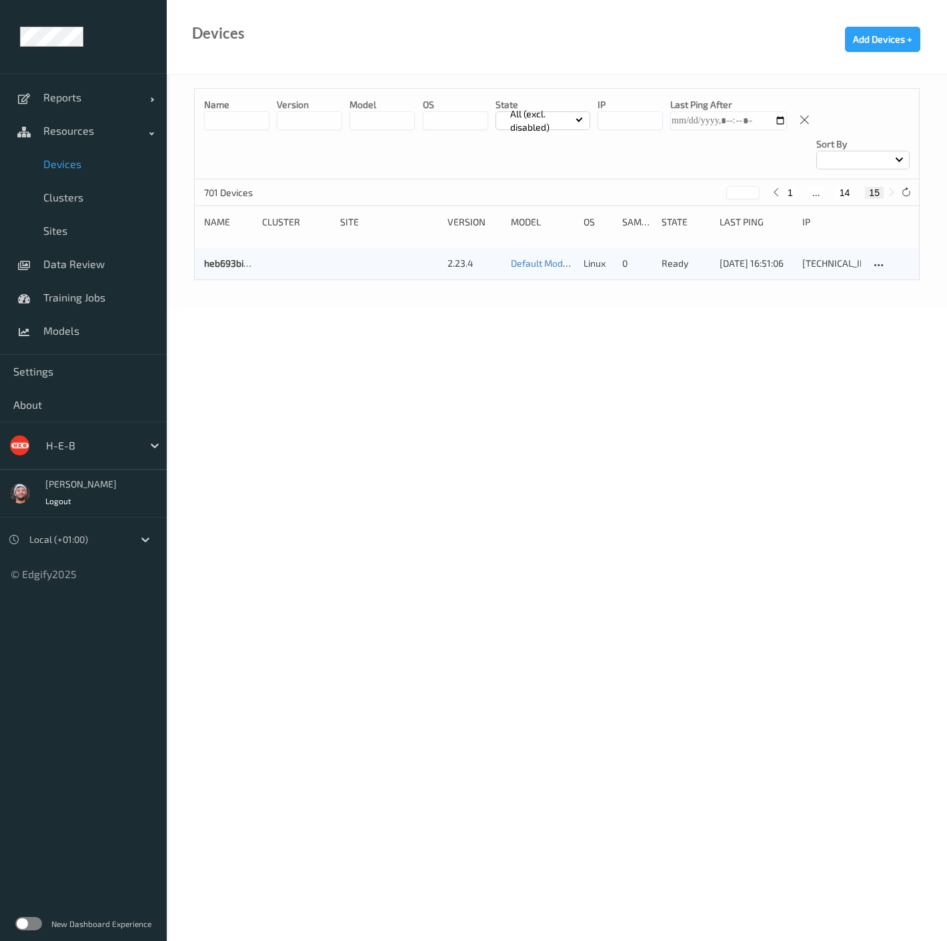
drag, startPoint x: 433, startPoint y: 467, endPoint x: 427, endPoint y: 551, distance: 84.9
click at [433, 467] on body "Reports Default Report Customized Report Resources Devices Clusters Sites Data …" at bounding box center [473, 470] width 947 height 941
click at [630, 610] on body "Reports Default Report Customized Report Resources Devices Clusters Sites Data …" at bounding box center [473, 470] width 947 height 941
click at [91, 161] on span "Devices" at bounding box center [98, 163] width 110 height 13
click at [907, 187] on icon at bounding box center [906, 192] width 10 height 10
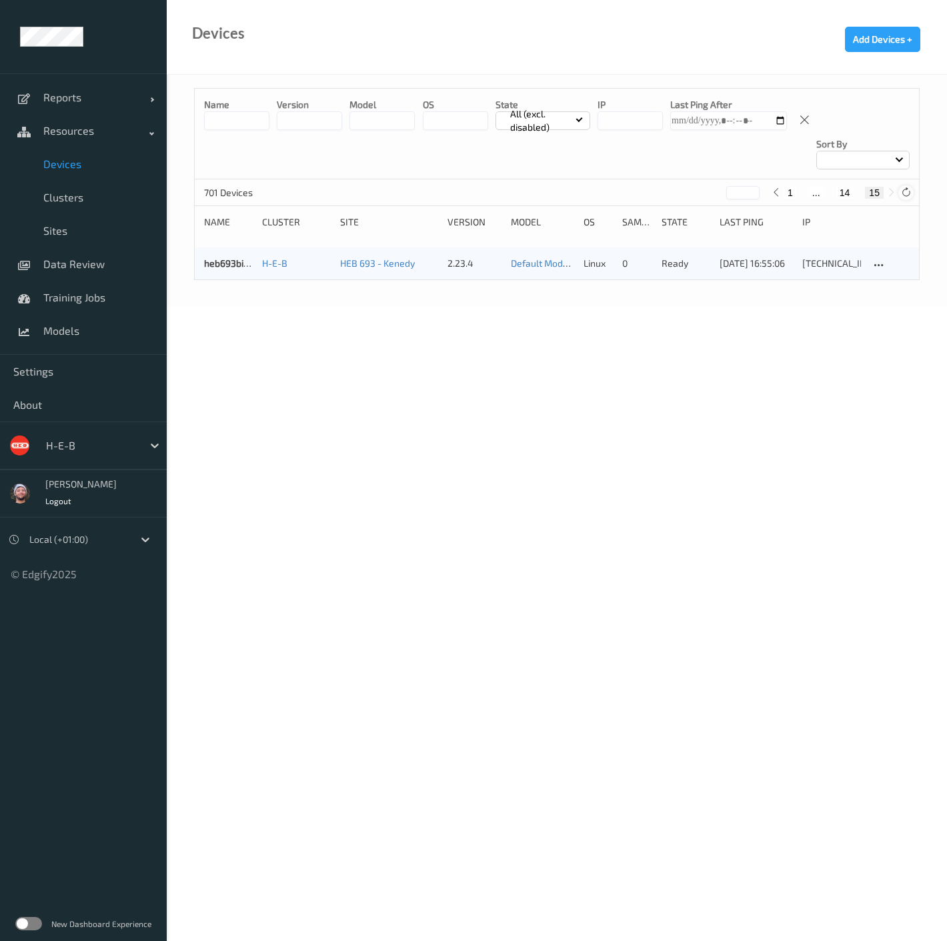
click at [907, 187] on icon at bounding box center [906, 192] width 10 height 10
click at [515, 349] on body "Reports Default Report Customized Report Resources Devices Clusters Sites Data …" at bounding box center [473, 470] width 947 height 941
click at [906, 179] on div "701 Devices ** 1 ... 14 15" at bounding box center [557, 192] width 724 height 27
click at [903, 187] on icon at bounding box center [906, 192] width 10 height 10
click at [285, 379] on body "Reports Default Report Customized Report Resources Devices Clusters Sites Data …" at bounding box center [473, 470] width 947 height 941
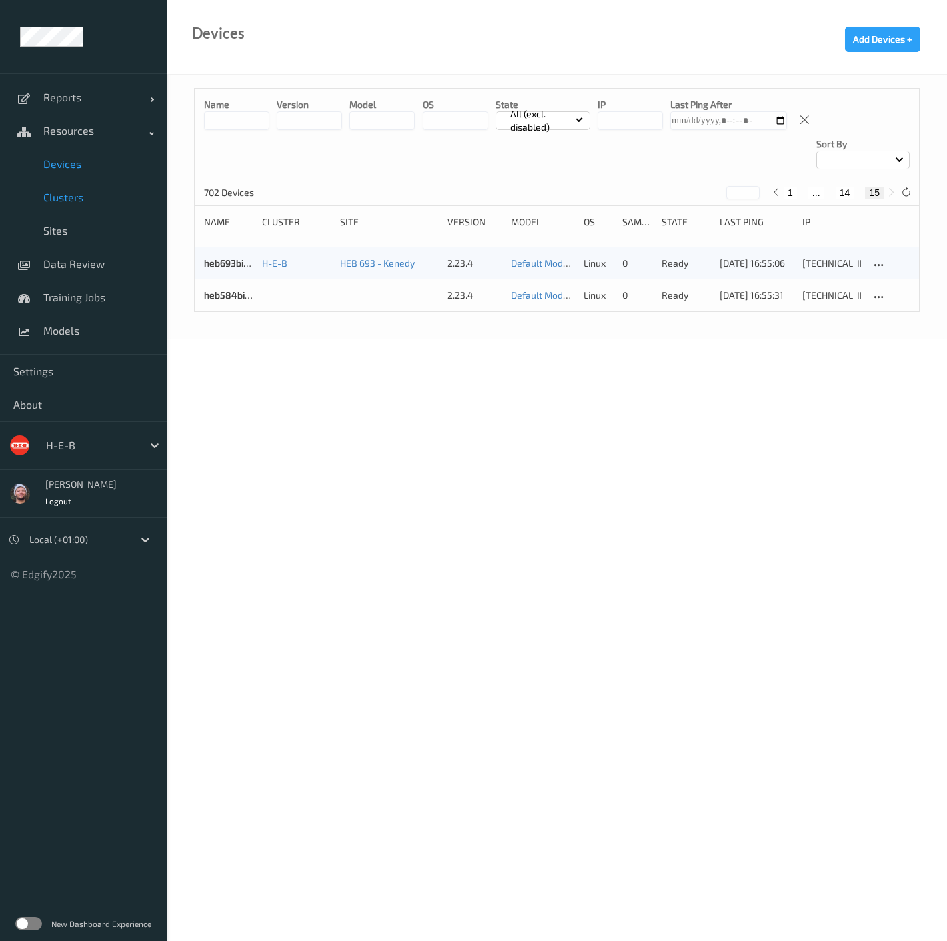
click at [80, 208] on link "Clusters" at bounding box center [83, 197] width 167 height 33
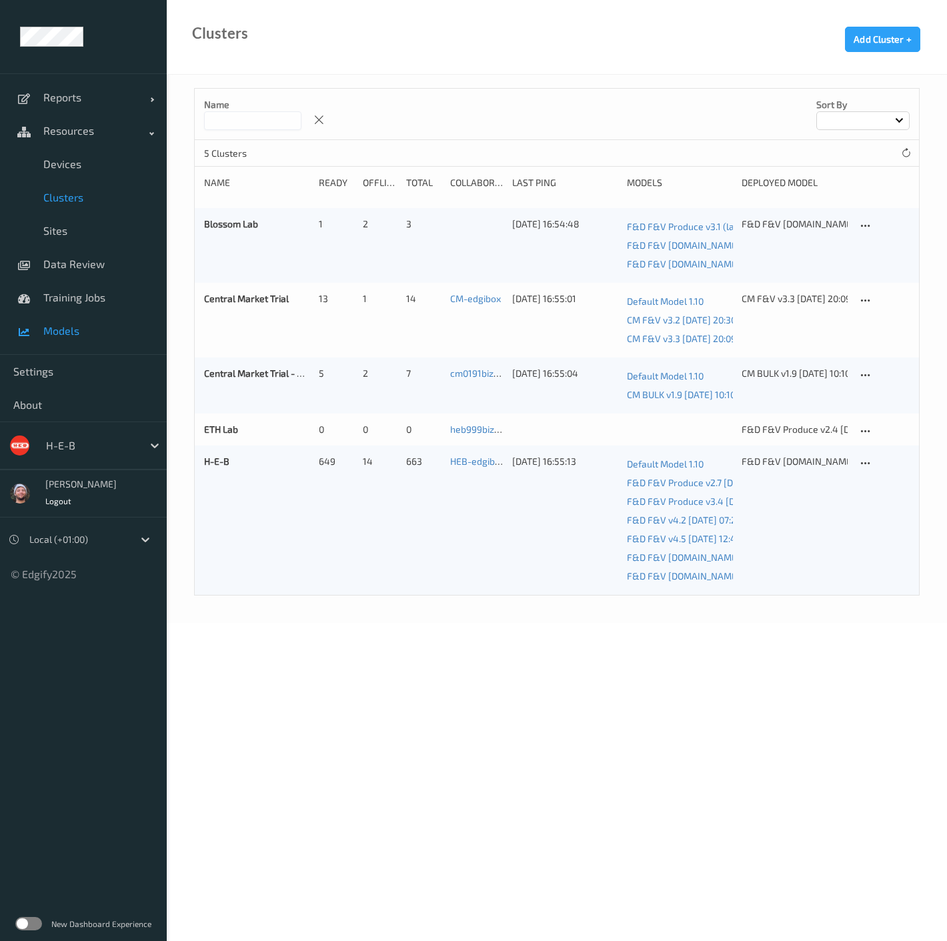
drag, startPoint x: 83, startPoint y: 327, endPoint x: 121, endPoint y: 289, distance: 53.3
click at [83, 327] on span "Models" at bounding box center [98, 330] width 110 height 13
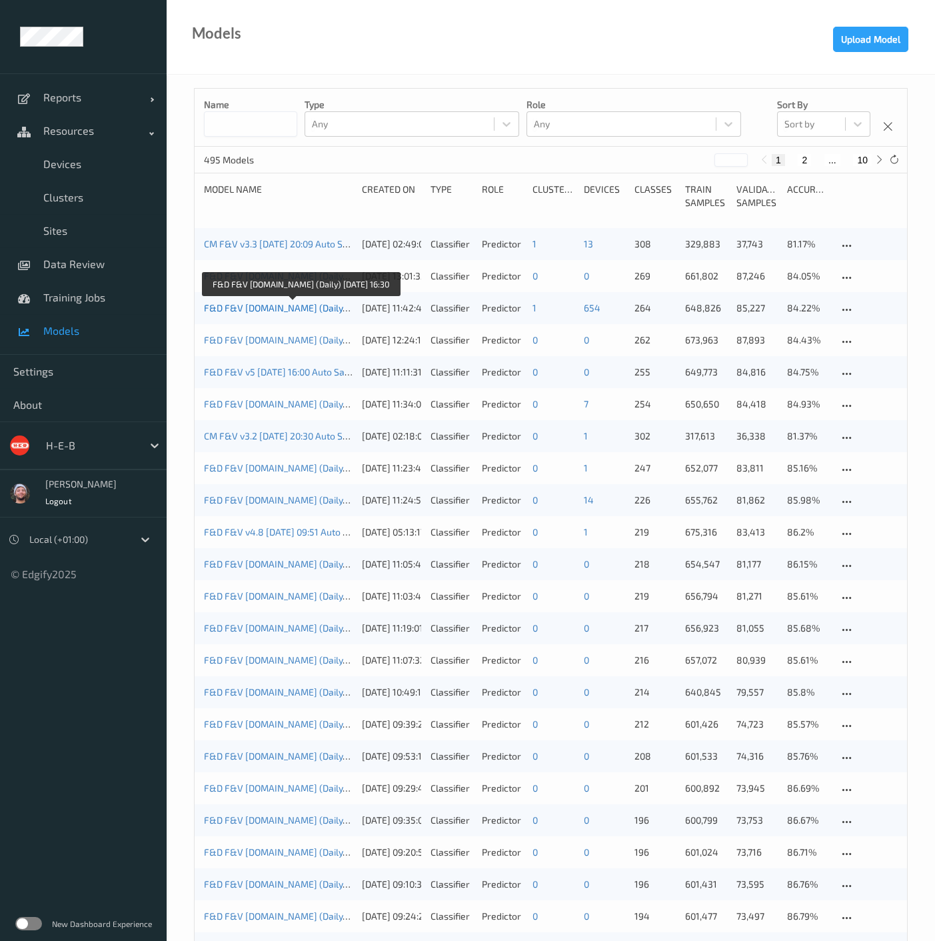
click at [273, 311] on link "F&D F&V v4.9.ST (Daily) 2025-09-23 16:30" at bounding box center [302, 307] width 197 height 11
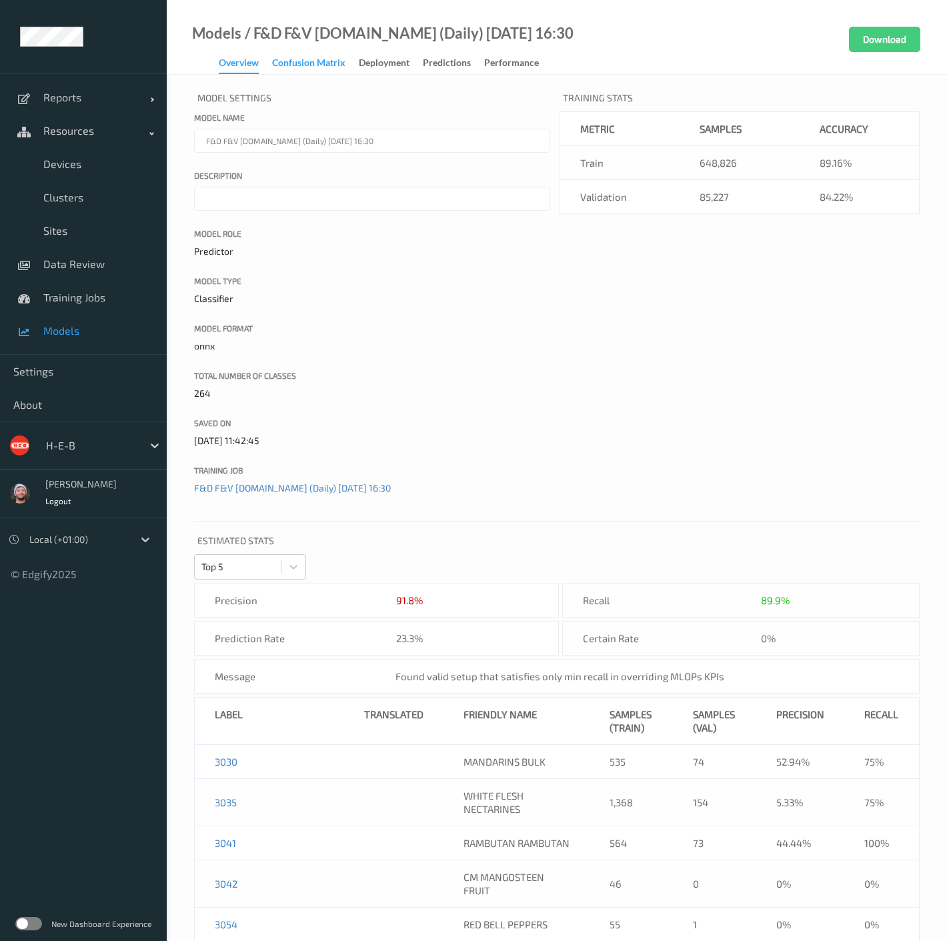
click at [316, 63] on div "Confusion matrix" at bounding box center [308, 64] width 73 height 17
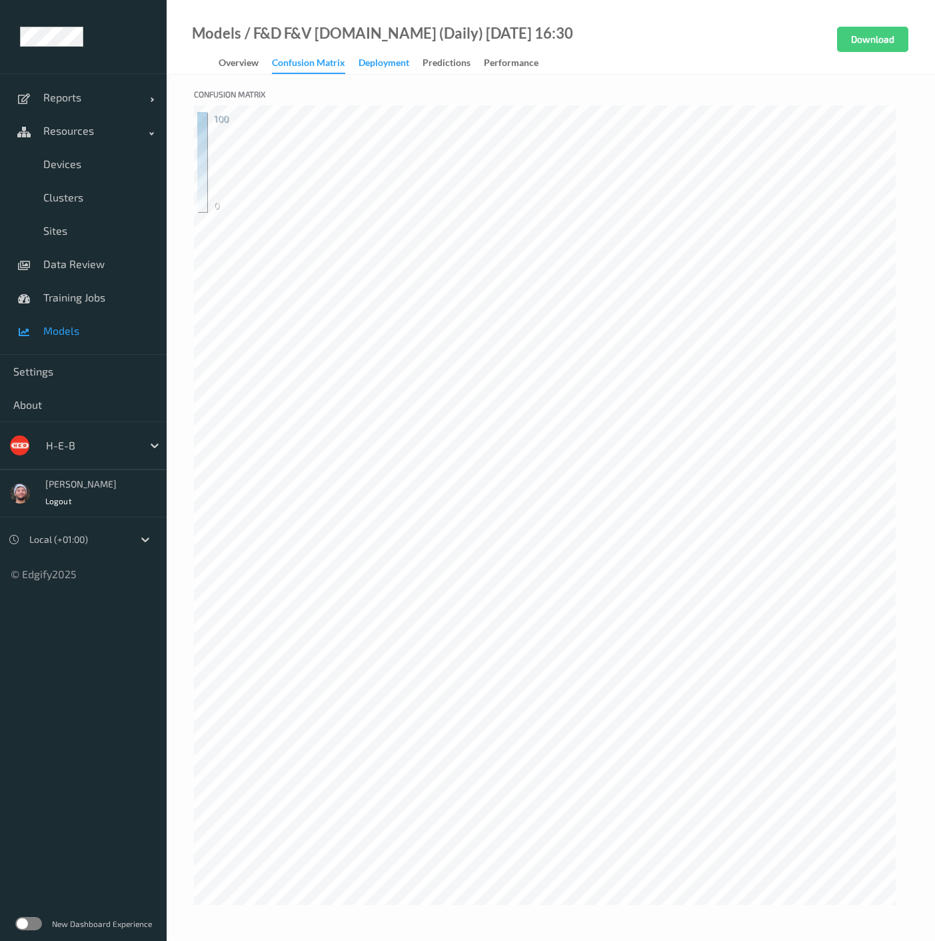
click at [374, 65] on div "Deployment" at bounding box center [384, 64] width 51 height 17
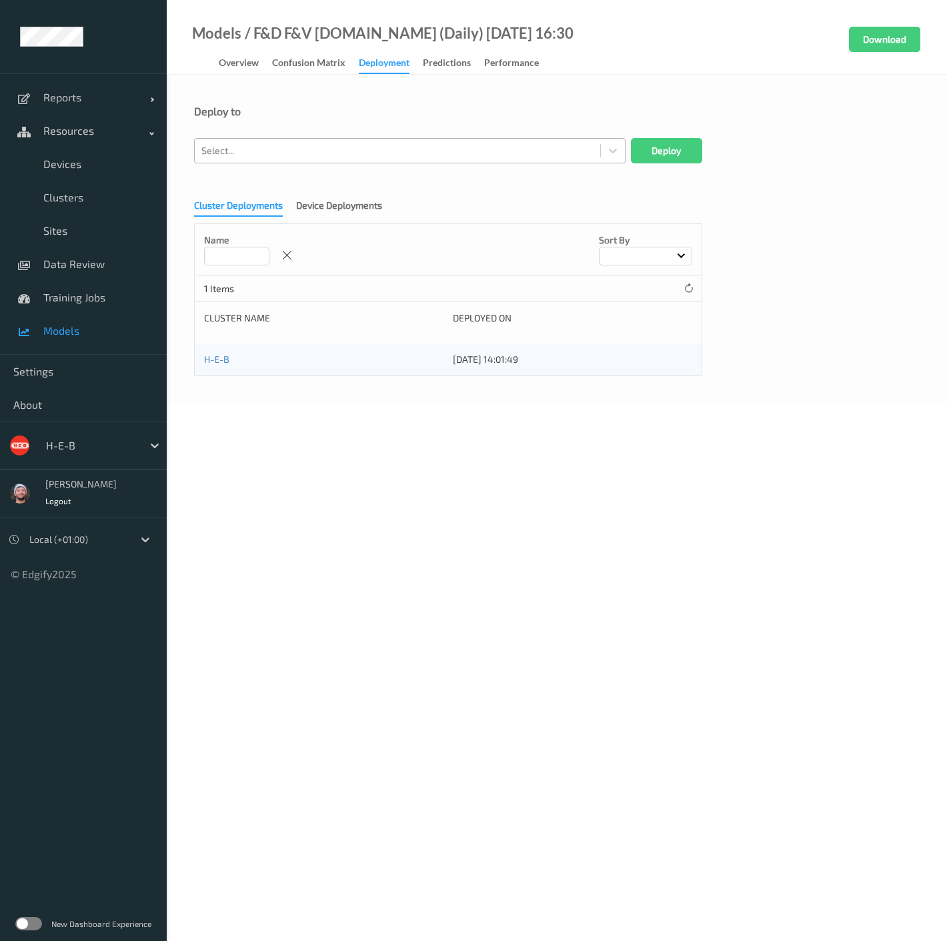
click at [308, 149] on div at bounding box center [397, 151] width 392 height 16
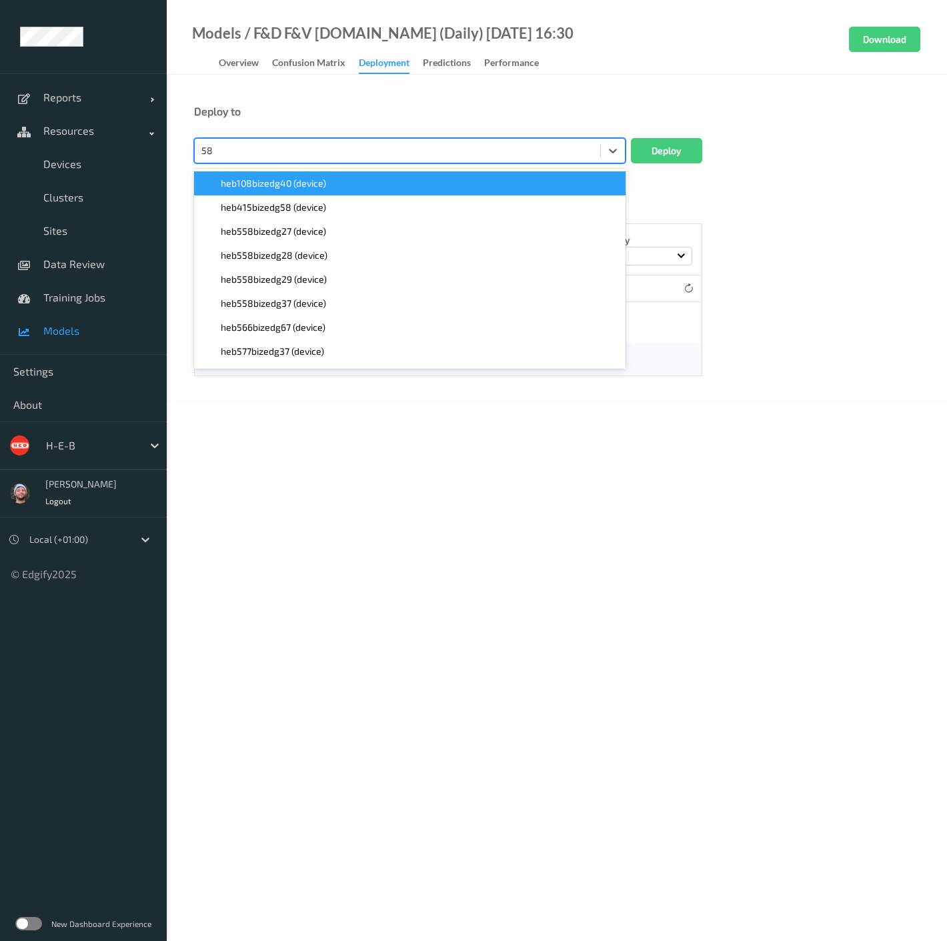
type input "584"
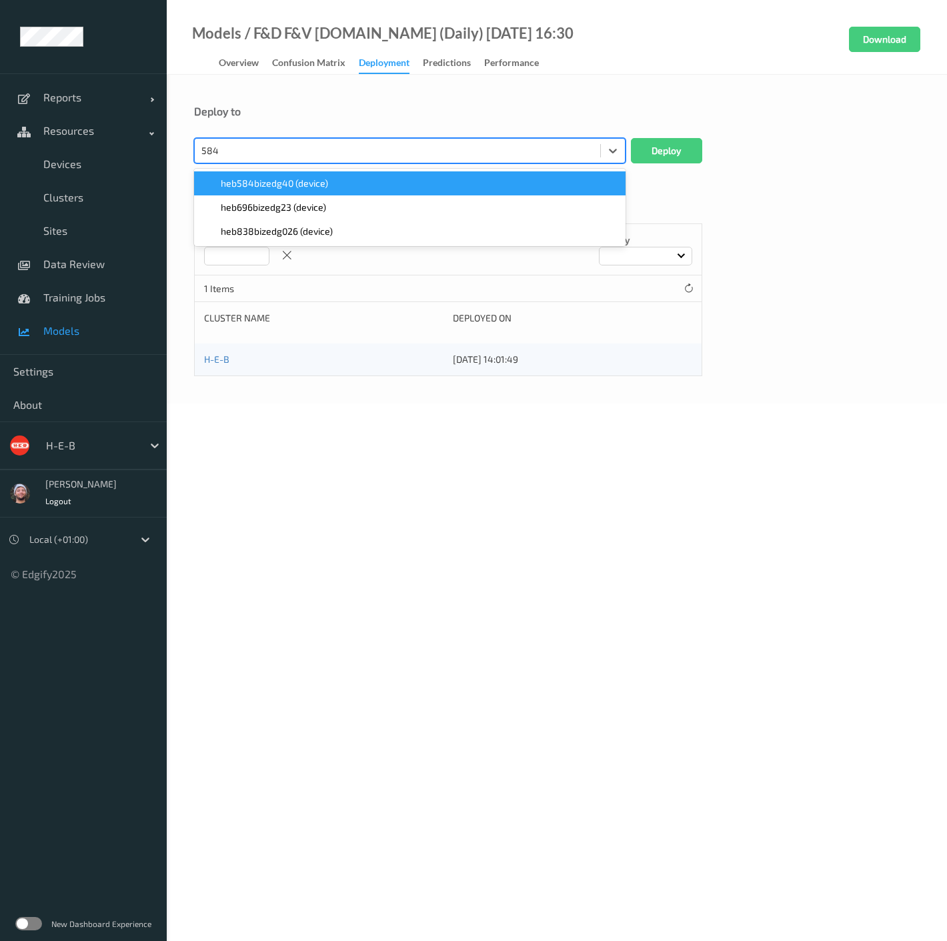
click at [291, 182] on span "heb584bizedg40 (device)" at bounding box center [274, 183] width 107 height 13
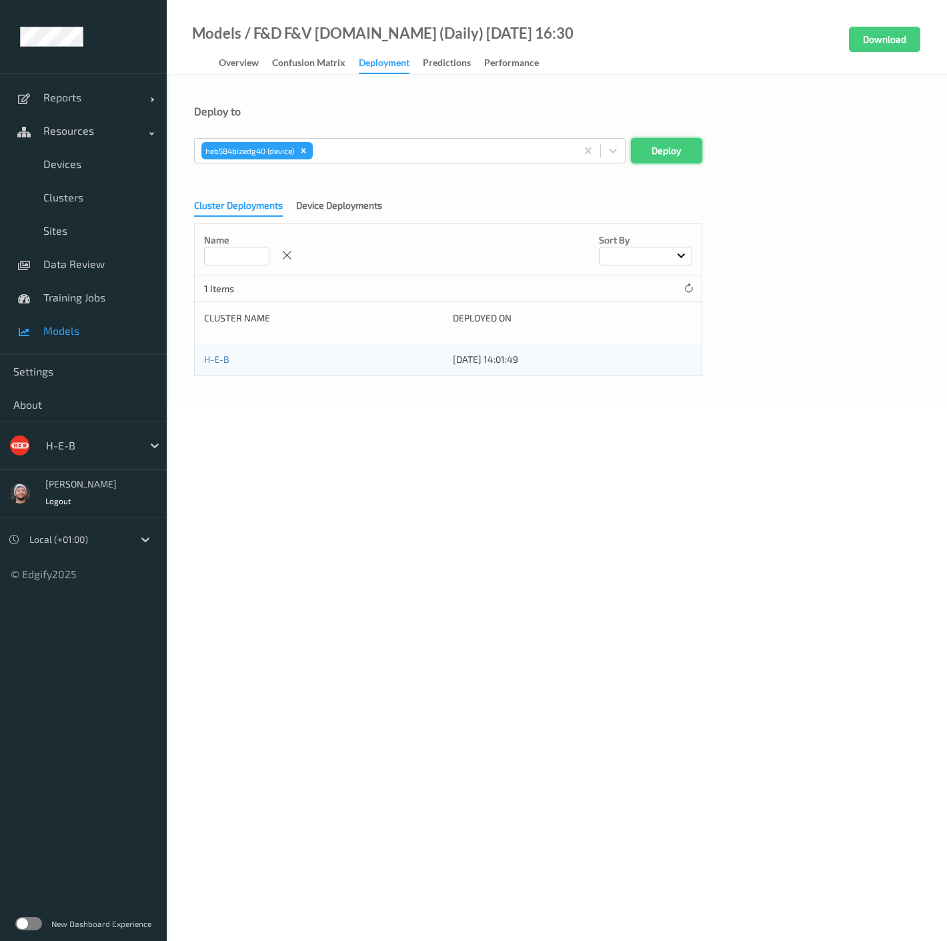
click at [653, 156] on button "Deploy" at bounding box center [666, 150] width 71 height 25
click at [99, 169] on span "Devices" at bounding box center [98, 163] width 110 height 13
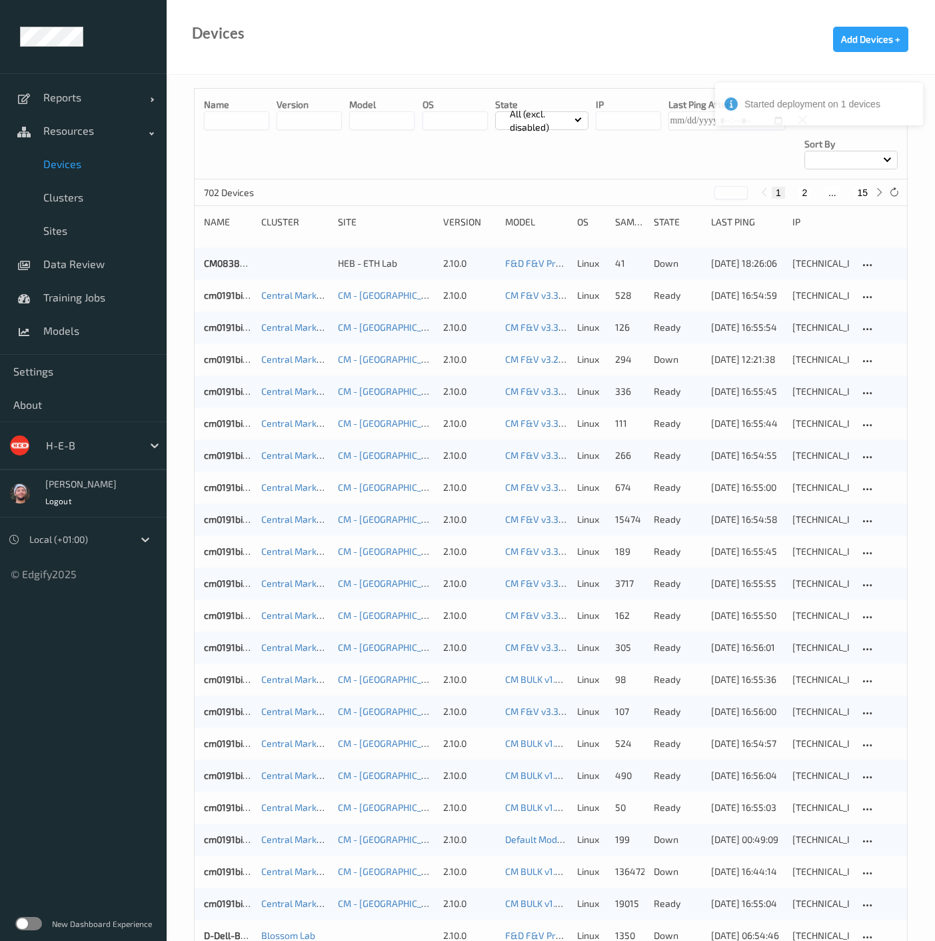
click at [869, 187] on button "15" at bounding box center [862, 193] width 19 height 12
type input "**"
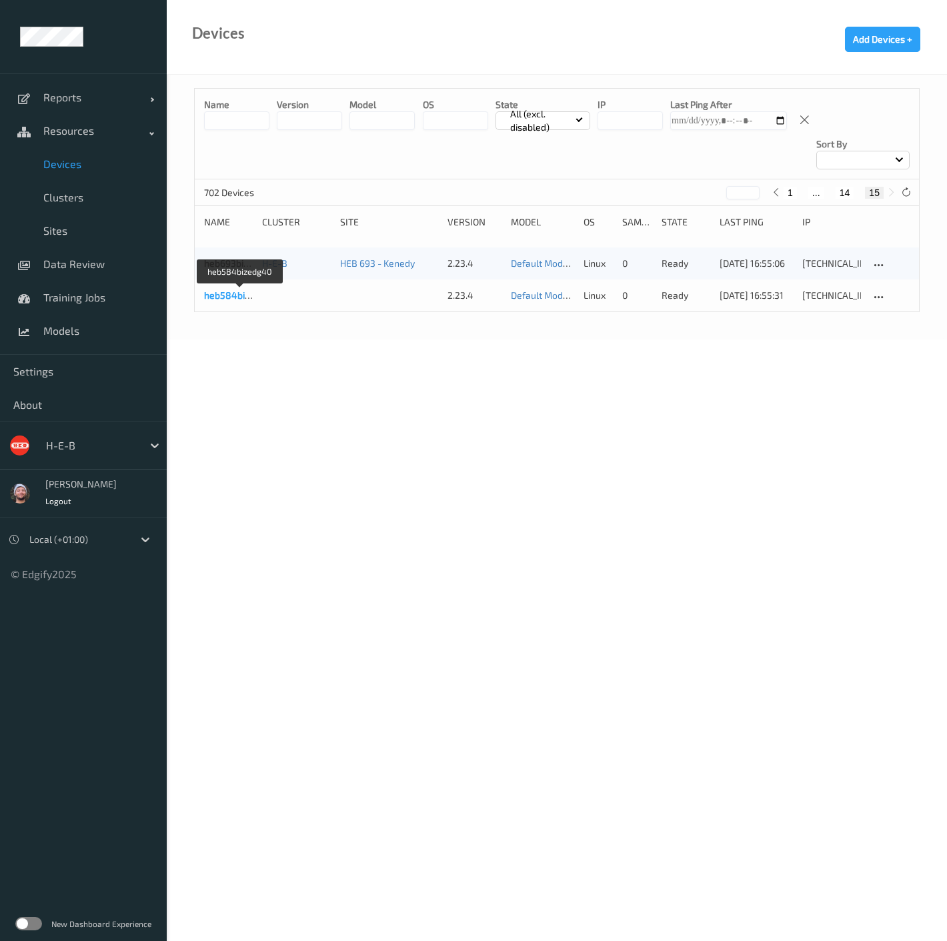
click at [234, 289] on link "heb584bizedg40" at bounding box center [240, 294] width 73 height 11
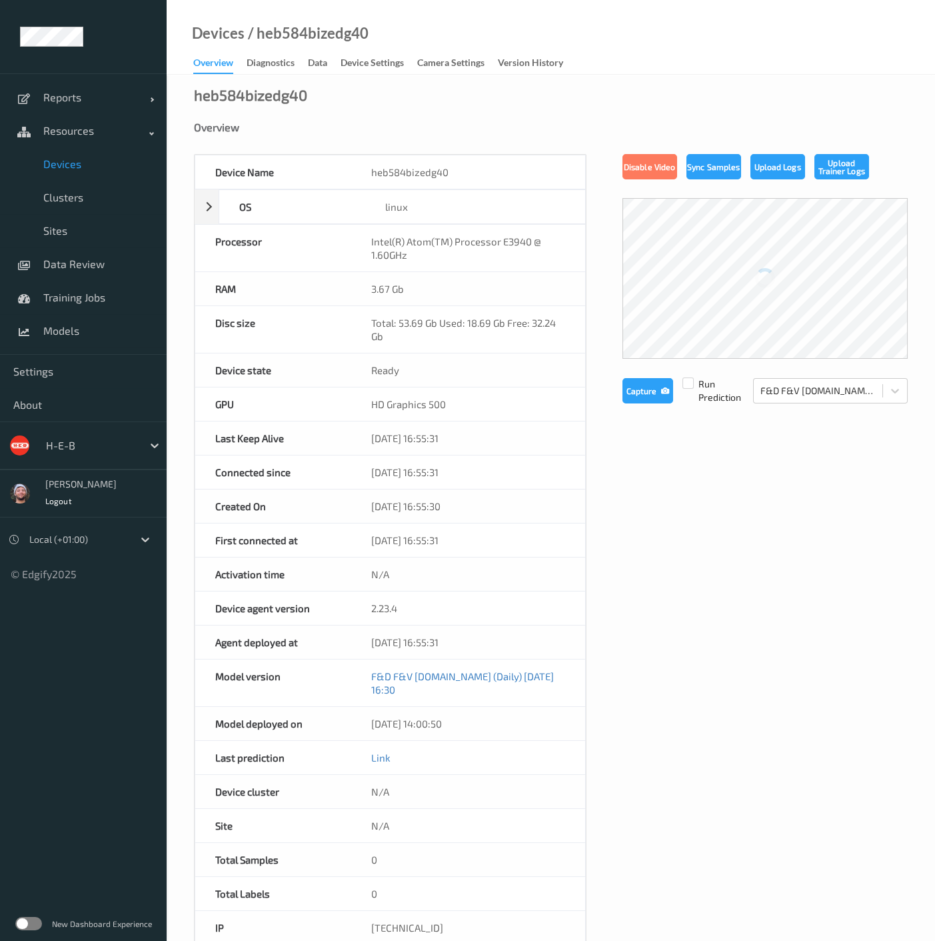
scroll to position [74, 0]
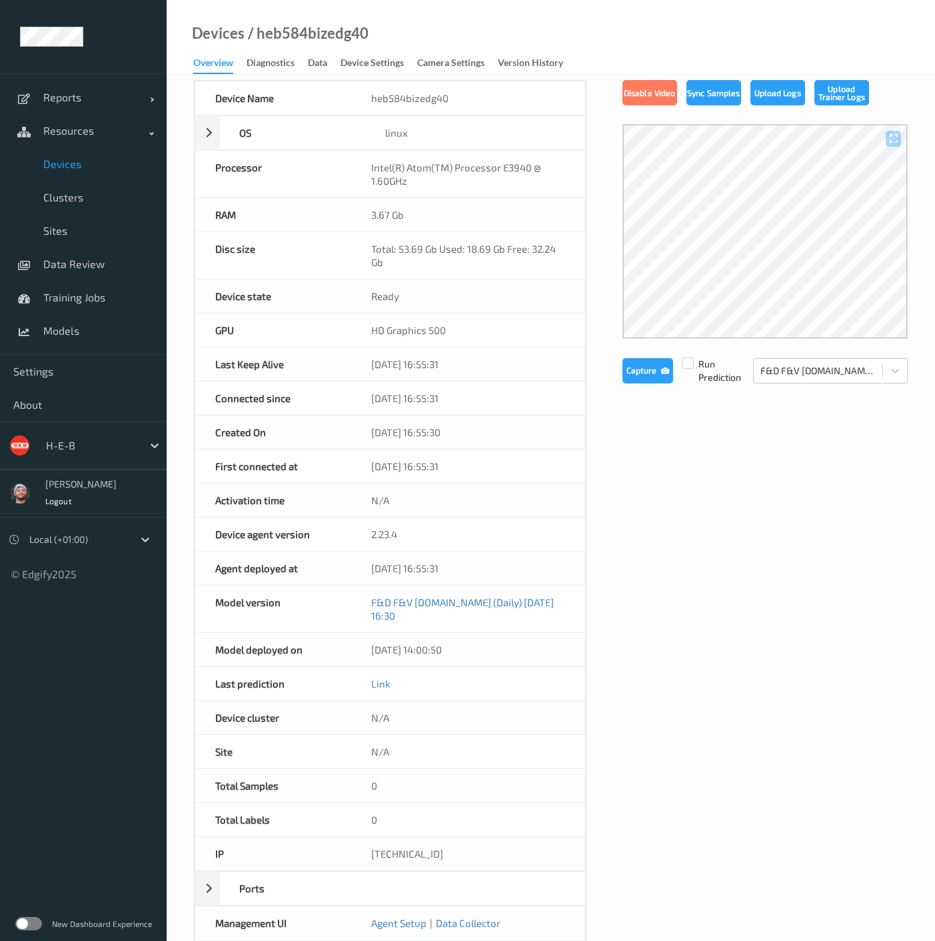
drag, startPoint x: 605, startPoint y: 485, endPoint x: 343, endPoint y: 320, distance: 309.5
click at [605, 485] on div "Device Name heb584bizedg40 OS linux Platform debian Platform Version 12.10 Plat…" at bounding box center [551, 527] width 714 height 895
click at [72, 165] on span "Devices" at bounding box center [98, 163] width 110 height 13
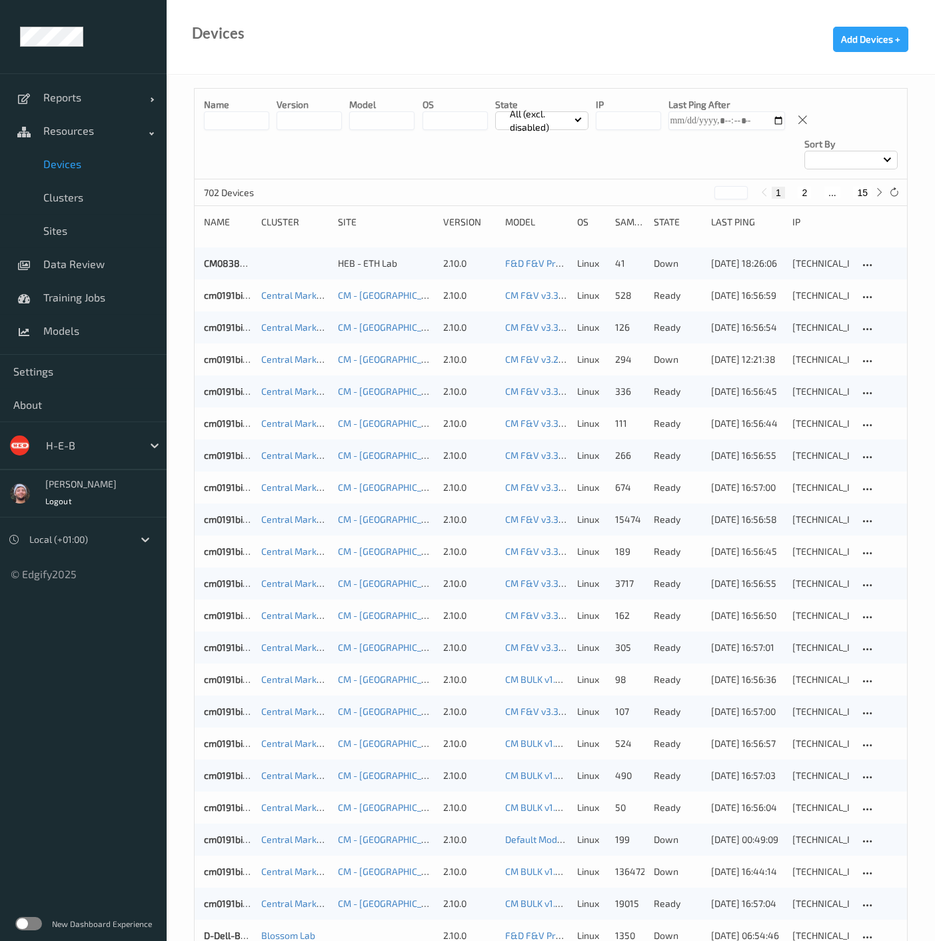
click at [868, 187] on button "15" at bounding box center [862, 193] width 19 height 12
type input "**"
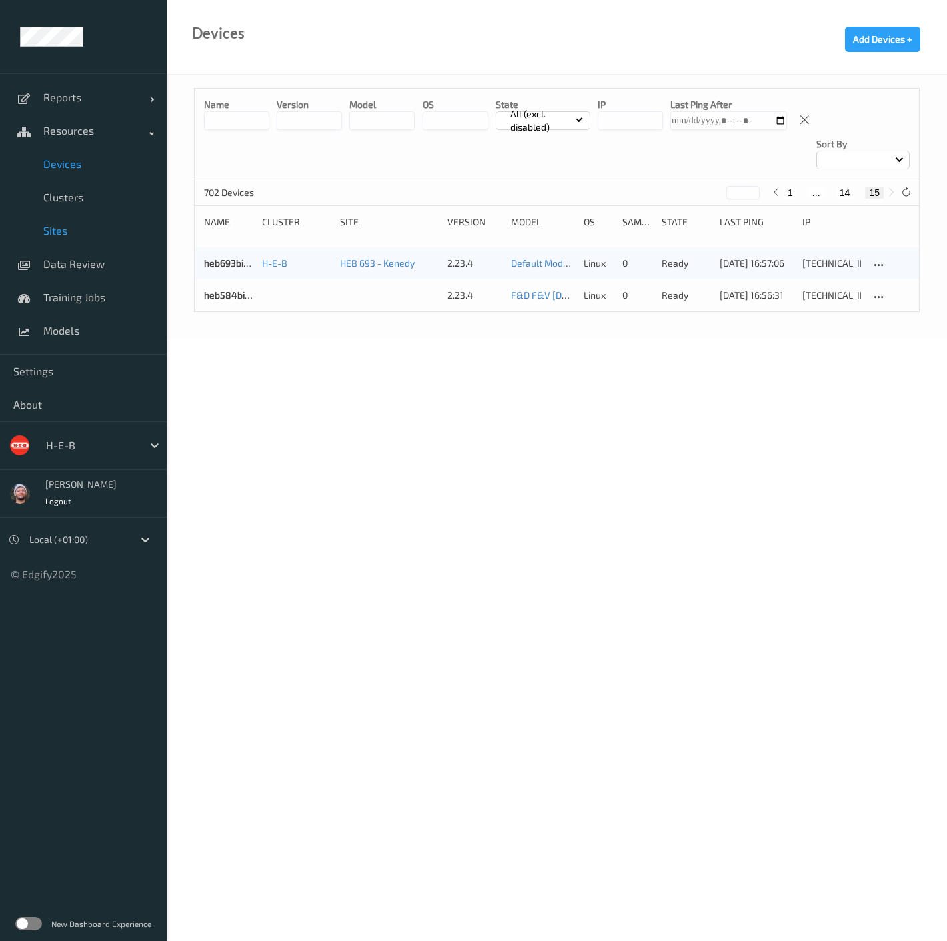
click at [68, 222] on link "Sites" at bounding box center [83, 230] width 167 height 33
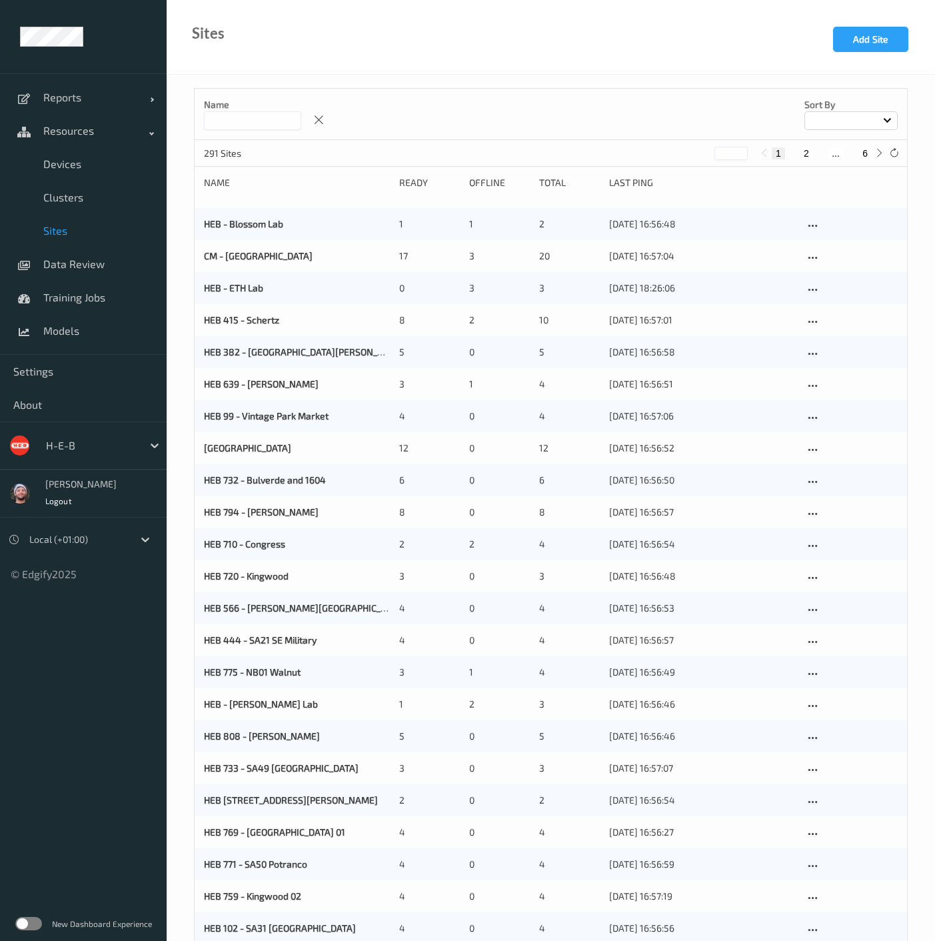
click at [258, 122] on input at bounding box center [252, 120] width 97 height 19
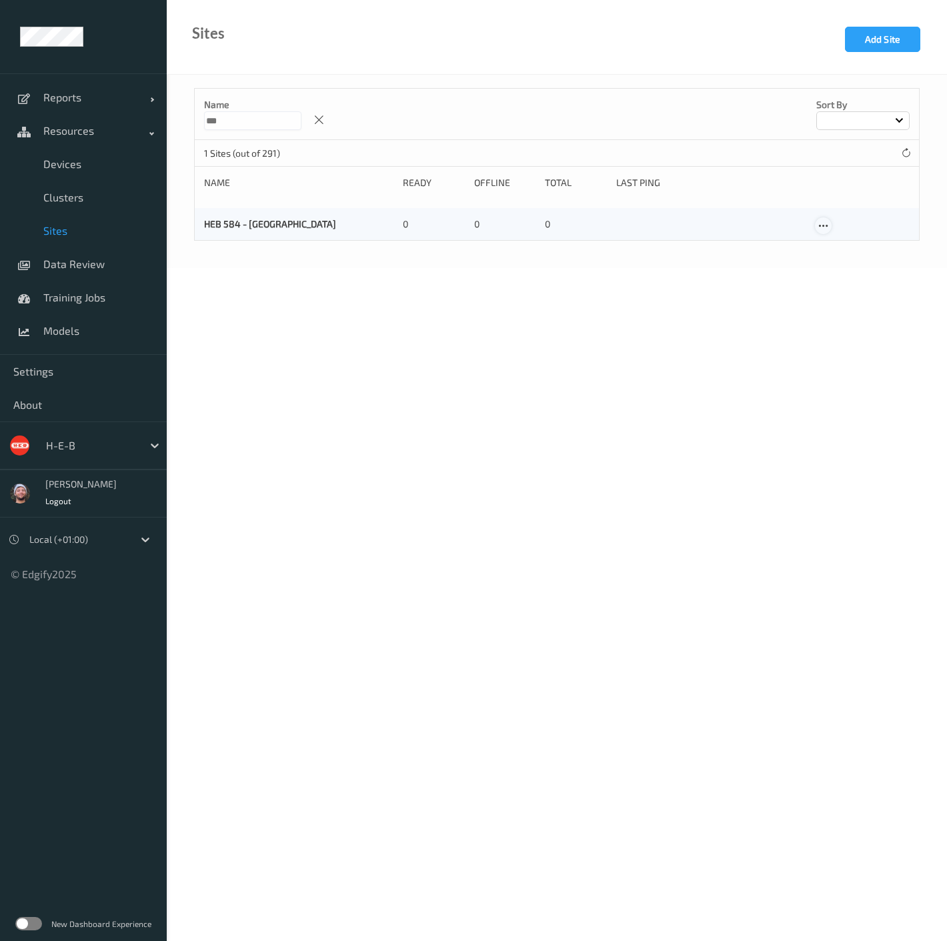
type input "***"
click at [823, 223] on icon at bounding box center [822, 226] width 11 height 12
click at [841, 243] on div "Edit Site" at bounding box center [854, 247] width 31 height 13
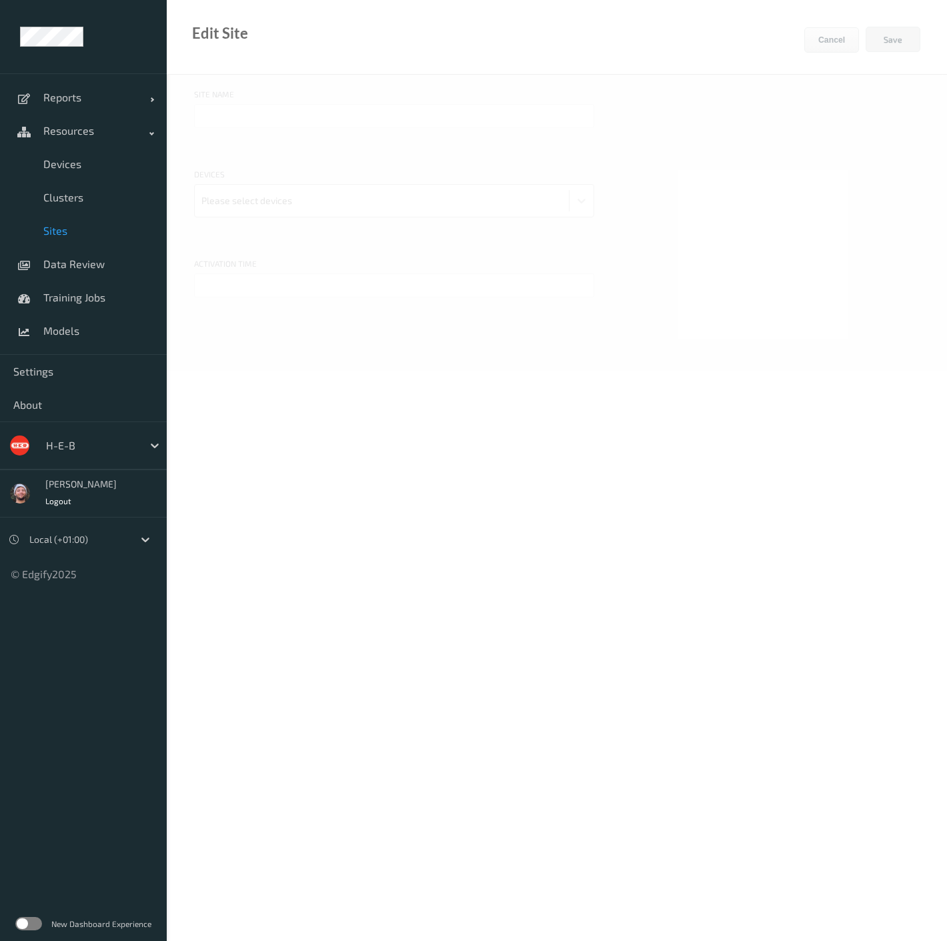
type input "HEB 584 - El Campo"
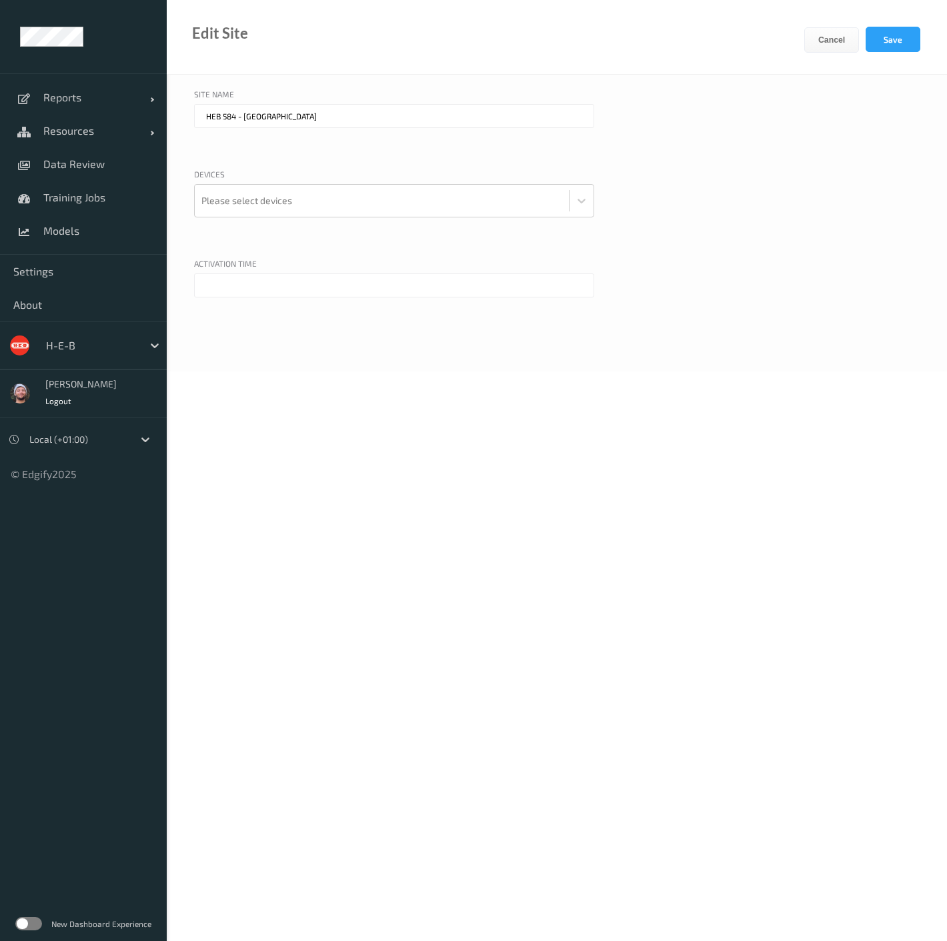
click at [99, 349] on div at bounding box center [91, 345] width 90 height 16
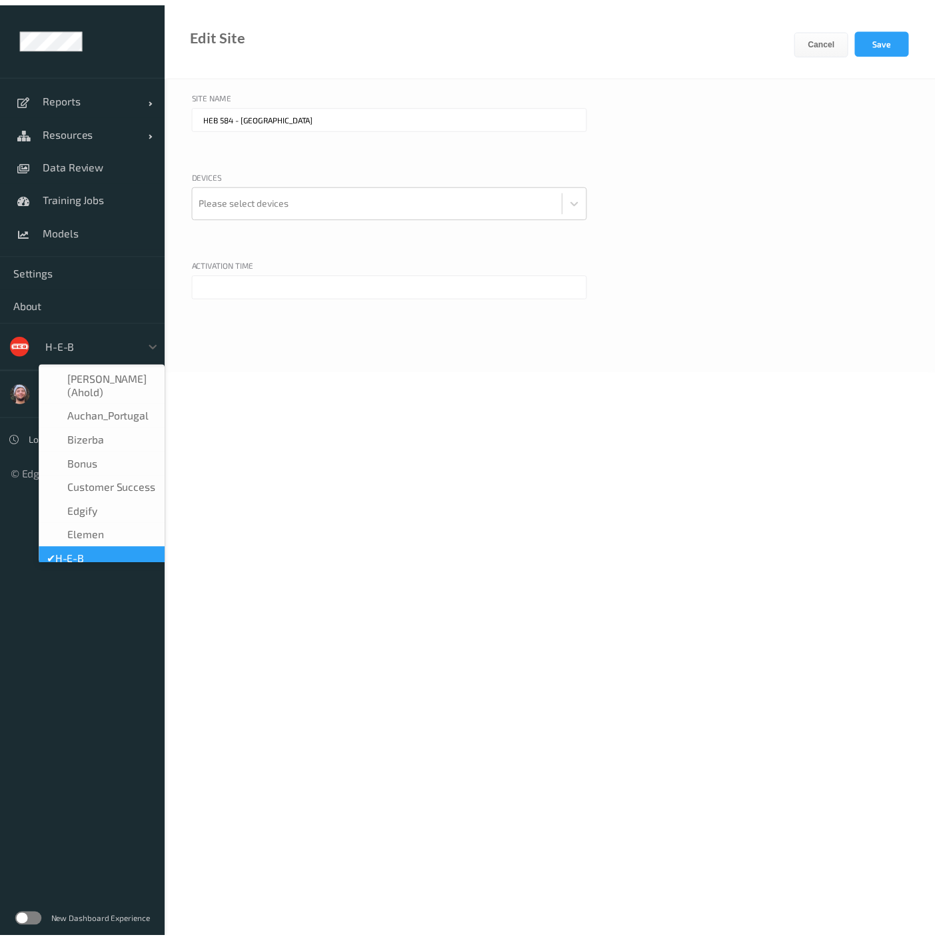
scroll to position [15, 0]
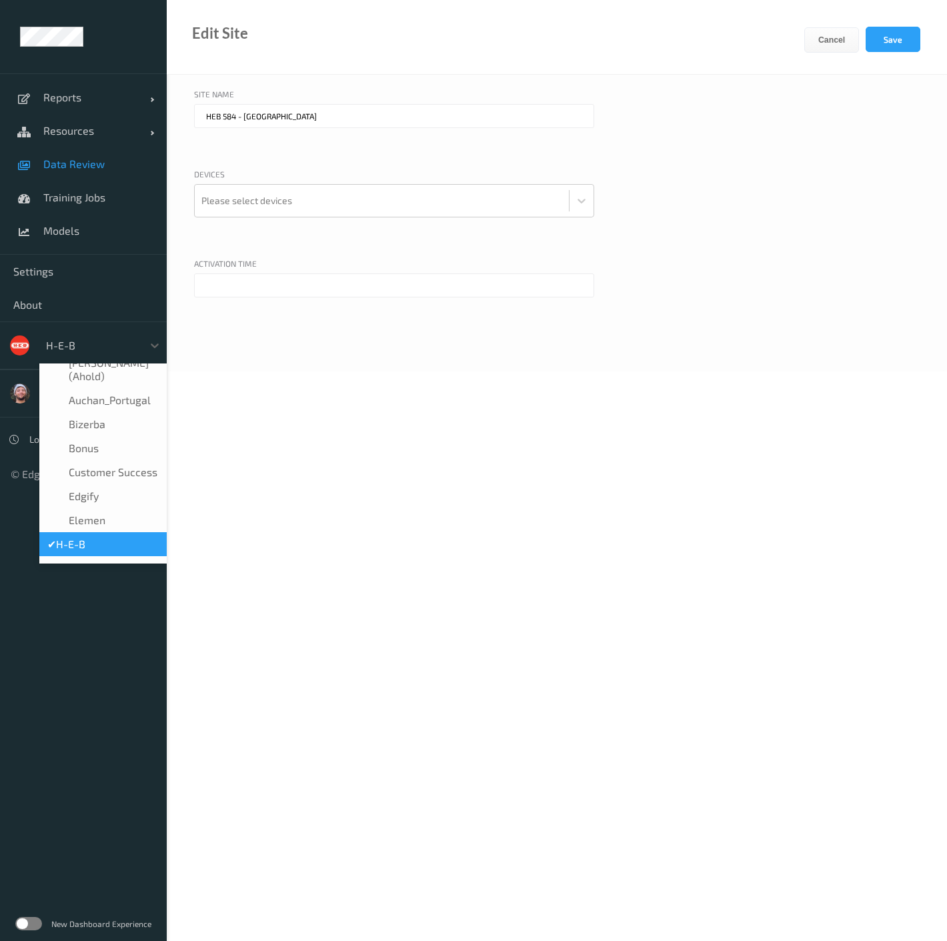
click at [83, 157] on span "Data Review" at bounding box center [98, 163] width 110 height 13
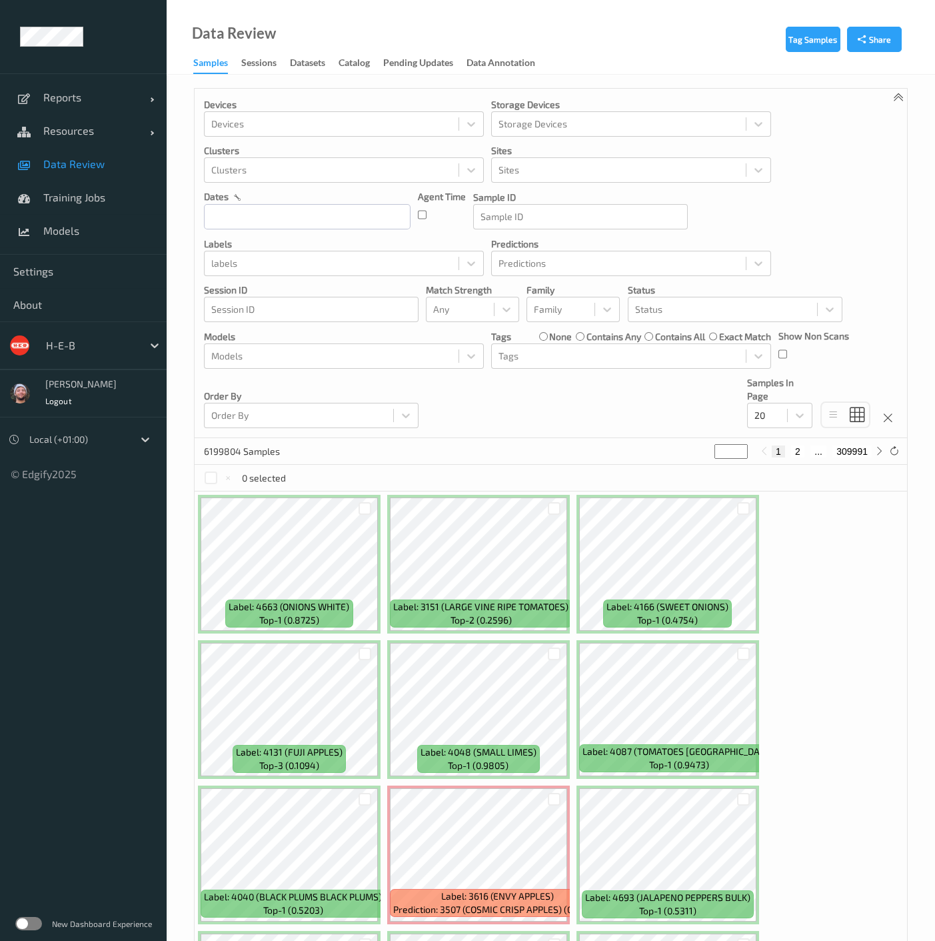
click at [291, 277] on div "Devices Devices Storage Devices Storage Devices Clusters Clusters Sites Sites d…" at bounding box center [551, 263] width 713 height 349
click at [305, 352] on div at bounding box center [331, 356] width 241 height 16
drag, startPoint x: 443, startPoint y: 403, endPoint x: 361, endPoint y: 393, distance: 82.0
click at [443, 403] on div "Devices Devices Storage Devices Storage Devices Clusters Clusters Sites Sites d…" at bounding box center [551, 263] width 713 height 349
drag, startPoint x: 525, startPoint y: 427, endPoint x: 425, endPoint y: 307, distance: 156.3
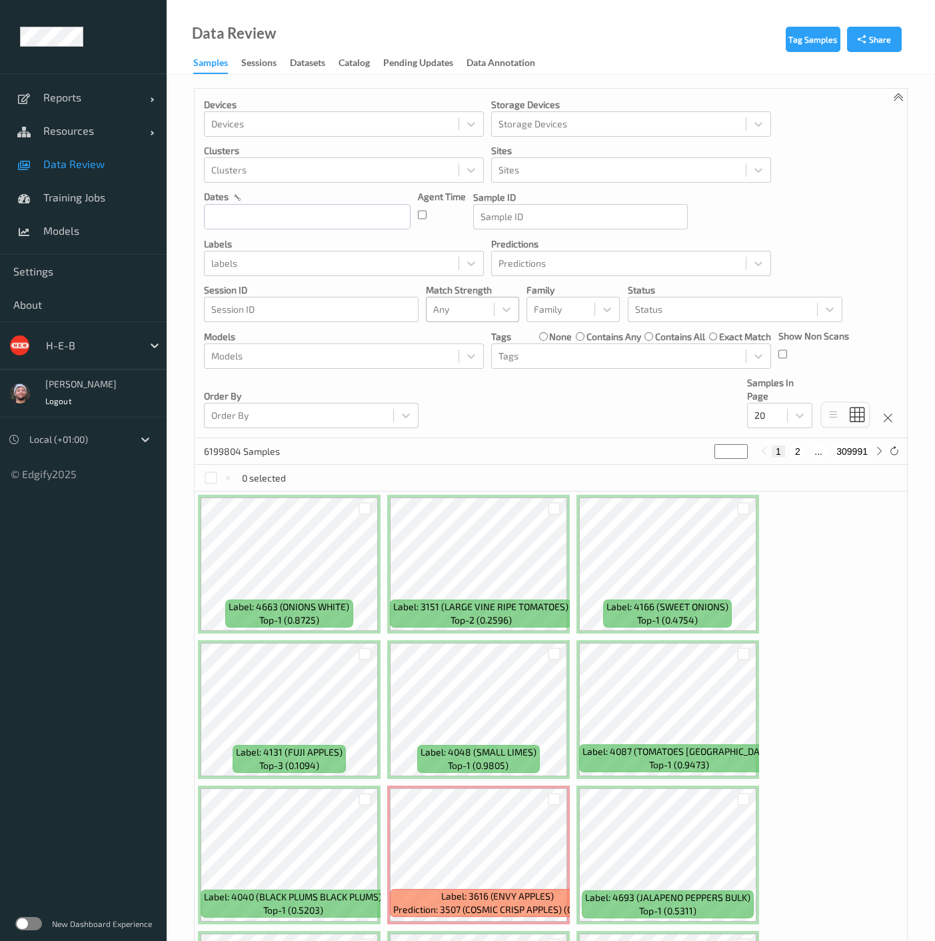
click at [525, 427] on div "Devices Devices Storage Devices Storage Devices Clusters Clusters Sites Sites d…" at bounding box center [551, 263] width 713 height 349
click at [323, 348] on div at bounding box center [331, 356] width 241 height 16
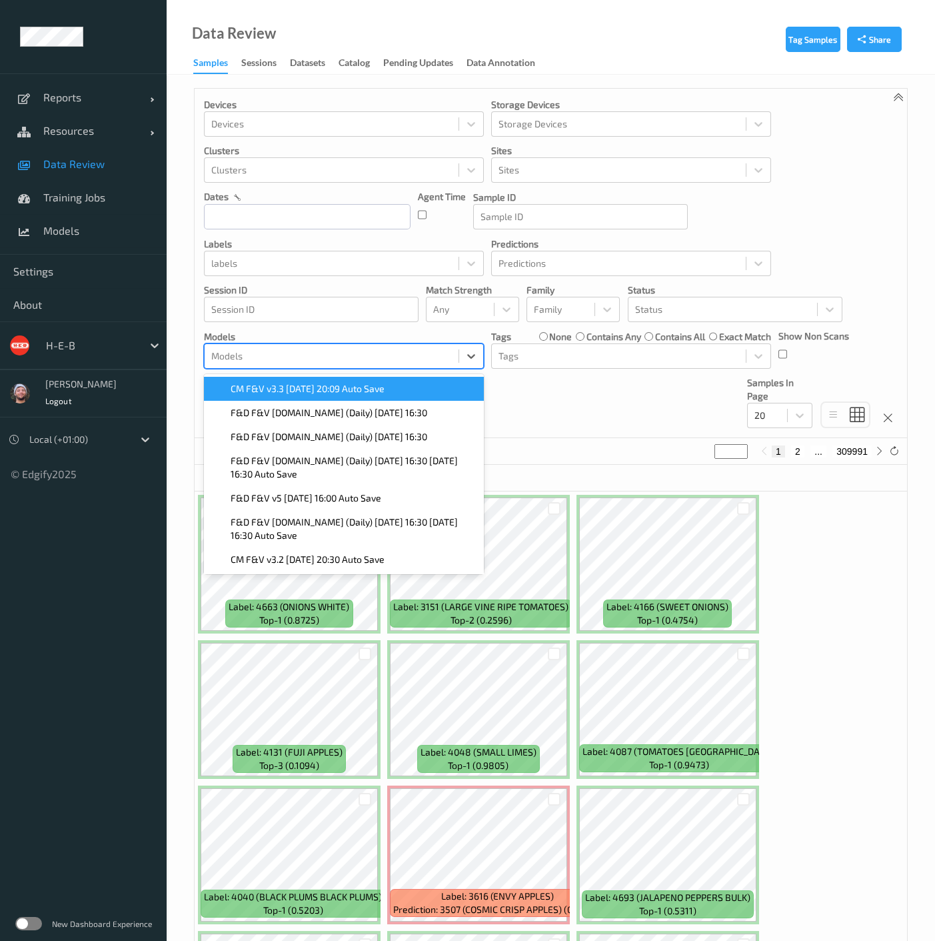
click at [309, 392] on span "CM F&V v3.3 2025-09-28 20:09 Auto Save" at bounding box center [308, 388] width 154 height 13
click at [596, 427] on div "Devices Devices Storage Devices Storage Devices Clusters Clusters Sites Sites d…" at bounding box center [551, 263] width 713 height 349
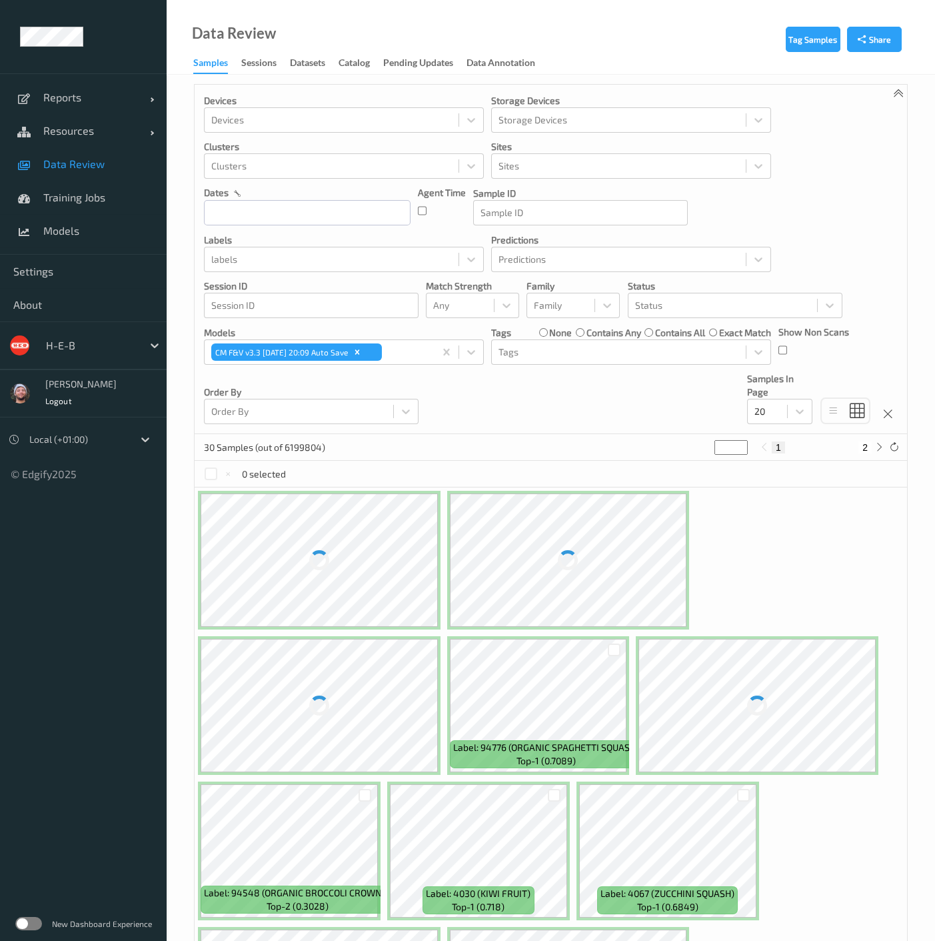
scroll to position [148, 0]
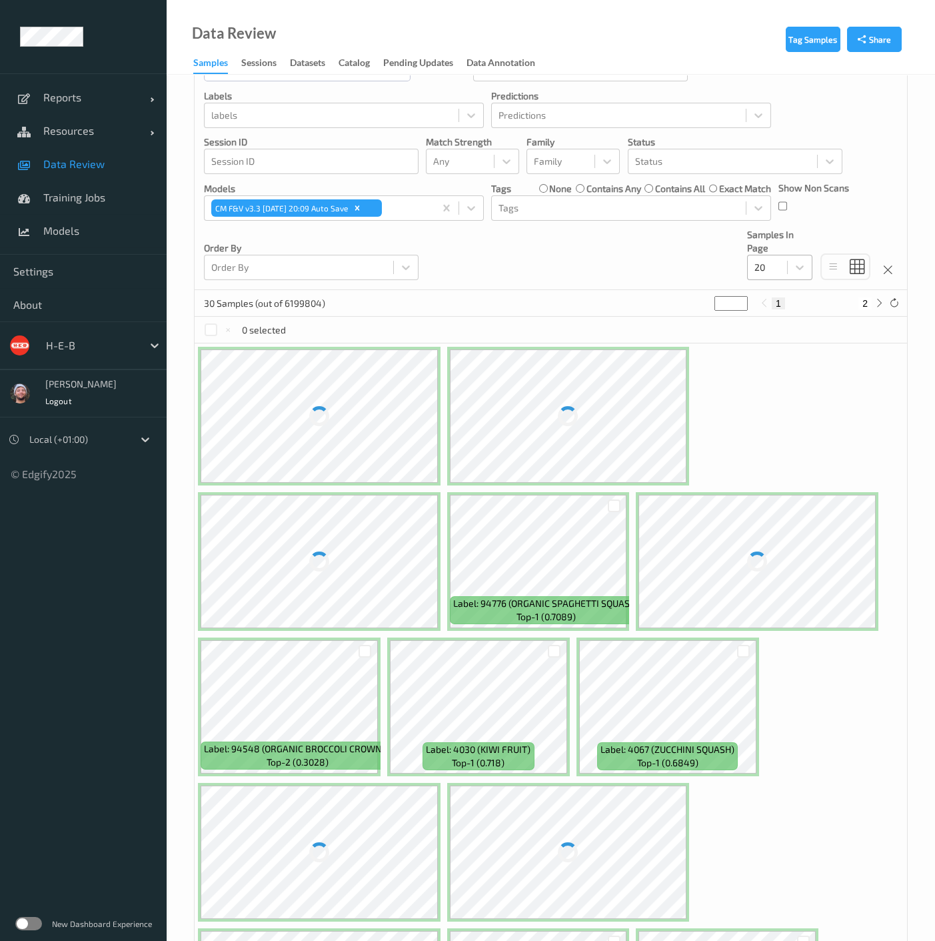
click at [759, 266] on div at bounding box center [768, 267] width 26 height 16
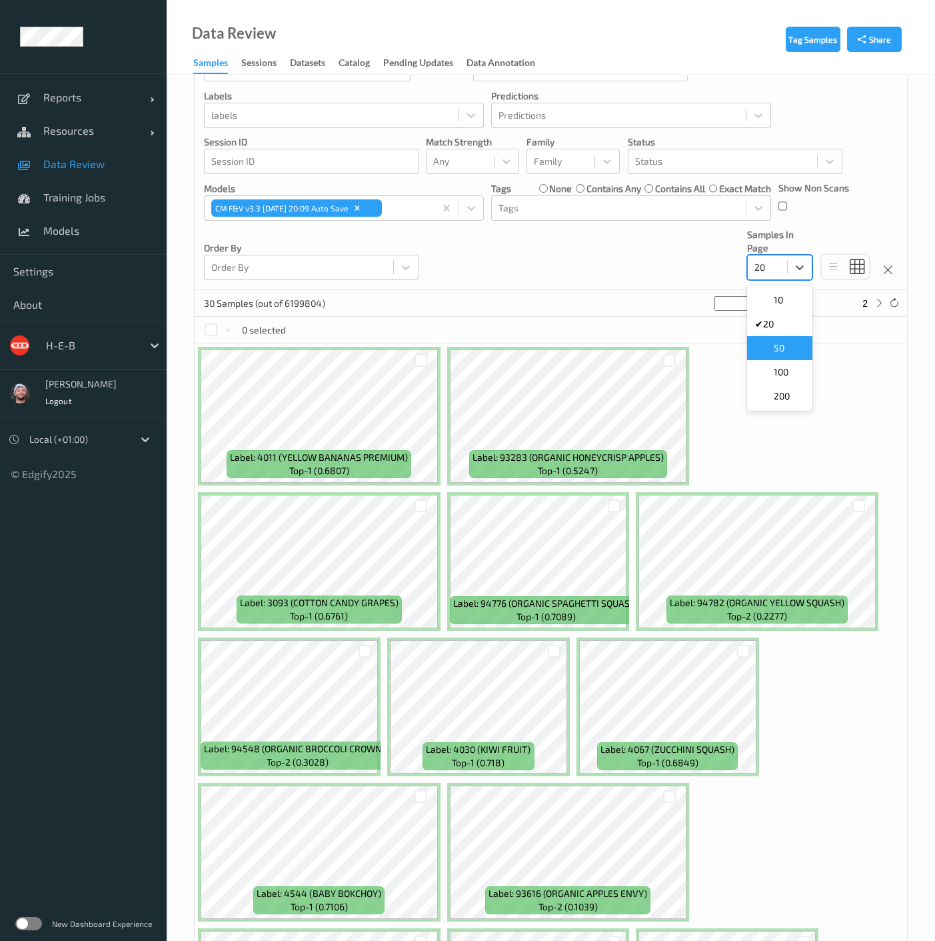
click at [781, 349] on span "50" at bounding box center [779, 347] width 11 height 13
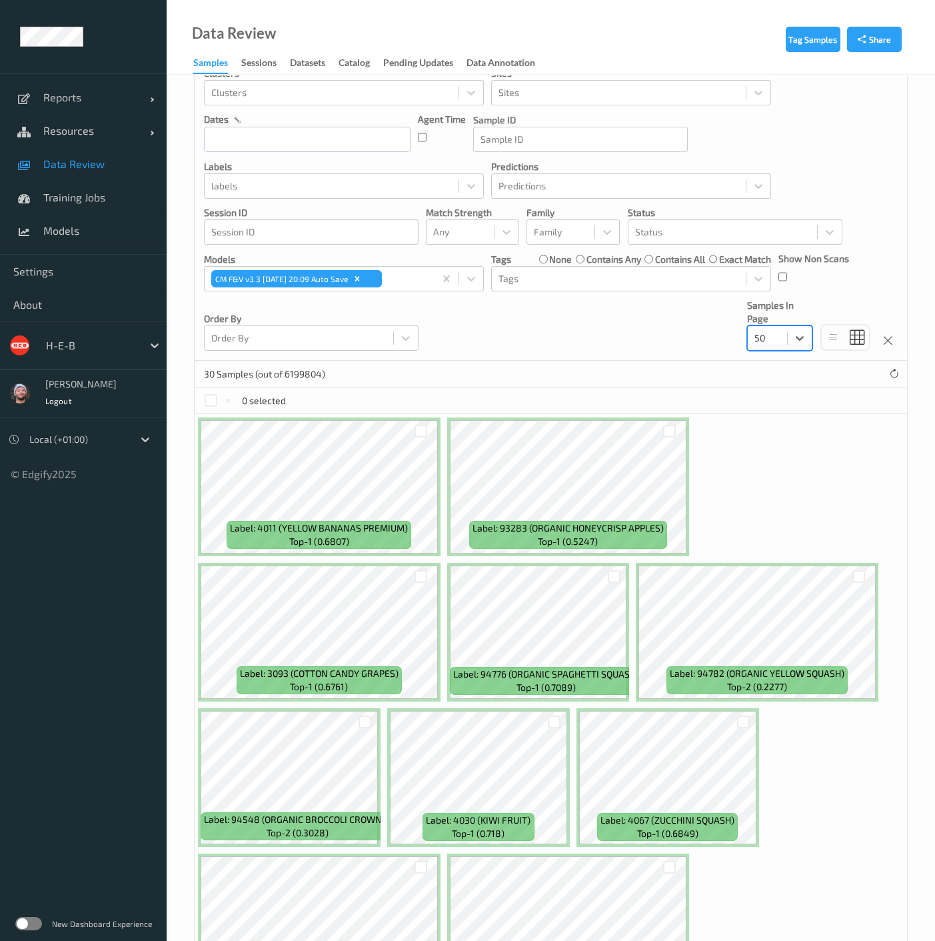
scroll to position [0, 0]
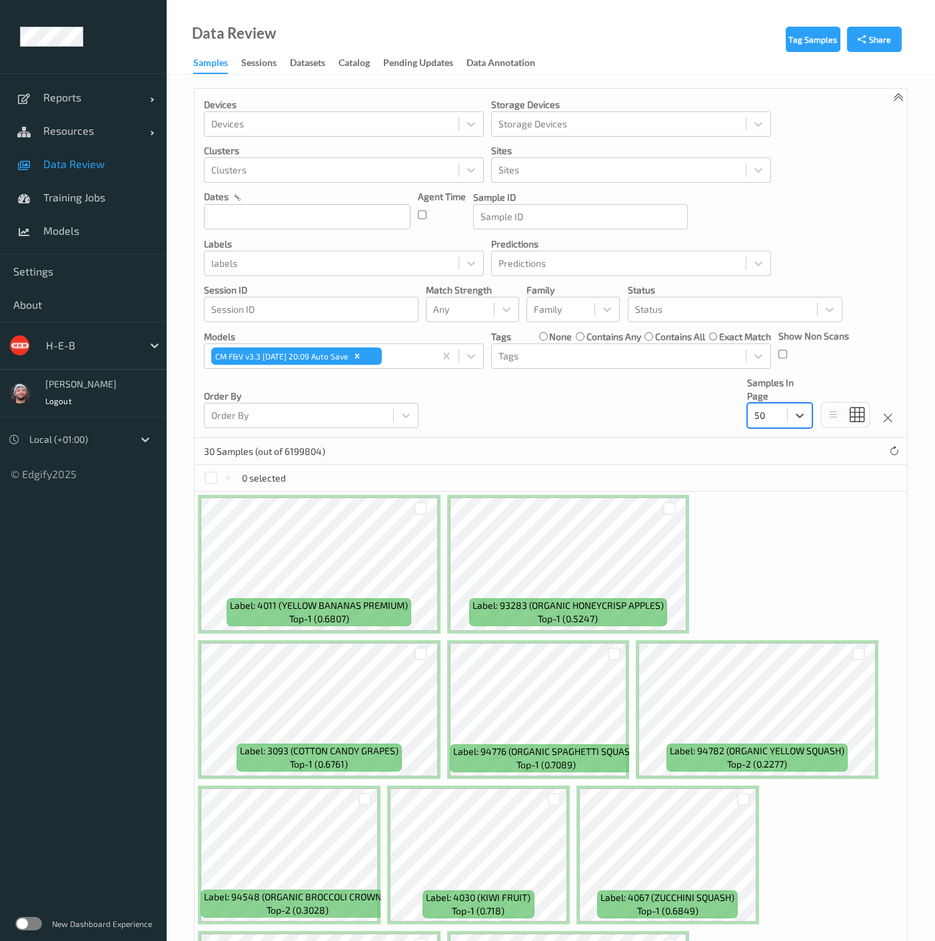
click at [283, 378] on div "Order By Order By" at bounding box center [311, 402] width 215 height 52
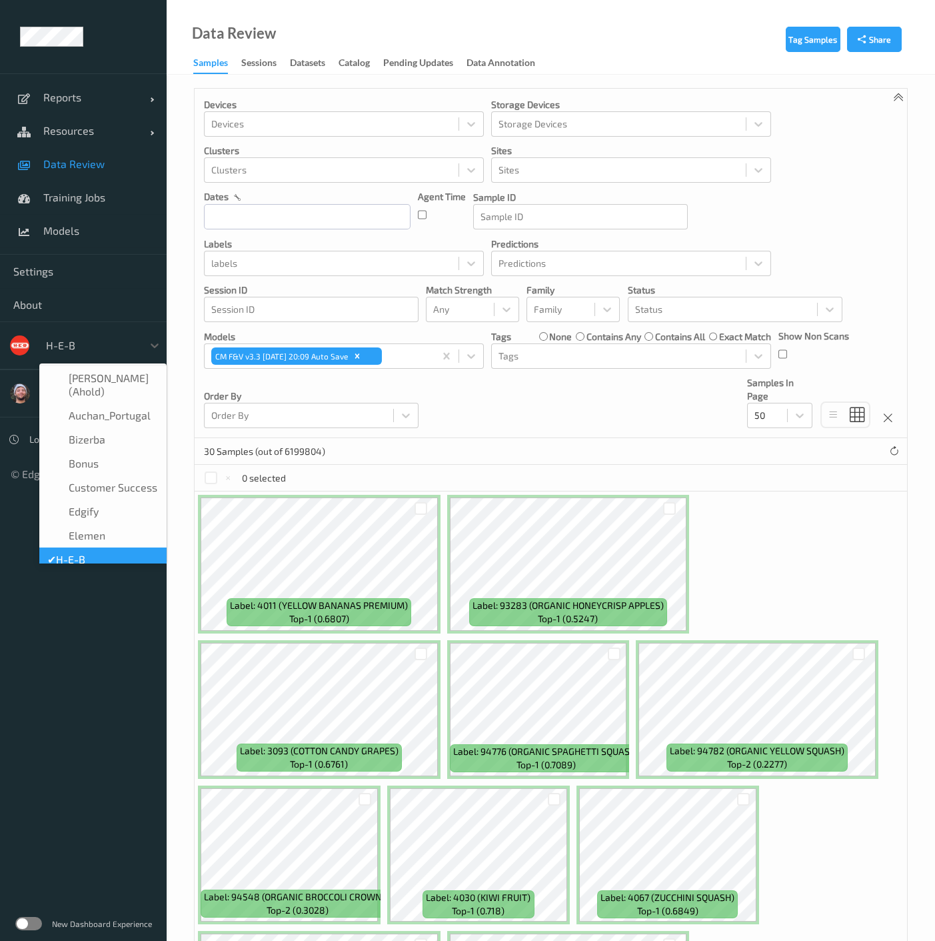
click at [85, 349] on div at bounding box center [91, 345] width 90 height 16
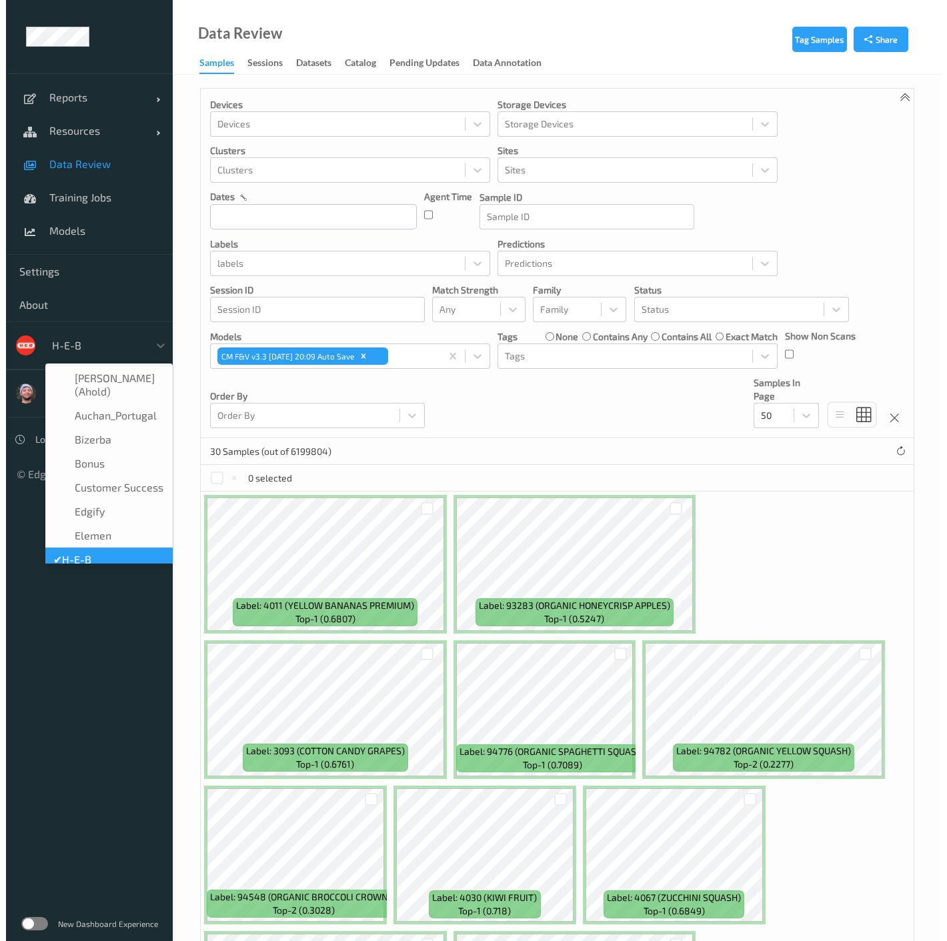
scroll to position [15, 0]
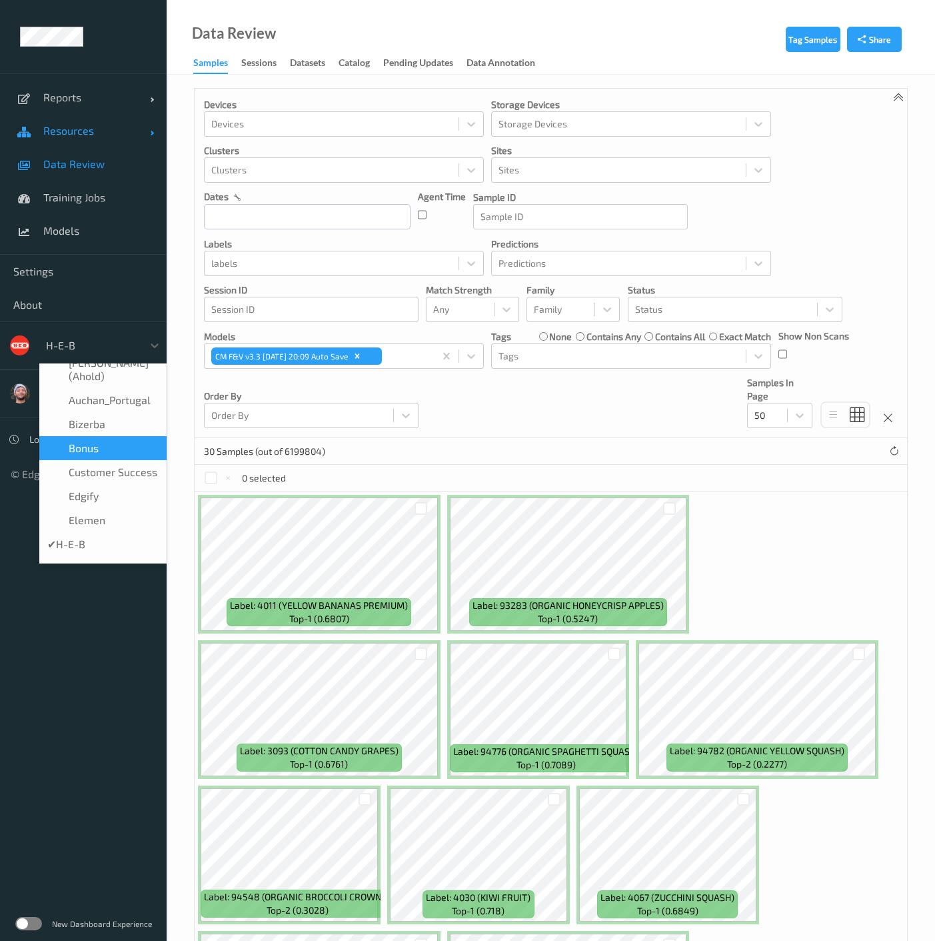
click at [89, 131] on span "Resources" at bounding box center [96, 130] width 107 height 13
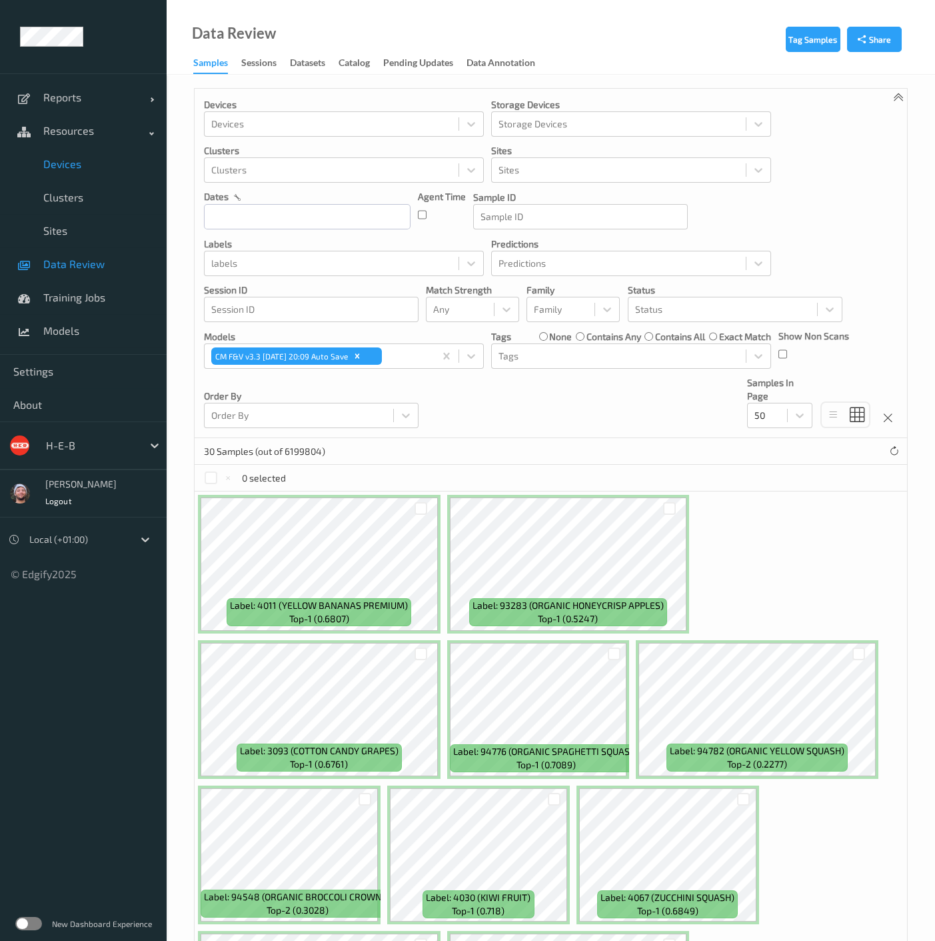
click at [73, 162] on span "Devices" at bounding box center [98, 163] width 110 height 13
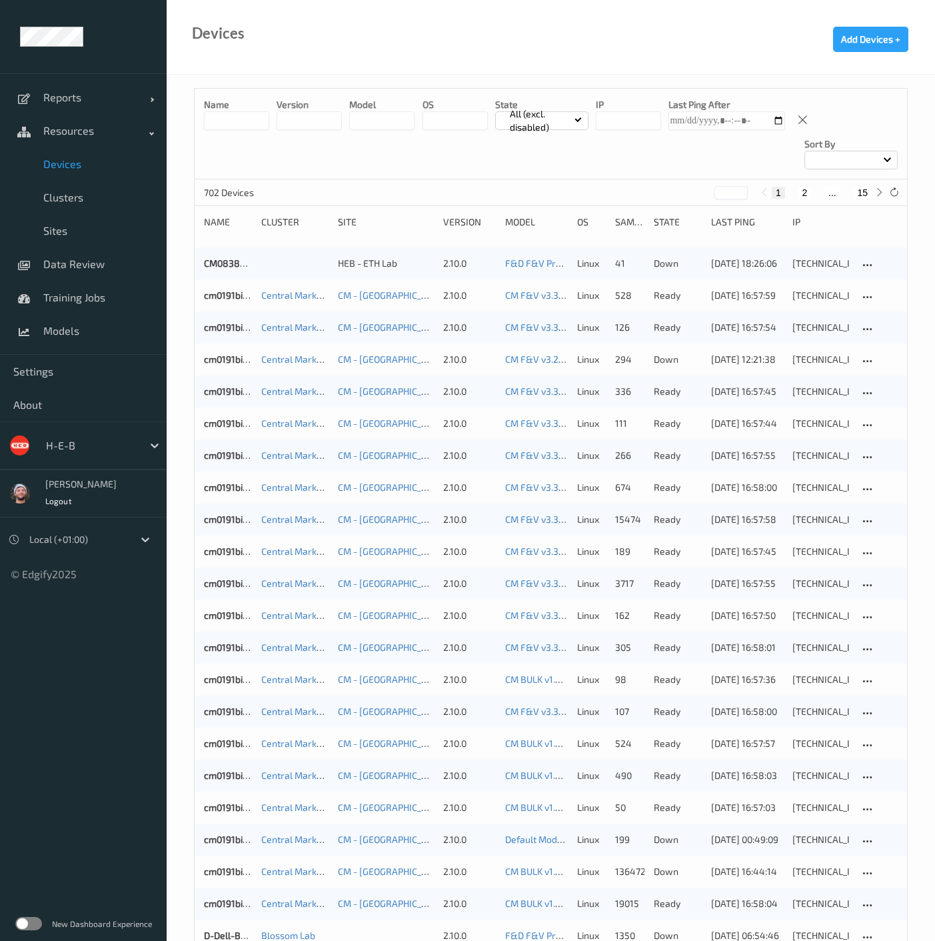
click at [241, 113] on input at bounding box center [236, 120] width 65 height 19
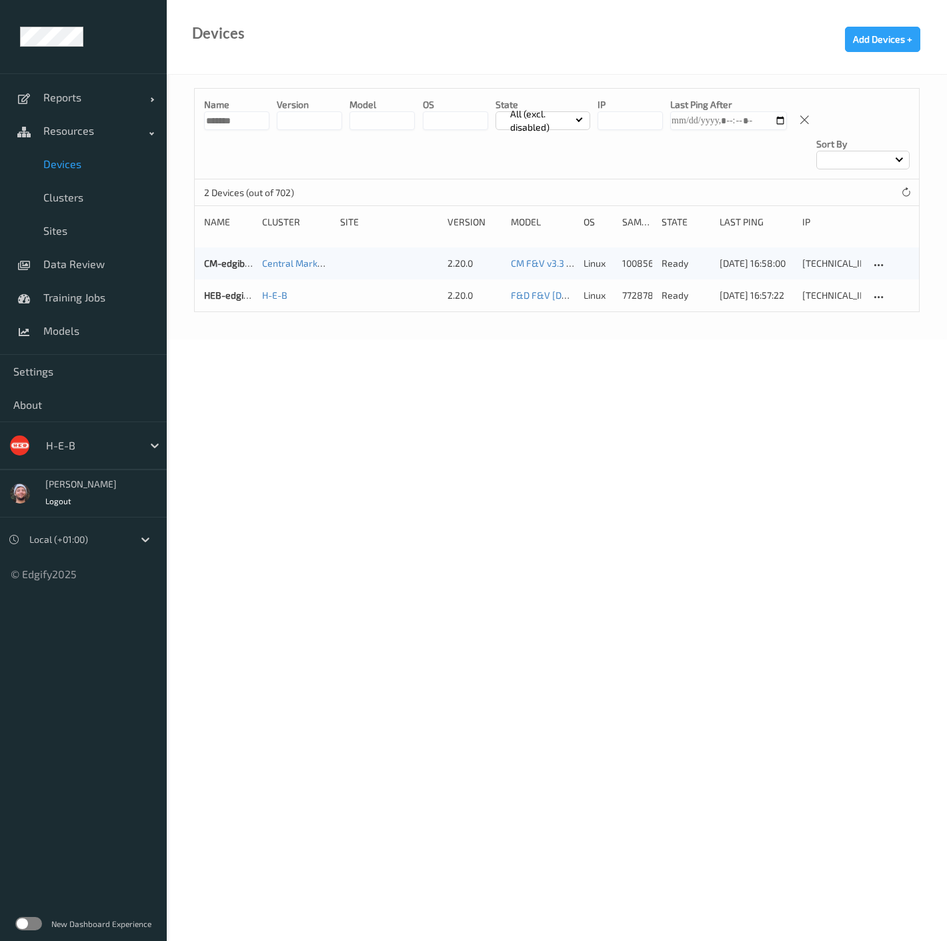
type input "*******"
click at [545, 371] on body "Reports Default Report Customized Report Resources Devices Clusters Sites Data …" at bounding box center [473, 470] width 947 height 941
click at [95, 438] on div at bounding box center [91, 445] width 90 height 16
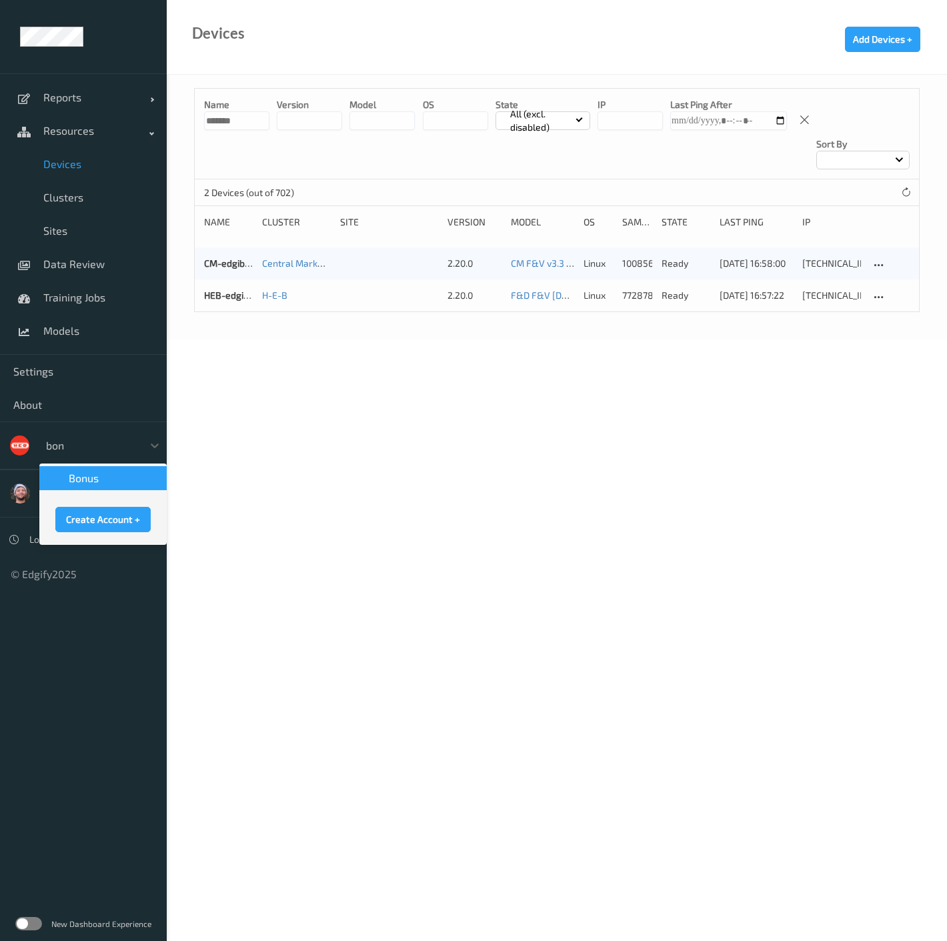
type input "bonu"
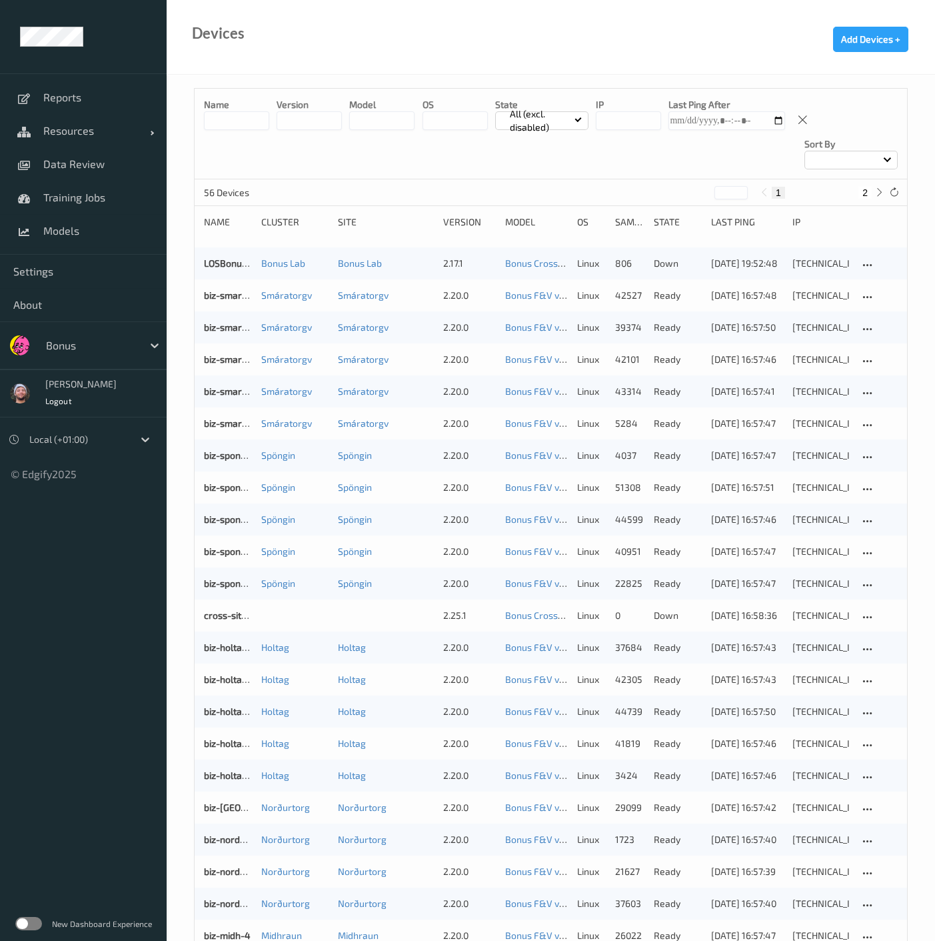
click at [452, 58] on div "Devices Add Devices +" at bounding box center [551, 37] width 769 height 75
drag, startPoint x: 71, startPoint y: 174, endPoint x: 293, endPoint y: 148, distance: 223.5
click at [71, 174] on link "Data Review" at bounding box center [83, 163] width 167 height 33
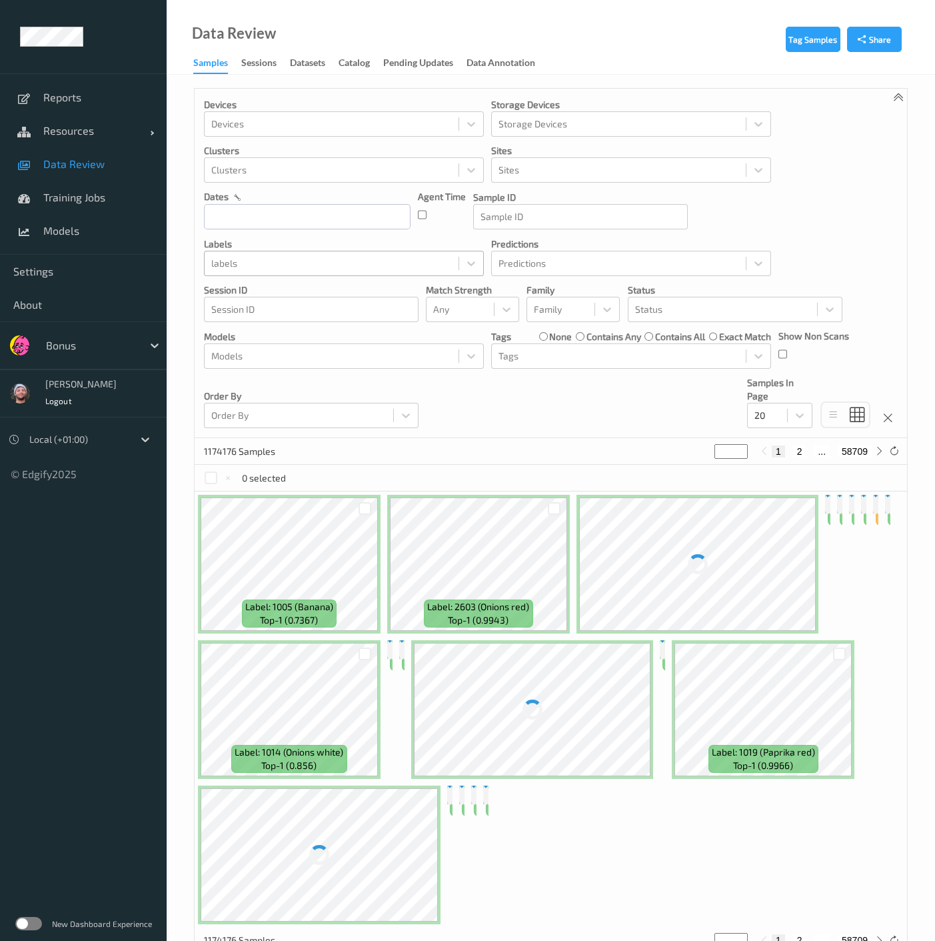
click at [263, 258] on div at bounding box center [331, 263] width 241 height 16
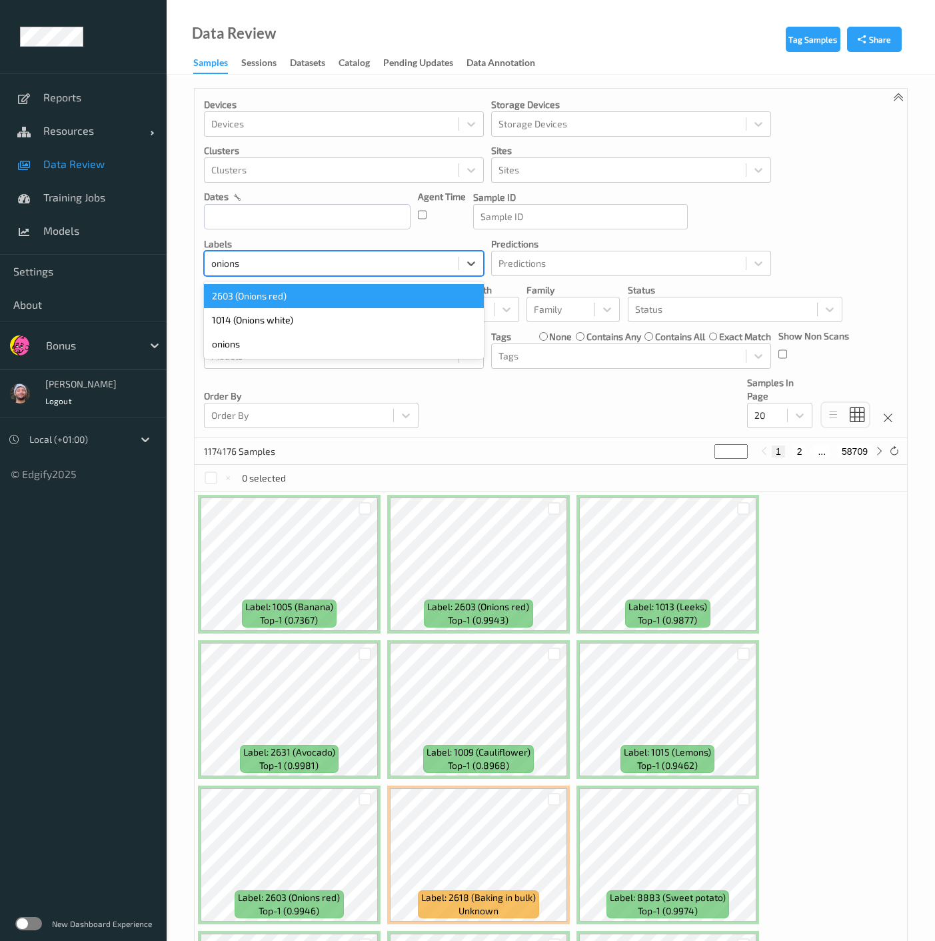
type input "onions"
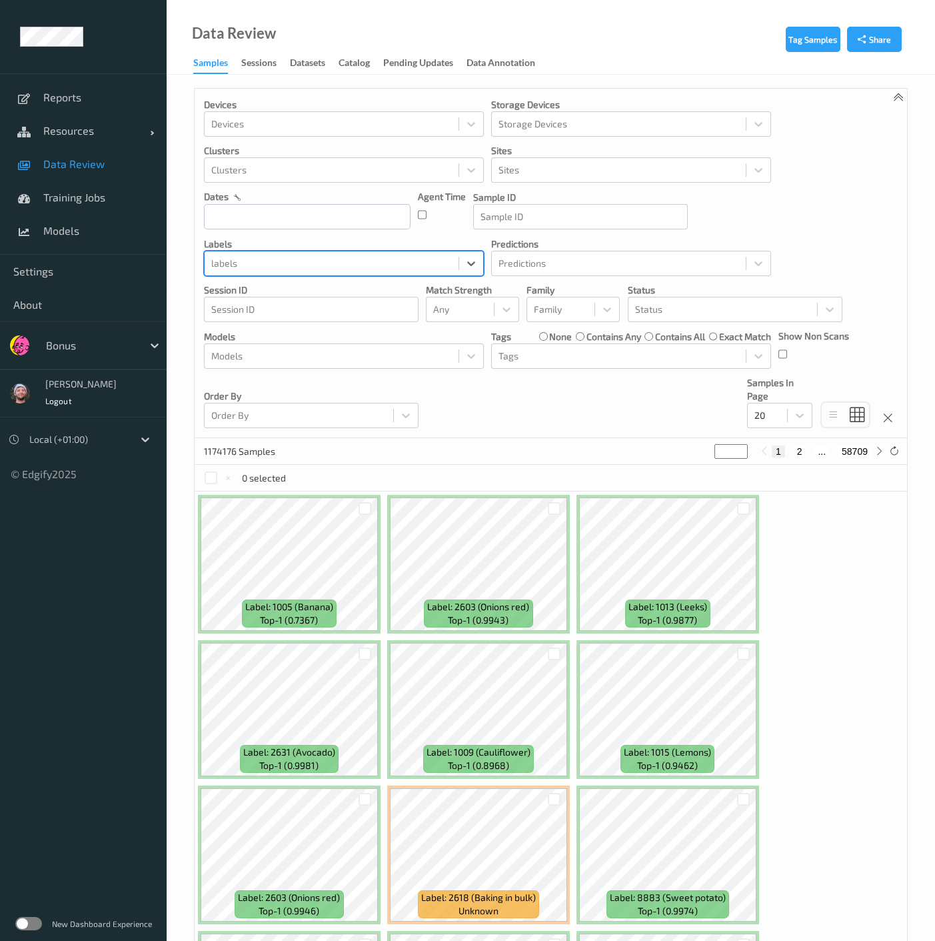
click at [237, 267] on div at bounding box center [331, 263] width 241 height 16
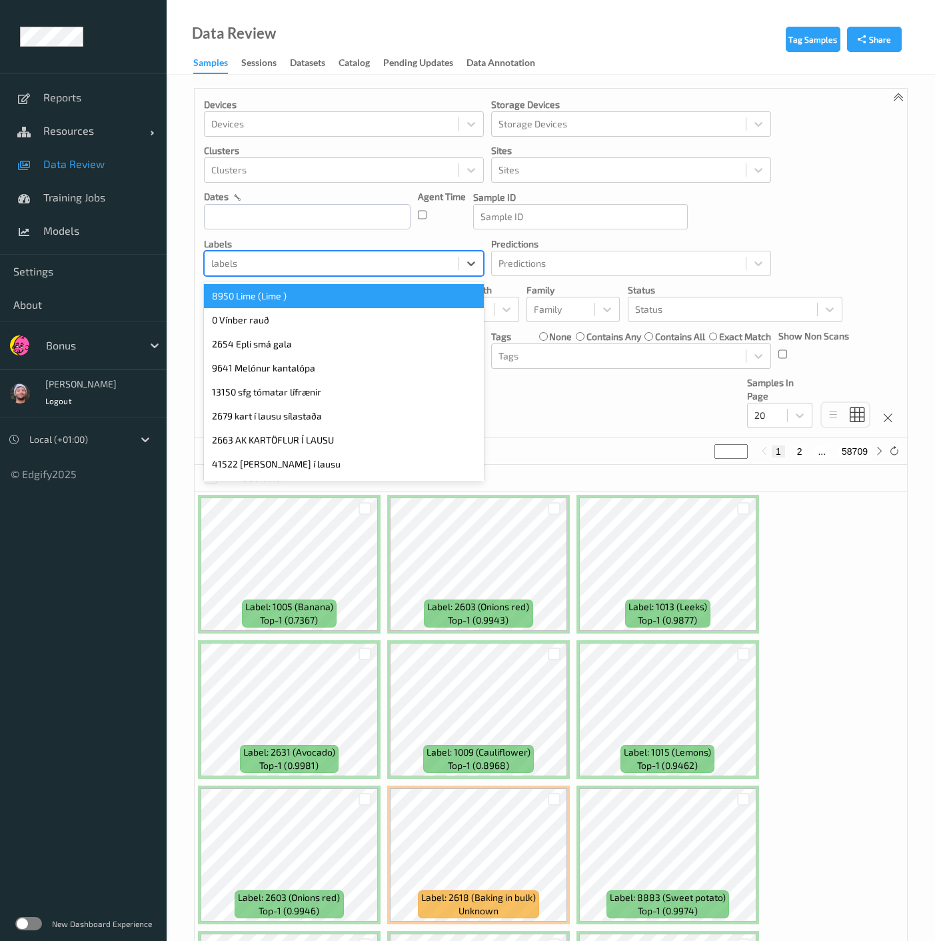
type input "3"
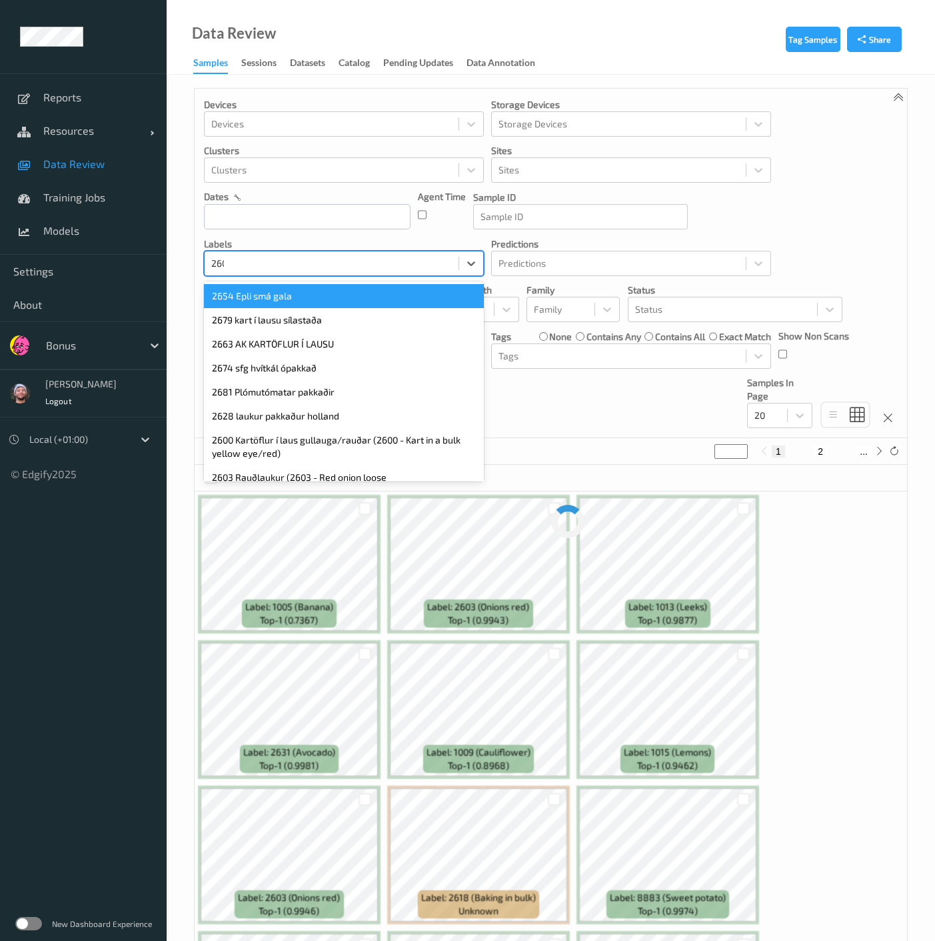
type input "2603"
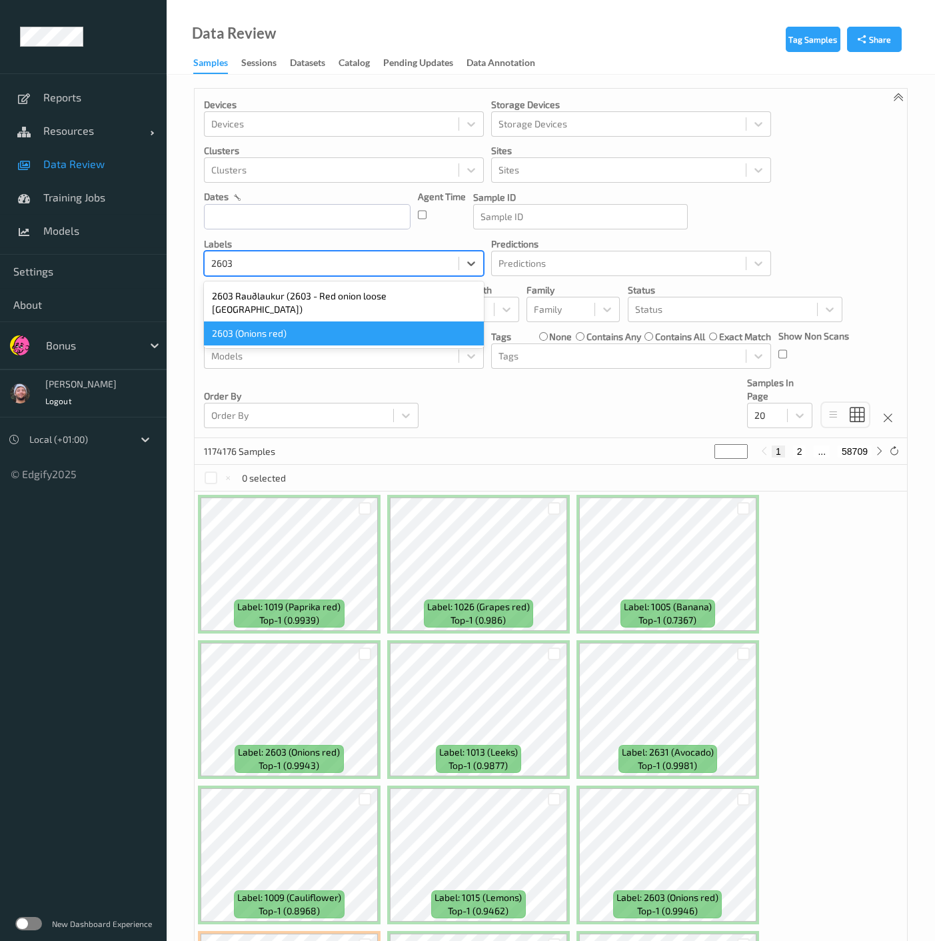
click at [257, 321] on div "2603 (Onions red)" at bounding box center [344, 333] width 280 height 24
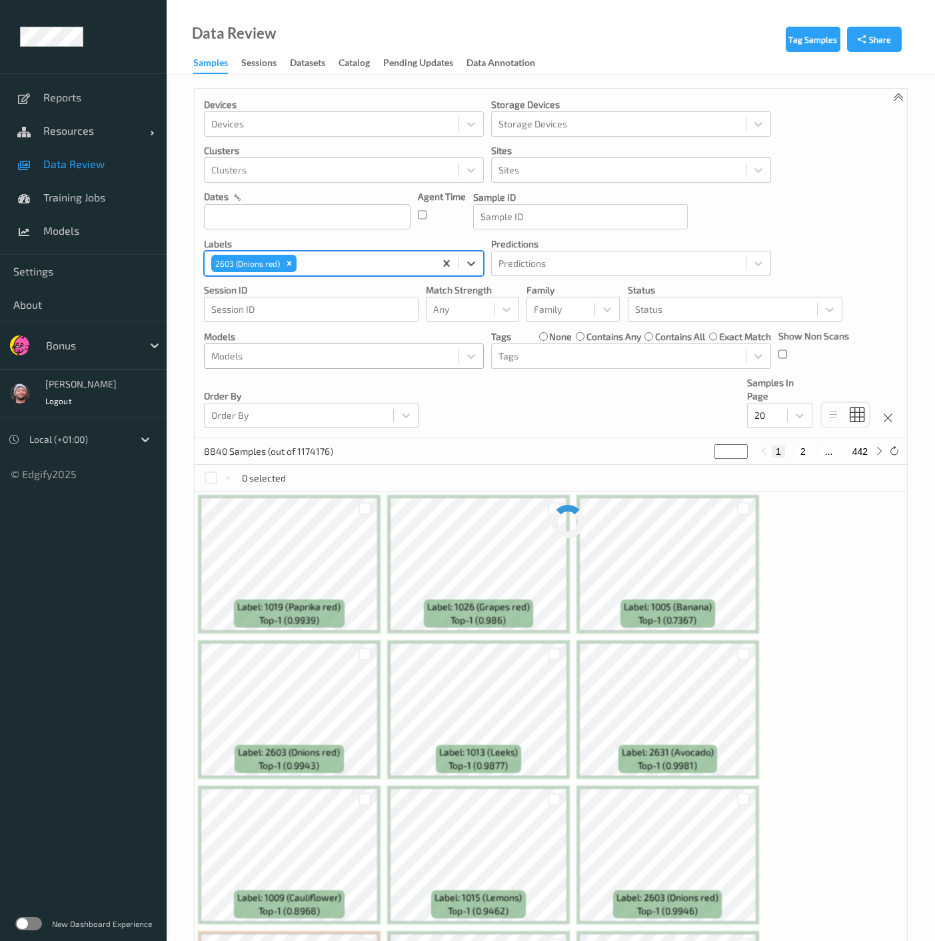
click at [348, 352] on div at bounding box center [331, 356] width 241 height 16
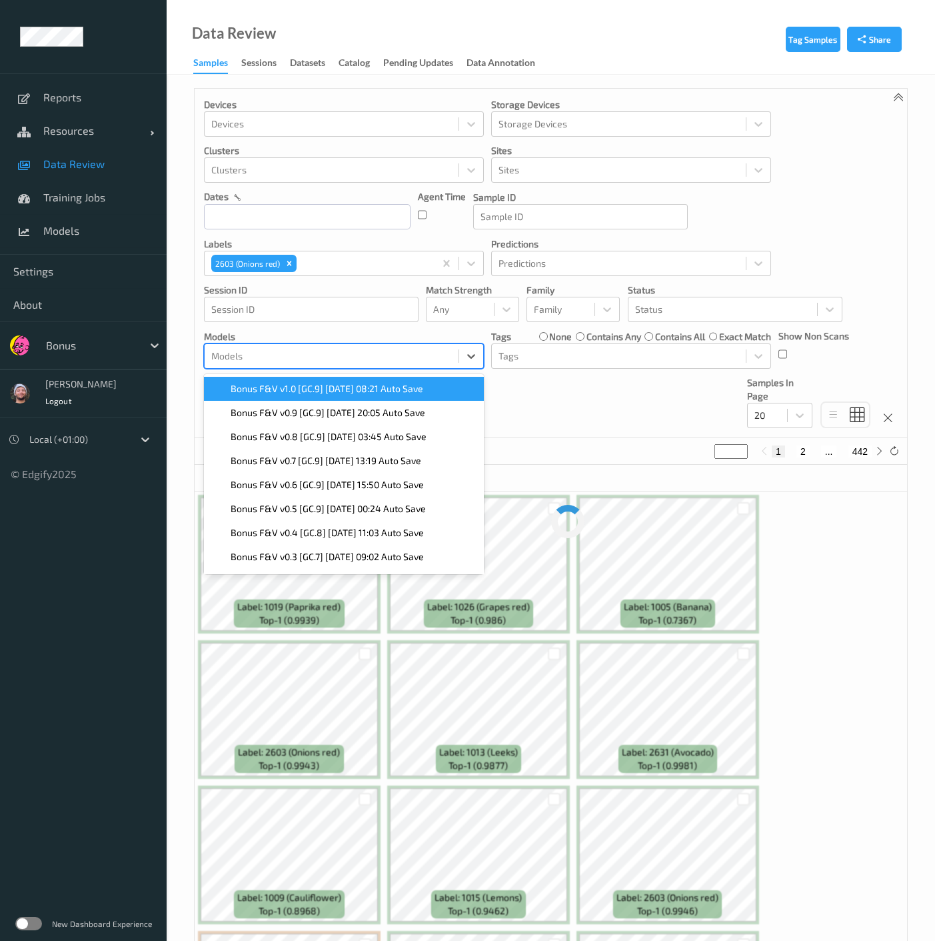
click at [325, 380] on div "Bonus F&V v1.0 [GC.9] [DATE] 08:21 Auto Save" at bounding box center [344, 389] width 280 height 24
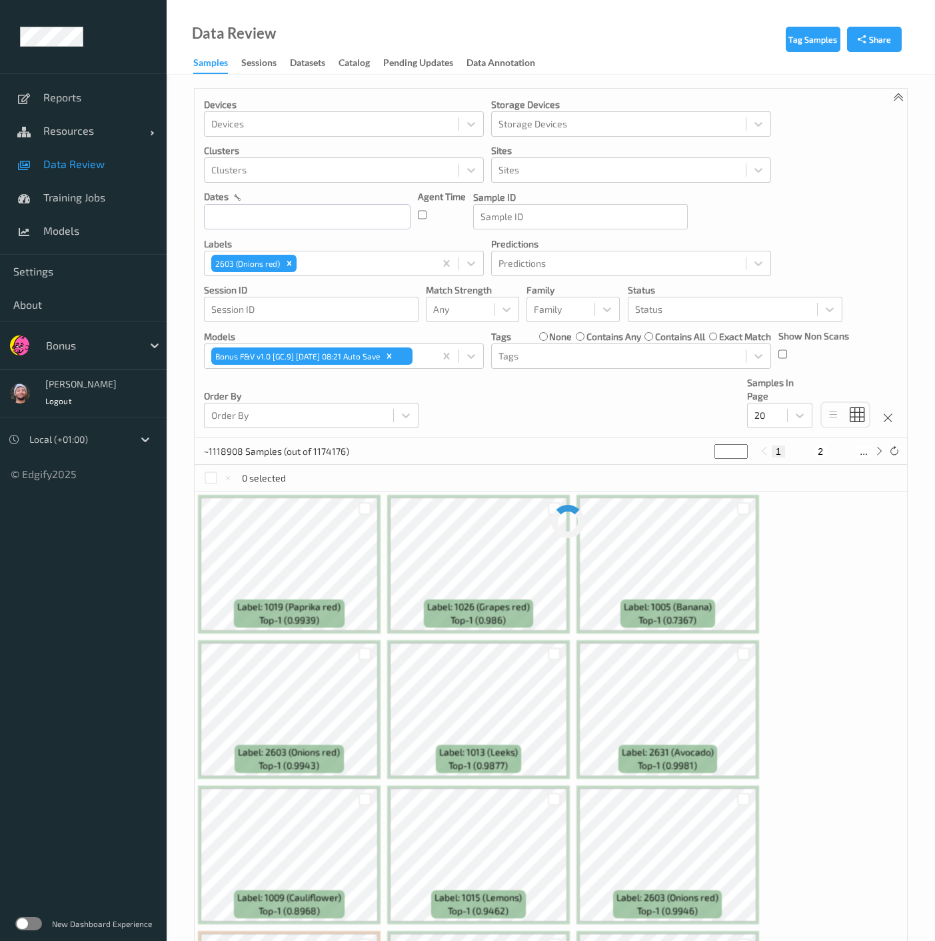
click at [186, 367] on div "Tag Samples Share Devices Devices Storage Devices Storage Devices Clusters Clus…" at bounding box center [551, 819] width 769 height 1489
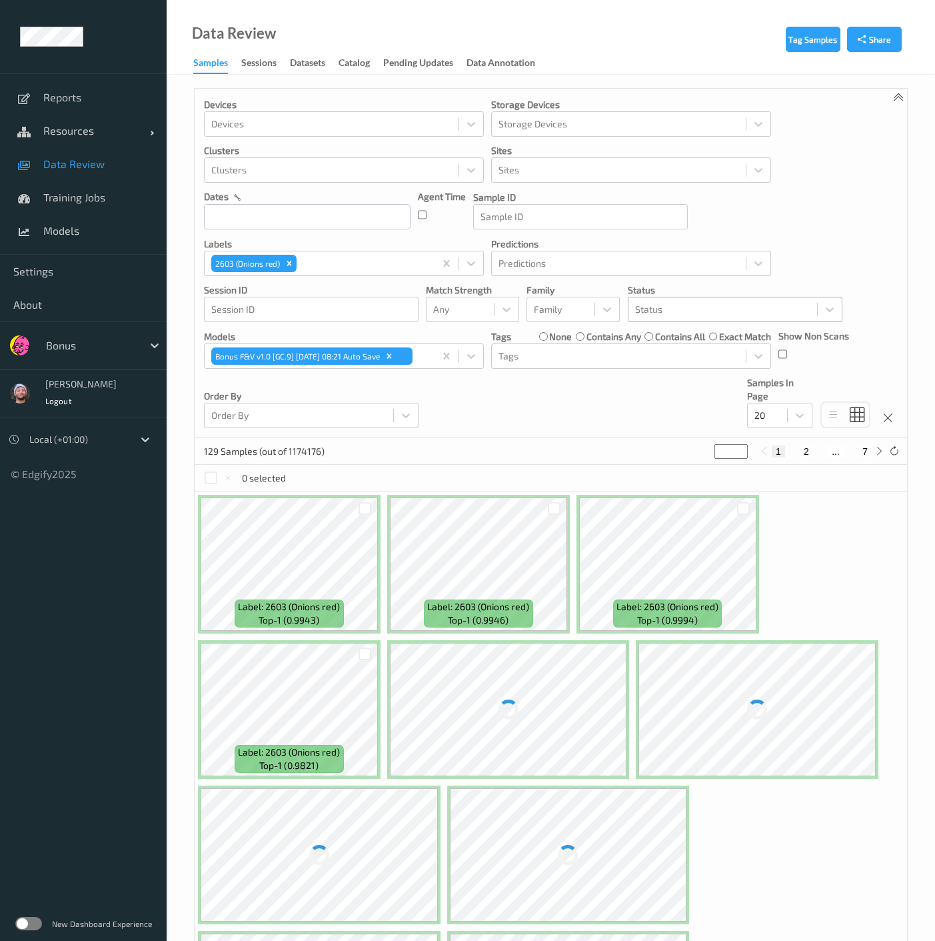
click at [689, 305] on div at bounding box center [722, 309] width 175 height 16
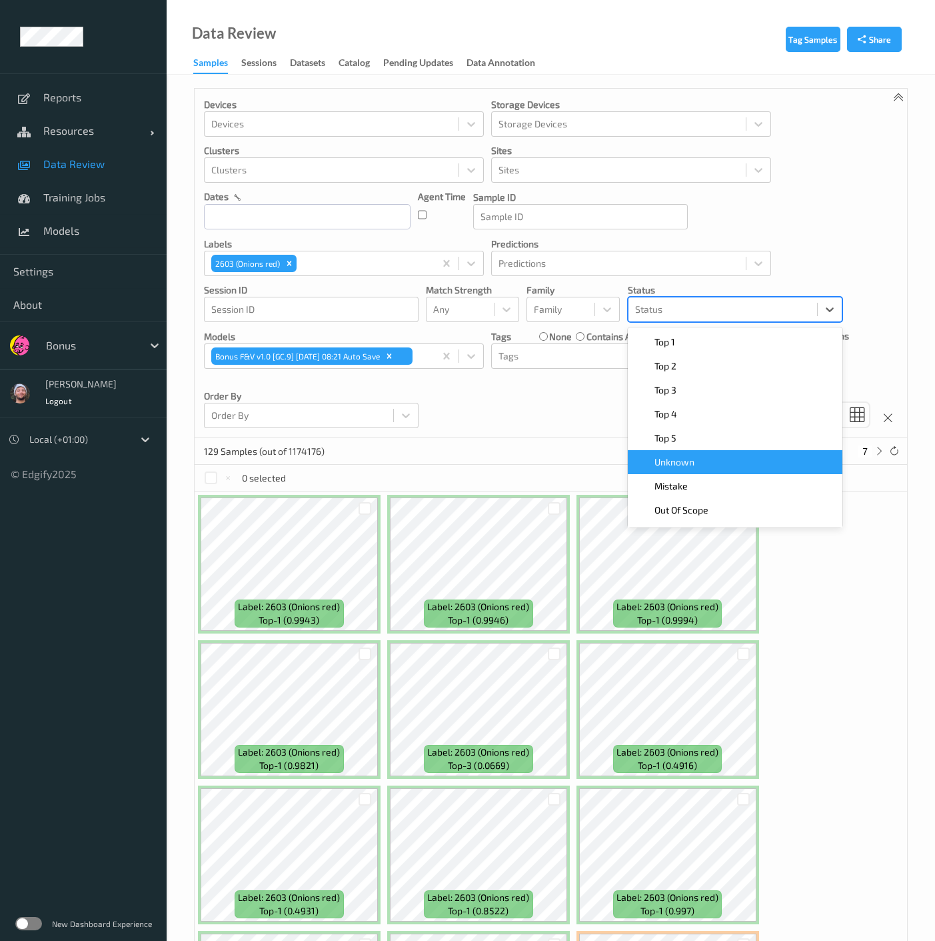
click at [695, 465] on div "Unknown" at bounding box center [735, 461] width 199 height 13
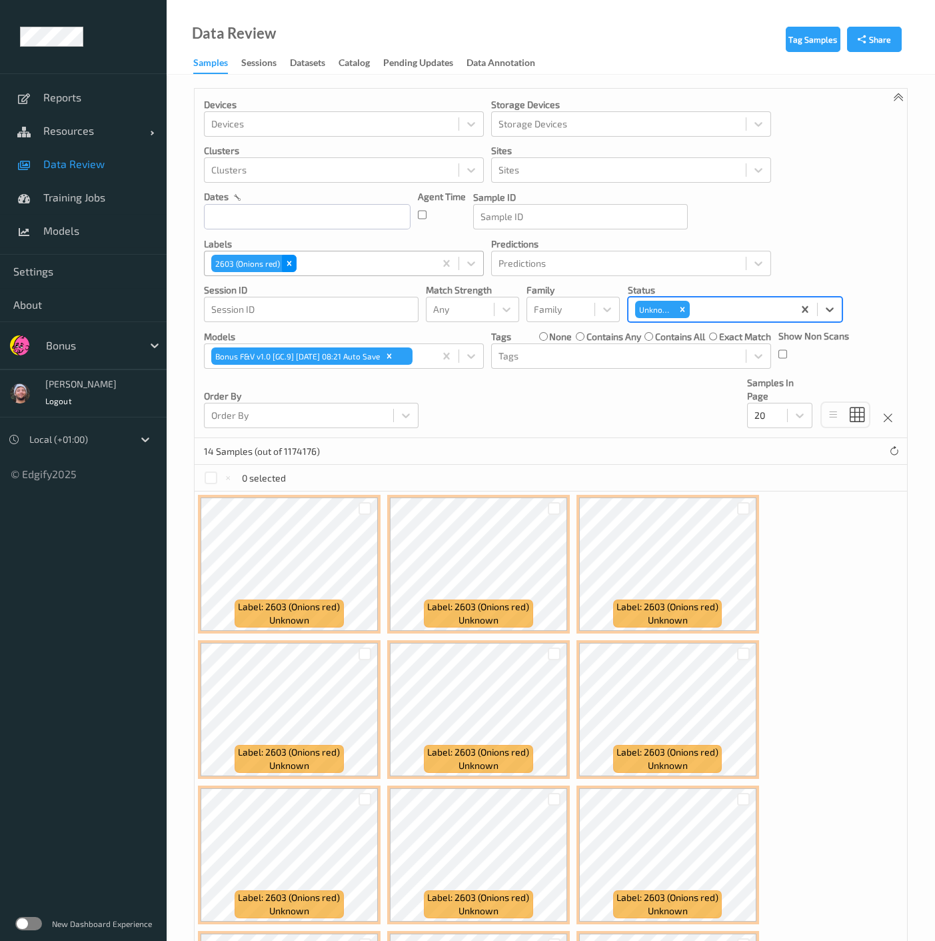
click at [289, 265] on icon "Remove 2603 (Onions red)" at bounding box center [289, 263] width 9 height 9
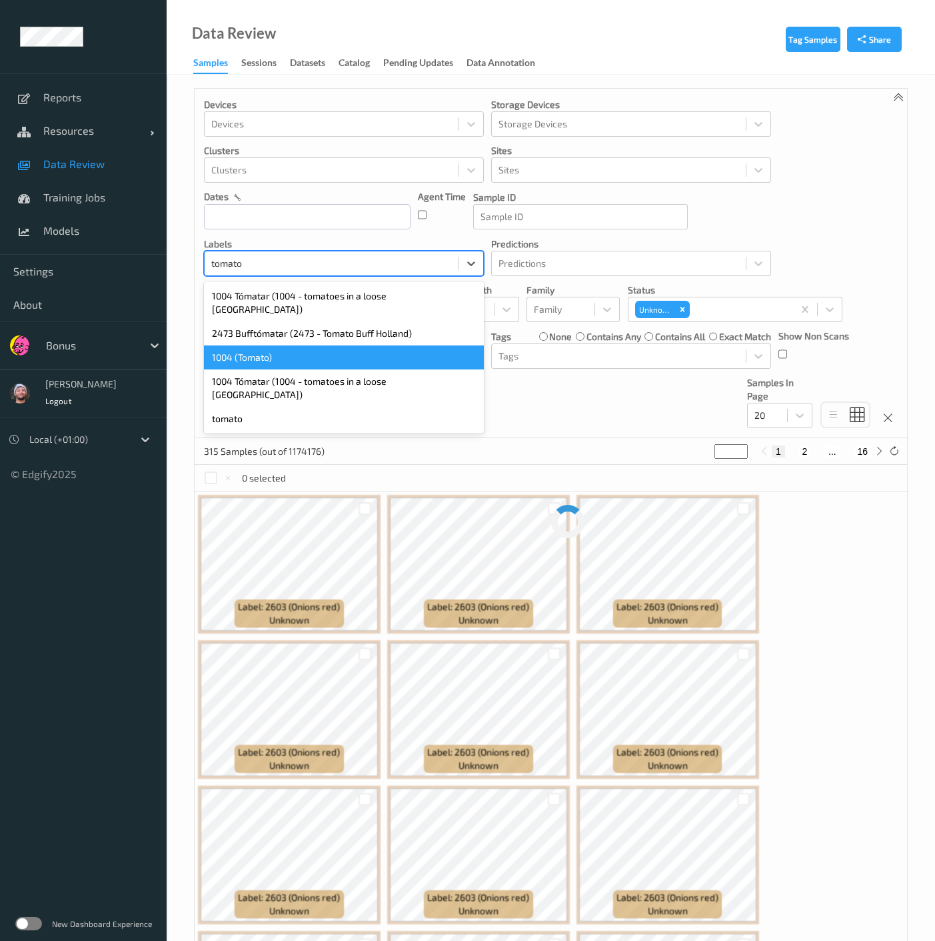
type input "tomato"
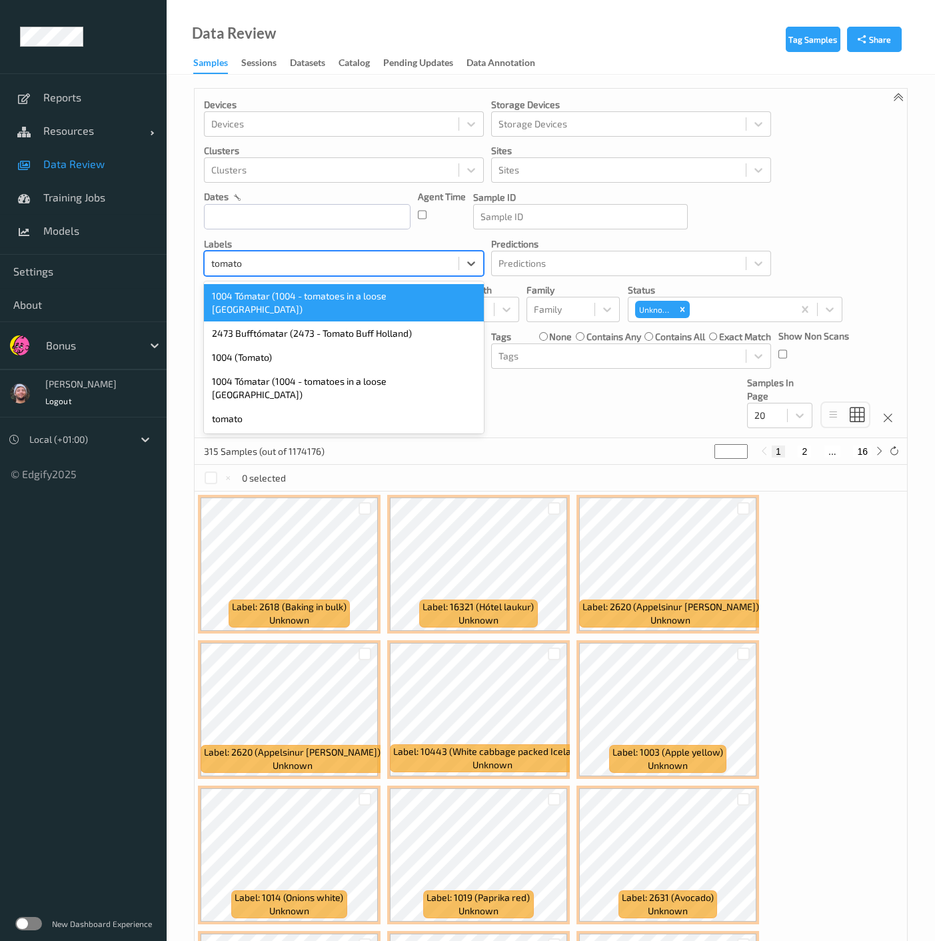
type input "tomato"
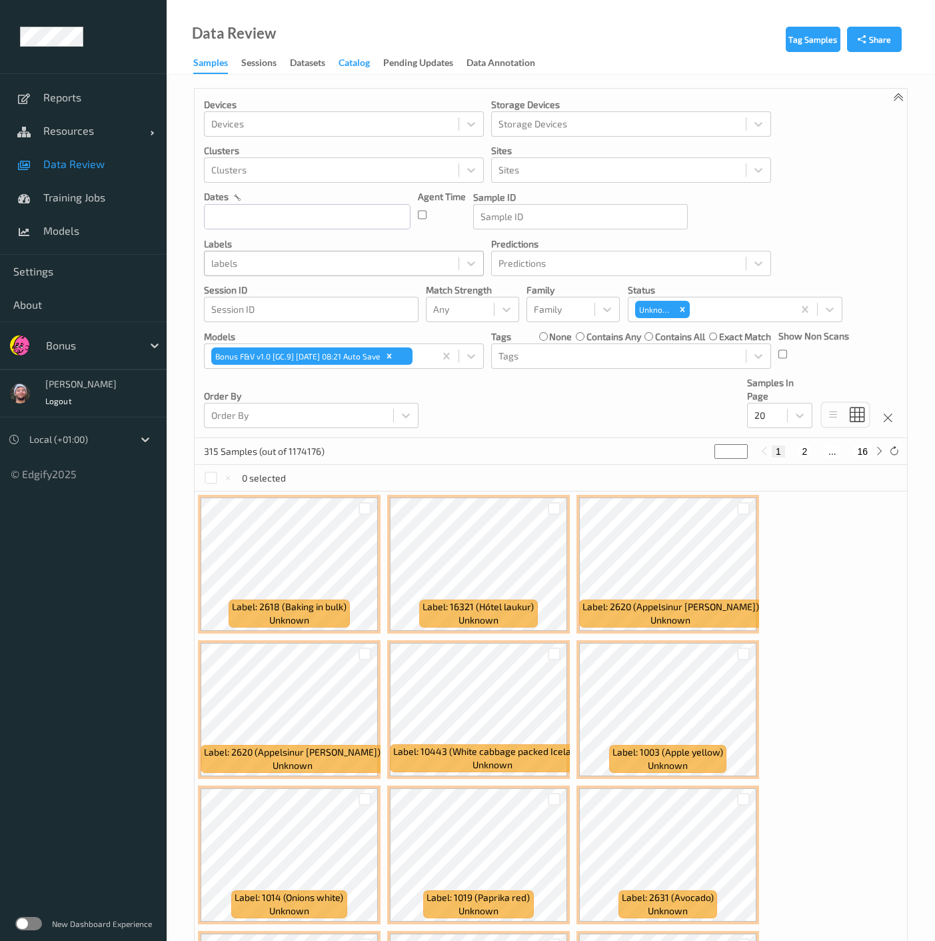
click at [367, 65] on div "Catalog" at bounding box center [354, 64] width 31 height 17
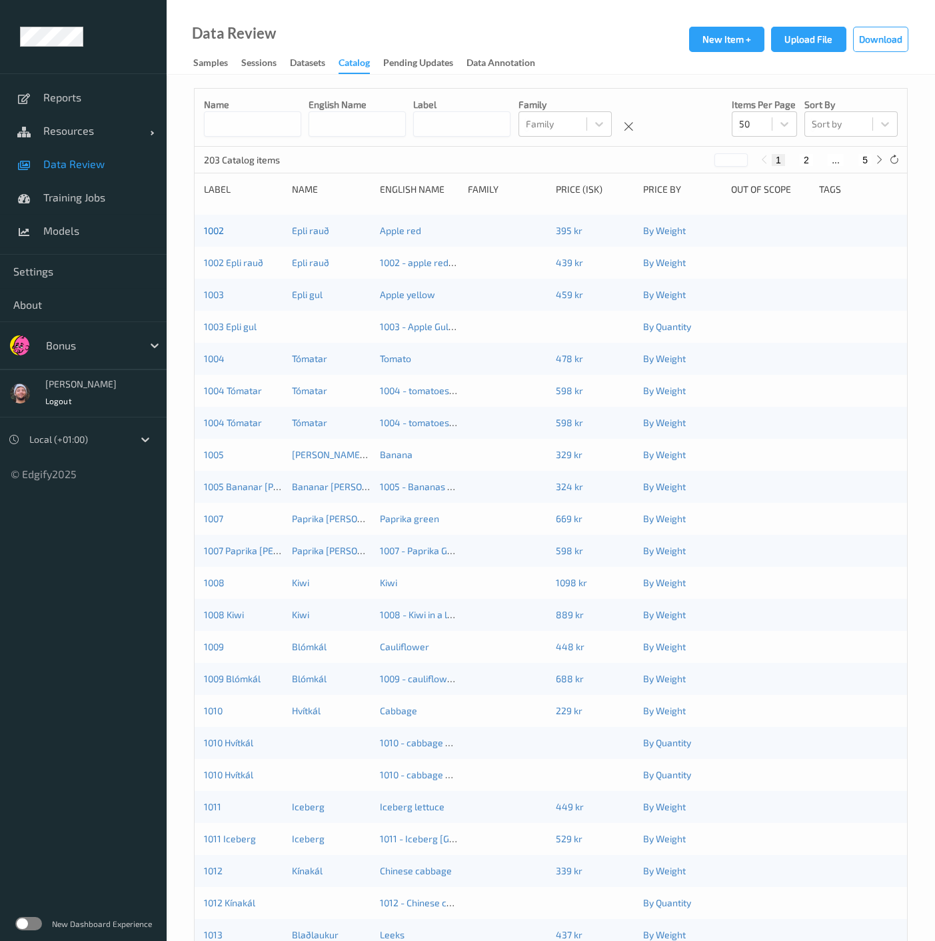
click at [219, 227] on link "1002" at bounding box center [214, 230] width 20 height 11
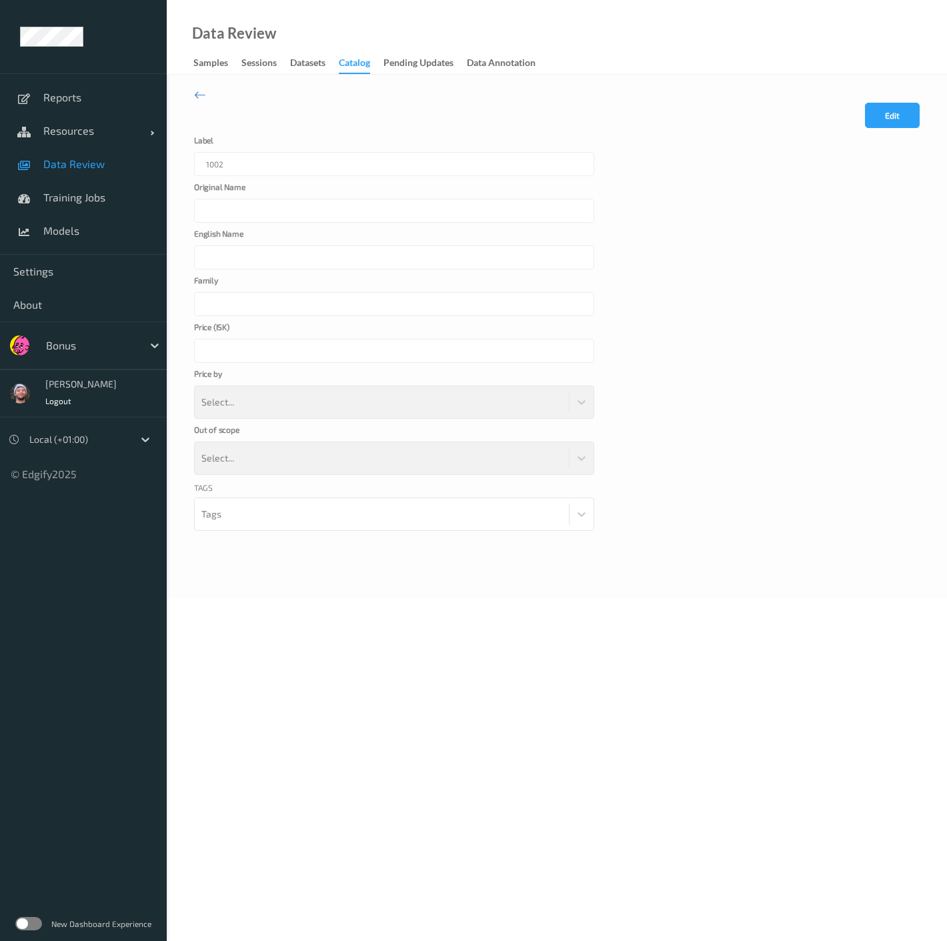
type input "Epli rauð"
type input "Apple red"
type input "***"
click at [204, 96] on icon at bounding box center [200, 94] width 12 height 15
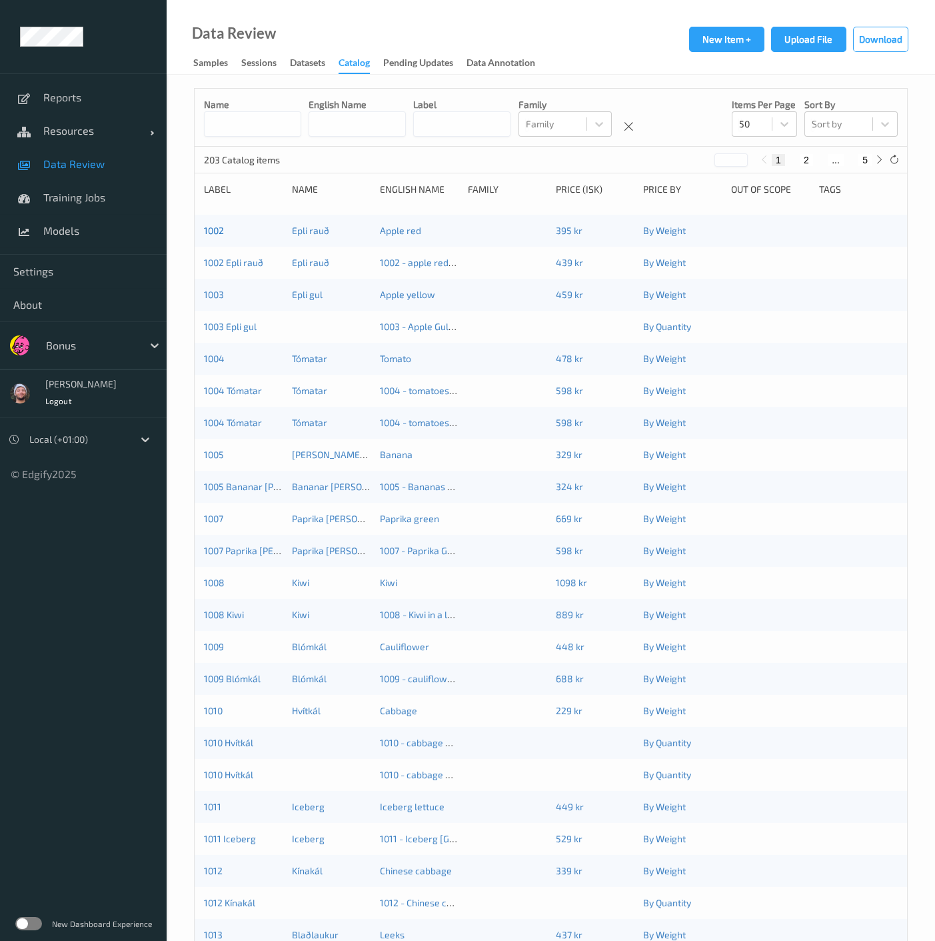
click at [219, 229] on link "1002" at bounding box center [214, 230] width 20 height 11
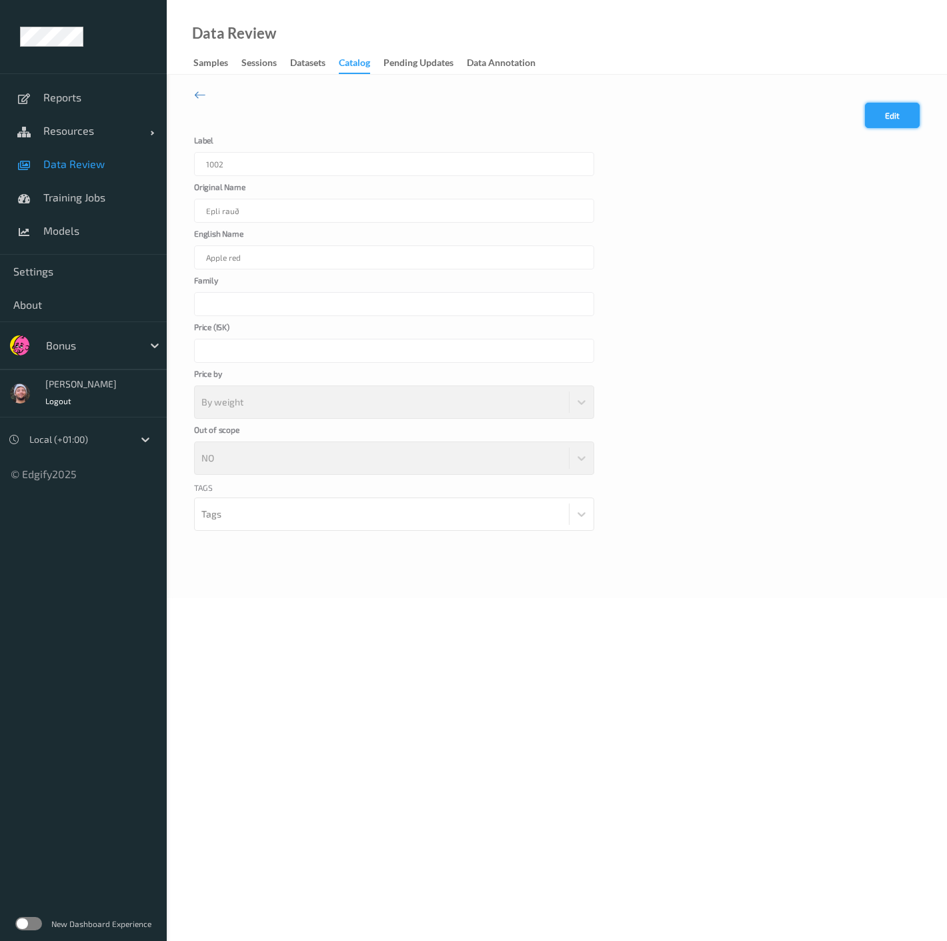
click at [891, 113] on button "Edit" at bounding box center [892, 115] width 55 height 25
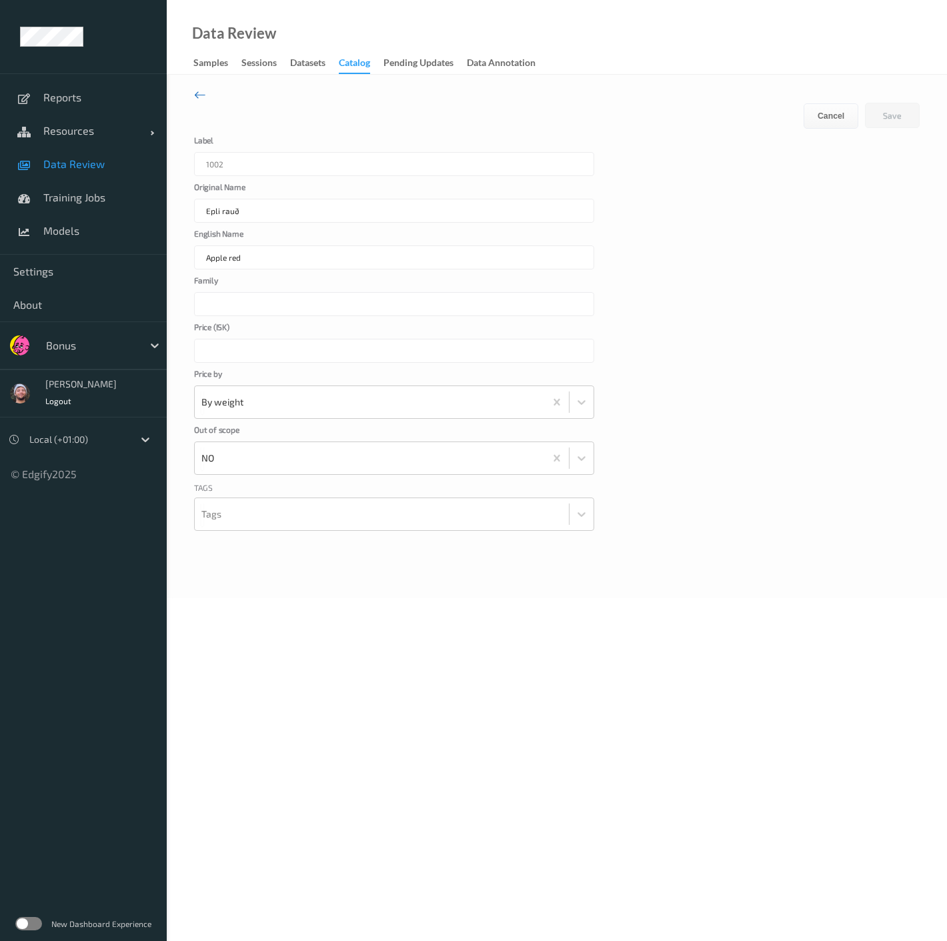
click at [200, 92] on icon at bounding box center [200, 94] width 12 height 15
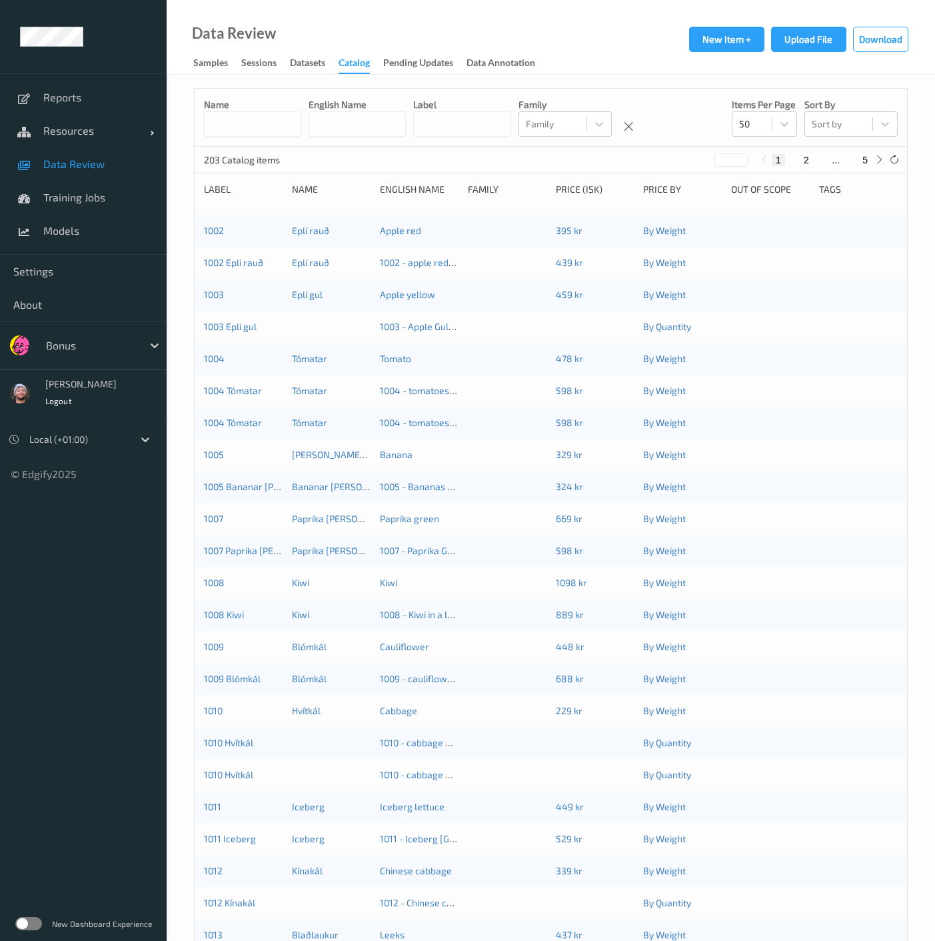
click at [274, 116] on input at bounding box center [252, 123] width 97 height 25
click at [101, 165] on span "Data Review" at bounding box center [98, 163] width 110 height 13
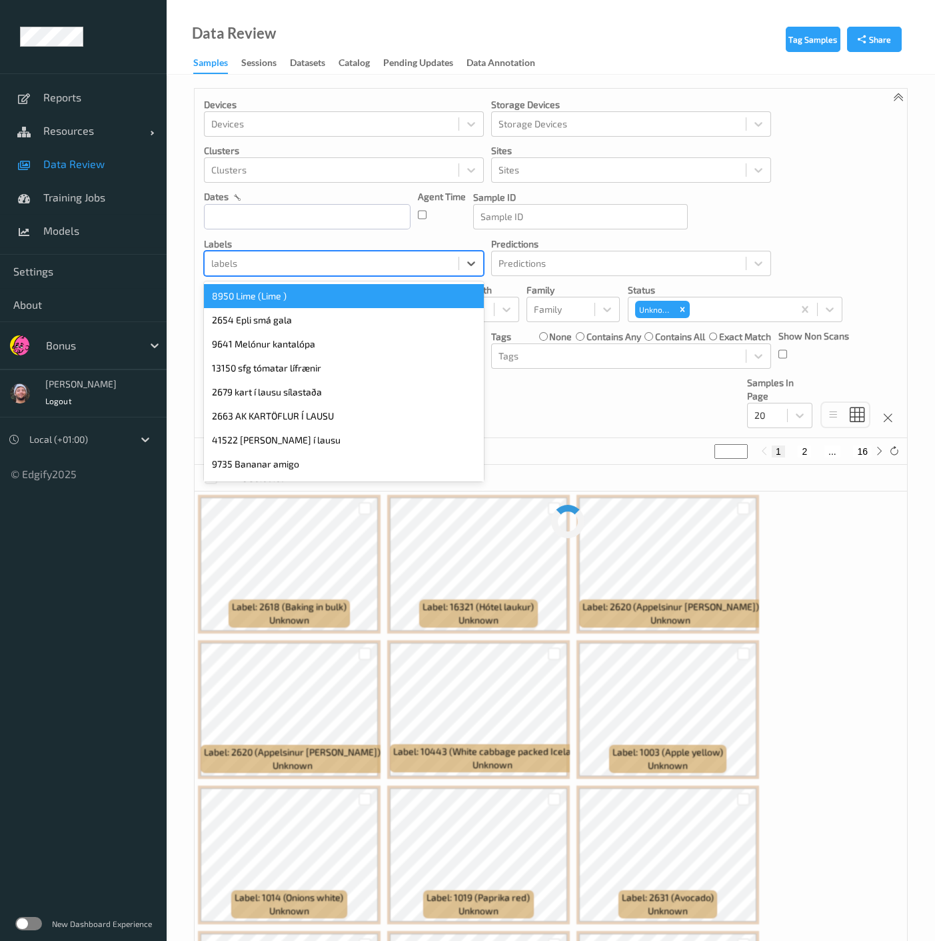
click at [267, 259] on div at bounding box center [331, 263] width 241 height 16
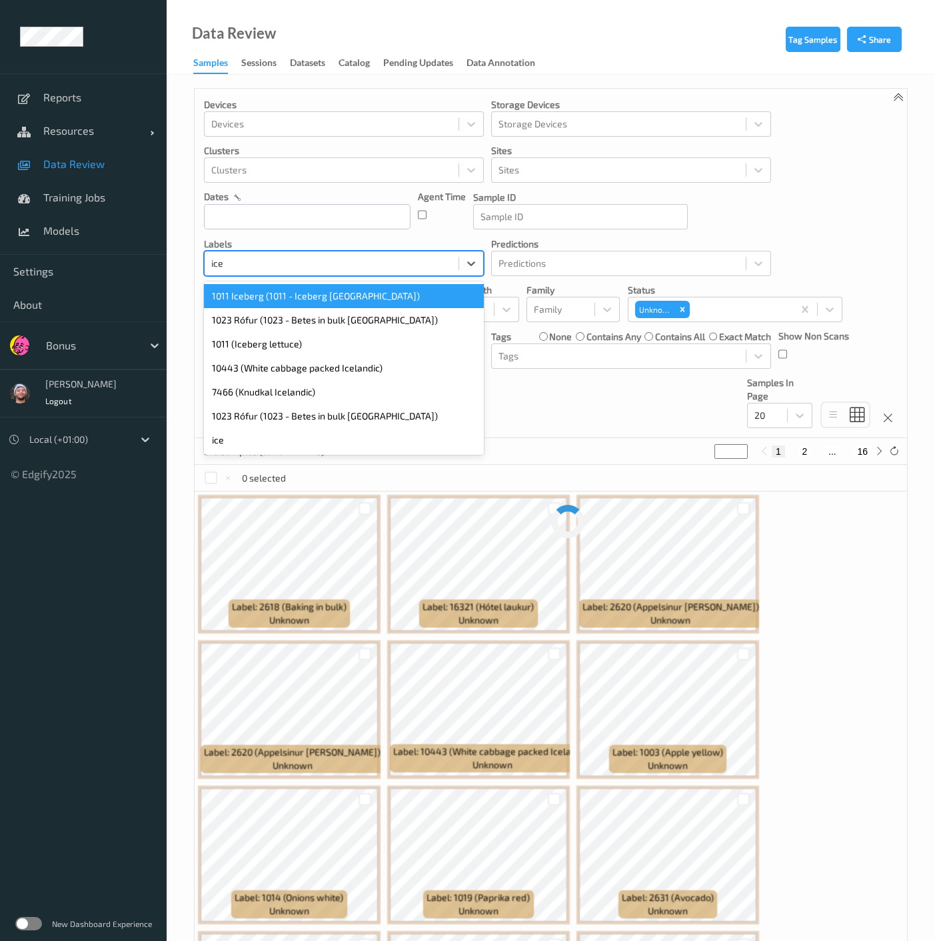
type input "iceb"
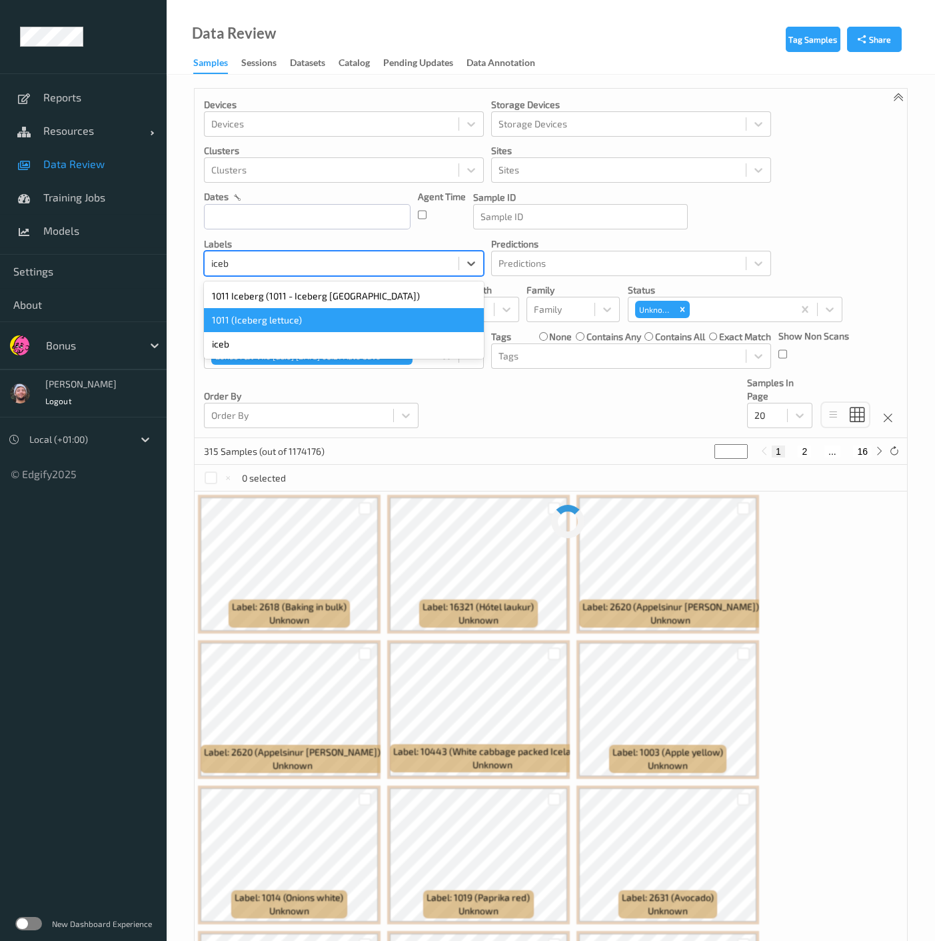
click at [261, 316] on div "1011 (Iceberg lettuce)" at bounding box center [344, 320] width 280 height 24
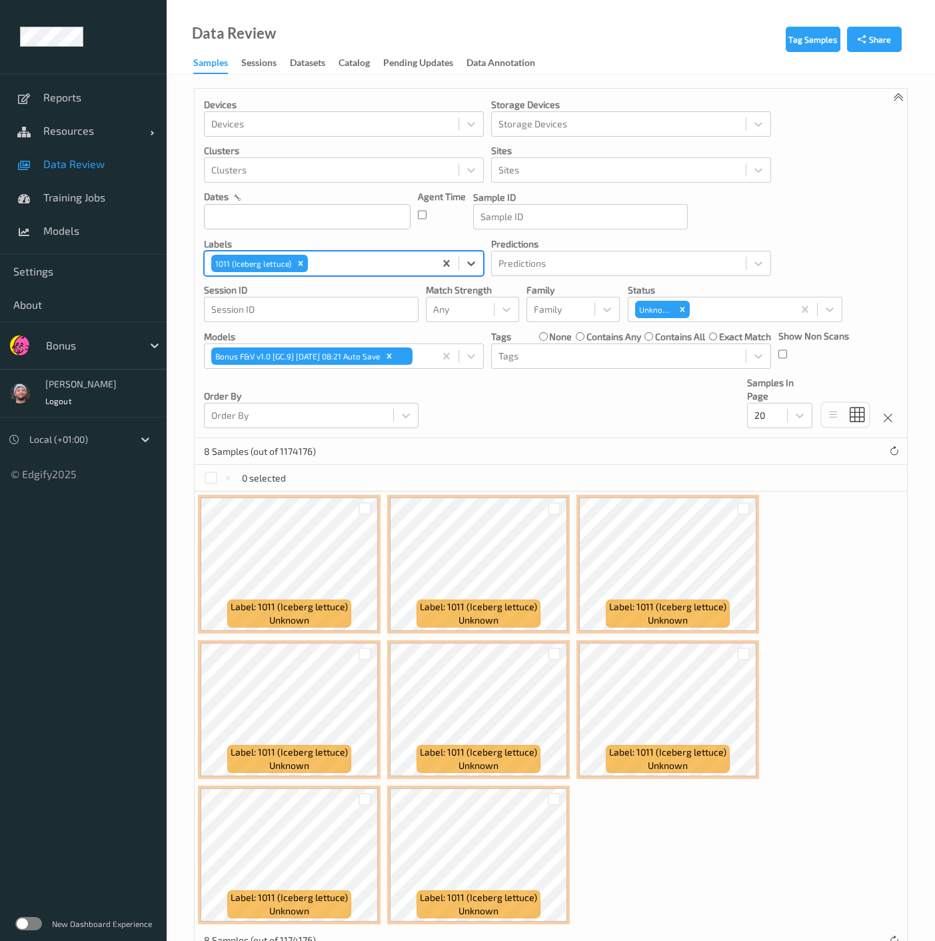
click at [342, 269] on div at bounding box center [369, 263] width 117 height 16
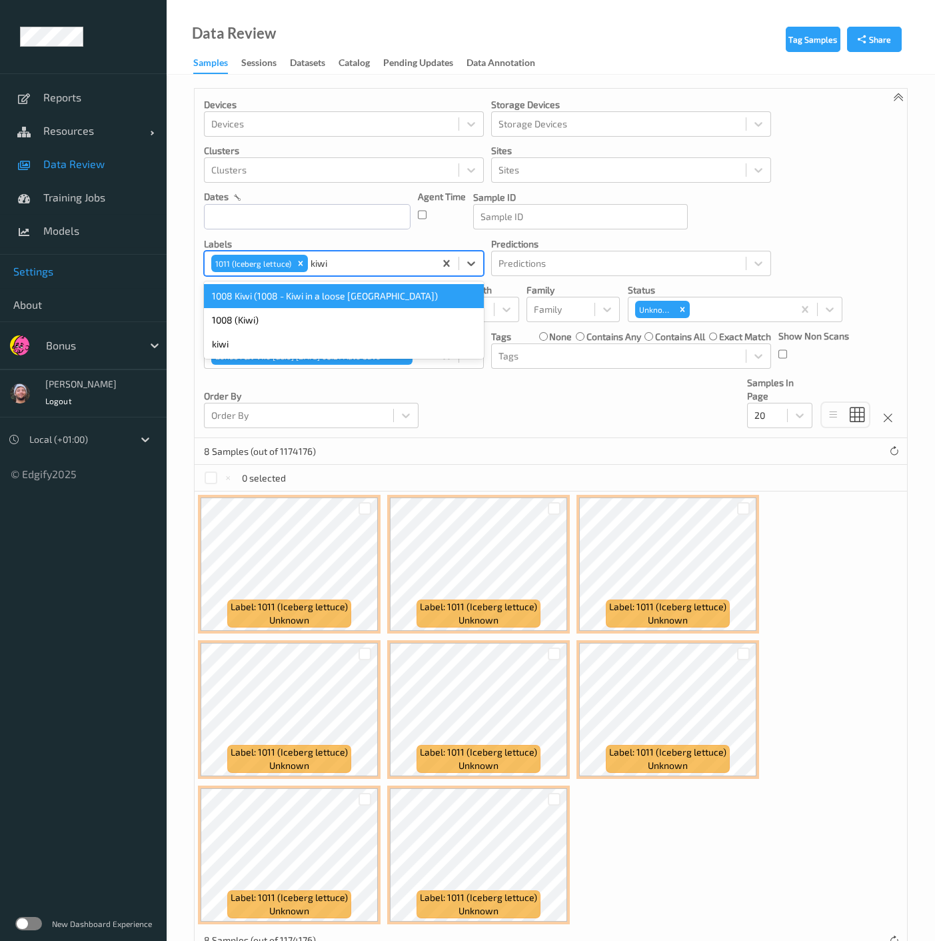
type input "kiwi"
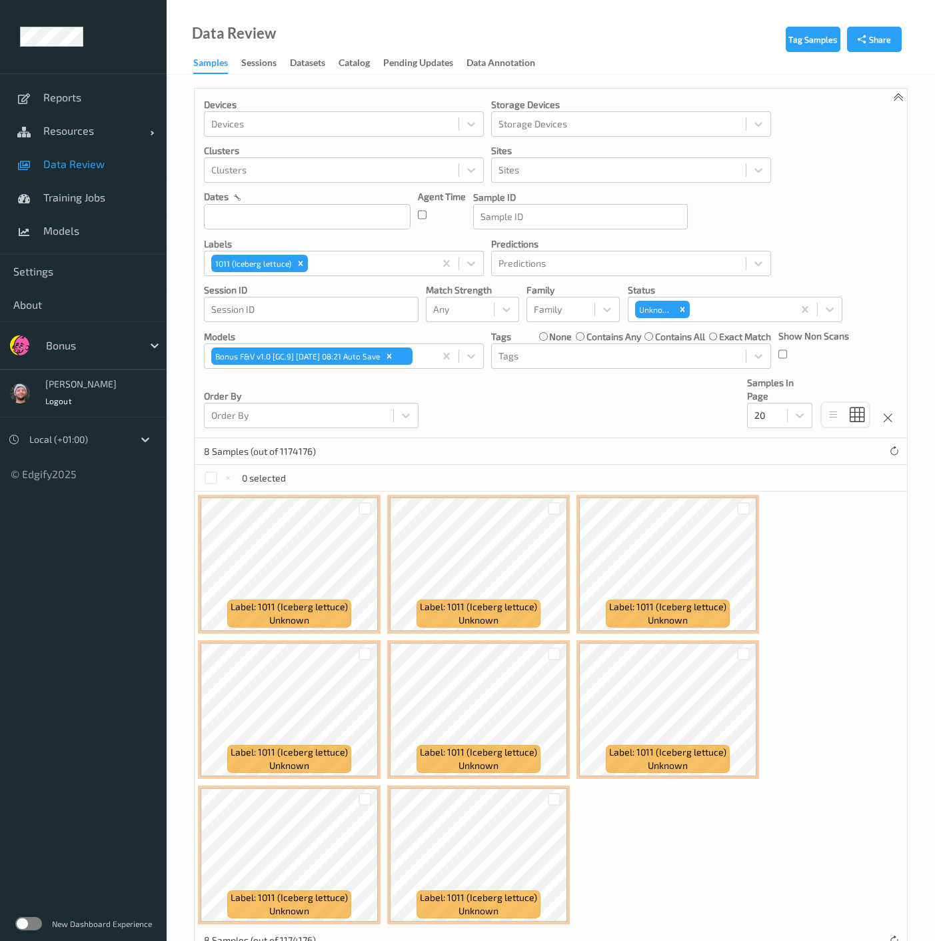
click at [514, 389] on div "Devices Devices Storage Devices Storage Devices Clusters Clusters Sites Sites d…" at bounding box center [551, 263] width 713 height 349
click at [303, 261] on icon "Remove 1011 (Iceberg lettuce)" at bounding box center [300, 263] width 9 height 9
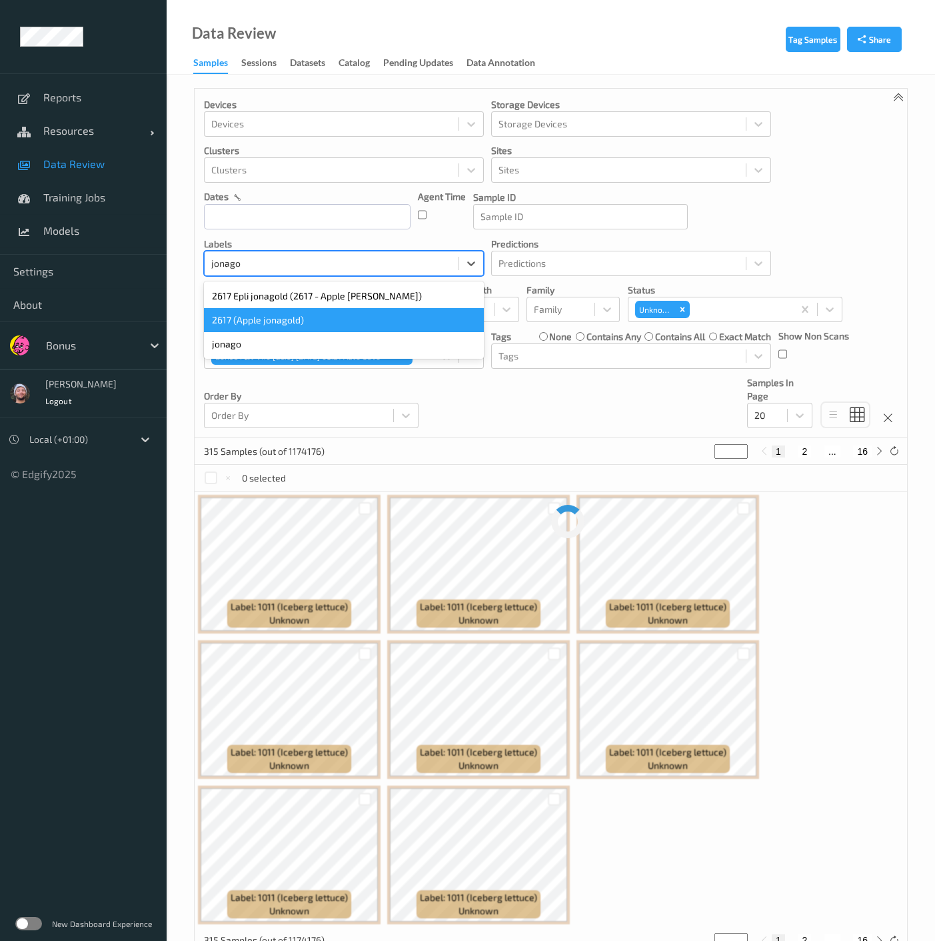
type input "jonago"
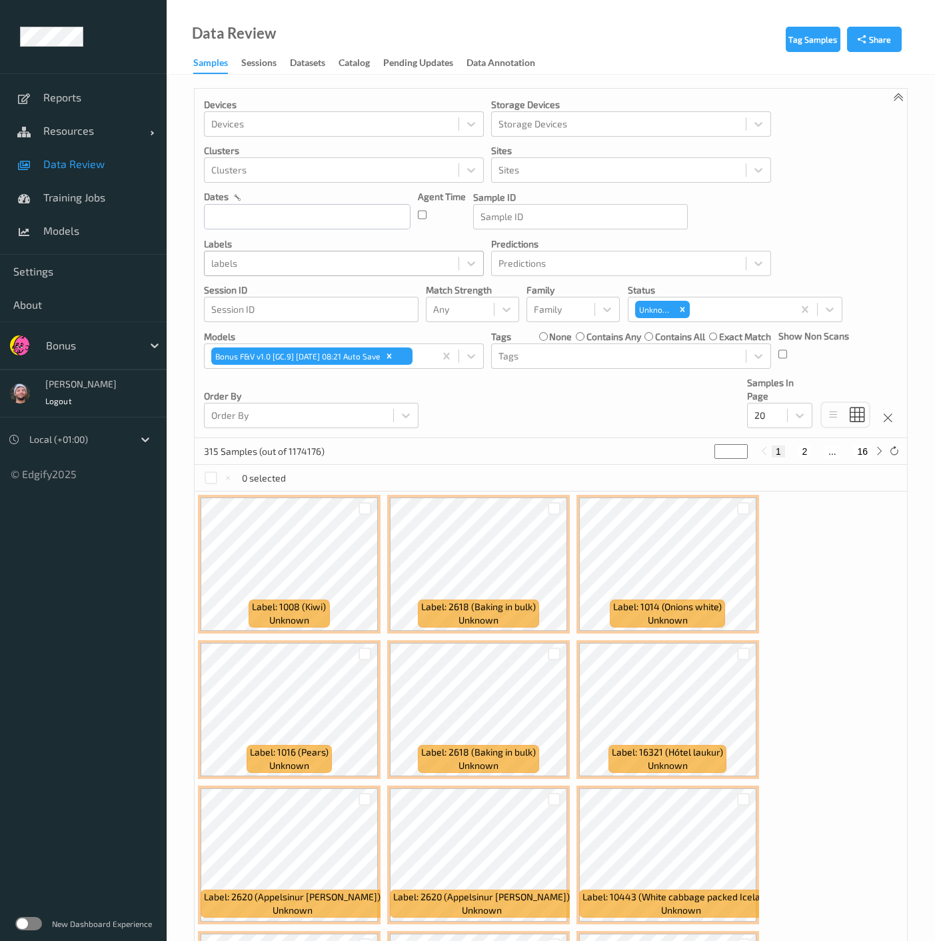
click at [325, 265] on div at bounding box center [331, 263] width 241 height 16
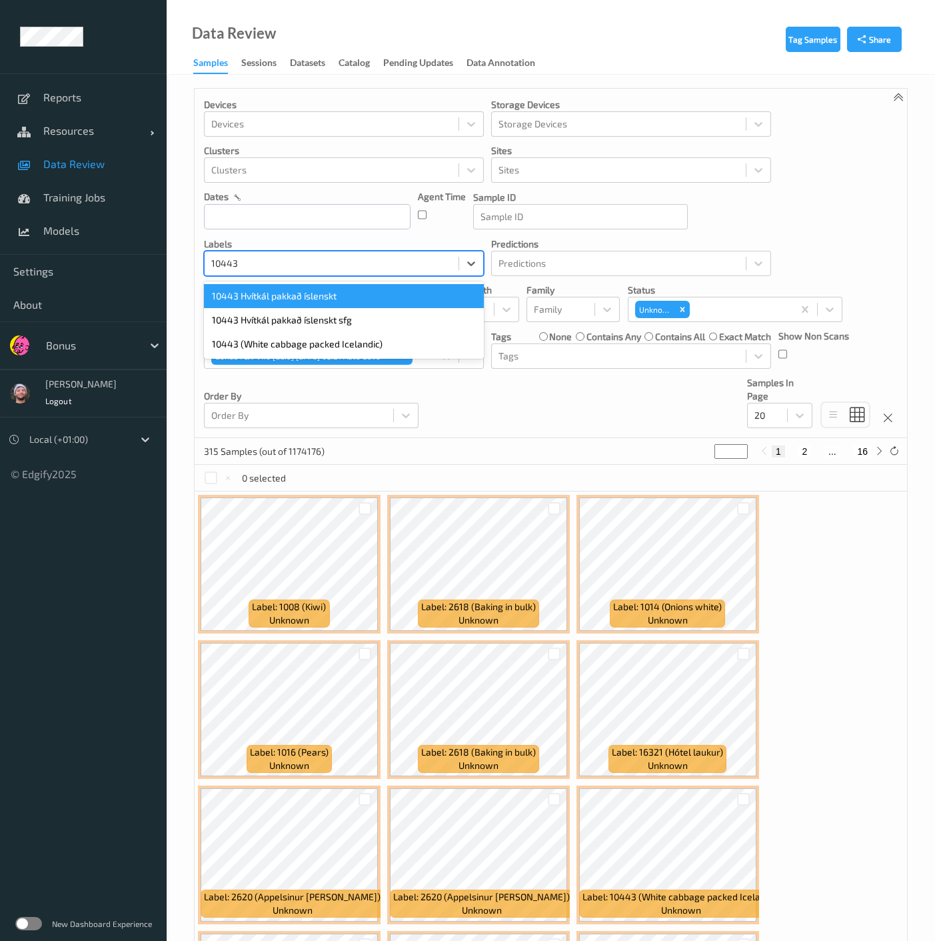
type input "10443"
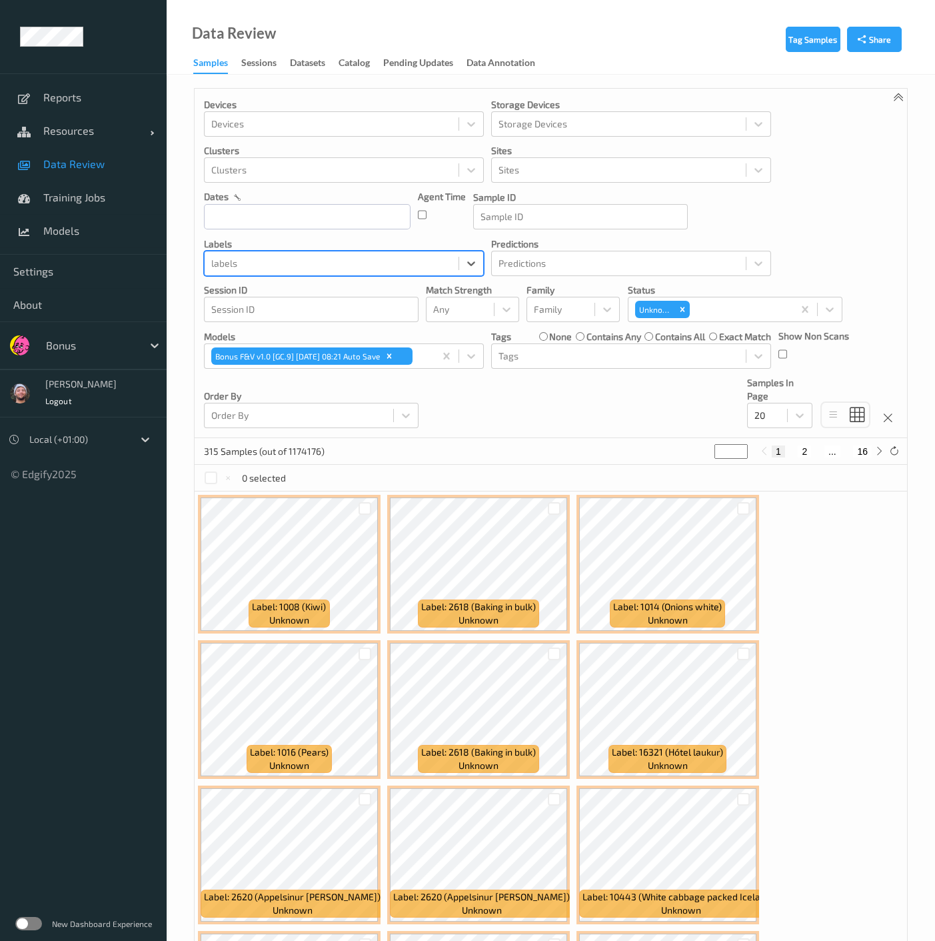
click at [325, 263] on div at bounding box center [331, 263] width 241 height 16
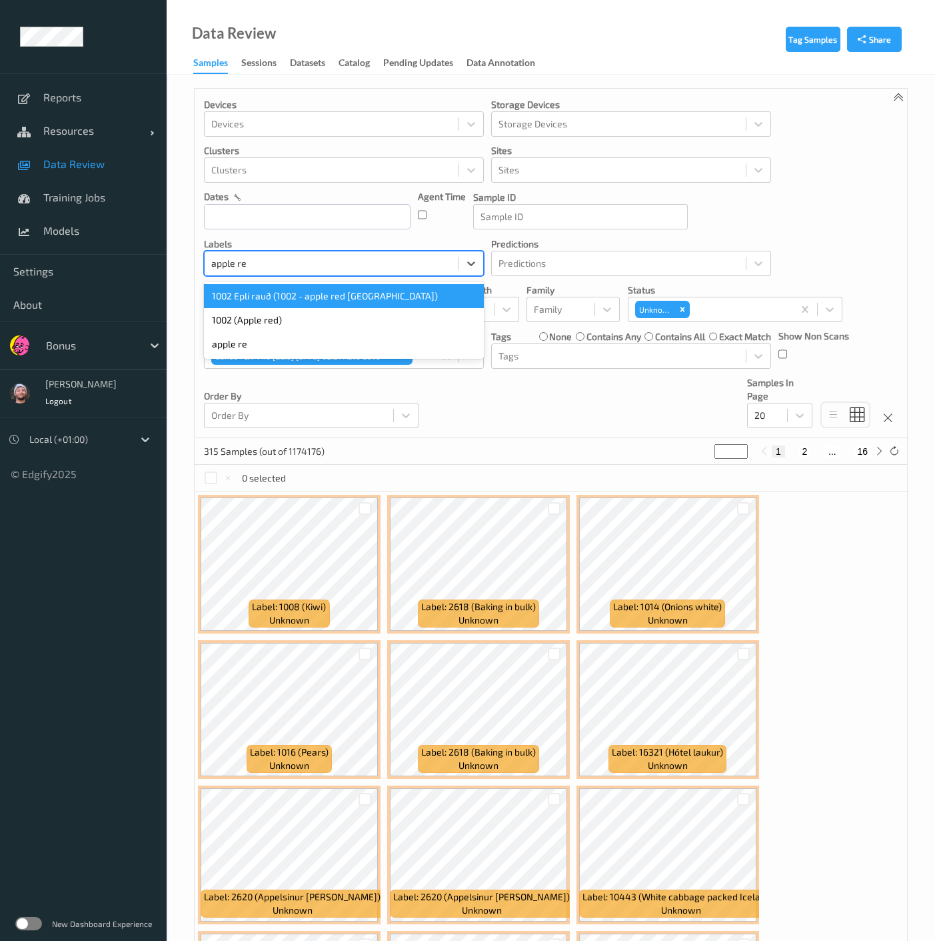
type input "apple re"
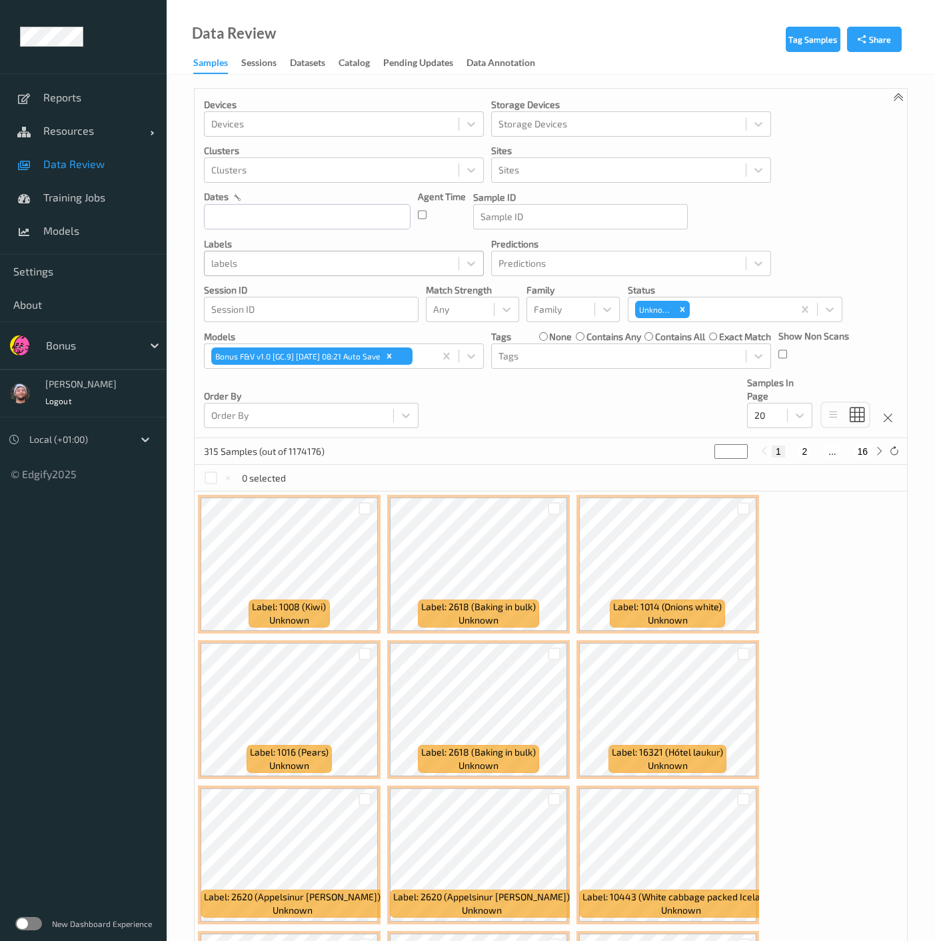
click at [295, 257] on div at bounding box center [331, 263] width 241 height 16
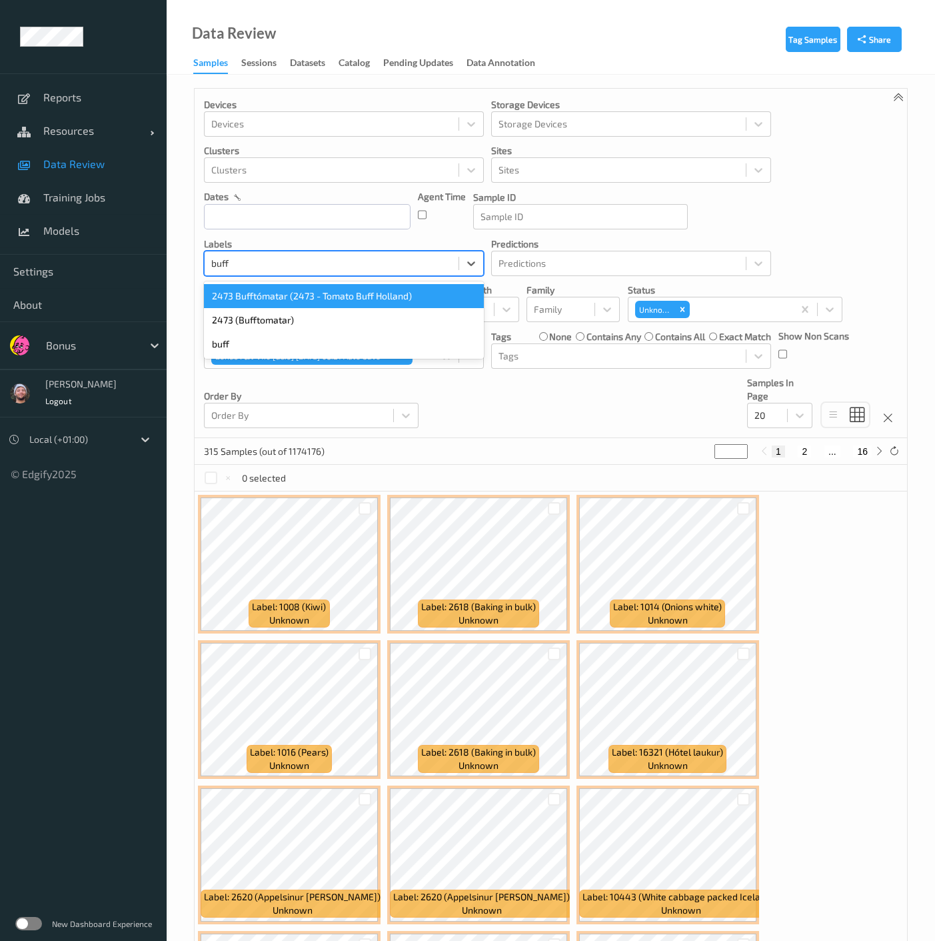
type input "buff"
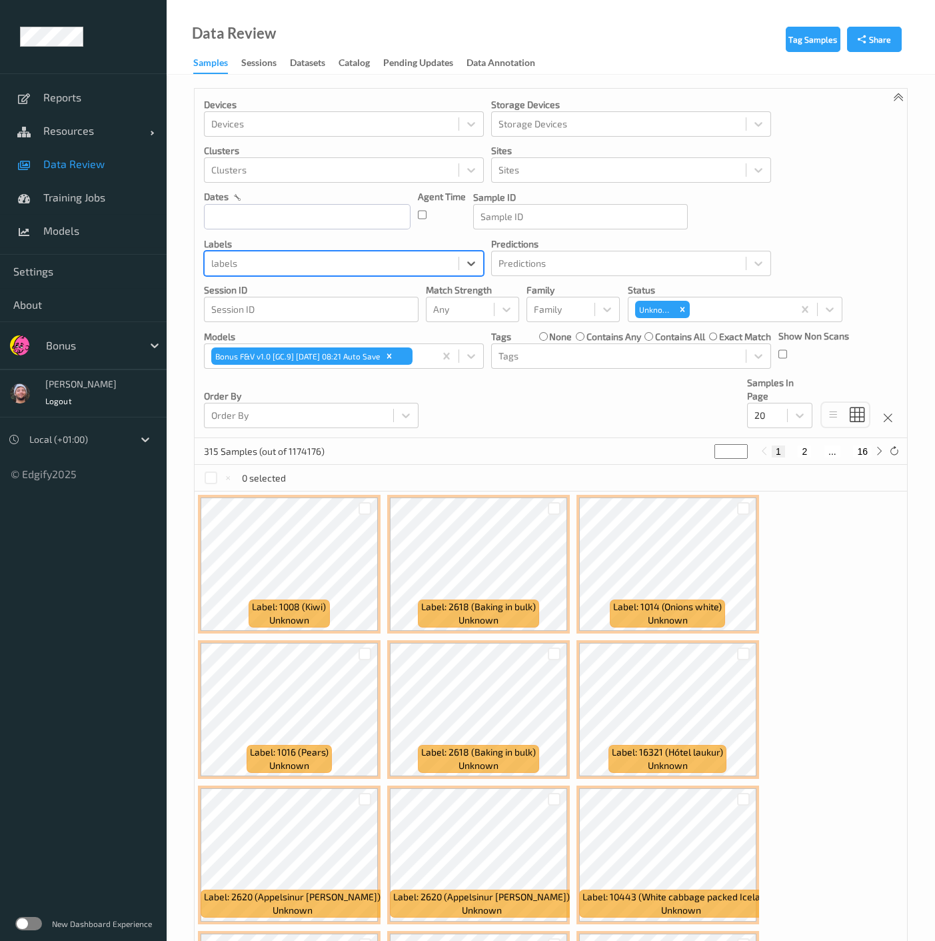
click at [323, 271] on div "labels" at bounding box center [332, 263] width 254 height 21
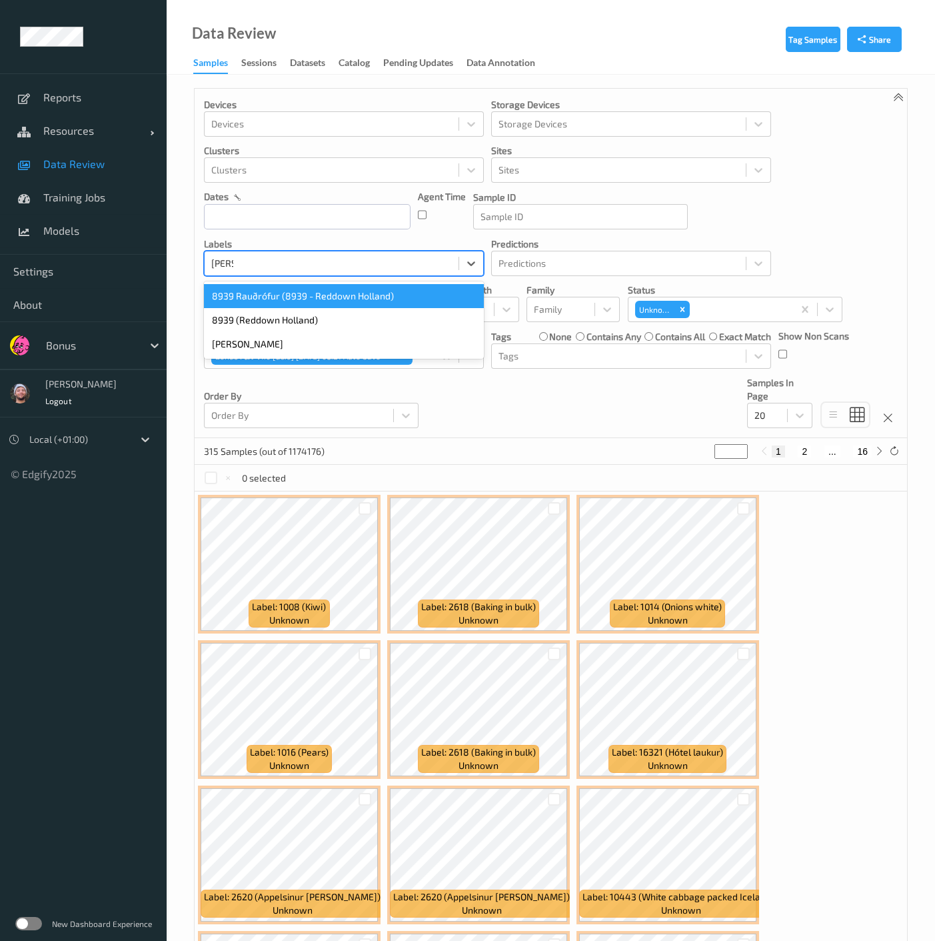
type input "redd"
type input "egg"
type input "cauli"
type input "2659"
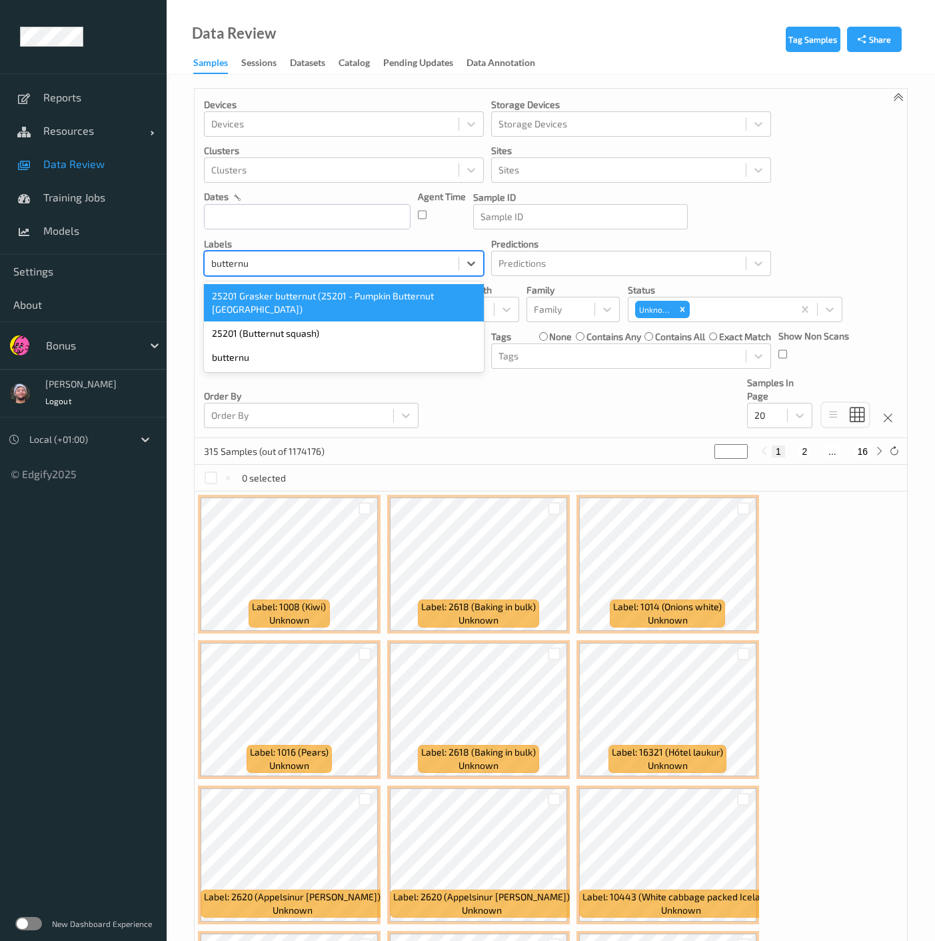
type input "butternu"
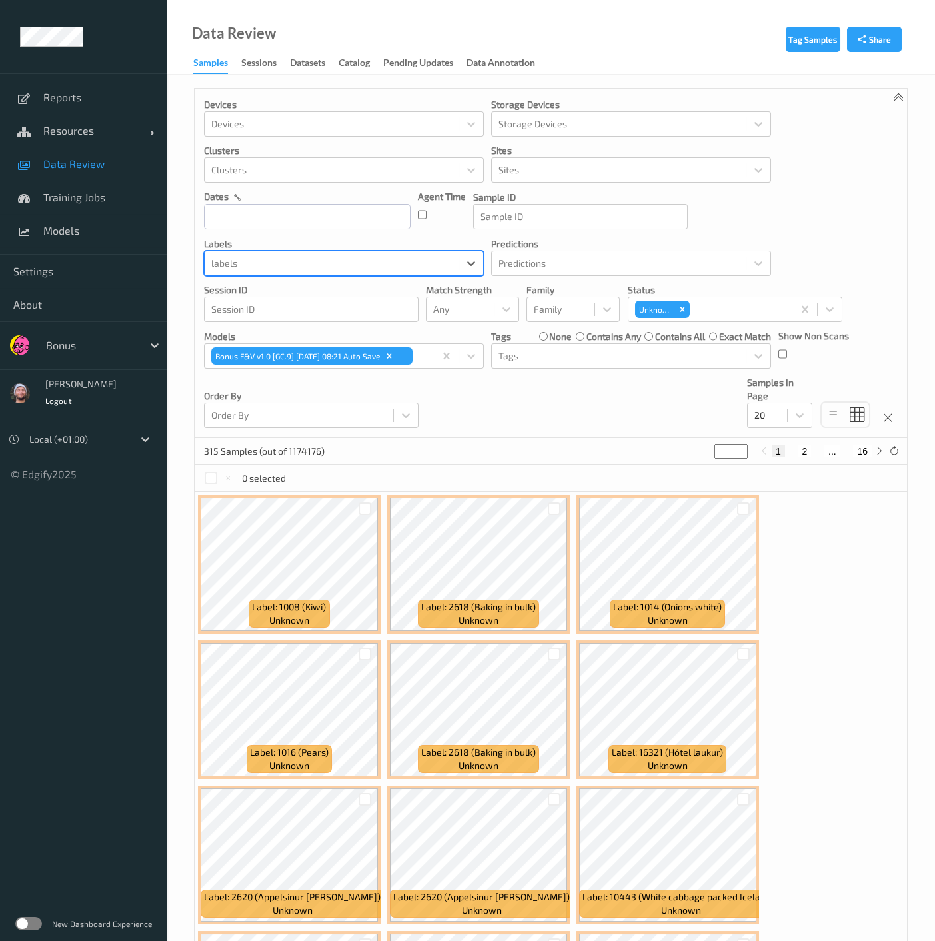
click at [352, 258] on div at bounding box center [331, 263] width 241 height 16
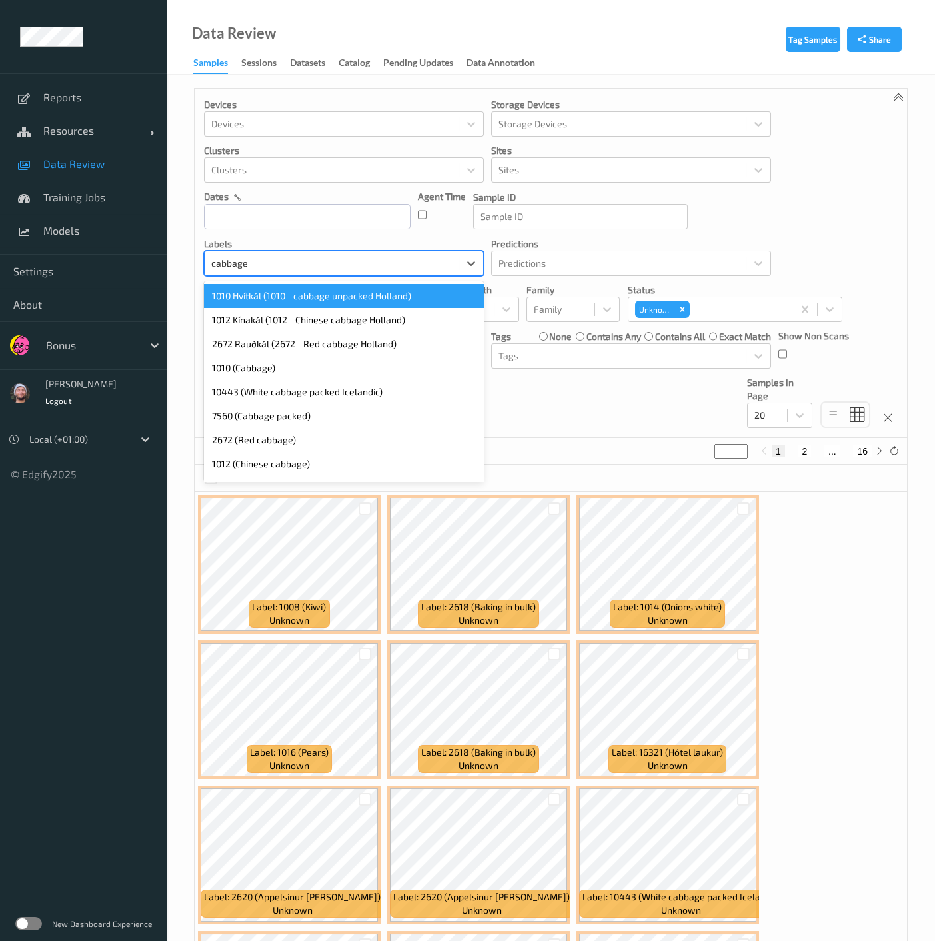
type input "cabbage"
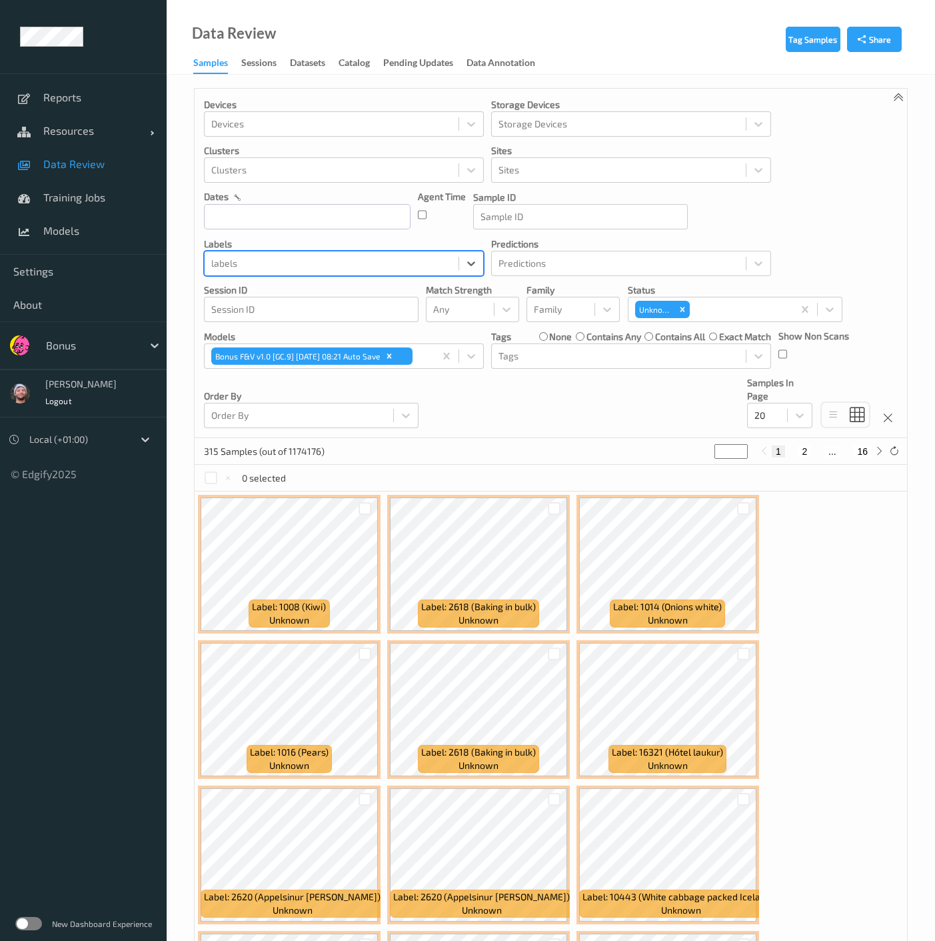
click at [287, 265] on div at bounding box center [331, 263] width 241 height 16
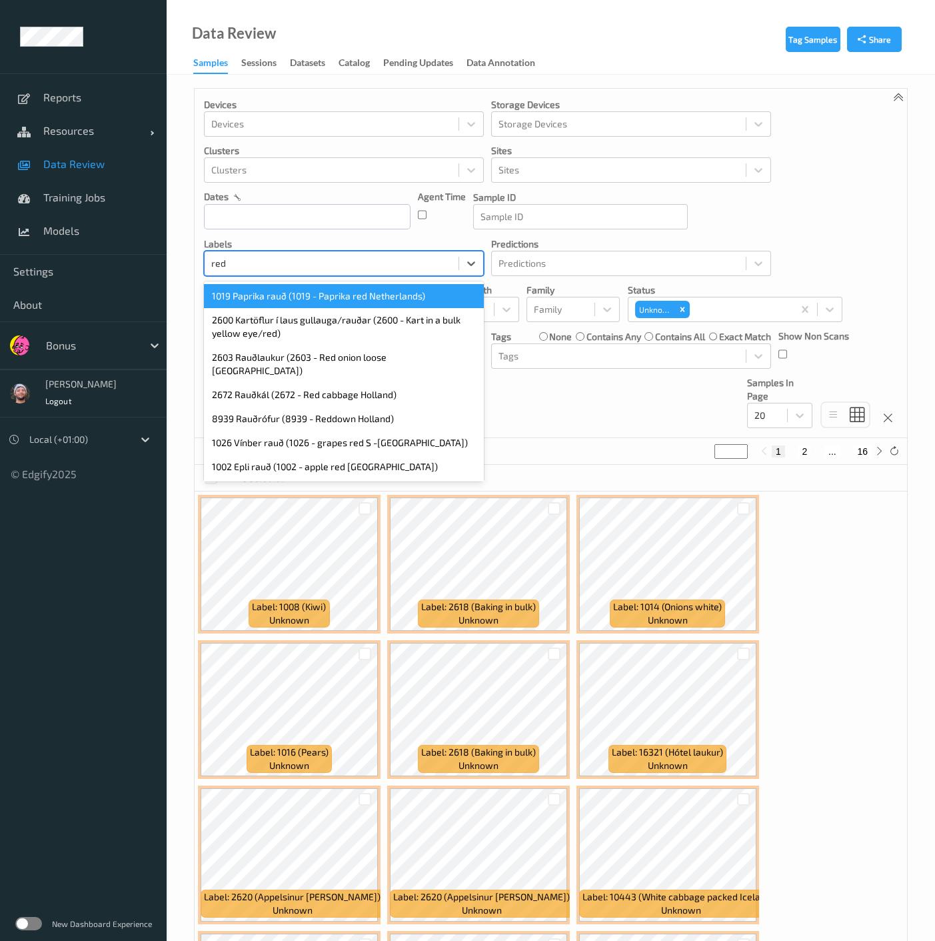
type input "red c"
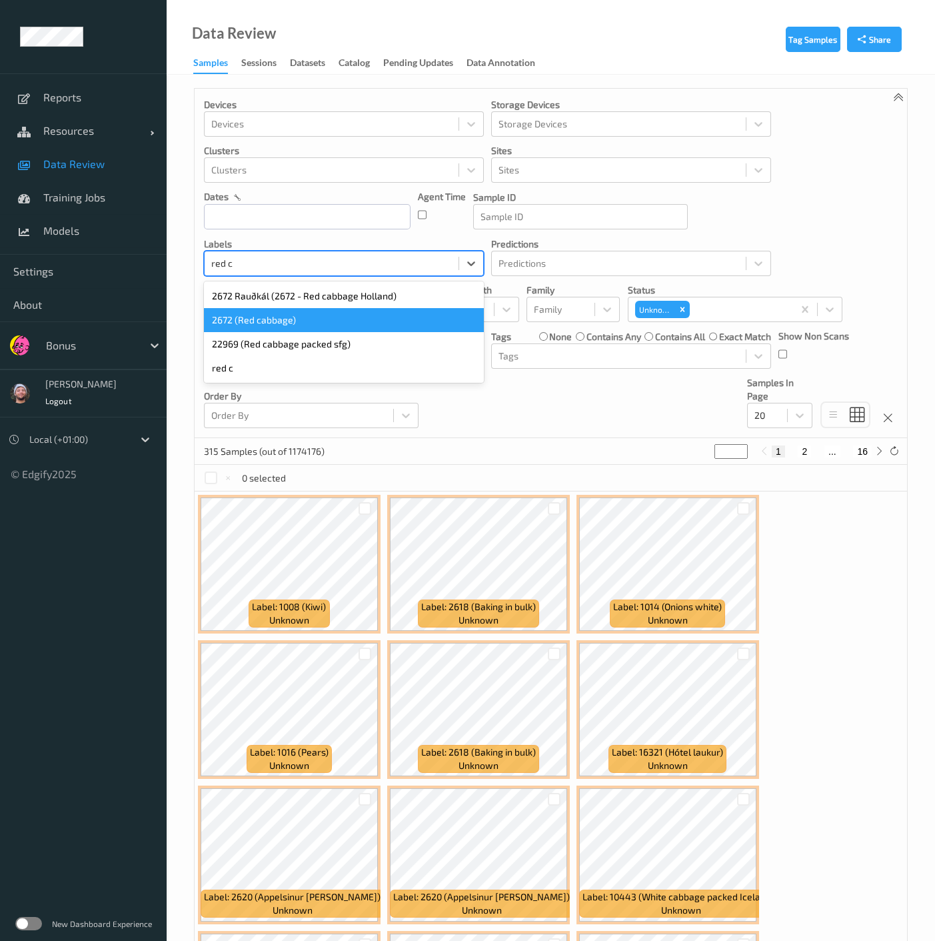
click at [276, 319] on div "2672 (Red cabbage)" at bounding box center [344, 320] width 280 height 24
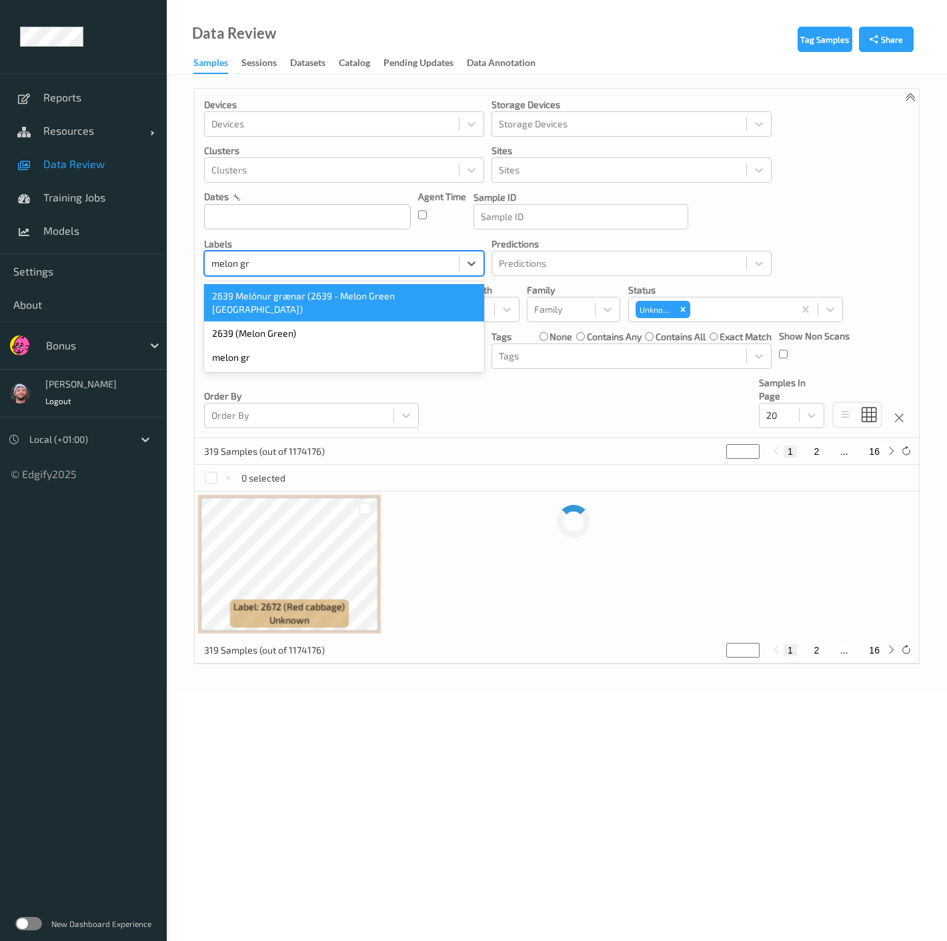
type input "melon gr"
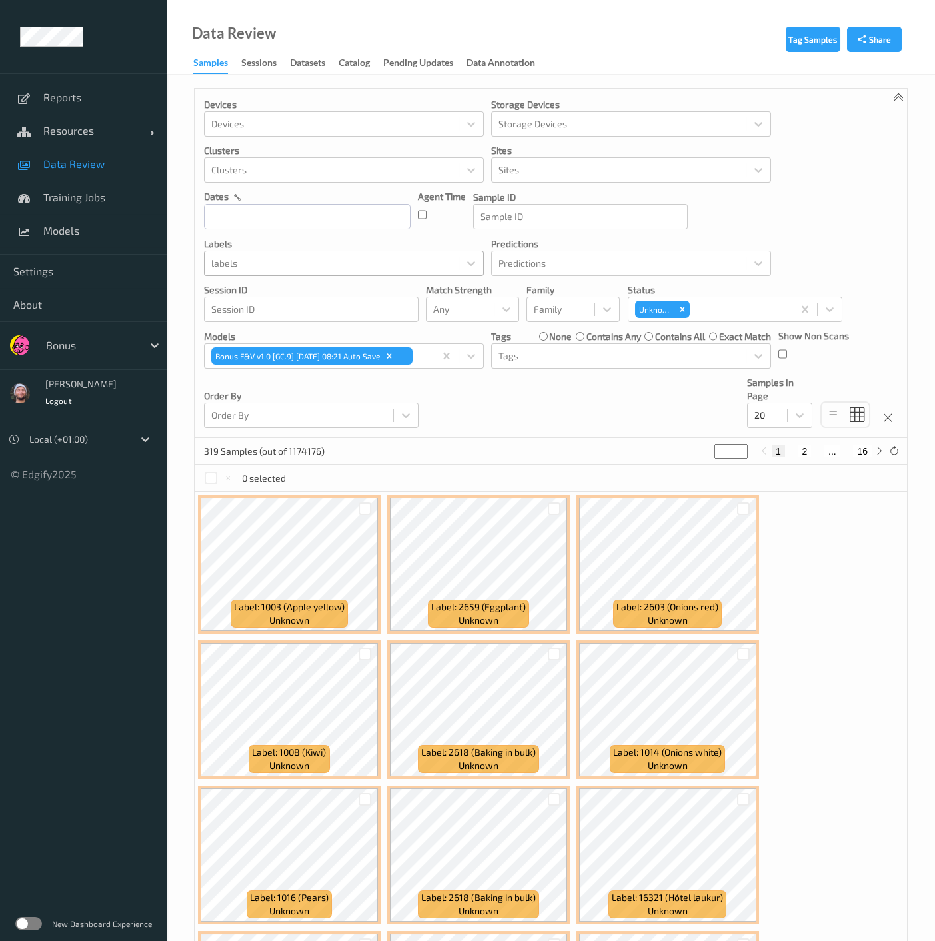
click at [283, 253] on div "labels" at bounding box center [332, 263] width 254 height 21
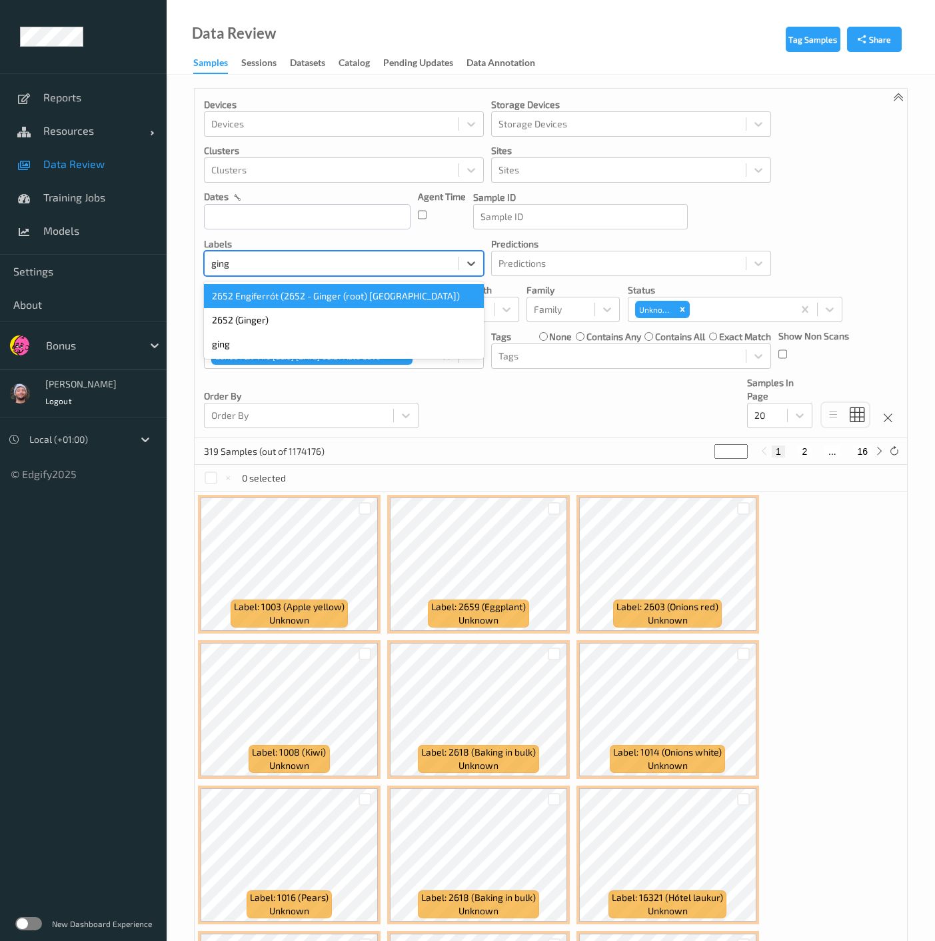
type input "ging"
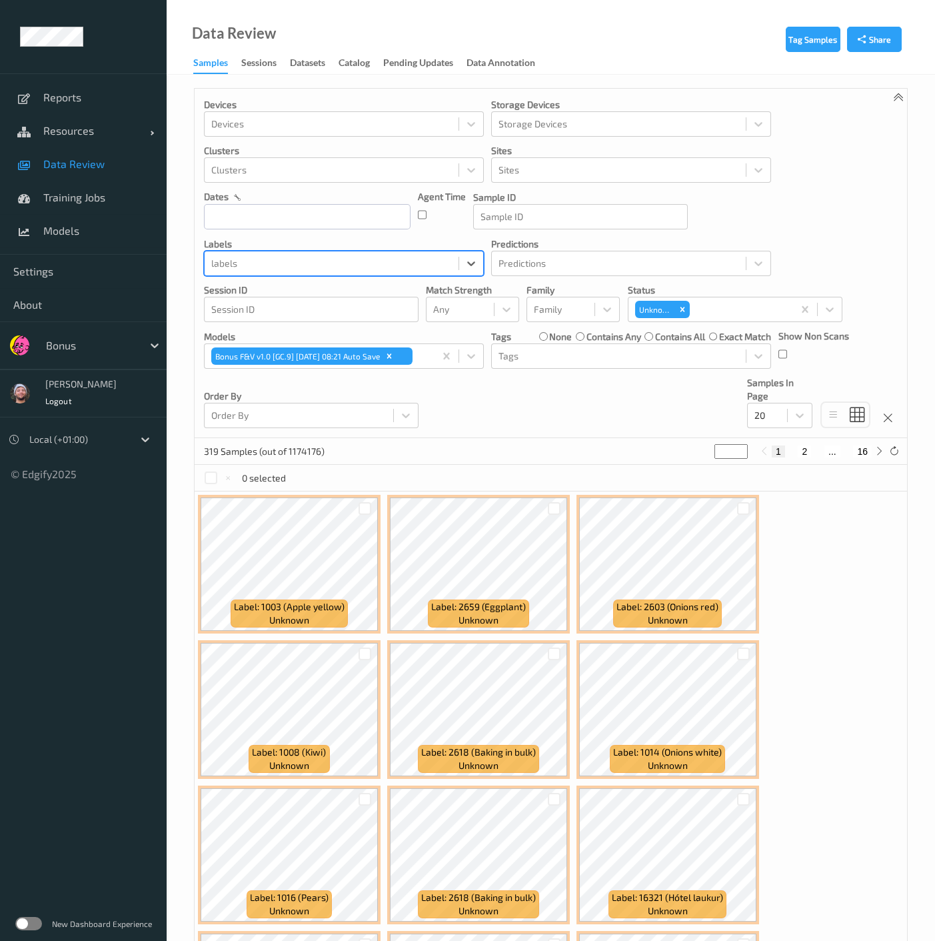
click at [95, 347] on div at bounding box center [91, 345] width 90 height 16
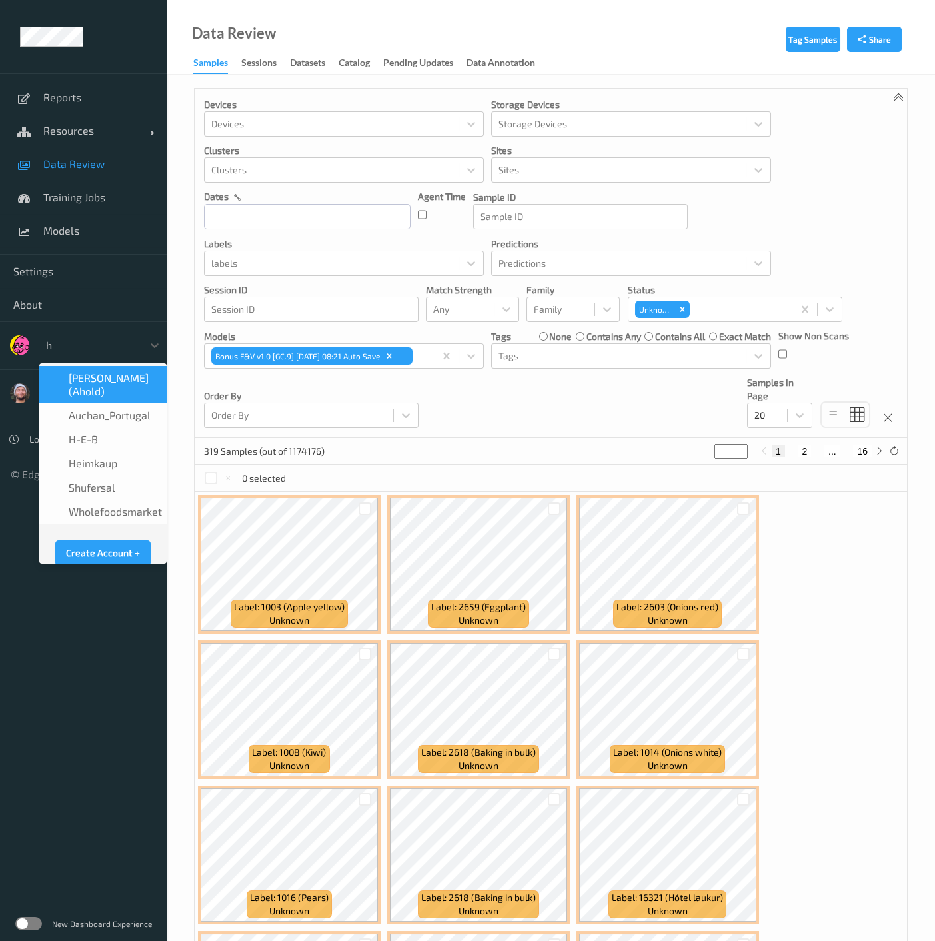
type input "h-"
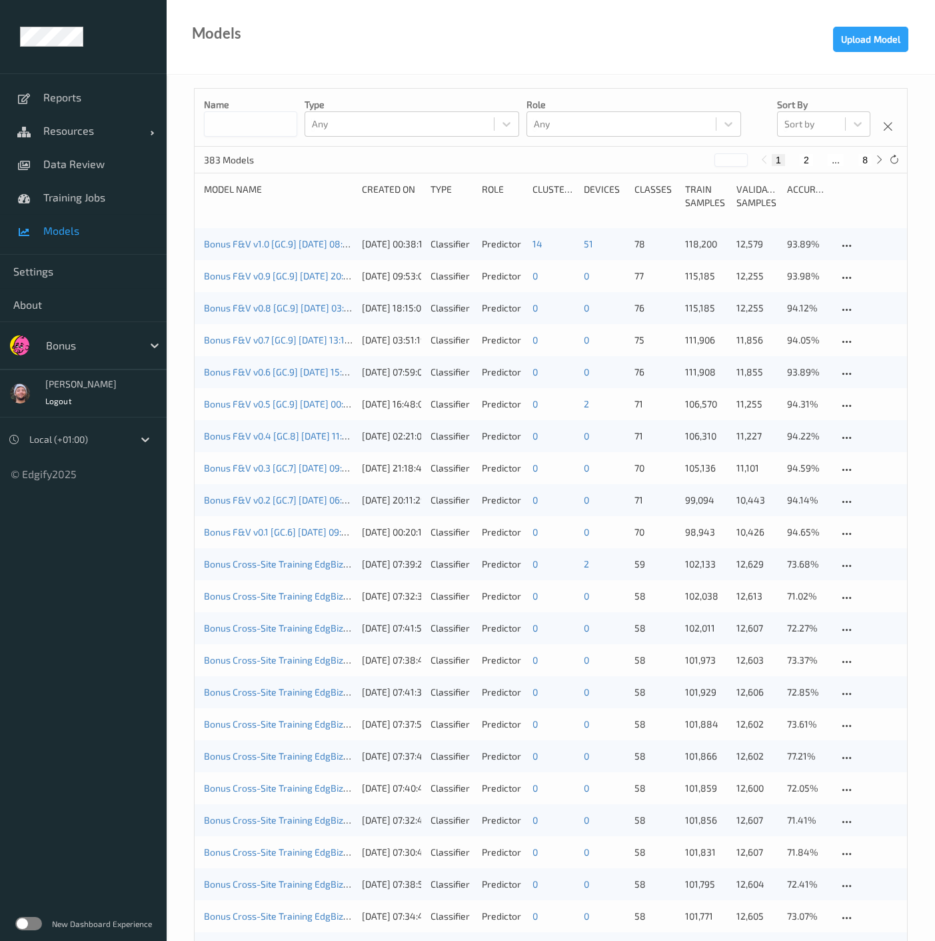
click at [261, 249] on div "Bonus F&V v1.0 [GC.9] [DATE] 08:21 Auto Save" at bounding box center [278, 243] width 149 height 13
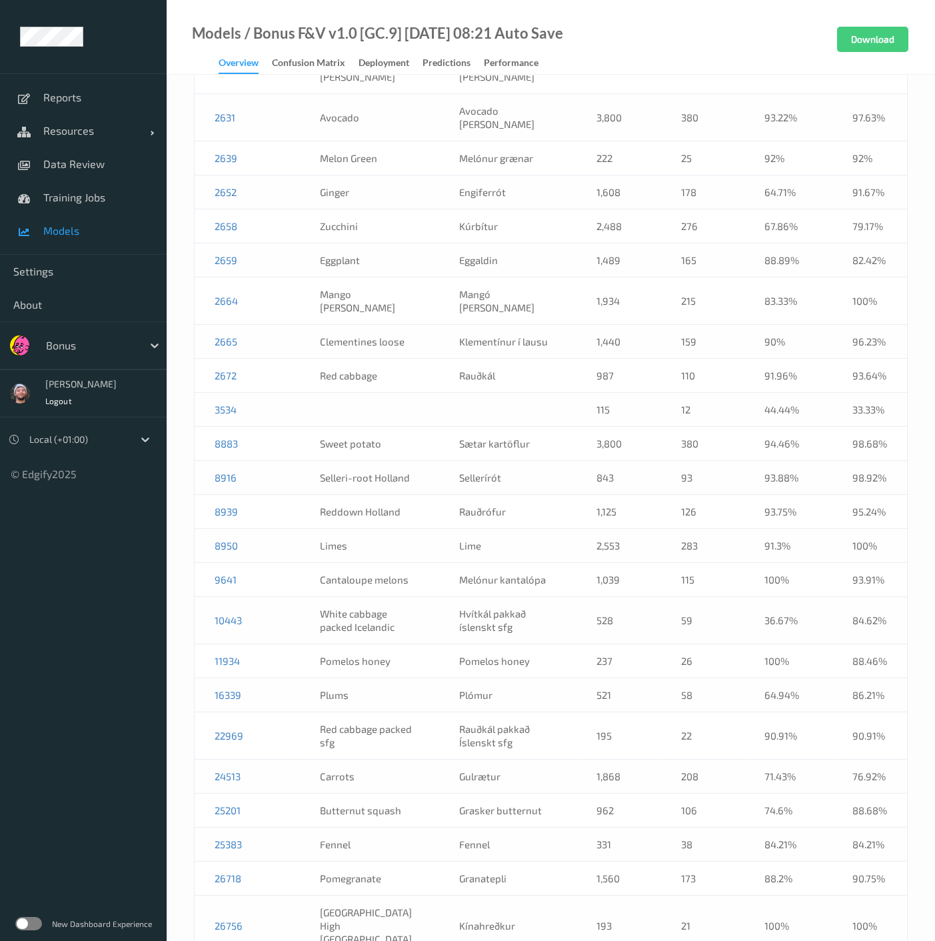
scroll to position [987, 0]
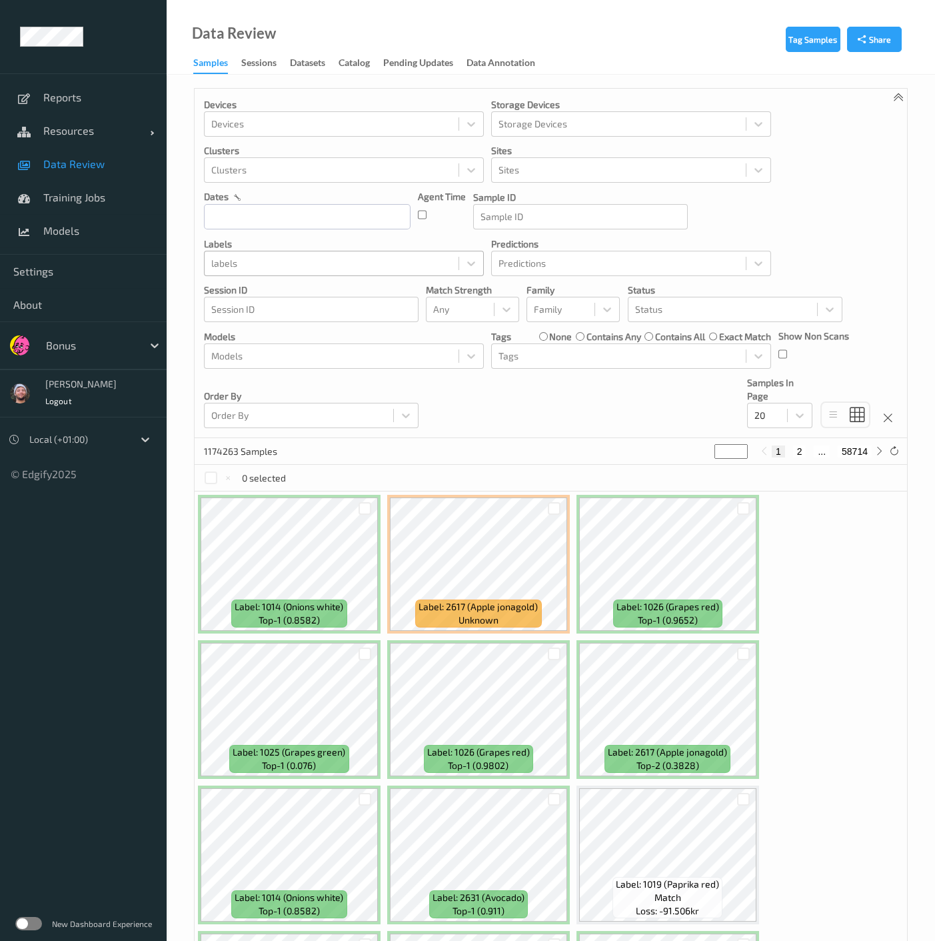
click at [260, 263] on div at bounding box center [331, 263] width 241 height 16
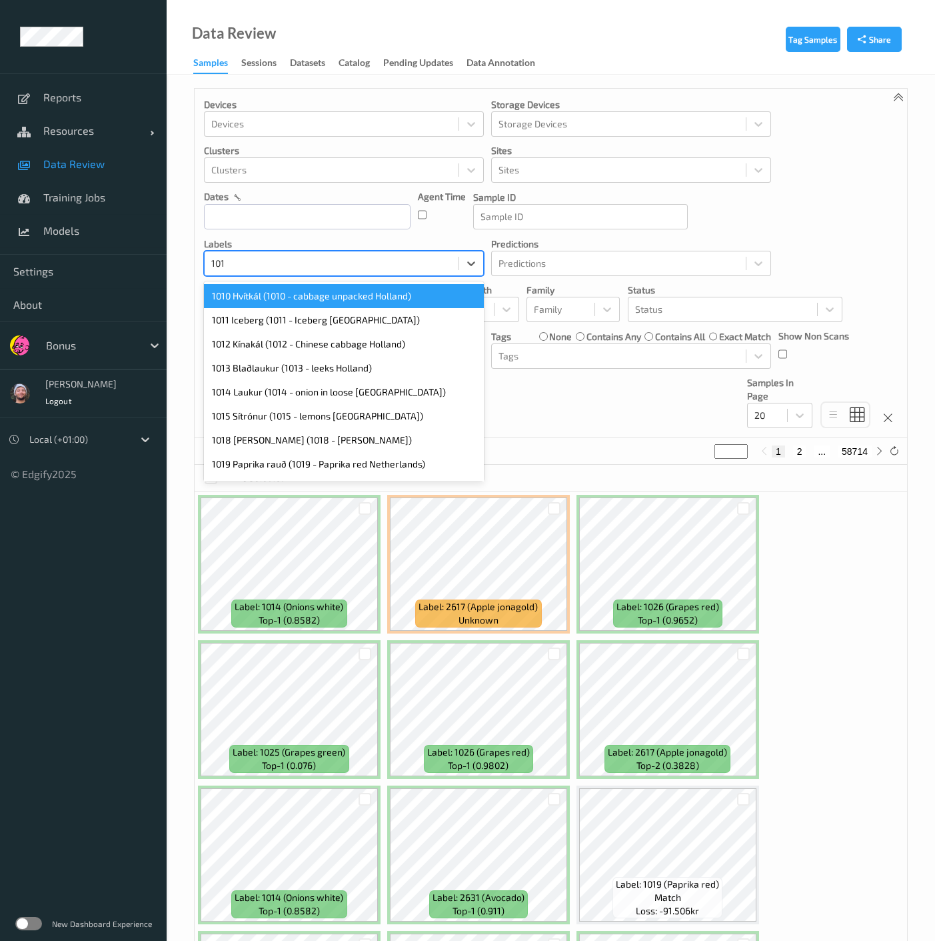
type input "1019"
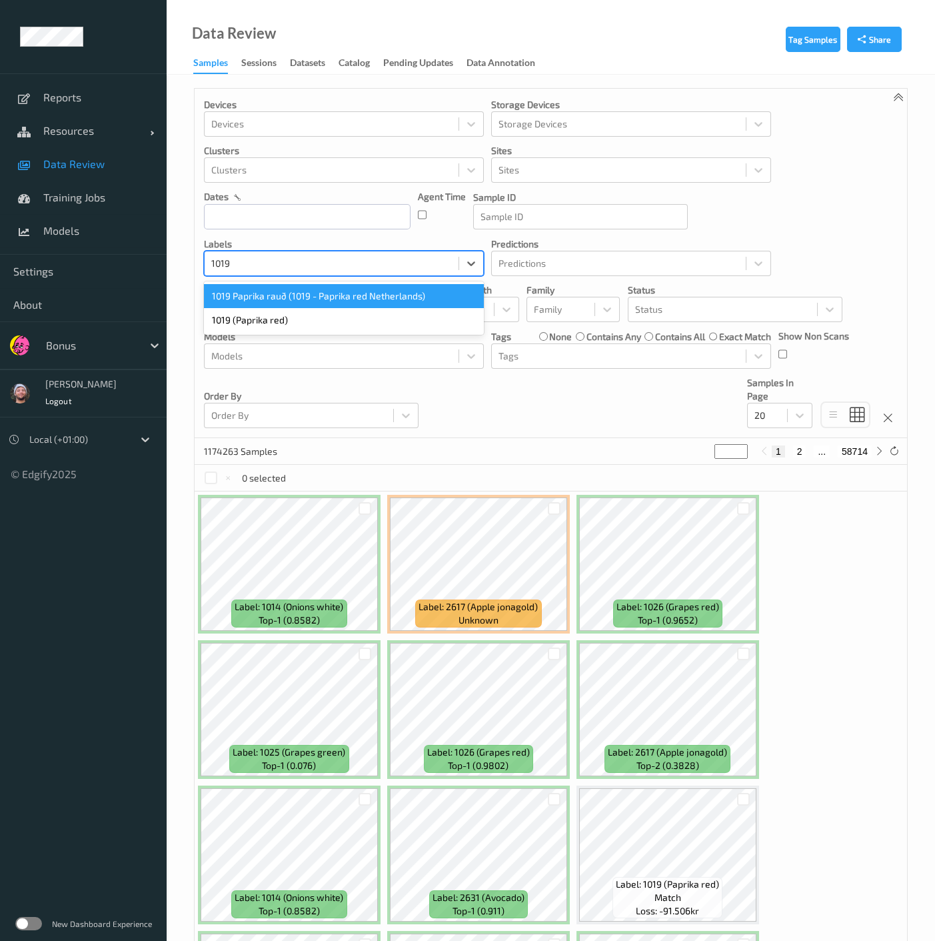
click at [326, 325] on div "1019 (Paprika red)" at bounding box center [344, 320] width 280 height 24
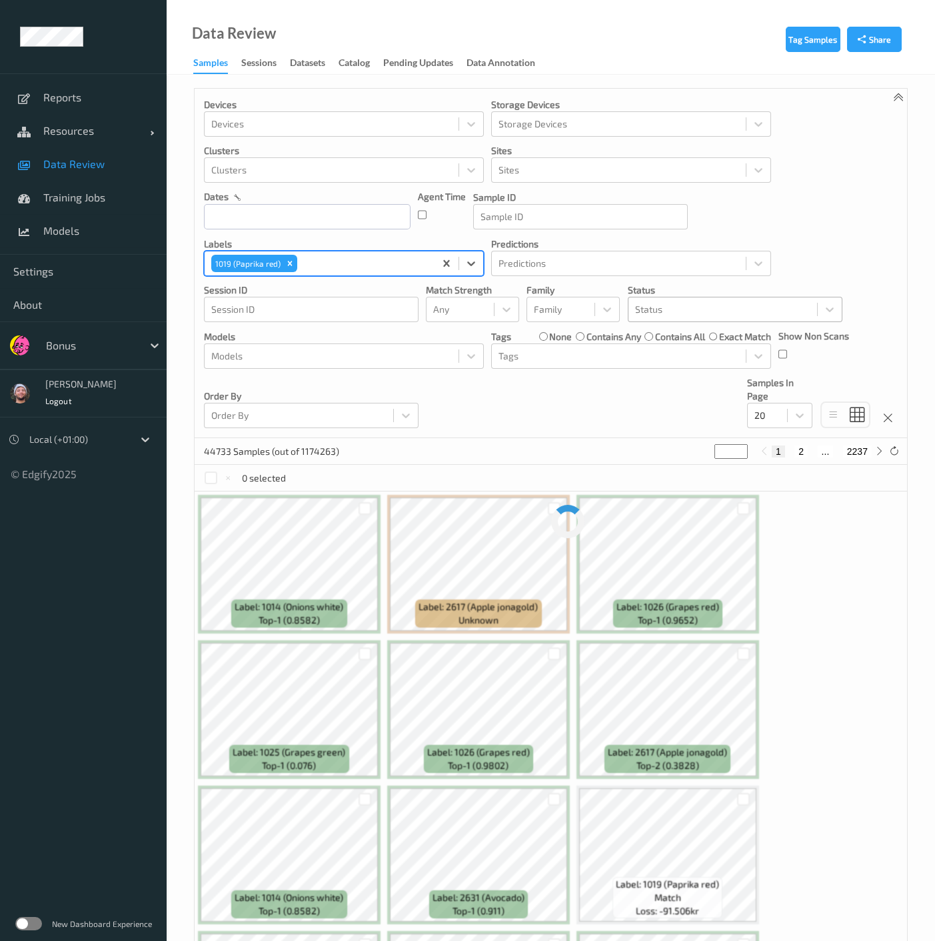
click at [675, 311] on div at bounding box center [722, 309] width 175 height 16
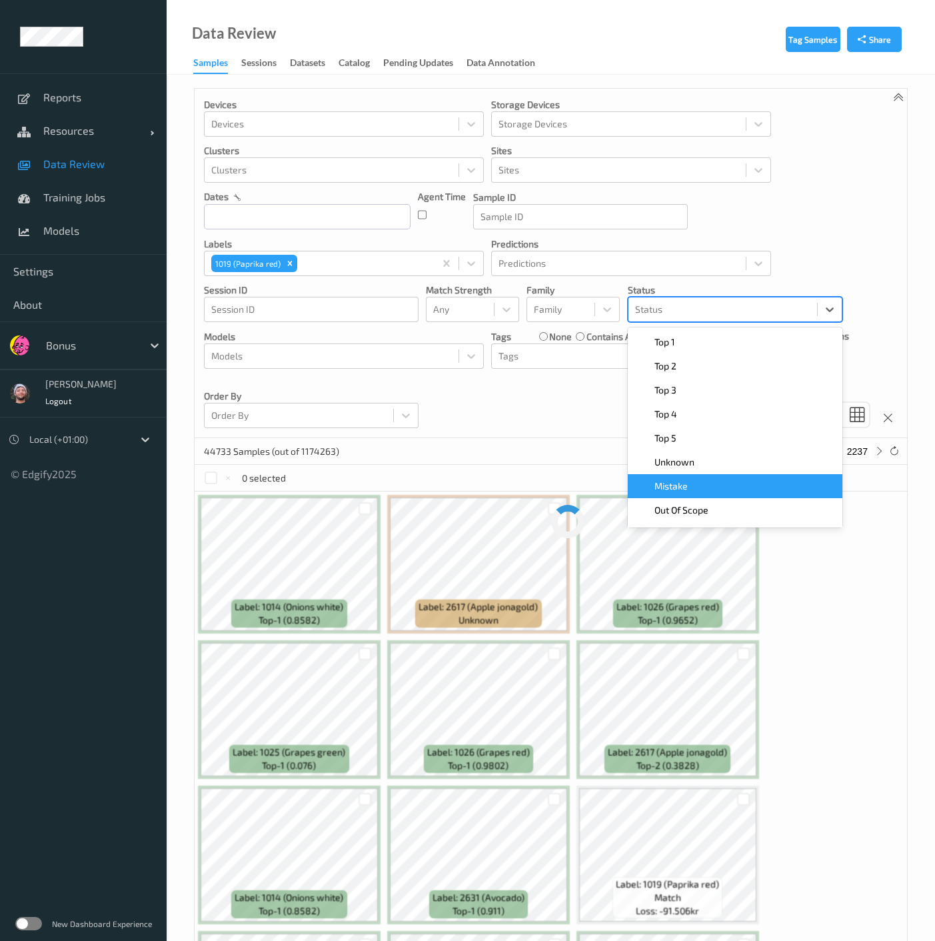
click at [699, 488] on div "Mistake" at bounding box center [735, 485] width 199 height 13
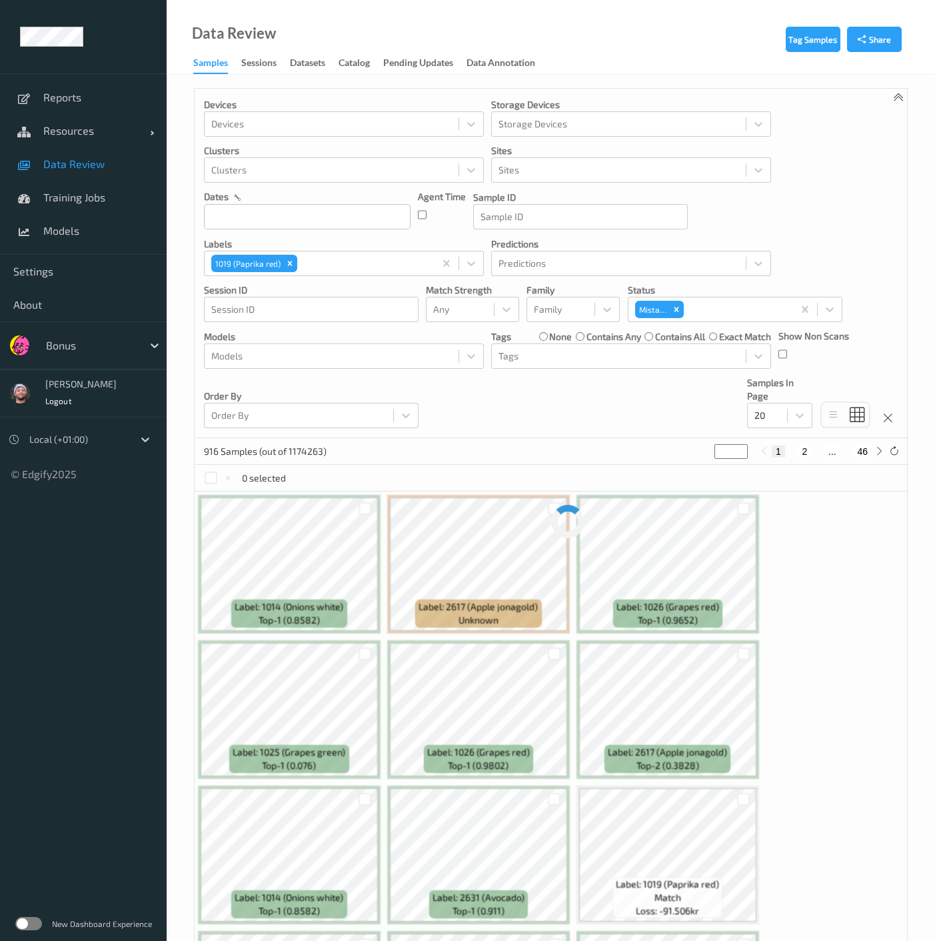
click at [485, 440] on div "916 Samples (out of 1174263) * 1 2 ... 46" at bounding box center [551, 451] width 713 height 27
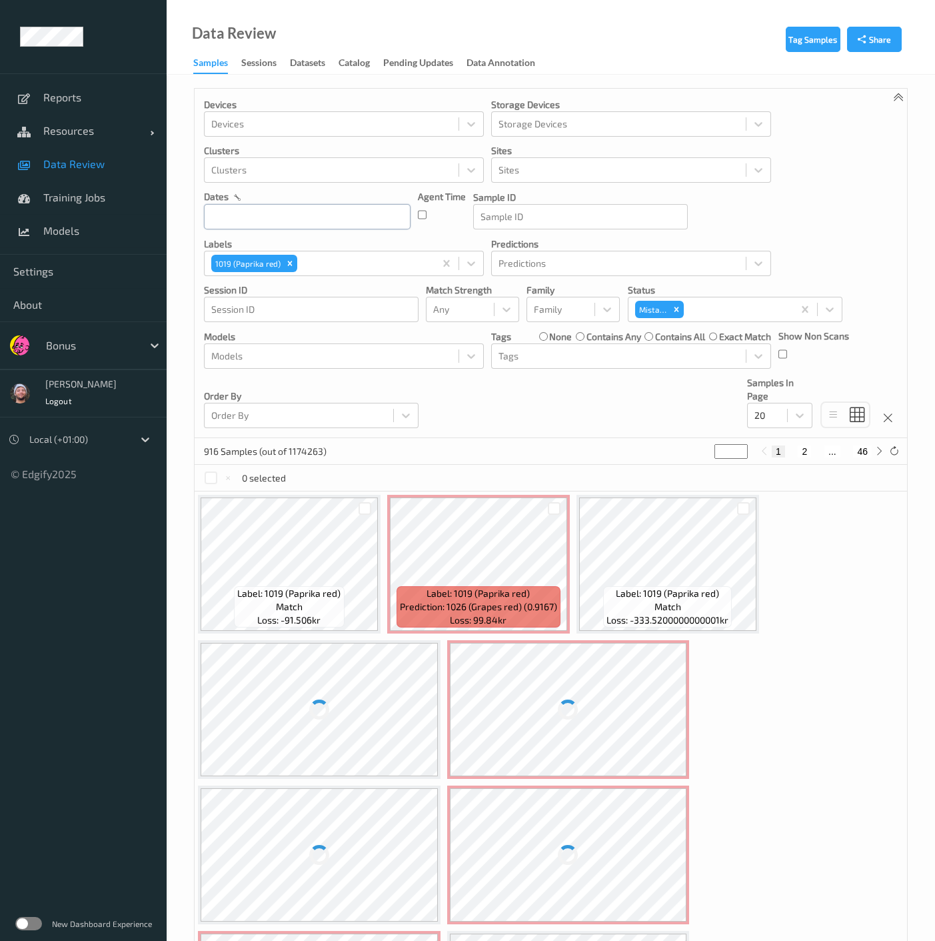
click at [268, 215] on input "text" at bounding box center [307, 216] width 207 height 25
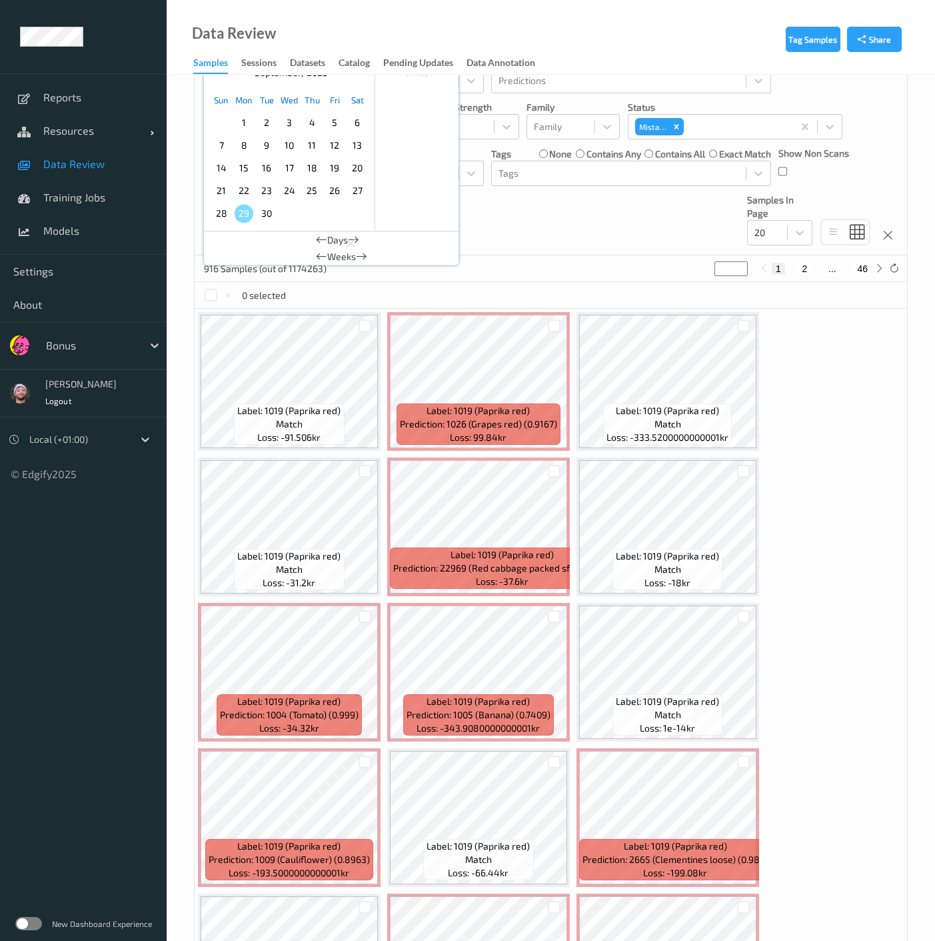
scroll to position [100, 0]
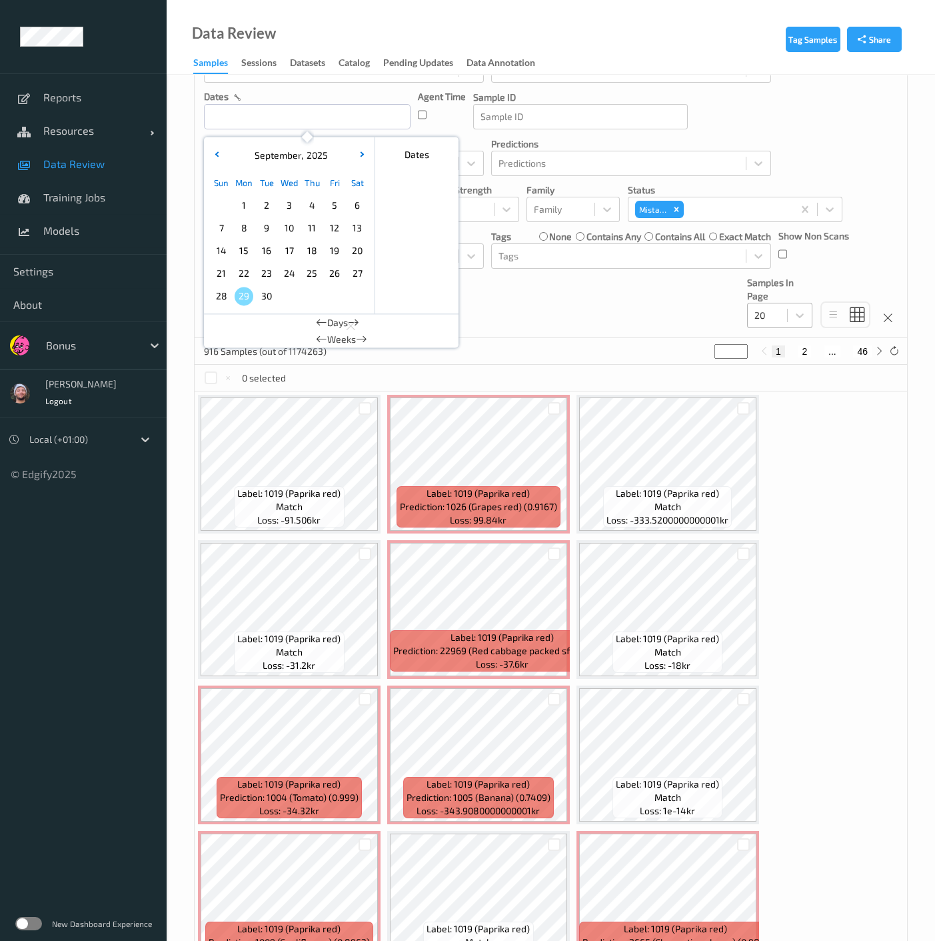
click at [785, 327] on div "20" at bounding box center [779, 315] width 65 height 25
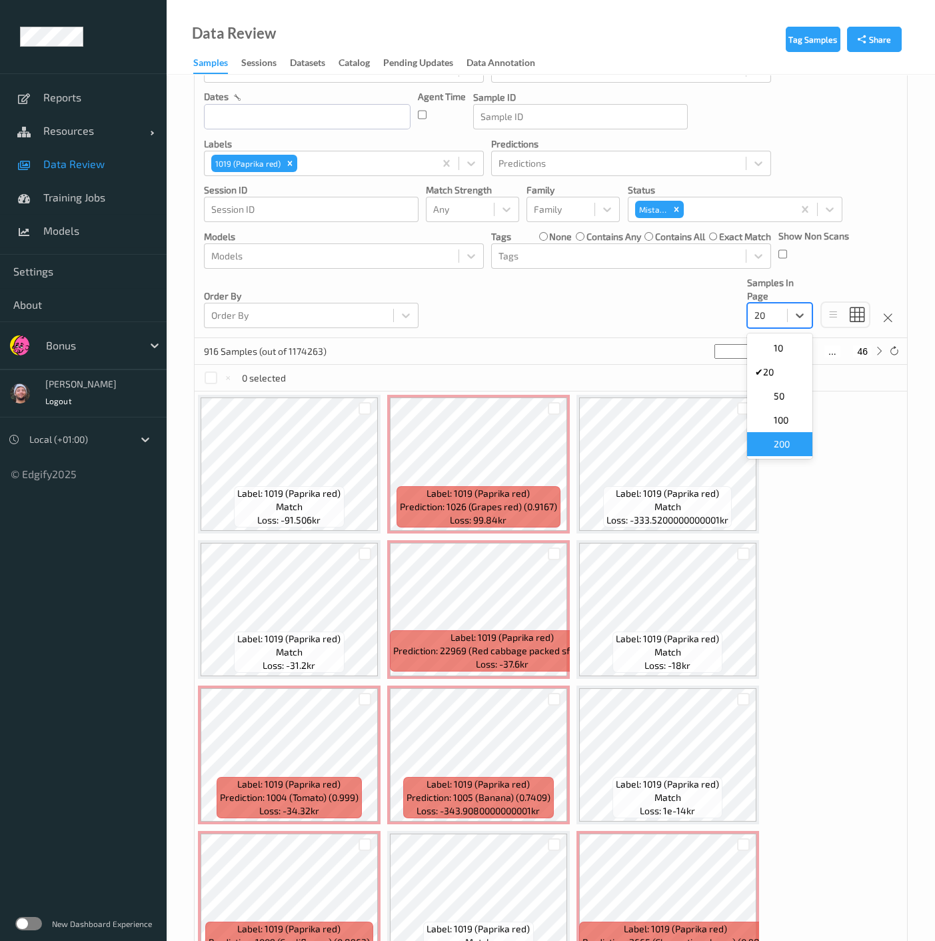
click at [793, 441] on div "200" at bounding box center [779, 443] width 49 height 13
click at [587, 294] on div "Devices Devices Storage Devices Storage Devices Clusters Clusters Sites Sites d…" at bounding box center [551, 163] width 713 height 349
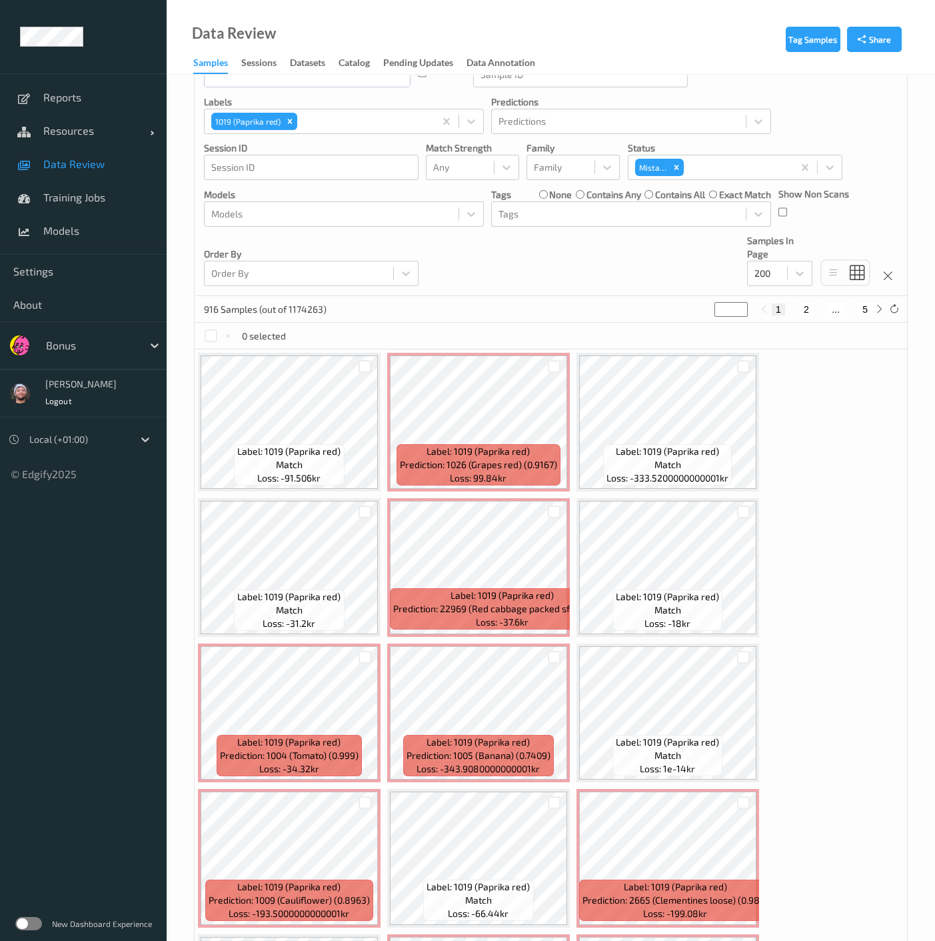
scroll to position [0, 0]
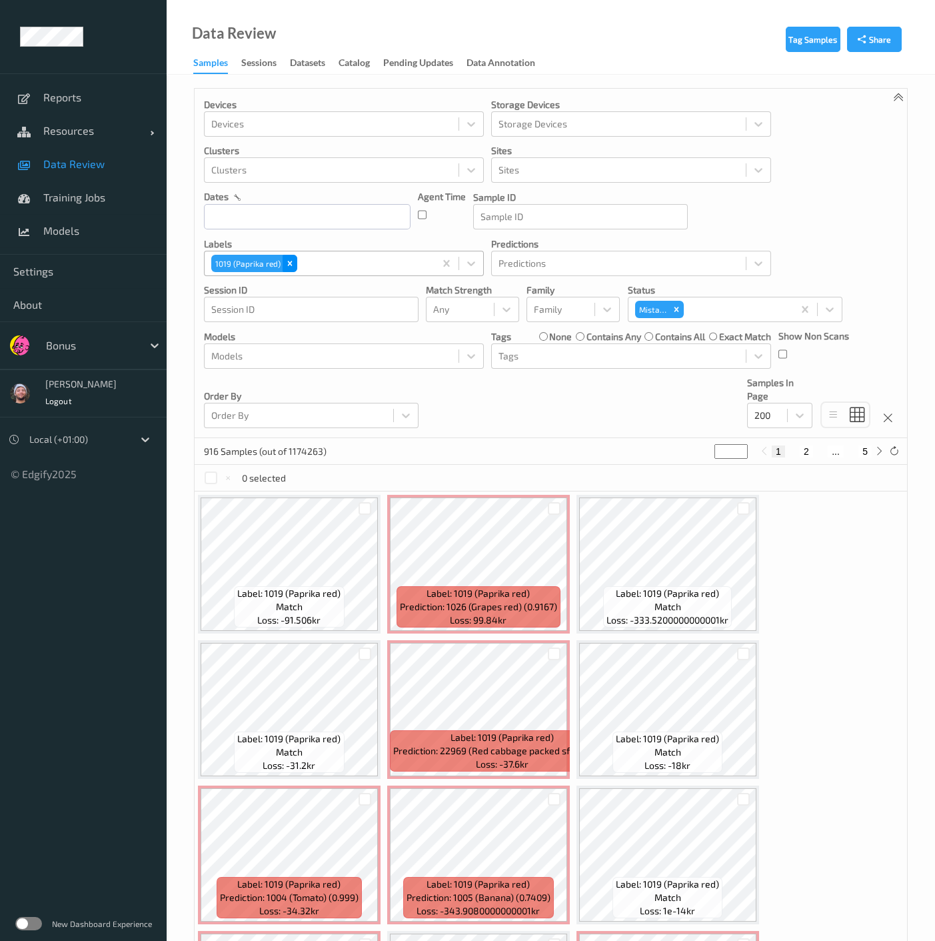
click at [293, 263] on div "Remove 1019 (Paprika red)" at bounding box center [290, 263] width 15 height 17
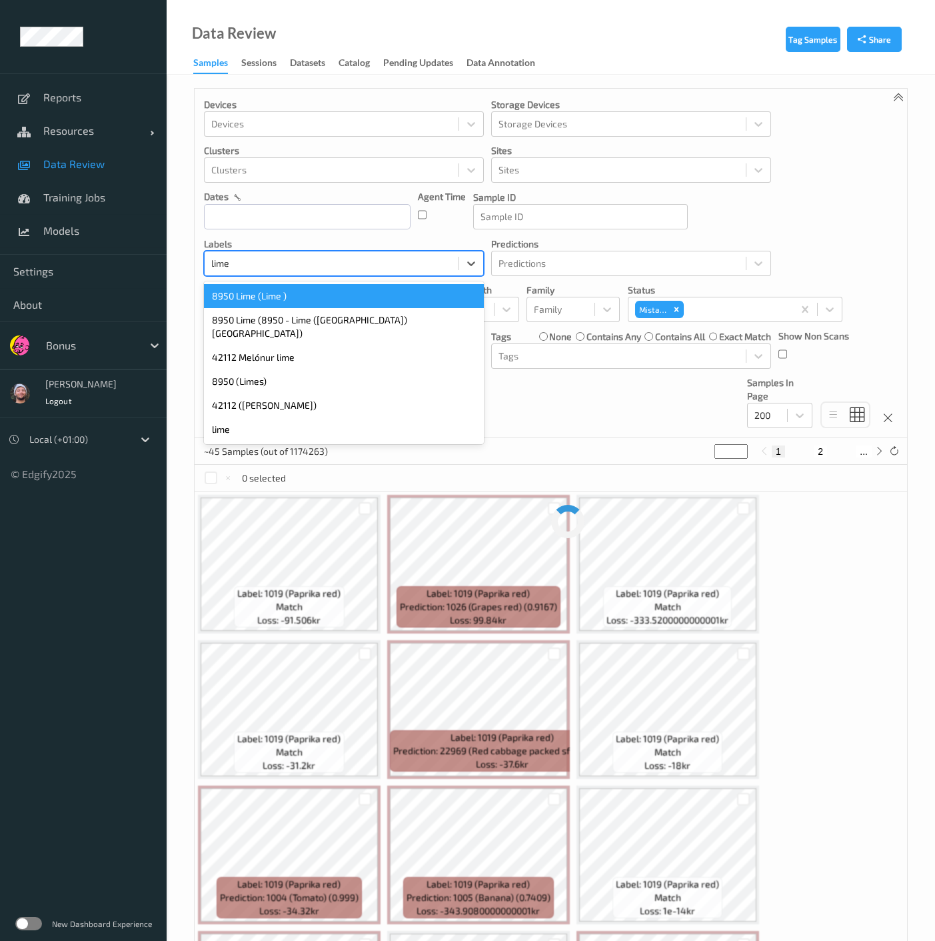
type input "limes"
click at [273, 286] on div "8950 (Limes)" at bounding box center [344, 296] width 280 height 24
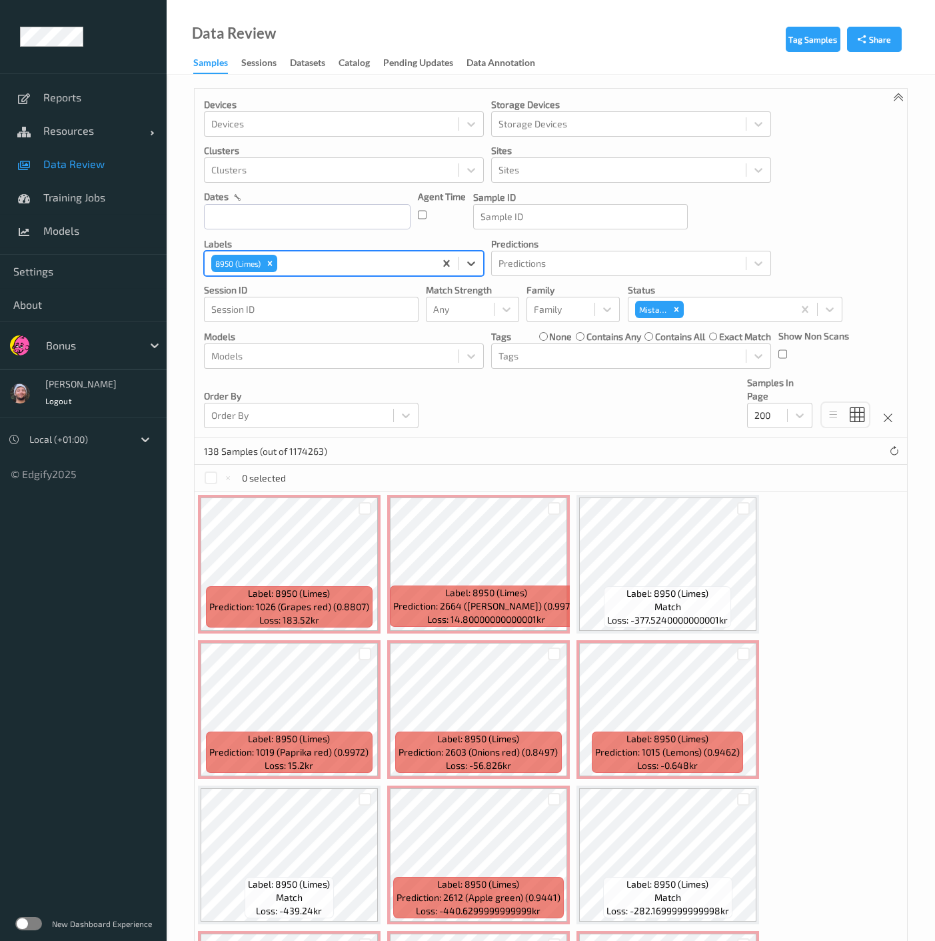
click at [336, 273] on div "Devices Devices Storage Devices Storage Devices Clusters Clusters Sites Sites d…" at bounding box center [551, 263] width 713 height 349
click at [336, 270] on div at bounding box center [354, 263] width 148 height 16
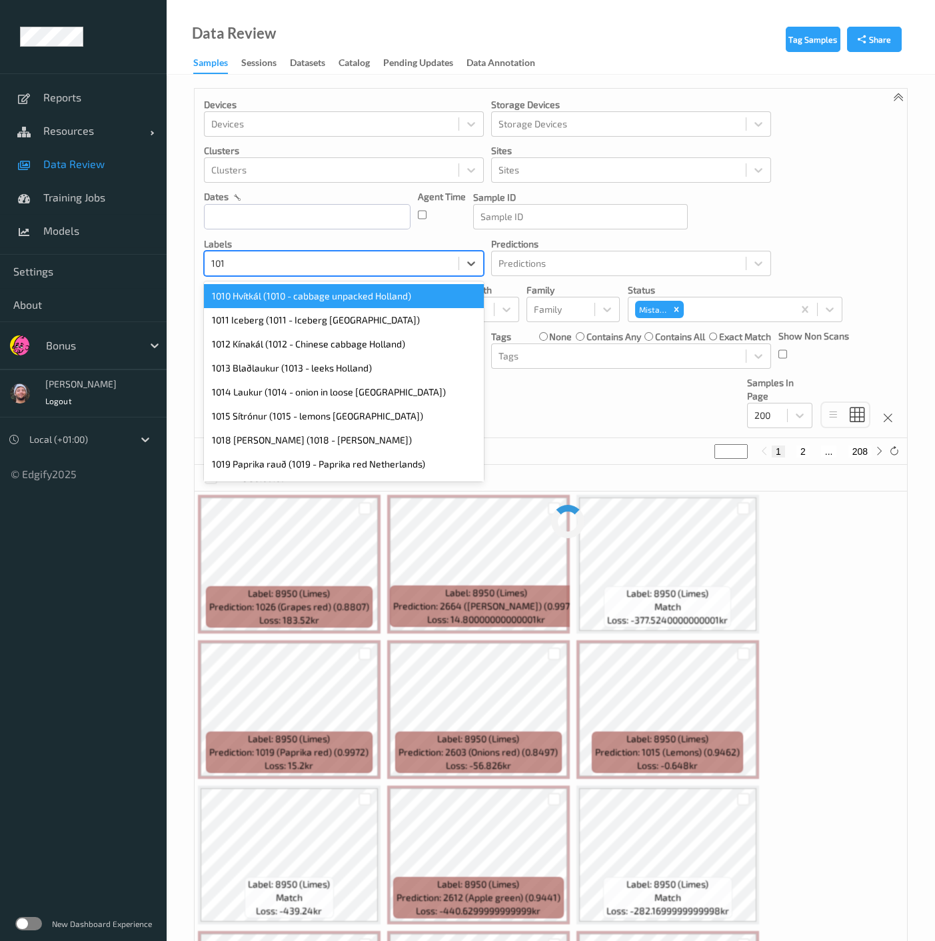
type input "1014"
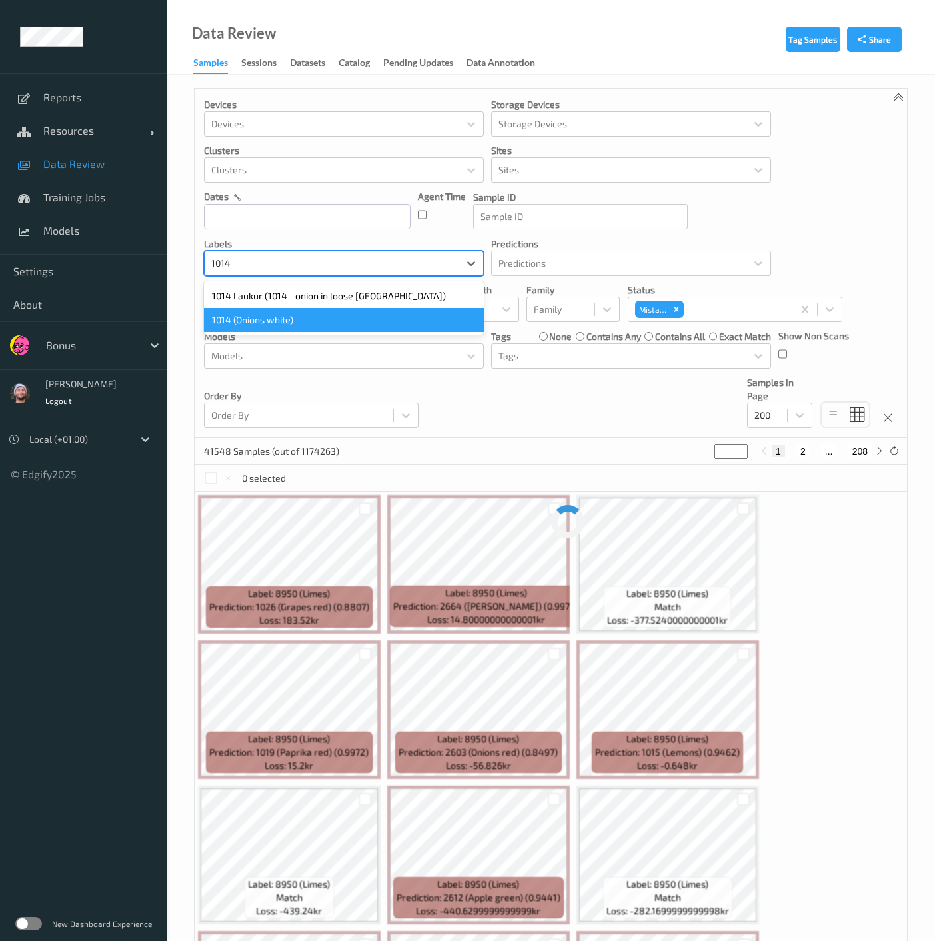
click at [295, 315] on div "1014 (Onions white)" at bounding box center [344, 320] width 280 height 24
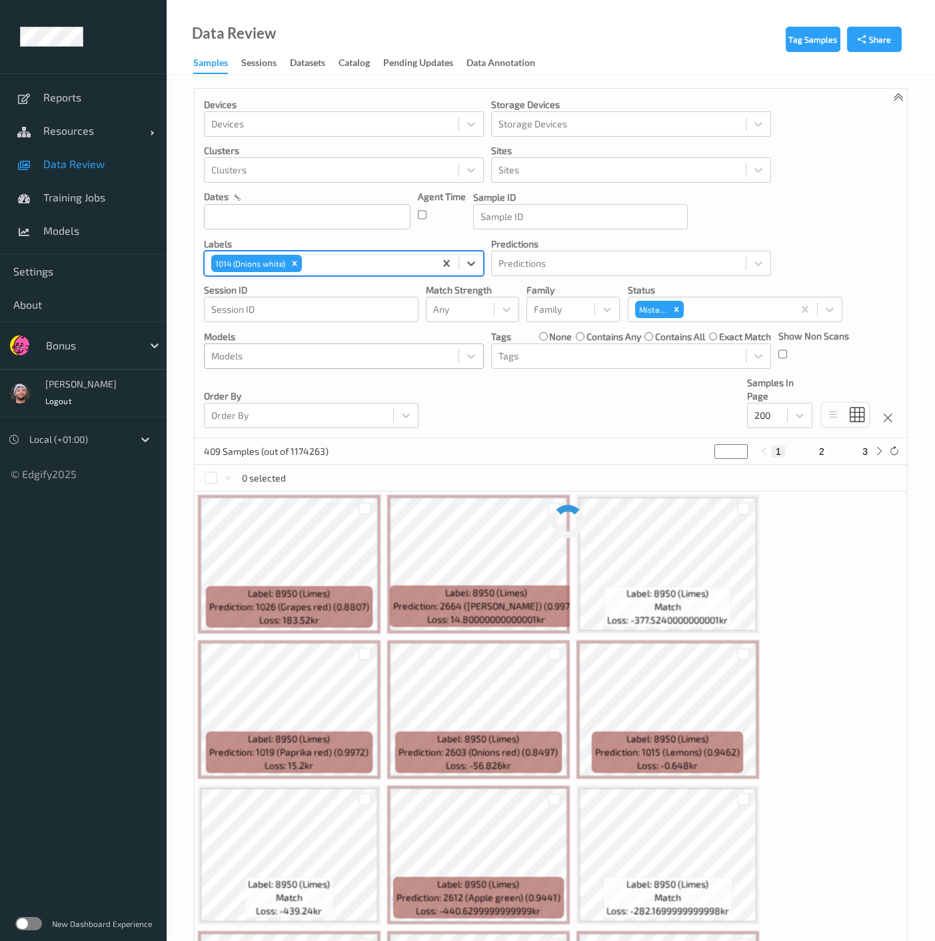
click at [383, 358] on div at bounding box center [331, 356] width 241 height 16
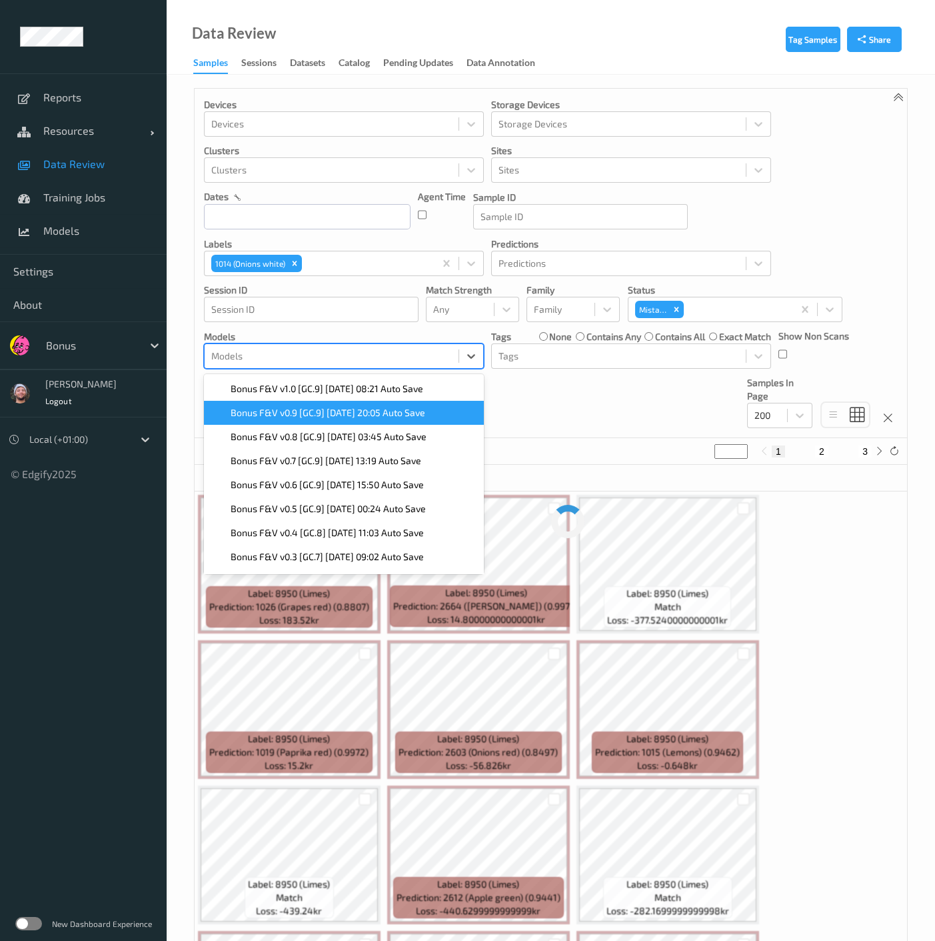
click at [529, 405] on div "Devices Devices Storage Devices Storage Devices Clusters Clusters Sites Sites d…" at bounding box center [551, 263] width 713 height 349
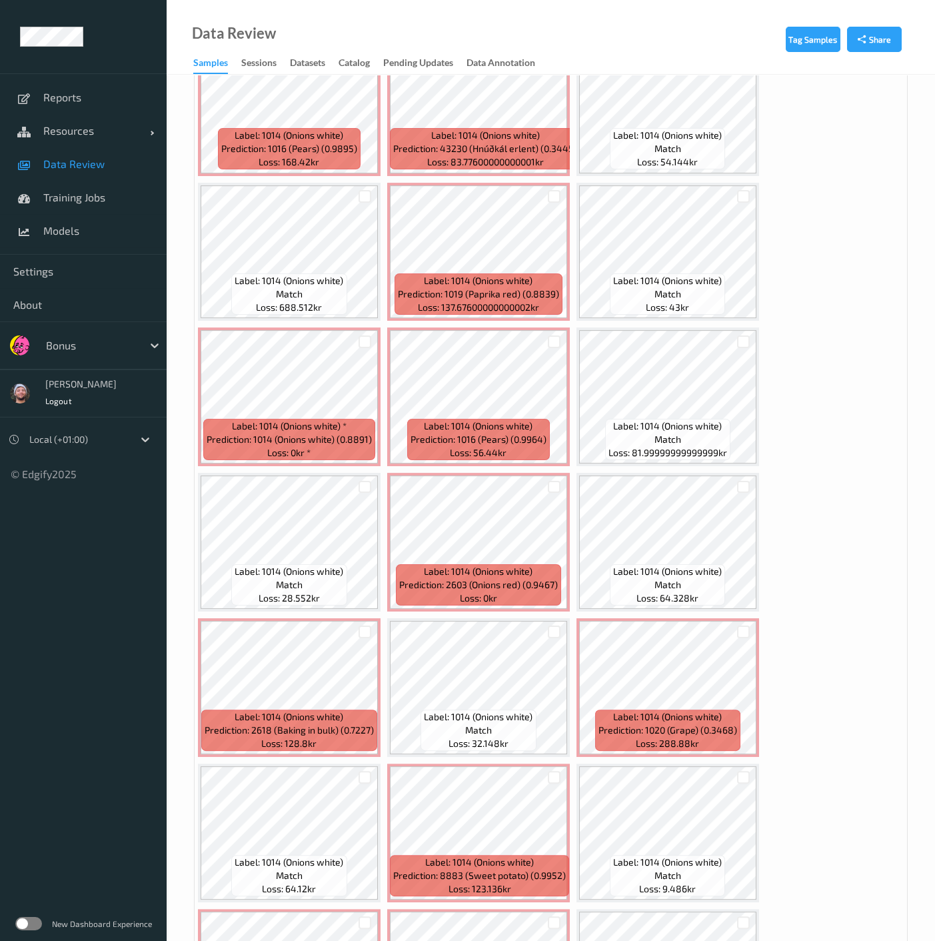
scroll to position [2518, 0]
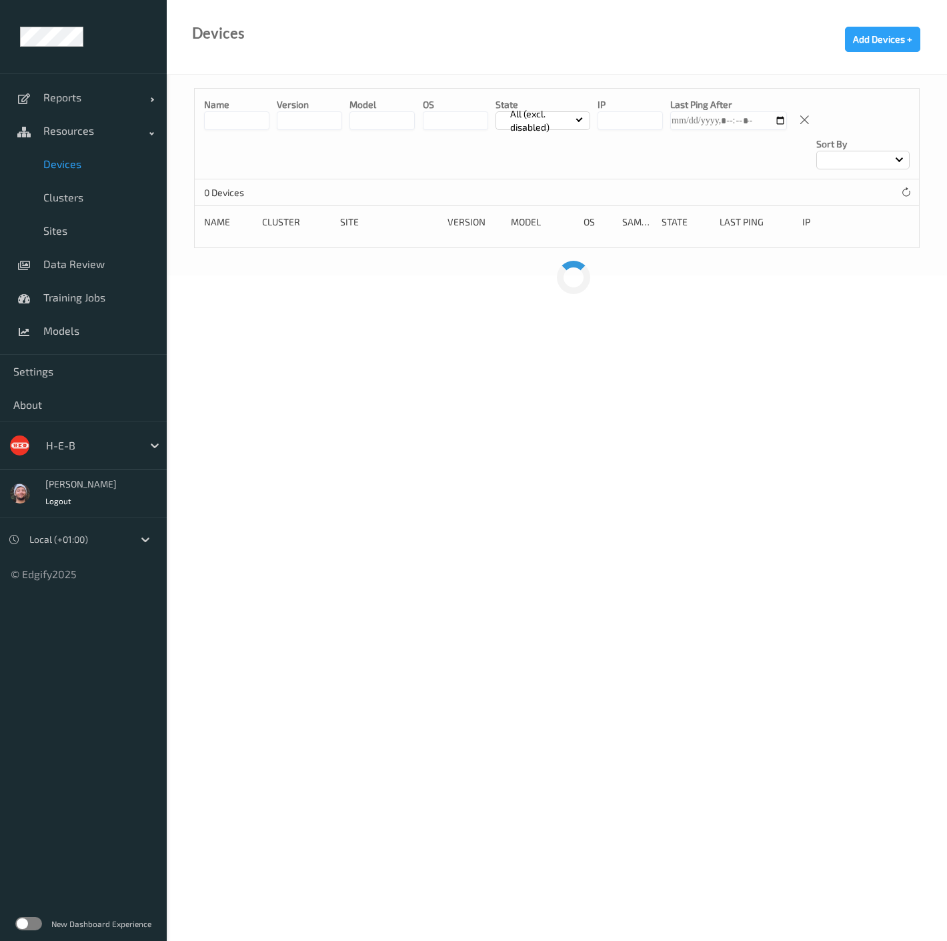
click at [83, 163] on span "Devices" at bounding box center [98, 163] width 110 height 13
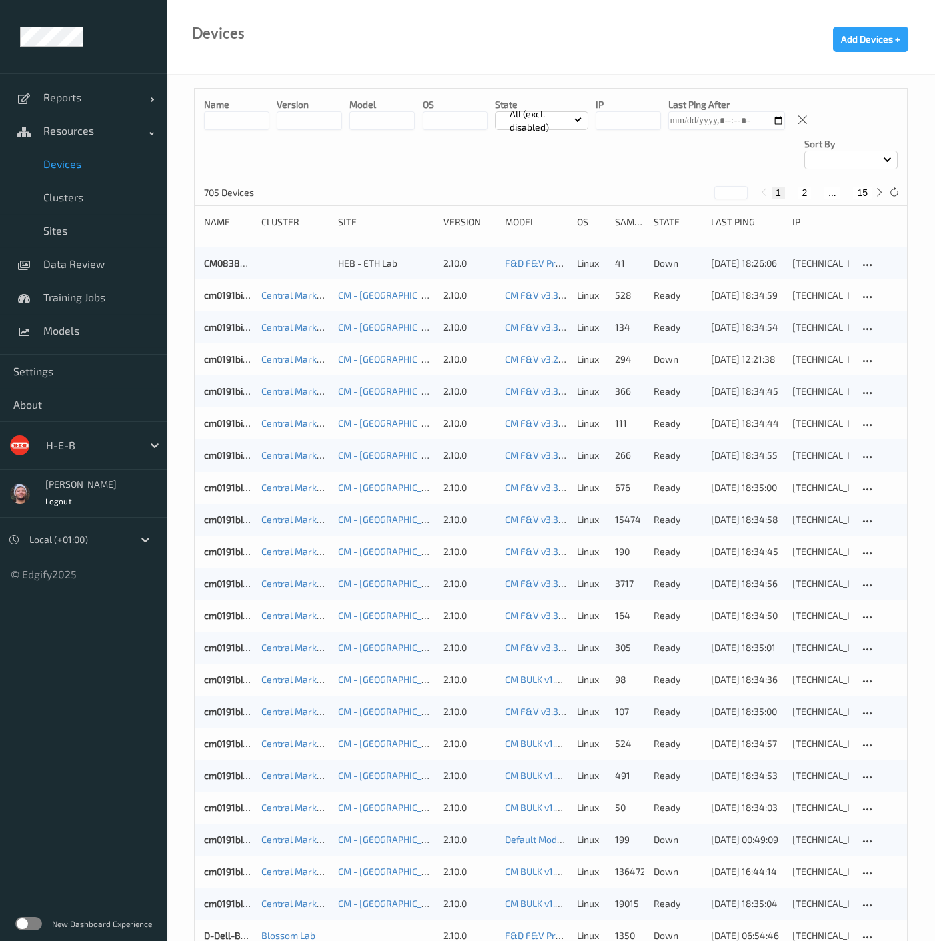
click at [863, 187] on button "15" at bounding box center [862, 193] width 19 height 12
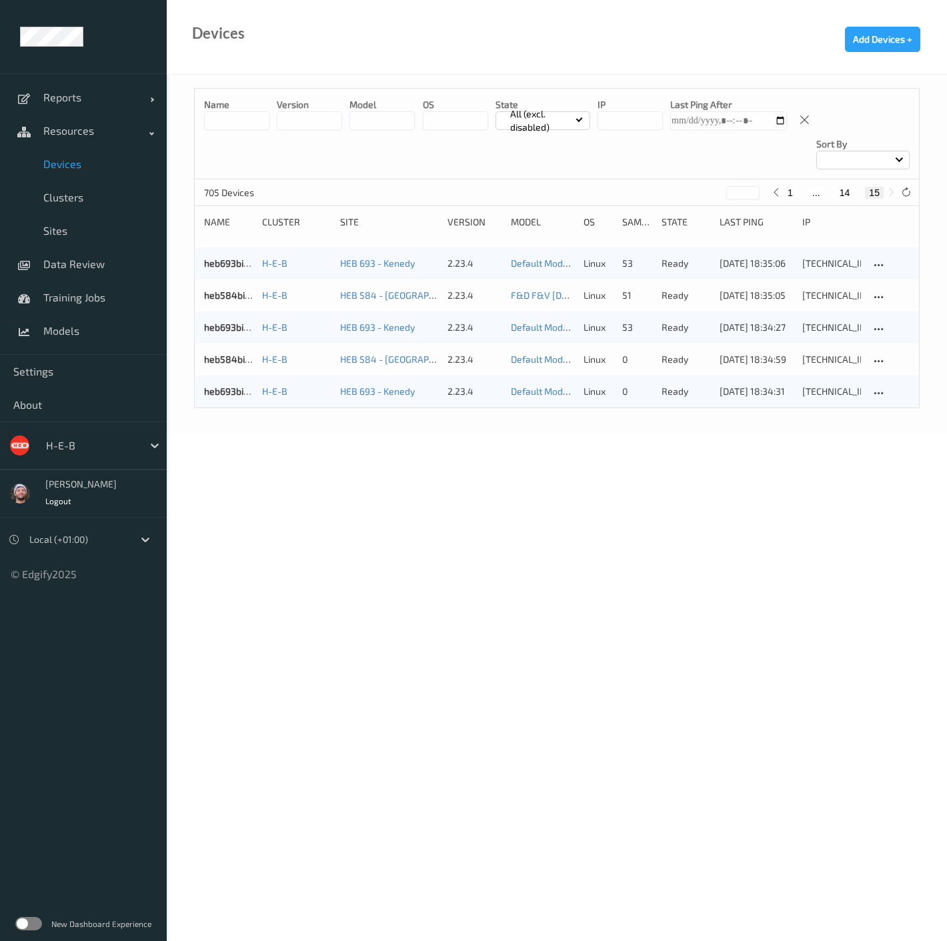
click at [843, 187] on button "14" at bounding box center [844, 193] width 19 height 12
type input "**"
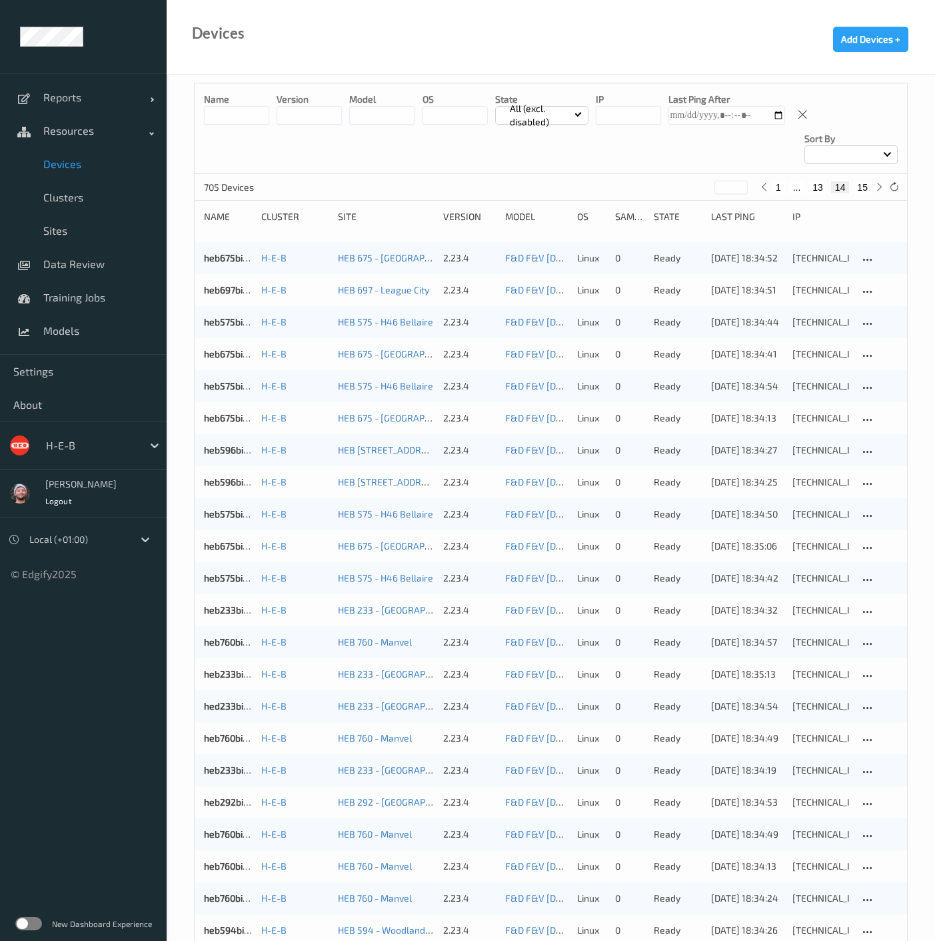
scroll to position [894, 0]
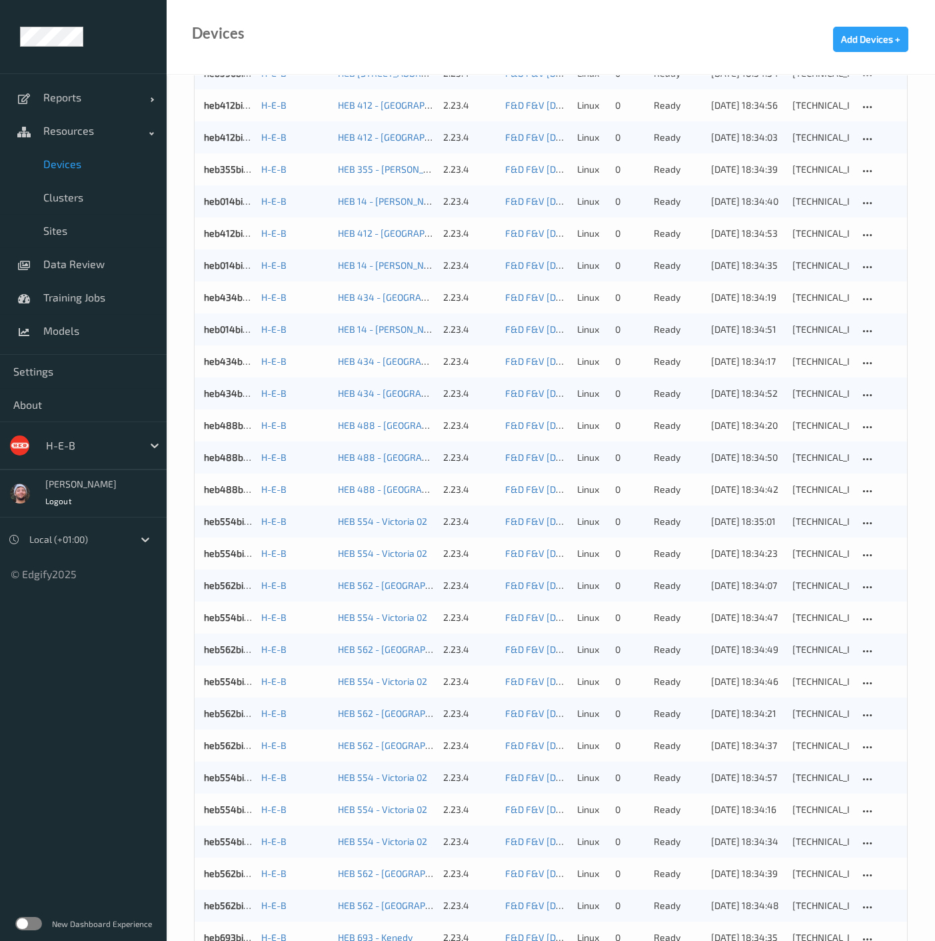
click at [375, 52] on div "Devices Add Devices +" at bounding box center [551, 37] width 769 height 75
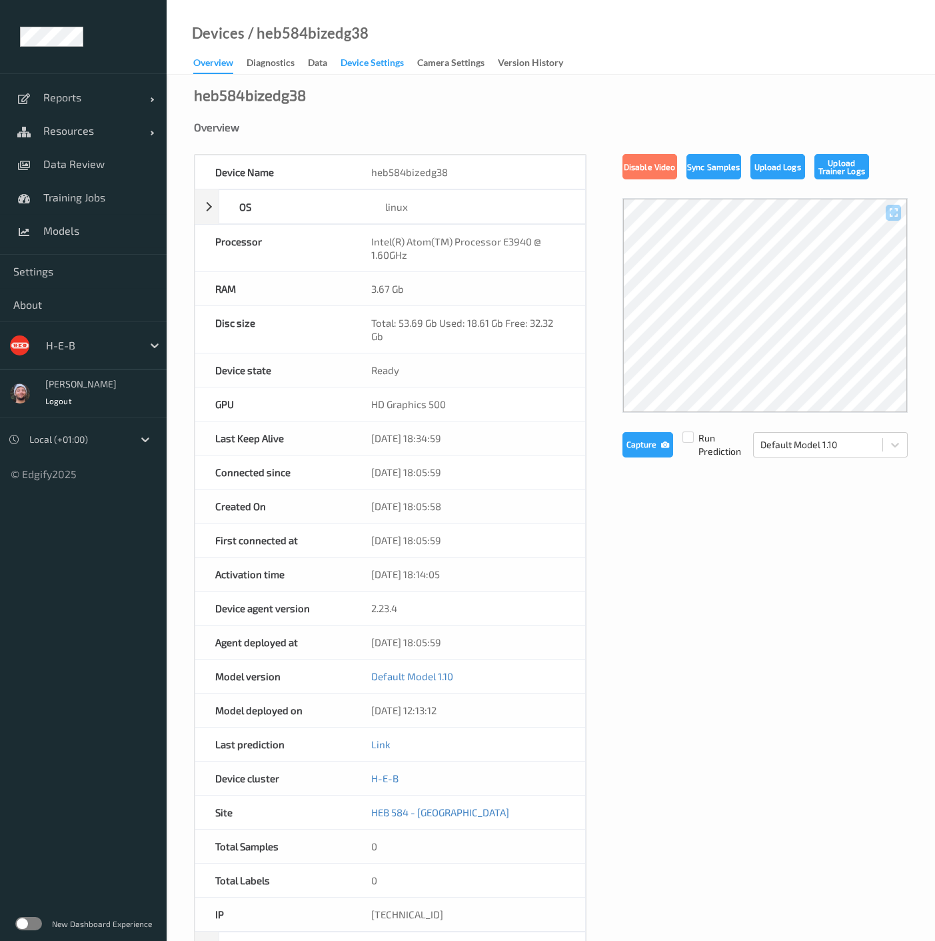
click at [368, 63] on div "Device Settings" at bounding box center [372, 64] width 63 height 17
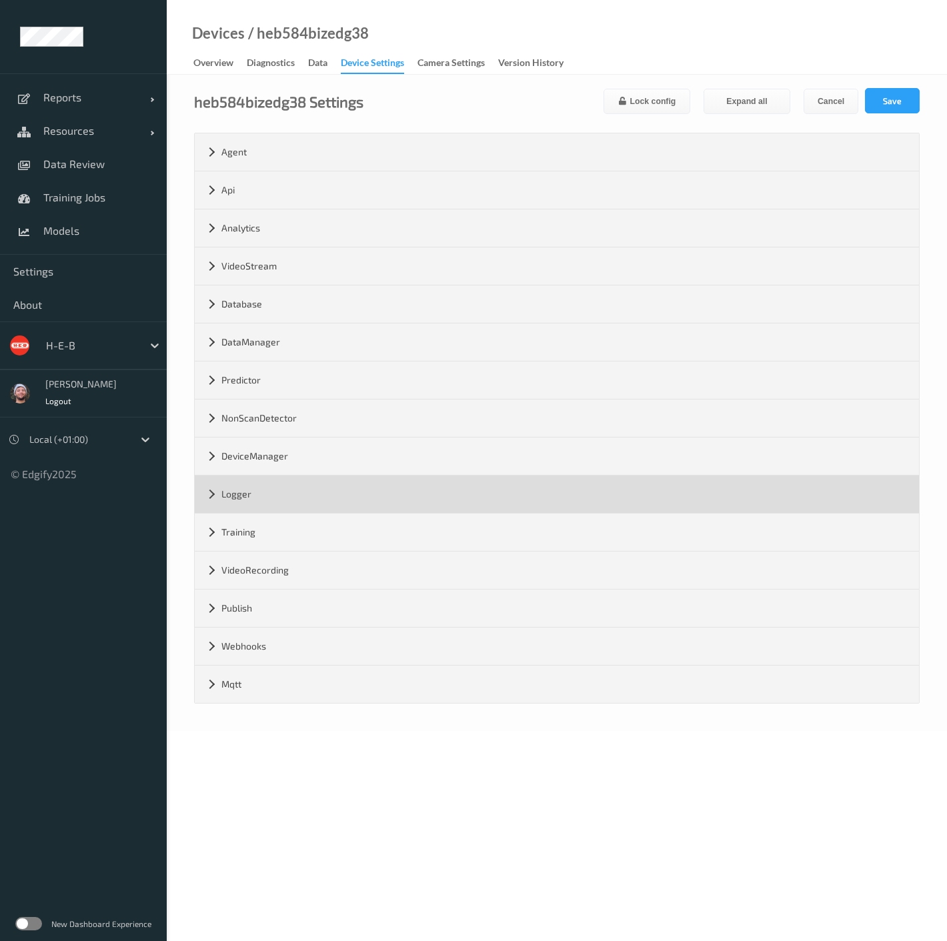
click at [312, 494] on div "Logger" at bounding box center [557, 493] width 724 height 37
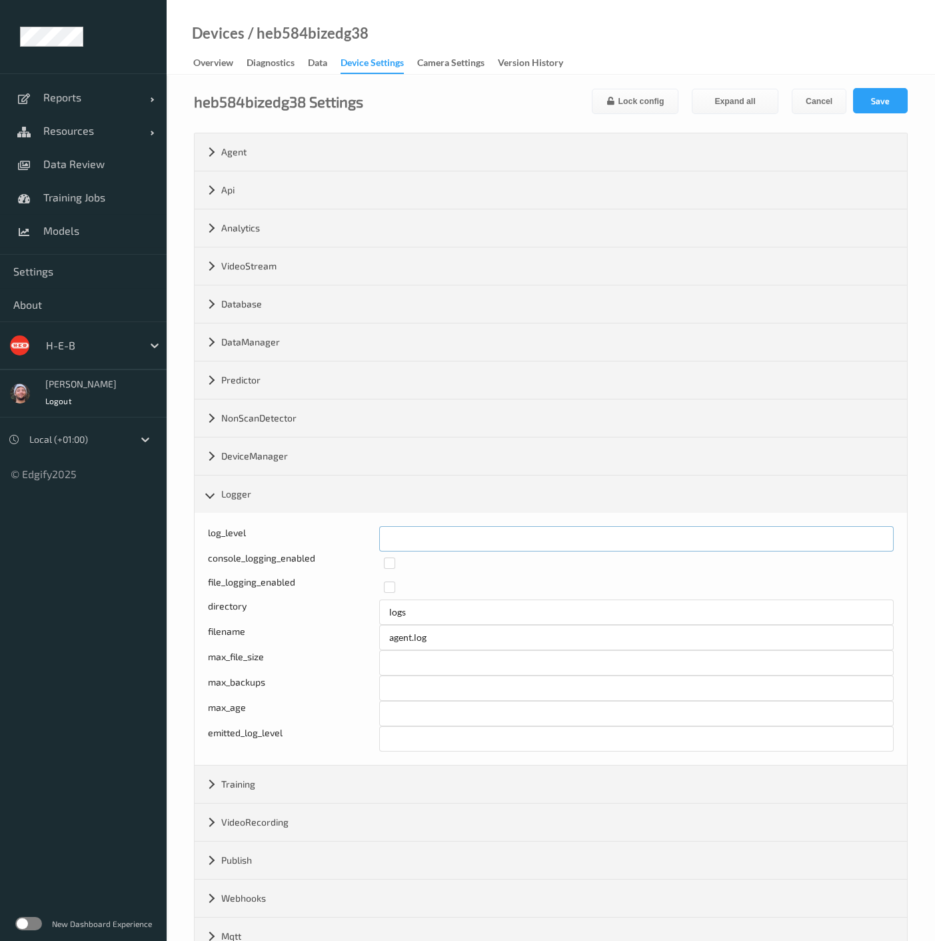
click at [378, 533] on div "log_level *" at bounding box center [551, 538] width 686 height 25
click at [885, 536] on input "*" at bounding box center [636, 538] width 515 height 25
type input "*"
click at [881, 535] on input "*" at bounding box center [636, 538] width 515 height 25
click at [887, 105] on button "Save" at bounding box center [880, 100] width 55 height 25
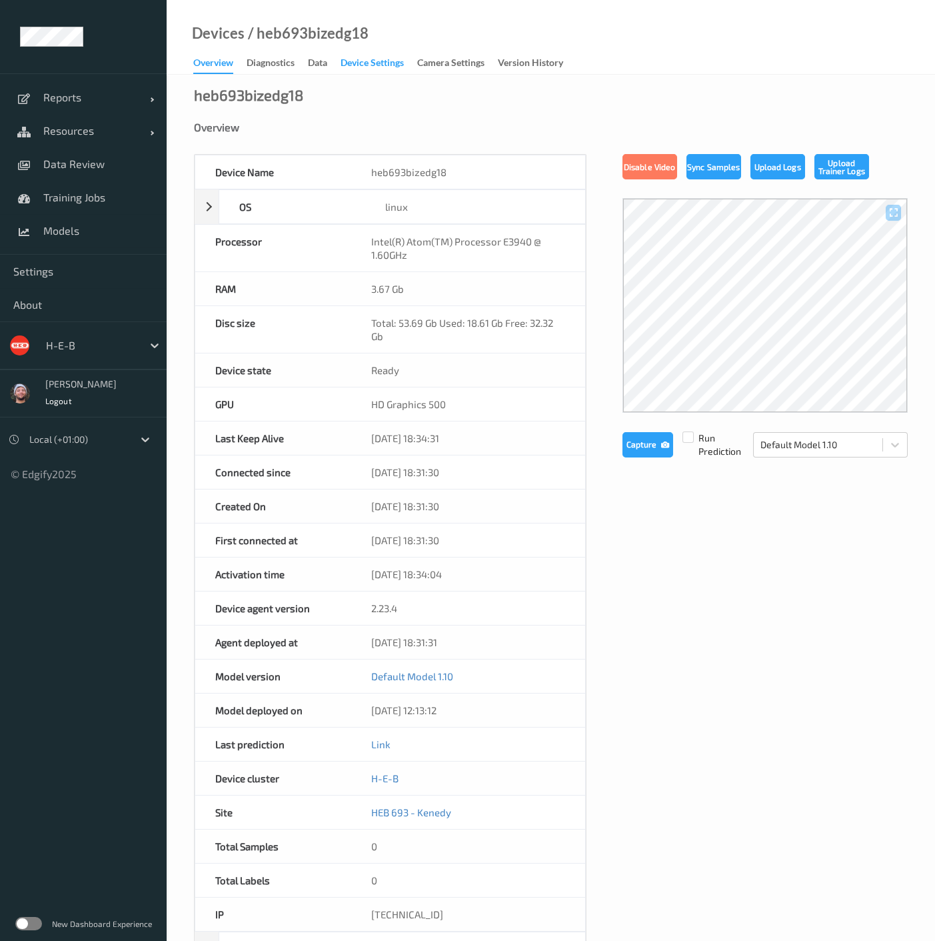
click at [394, 67] on div "Device Settings" at bounding box center [372, 64] width 63 height 17
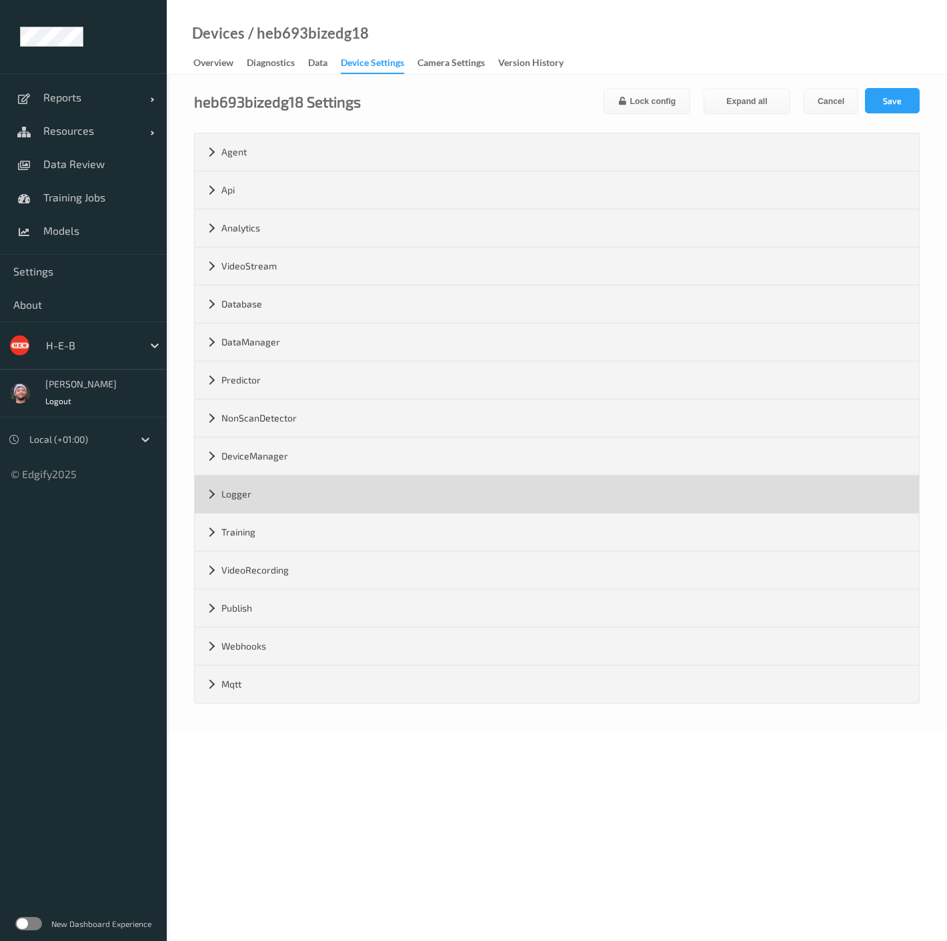
click at [263, 503] on div "Logger" at bounding box center [557, 493] width 724 height 37
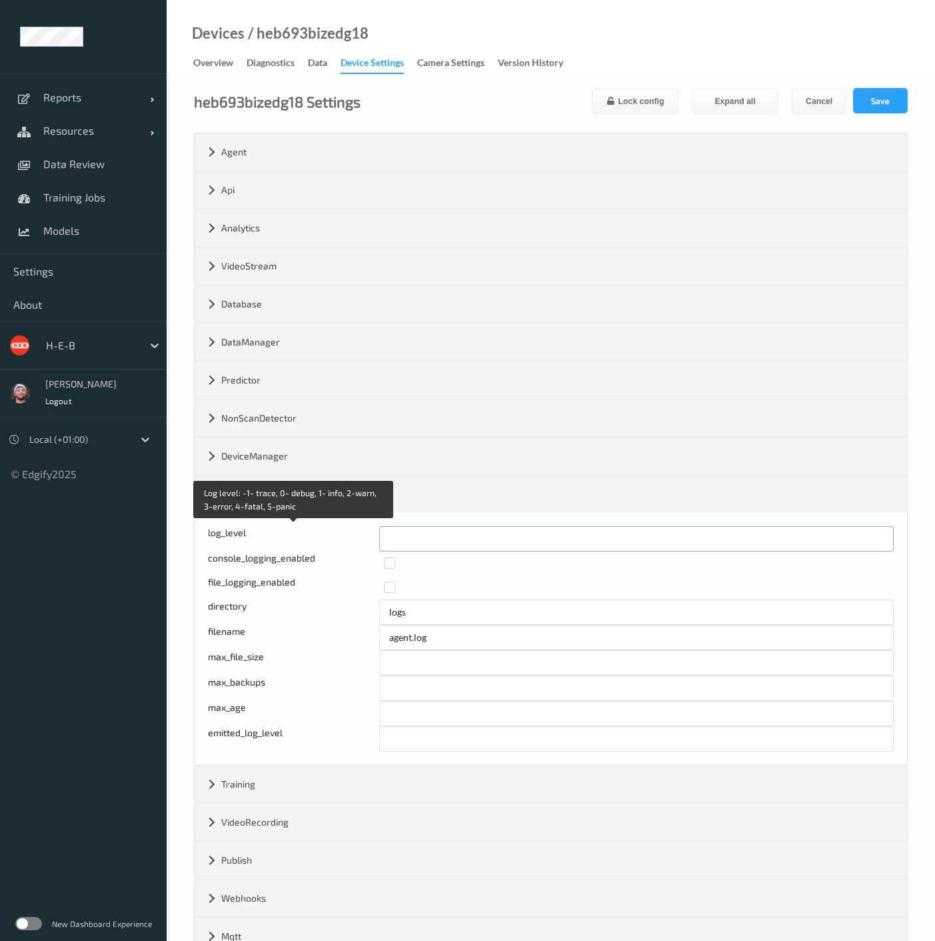
drag, startPoint x: 422, startPoint y: 540, endPoint x: 339, endPoint y: 535, distance: 82.8
click at [339, 535] on div "Log level: -1- trace, 0- debug, 1- info, 2-warn, 3-error, 4-fatal, 5-panic log_…" at bounding box center [551, 538] width 686 height 25
type input "*"
click at [878, 535] on input "*" at bounding box center [636, 538] width 515 height 25
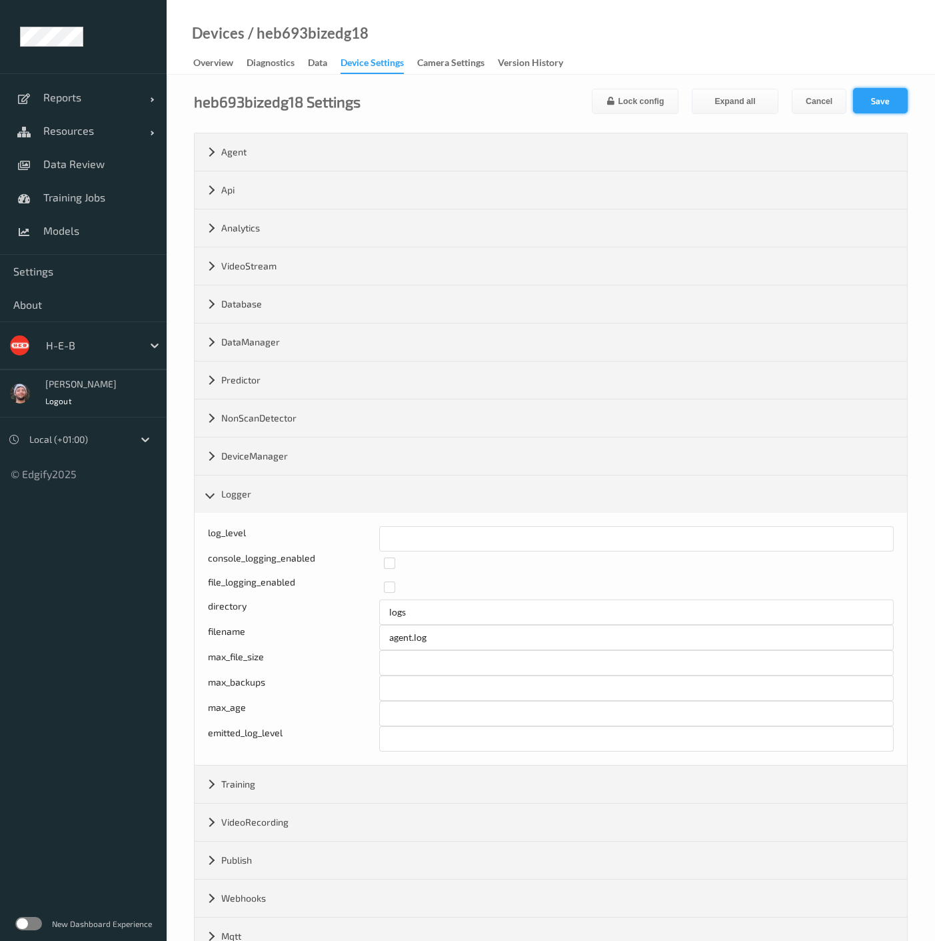
click at [887, 105] on button "Save" at bounding box center [880, 100] width 55 height 25
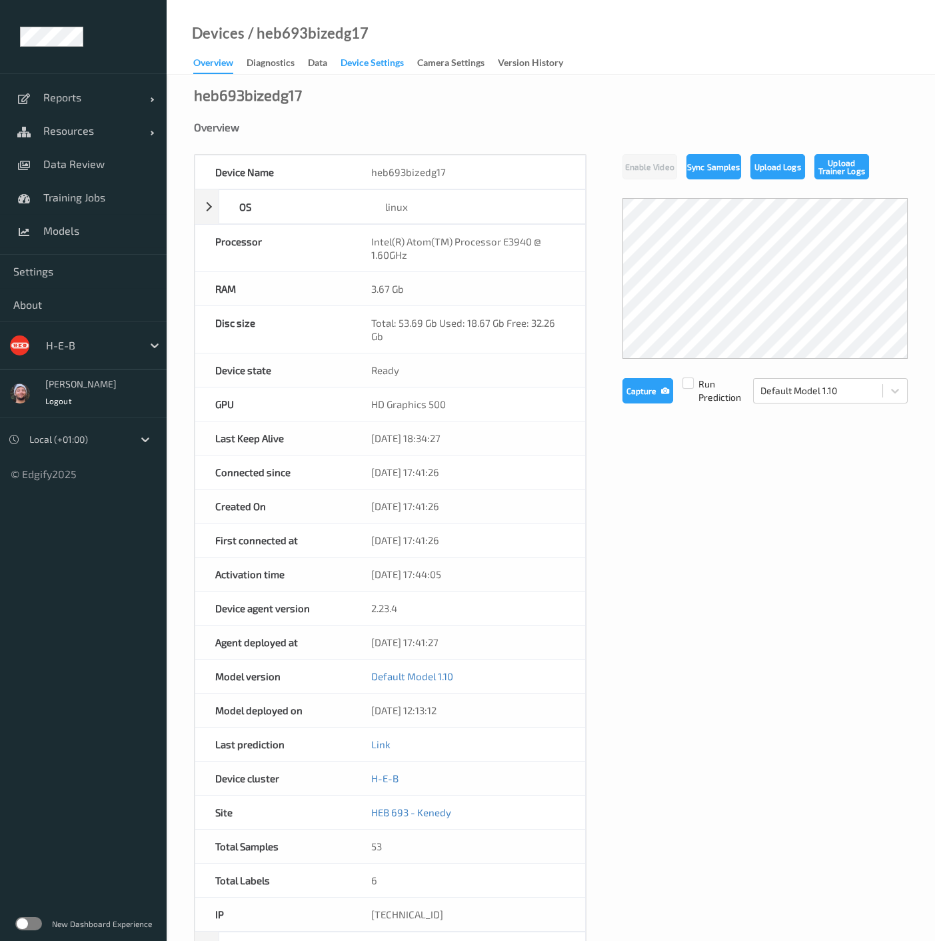
click at [381, 64] on div "Device Settings" at bounding box center [372, 64] width 63 height 17
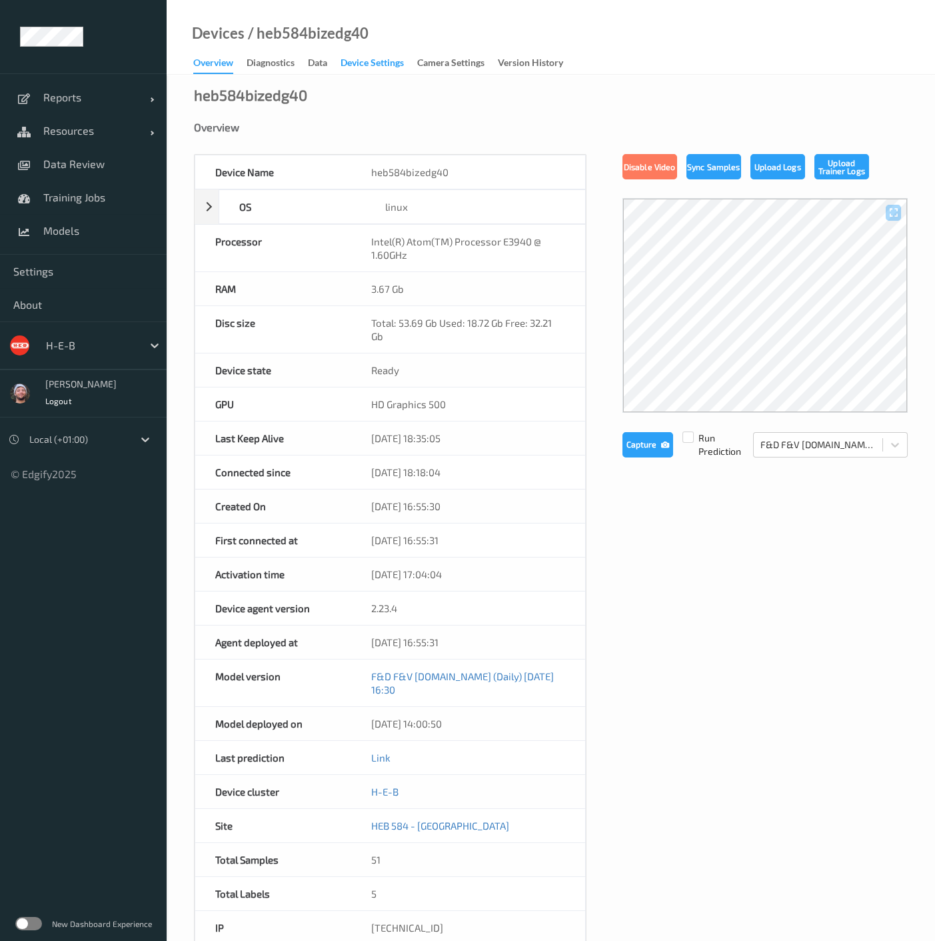
click at [370, 65] on div "Device Settings" at bounding box center [372, 64] width 63 height 17
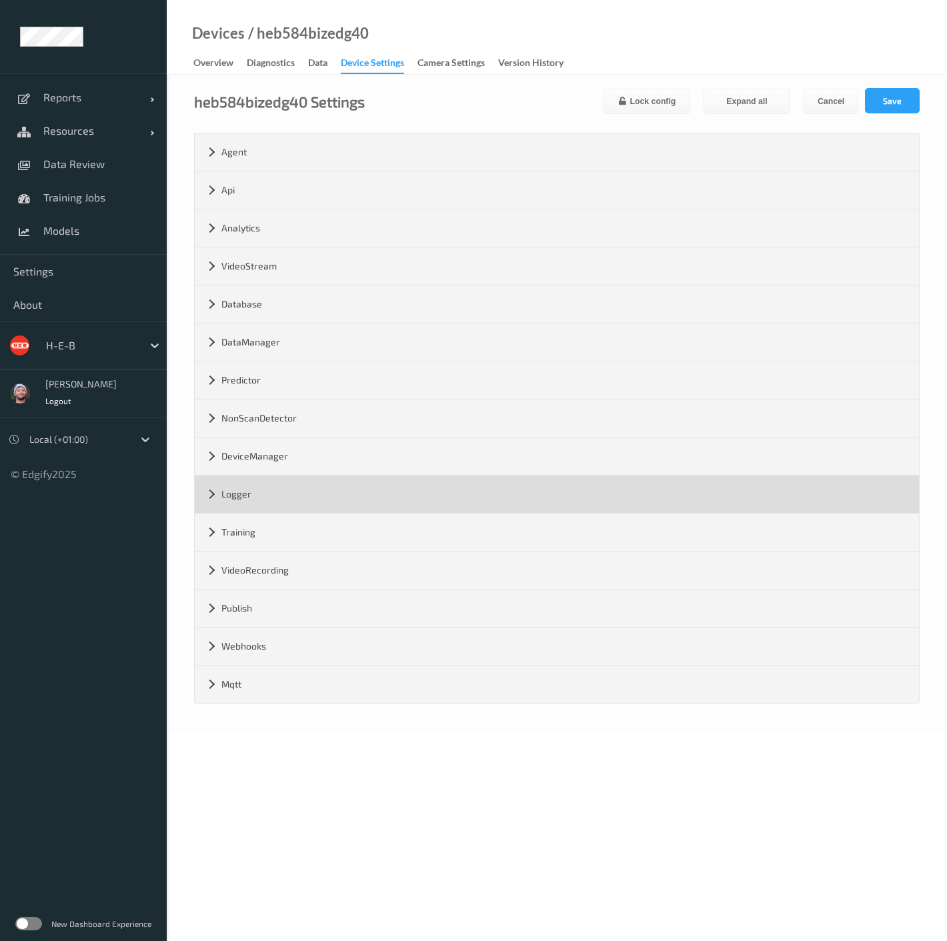
click at [282, 475] on div "Logger" at bounding box center [557, 493] width 724 height 37
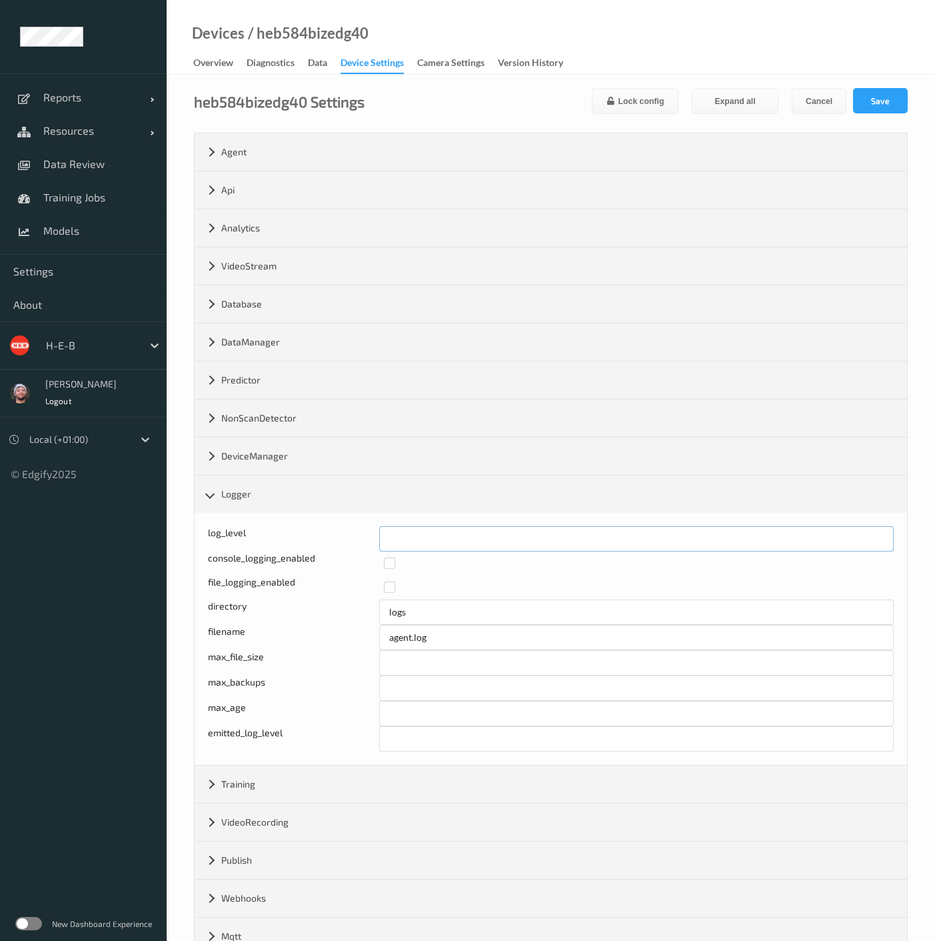
drag, startPoint x: 400, startPoint y: 540, endPoint x: 381, endPoint y: 541, distance: 19.3
click at [381, 540] on input "*" at bounding box center [636, 538] width 515 height 25
type input "*"
click at [878, 105] on button "Save" at bounding box center [880, 100] width 55 height 25
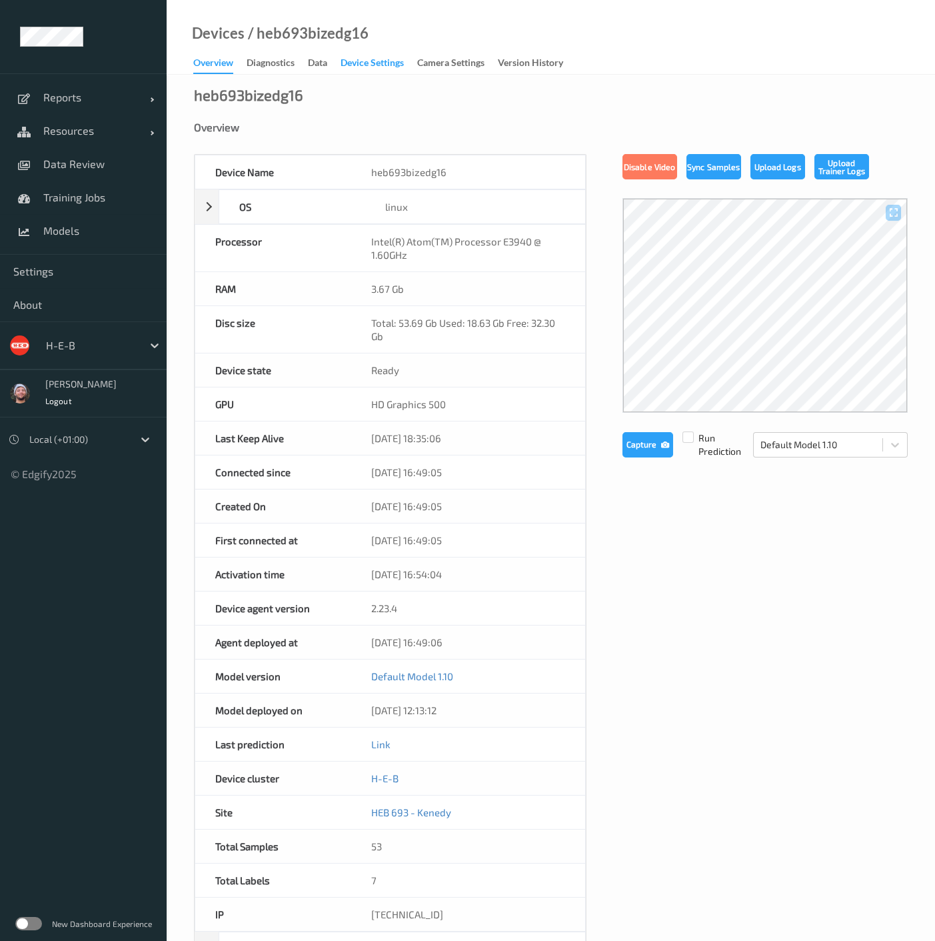
click at [362, 69] on div "Device Settings" at bounding box center [372, 64] width 63 height 17
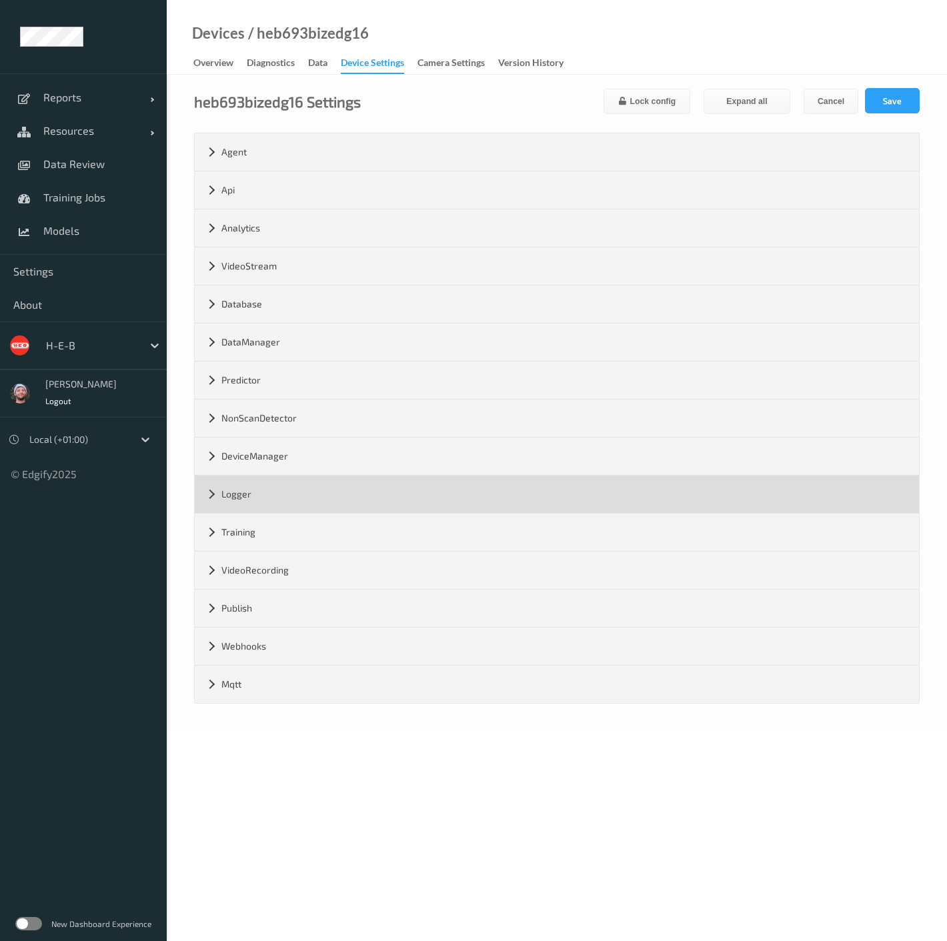
click at [281, 485] on div "Logger" at bounding box center [557, 493] width 724 height 37
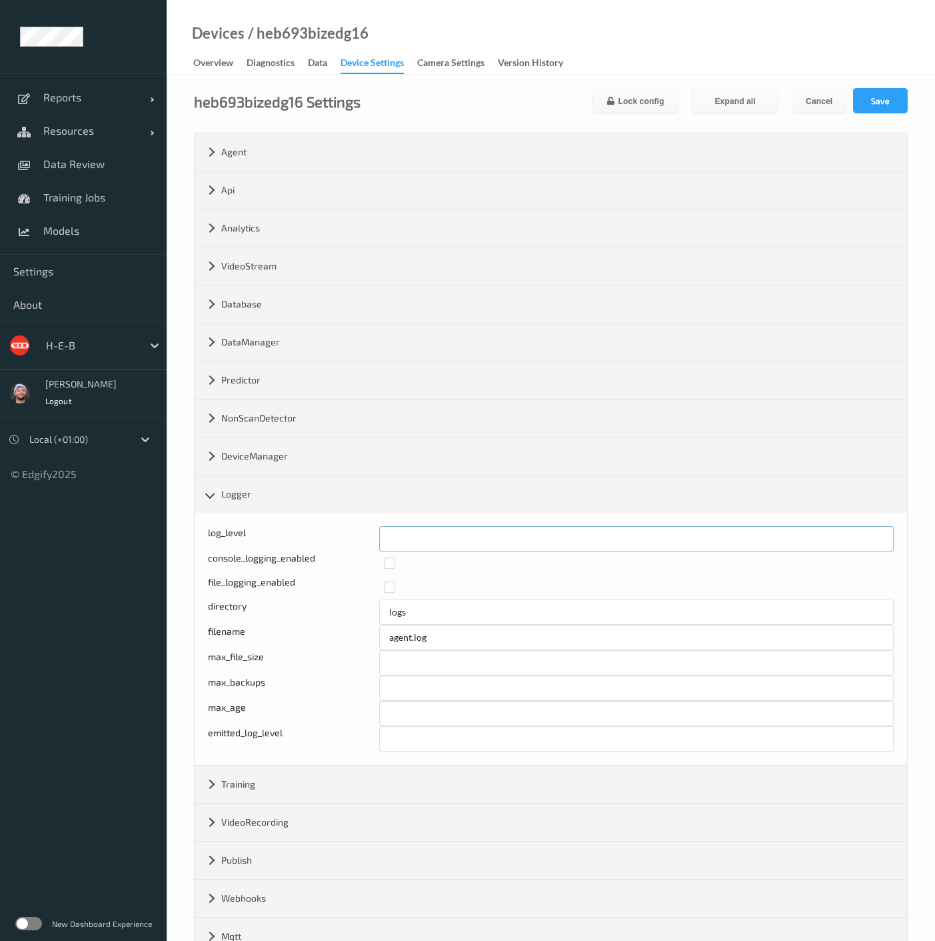
drag, startPoint x: 397, startPoint y: 539, endPoint x: 373, endPoint y: 539, distance: 23.3
click at [373, 539] on div "log_level *" at bounding box center [551, 538] width 686 height 25
type input "*"
click at [891, 103] on button "Save" at bounding box center [880, 100] width 55 height 25
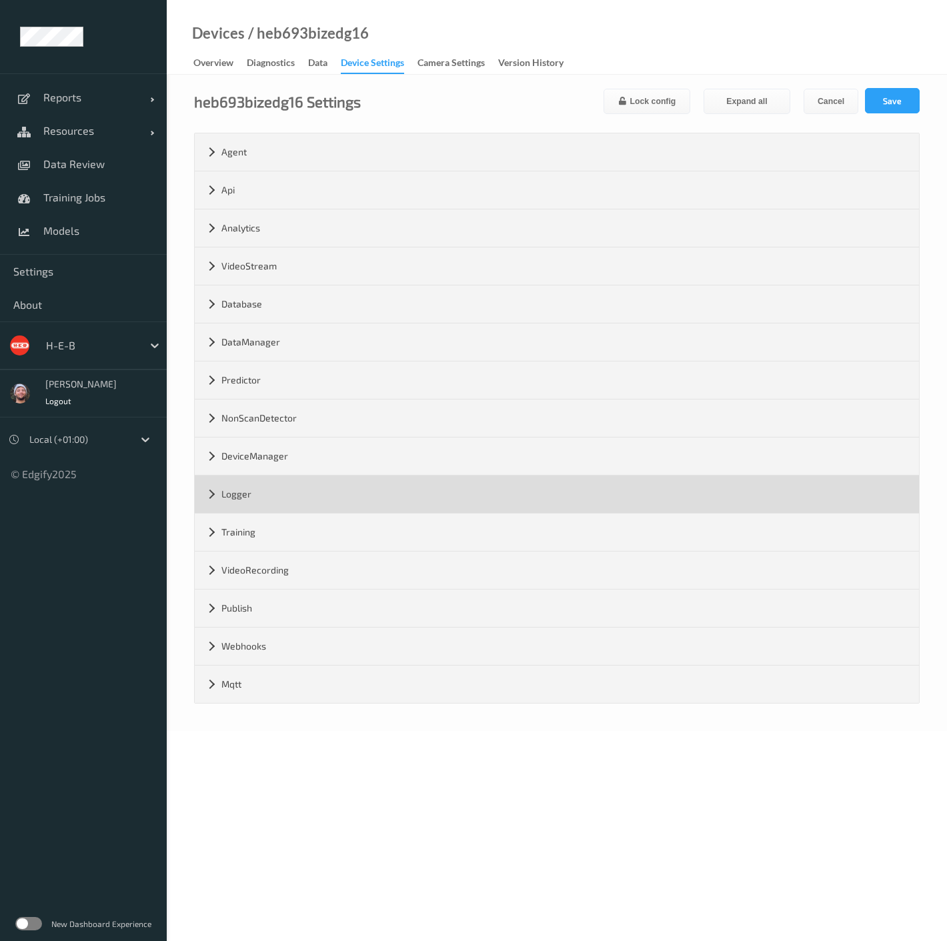
click at [299, 501] on div "Logger" at bounding box center [557, 493] width 724 height 37
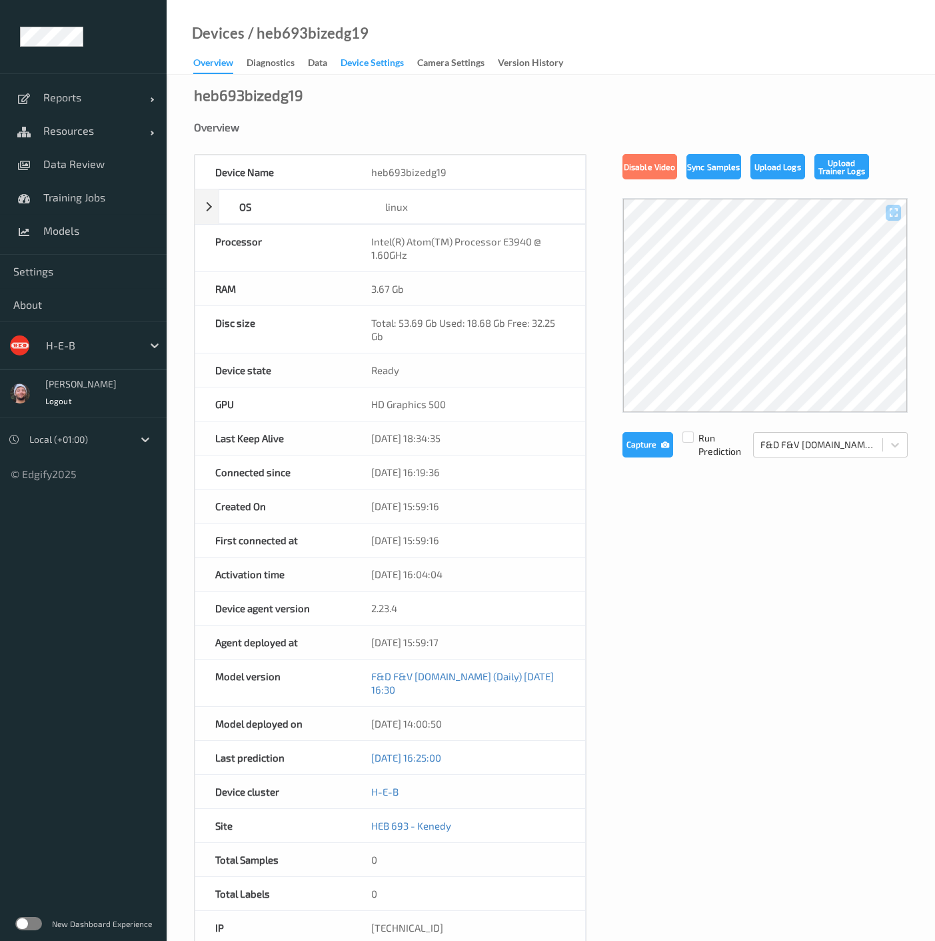
click at [360, 61] on div "Device Settings" at bounding box center [372, 64] width 63 height 17
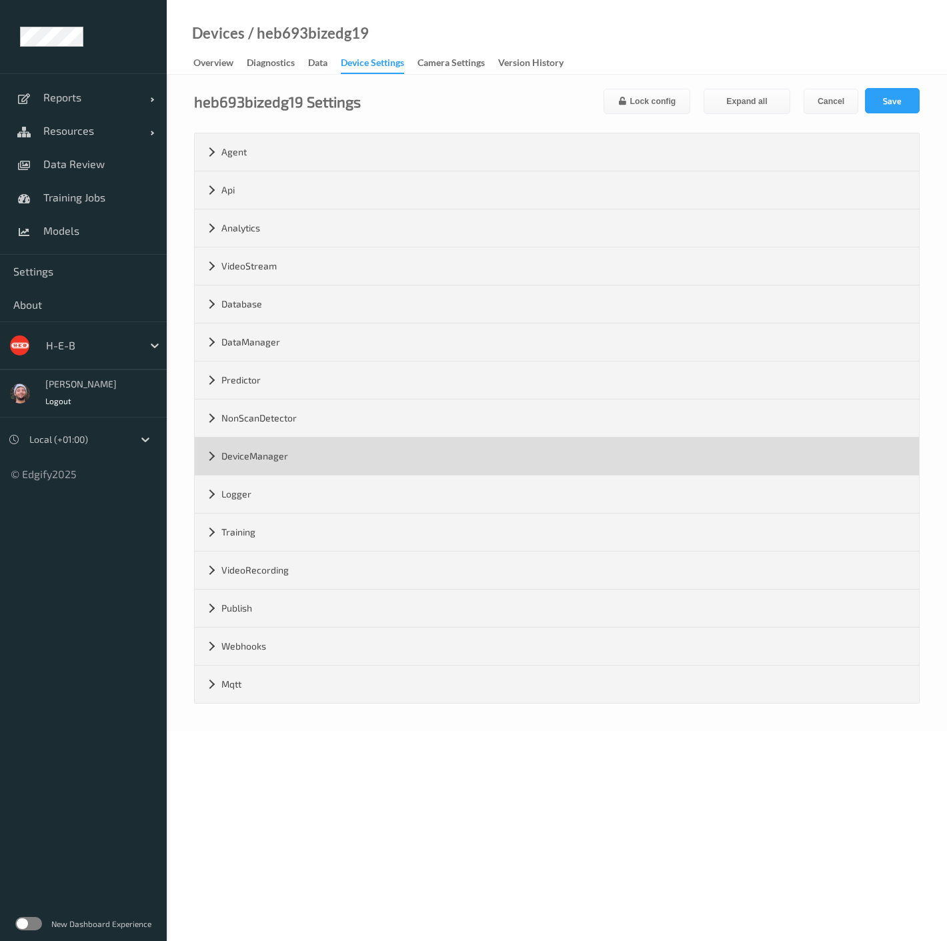
click at [265, 467] on div "DeviceManager" at bounding box center [557, 455] width 724 height 37
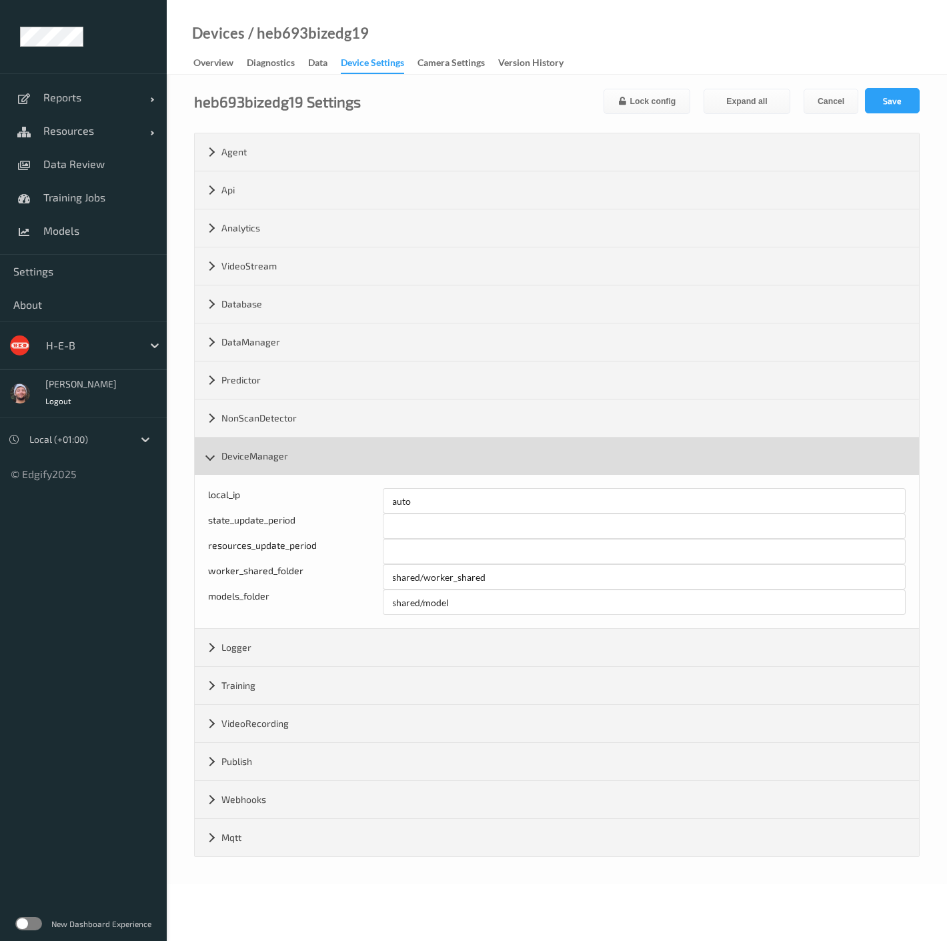
click at [270, 465] on div "DeviceManager" at bounding box center [557, 455] width 724 height 37
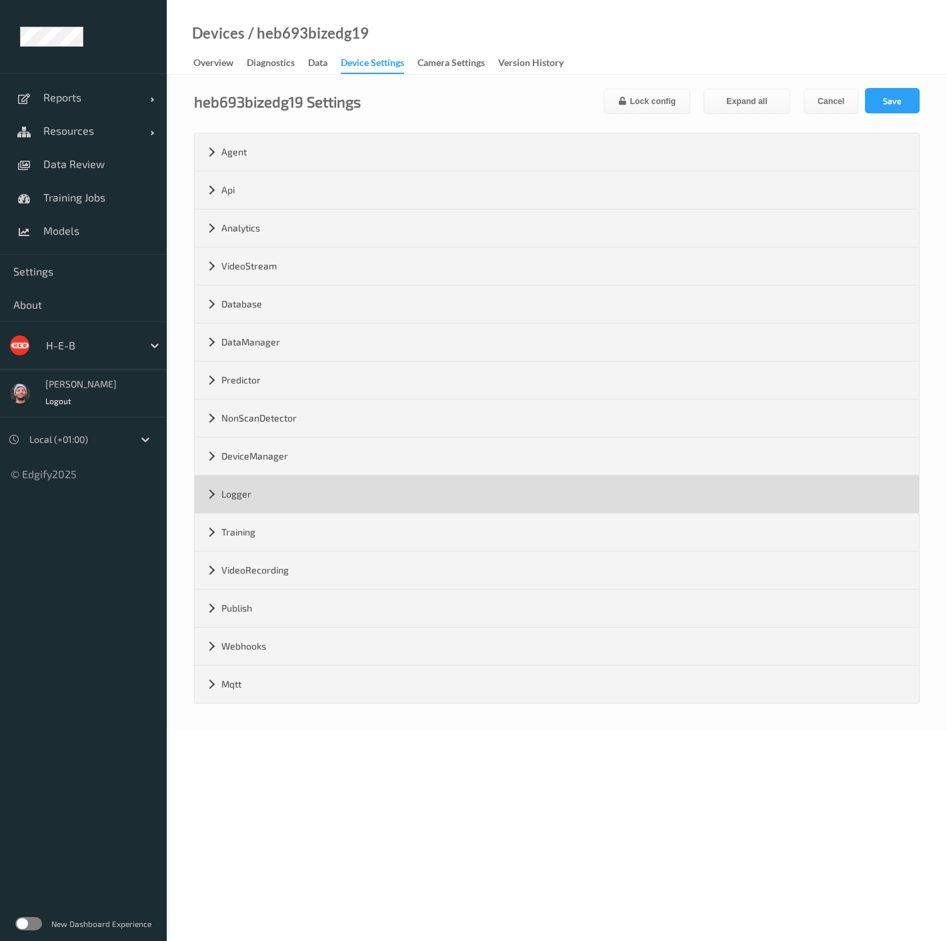
click at [264, 491] on div "Logger" at bounding box center [557, 493] width 724 height 37
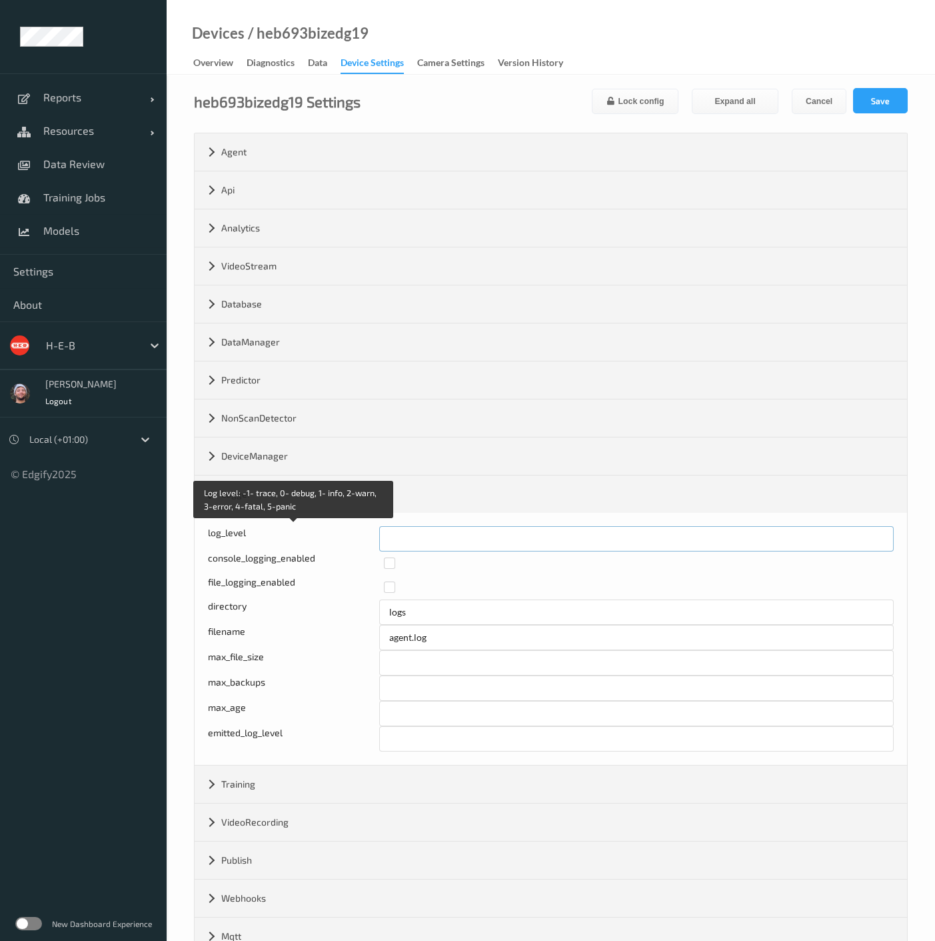
drag, startPoint x: 397, startPoint y: 537, endPoint x: 372, endPoint y: 537, distance: 24.7
click at [372, 537] on div "Log level: -1- trace, 0- debug, 1- info, 2-warn, 3-error, 4-fatal, 5-panic log_…" at bounding box center [551, 538] width 686 height 25
type input "*"
click at [874, 532] on input "*" at bounding box center [636, 538] width 515 height 25
click at [891, 85] on div "heb693bizedg19 Settings Lock config Expand all Cancel Save Agent version 2.23.4…" at bounding box center [551, 529] width 769 height 908
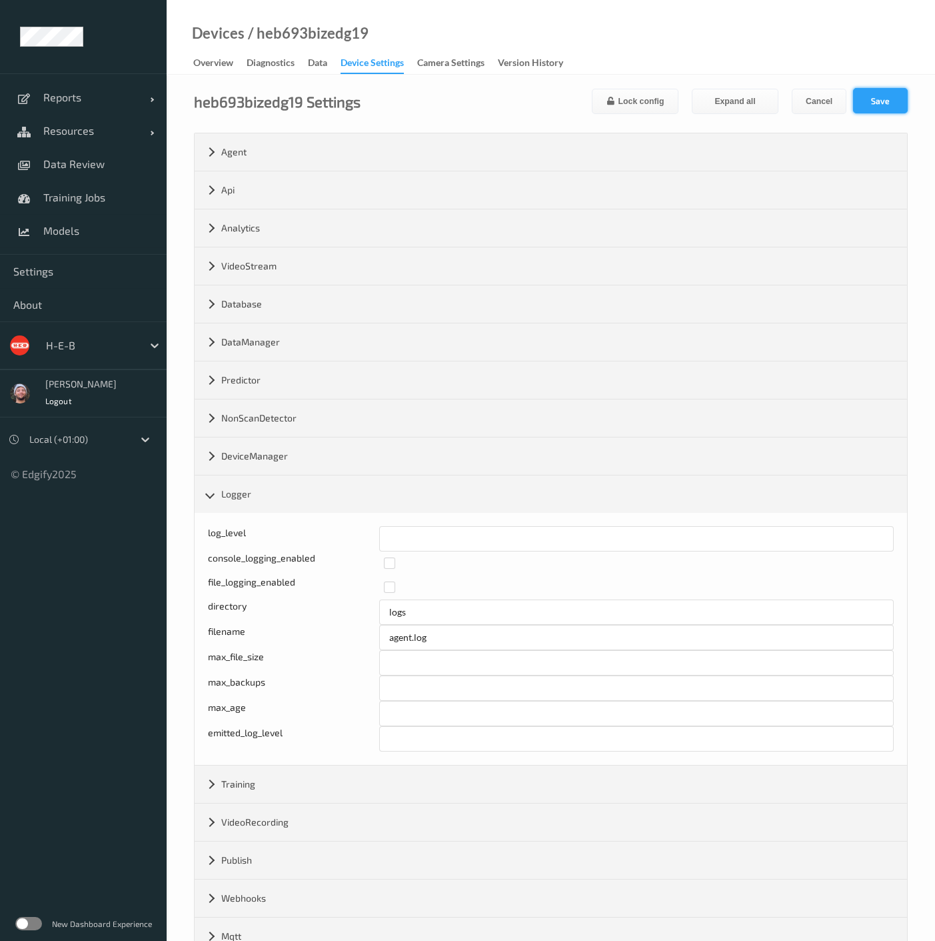
click at [883, 101] on button "Save" at bounding box center [880, 100] width 55 height 25
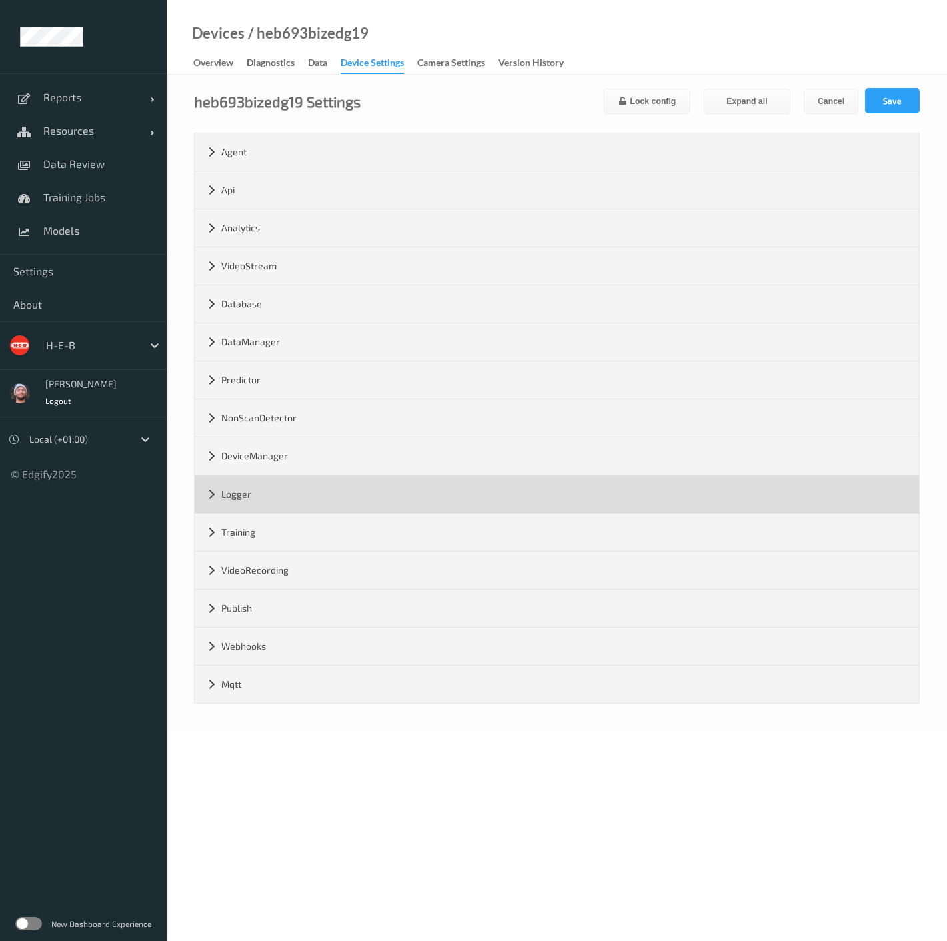
click at [456, 476] on div "Logger" at bounding box center [557, 493] width 724 height 37
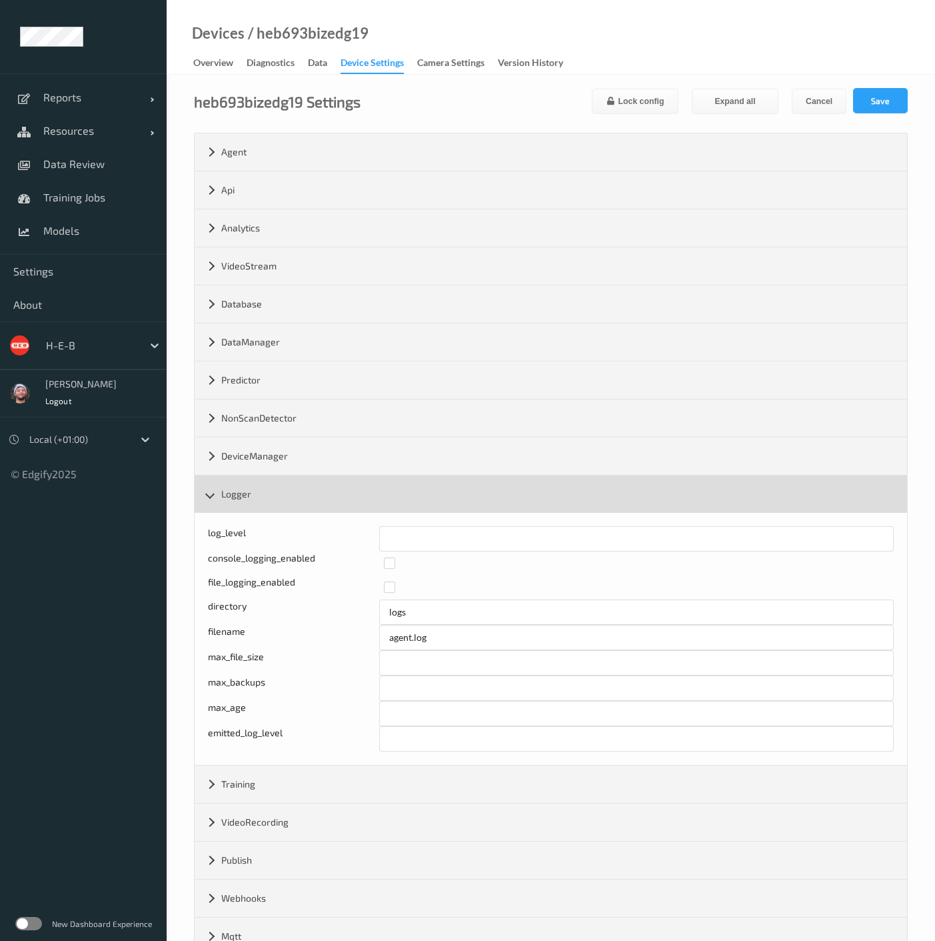
click at [449, 488] on div "Logger" at bounding box center [551, 493] width 713 height 37
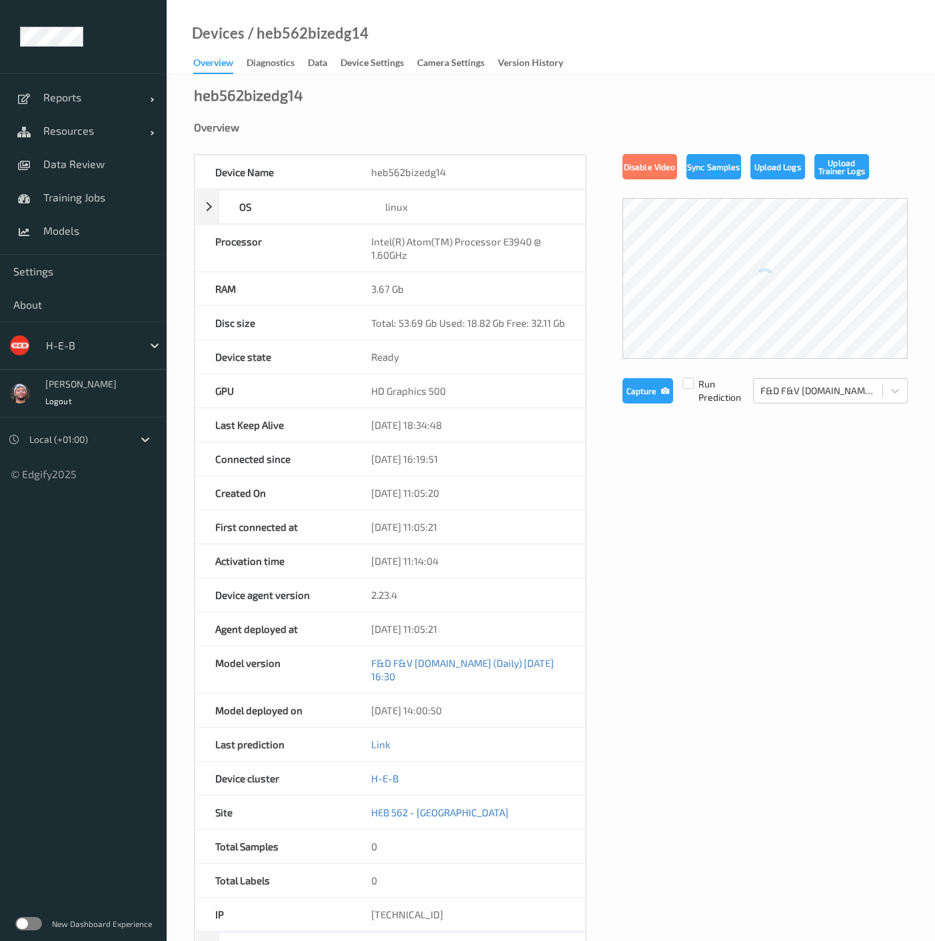
click at [381, 54] on link "Device Settings" at bounding box center [379, 63] width 77 height 19
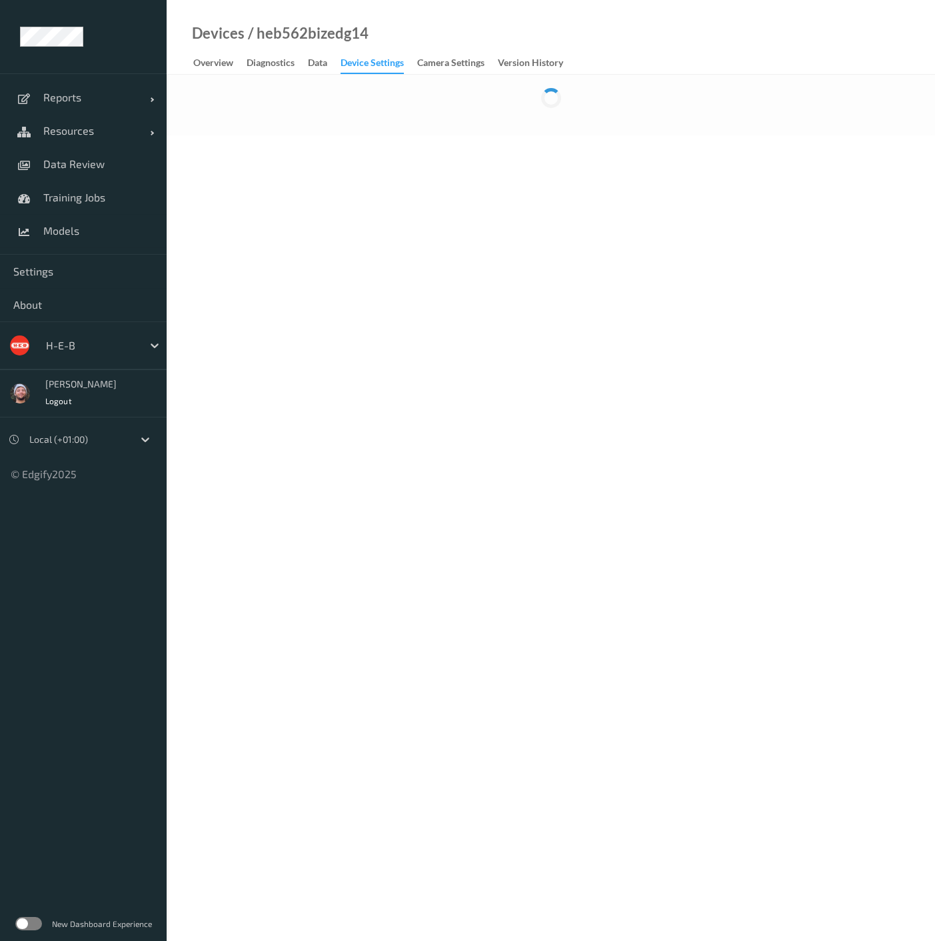
click at [379, 60] on div "Device Settings" at bounding box center [372, 65] width 63 height 18
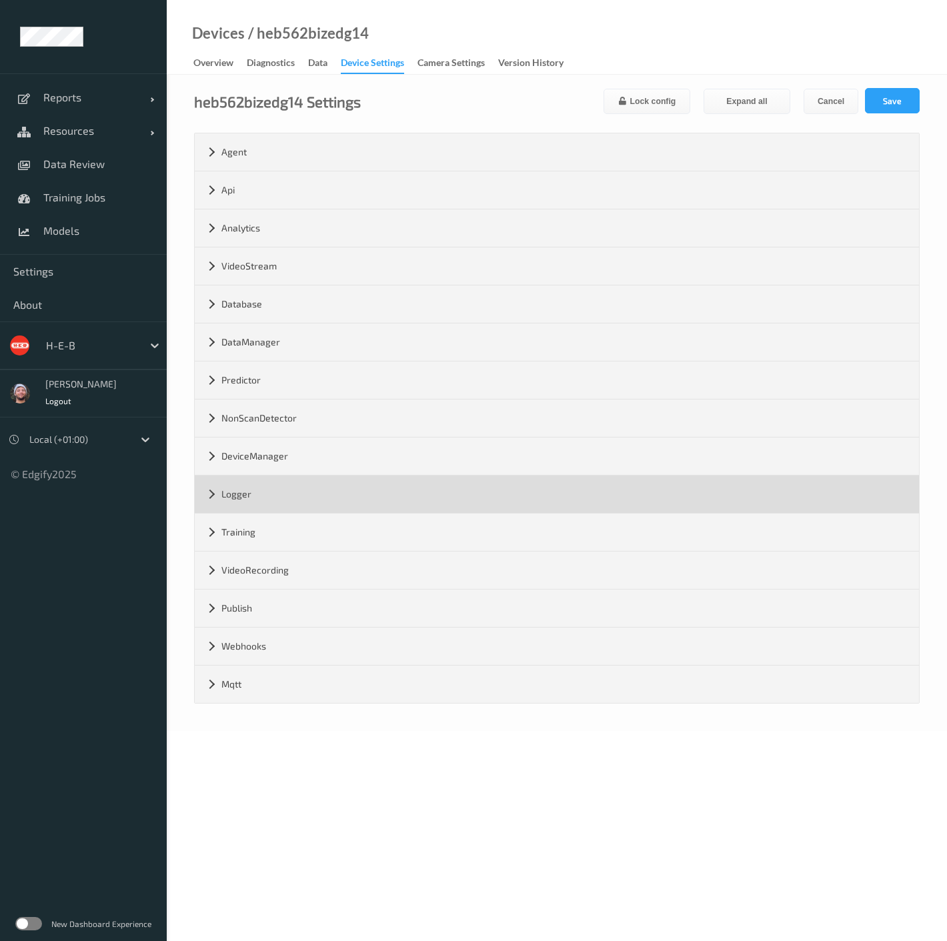
click at [296, 499] on div "Logger" at bounding box center [557, 493] width 724 height 37
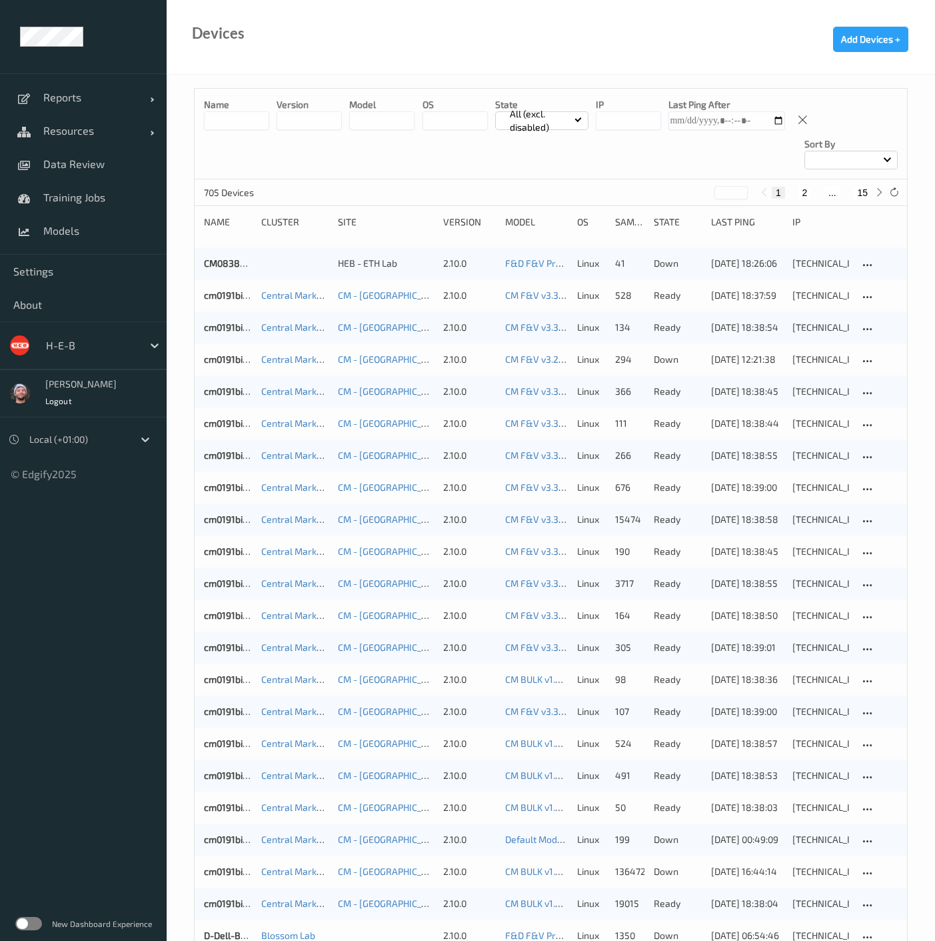
click at [866, 187] on button "15" at bounding box center [862, 193] width 19 height 12
type input "**"
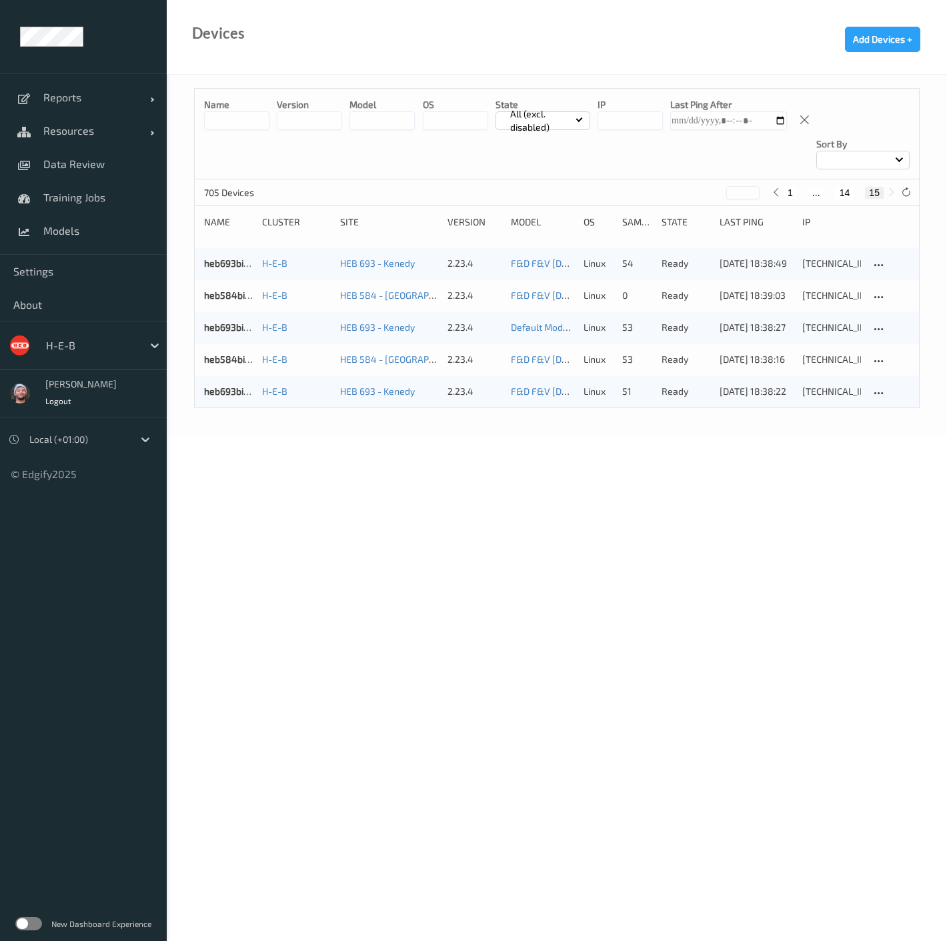
click at [400, 499] on body "Reports Default Report Customized Report Resources Devices Clusters Sites Data …" at bounding box center [473, 470] width 947 height 941
click at [142, 143] on link "Resources" at bounding box center [83, 130] width 167 height 33
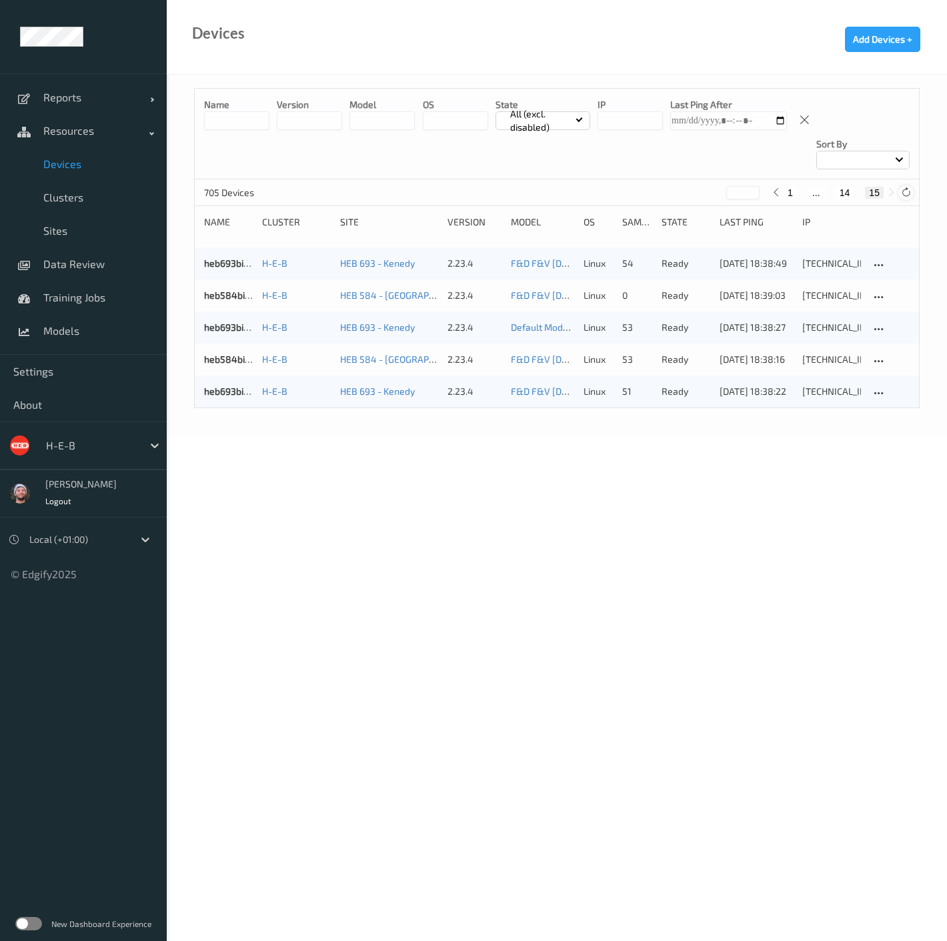
click at [903, 187] on icon at bounding box center [906, 192] width 10 height 10
click at [87, 331] on span "Models" at bounding box center [98, 330] width 110 height 13
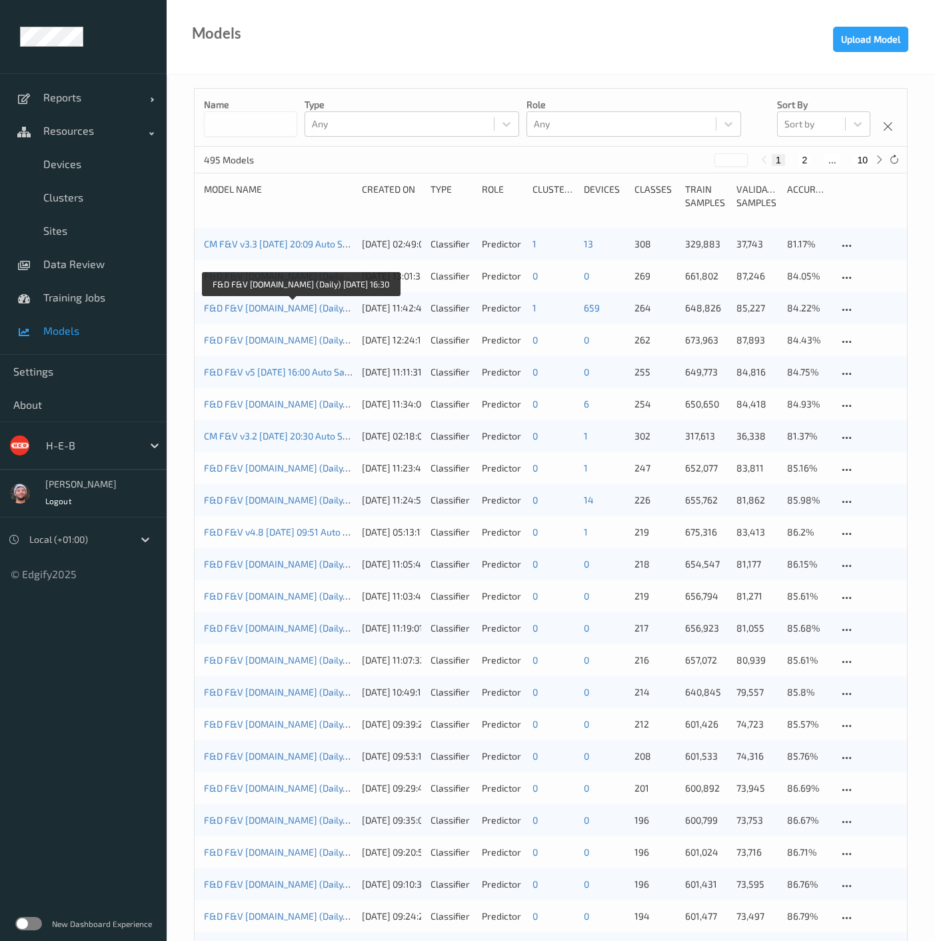
click at [325, 309] on link "F&D F&V [DOMAIN_NAME] (Daily) [DATE] 16:30" at bounding box center [302, 307] width 197 height 11
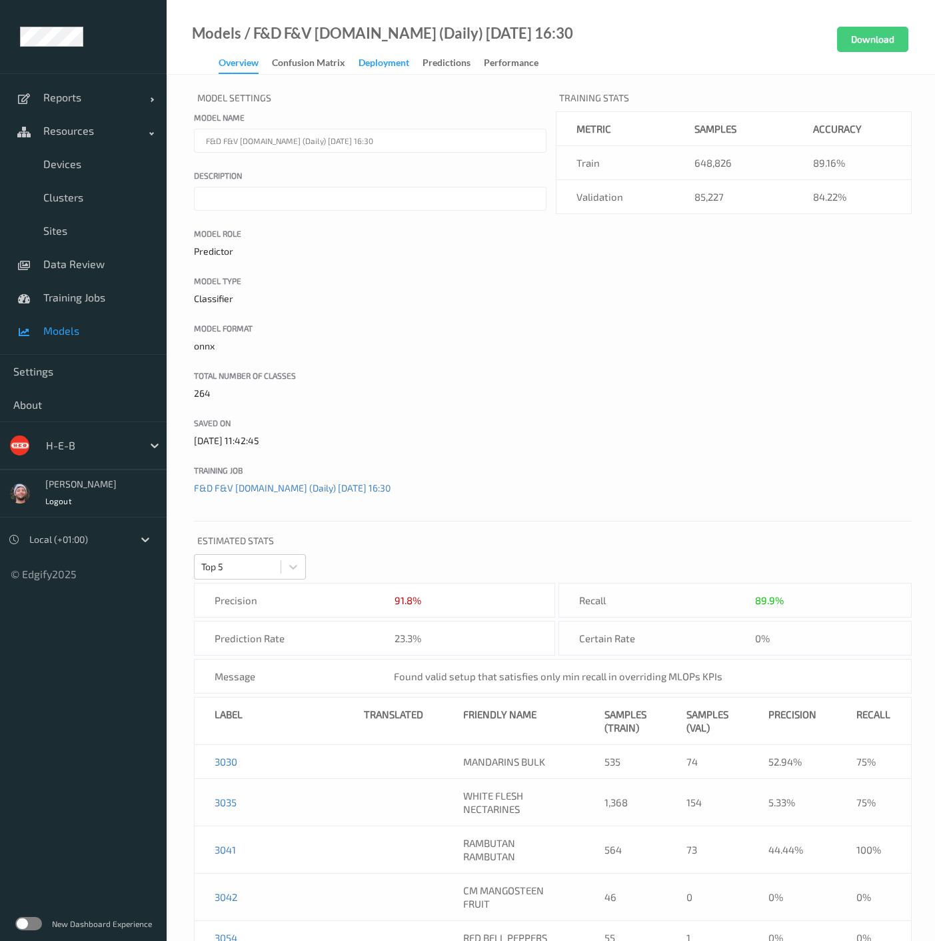
click at [371, 65] on div "Deployment" at bounding box center [384, 64] width 51 height 17
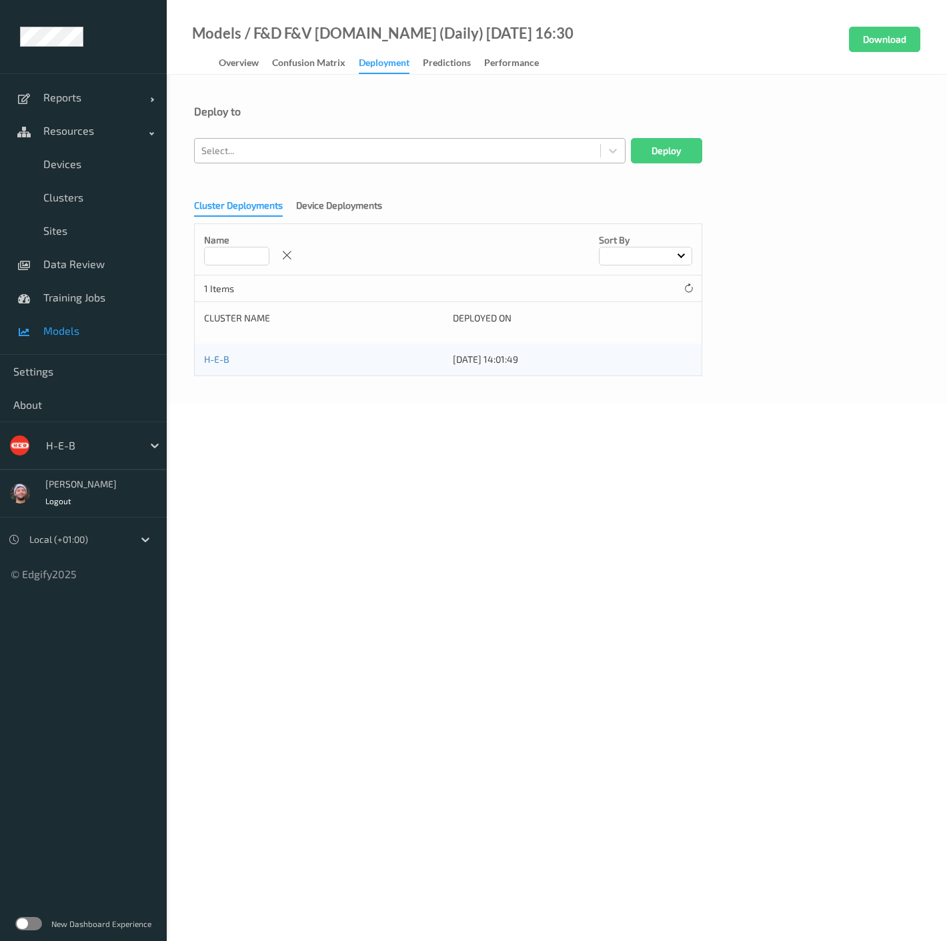
click at [313, 151] on div at bounding box center [397, 151] width 392 height 16
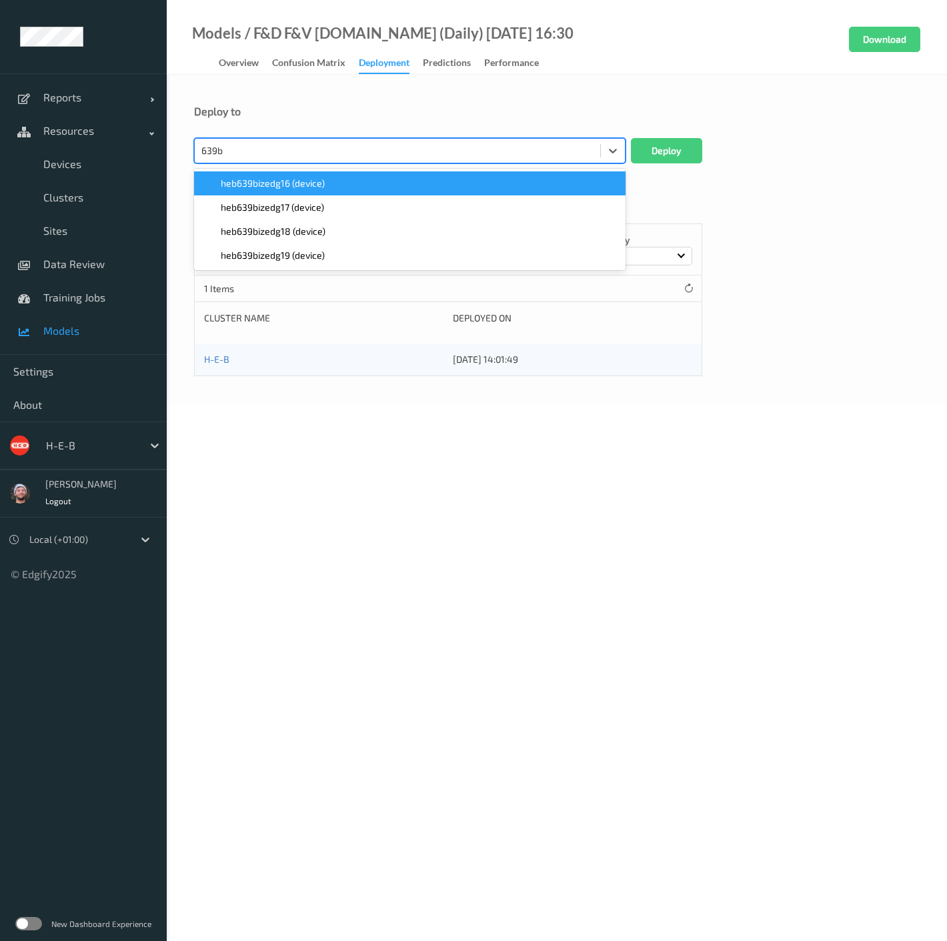
type input "639bi"
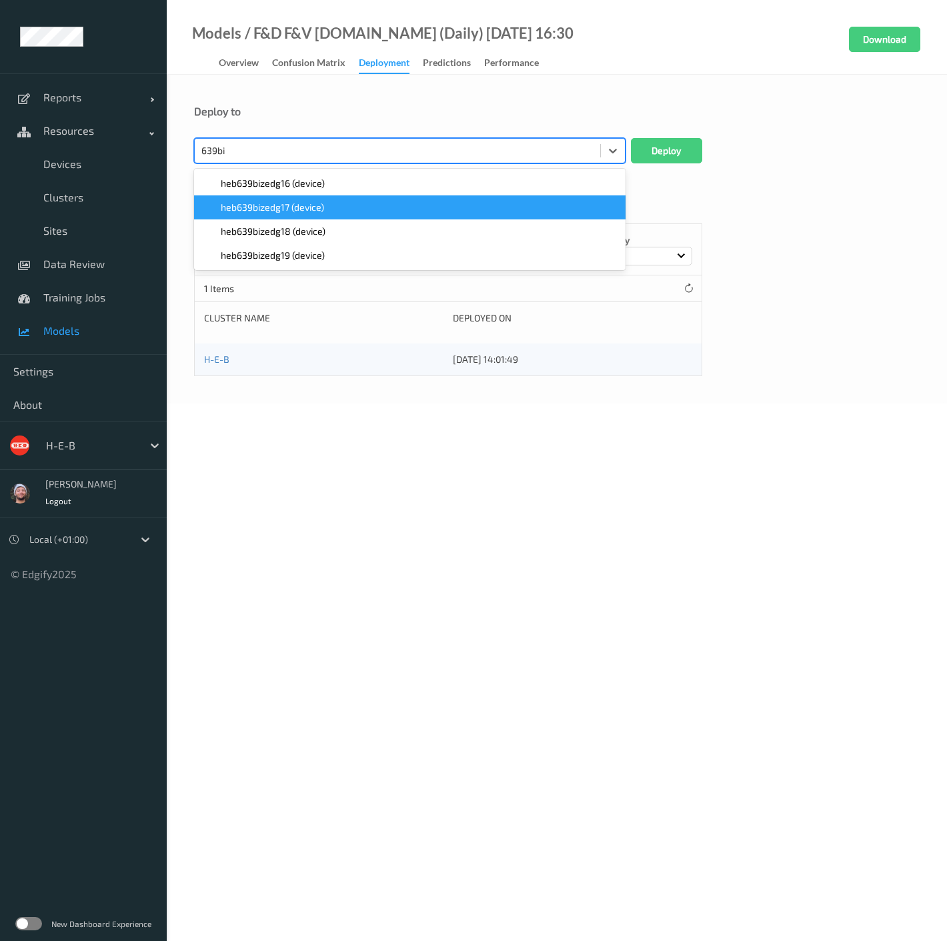
click at [314, 210] on span "heb639bizedg17 (device)" at bounding box center [272, 207] width 103 height 13
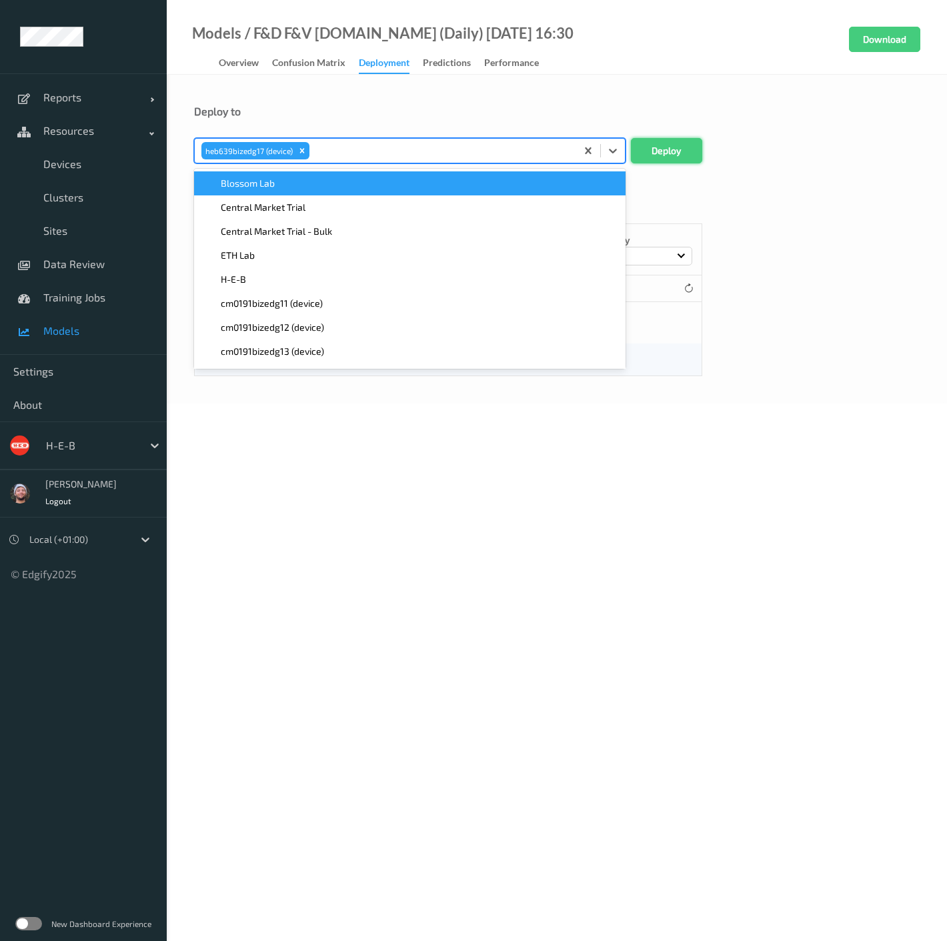
click at [653, 146] on button "Deploy" at bounding box center [666, 150] width 71 height 25
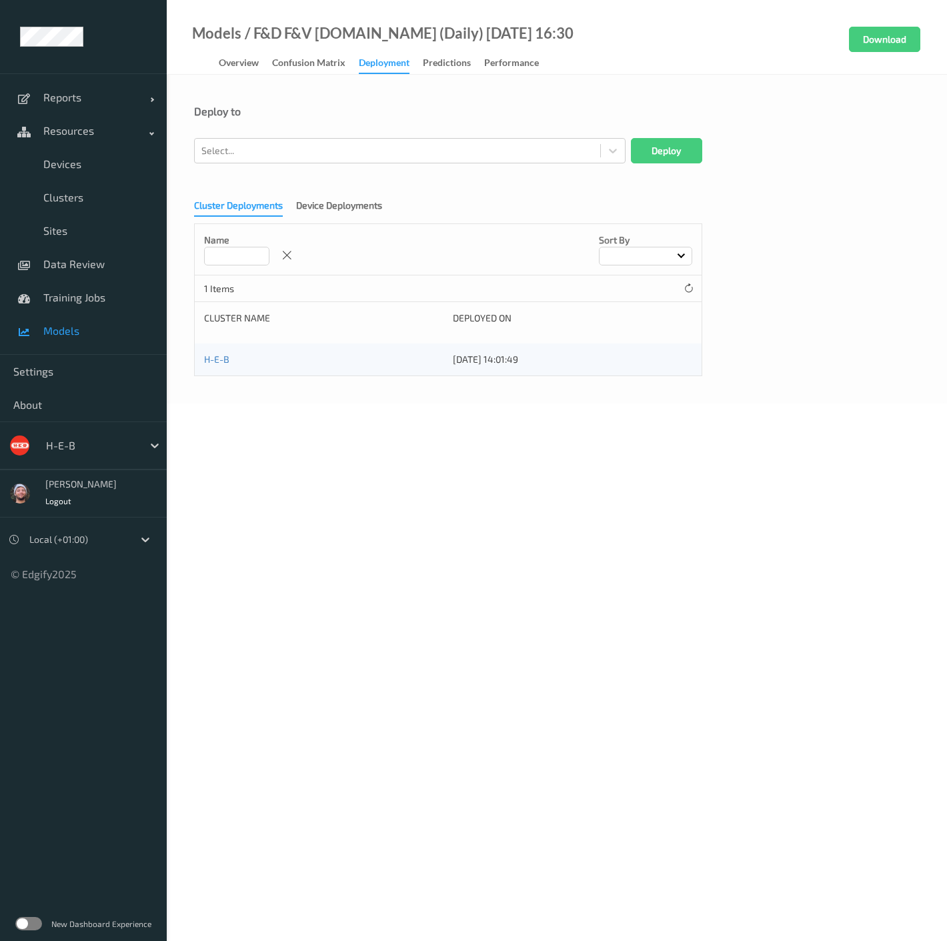
click at [493, 444] on body "Reports Default Report Customized Report Resources Devices Clusters Sites Data …" at bounding box center [473, 470] width 947 height 941
click at [83, 269] on span "Data Review" at bounding box center [98, 263] width 110 height 13
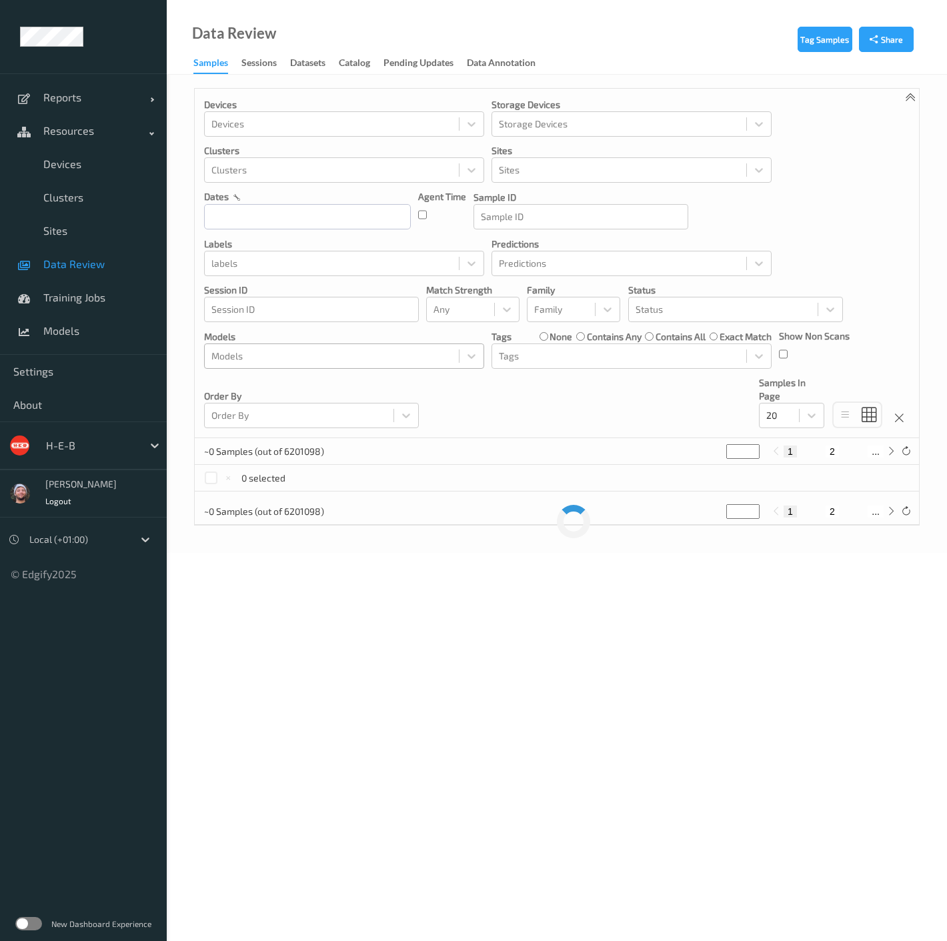
click at [332, 349] on div at bounding box center [331, 356] width 241 height 16
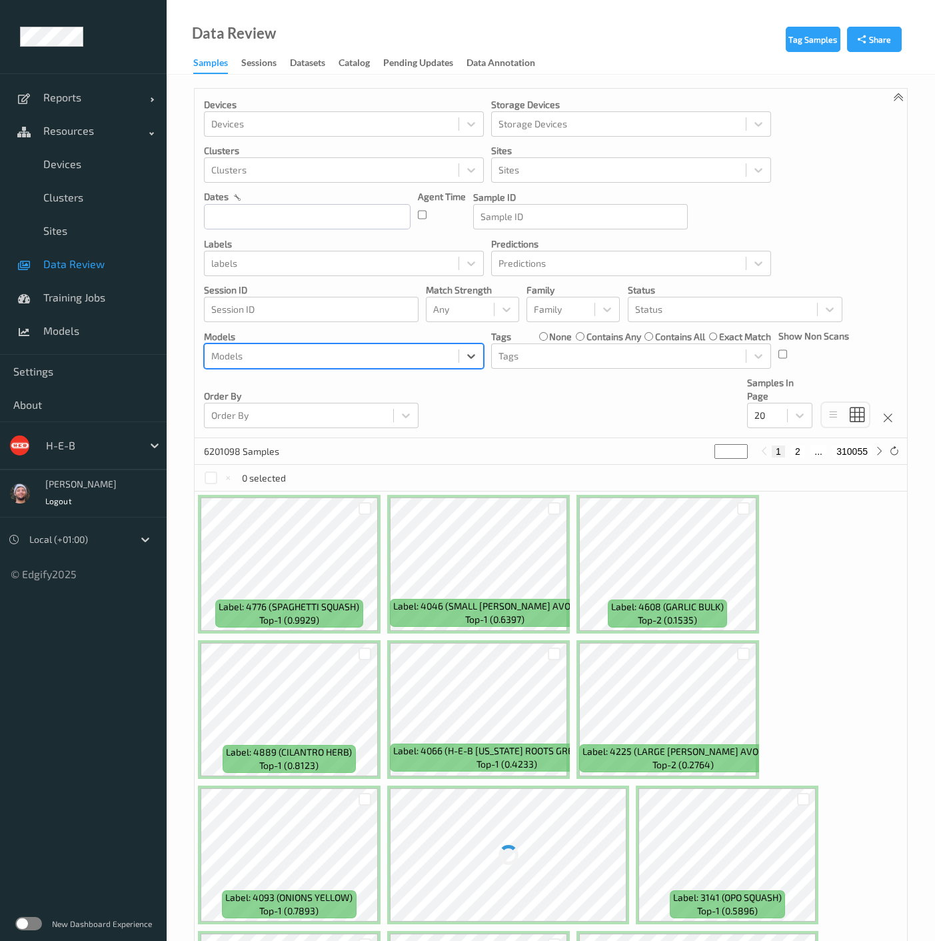
click at [327, 359] on div at bounding box center [331, 356] width 241 height 16
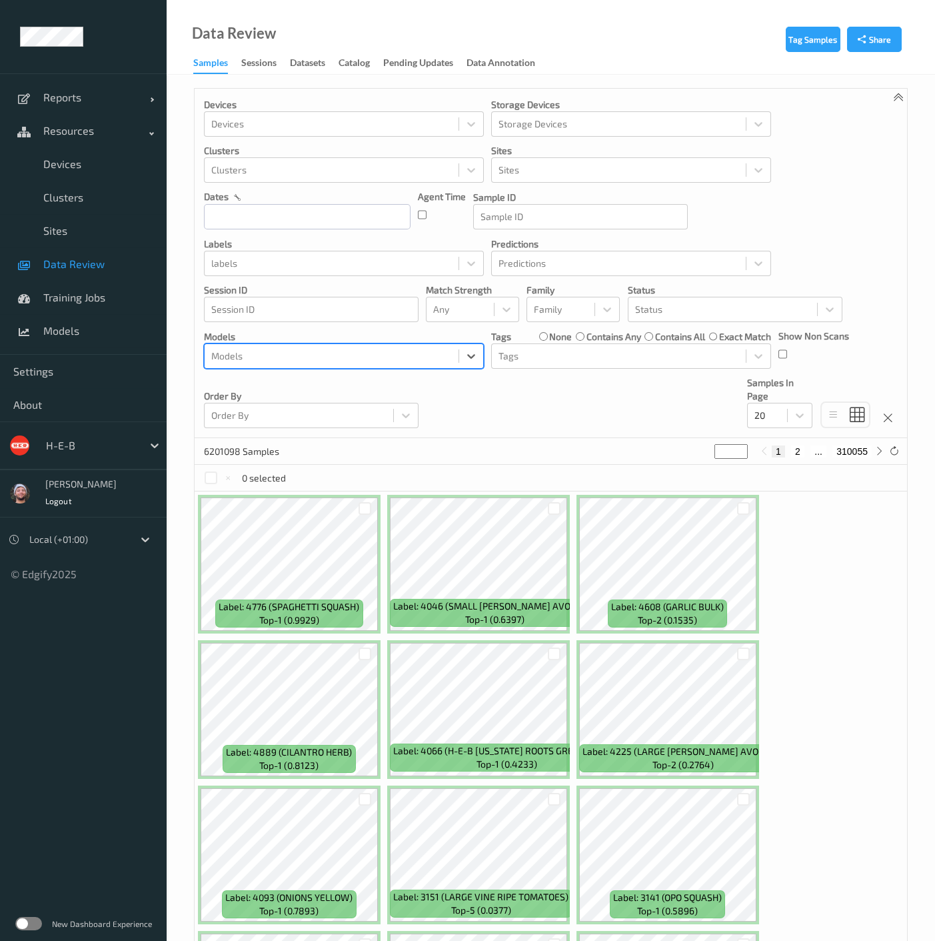
click at [327, 359] on div at bounding box center [331, 356] width 241 height 16
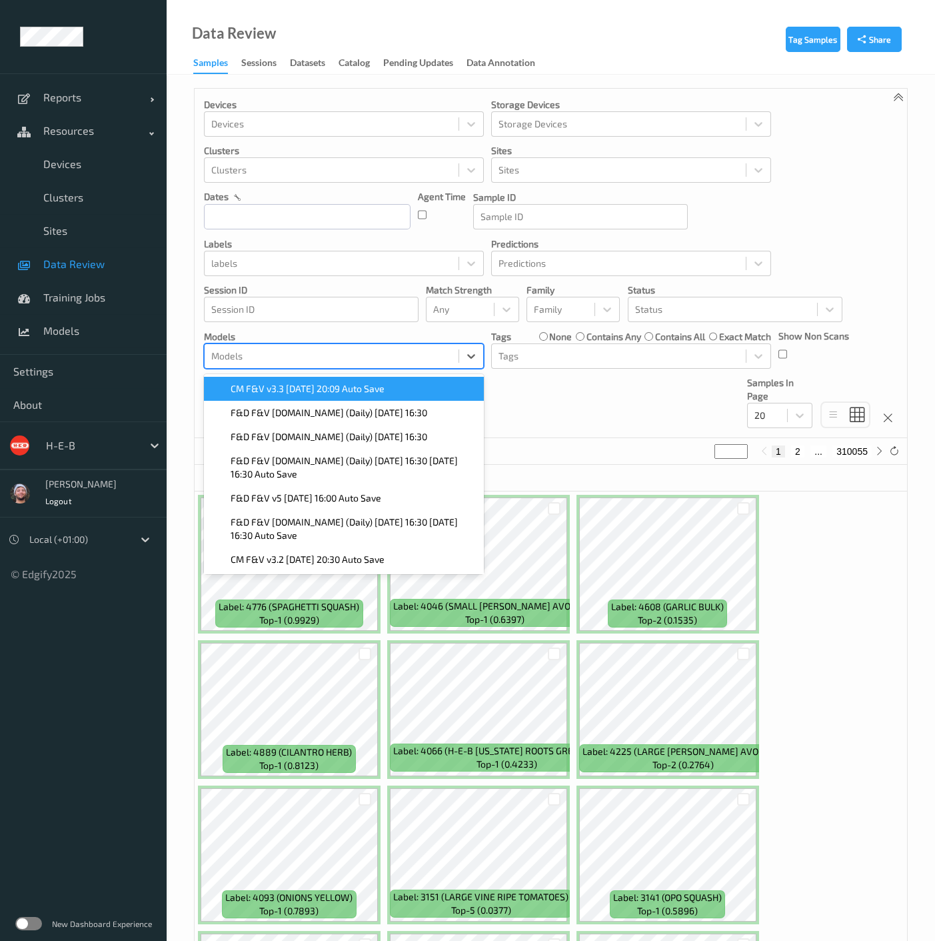
click at [314, 387] on span "CM F&V v3.3 [DATE] 20:09 Auto Save" at bounding box center [308, 388] width 154 height 13
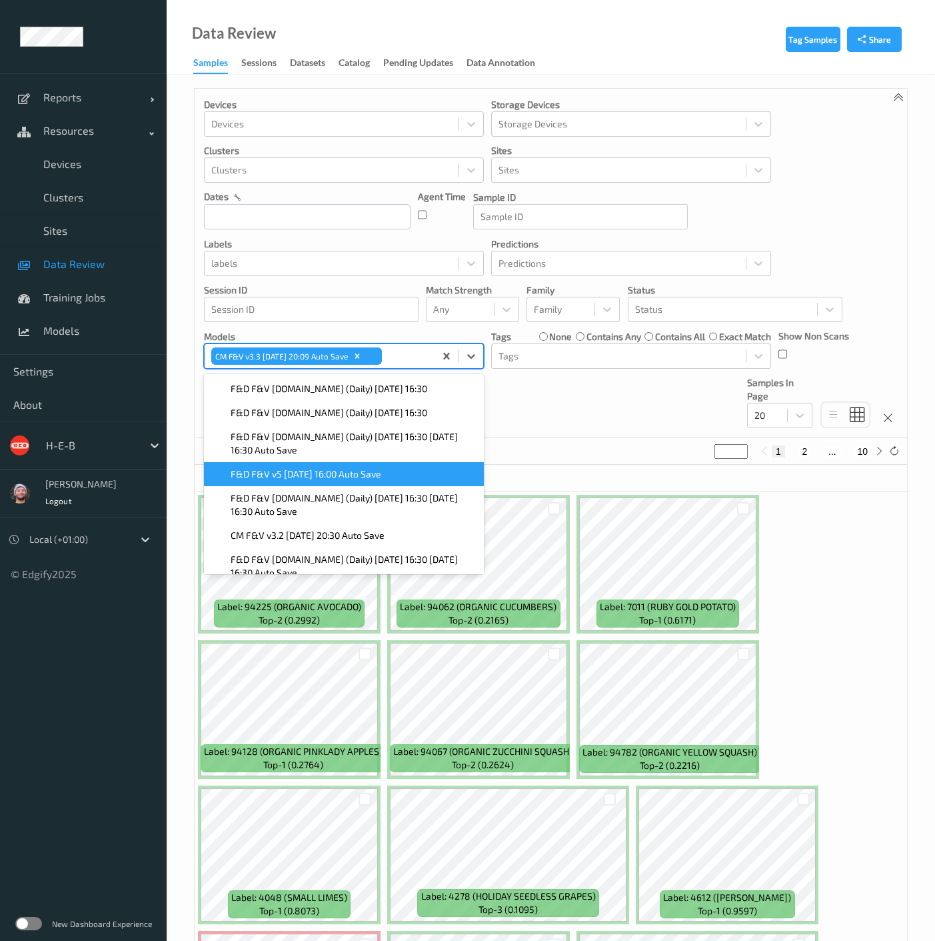
click at [552, 422] on div "Devices Devices Storage Devices Storage Devices Clusters Clusters Sites Sites d…" at bounding box center [551, 263] width 713 height 349
click at [610, 398] on div "Devices Devices Storage Devices Storage Devices Clusters Clusters Sites Sites d…" at bounding box center [551, 263] width 713 height 349
click at [761, 207] on div "Devices Devices Storage Devices Storage Devices Clusters Clusters Sites Sites d…" at bounding box center [551, 263] width 713 height 349
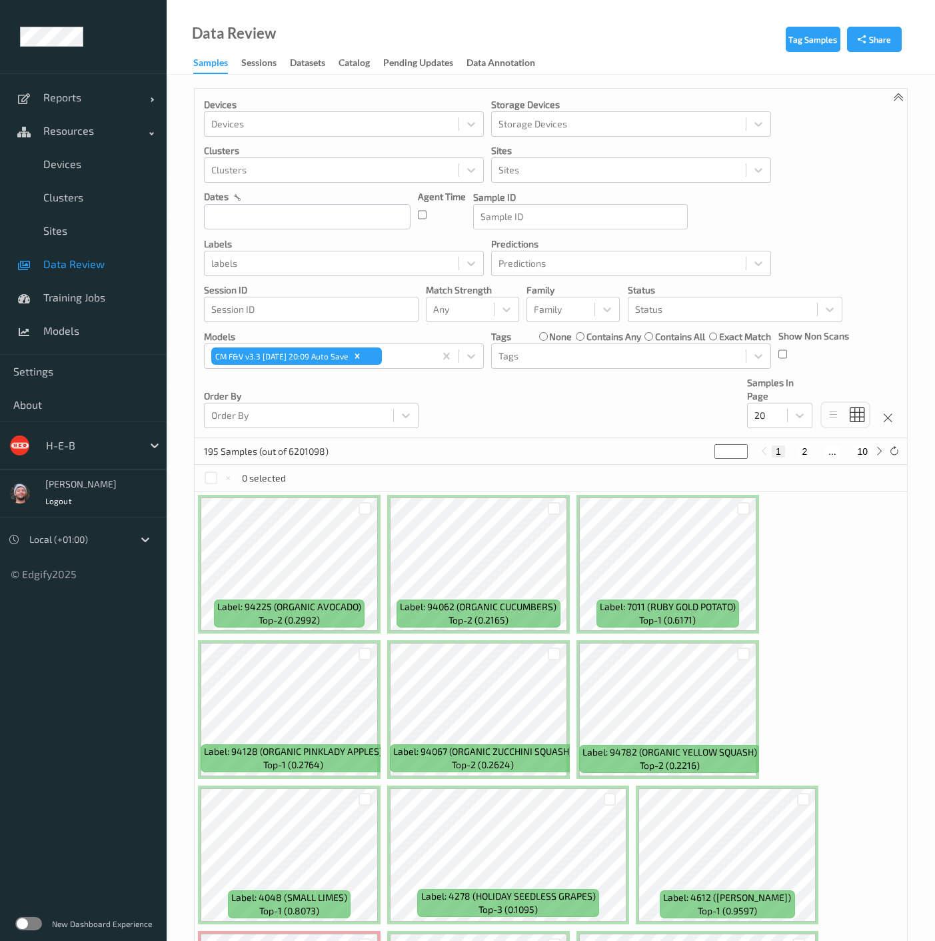
drag, startPoint x: 102, startPoint y: 261, endPoint x: 915, endPoint y: 235, distance: 813.2
click at [102, 261] on span "Data Review" at bounding box center [98, 263] width 110 height 13
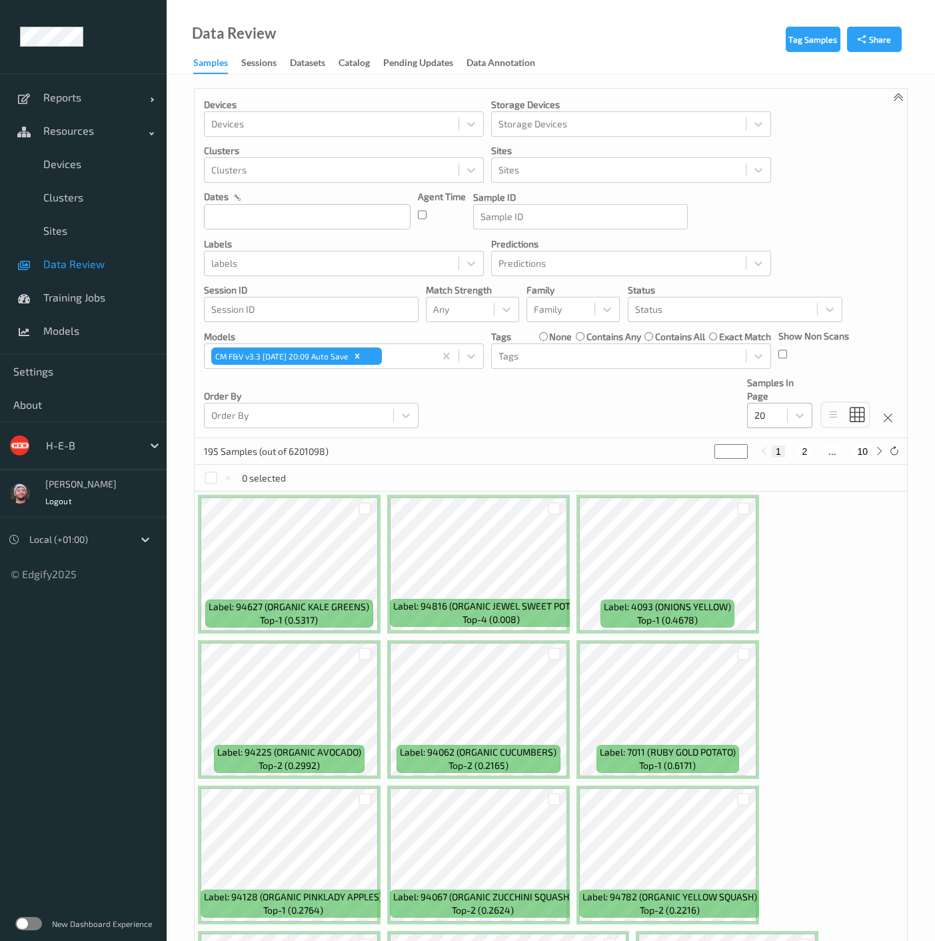
drag, startPoint x: 777, startPoint y: 413, endPoint x: 777, endPoint y: 429, distance: 16.0
click at [777, 413] on div at bounding box center [768, 415] width 26 height 16
click at [790, 545] on span "200" at bounding box center [782, 543] width 16 height 13
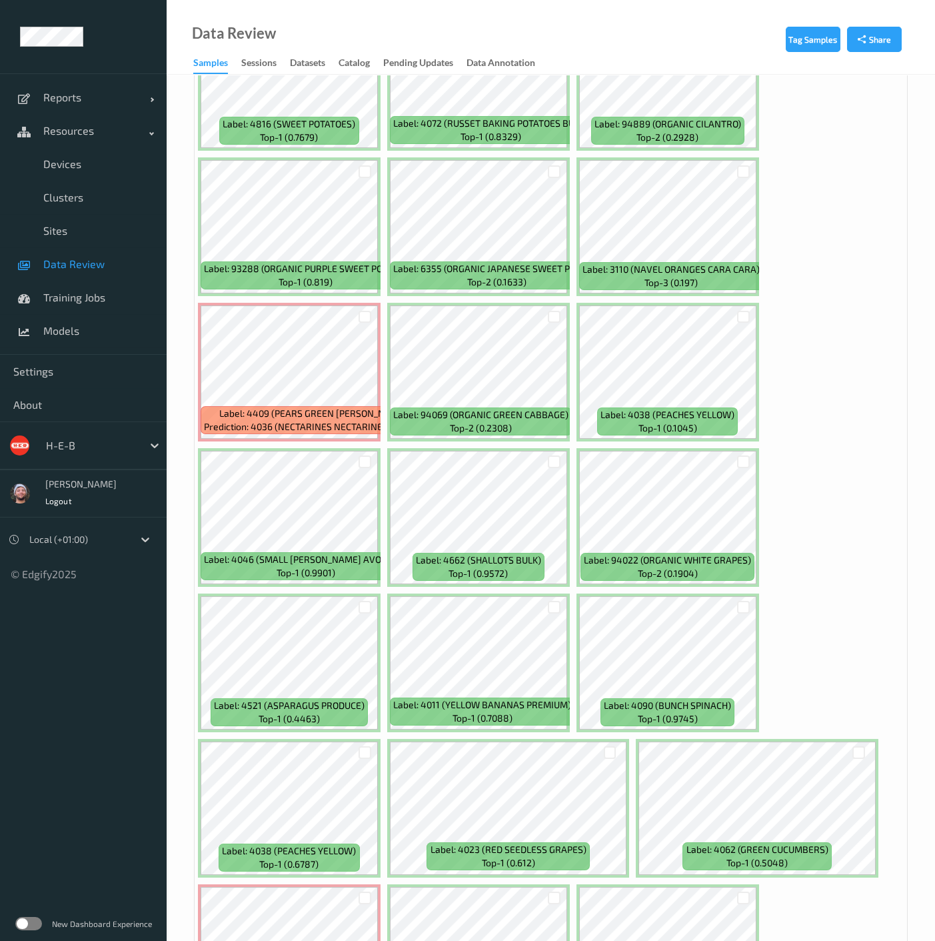
scroll to position [1185, 0]
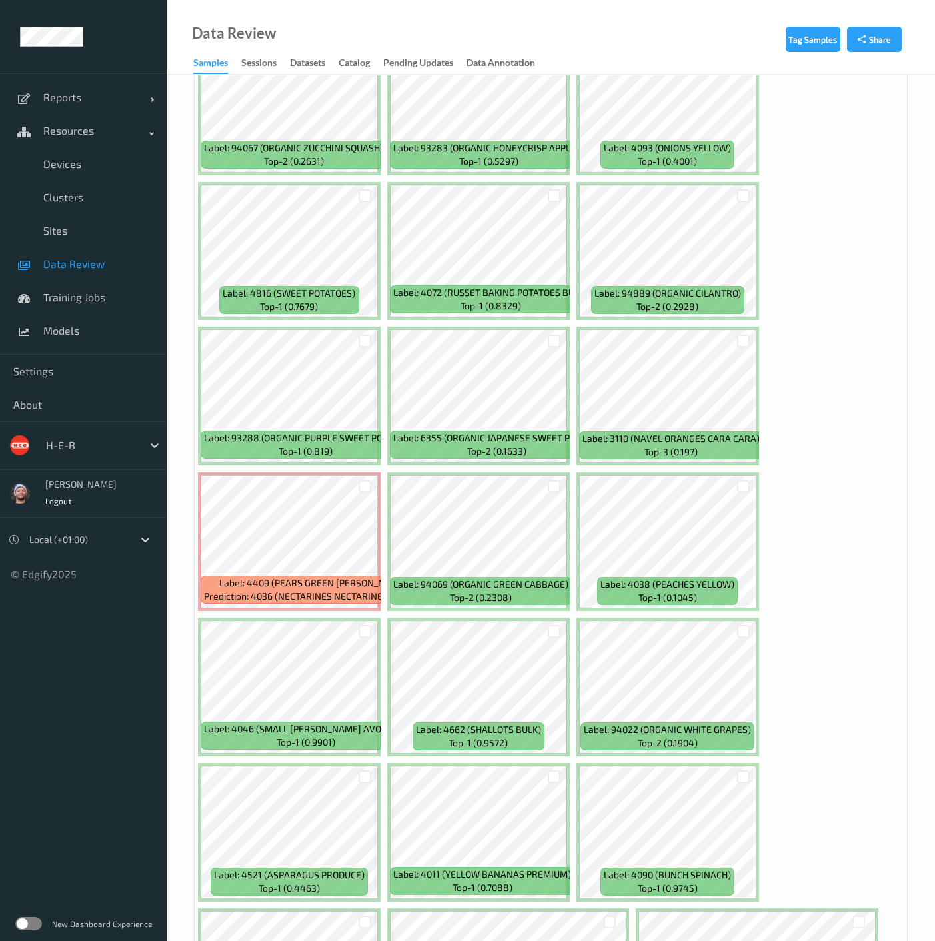
click at [113, 265] on span "Data Review" at bounding box center [98, 263] width 110 height 13
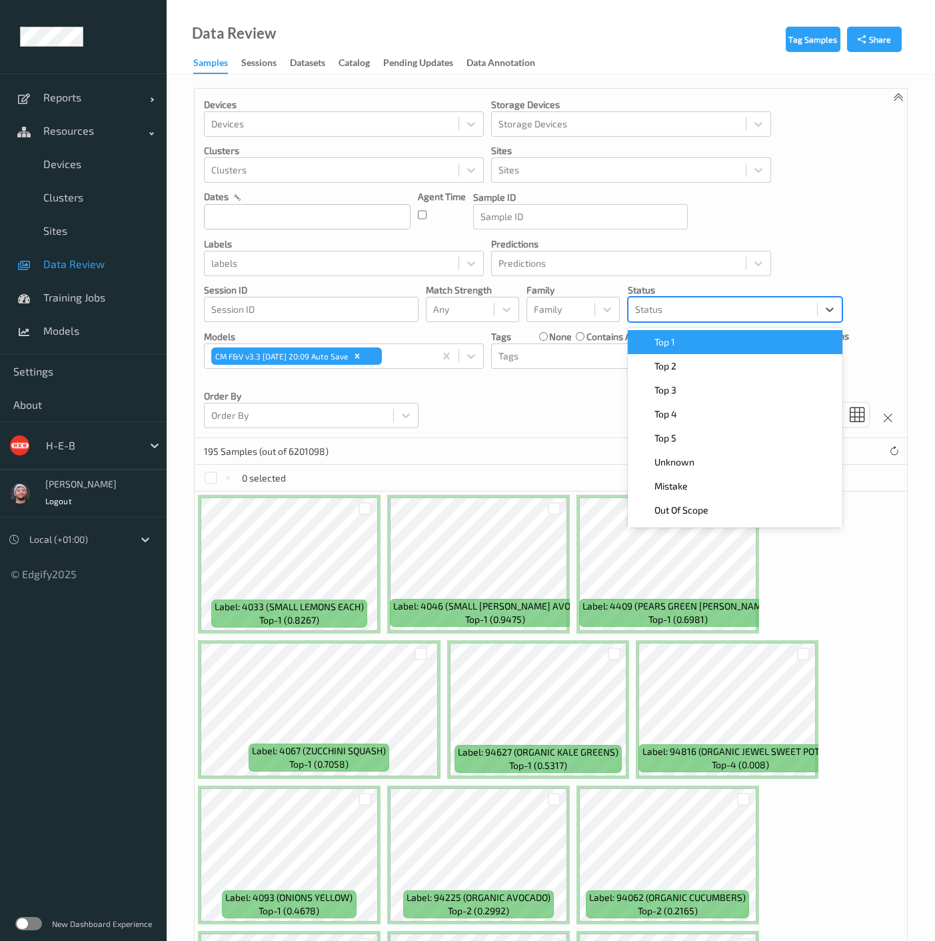
click at [676, 302] on div at bounding box center [722, 309] width 175 height 16
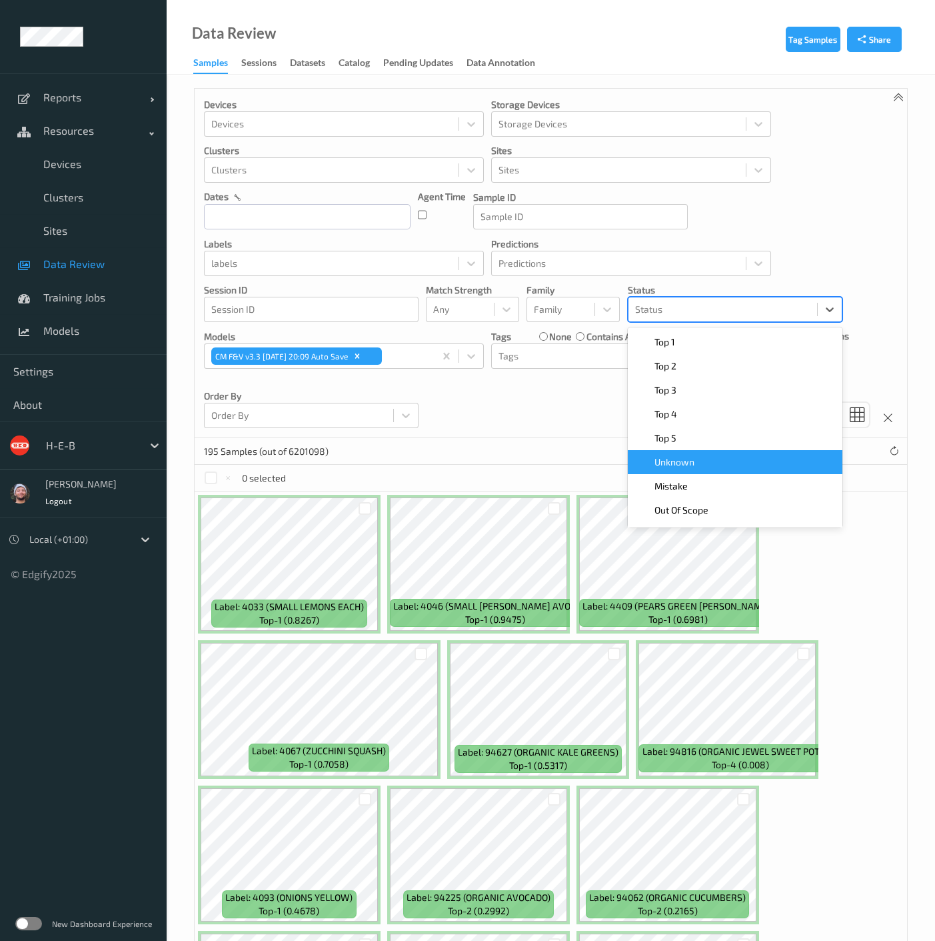
click at [685, 461] on span "Unknown" at bounding box center [675, 461] width 40 height 13
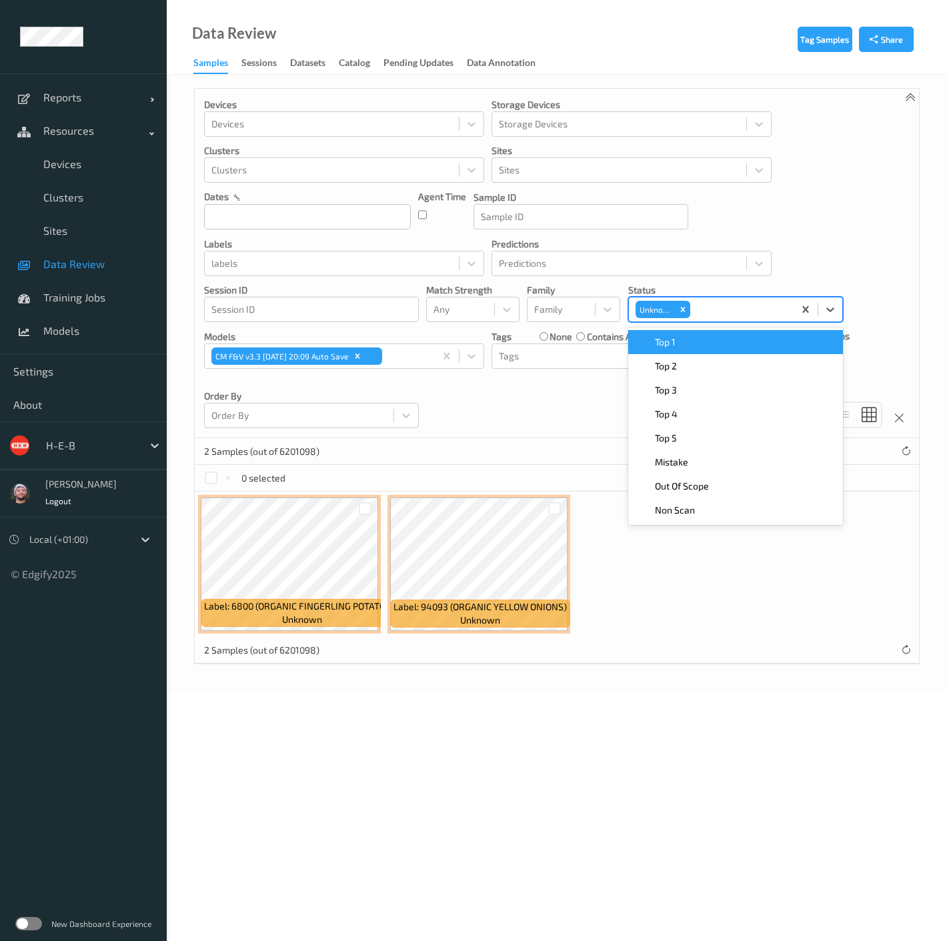
click at [710, 311] on div at bounding box center [740, 309] width 94 height 16
drag, startPoint x: 725, startPoint y: 301, endPoint x: 726, endPoint y: 391, distance: 90.0
click at [725, 303] on div at bounding box center [740, 309] width 94 height 16
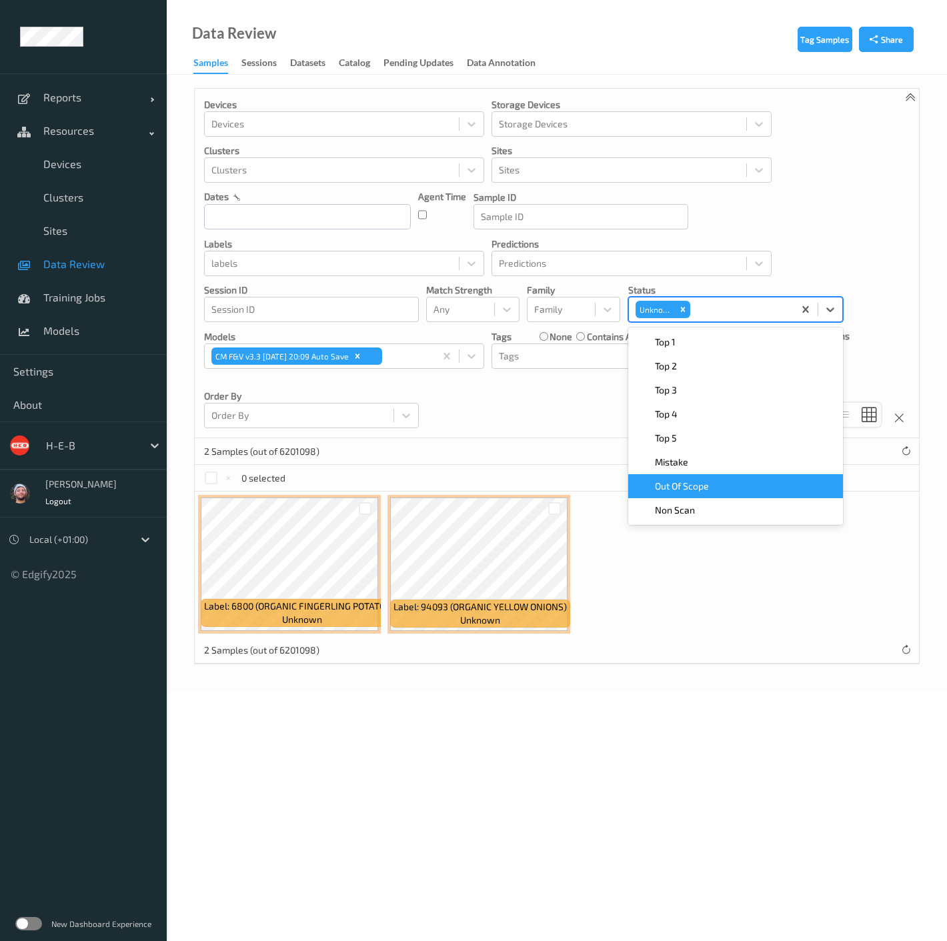
click at [711, 467] on div "Mistake" at bounding box center [735, 461] width 199 height 13
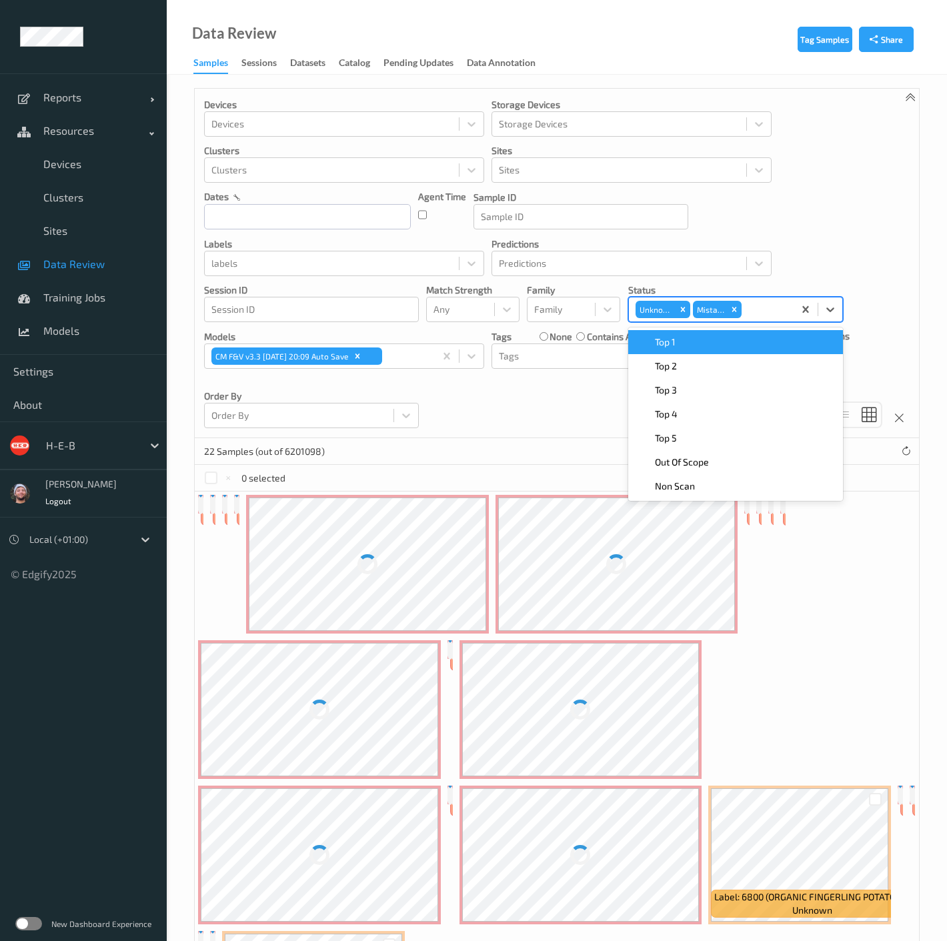
click at [684, 302] on div "Remove Unknown" at bounding box center [682, 309] width 15 height 17
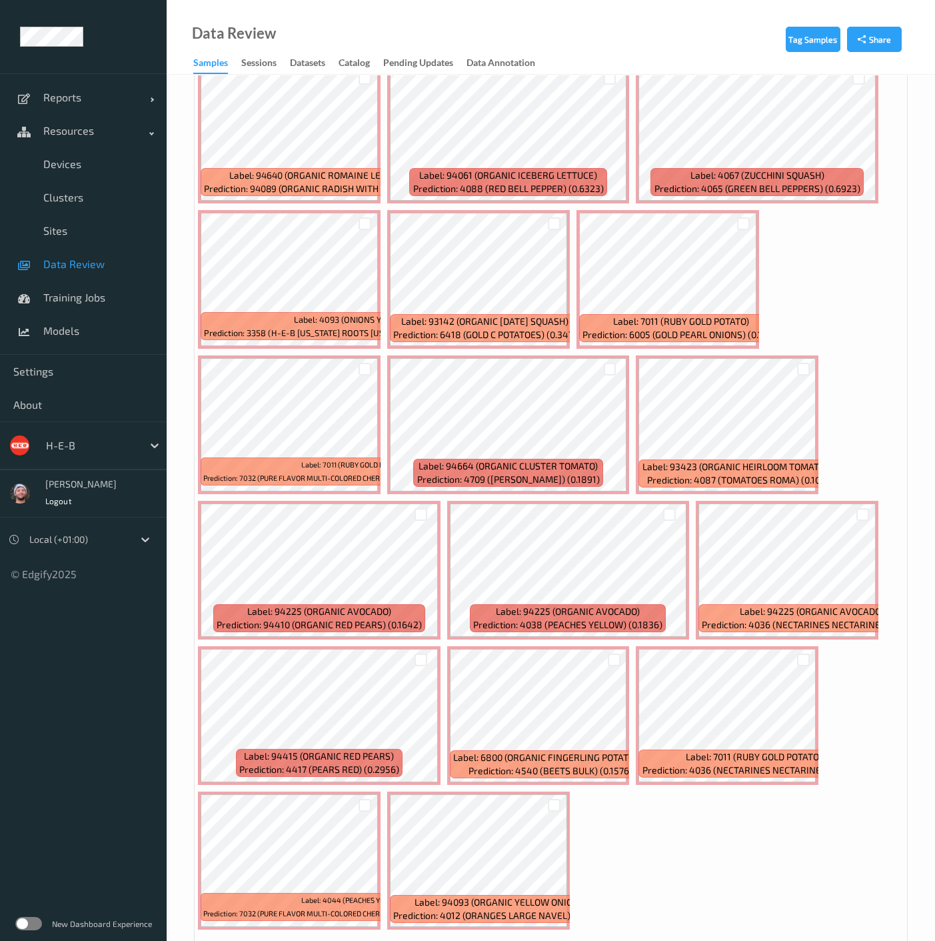
scroll to position [619, 0]
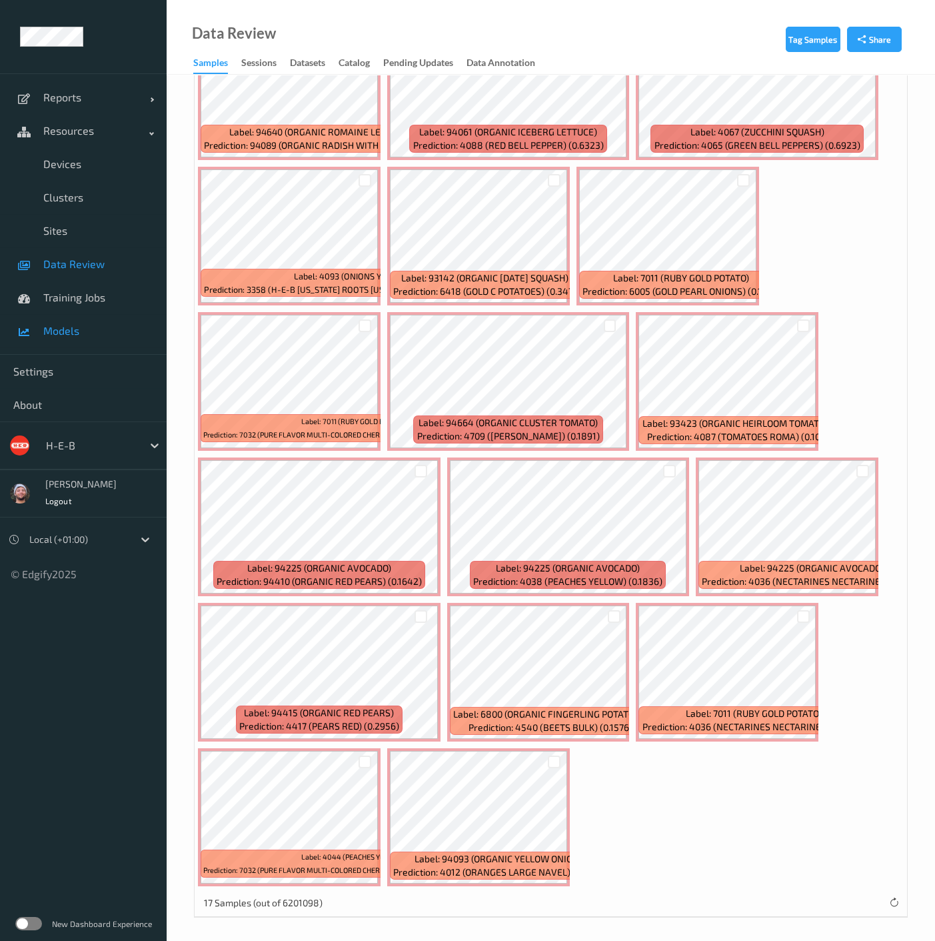
click at [81, 321] on link "Models" at bounding box center [83, 330] width 167 height 33
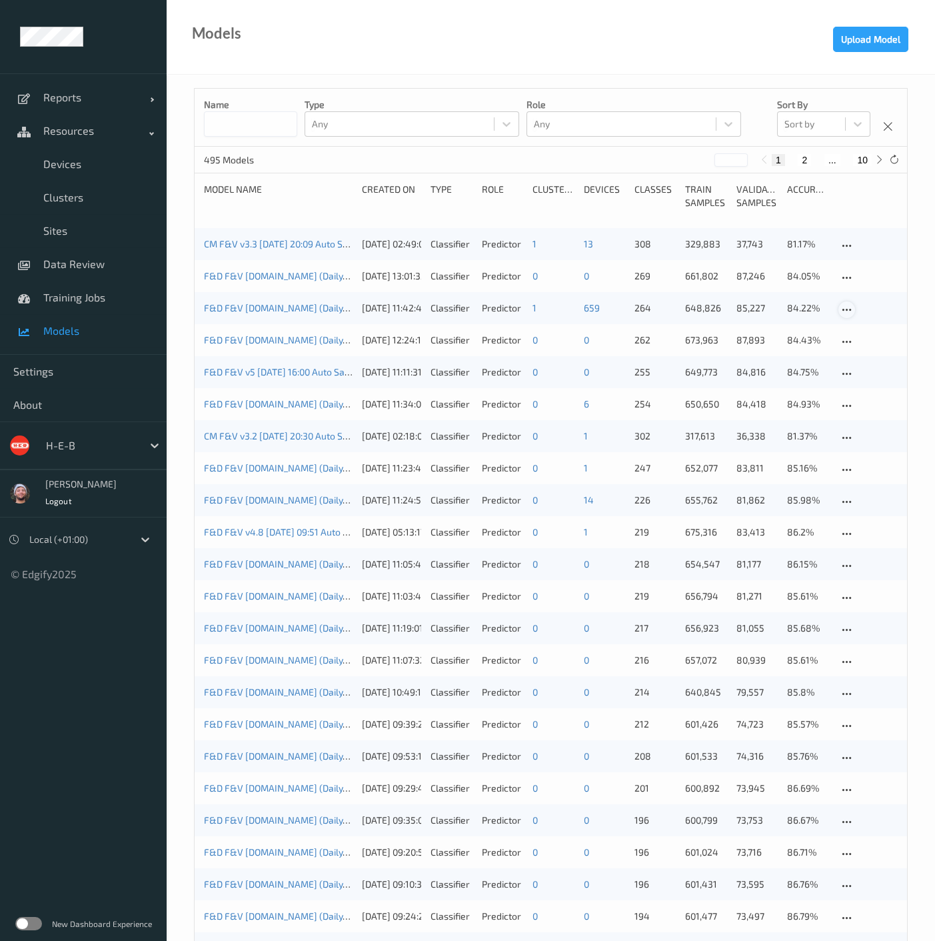
click at [849, 313] on icon at bounding box center [846, 310] width 11 height 12
click at [880, 357] on div "Download model" at bounding box center [893, 355] width 63 height 13
click at [843, 241] on icon at bounding box center [846, 246] width 11 height 12
